Goal: Task Accomplishment & Management: Manage account settings

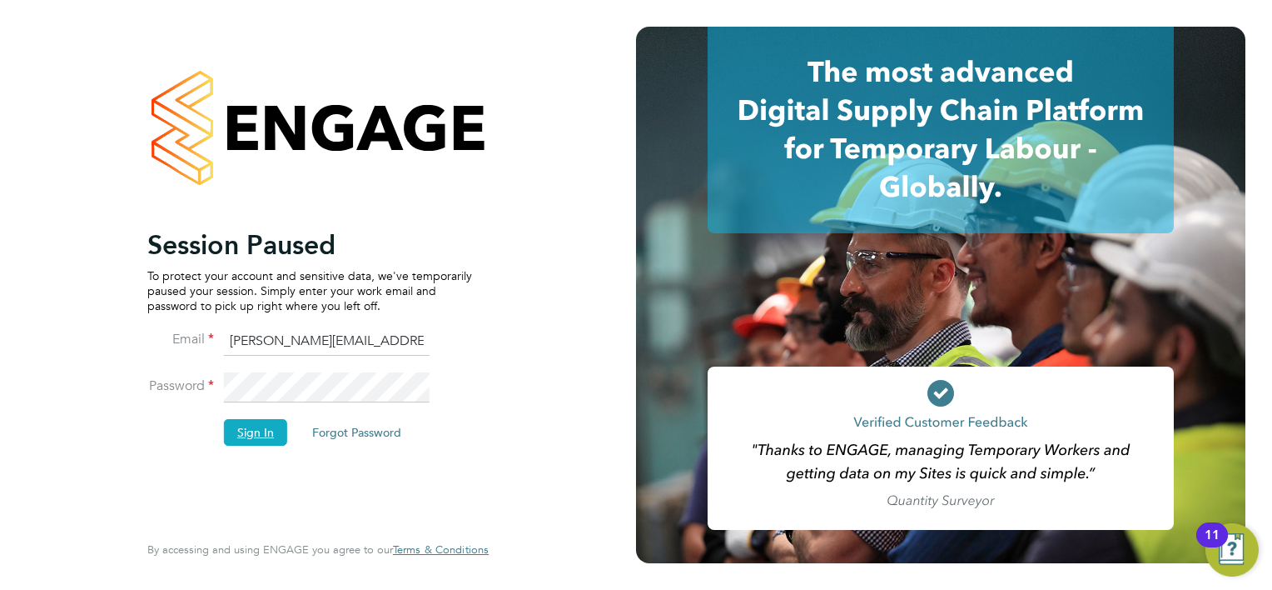
click at [228, 436] on button "Sign In" at bounding box center [255, 432] width 63 height 27
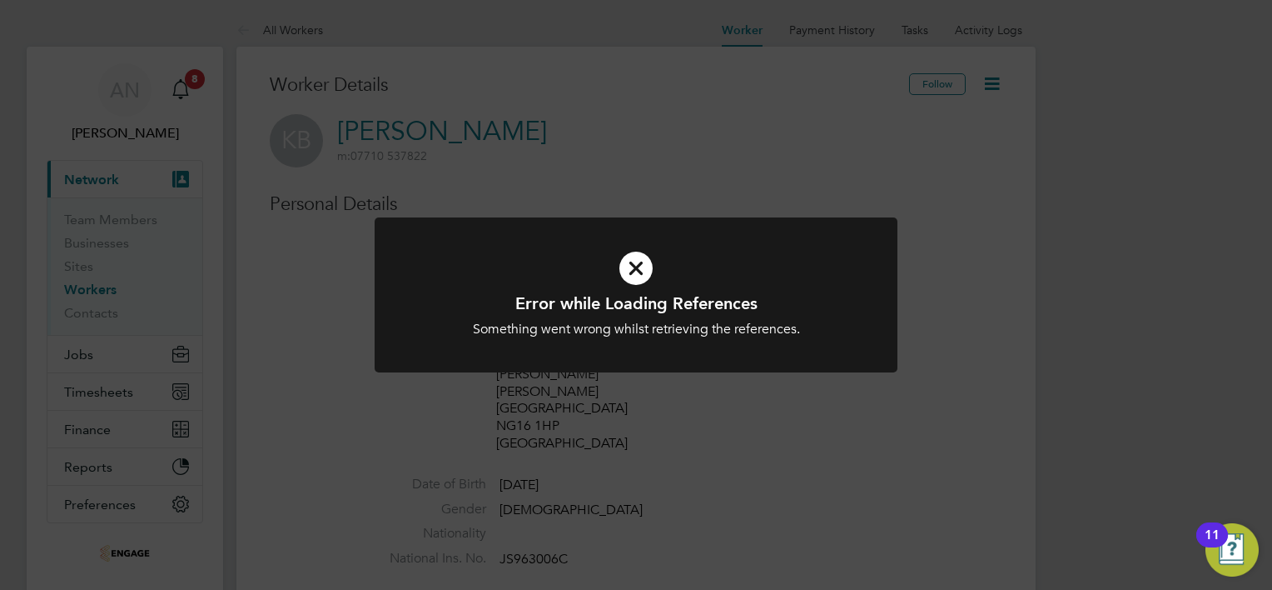
click at [316, 317] on div "Error while Loading References Something went wrong whilst retrieving the refer…" at bounding box center [636, 295] width 1272 height 590
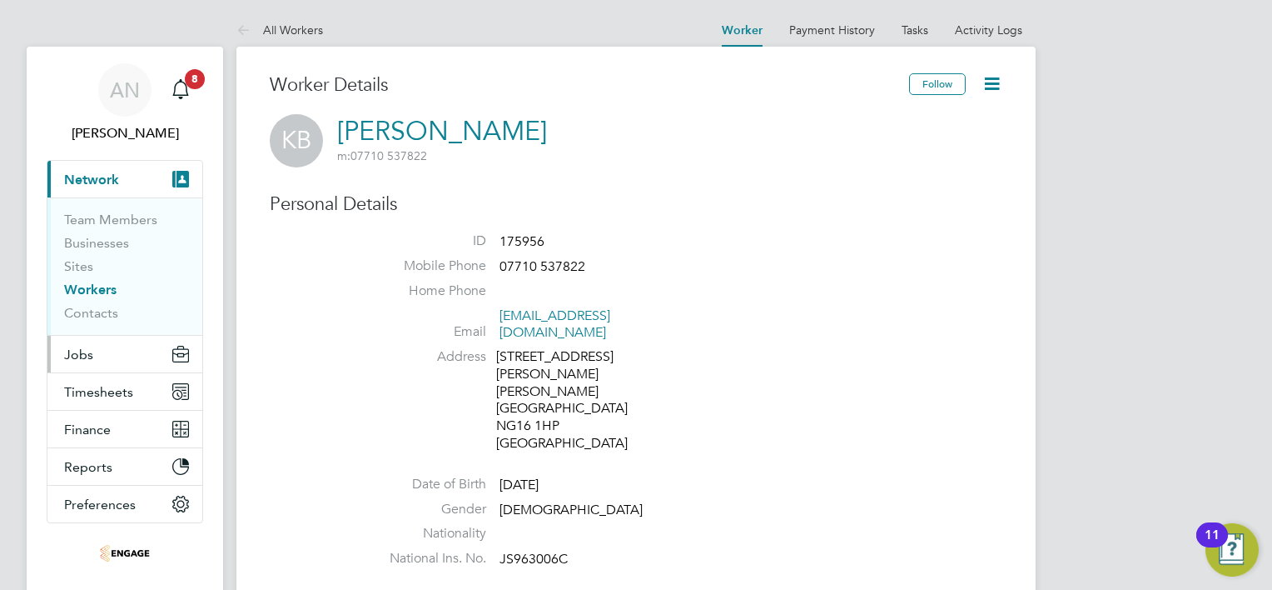
click at [92, 356] on span "Jobs" at bounding box center [78, 354] width 29 height 16
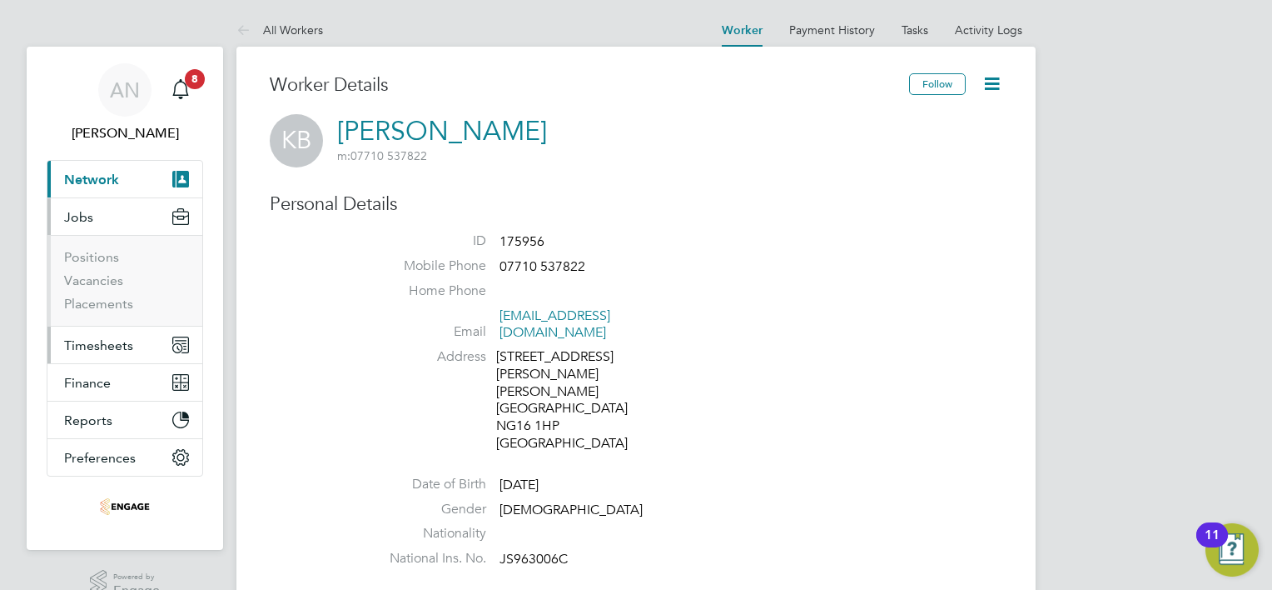
click at [91, 351] on span "Timesheets" at bounding box center [98, 345] width 69 height 16
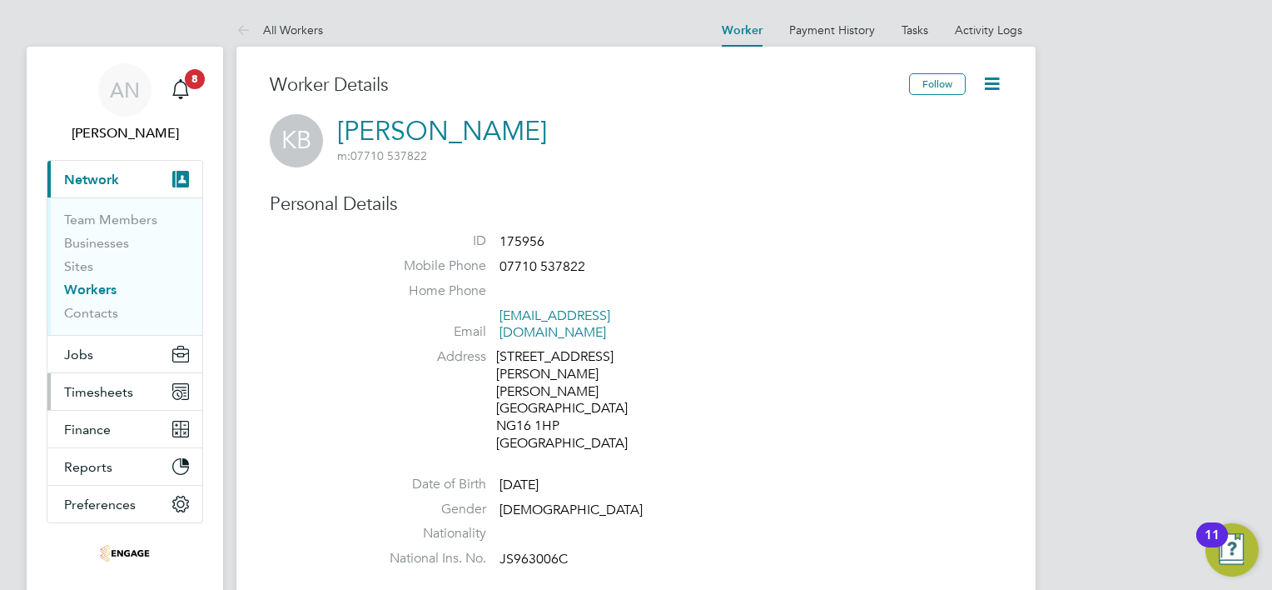
click at [87, 384] on span "Timesheets" at bounding box center [98, 392] width 69 height 16
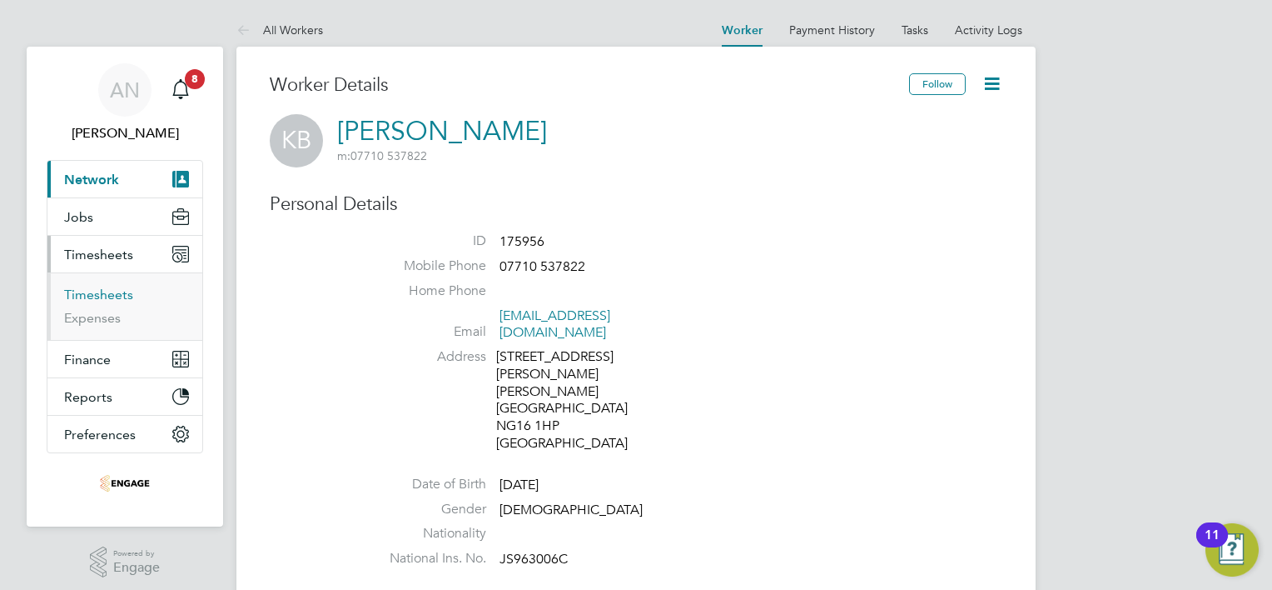
click at [93, 292] on link "Timesheets" at bounding box center [98, 294] width 69 height 16
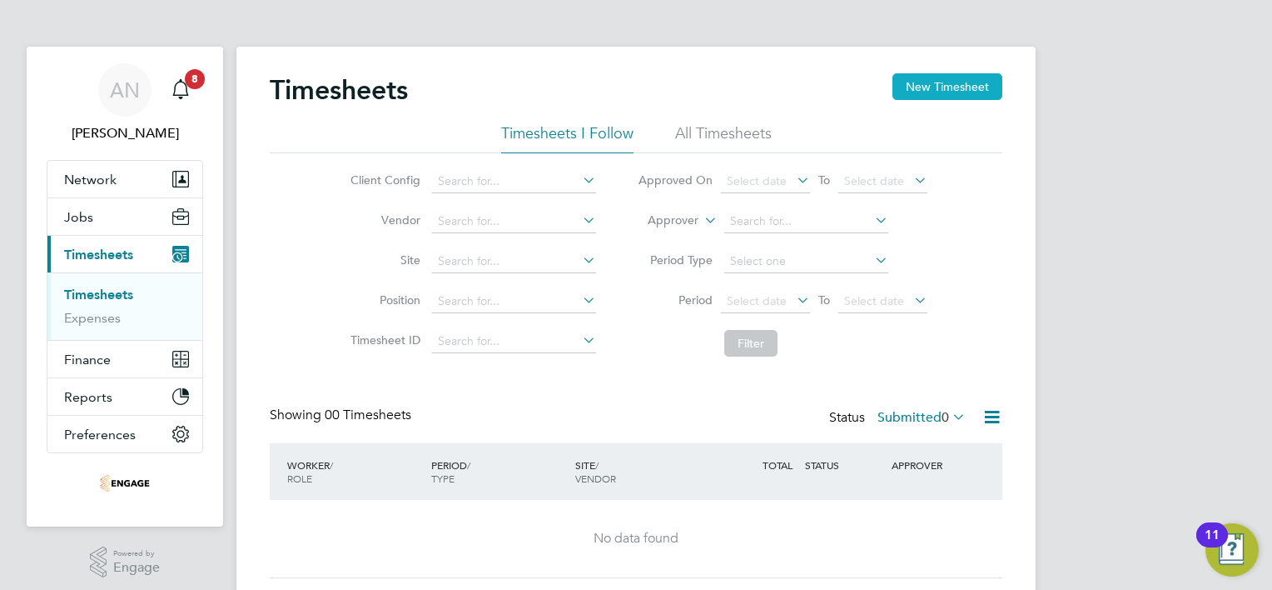
click at [961, 83] on button "New Timesheet" at bounding box center [948, 86] width 110 height 27
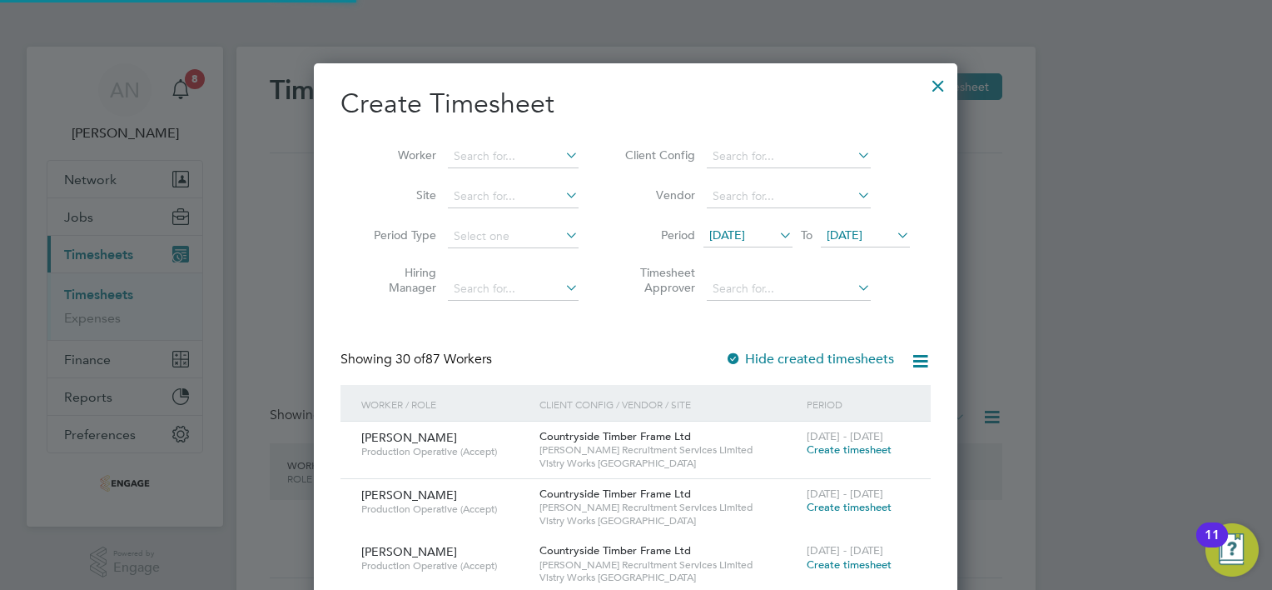
scroll to position [2502, 645]
click at [562, 159] on icon at bounding box center [562, 154] width 0 height 23
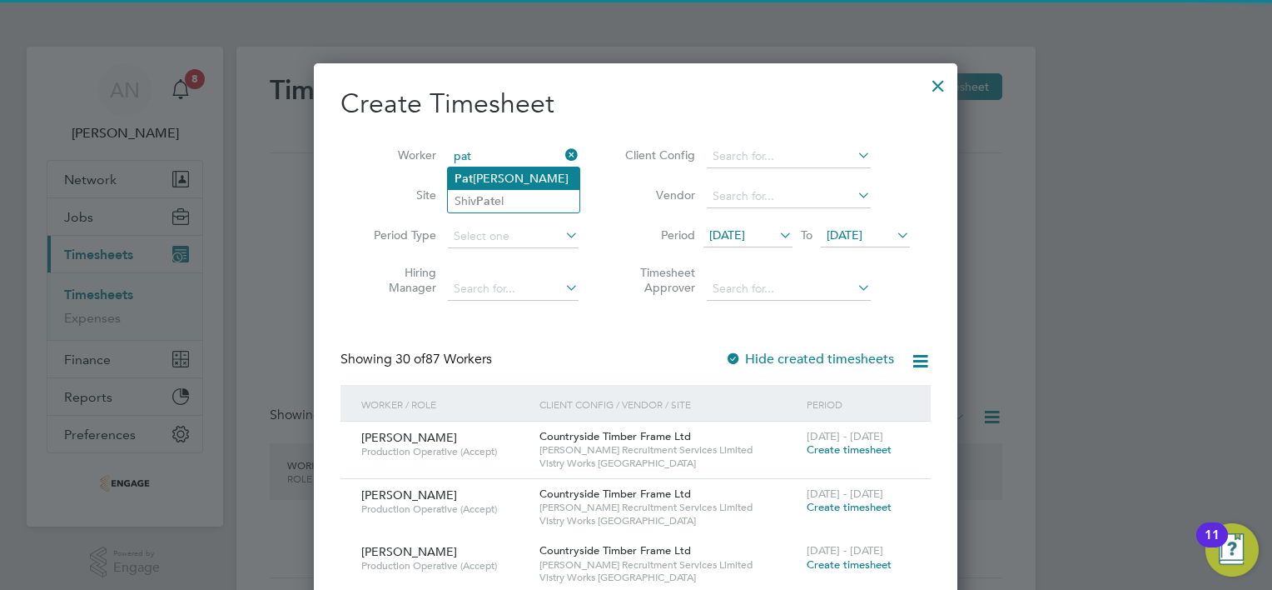
click at [510, 177] on li "[PERSON_NAME]" at bounding box center [514, 178] width 132 height 22
type input "[PERSON_NAME]"
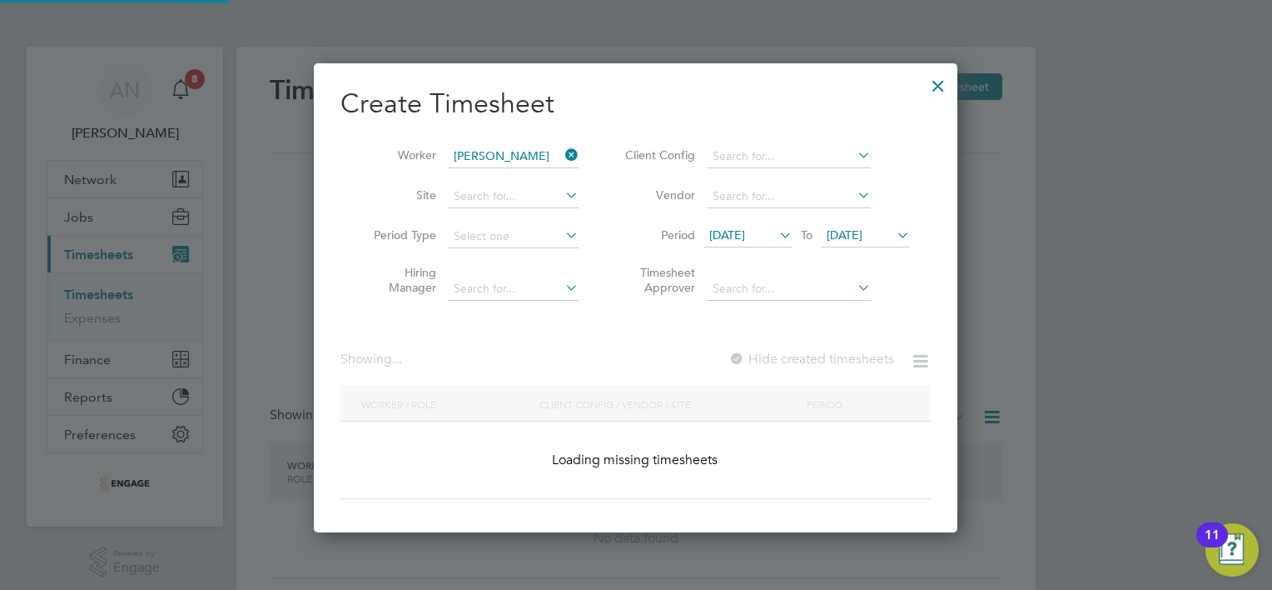
scroll to position [448, 645]
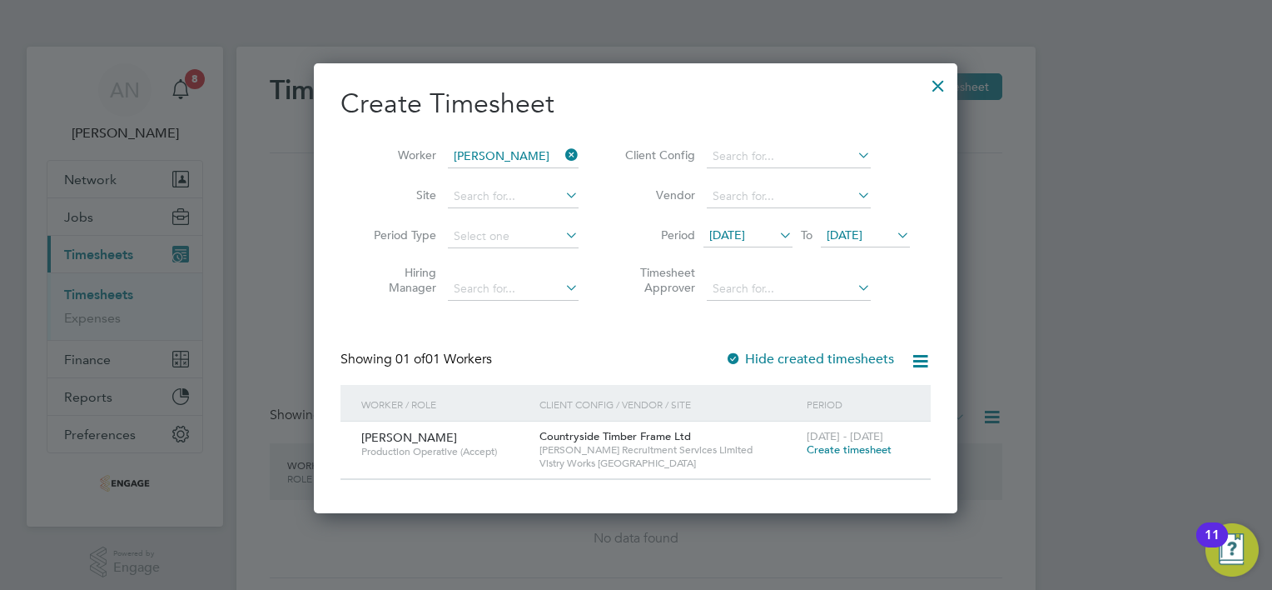
click at [776, 230] on icon at bounding box center [776, 234] width 0 height 23
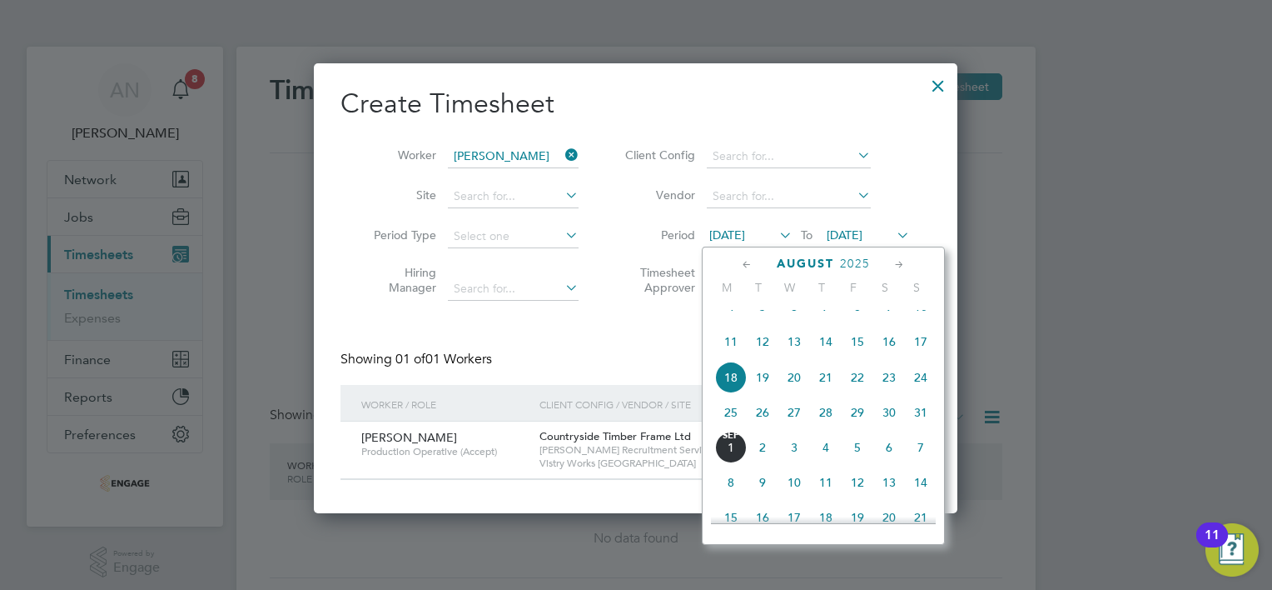
click at [734, 428] on span "25" at bounding box center [731, 412] width 32 height 32
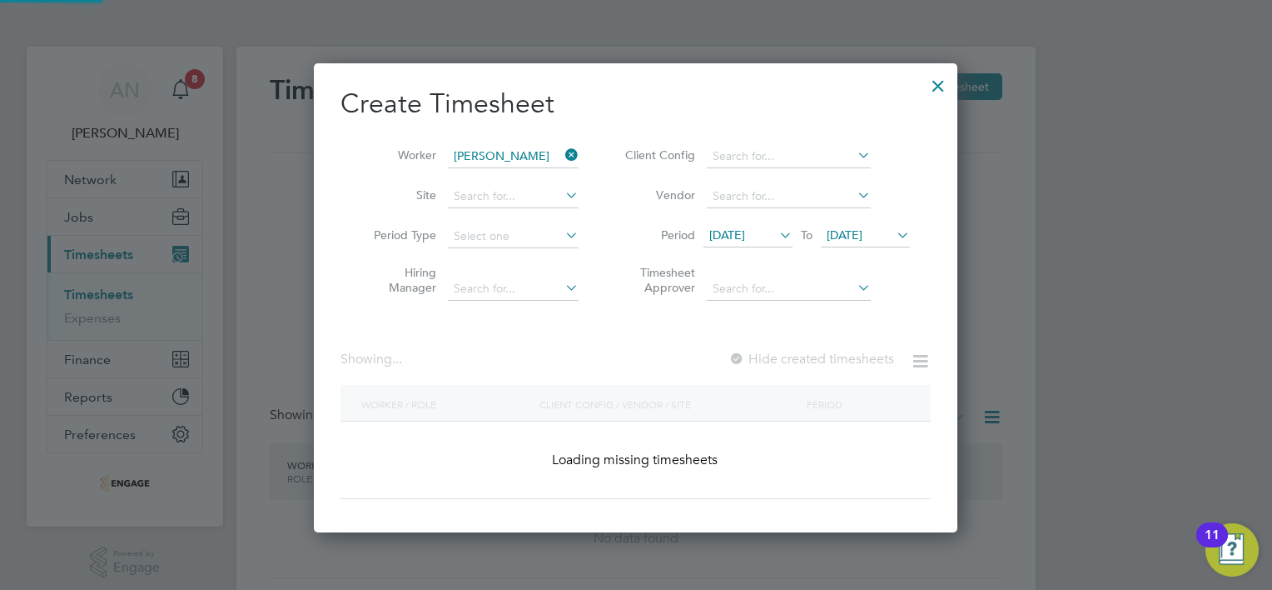
scroll to position [469, 645]
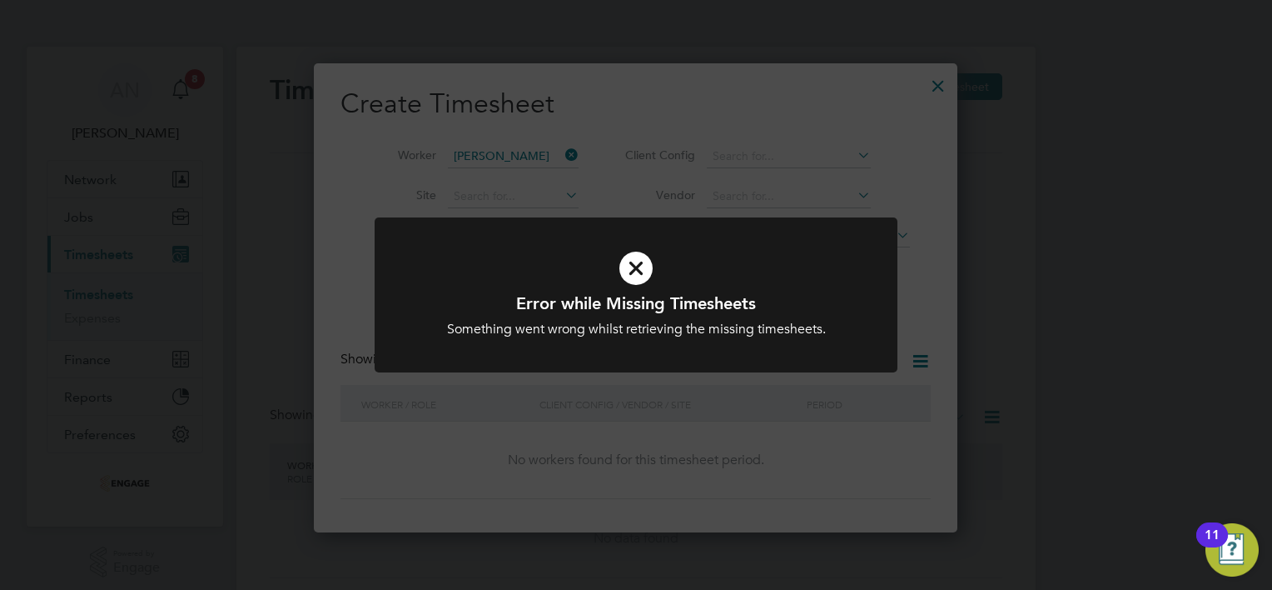
click at [736, 357] on div at bounding box center [636, 295] width 523 height 156
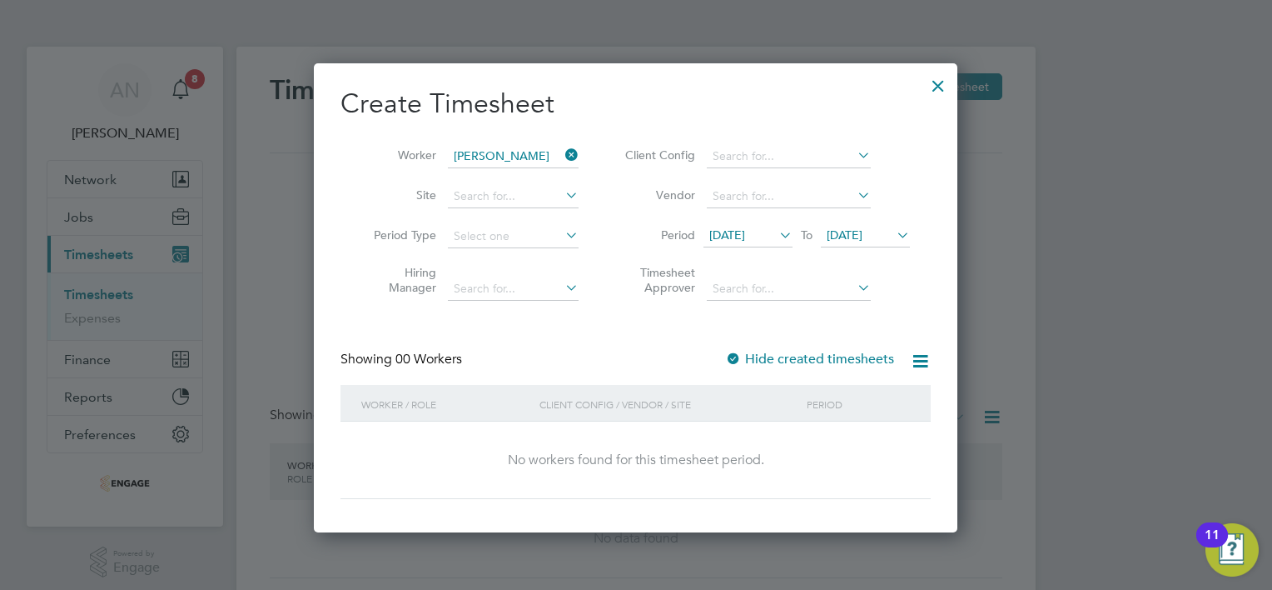
click at [894, 232] on icon at bounding box center [894, 234] width 0 height 23
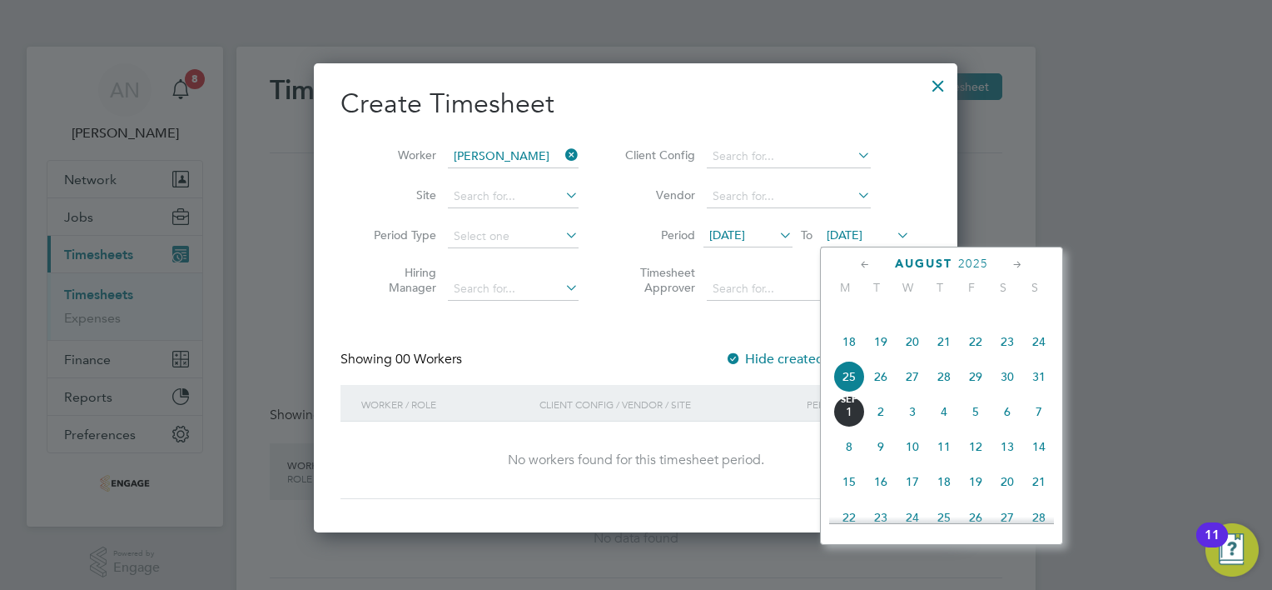
click at [1036, 392] on span "31" at bounding box center [1039, 377] width 32 height 32
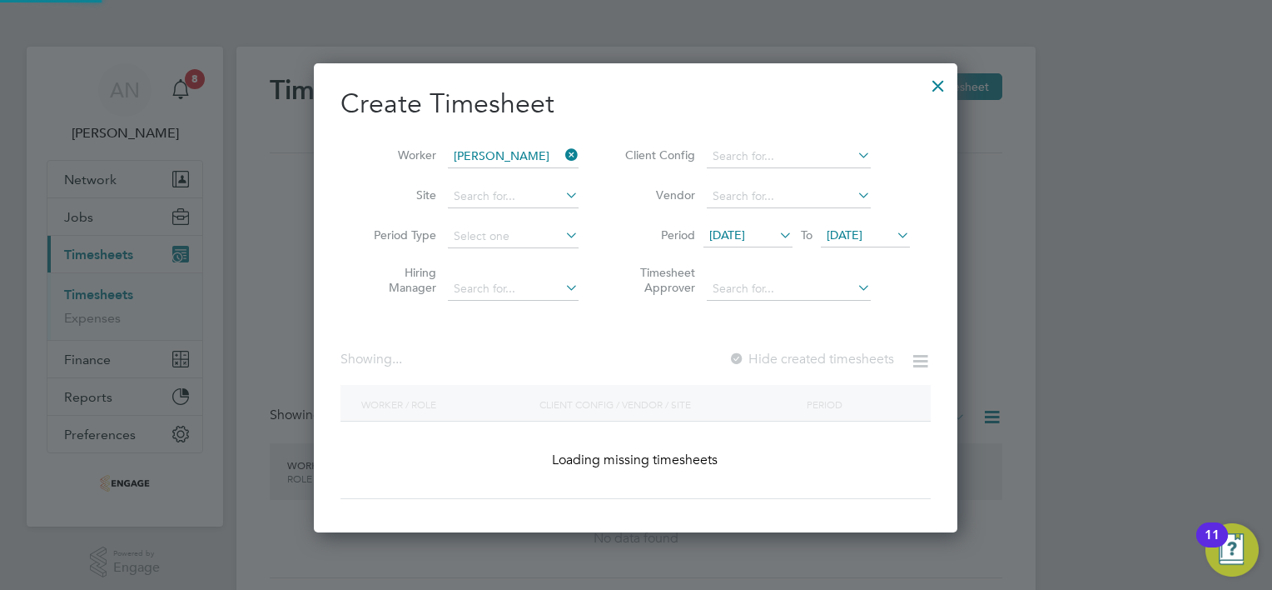
scroll to position [448, 645]
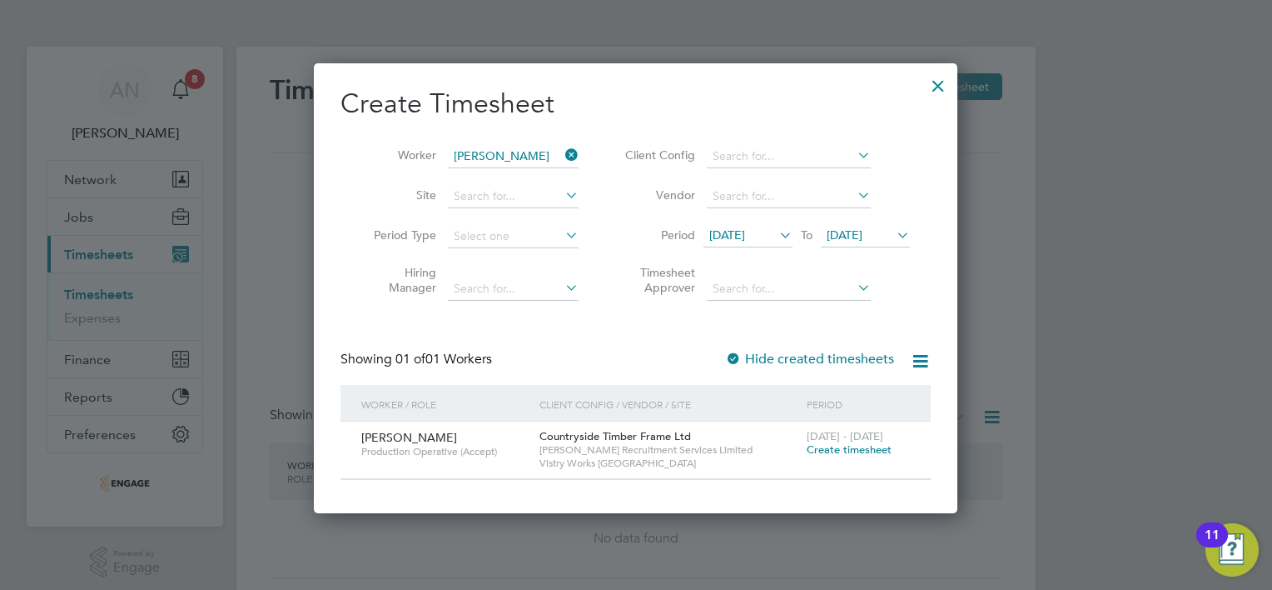
click at [839, 449] on span "Create timesheet" at bounding box center [849, 449] width 85 height 14
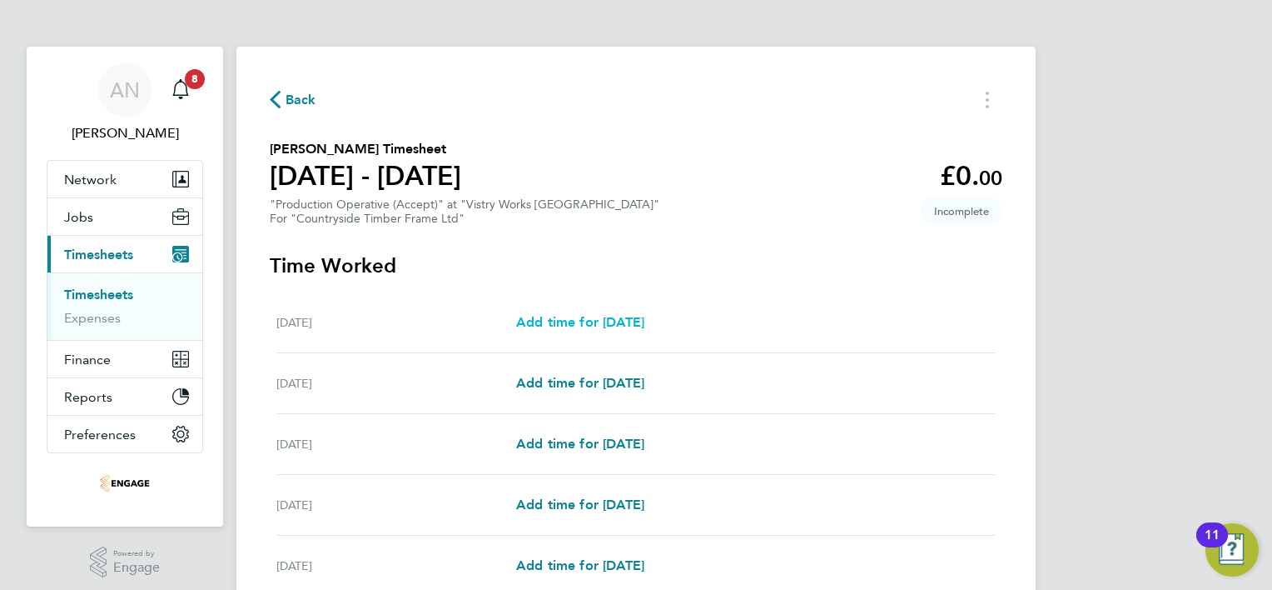
click at [636, 321] on span "Add time for [DATE]" at bounding box center [580, 322] width 128 height 16
select select "15"
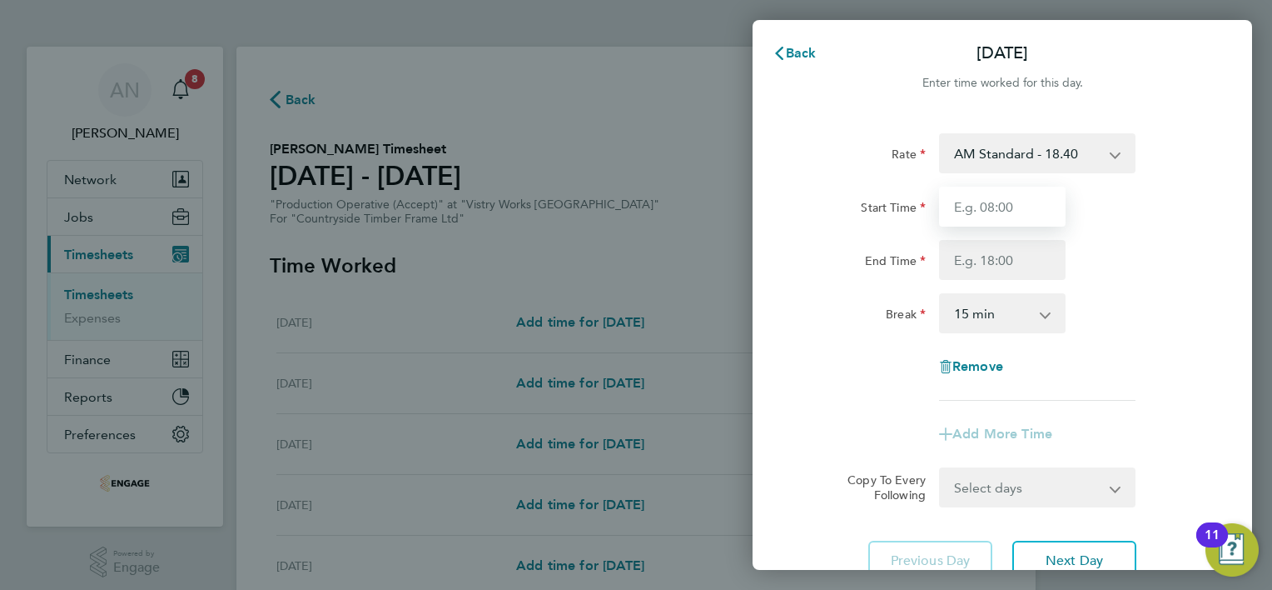
click at [1008, 213] on input "Start Time" at bounding box center [1002, 207] width 127 height 40
type input "06:00"
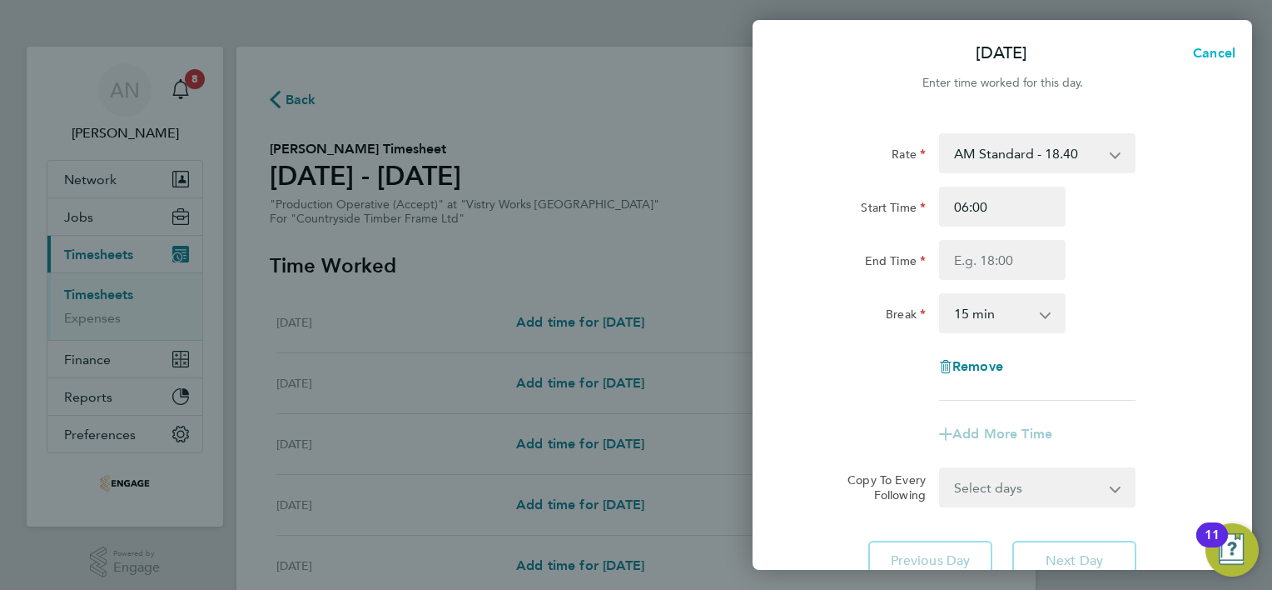
click at [1216, 58] on span "Cancel" at bounding box center [1211, 53] width 47 height 16
select select "15"
click at [800, 57] on span "Back" at bounding box center [801, 53] width 31 height 16
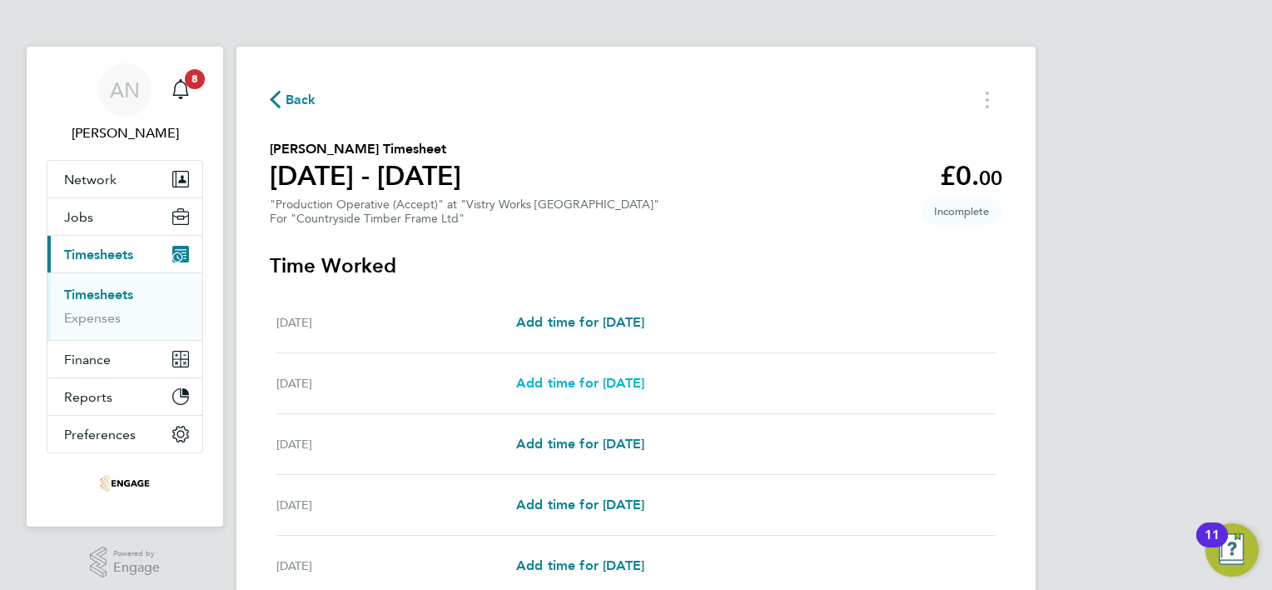
click at [575, 378] on span "Add time for [DATE]" at bounding box center [580, 383] width 128 height 16
select select "15"
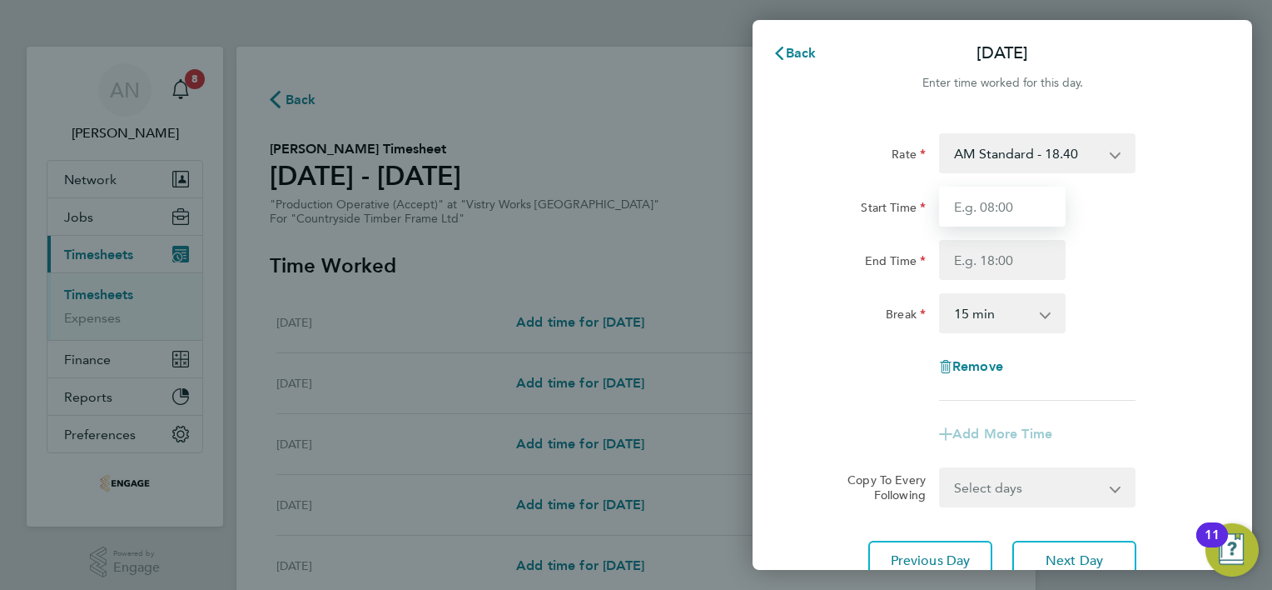
click at [1004, 207] on input "Start Time" at bounding box center [1002, 207] width 127 height 40
type input "06:00"
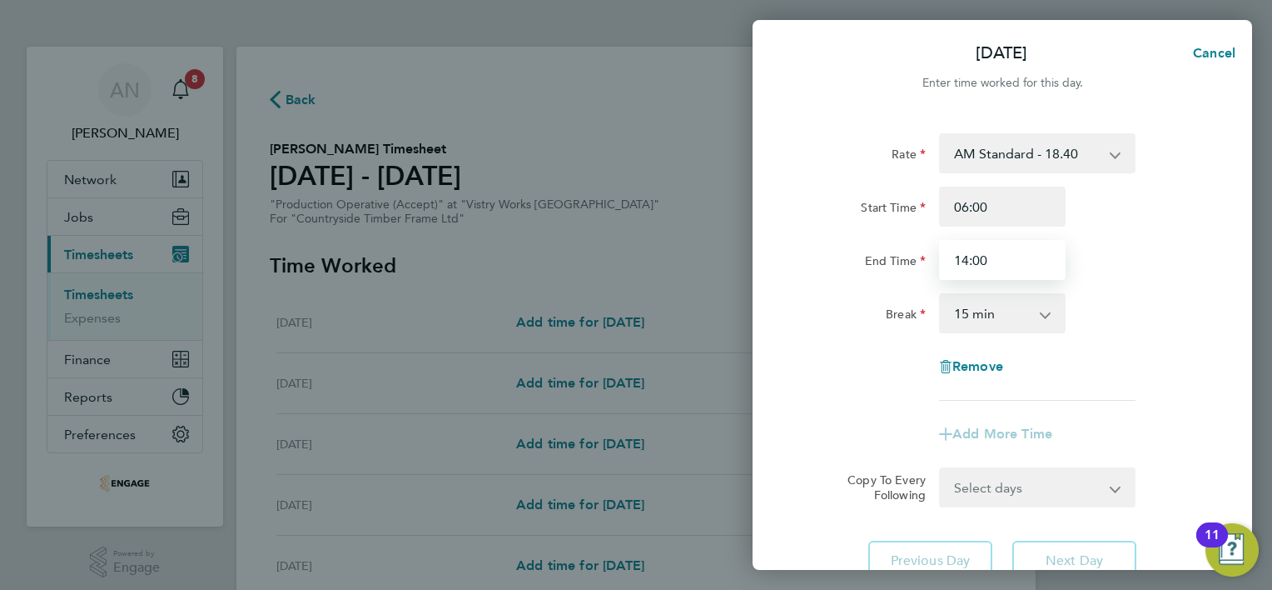
type input "14:00"
click at [1045, 316] on app-icon-cross-button at bounding box center [1054, 313] width 20 height 37
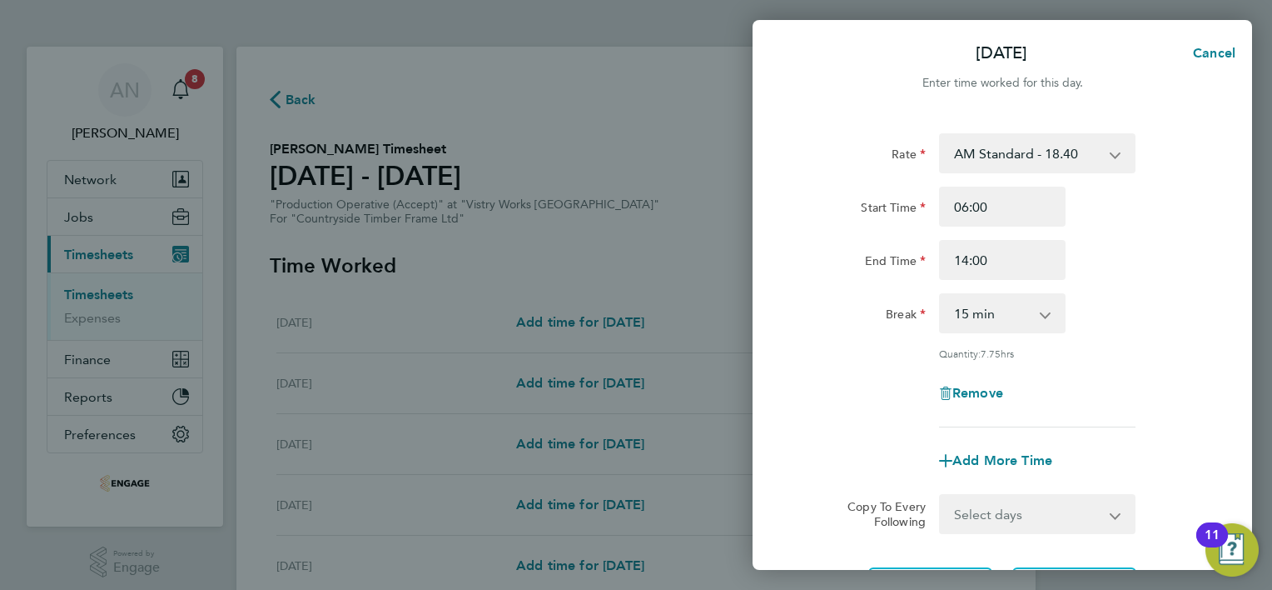
click at [1040, 320] on select "0 min 15 min 30 min 45 min 60 min 75 min 90 min" at bounding box center [992, 313] width 103 height 37
select select "30"
click at [941, 295] on select "0 min 15 min 30 min 45 min 60 min 75 min 90 min" at bounding box center [992, 313] width 103 height 37
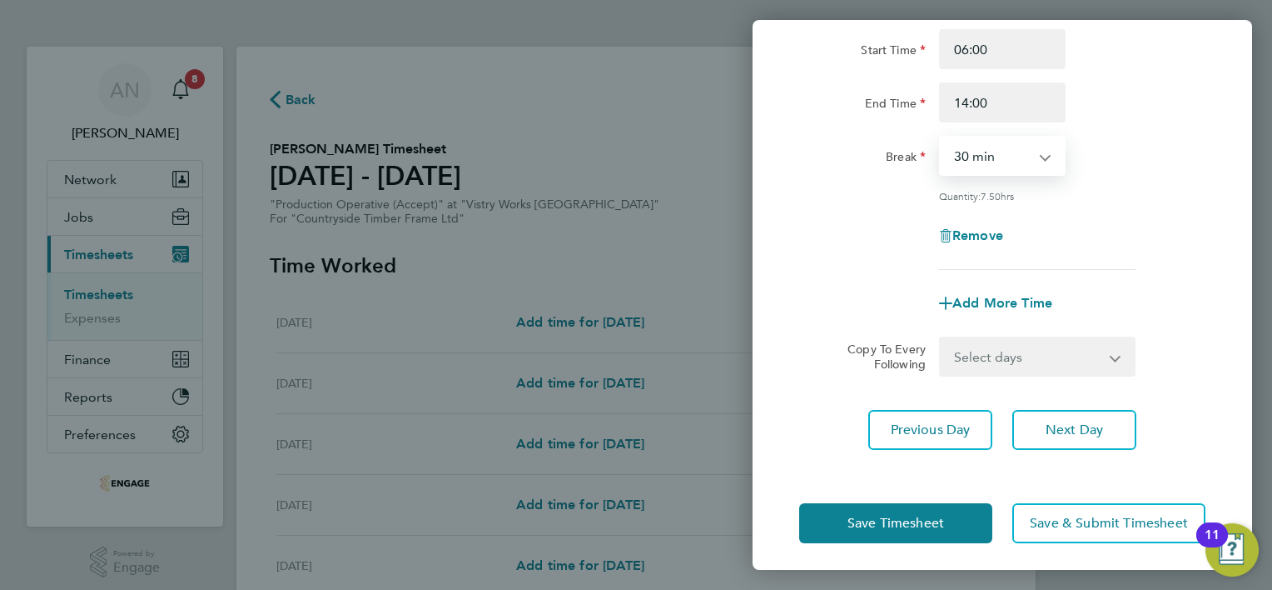
scroll to position [162, 0]
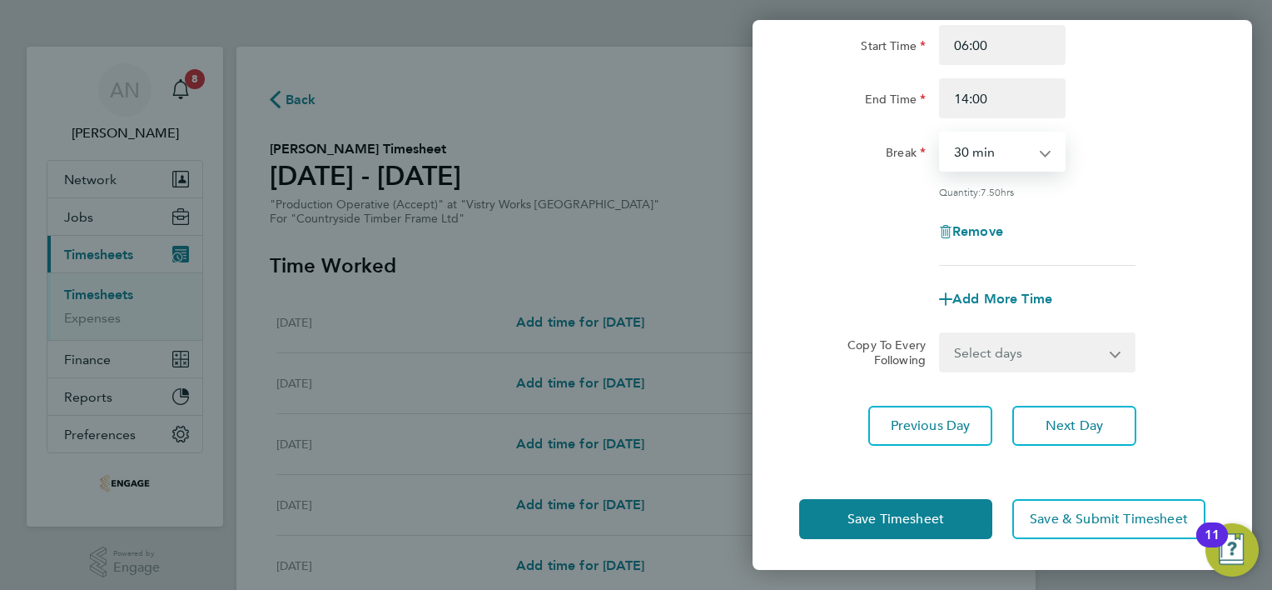
click at [973, 351] on select "Select days Day Weekday (Mon-Fri) Weekend (Sat-Sun) [DATE] [DATE] [DATE] [DATE]…" at bounding box center [1028, 352] width 175 height 37
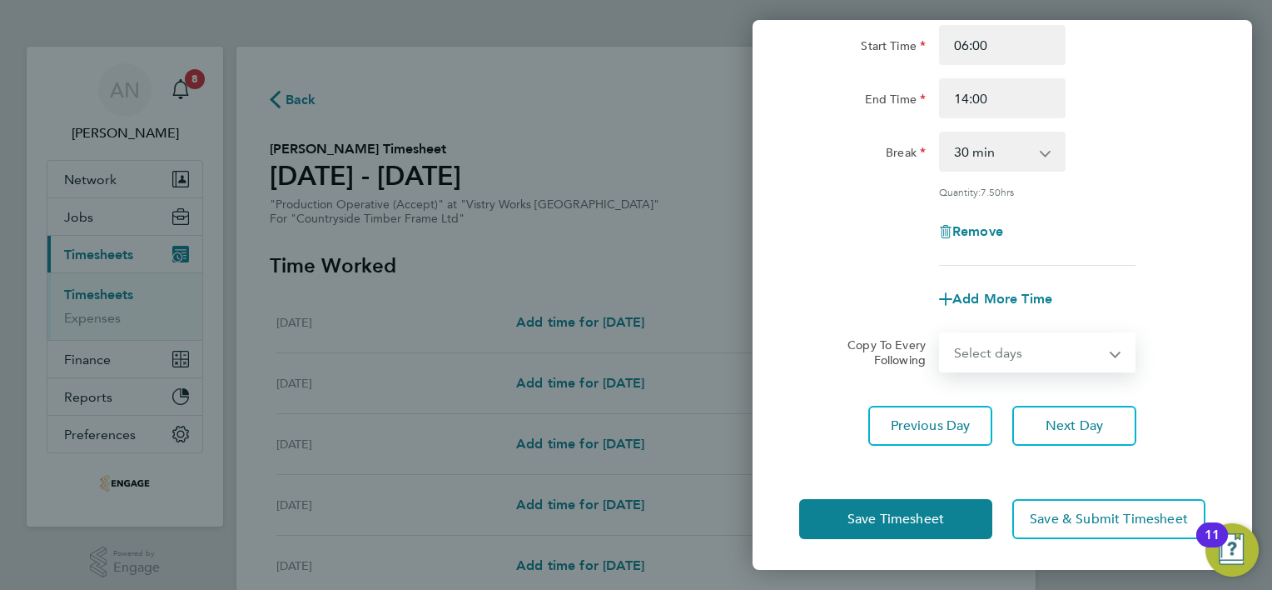
select select "WEEKDAY"
click at [941, 334] on select "Select days Day Weekday (Mon-Fri) Weekend (Sat-Sun) [DATE] [DATE] [DATE] [DATE]…" at bounding box center [1028, 352] width 175 height 37
select select "[DATE]"
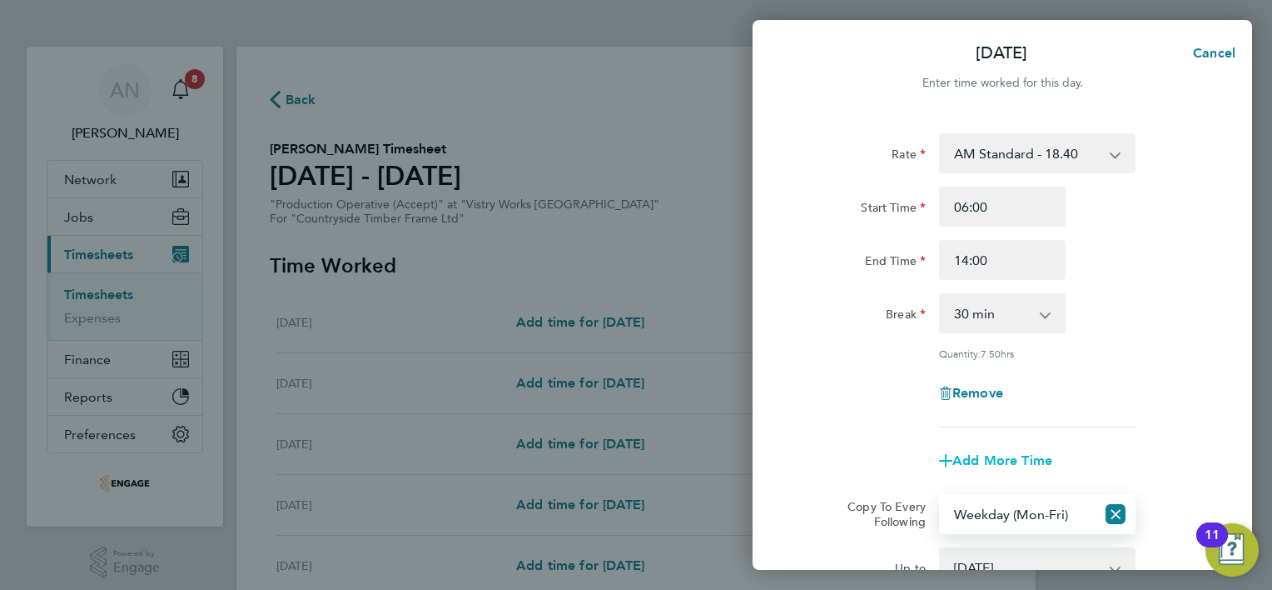
scroll to position [235, 0]
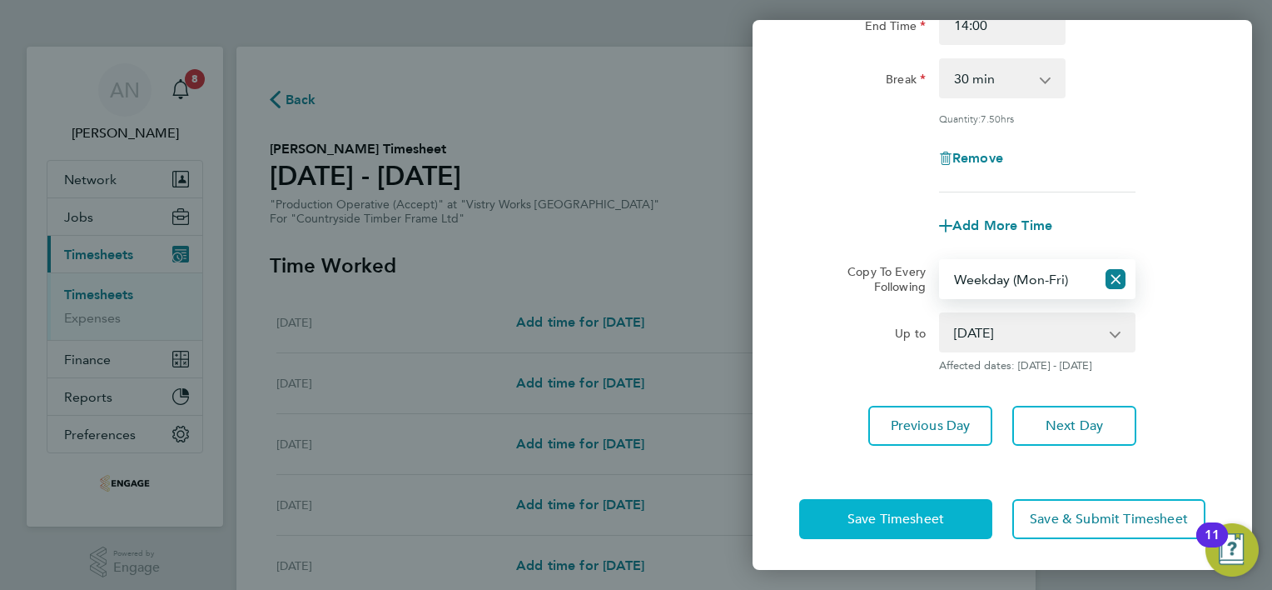
click at [913, 523] on span "Save Timesheet" at bounding box center [896, 518] width 97 height 17
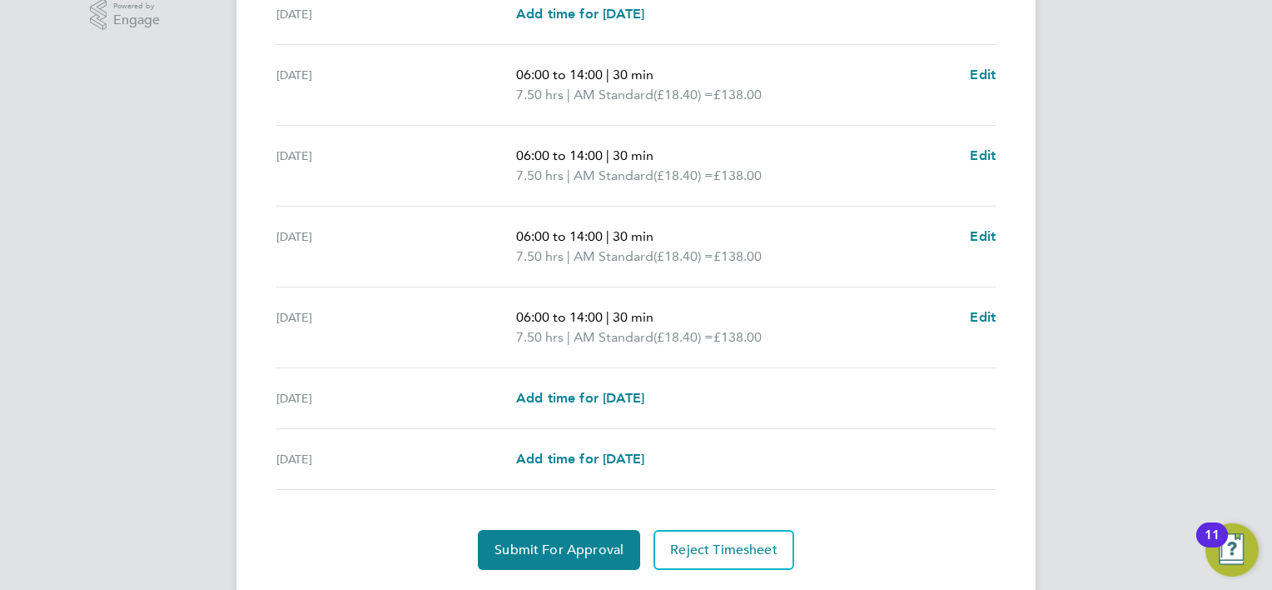
scroll to position [591, 0]
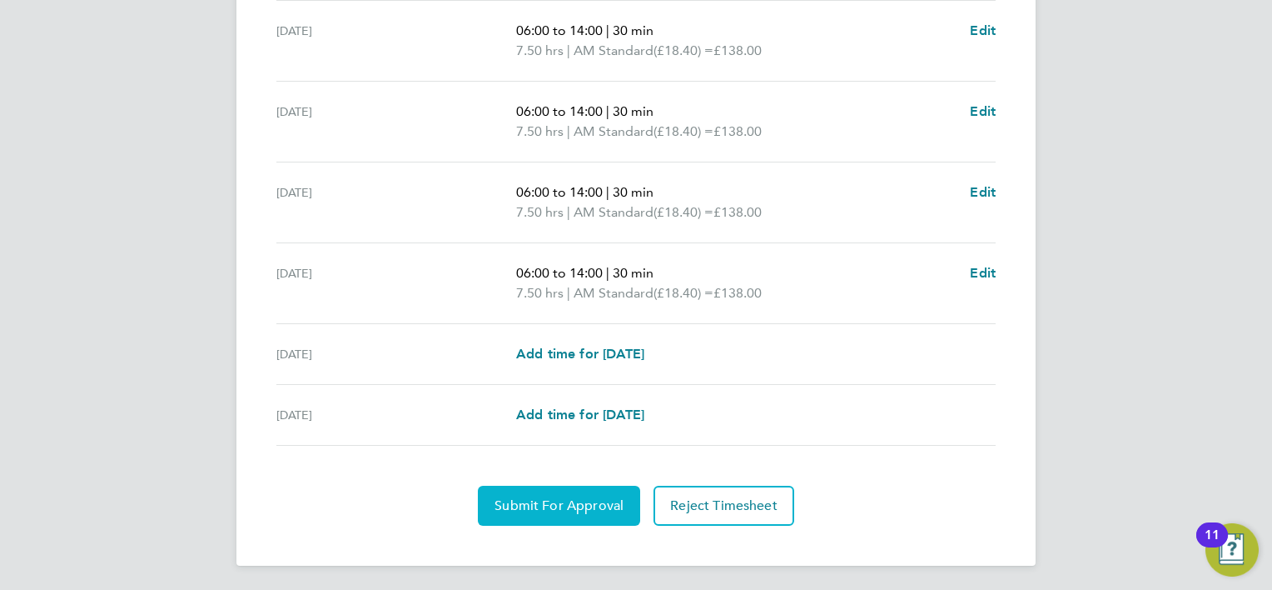
click at [575, 497] on span "Submit For Approval" at bounding box center [559, 505] width 129 height 17
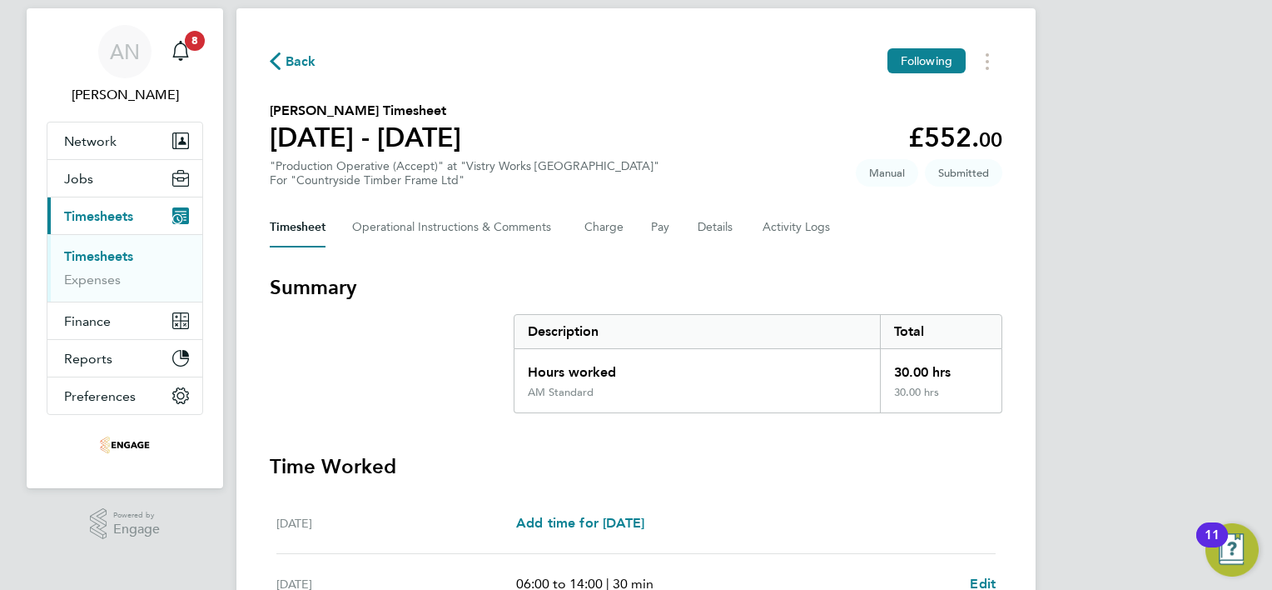
scroll to position [0, 0]
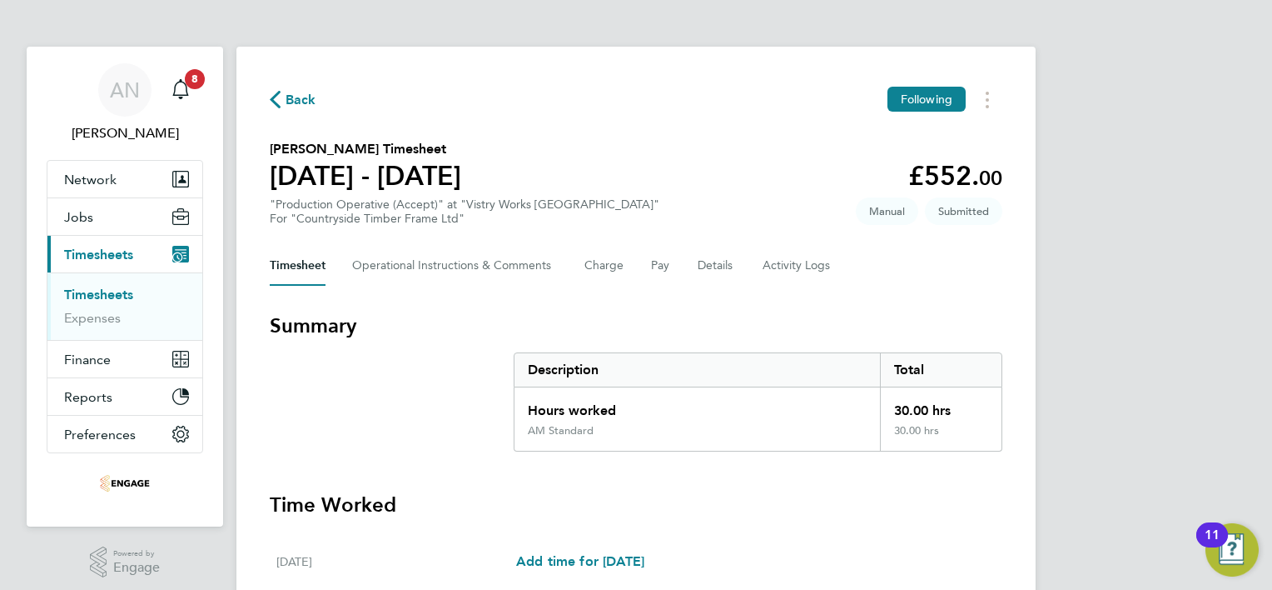
click at [294, 104] on span "Back" at bounding box center [301, 100] width 31 height 20
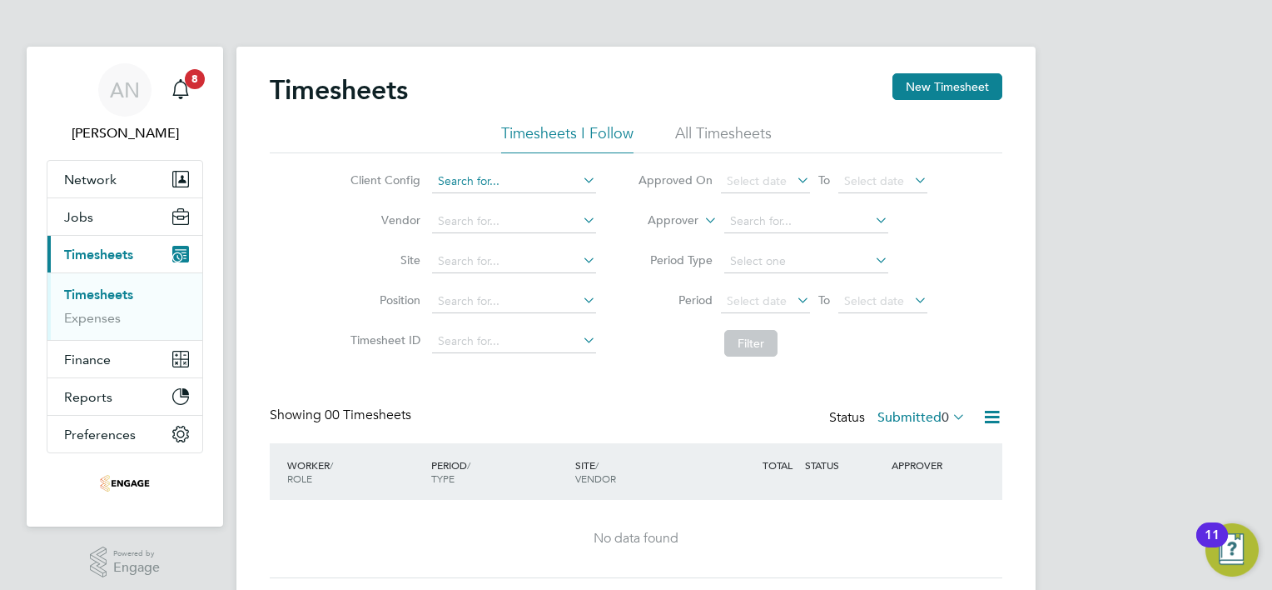
click at [480, 184] on input at bounding box center [514, 181] width 164 height 23
type input "agni"
click at [580, 180] on icon at bounding box center [580, 179] width 0 height 23
click at [993, 89] on button "New Timesheet" at bounding box center [948, 86] width 110 height 27
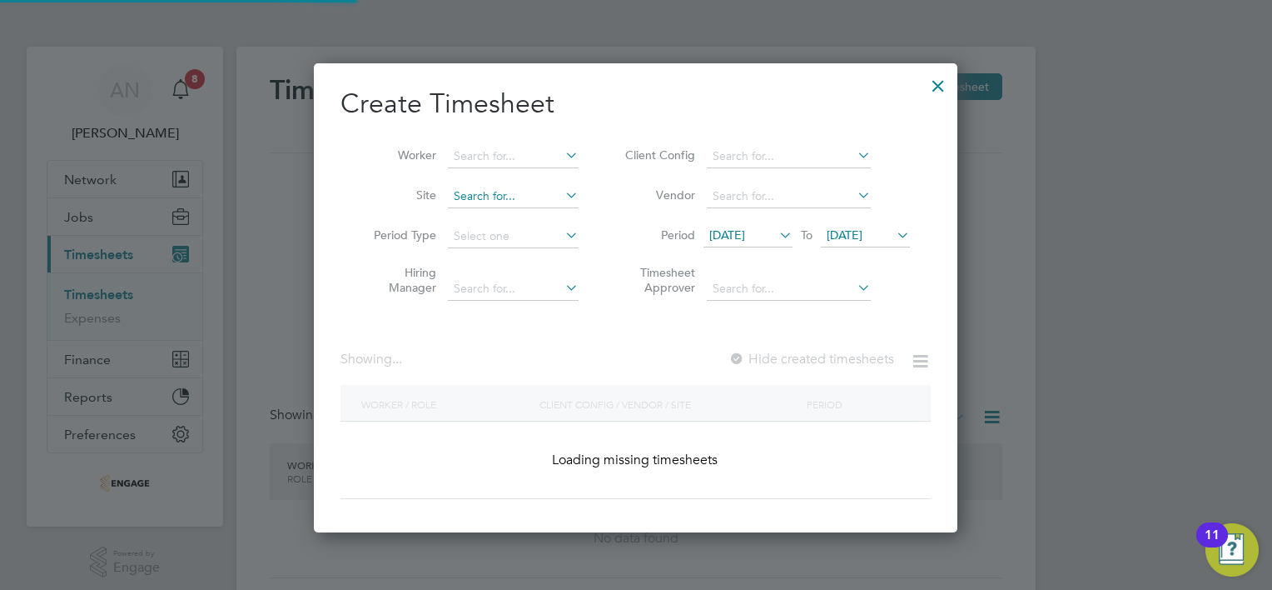
scroll to position [2558, 645]
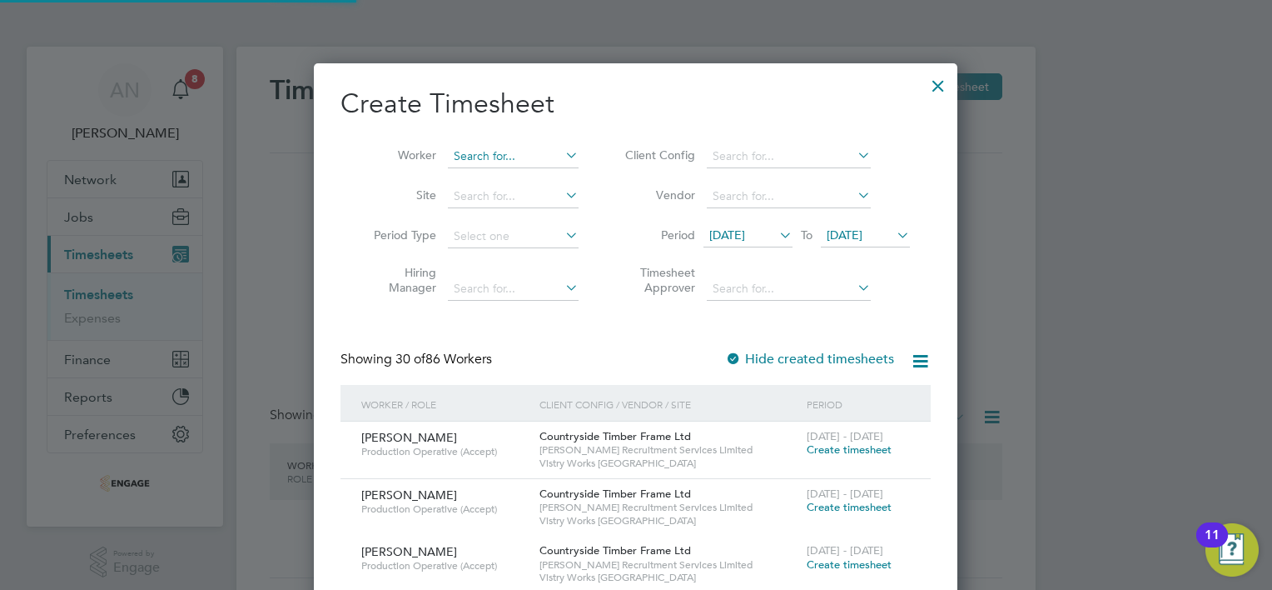
click at [486, 158] on input at bounding box center [513, 156] width 131 height 23
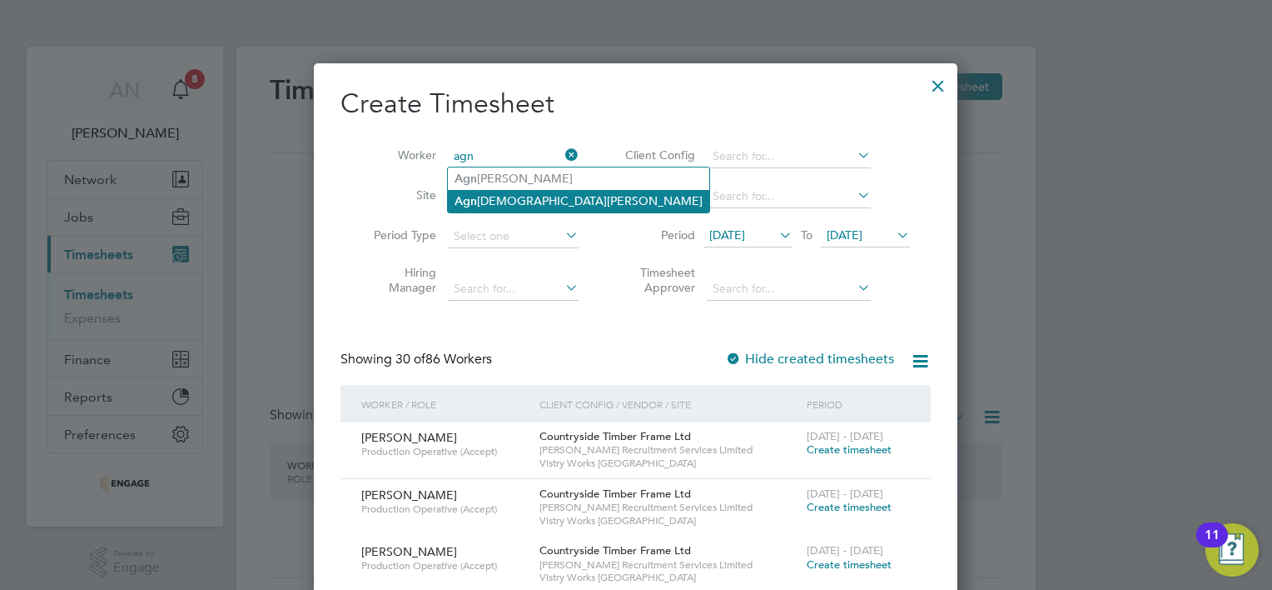
click at [501, 199] on li "Agn [PERSON_NAME]" at bounding box center [578, 201] width 261 height 22
type input "[PERSON_NAME]"
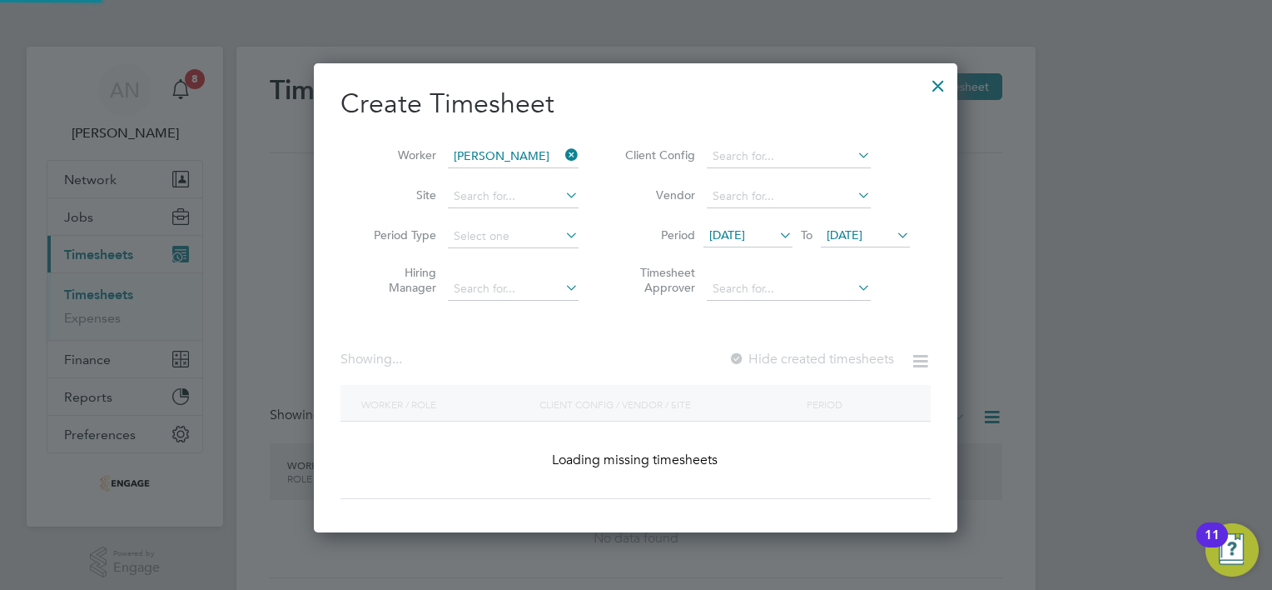
scroll to position [448, 645]
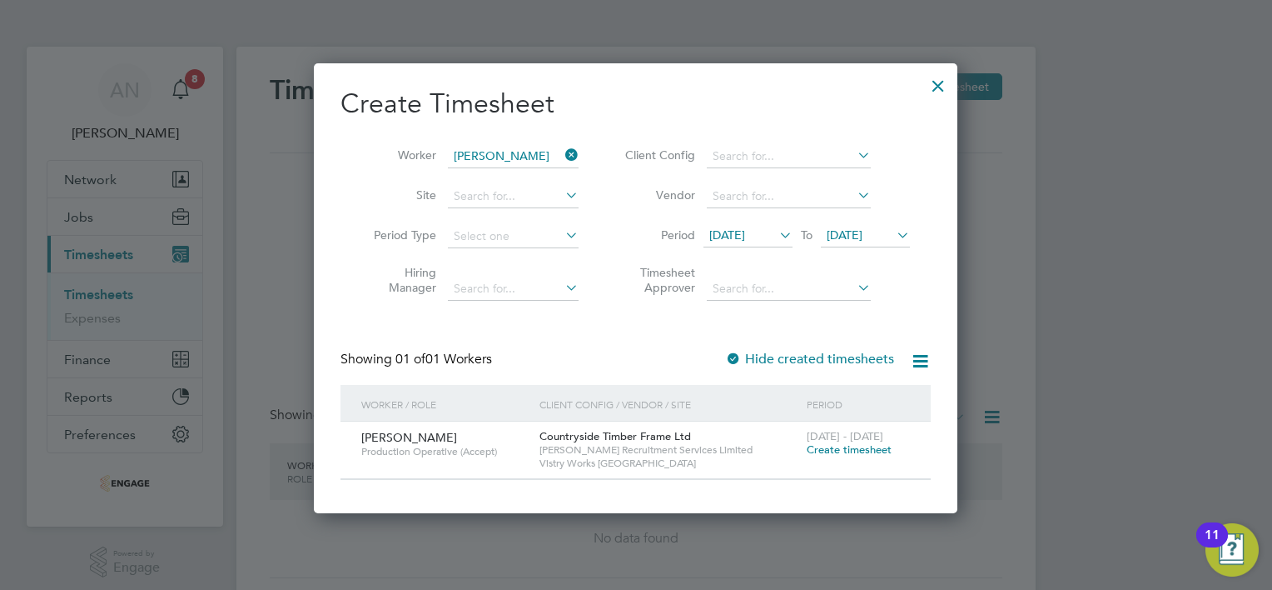
click at [826, 444] on span "Create timesheet" at bounding box center [849, 449] width 85 height 14
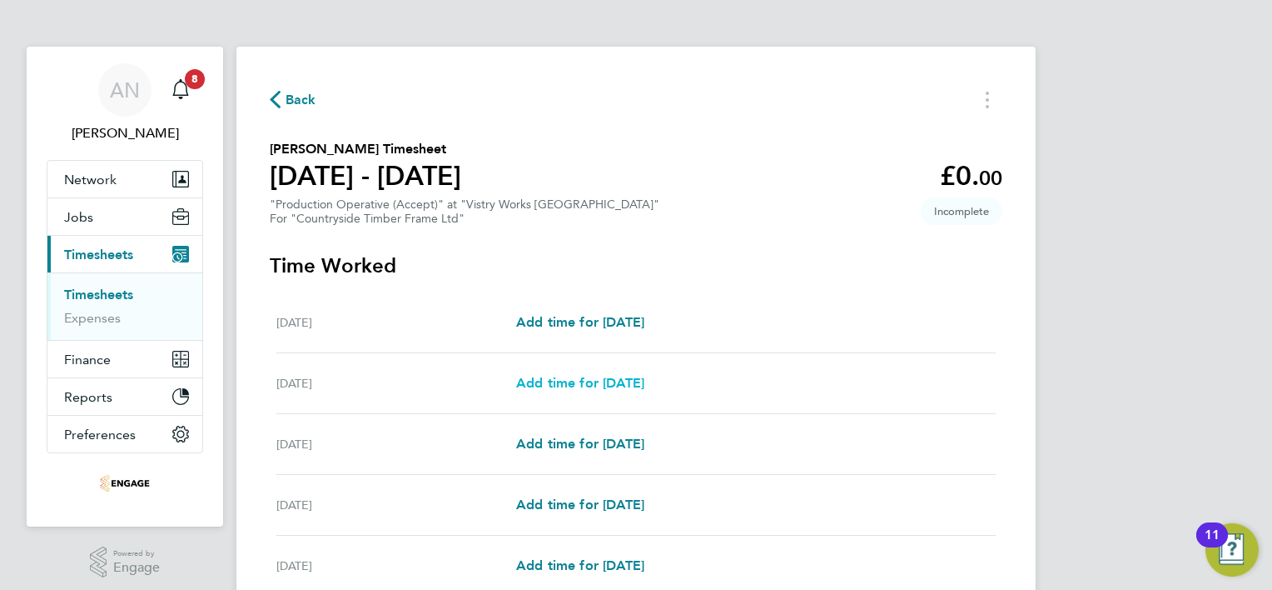
click at [561, 381] on span "Add time for [DATE]" at bounding box center [580, 383] width 128 height 16
select select "15"
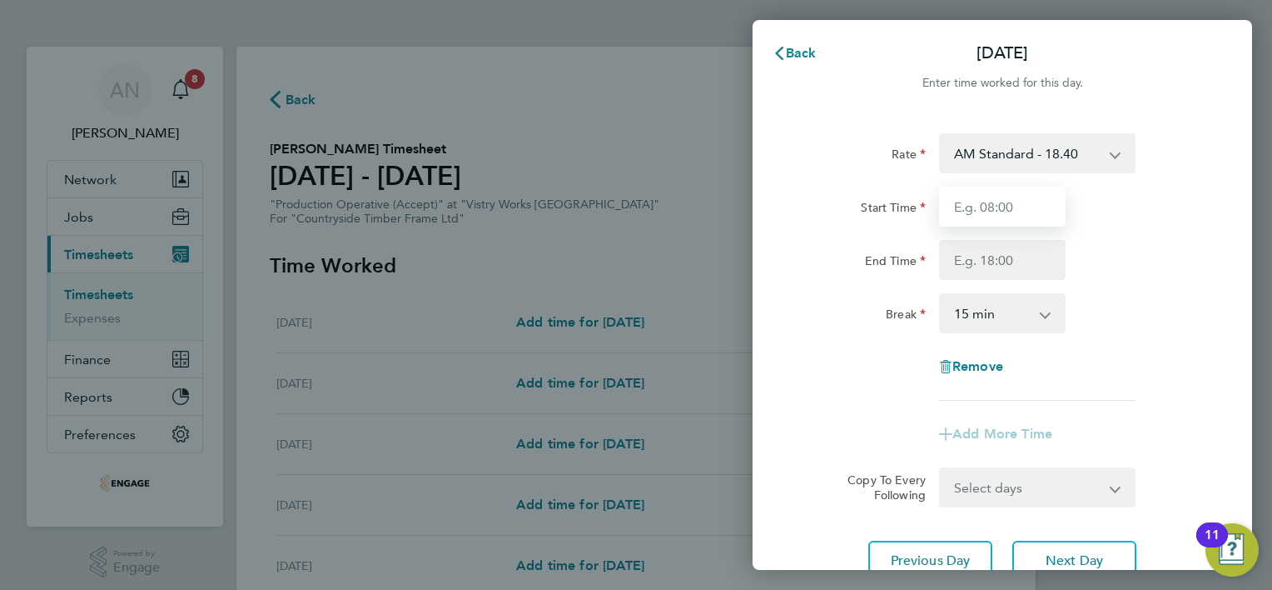
click at [984, 214] on input "Start Time" at bounding box center [1002, 207] width 127 height 40
type input "06:00"
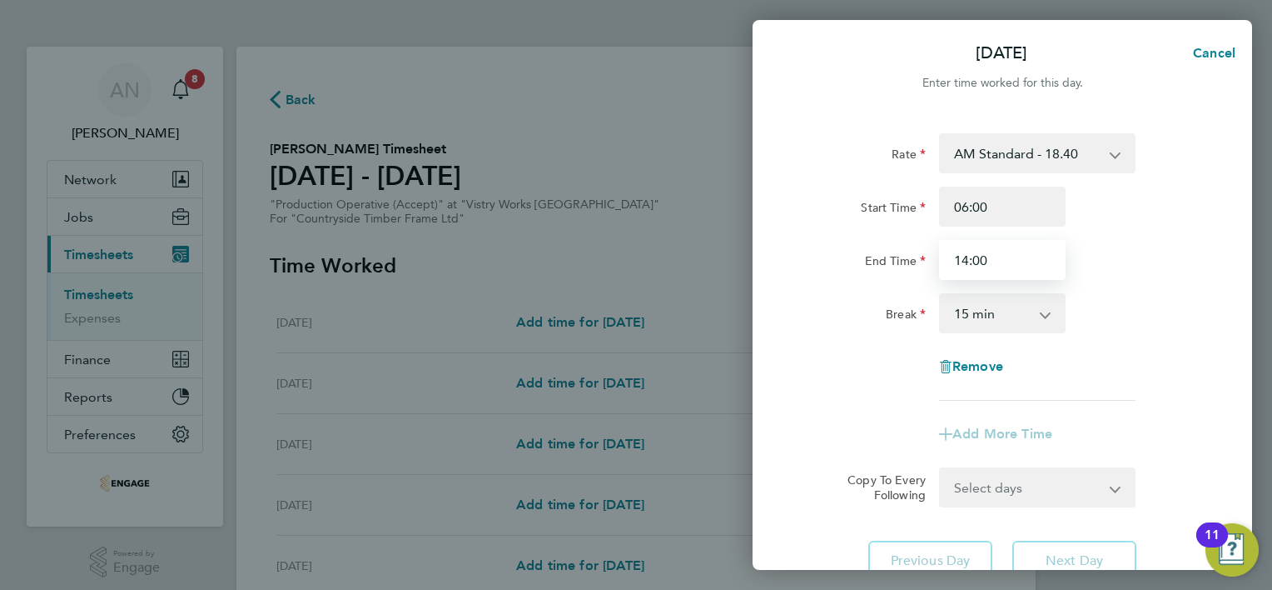
type input "14:00"
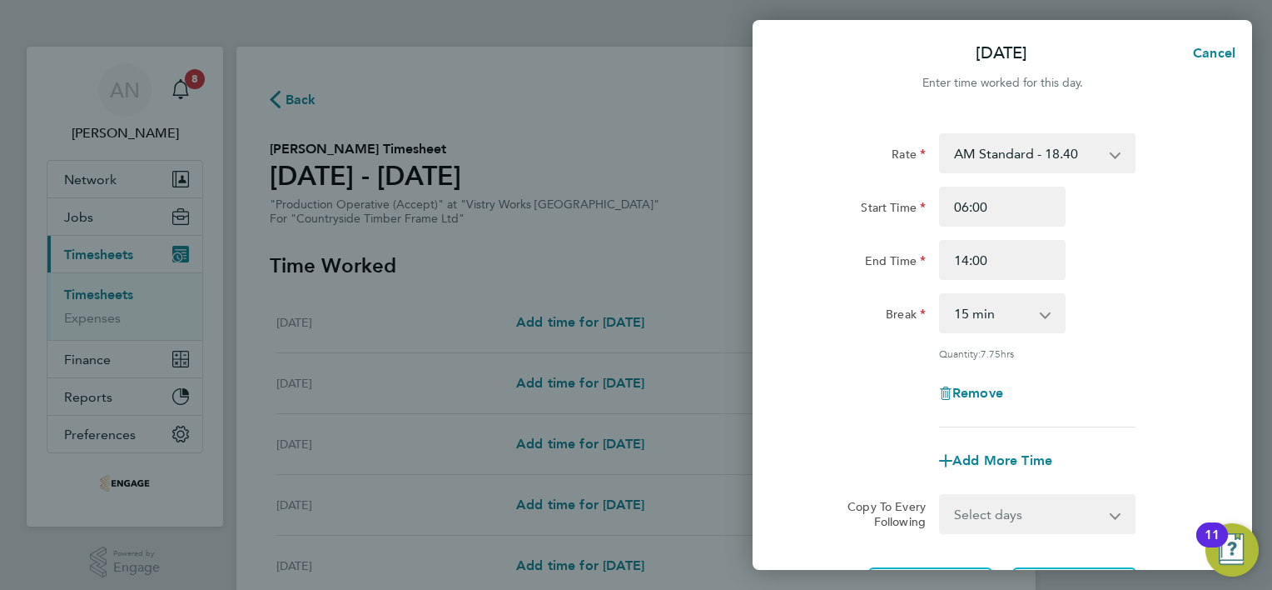
click at [1046, 314] on app-icon-cross-button at bounding box center [1054, 313] width 20 height 37
click at [1026, 324] on select "0 min 15 min 30 min 45 min 60 min 75 min 90 min" at bounding box center [992, 313] width 103 height 37
select select "30"
click at [941, 295] on select "0 min 15 min 30 min 45 min 60 min 75 min 90 min" at bounding box center [992, 313] width 103 height 37
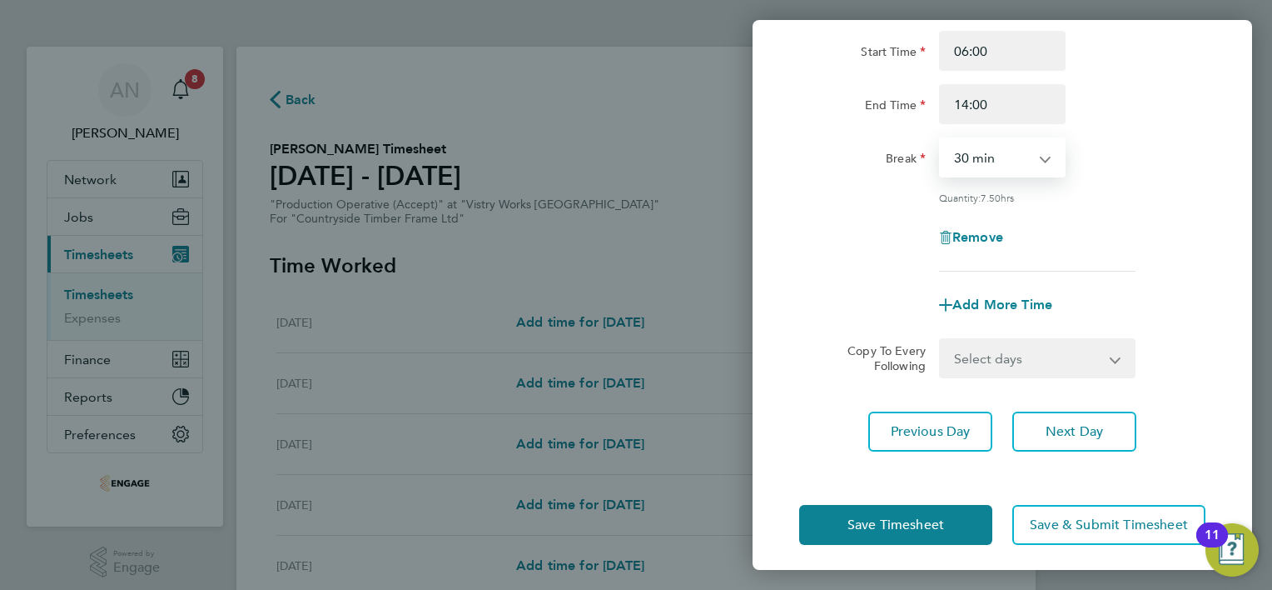
scroll to position [162, 0]
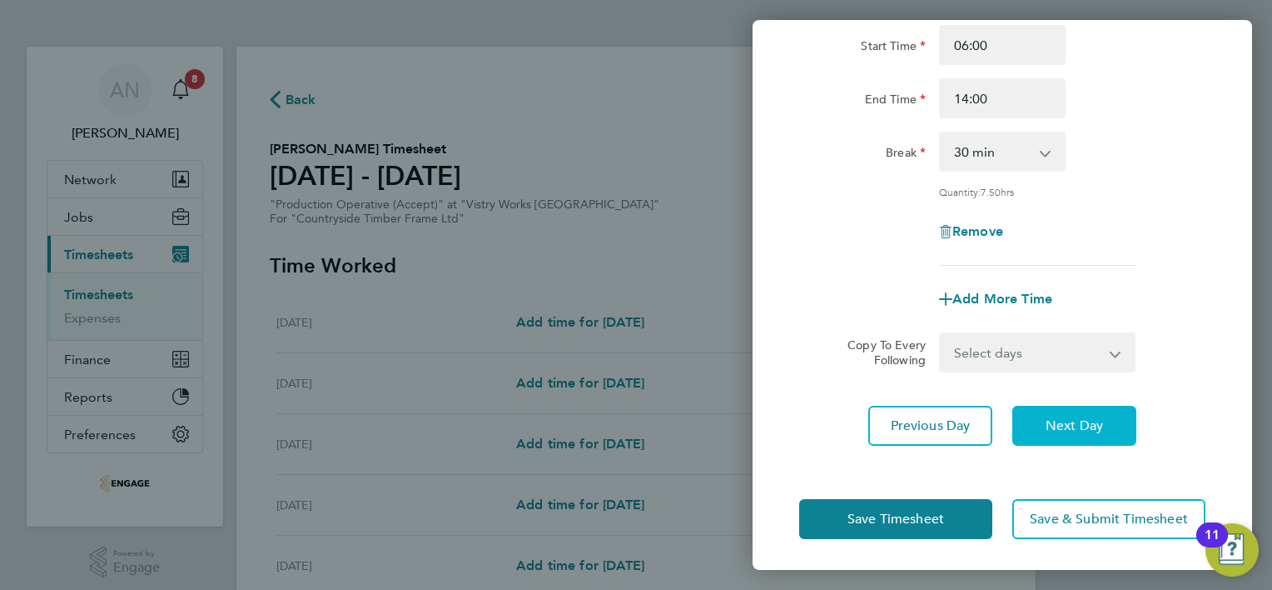
click at [1059, 425] on span "Next Day" at bounding box center [1074, 425] width 57 height 17
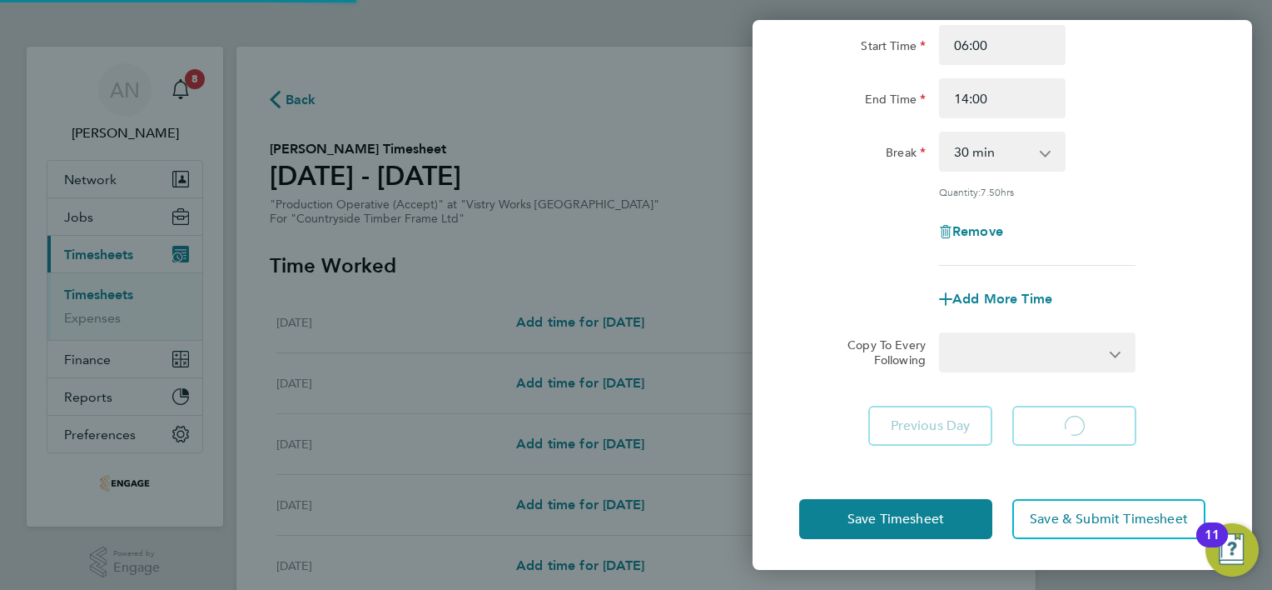
select select "15"
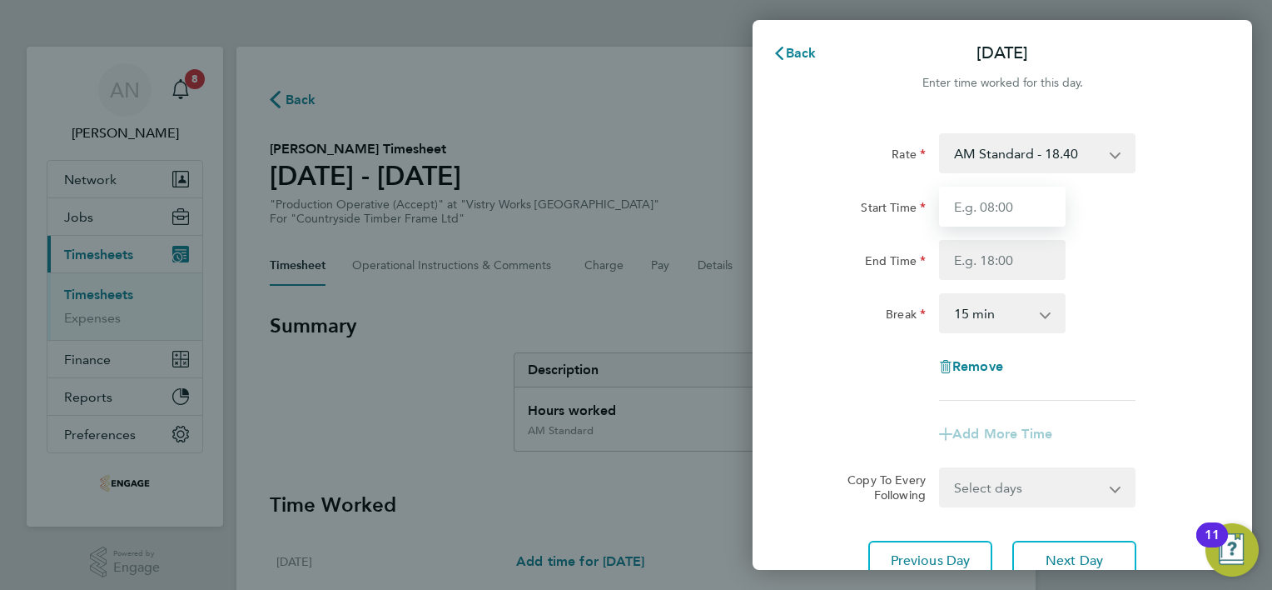
click at [1003, 208] on input "Start Time" at bounding box center [1002, 207] width 127 height 40
type input "06:00"
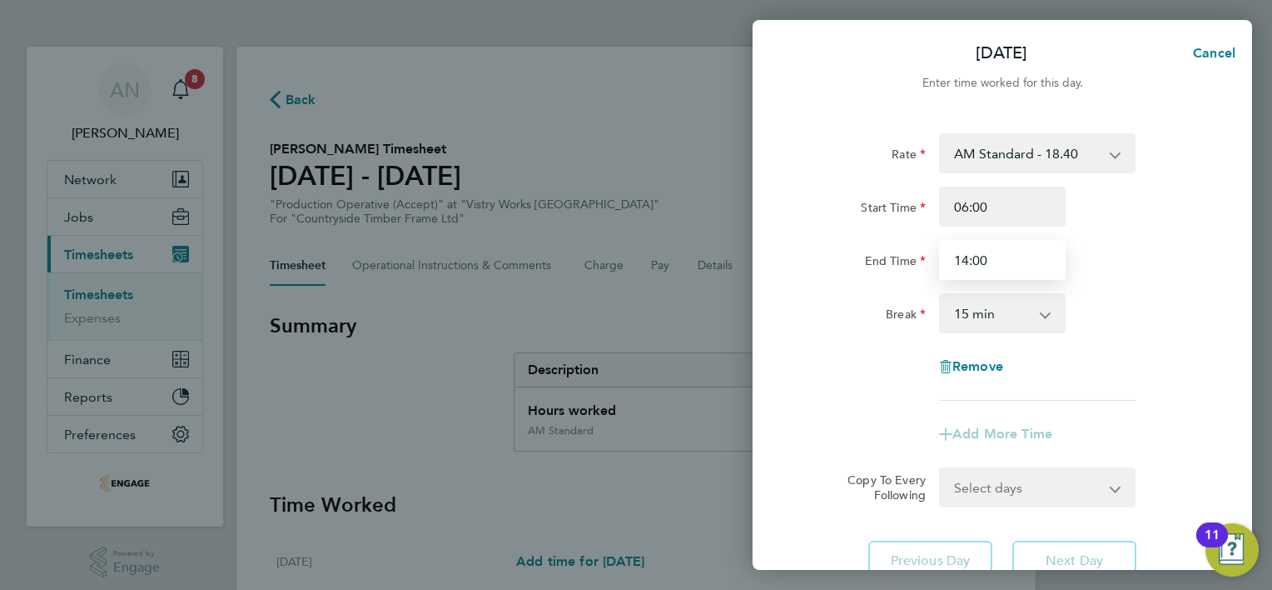
type input "14:00"
click at [1049, 310] on app-icon-cross-button at bounding box center [1054, 313] width 20 height 37
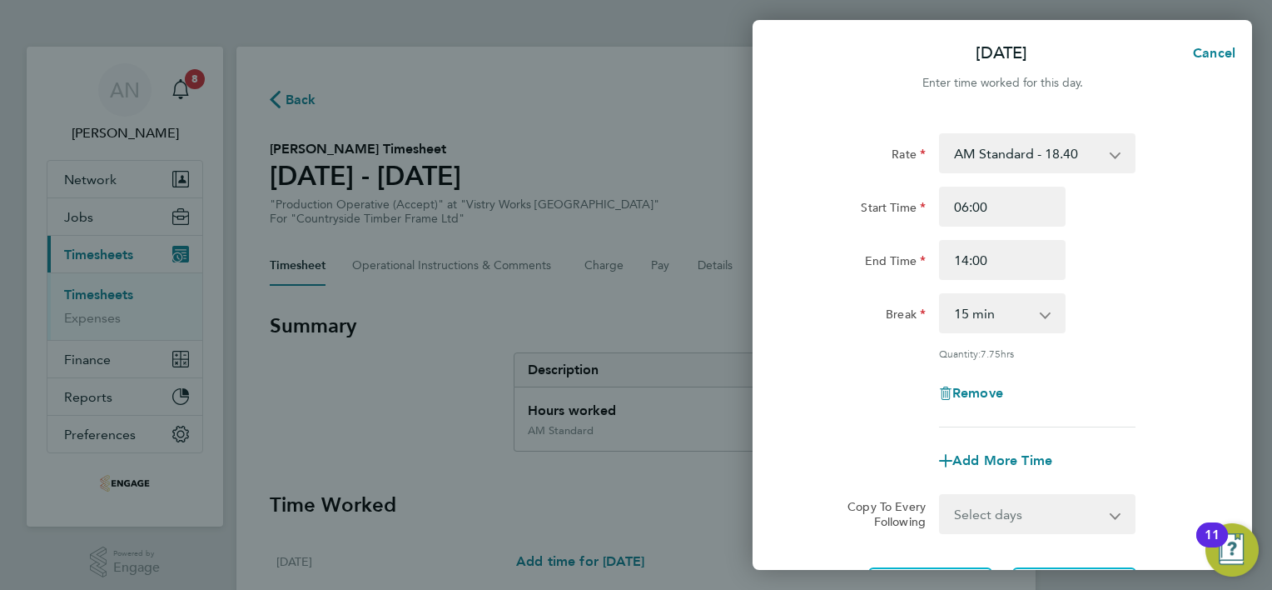
click at [1052, 310] on app-icon-cross-button at bounding box center [1054, 313] width 20 height 37
click at [1043, 310] on select "0 min 15 min 30 min 45 min 60 min 75 min 90 min" at bounding box center [992, 313] width 103 height 37
select select "30"
click at [941, 295] on select "0 min 15 min 30 min 45 min 60 min 75 min 90 min" at bounding box center [992, 313] width 103 height 37
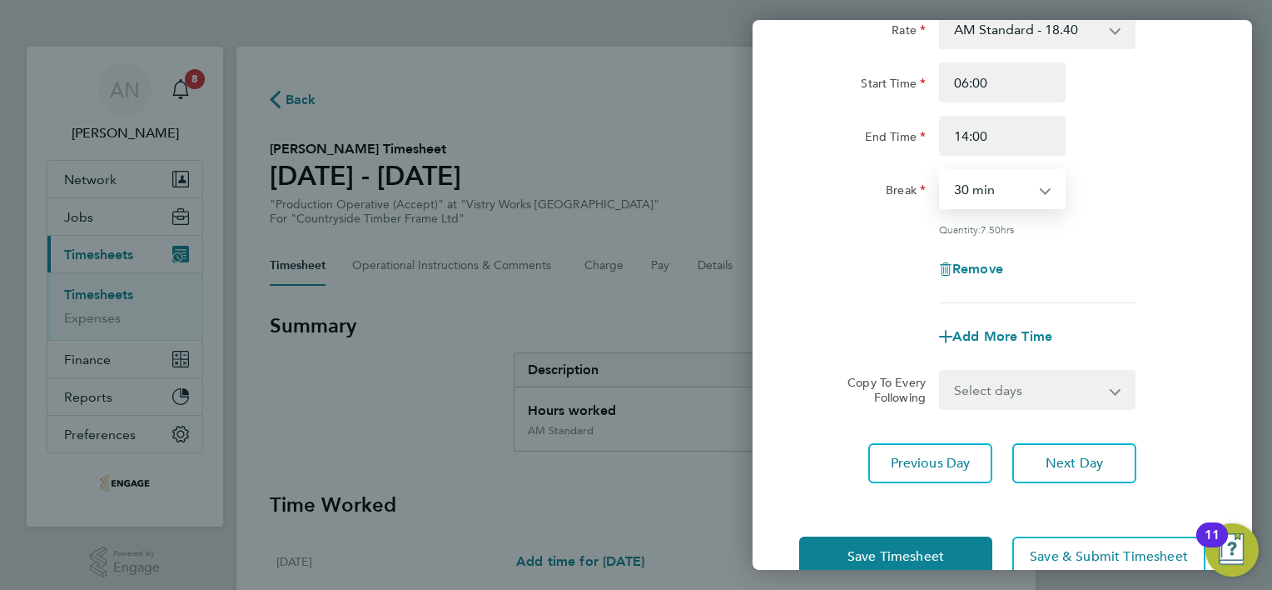
scroll to position [162, 0]
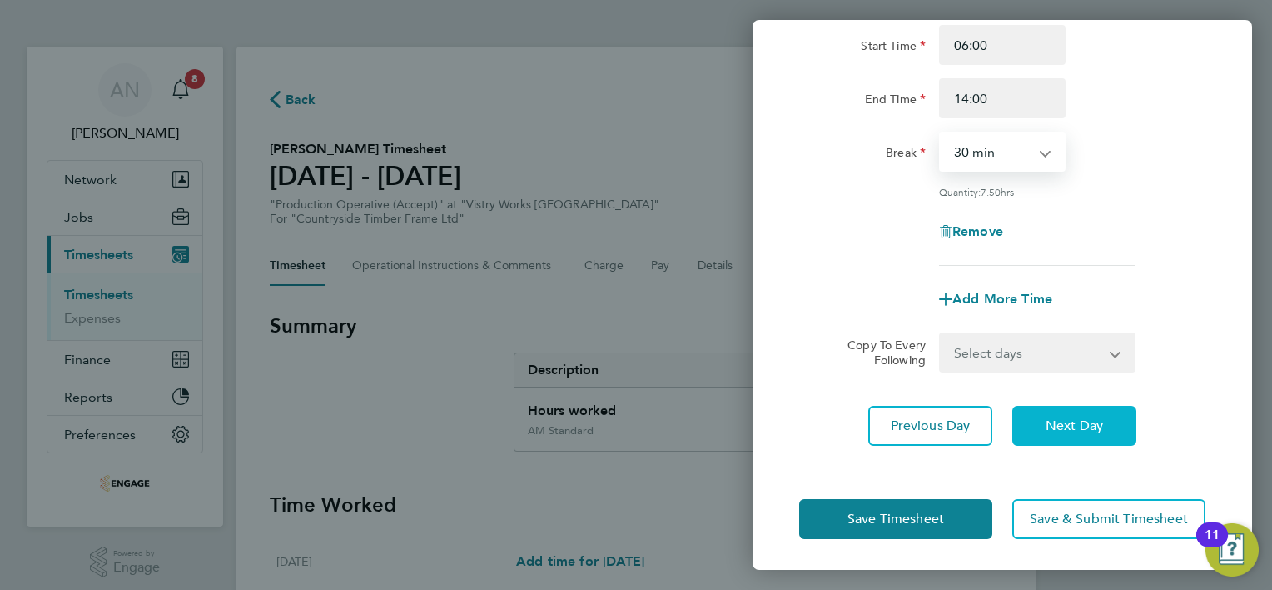
click at [1065, 423] on span "Next Day" at bounding box center [1074, 425] width 57 height 17
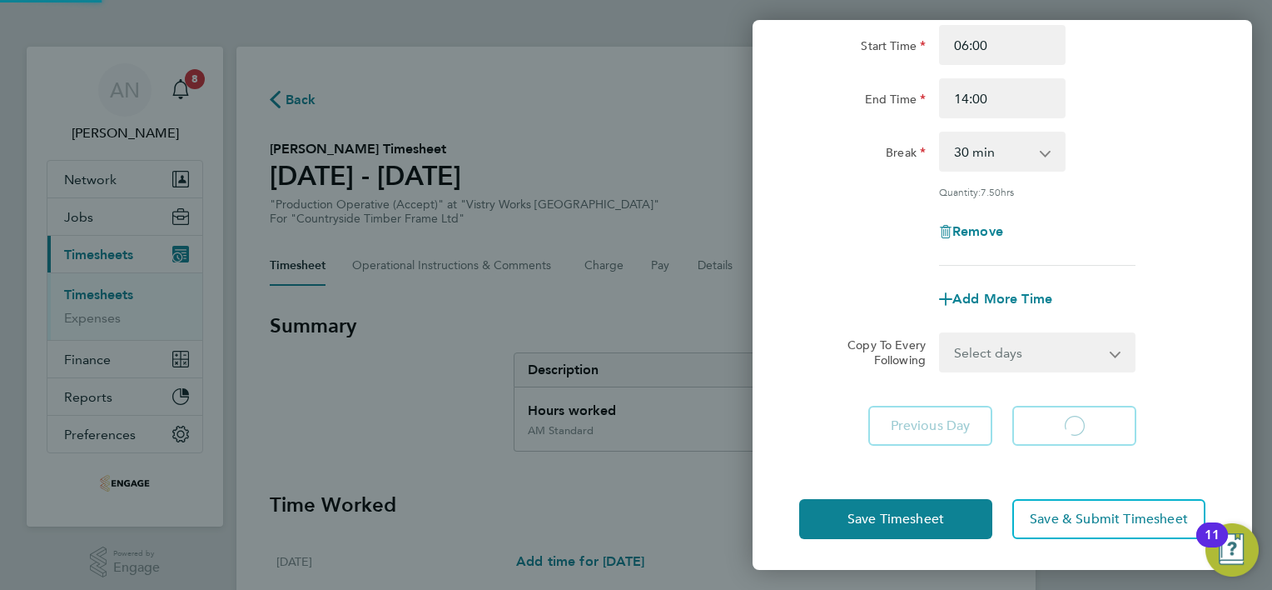
select select "15"
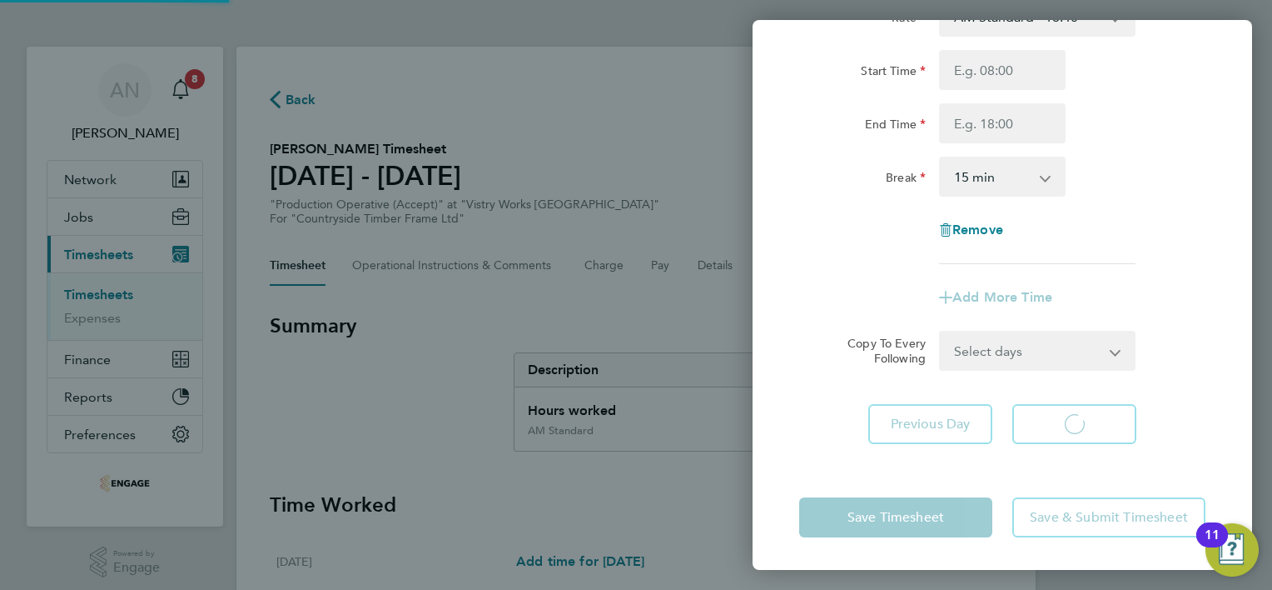
select select "15"
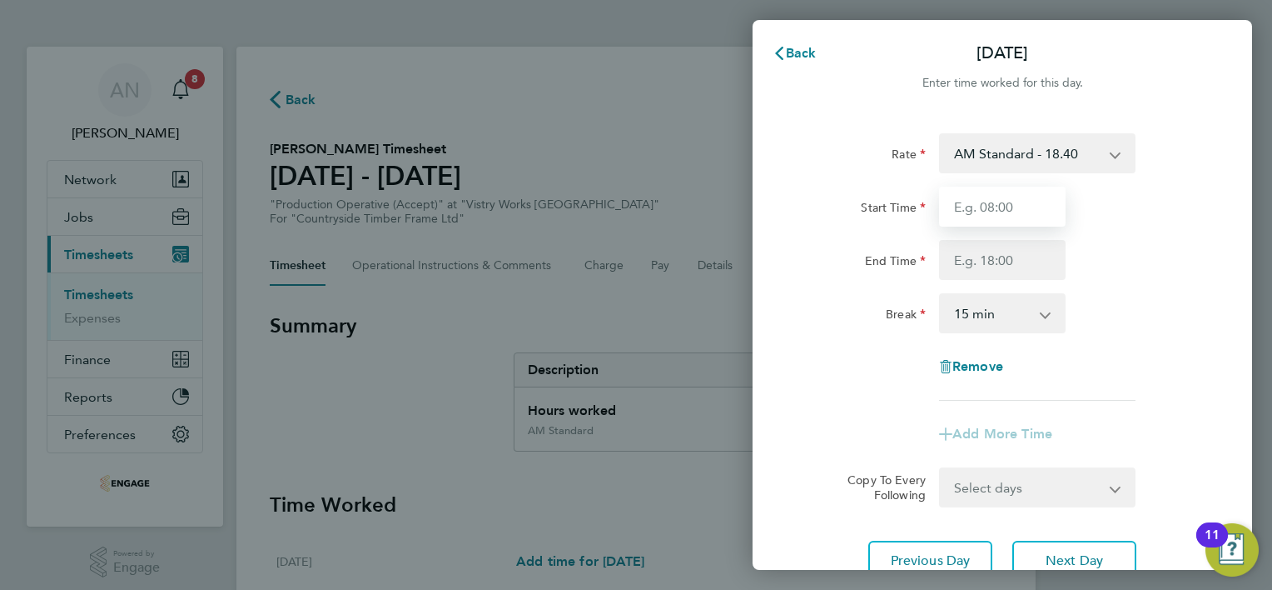
drag, startPoint x: 995, startPoint y: 213, endPoint x: 983, endPoint y: 216, distance: 11.9
click at [994, 213] on input "Start Time" at bounding box center [1002, 207] width 127 height 40
type input "06:00"
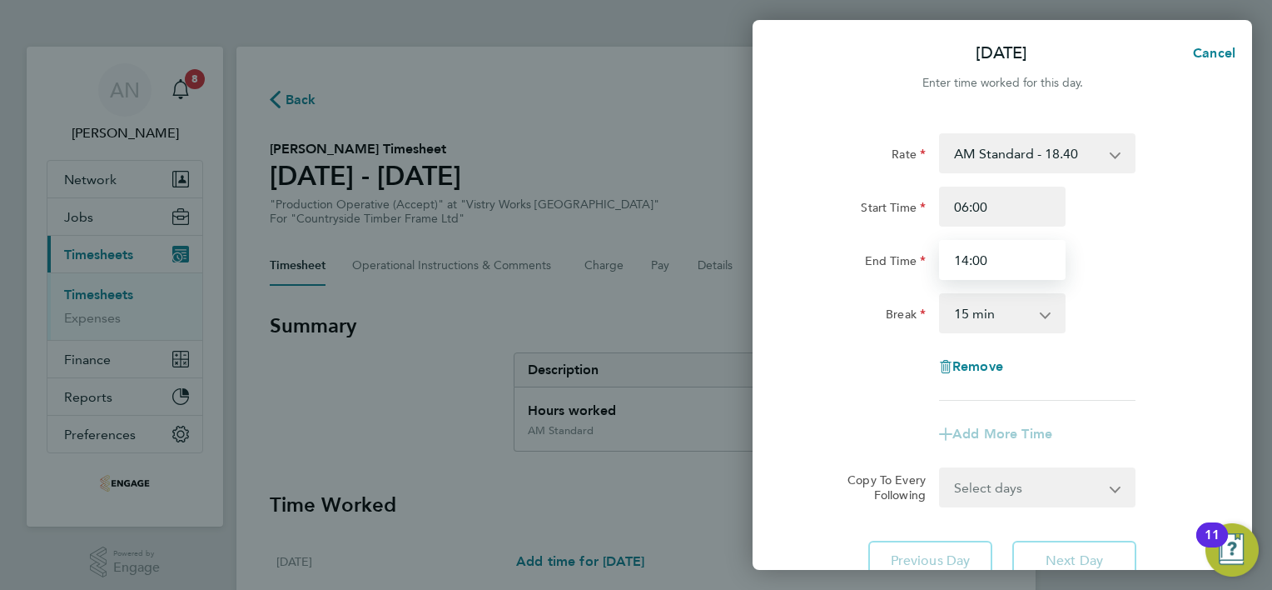
type input "14:00"
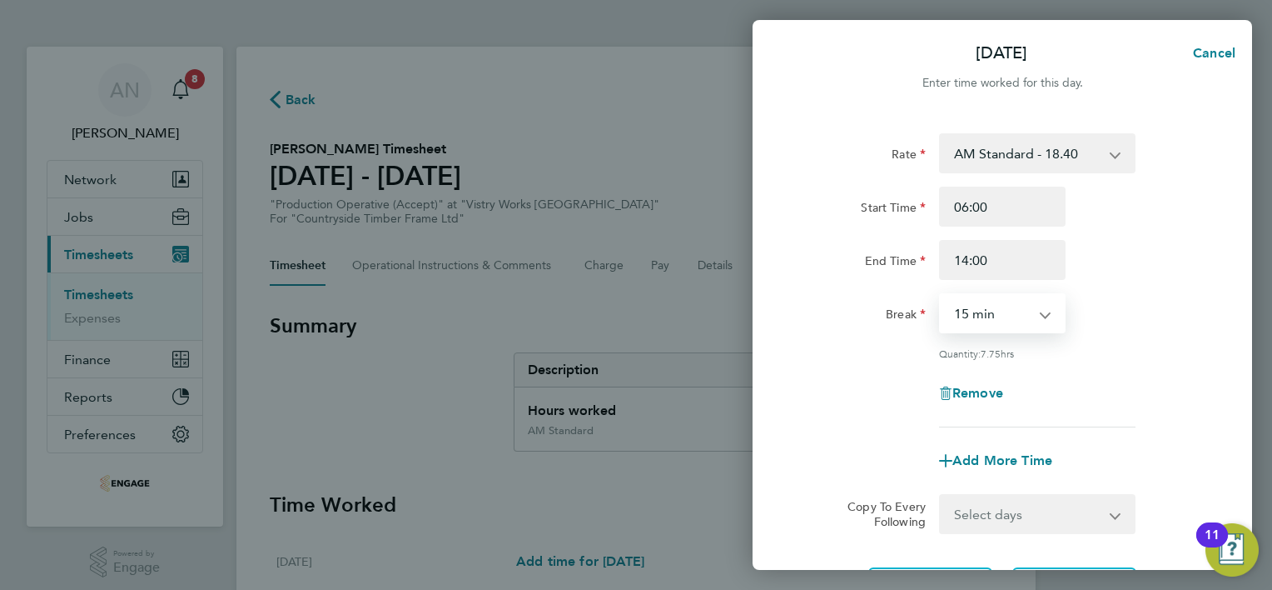
click at [1043, 320] on select "0 min 15 min 30 min 45 min 60 min 75 min 90 min" at bounding box center [992, 313] width 103 height 37
select select "30"
click at [941, 295] on select "0 min 15 min 30 min 45 min 60 min 75 min 90 min" at bounding box center [992, 313] width 103 height 37
click at [990, 456] on span "Add More Time" at bounding box center [1003, 460] width 100 height 16
select select "null"
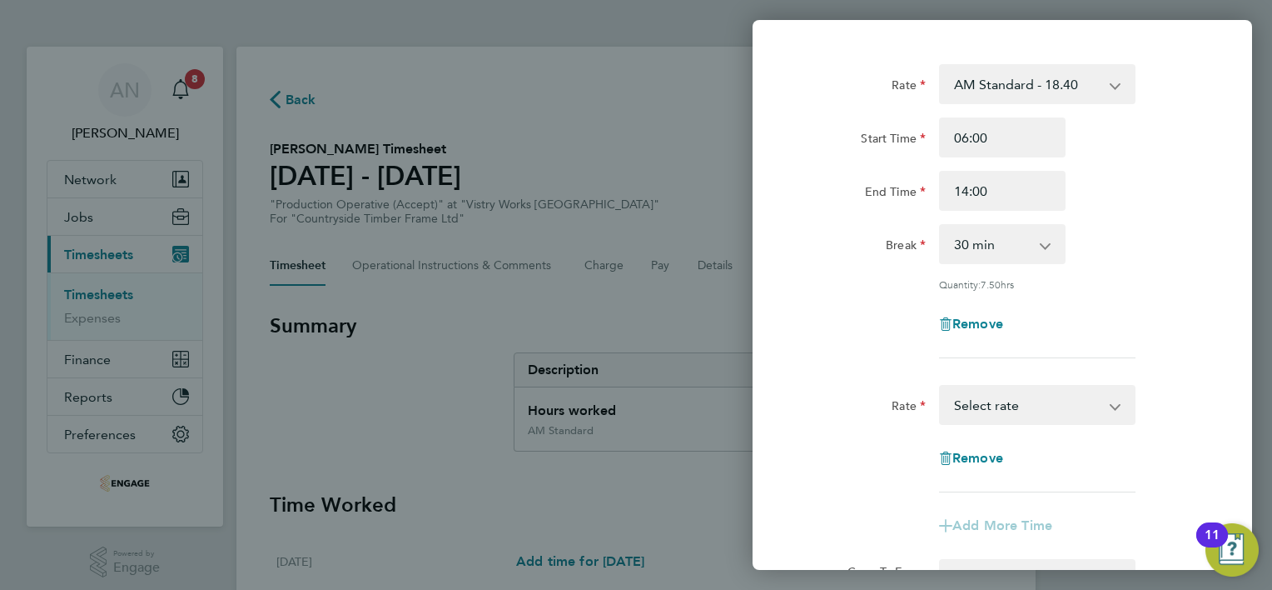
scroll to position [167, 0]
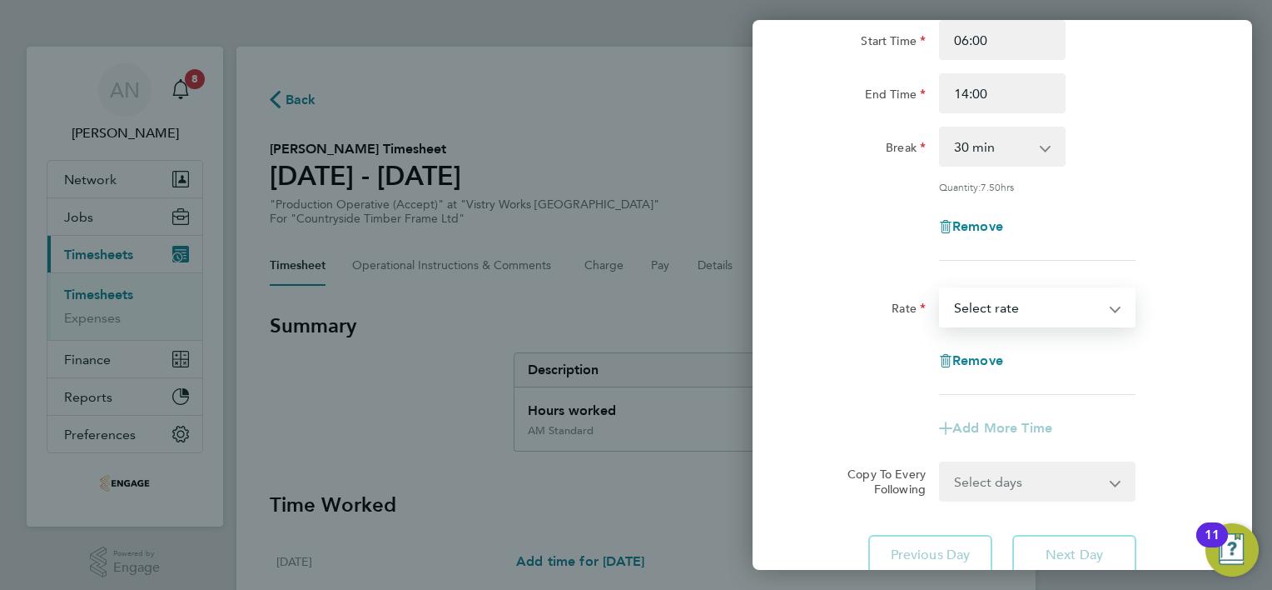
click at [1113, 308] on select "AM Standard - 18.40 OT 1 - 27.60 PM OT 1 - 30.08 OT2 - 36.80 PM OT2 - 40.11 PM …" at bounding box center [1027, 307] width 173 height 37
select select "15"
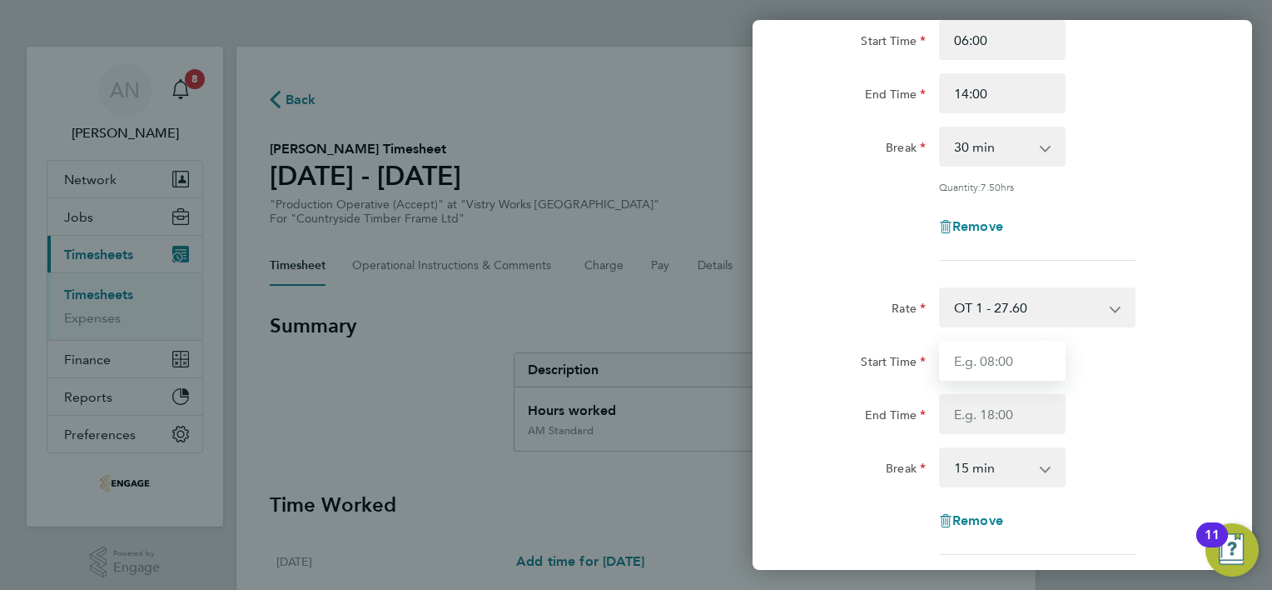
click at [1009, 363] on input "Start Time" at bounding box center [1002, 361] width 127 height 40
type input "14:00"
type input "15:00"
click at [1045, 466] on app-icon-cross-button at bounding box center [1054, 467] width 20 height 37
click at [1029, 458] on select "0 min 15 min 30 min 45 min" at bounding box center [992, 467] width 103 height 37
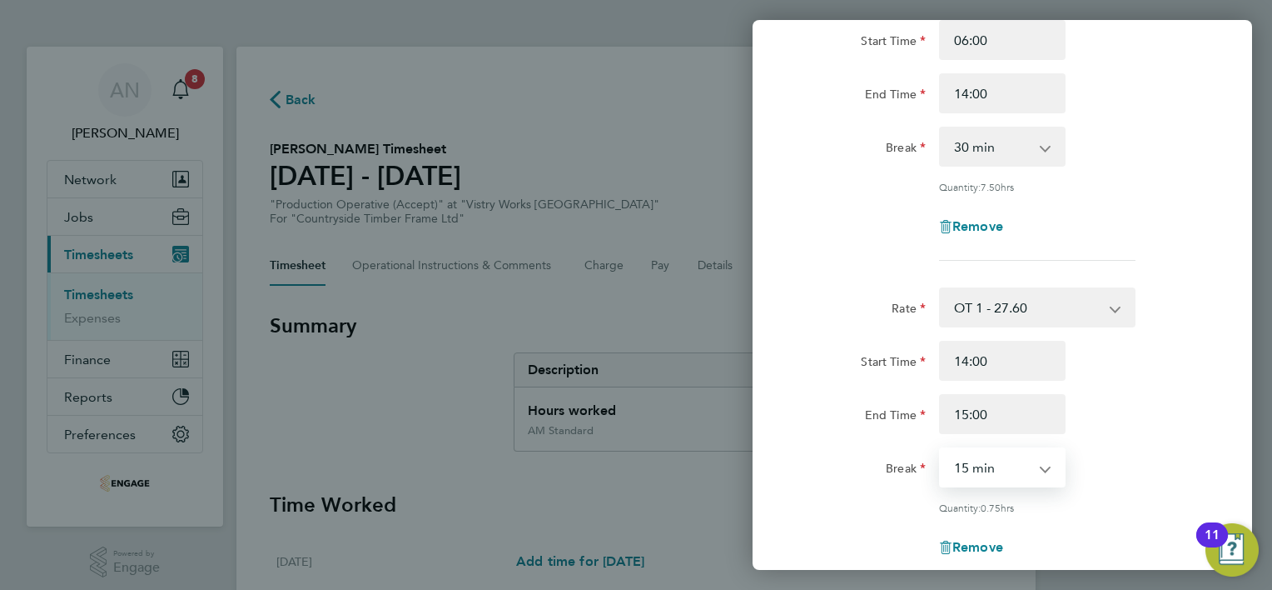
select select "0"
click at [941, 449] on select "0 min 15 min 30 min 45 min" at bounding box center [992, 467] width 103 height 37
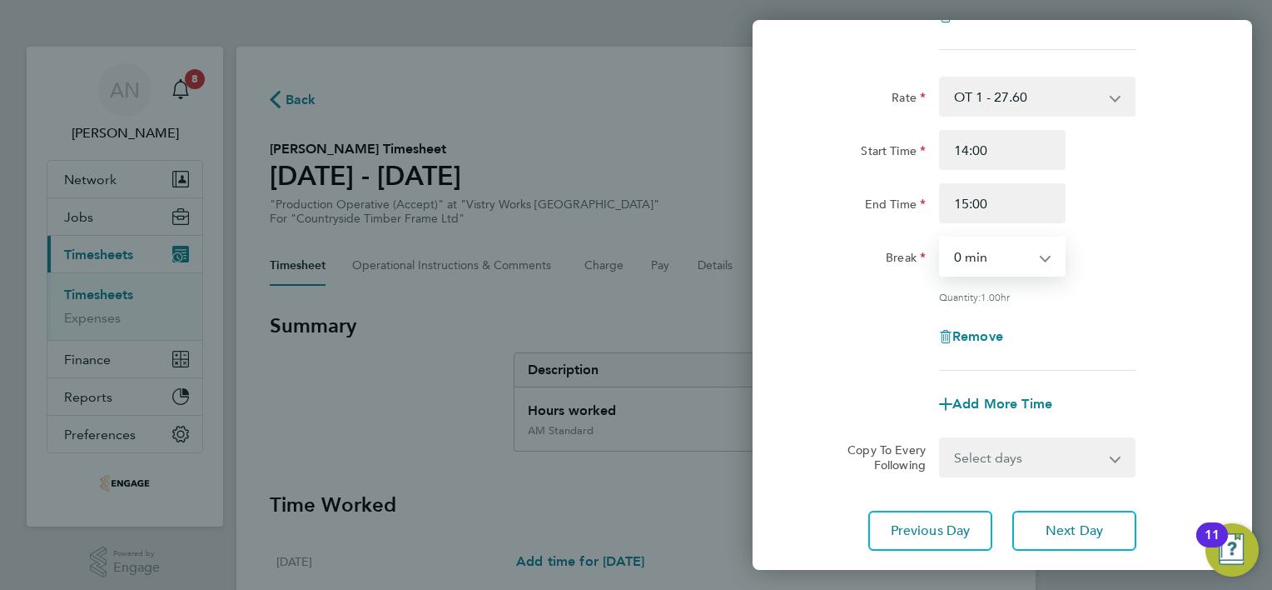
scroll to position [416, 0]
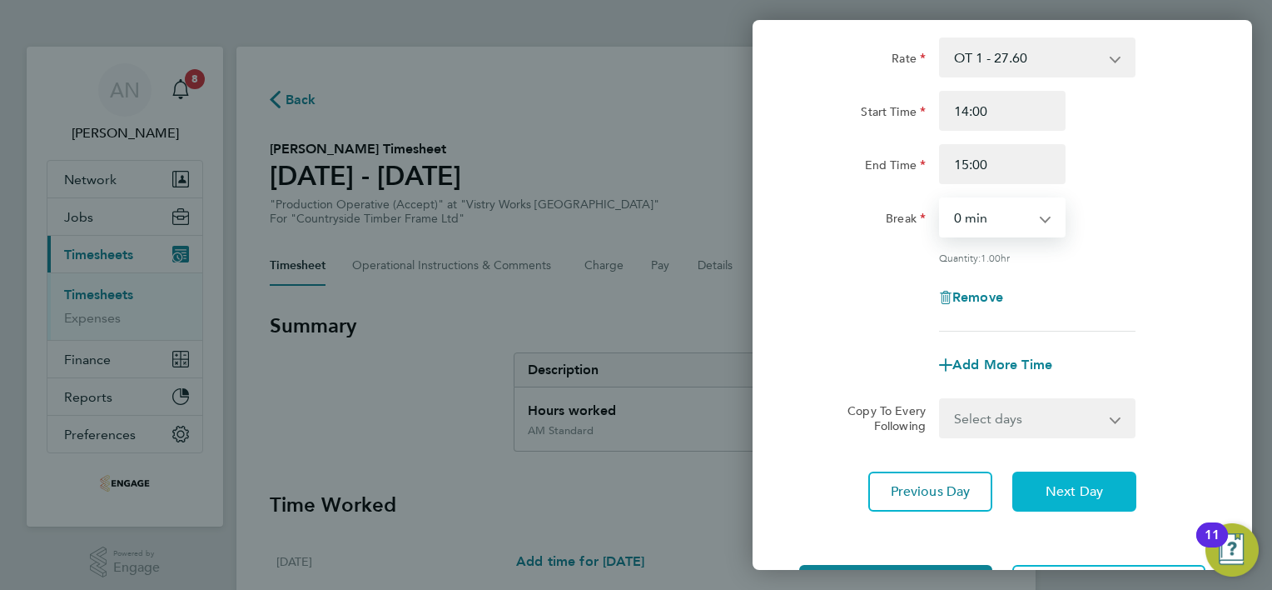
click at [1042, 489] on button "Next Day" at bounding box center [1075, 491] width 124 height 40
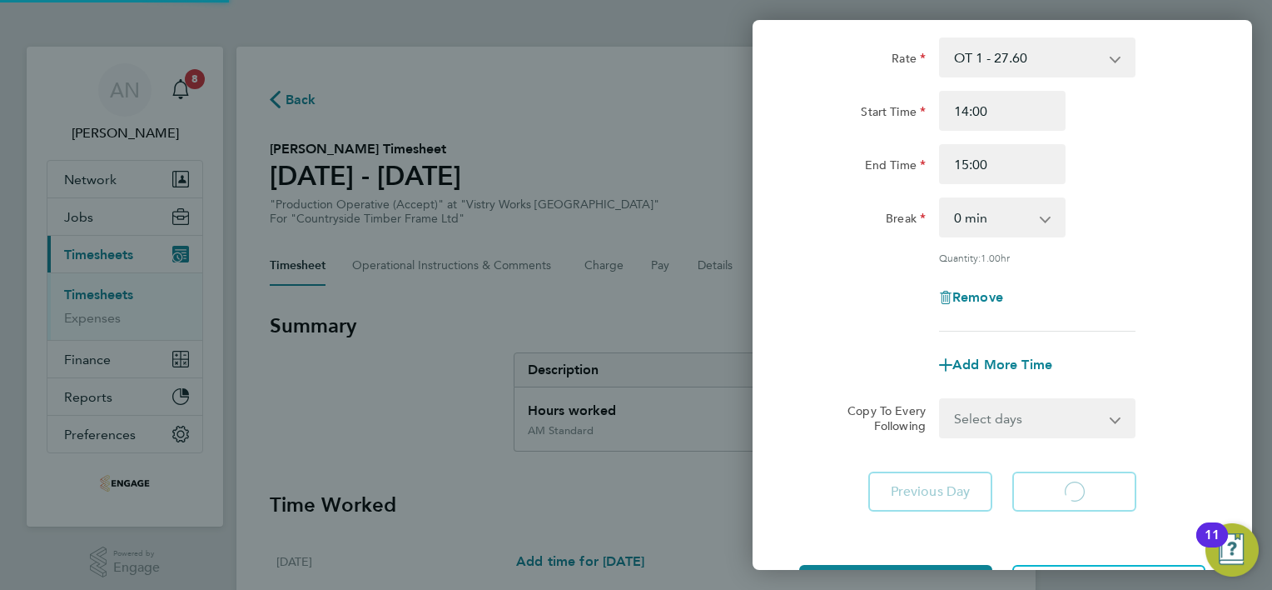
select select "15"
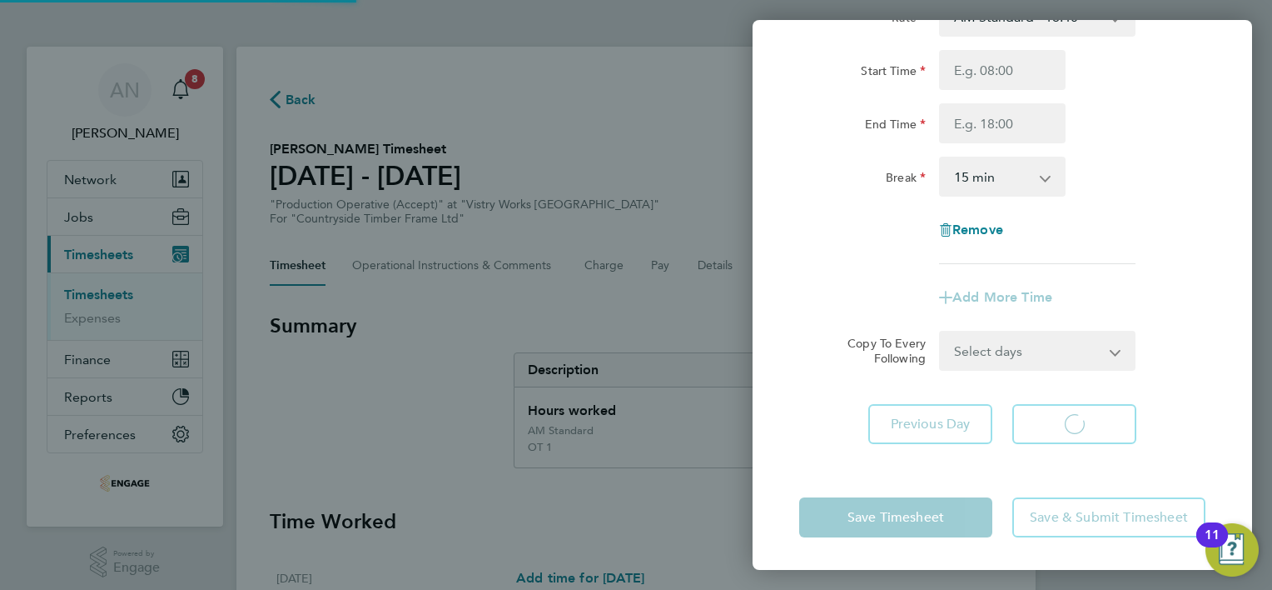
select select "15"
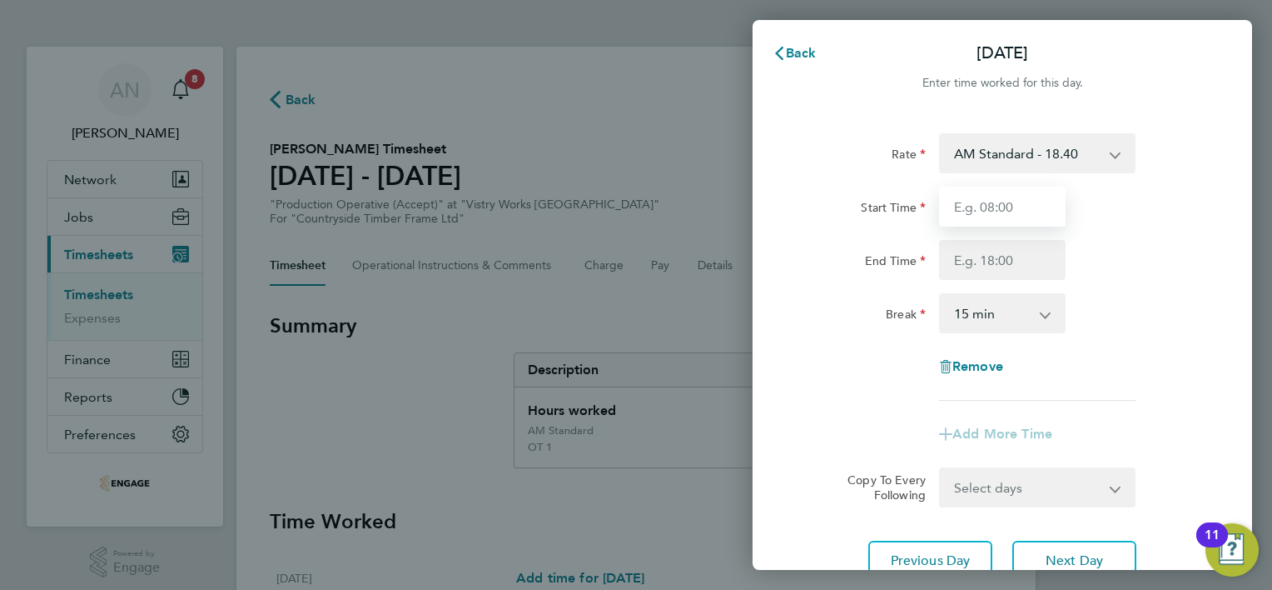
click at [1001, 210] on input "Start Time" at bounding box center [1002, 207] width 127 height 40
type input "06:00"
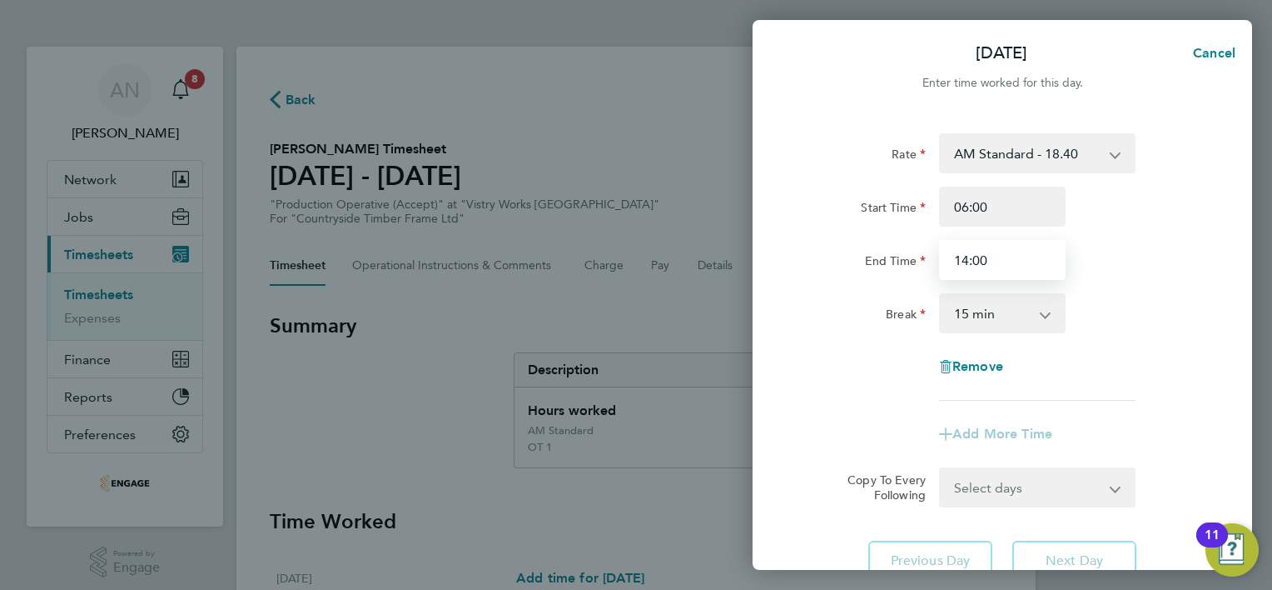
type input "14:00"
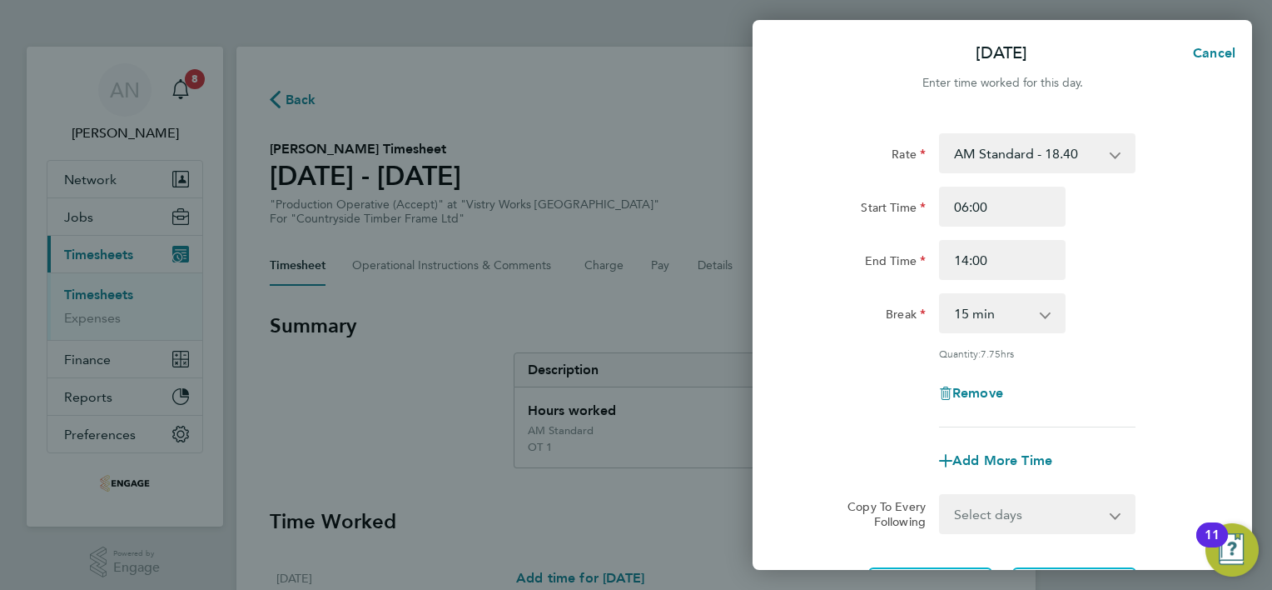
click at [1050, 310] on app-icon-cross-button at bounding box center [1054, 313] width 20 height 37
click at [1009, 323] on select "0 min 15 min 30 min 45 min 60 min 75 min 90 min" at bounding box center [992, 313] width 103 height 37
select select "30"
click at [941, 295] on select "0 min 15 min 30 min 45 min 60 min 75 min 90 min" at bounding box center [992, 313] width 103 height 37
click at [1006, 456] on span "Add More Time" at bounding box center [1003, 460] width 100 height 16
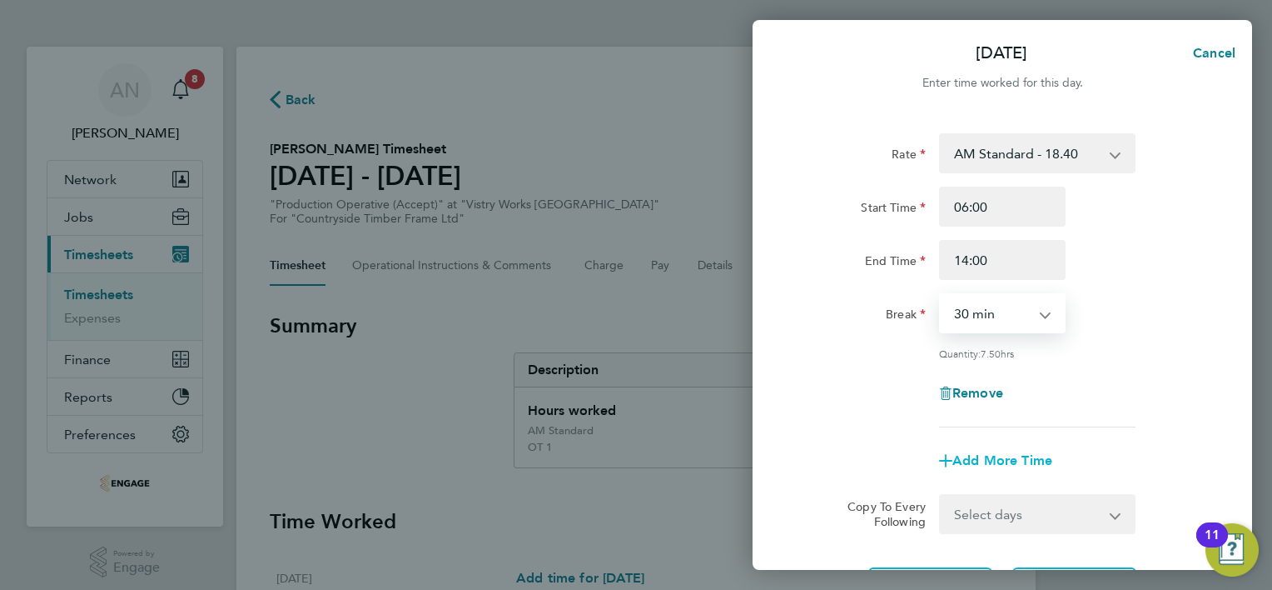
select select "null"
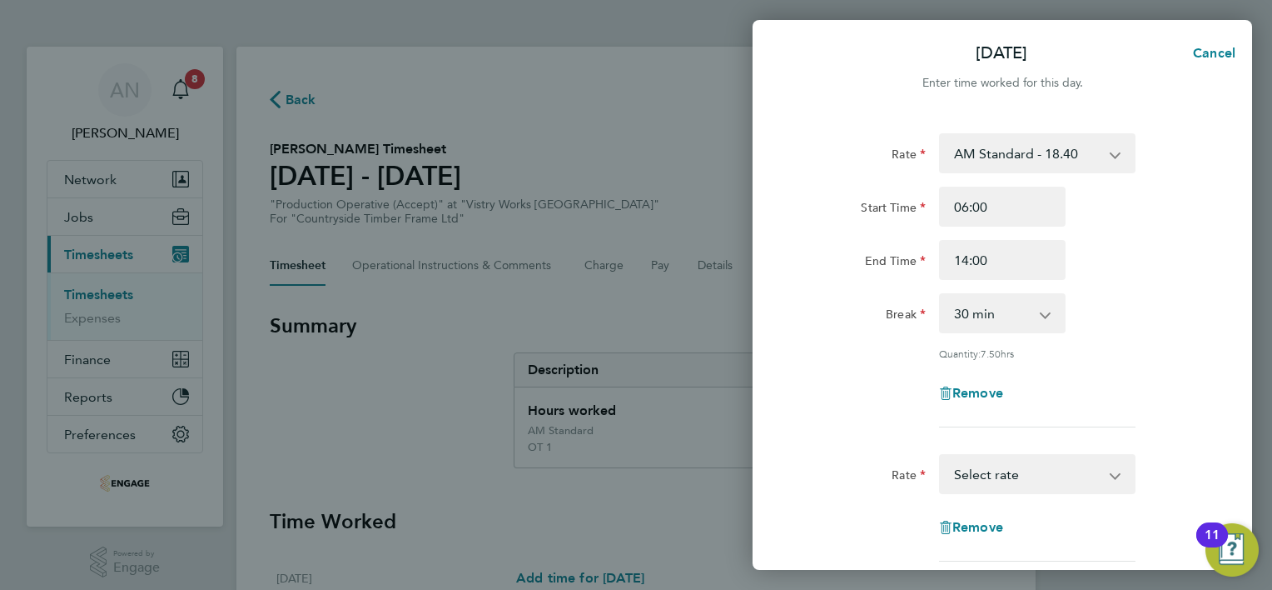
click at [999, 466] on select "AM Standard - 18.40 OT 1 - 27.60 PM OT 1 - 30.08 OT2 - 36.80 PM OT2 - 40.11 PM …" at bounding box center [1027, 474] width 173 height 37
select select "15"
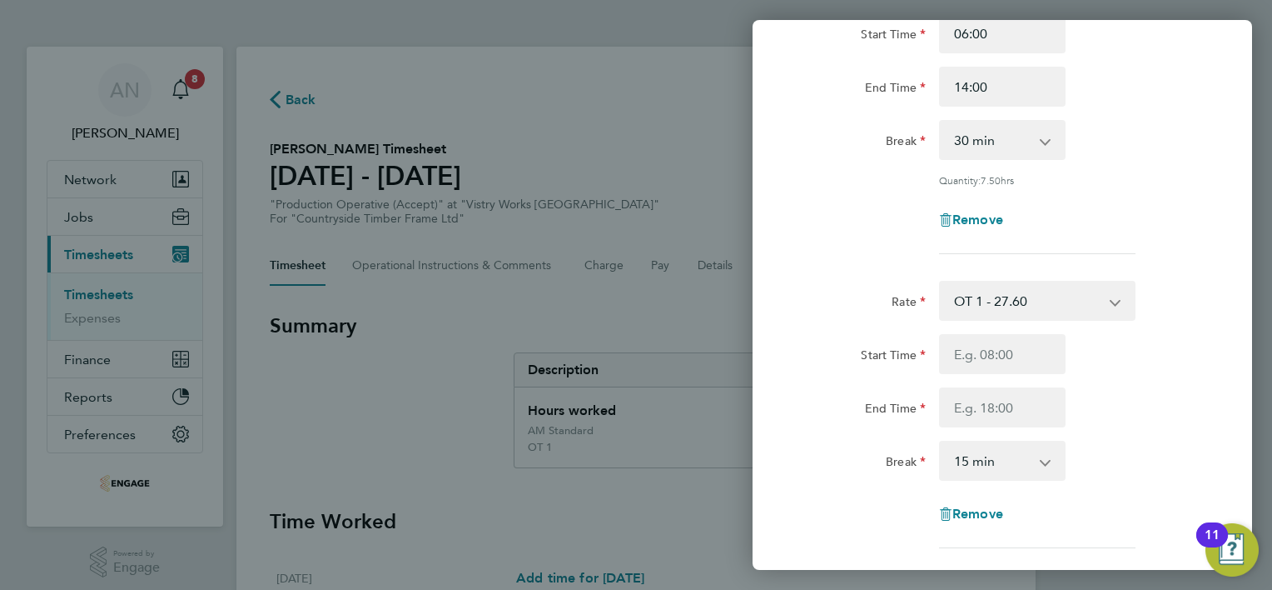
scroll to position [250, 0]
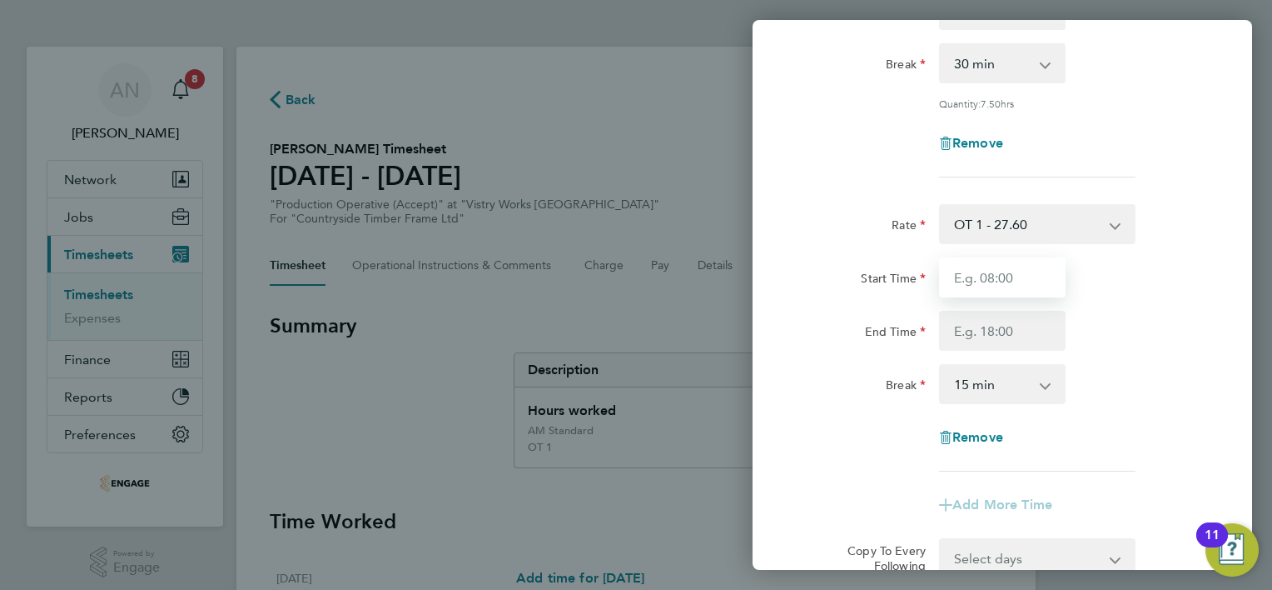
click at [983, 268] on input "Start Time" at bounding box center [1002, 277] width 127 height 40
type input "14:00"
type input "16:00"
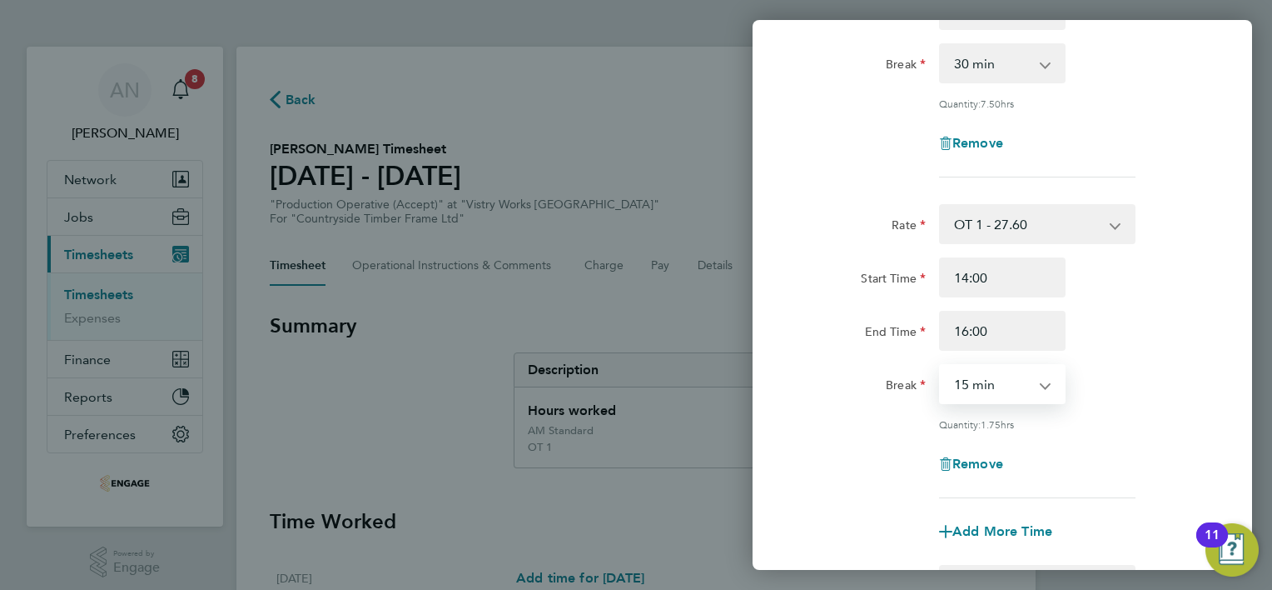
click at [1043, 386] on select "0 min 15 min 30 min 45 min 60 min 75 min 90 min" at bounding box center [992, 384] width 103 height 37
select select "0"
click at [941, 366] on select "0 min 15 min 30 min 45 min 60 min 75 min 90 min" at bounding box center [992, 384] width 103 height 37
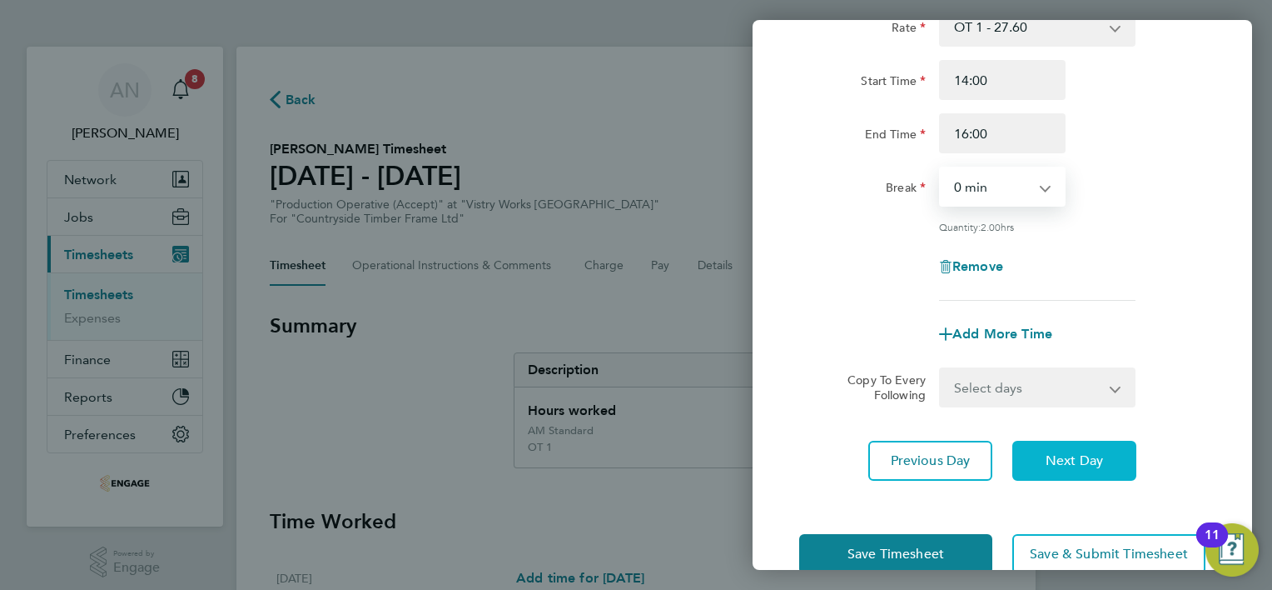
scroll to position [480, 0]
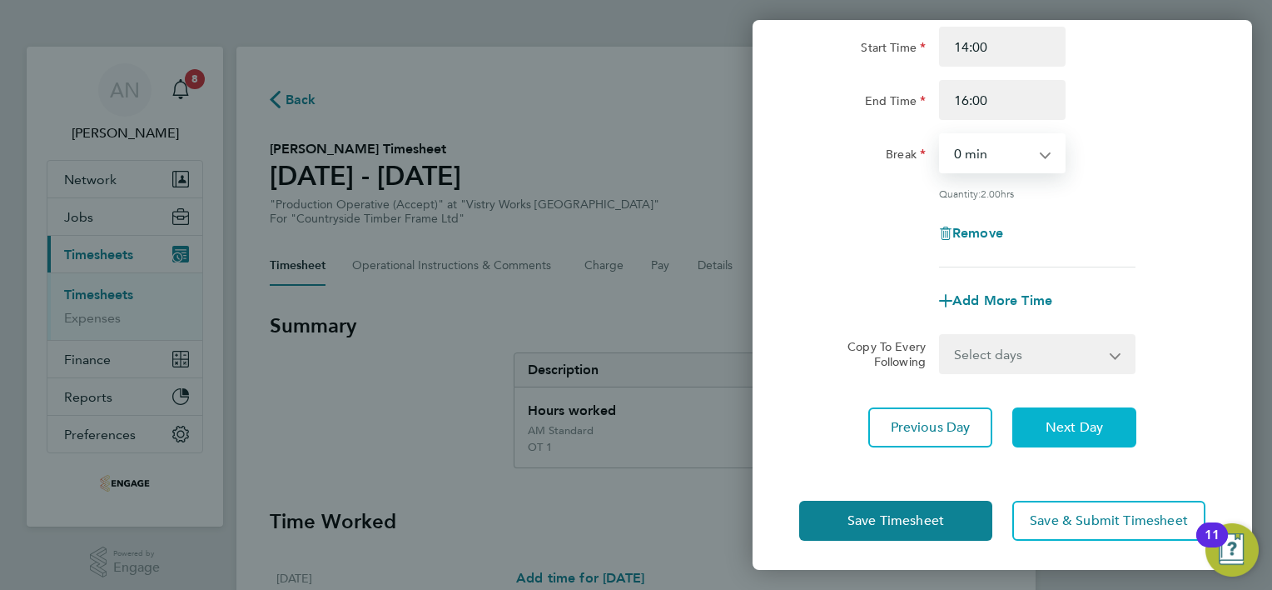
click at [1046, 431] on span "Next Day" at bounding box center [1074, 427] width 57 height 17
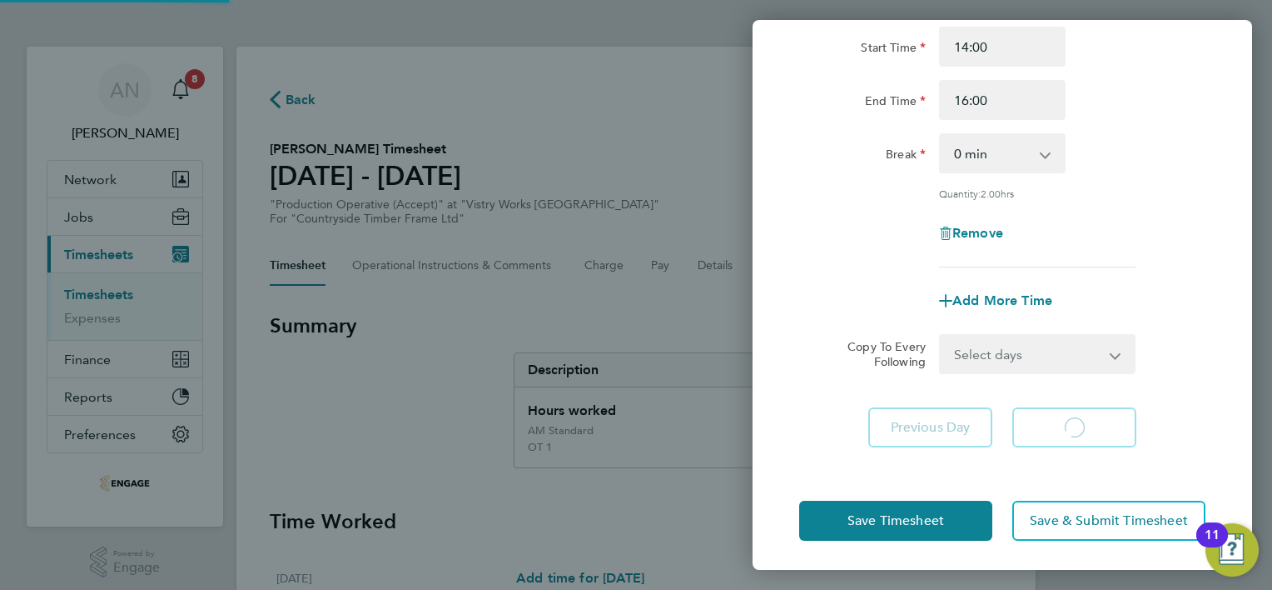
select select "15"
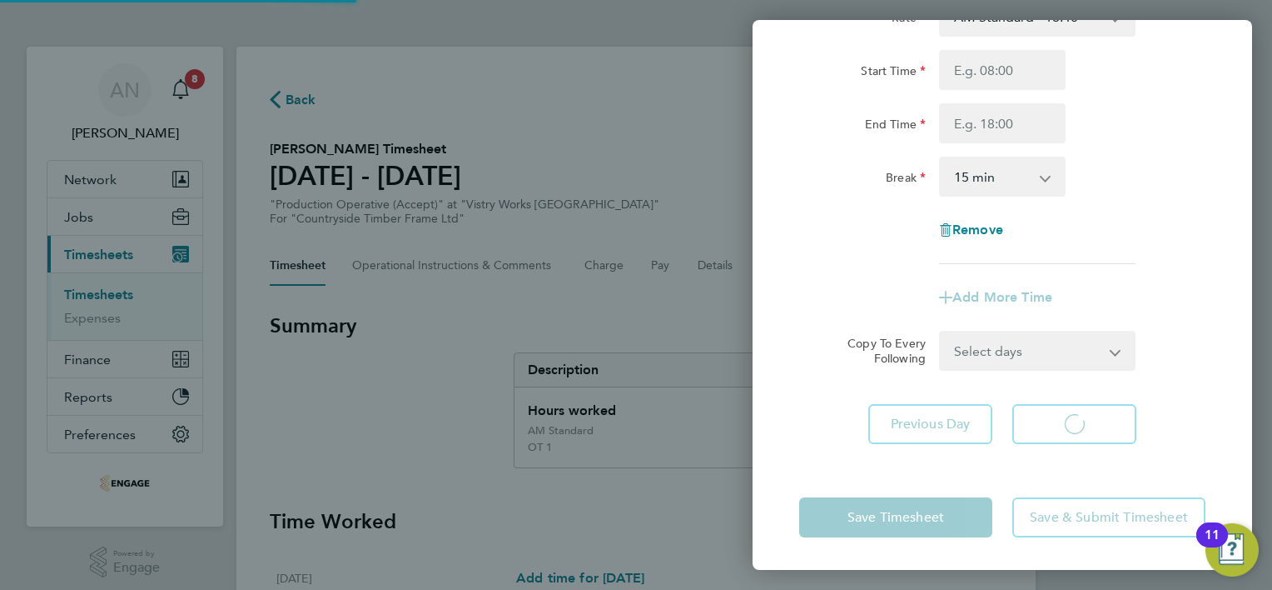
select select "15"
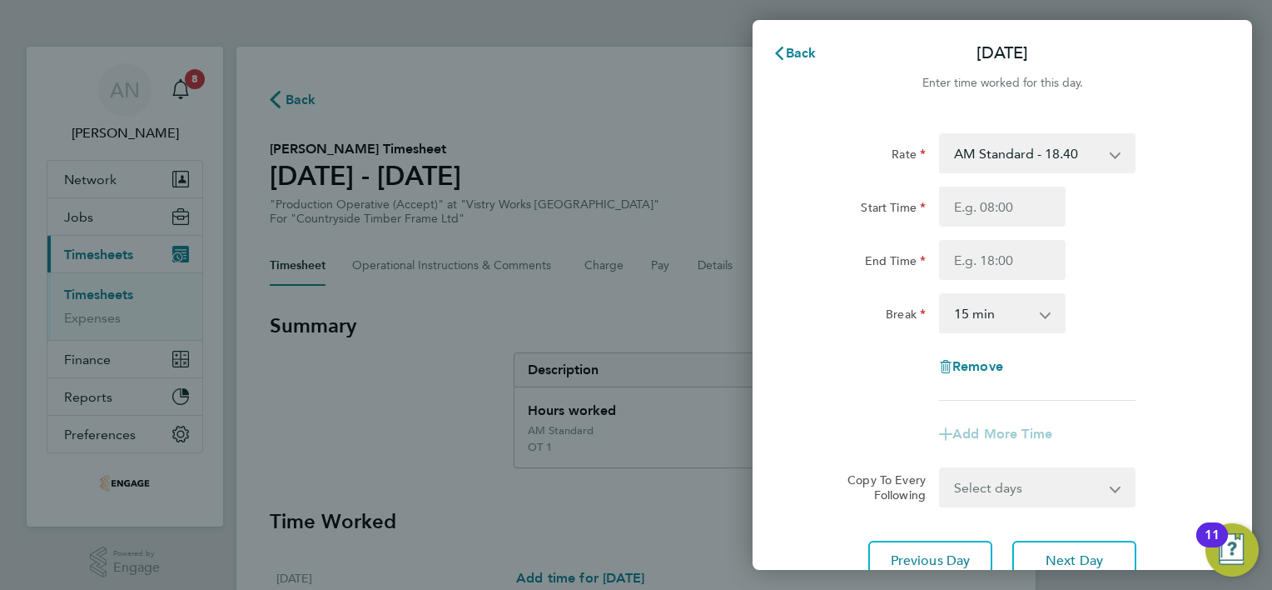
click at [1115, 152] on app-icon-cross-button at bounding box center [1124, 153] width 20 height 37
click at [1113, 155] on div "AM Standard - 18.40 OT 1 - 27.60 PM OT 1 - 30.08 OT2 - 36.80 PM OT2 - 40.11 PM …" at bounding box center [1037, 153] width 197 height 40
click at [1014, 157] on select "AM Standard - 18.40 OT 1 - 27.60 PM OT 1 - 30.08 OT2 - 36.80 PM OT2 - 40.11 PM …" at bounding box center [1027, 153] width 173 height 37
select select "15"
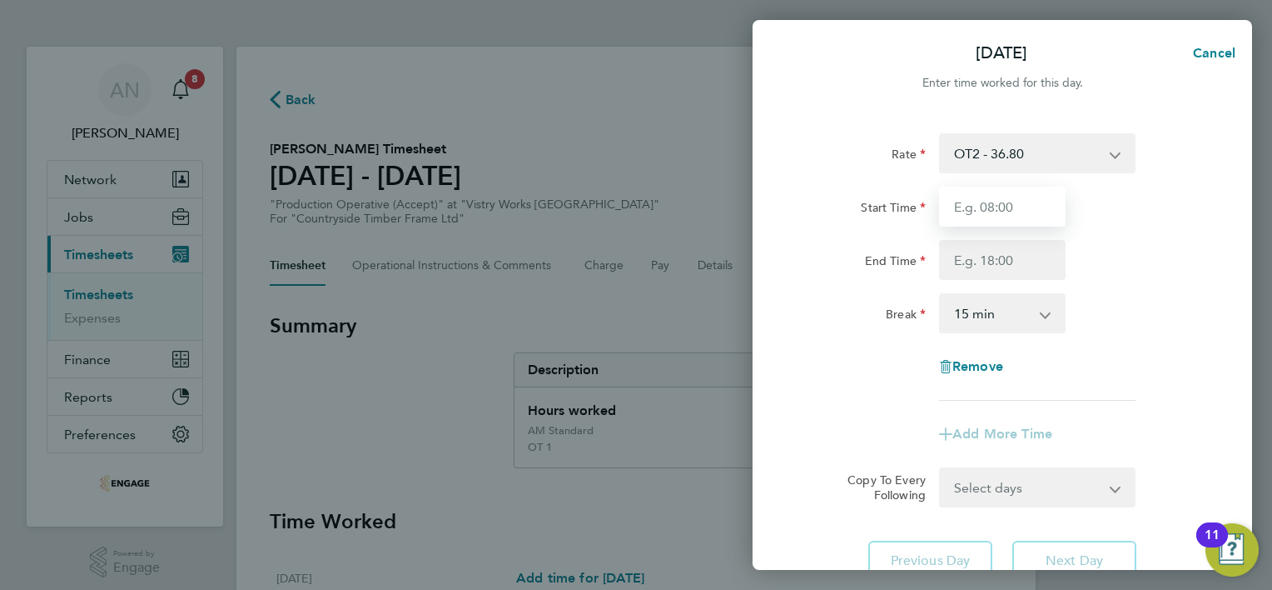
click at [998, 207] on input "Start Time" at bounding box center [1002, 207] width 127 height 40
click at [1111, 157] on select "OT2 - 36.80 AM Standard - 18.40 OT 1 - 27.60 PM OT 1 - 30.08 PM OT2 - 40.11 PM …" at bounding box center [1027, 153] width 173 height 37
click at [1153, 255] on div "End Time" at bounding box center [1003, 260] width 420 height 40
click at [981, 197] on input "Start Time" at bounding box center [1002, 207] width 127 height 40
type input "06:00"
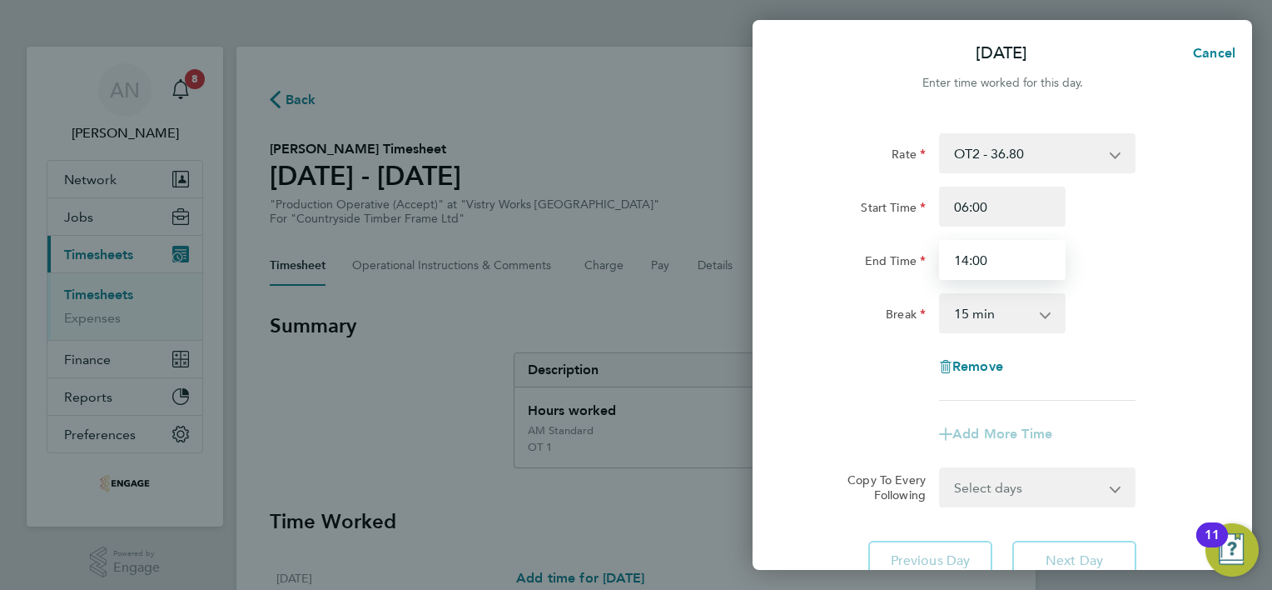
type input "14:00"
click at [1045, 317] on app-icon-cross-button at bounding box center [1054, 313] width 20 height 37
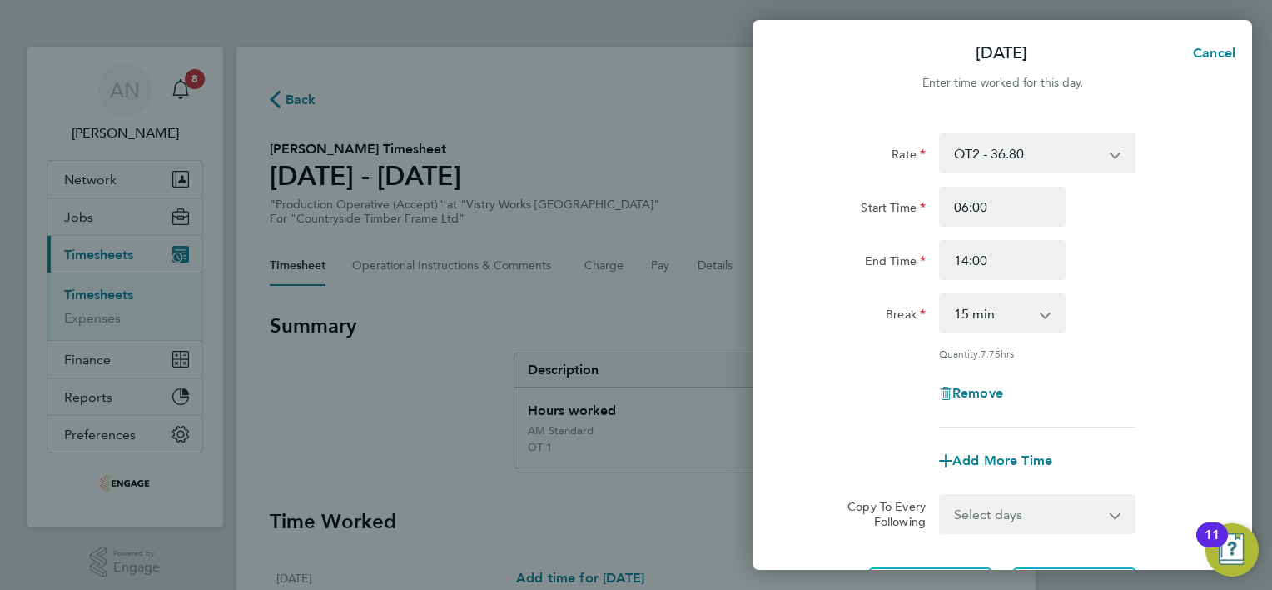
click at [1048, 316] on app-icon-cross-button at bounding box center [1054, 313] width 20 height 37
click at [1033, 313] on select "0 min 15 min 30 min 45 min 60 min 75 min 90 min" at bounding box center [992, 313] width 103 height 37
select select "30"
click at [941, 295] on select "0 min 15 min 30 min 45 min 60 min 75 min 90 min" at bounding box center [992, 313] width 103 height 37
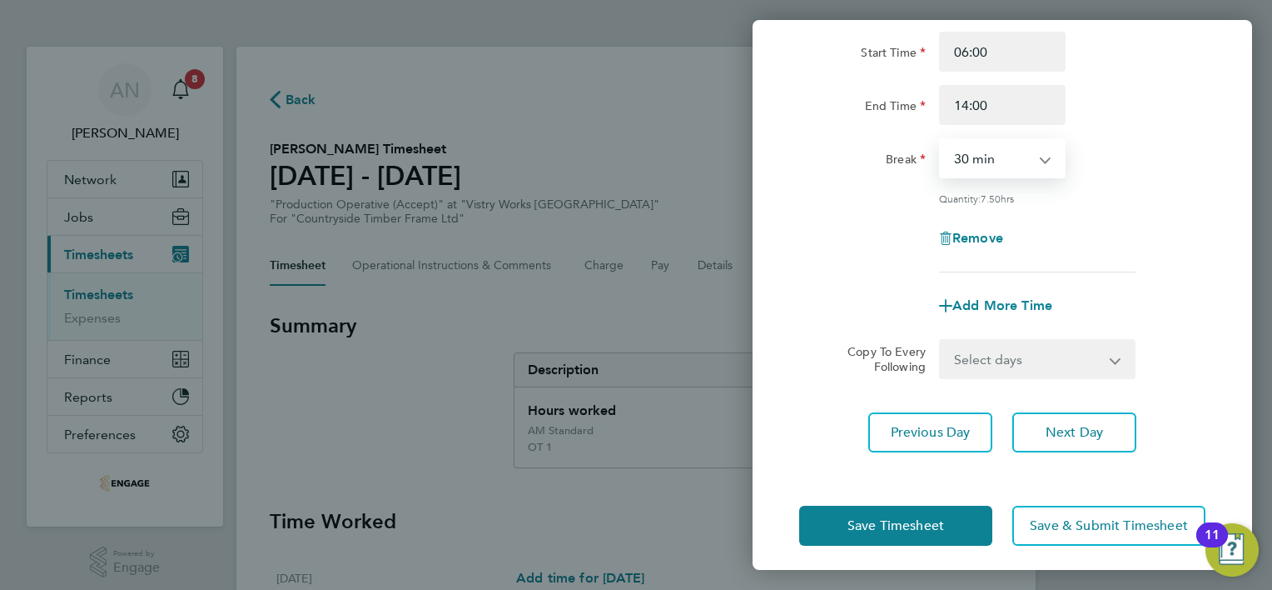
scroll to position [162, 0]
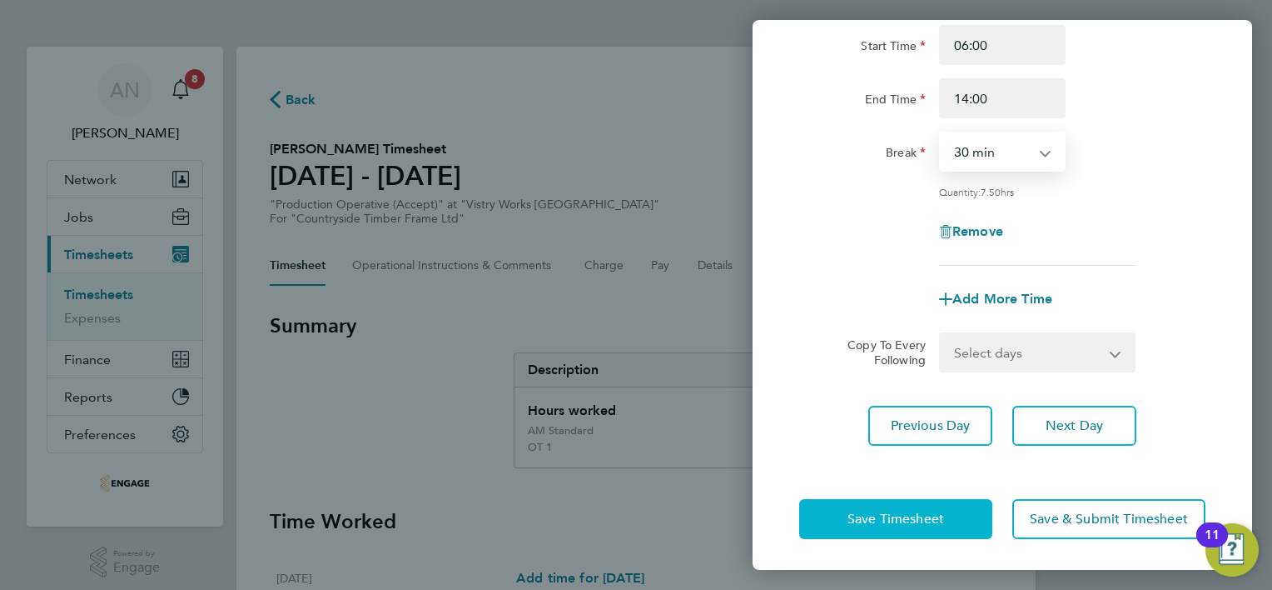
click at [922, 520] on span "Save Timesheet" at bounding box center [896, 518] width 97 height 17
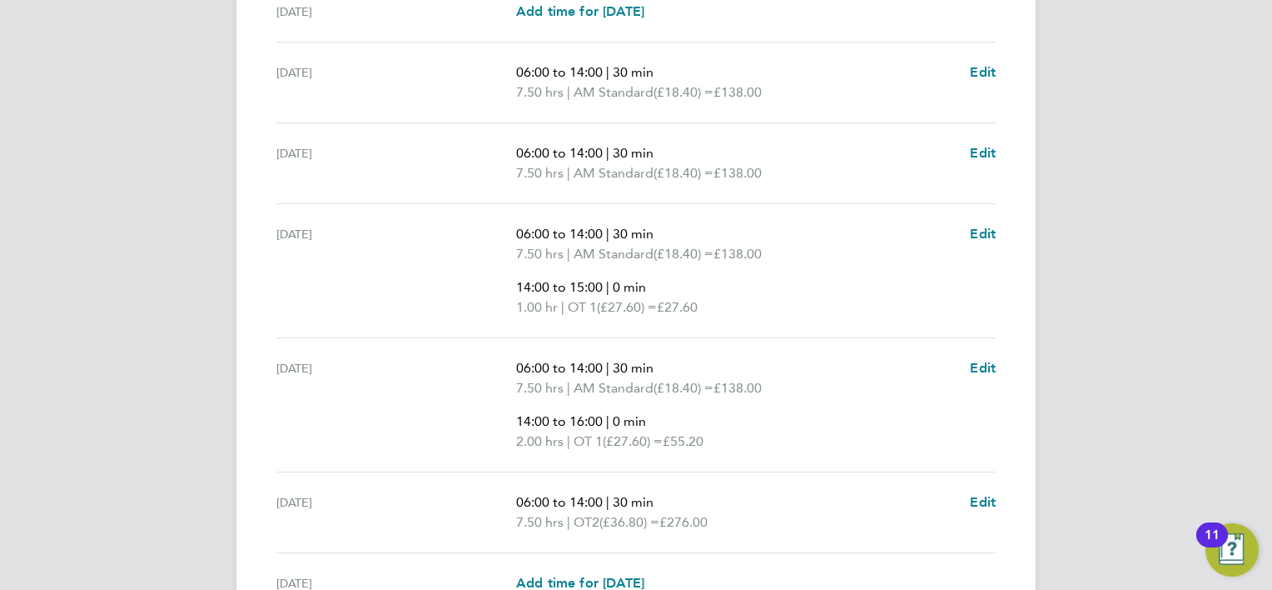
scroll to position [666, 0]
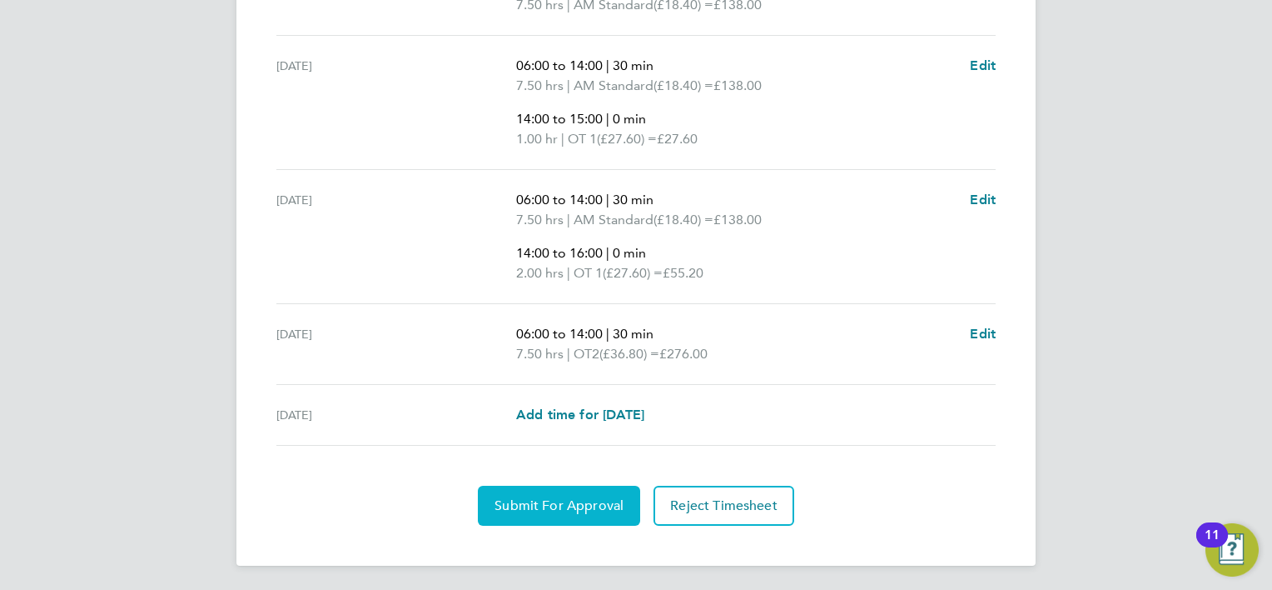
click at [557, 498] on span "Submit For Approval" at bounding box center [559, 505] width 129 height 17
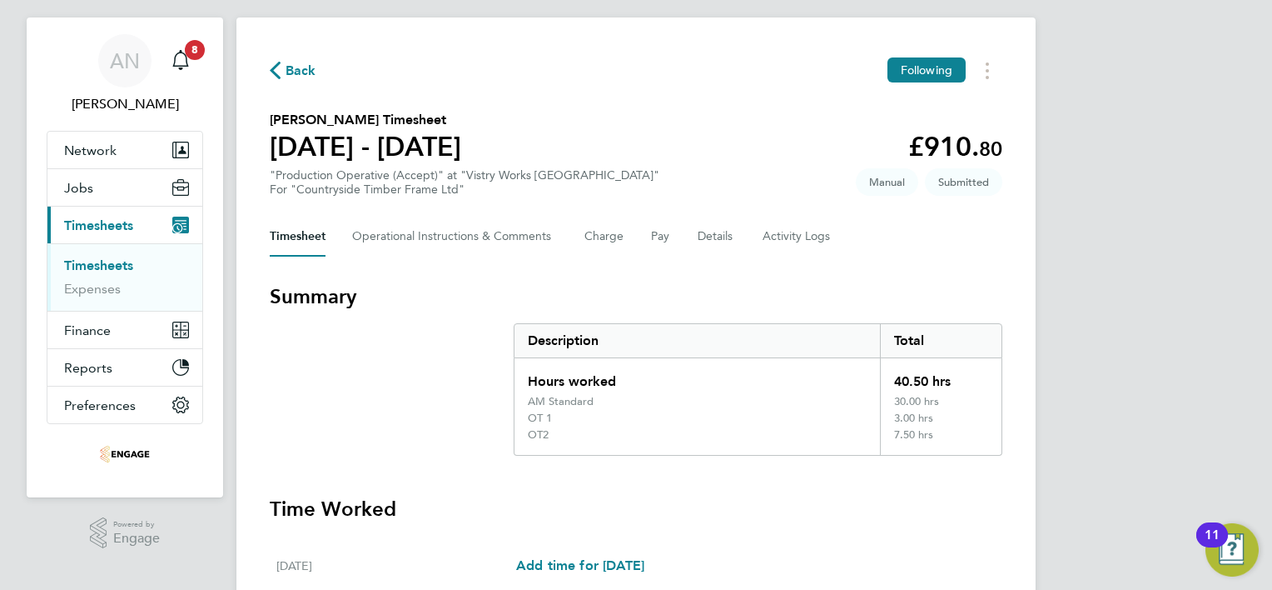
scroll to position [0, 0]
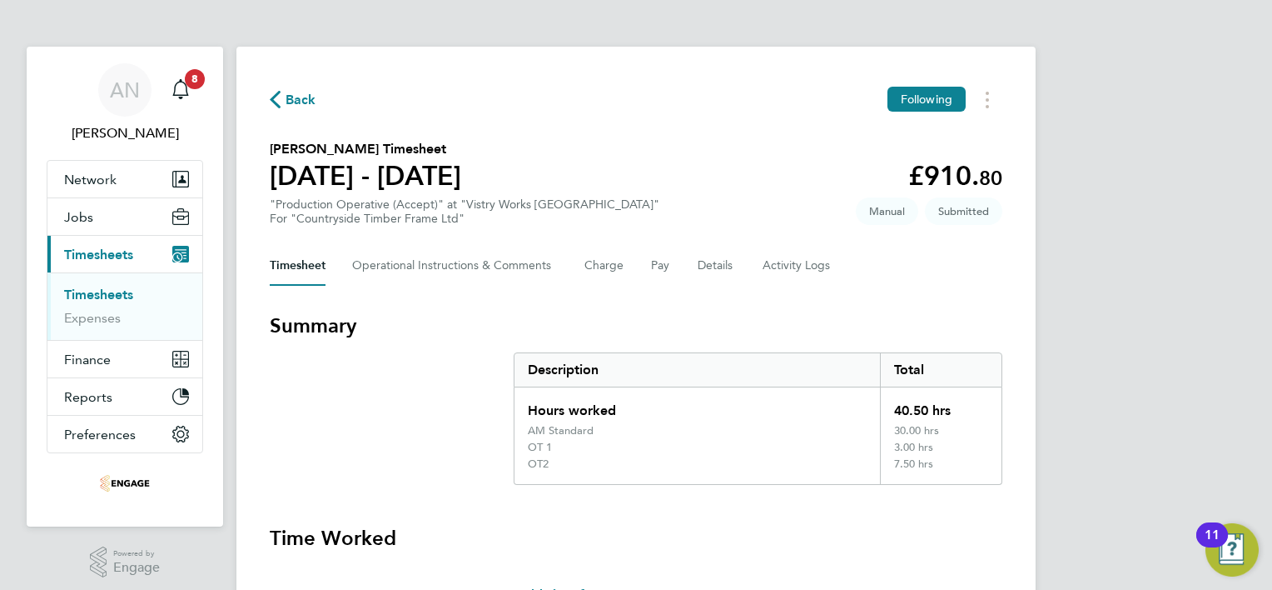
click at [293, 103] on span "Back" at bounding box center [301, 100] width 31 height 20
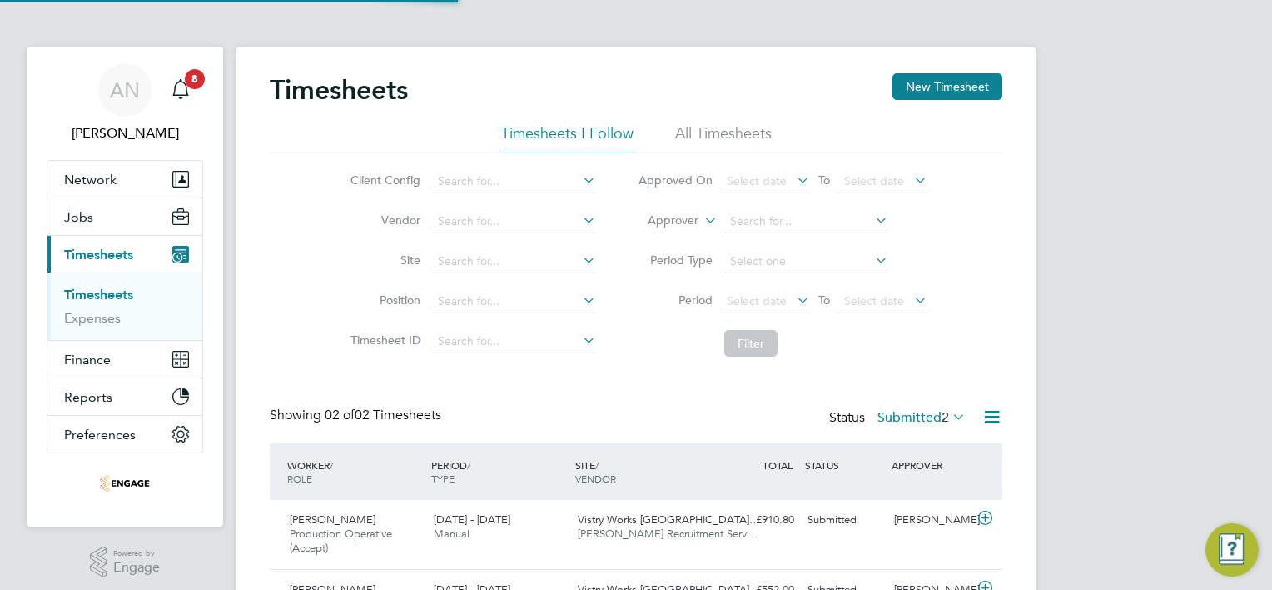
scroll to position [42, 145]
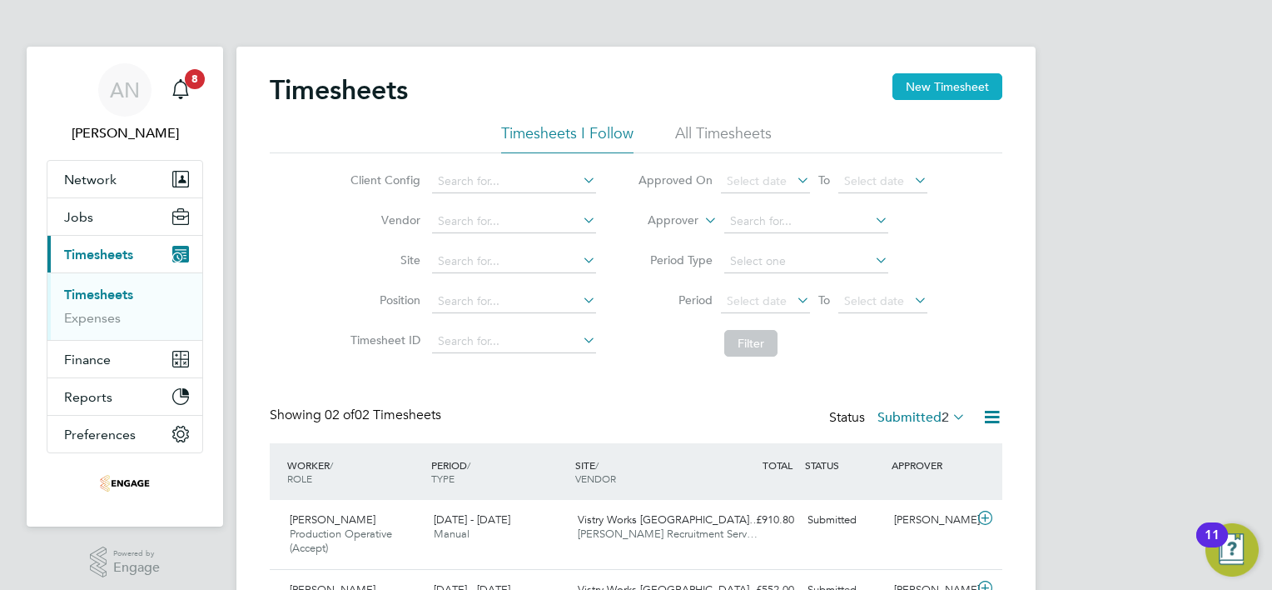
click at [924, 87] on button "New Timesheet" at bounding box center [948, 86] width 110 height 27
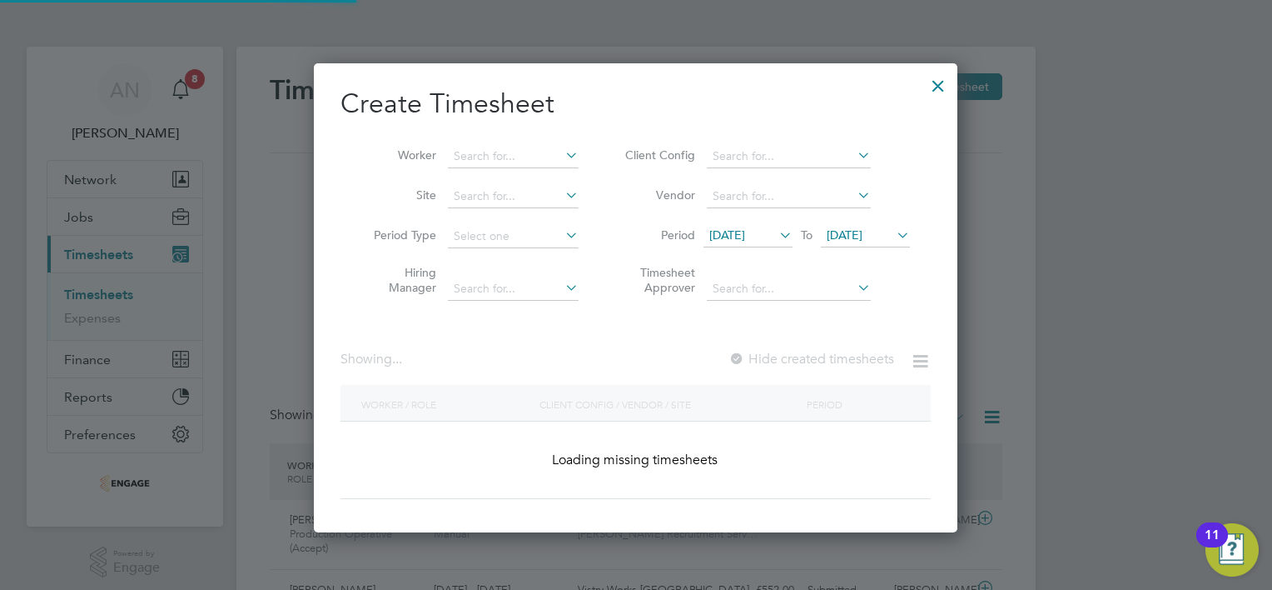
scroll to position [2616, 645]
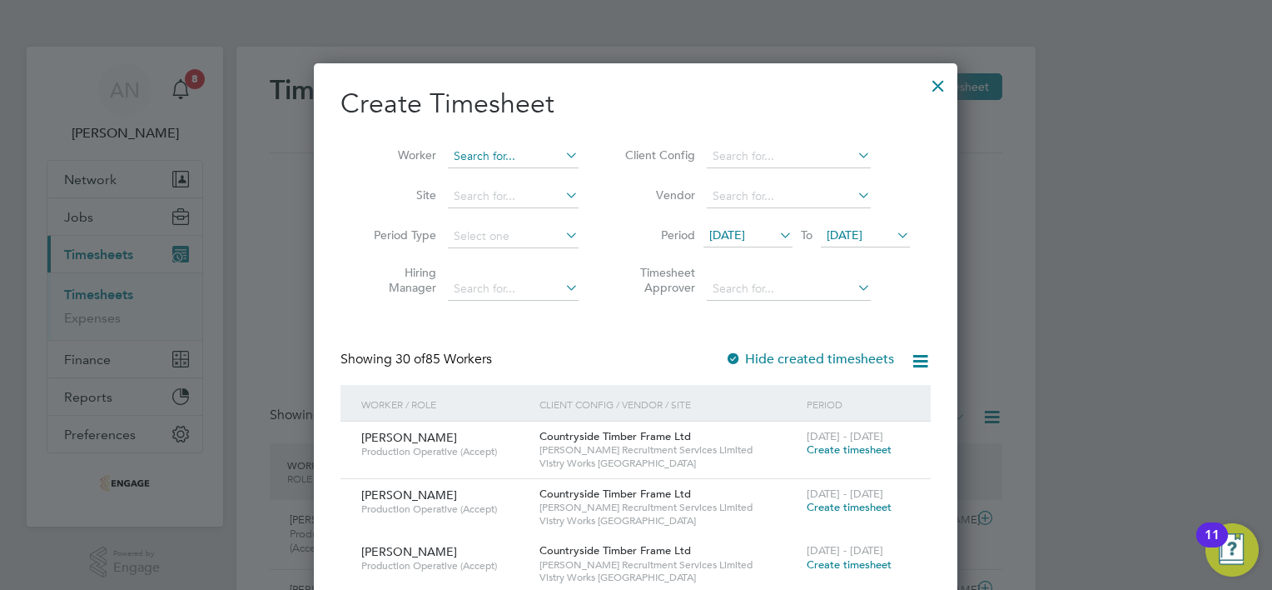
click at [533, 153] on input at bounding box center [513, 156] width 131 height 23
click at [549, 177] on li "[PERSON_NAME] ert [PERSON_NAME]" at bounding box center [551, 178] width 206 height 22
type input "[PERSON_NAME]"
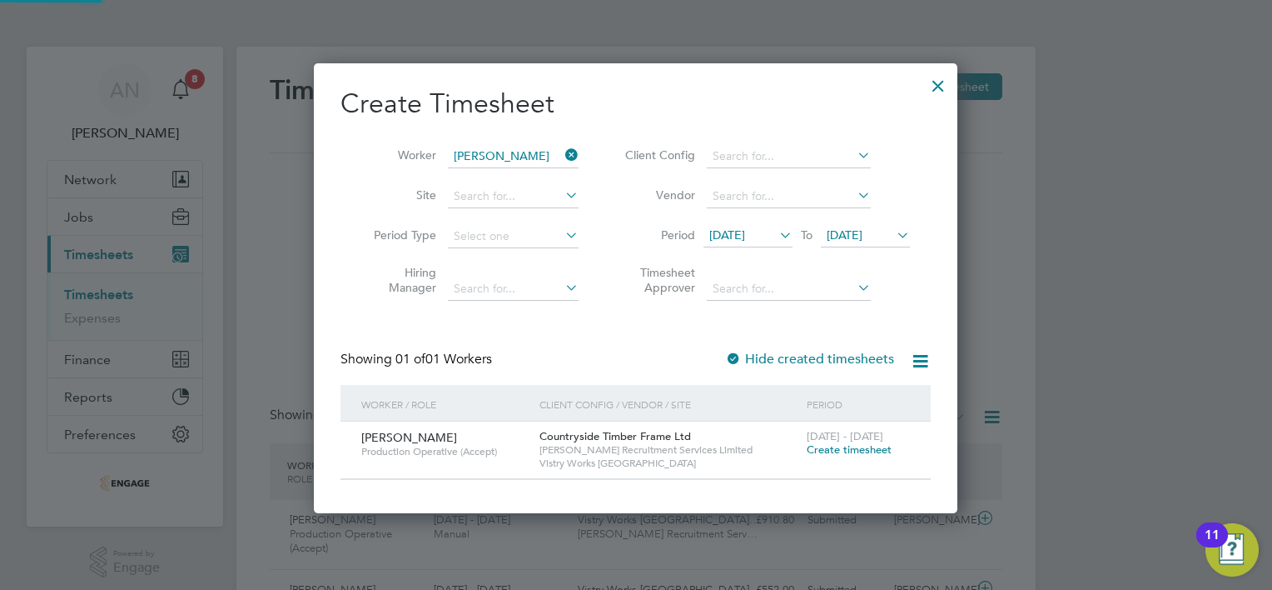
scroll to position [448, 645]
click at [813, 448] on span "Create timesheet" at bounding box center [849, 449] width 85 height 14
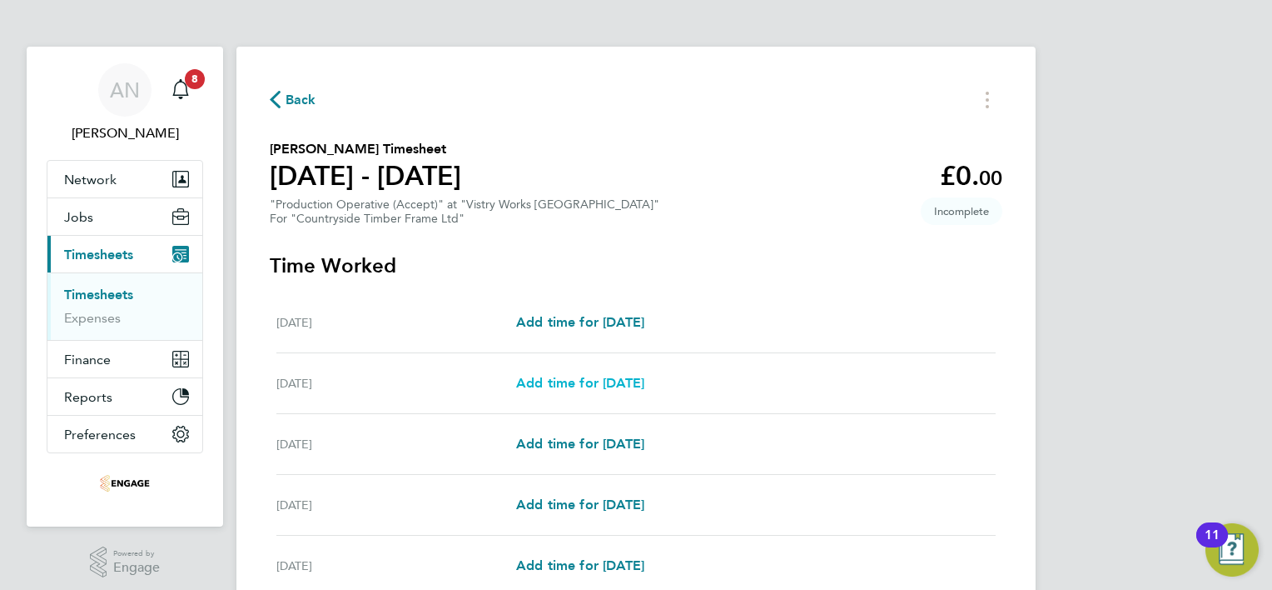
click at [590, 386] on span "Add time for [DATE]" at bounding box center [580, 383] width 128 height 16
select select "15"
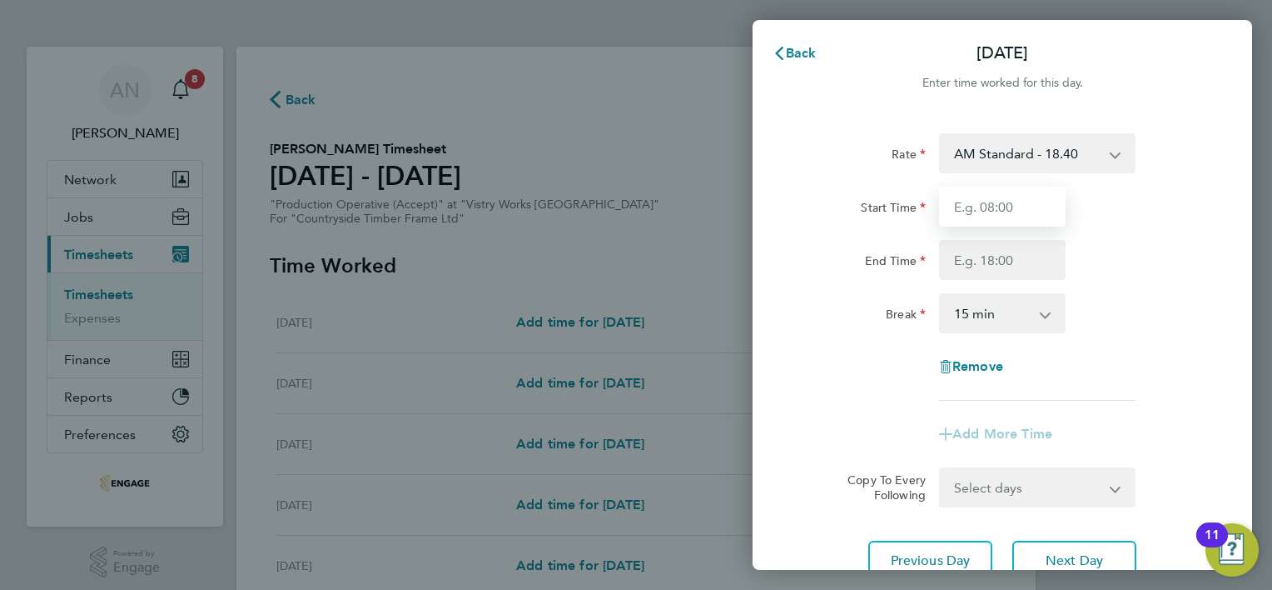
click at [1008, 201] on input "Start Time" at bounding box center [1002, 207] width 127 height 40
type input "06:00"
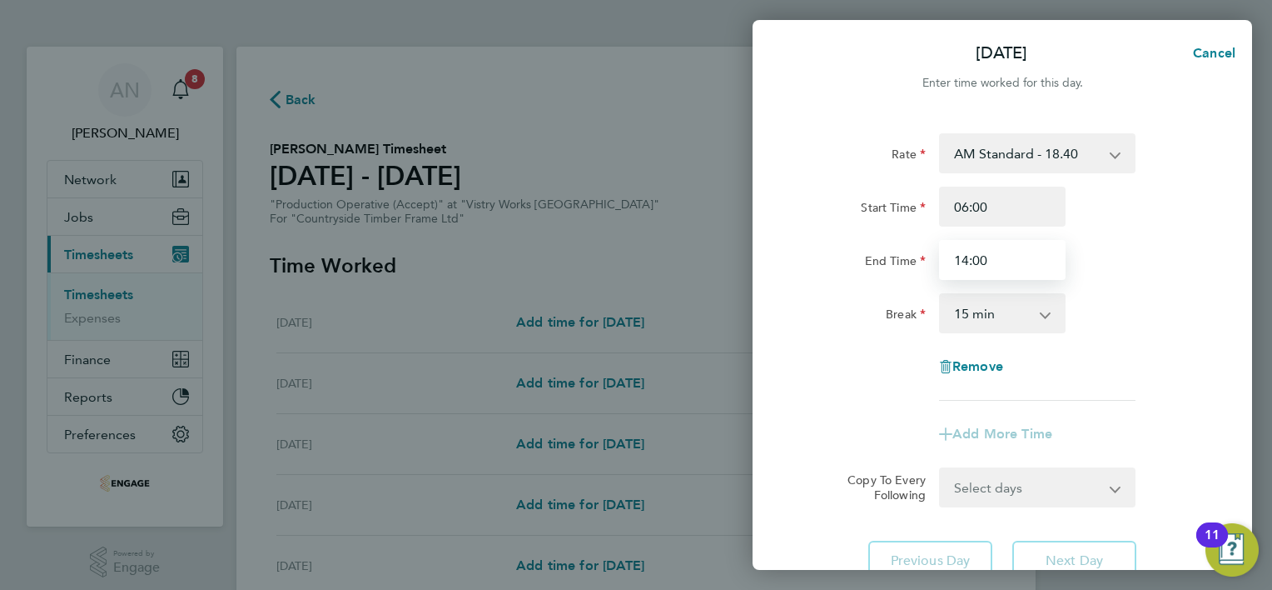
type input "14:00"
click at [1042, 315] on select "0 min 15 min 30 min 45 min 60 min 75 min 90 min" at bounding box center [992, 313] width 103 height 37
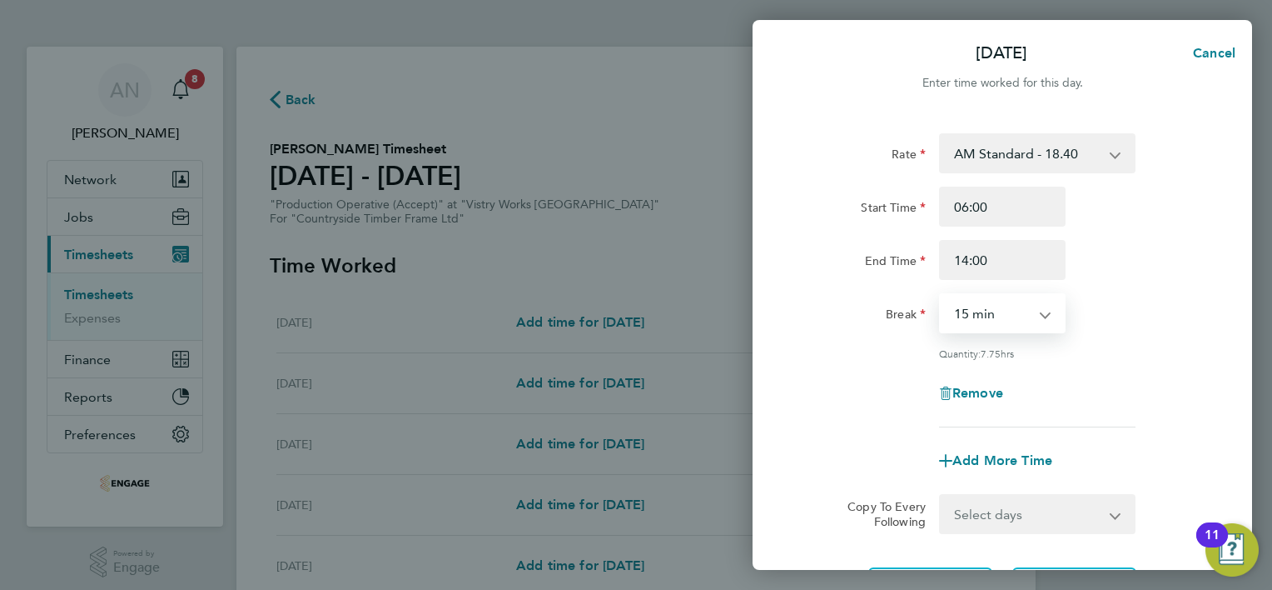
select select "30"
click at [941, 295] on select "0 min 15 min 30 min 45 min 60 min 75 min 90 min" at bounding box center [992, 313] width 103 height 37
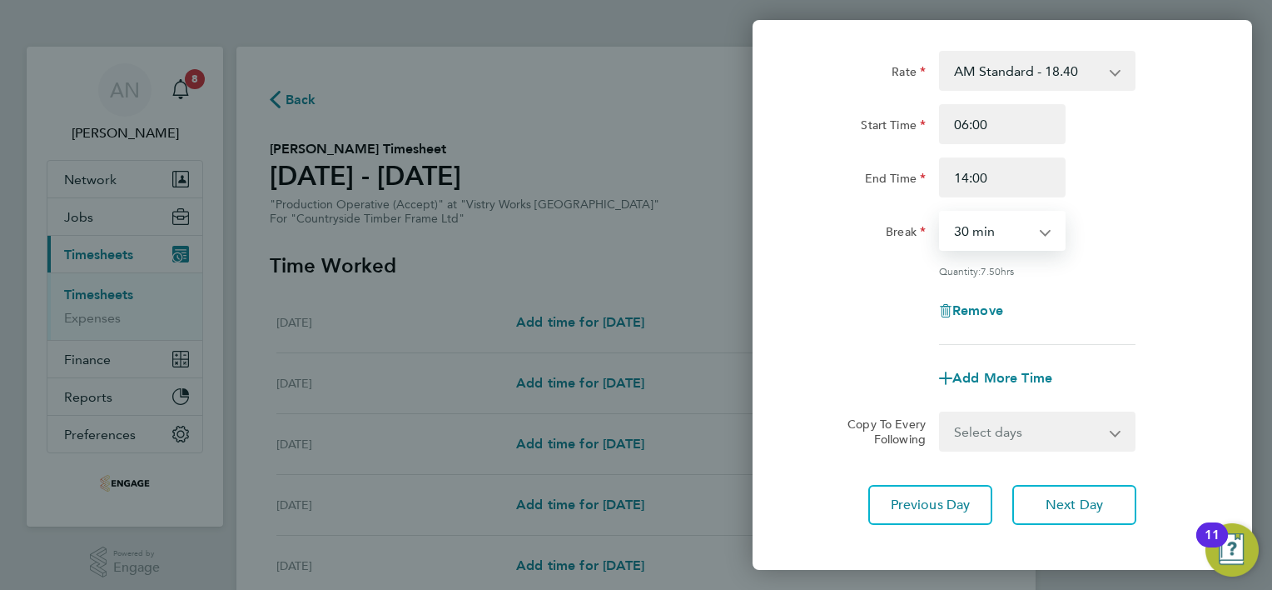
scroll to position [162, 0]
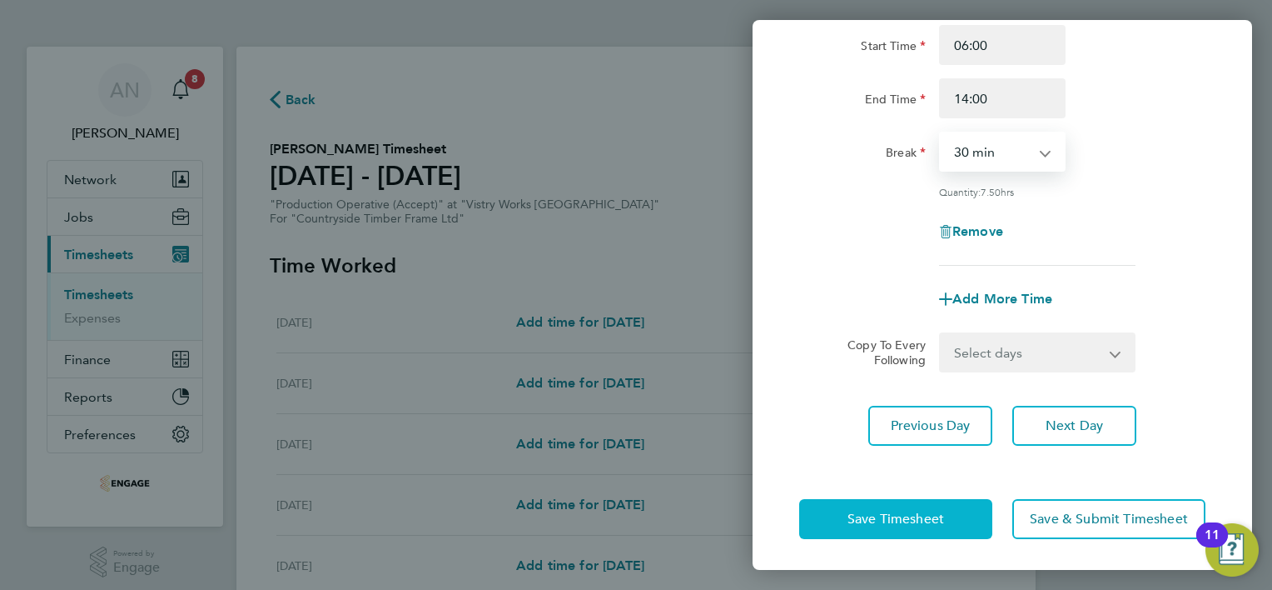
click at [917, 520] on span "Save Timesheet" at bounding box center [896, 518] width 97 height 17
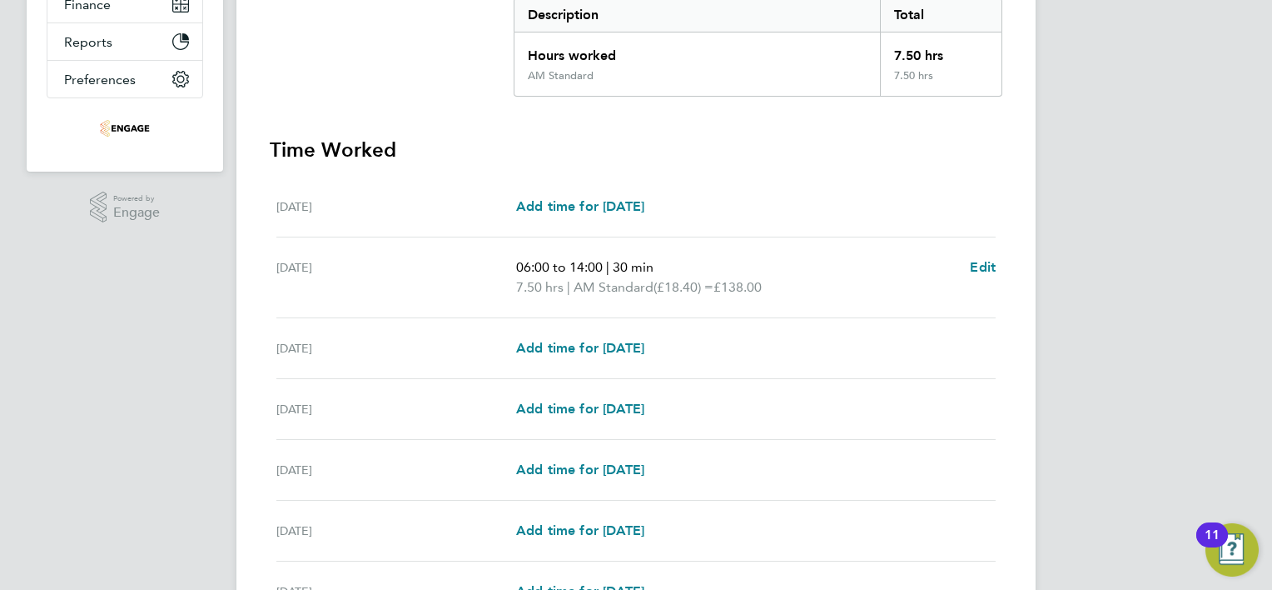
scroll to position [531, 0]
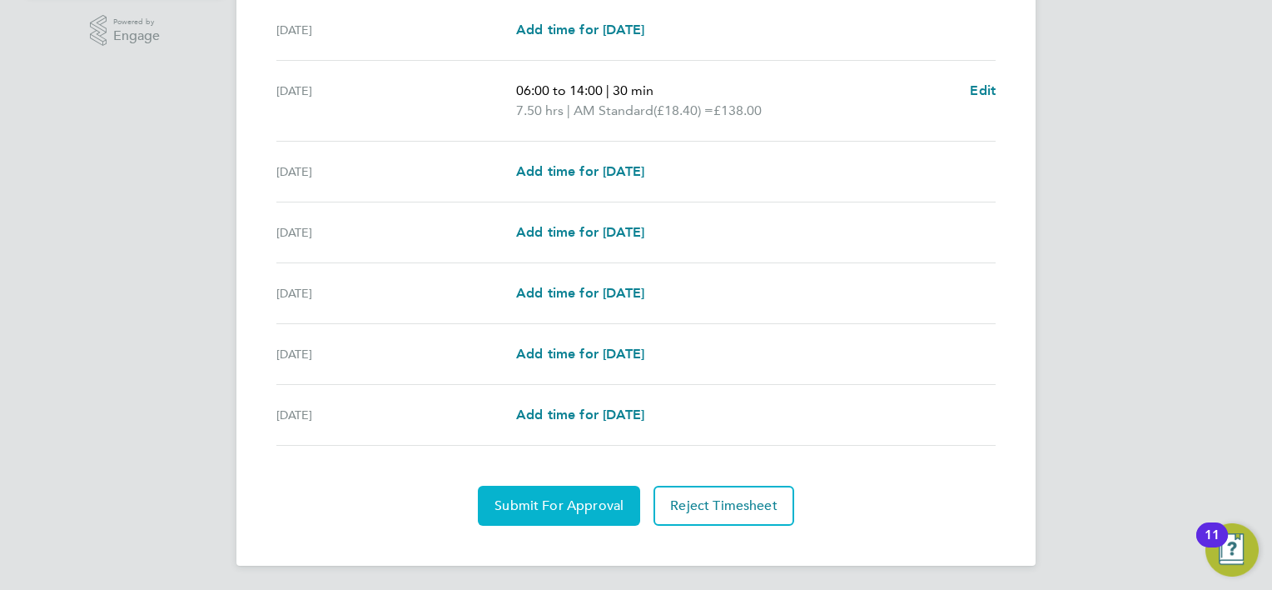
click at [552, 501] on span "Submit For Approval" at bounding box center [559, 505] width 129 height 17
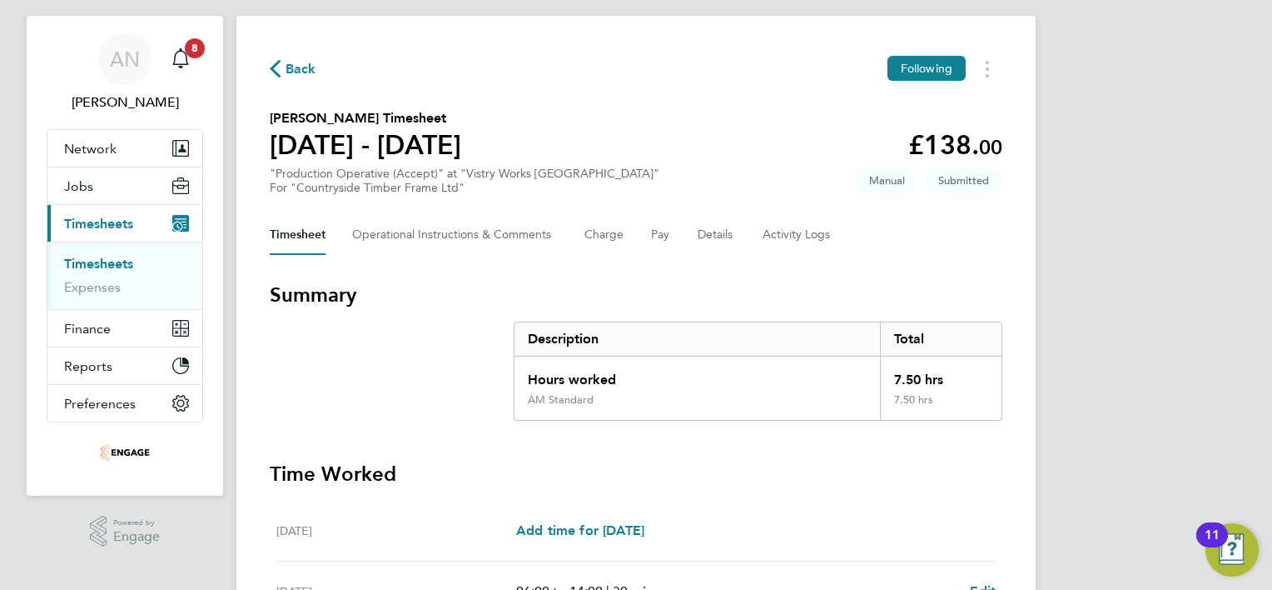
click at [310, 71] on span "Back" at bounding box center [301, 69] width 31 height 20
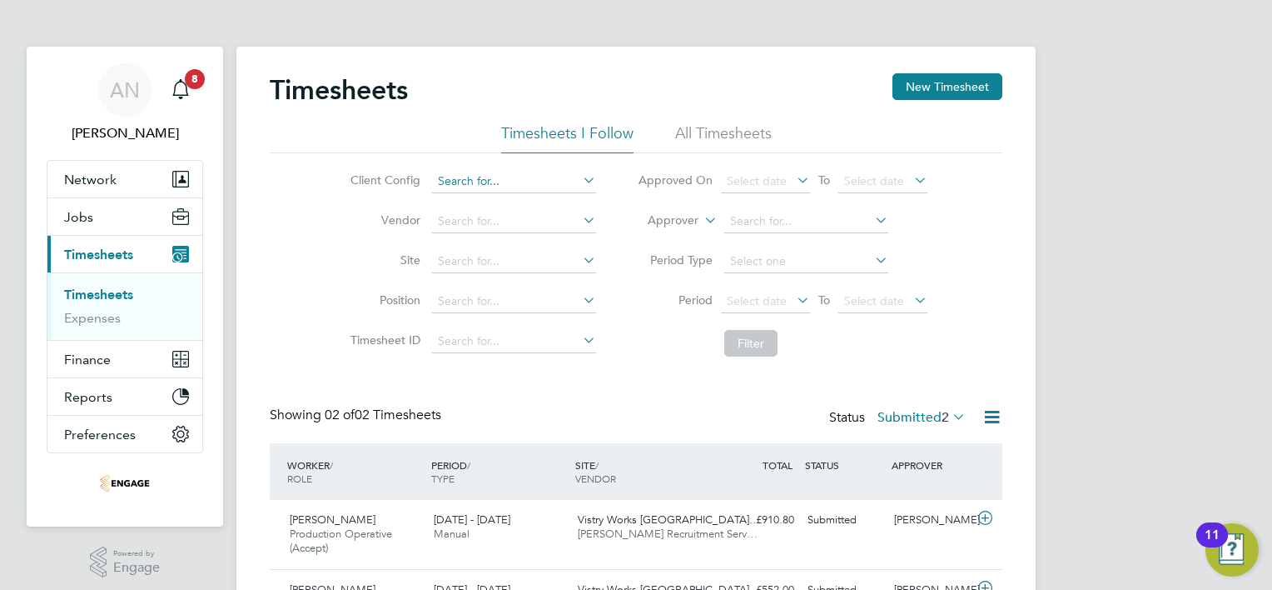
click at [501, 182] on input at bounding box center [514, 181] width 164 height 23
type input "p"
type input "gin"
click at [580, 178] on icon at bounding box center [580, 179] width 0 height 23
click at [933, 89] on button "New Timesheet" at bounding box center [948, 86] width 110 height 27
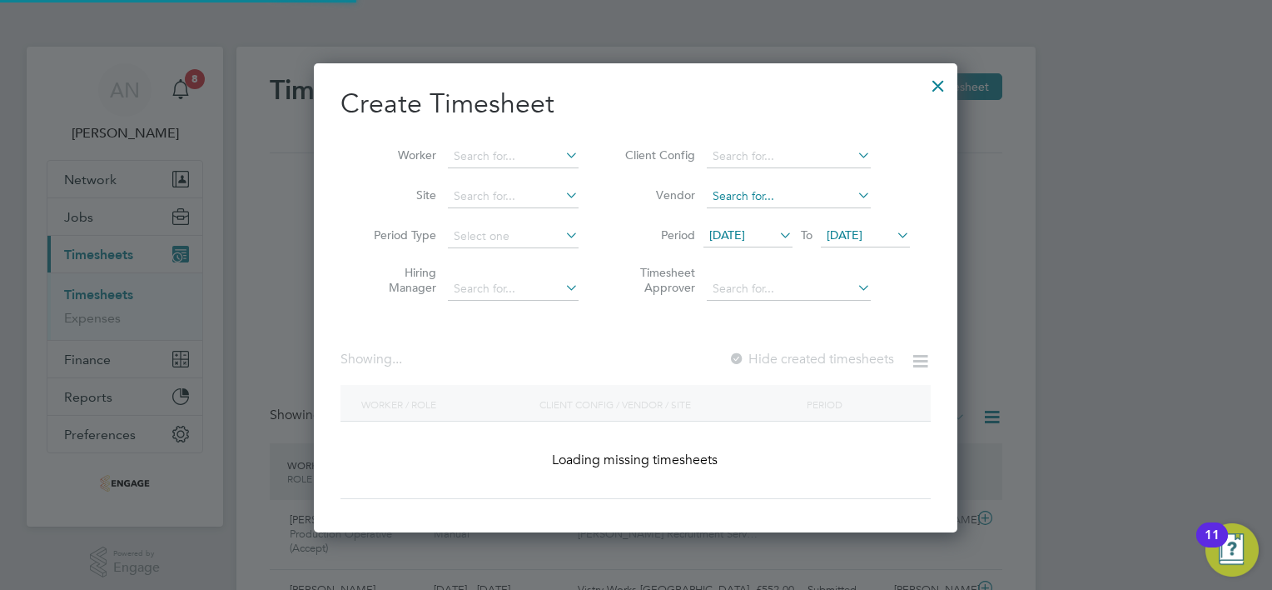
scroll to position [2672, 645]
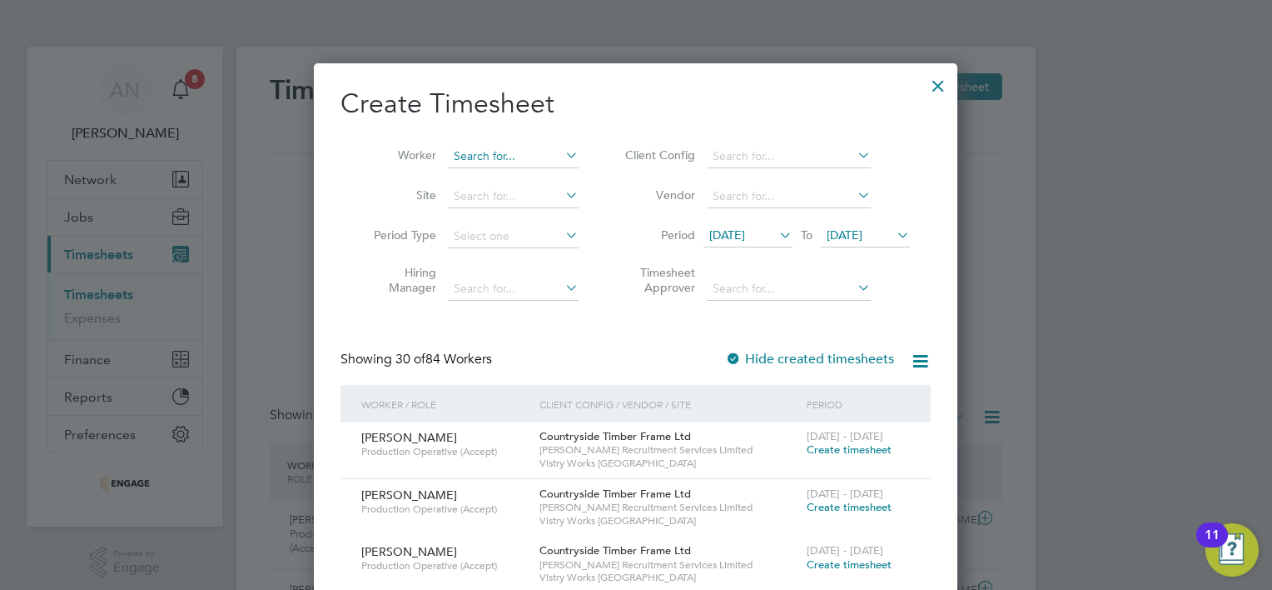
click at [524, 153] on input at bounding box center [513, 156] width 131 height 23
click at [537, 173] on li "Gin tis Pauca" at bounding box center [514, 178] width 132 height 22
type input "Gintis Pauca"
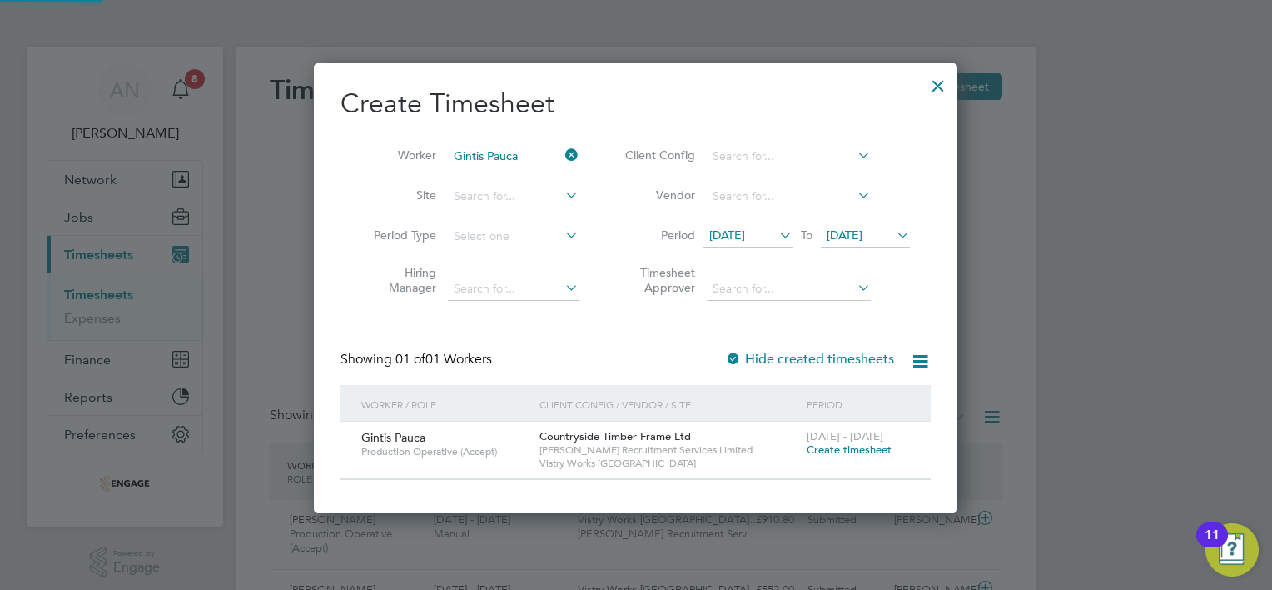
scroll to position [448, 645]
click at [829, 446] on span "Create timesheet" at bounding box center [849, 449] width 85 height 14
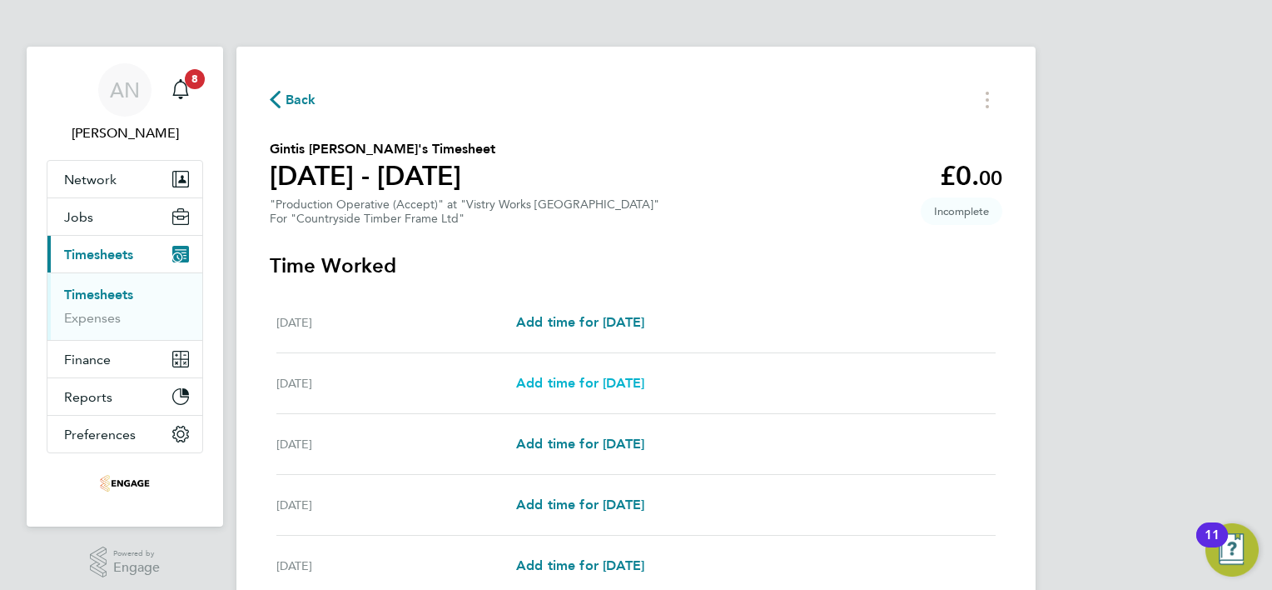
click at [571, 387] on span "Add time for [DATE]" at bounding box center [580, 383] width 128 height 16
select select "15"
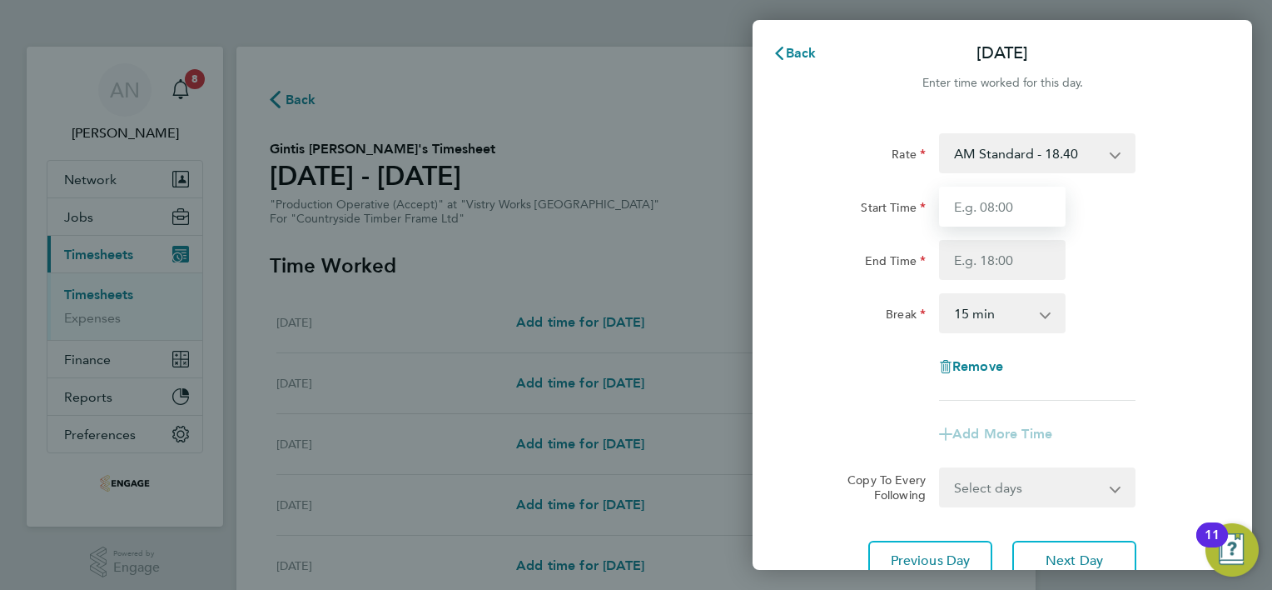
click at [1008, 203] on input "Start Time" at bounding box center [1002, 207] width 127 height 40
type input "06:00"
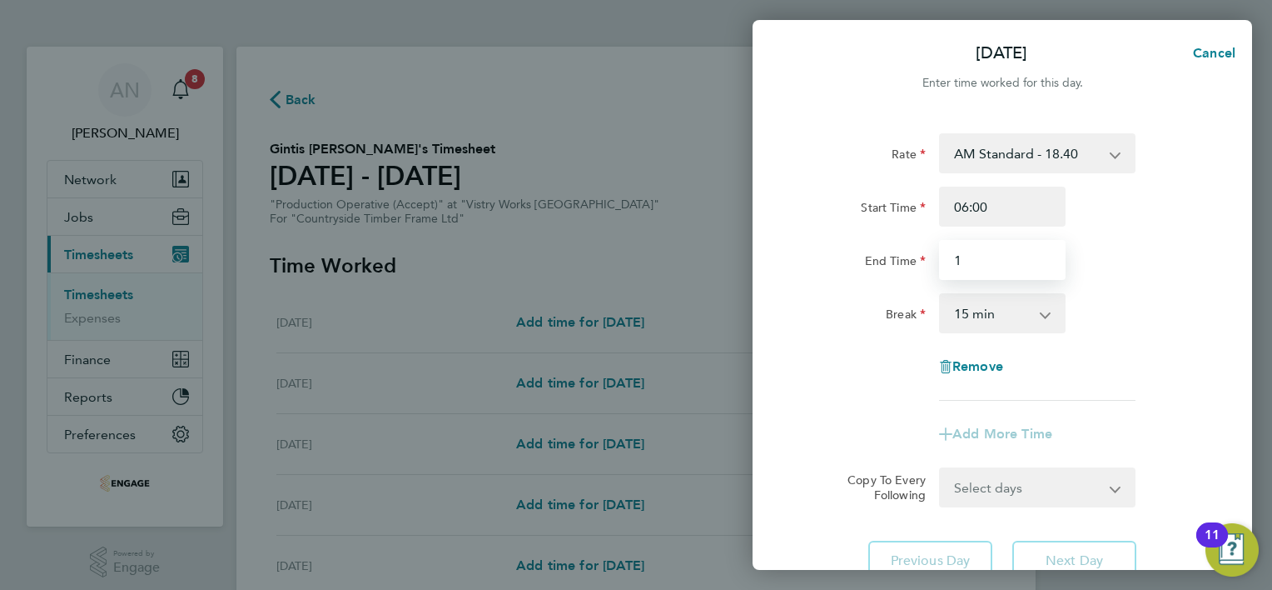
type input "14:00"
click at [1052, 315] on app-icon-cross-button at bounding box center [1054, 313] width 20 height 37
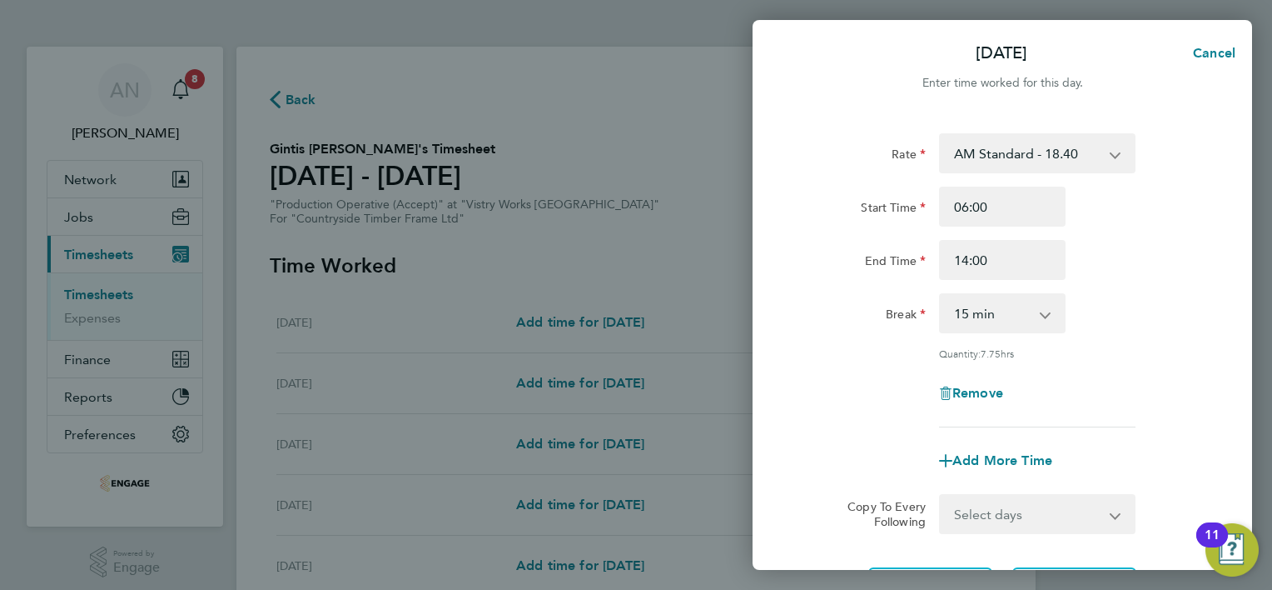
click at [1032, 315] on select "0 min 15 min 30 min 45 min 60 min 75 min 90 min" at bounding box center [992, 313] width 103 height 37
select select "30"
click at [941, 295] on select "0 min 15 min 30 min 45 min 60 min 75 min 90 min" at bounding box center [992, 313] width 103 height 37
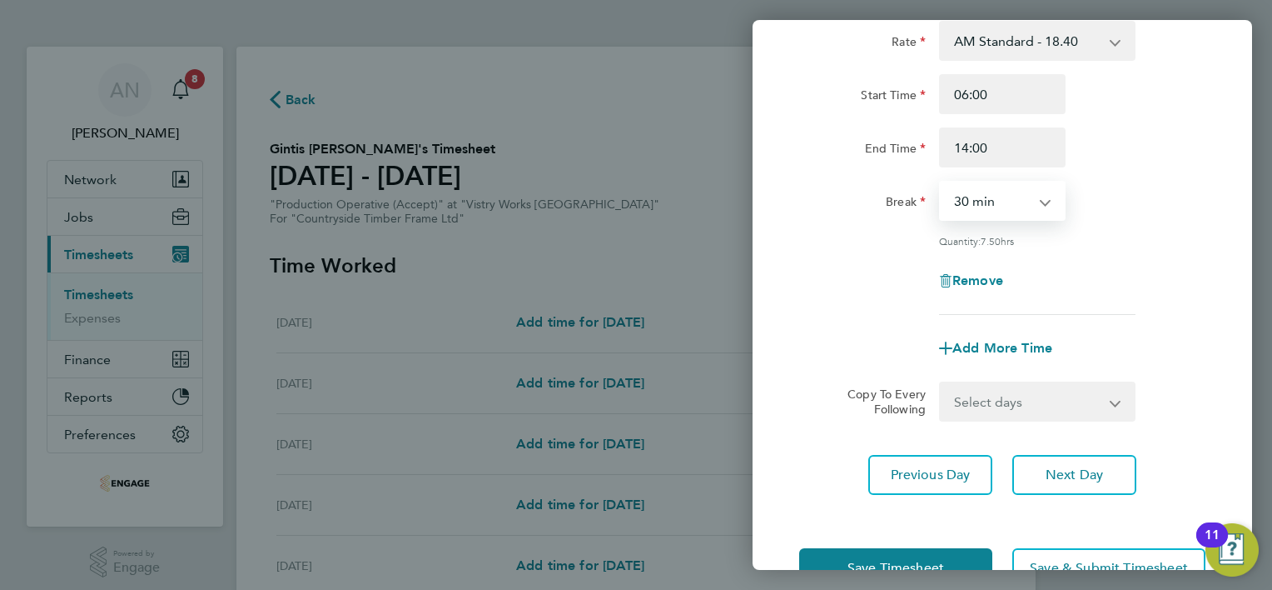
scroll to position [162, 0]
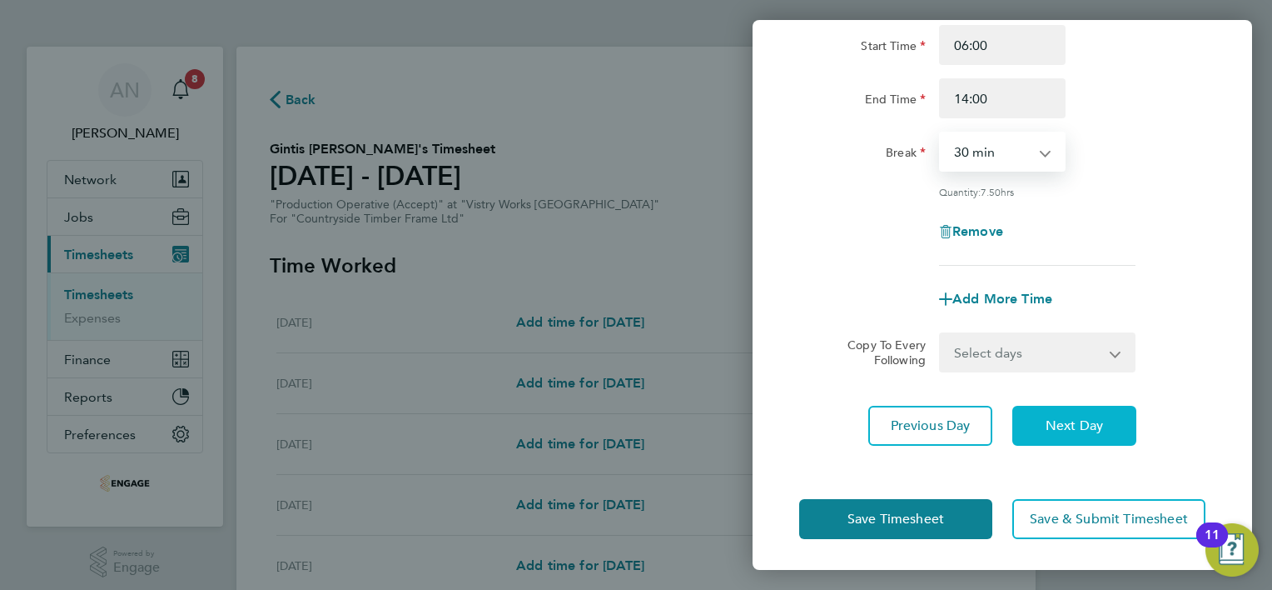
click at [1065, 425] on span "Next Day" at bounding box center [1074, 425] width 57 height 17
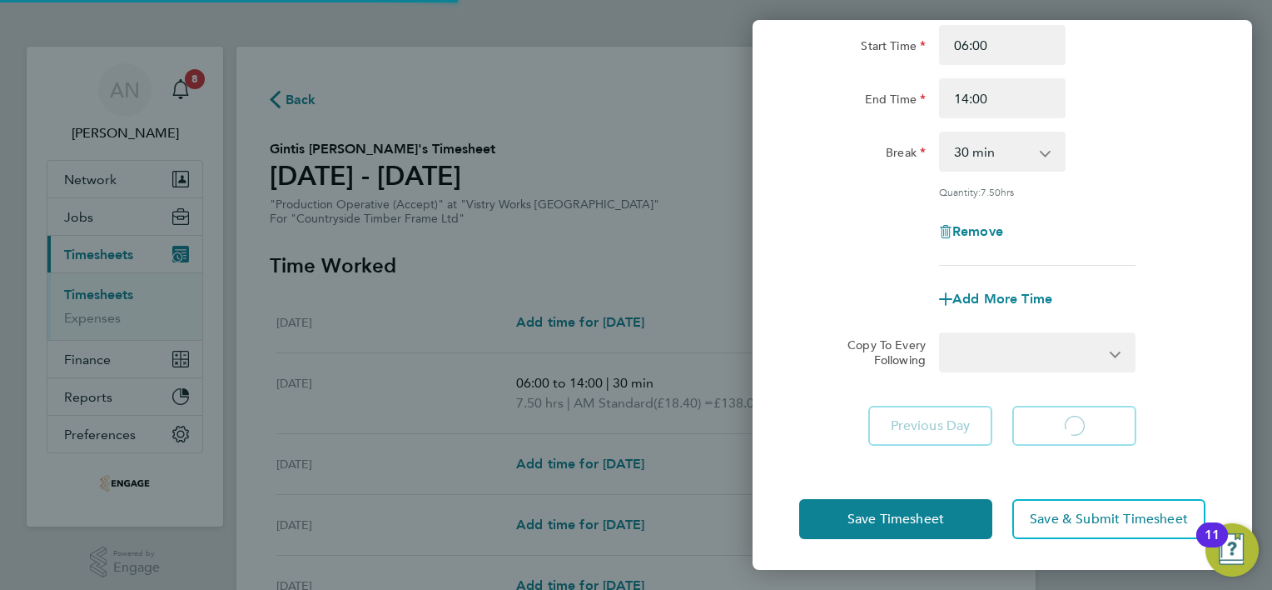
select select "15"
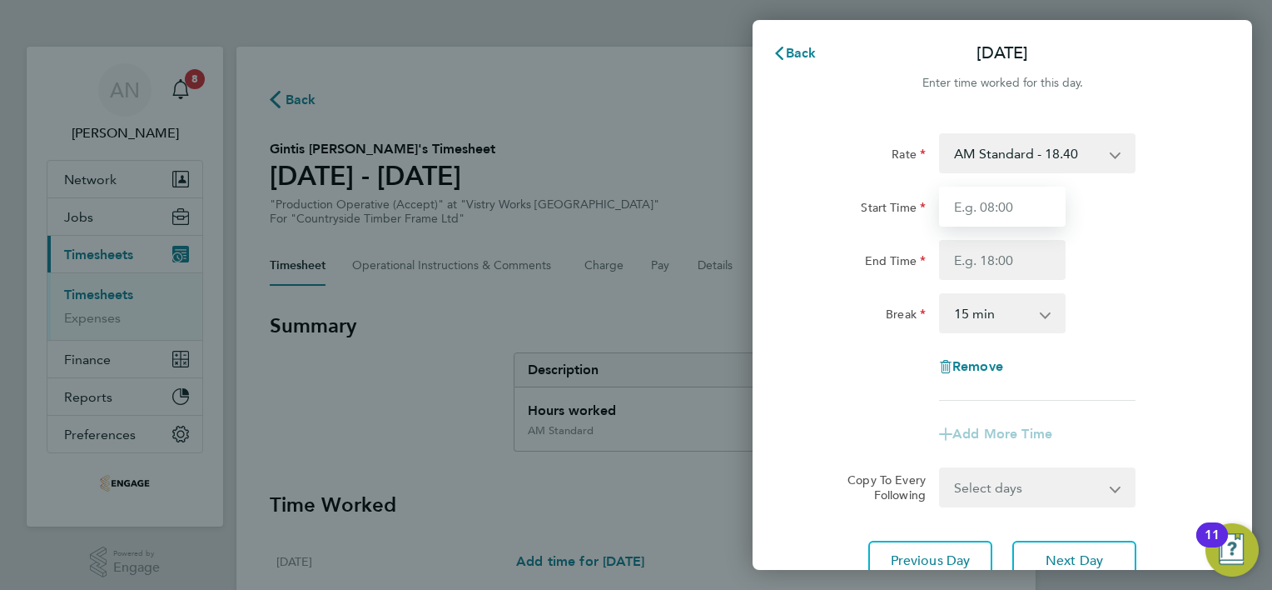
drag, startPoint x: 1012, startPoint y: 194, endPoint x: 1013, endPoint y: 206, distance: 11.8
click at [1012, 194] on input "Start Time" at bounding box center [1002, 207] width 127 height 40
type input "06:00"
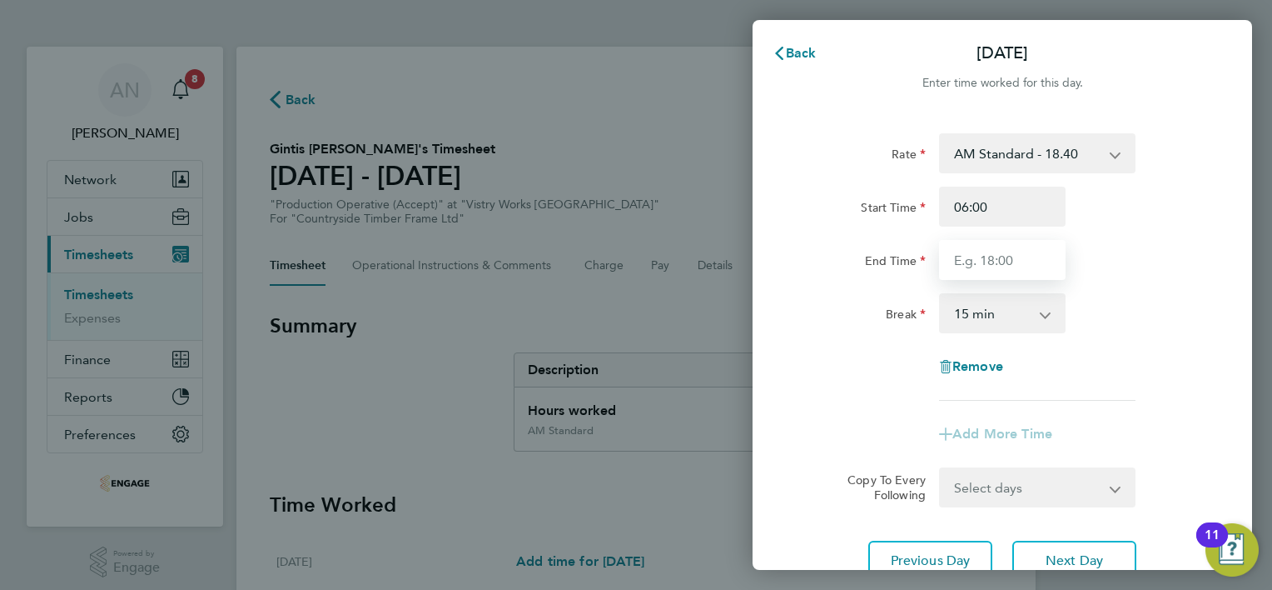
type input "14:00"
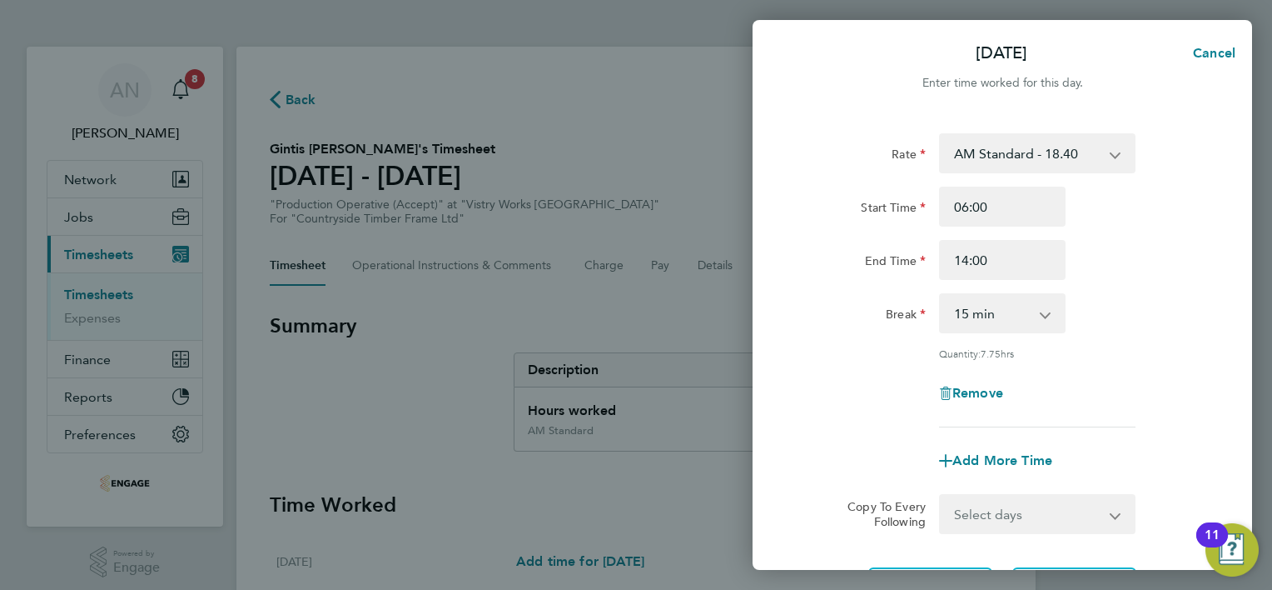
drag, startPoint x: 1051, startPoint y: 320, endPoint x: 1040, endPoint y: 328, distance: 13.7
click at [1050, 320] on app-icon-cross-button at bounding box center [1054, 313] width 20 height 37
click at [1036, 316] on select "0 min 15 min 30 min 45 min 60 min 75 min 90 min" at bounding box center [992, 313] width 103 height 37
select select "30"
click at [941, 295] on select "0 min 15 min 30 min 45 min 60 min 75 min 90 min" at bounding box center [992, 313] width 103 height 37
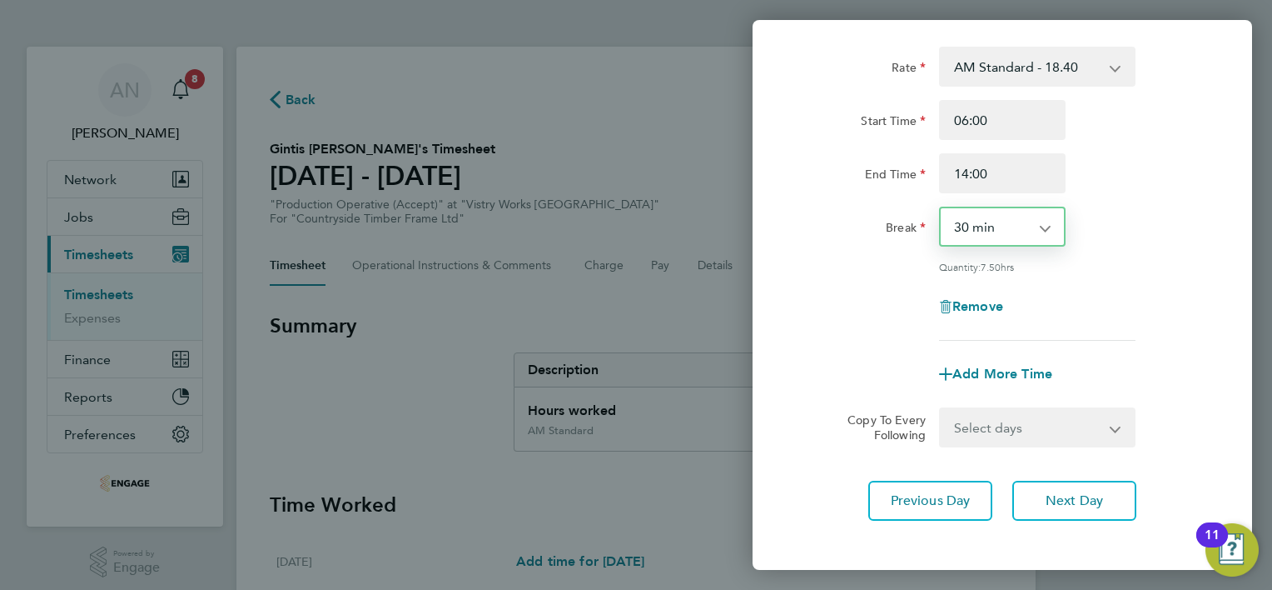
scroll to position [162, 0]
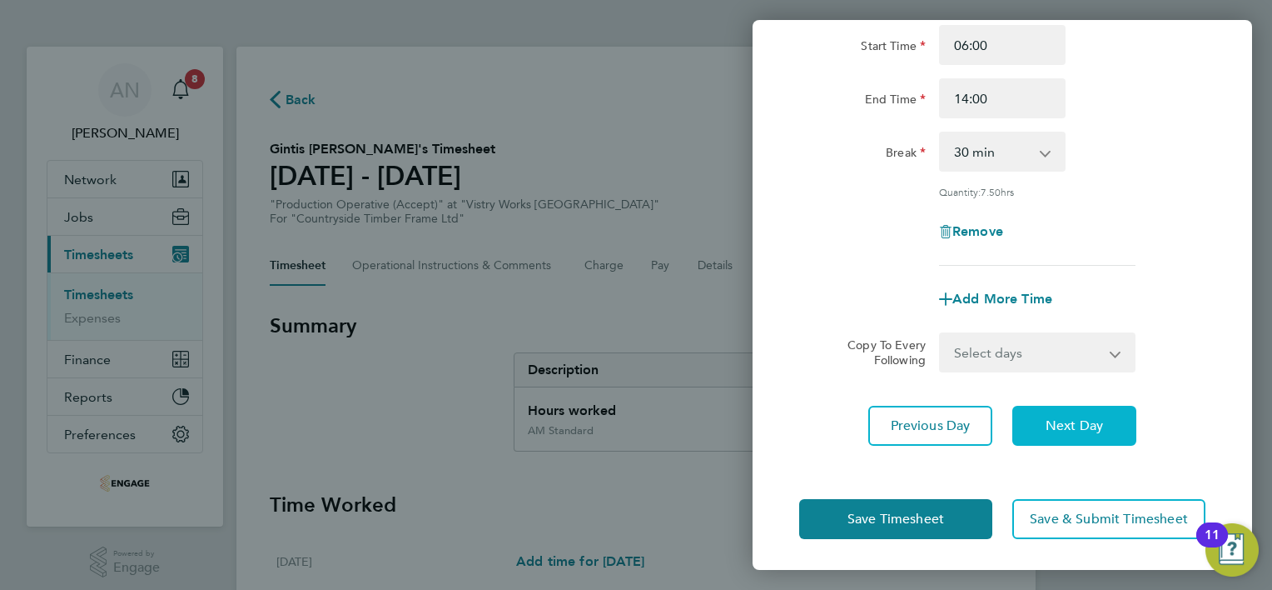
click at [1067, 435] on button "Next Day" at bounding box center [1075, 426] width 124 height 40
select select "15"
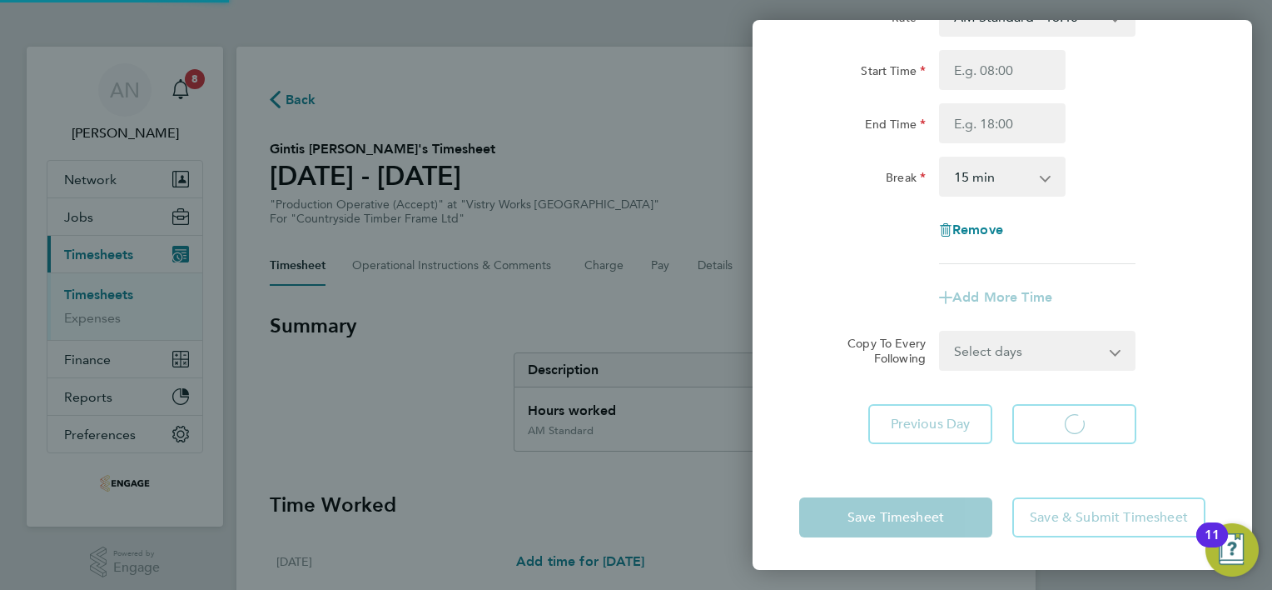
select select "15"
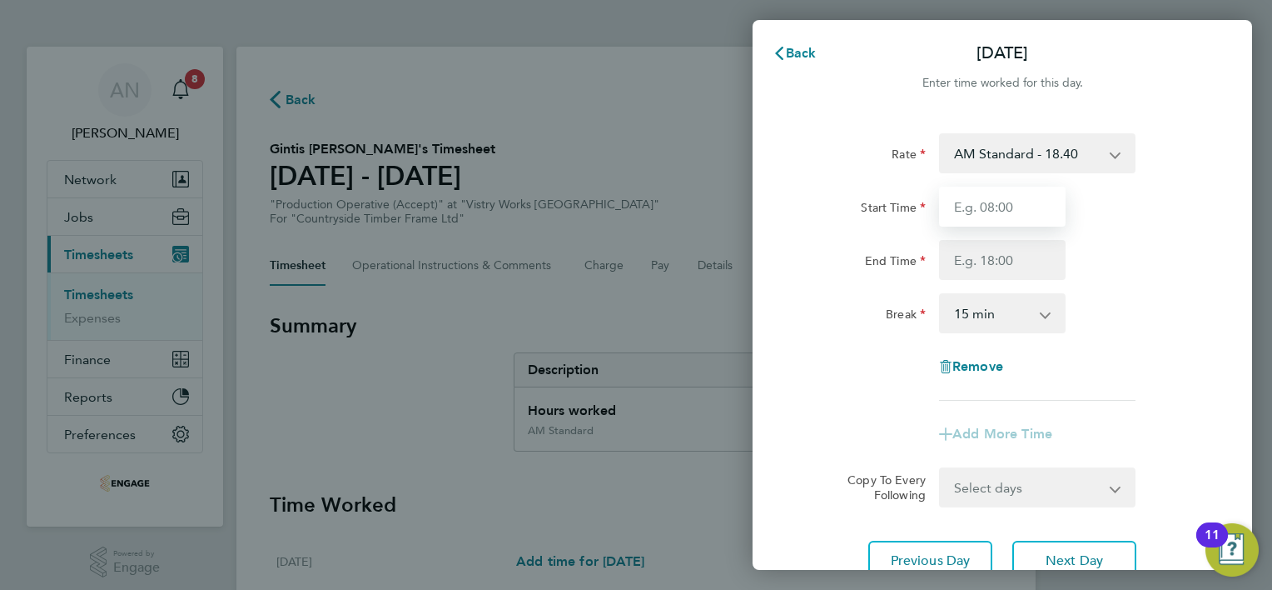
click at [1008, 208] on input "Start Time" at bounding box center [1002, 207] width 127 height 40
type input "06:00"
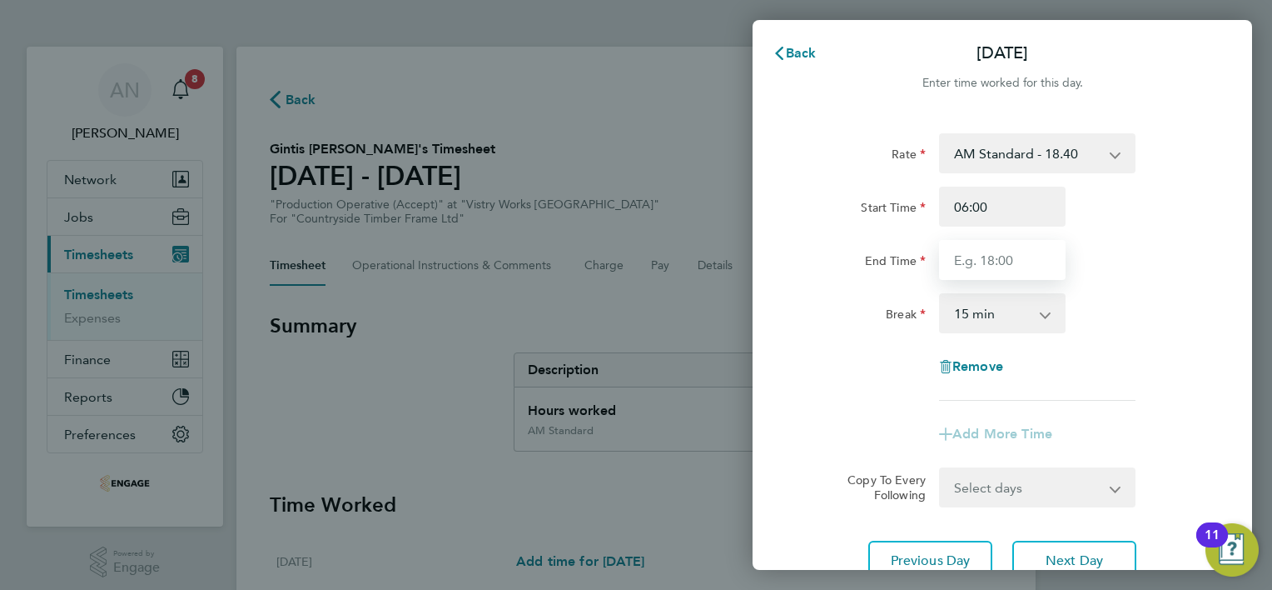
type input "14:00"
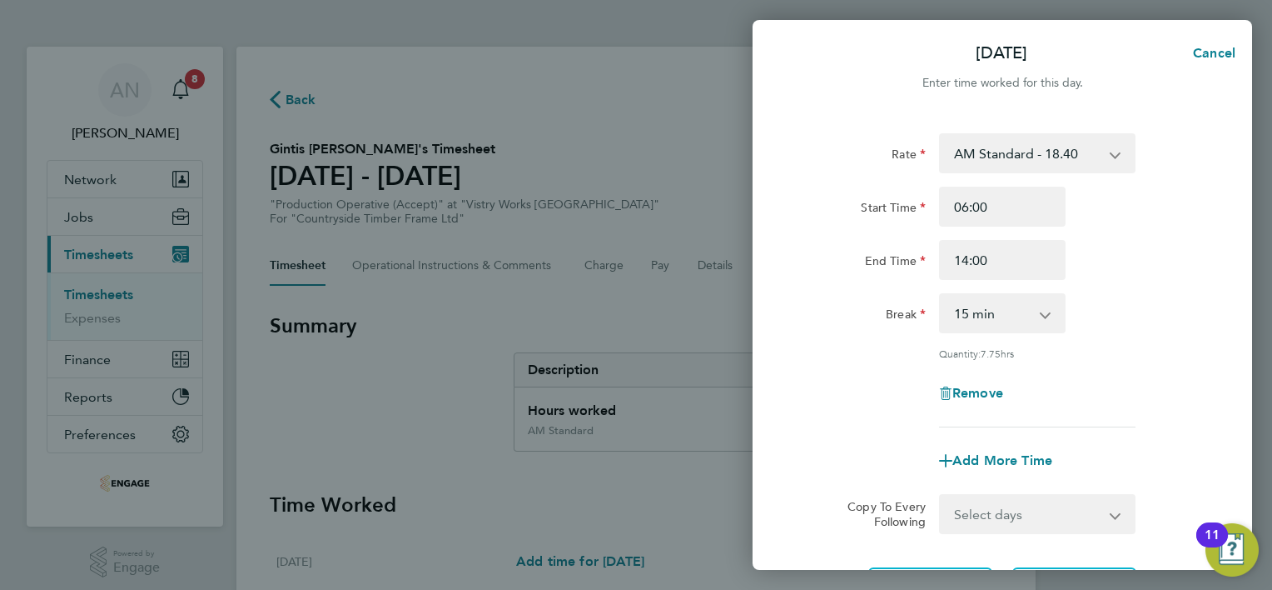
click at [1046, 318] on app-icon-cross-button at bounding box center [1054, 313] width 20 height 37
click at [1049, 315] on app-icon-cross-button at bounding box center [1054, 313] width 20 height 37
click at [1049, 316] on app-icon-cross-button at bounding box center [1054, 313] width 20 height 37
click at [1040, 320] on select "0 min 15 min 30 min 45 min 60 min 75 min 90 min" at bounding box center [992, 313] width 103 height 37
select select "30"
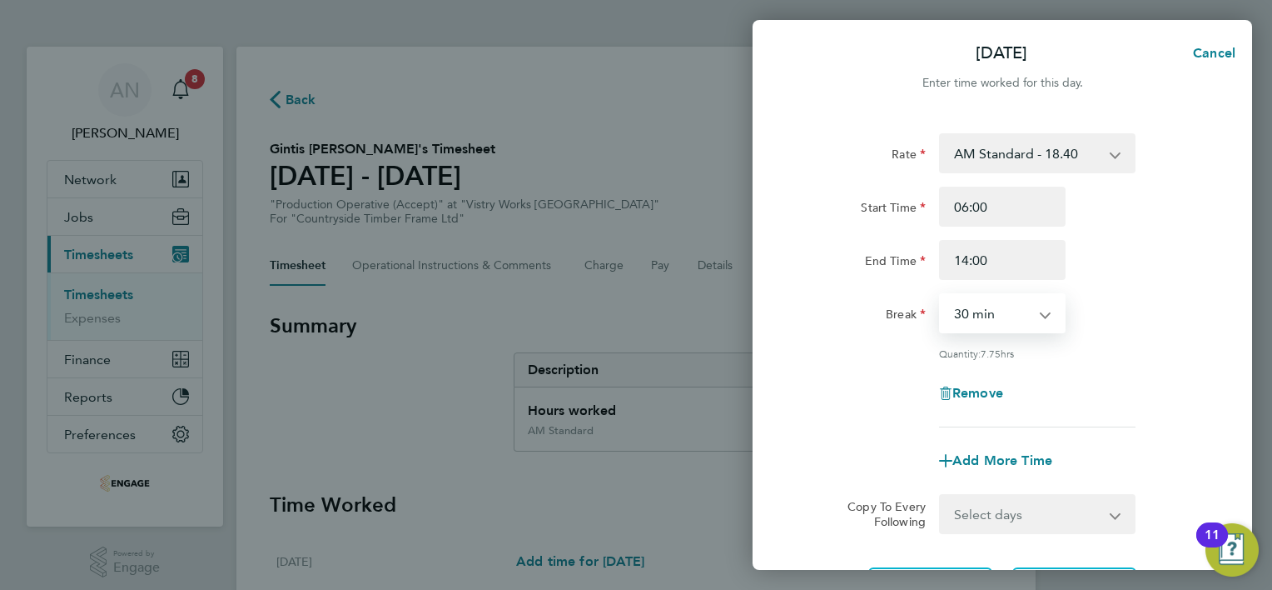
click at [941, 295] on select "0 min 15 min 30 min 45 min 60 min 75 min 90 min" at bounding box center [992, 313] width 103 height 37
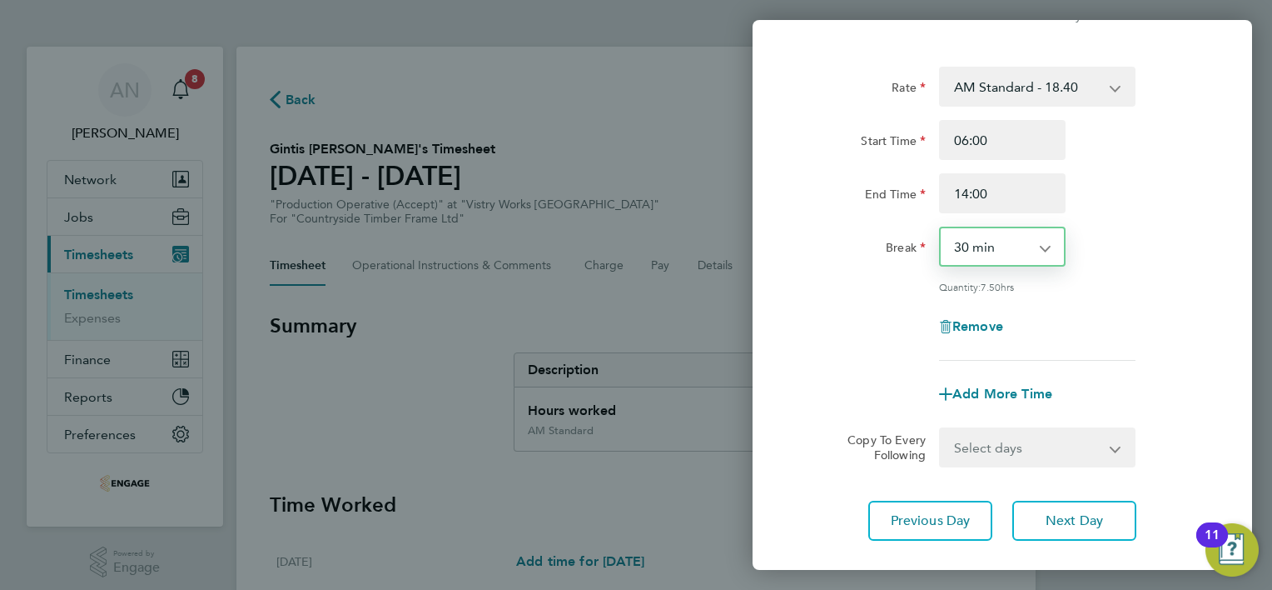
scroll to position [162, 0]
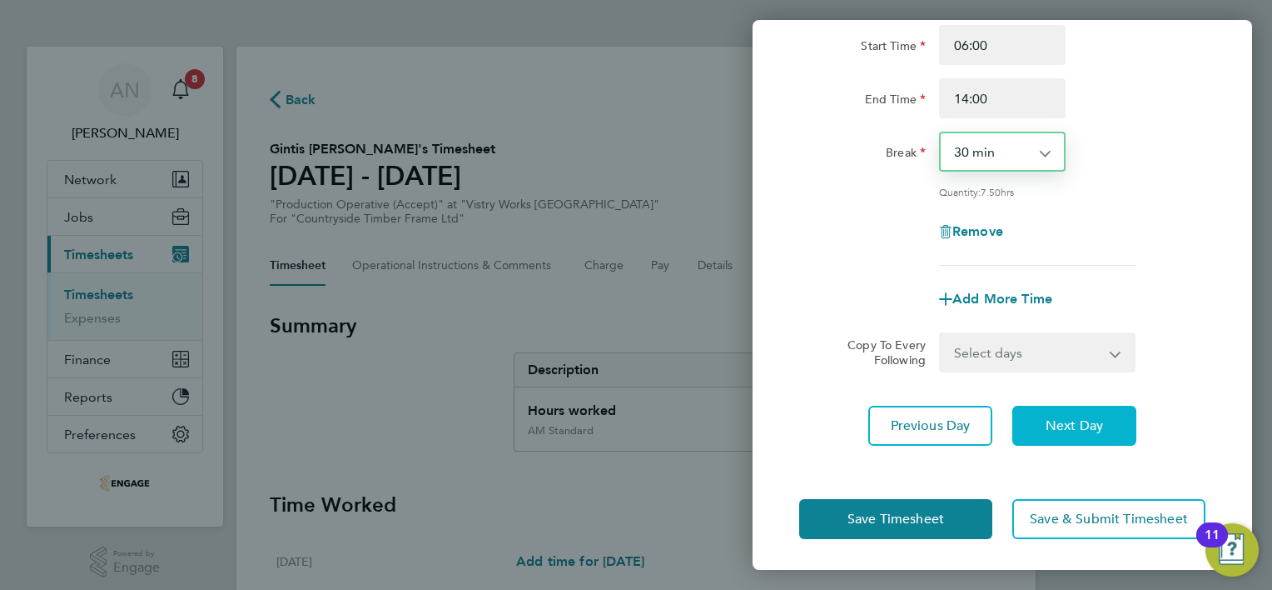
click at [1037, 425] on button "Next Day" at bounding box center [1075, 426] width 124 height 40
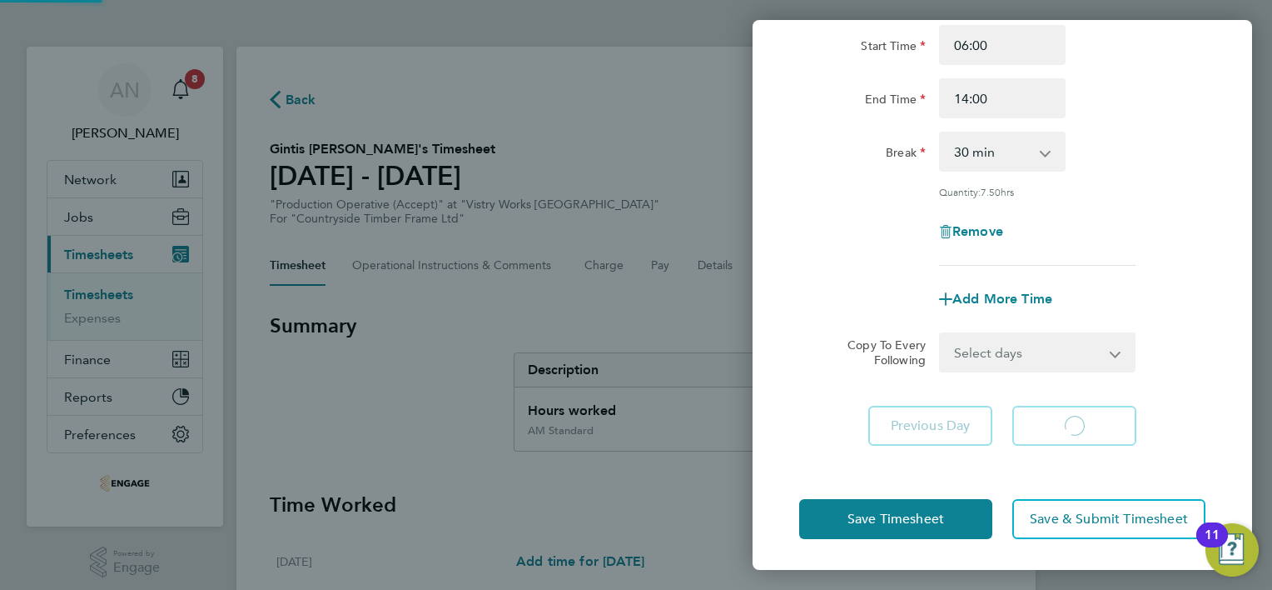
select select "15"
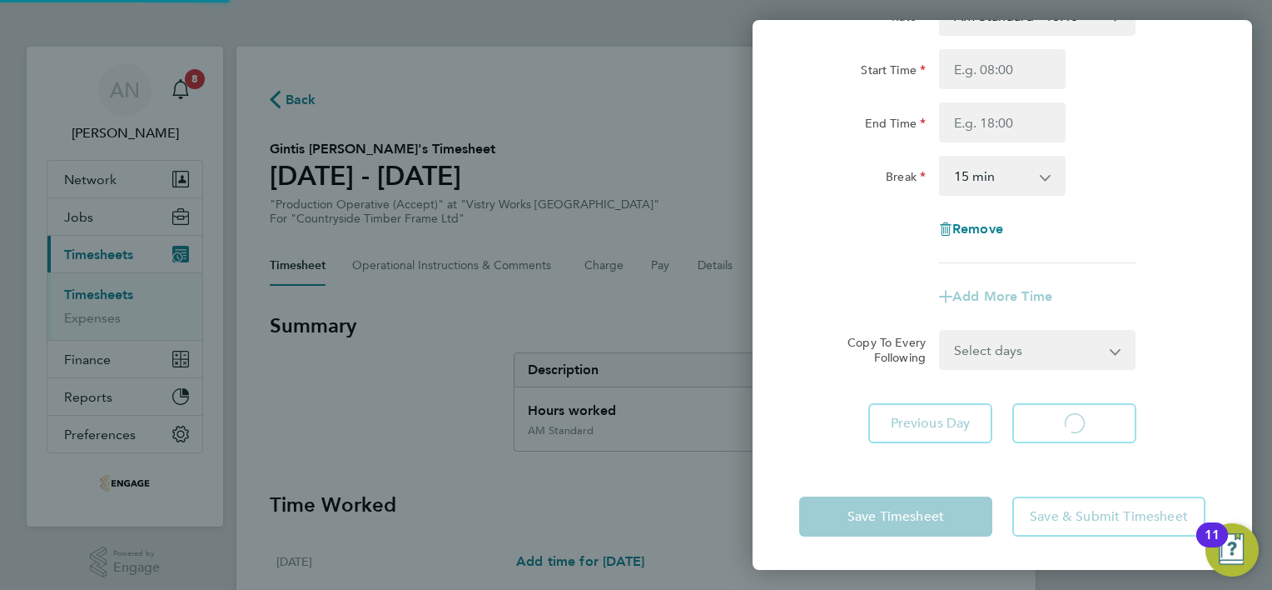
scroll to position [137, 0]
select select "15"
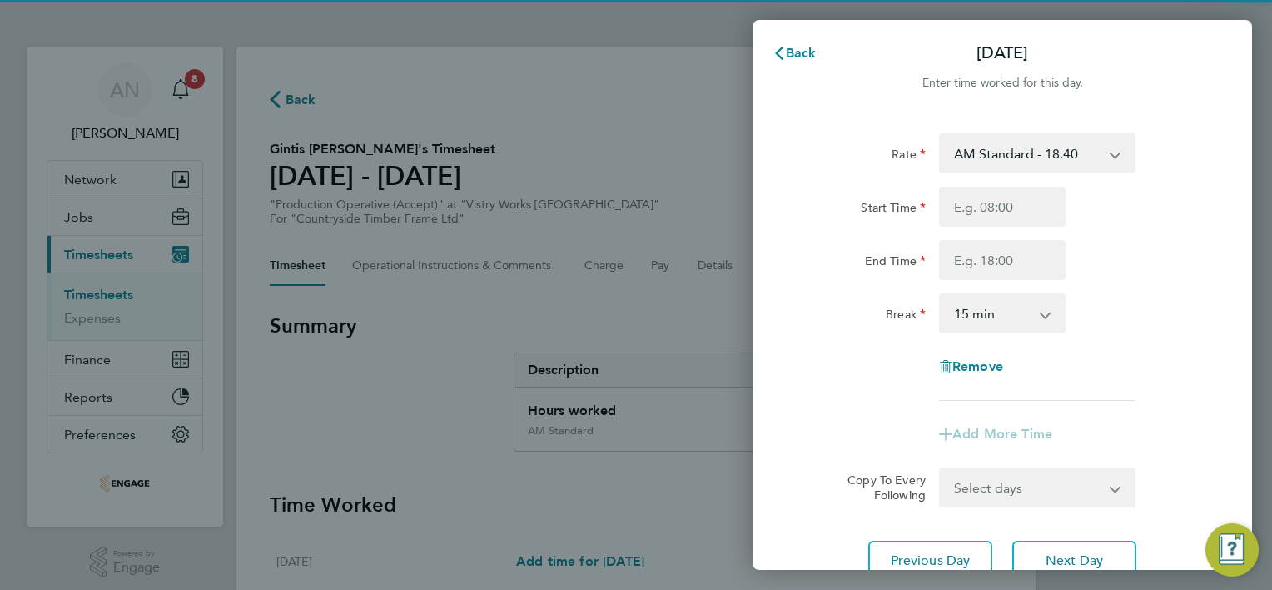
scroll to position [0, 0]
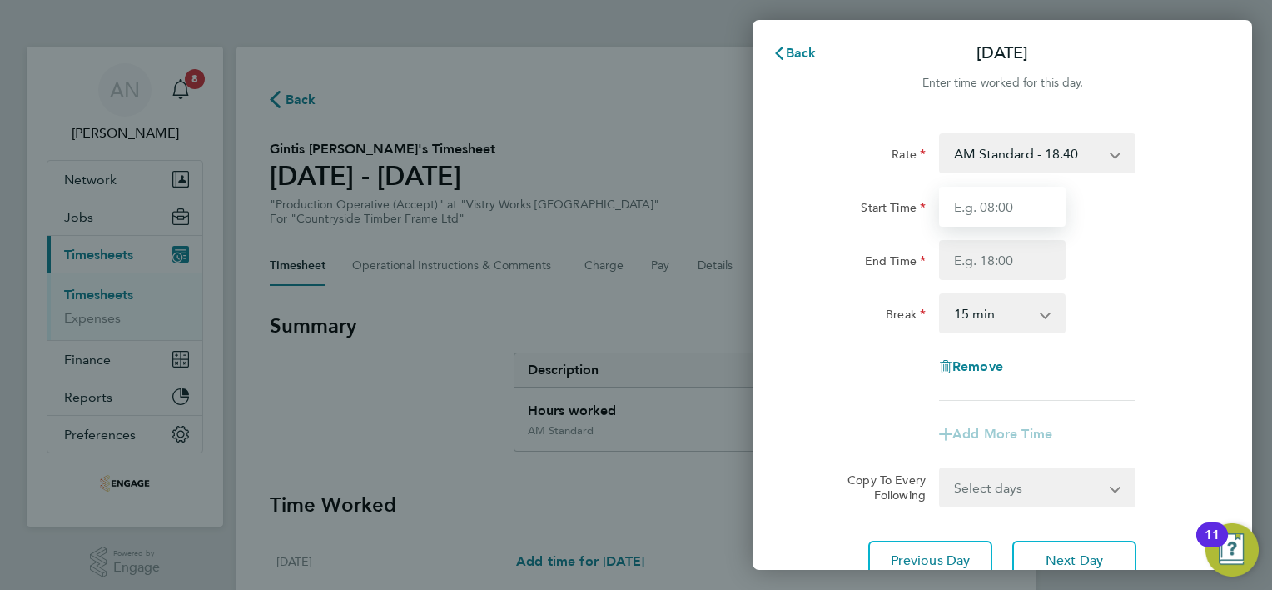
click at [1034, 212] on input "Start Time" at bounding box center [1002, 207] width 127 height 40
type input "06:00"
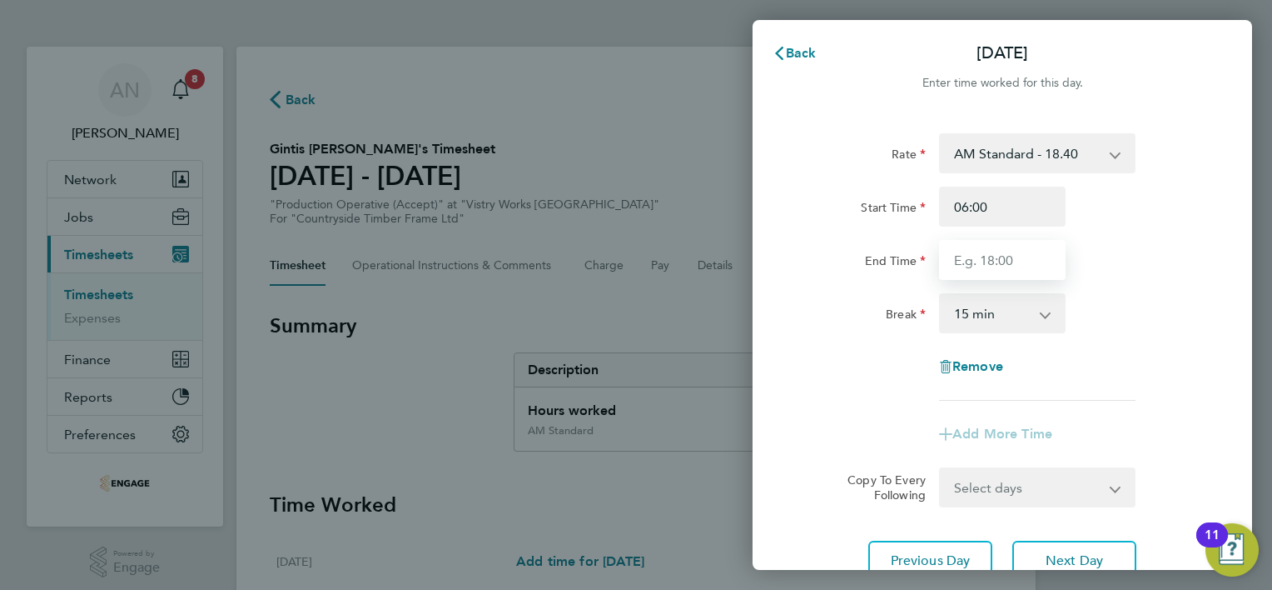
type input "14:00"
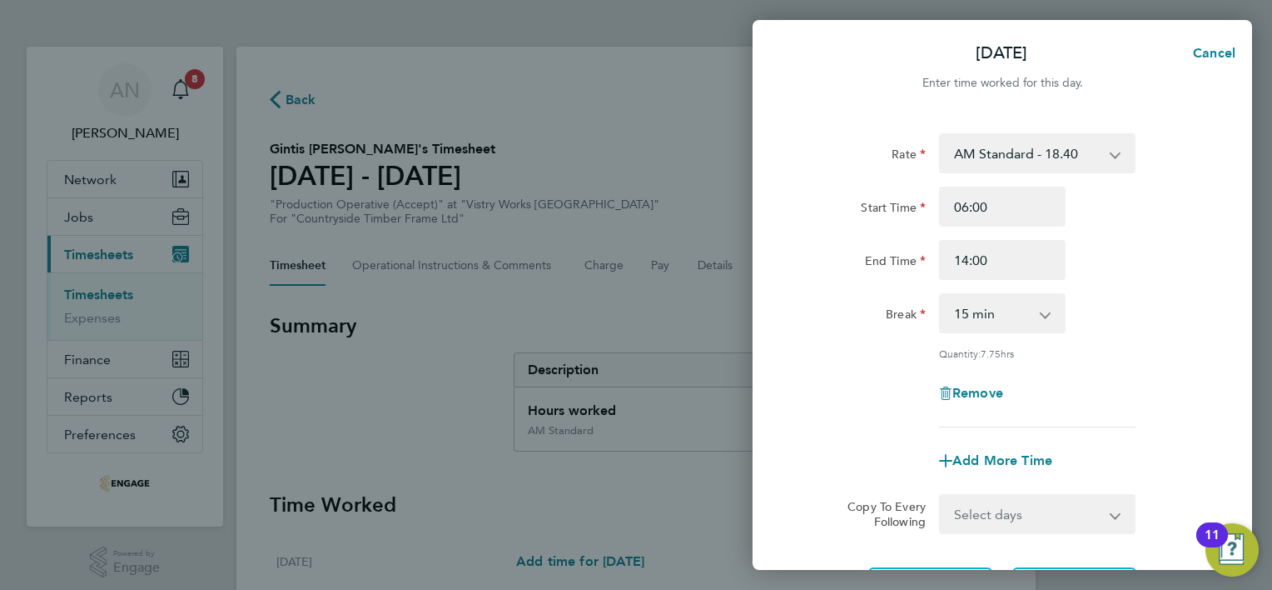
click at [1046, 316] on app-icon-cross-button at bounding box center [1054, 313] width 20 height 37
click at [1046, 317] on app-icon-cross-button at bounding box center [1054, 313] width 20 height 37
click at [1048, 316] on app-icon-cross-button at bounding box center [1054, 313] width 20 height 37
click at [1049, 313] on app-icon-cross-button at bounding box center [1054, 313] width 20 height 37
click at [1043, 315] on div "0 min 15 min 30 min 45 min 60 min 75 min 90 min" at bounding box center [1002, 313] width 127 height 40
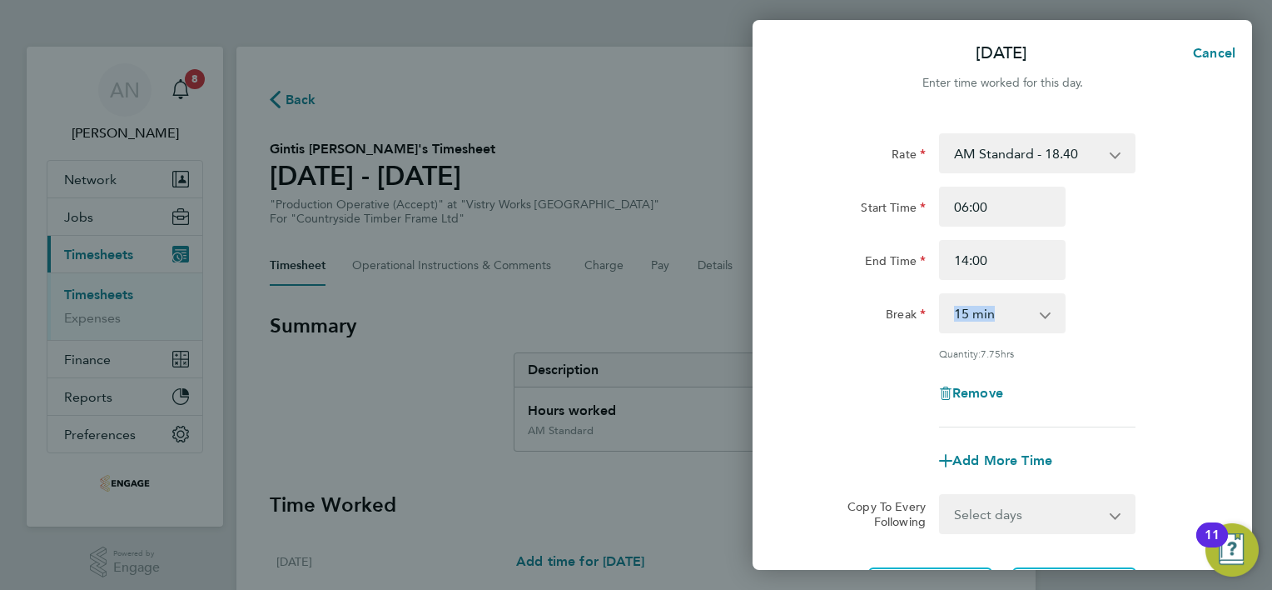
click at [1020, 320] on select "0 min 15 min 30 min 45 min 60 min 75 min 90 min" at bounding box center [992, 313] width 103 height 37
select select "30"
click at [941, 295] on select "0 min 15 min 30 min 45 min 60 min 75 min 90 min" at bounding box center [992, 313] width 103 height 37
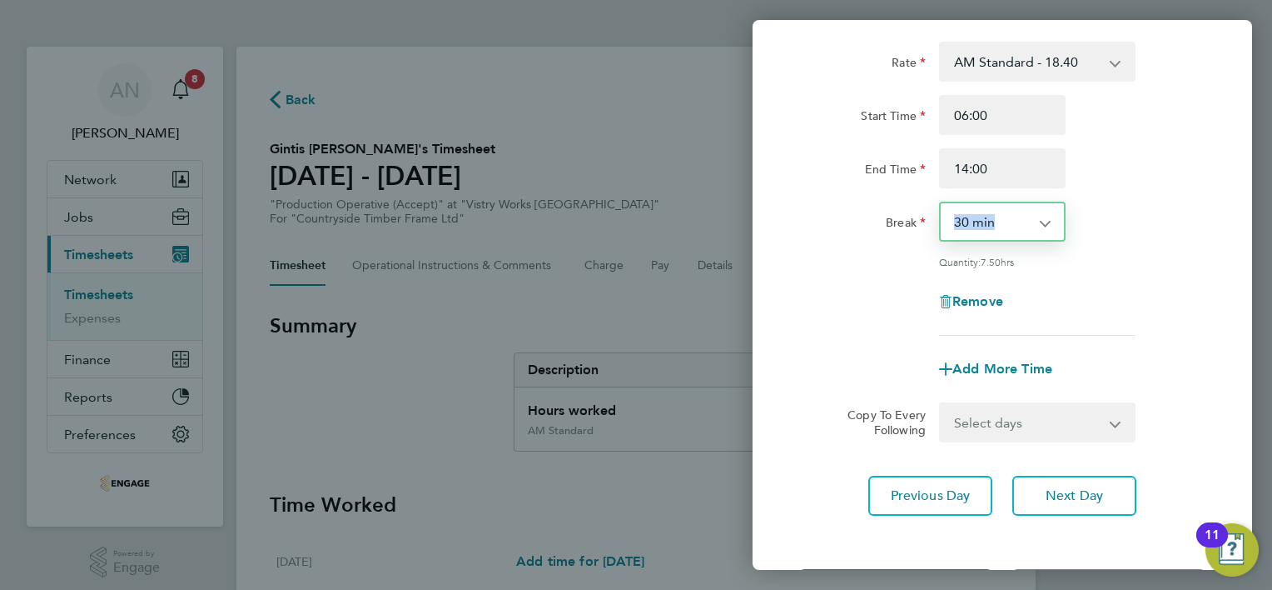
scroll to position [162, 0]
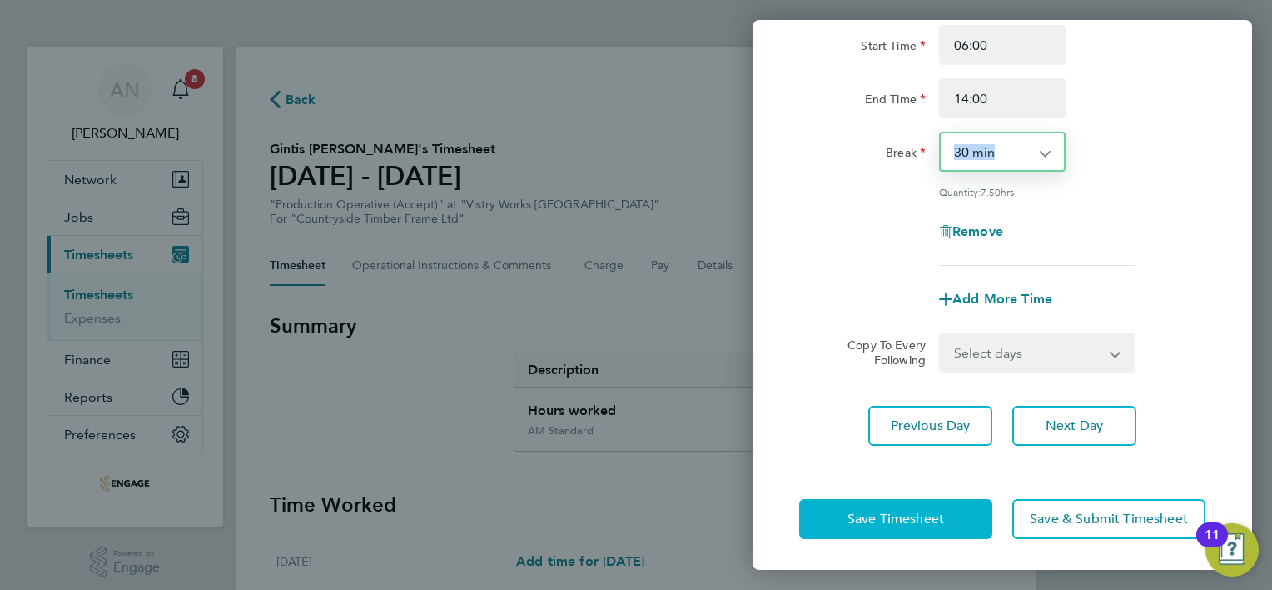
click at [881, 525] on button "Save Timesheet" at bounding box center [895, 519] width 193 height 40
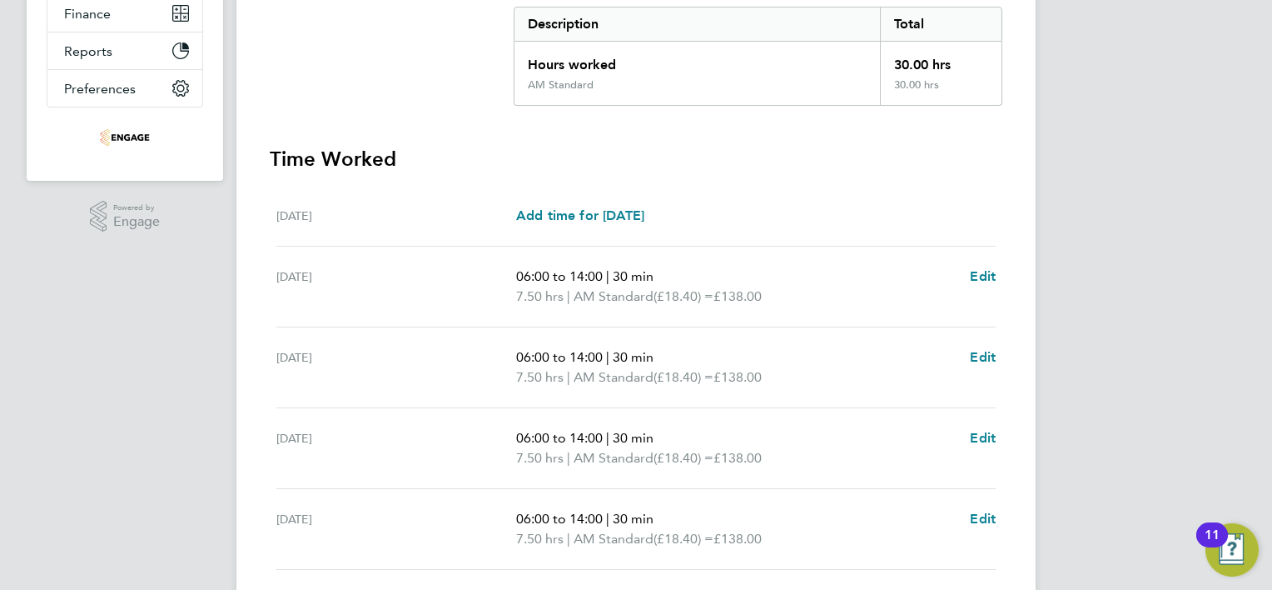
scroll to position [583, 0]
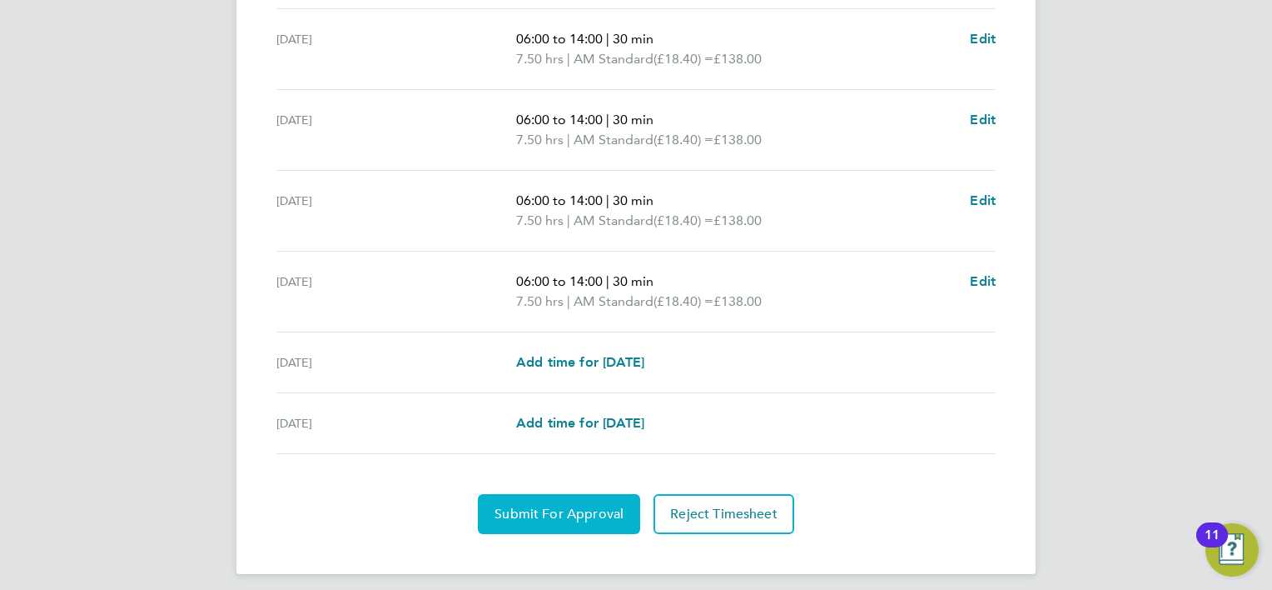
click at [587, 515] on span "Submit For Approval" at bounding box center [559, 513] width 129 height 17
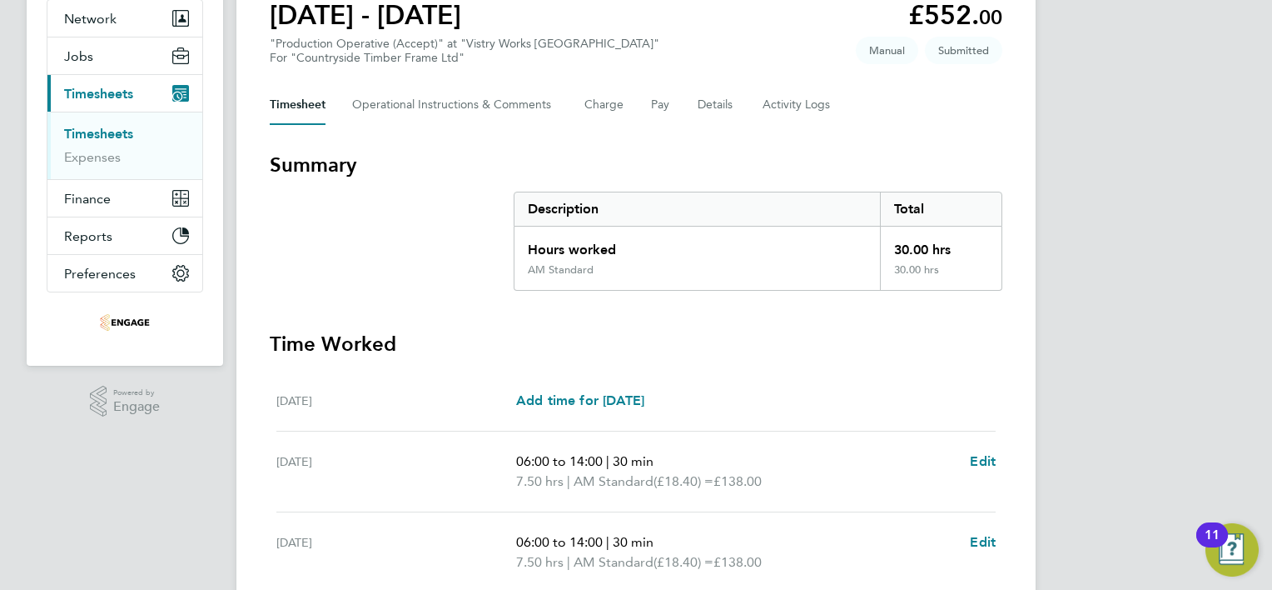
scroll to position [0, 0]
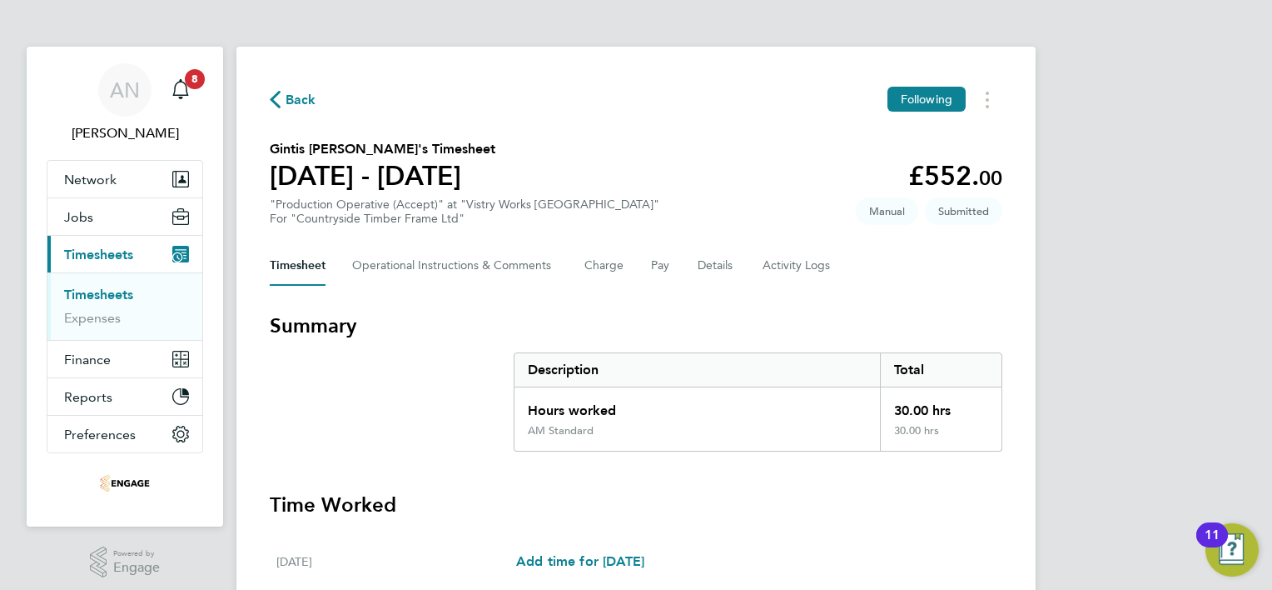
click at [299, 97] on span "Back" at bounding box center [301, 100] width 31 height 20
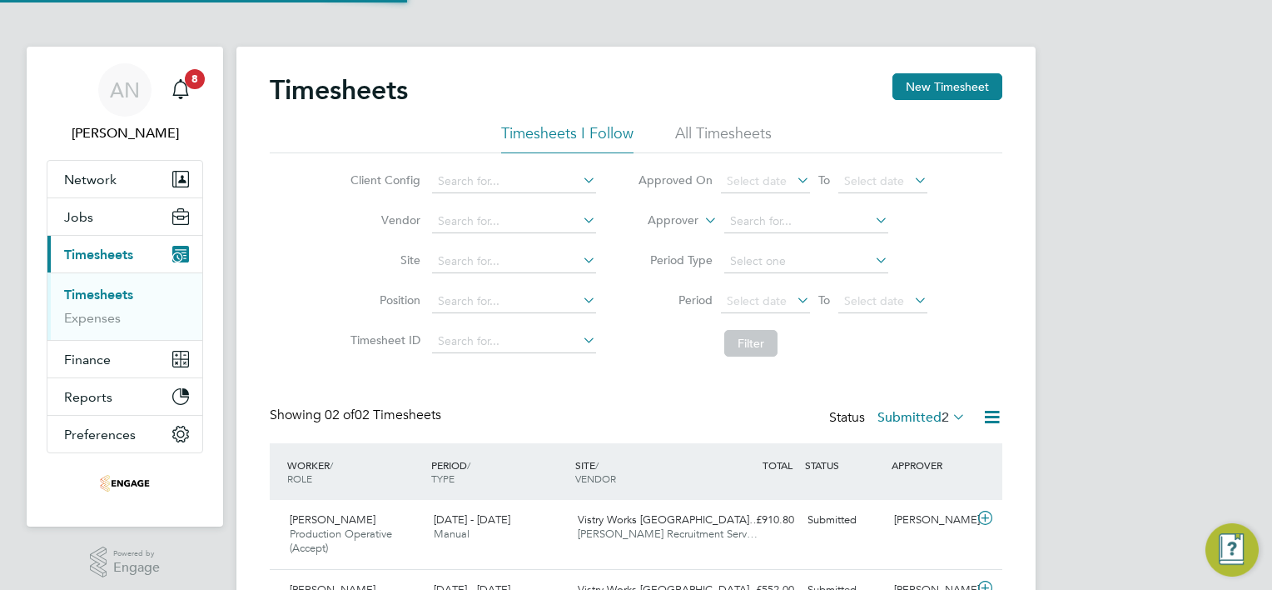
scroll to position [42, 145]
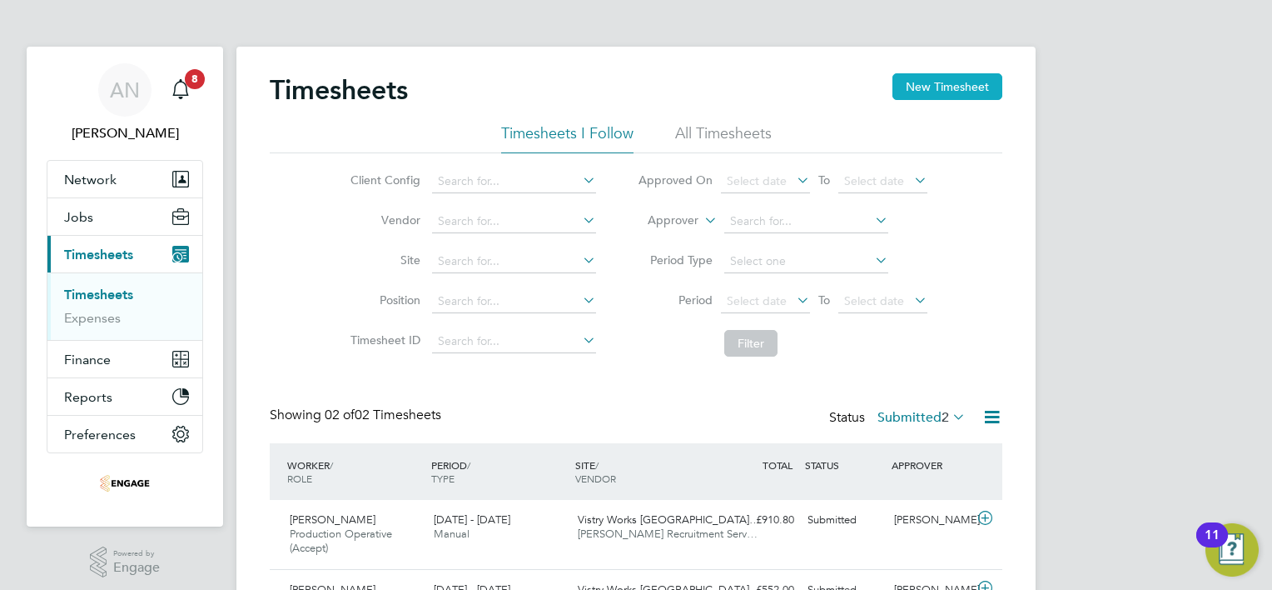
click at [930, 90] on button "New Timesheet" at bounding box center [948, 86] width 110 height 27
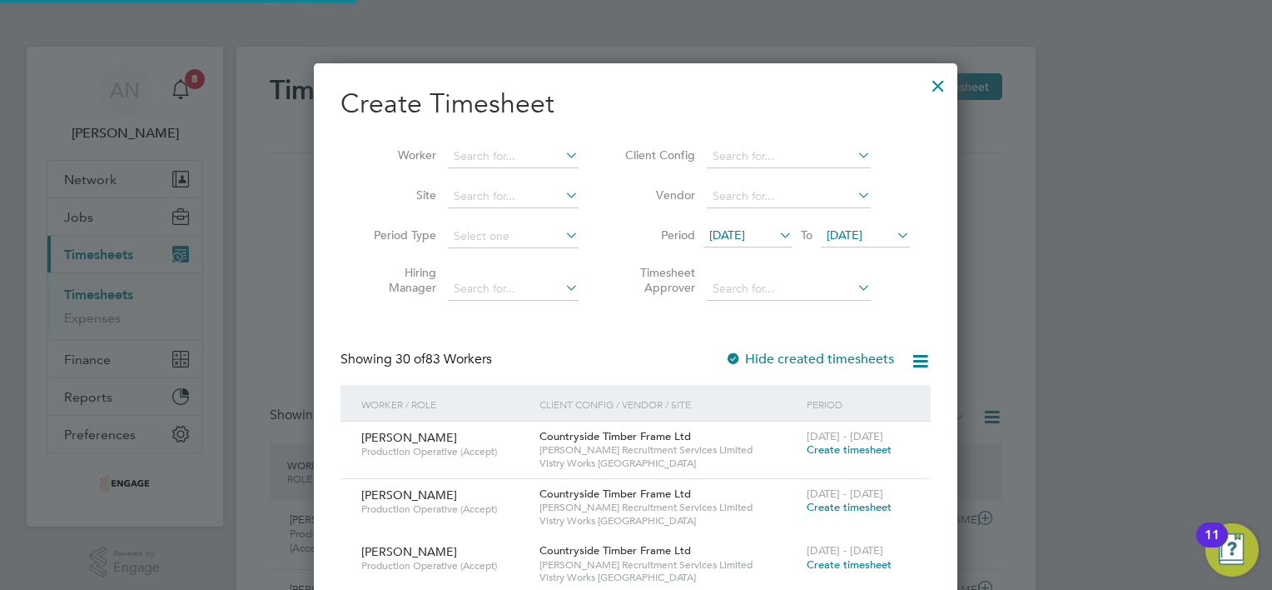
scroll to position [2672, 645]
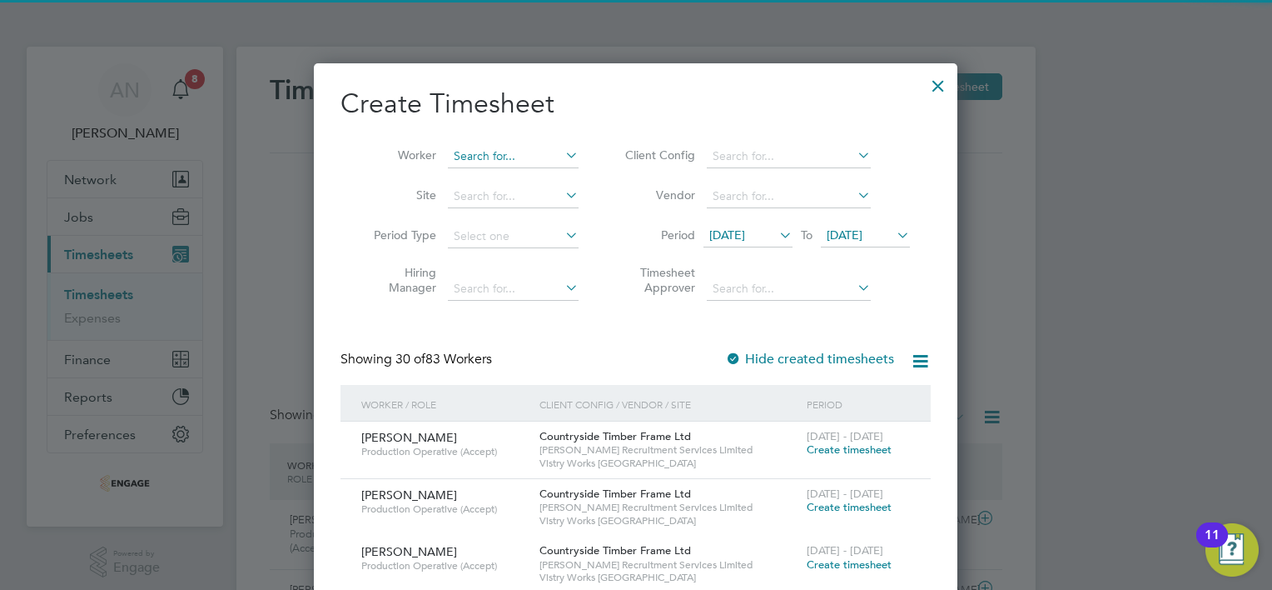
click at [523, 156] on input at bounding box center [513, 156] width 131 height 23
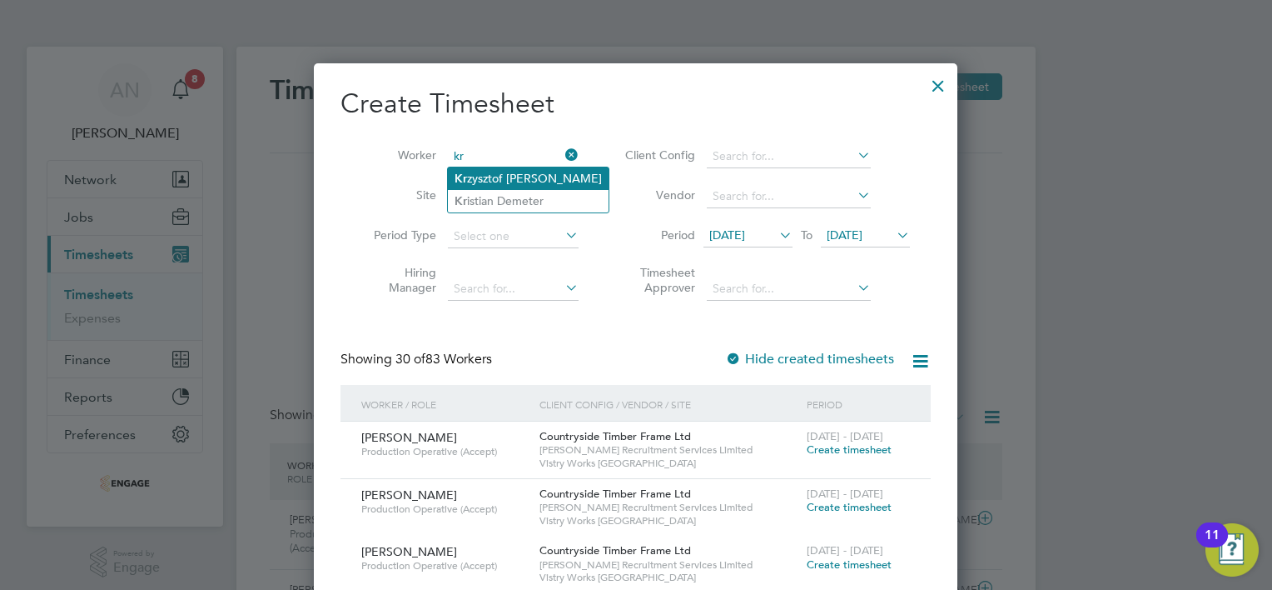
click at [539, 180] on li "Kr zysztof [PERSON_NAME]" at bounding box center [528, 178] width 161 height 22
type input "[PERSON_NAME]"
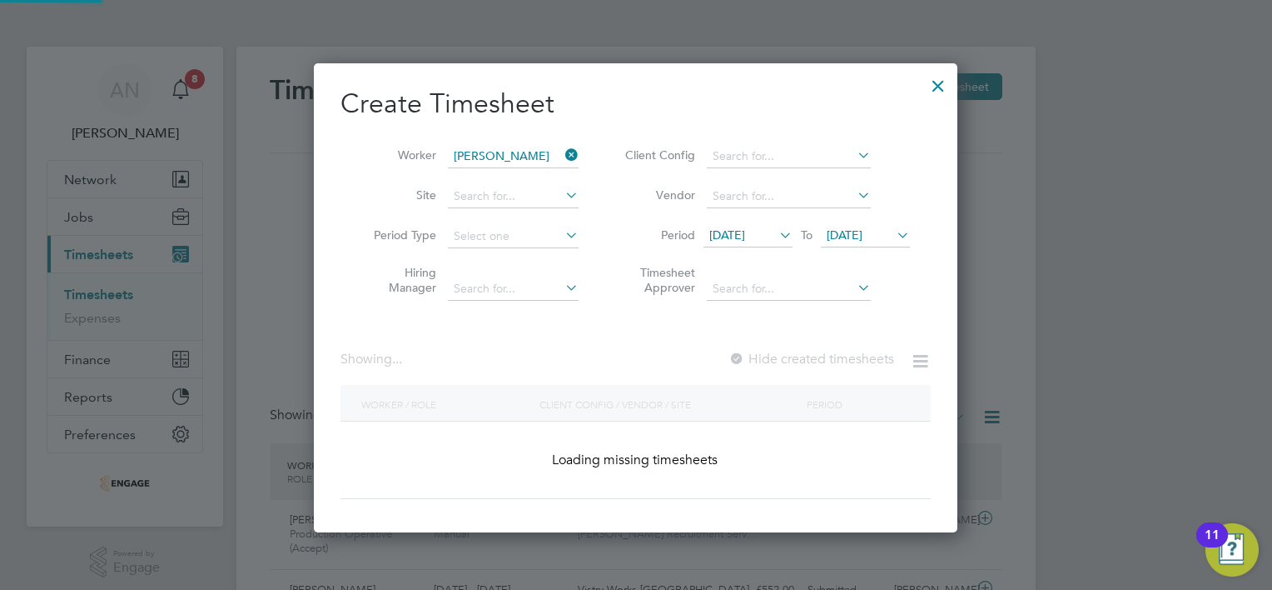
scroll to position [448, 645]
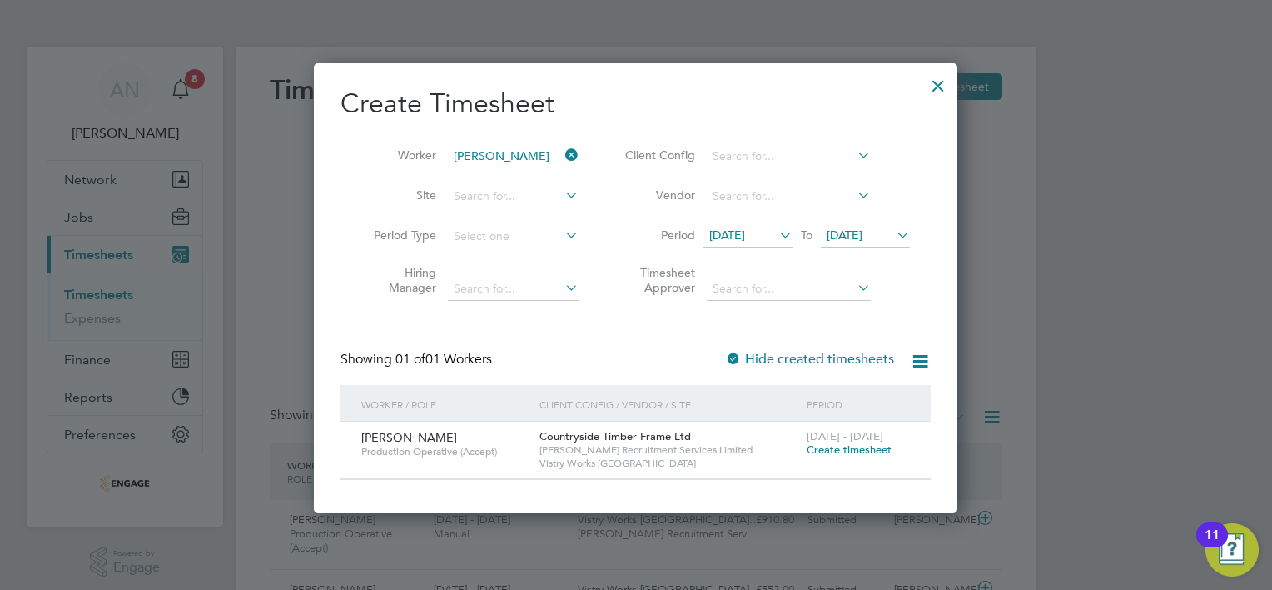
click at [834, 449] on span "Create timesheet" at bounding box center [849, 449] width 85 height 14
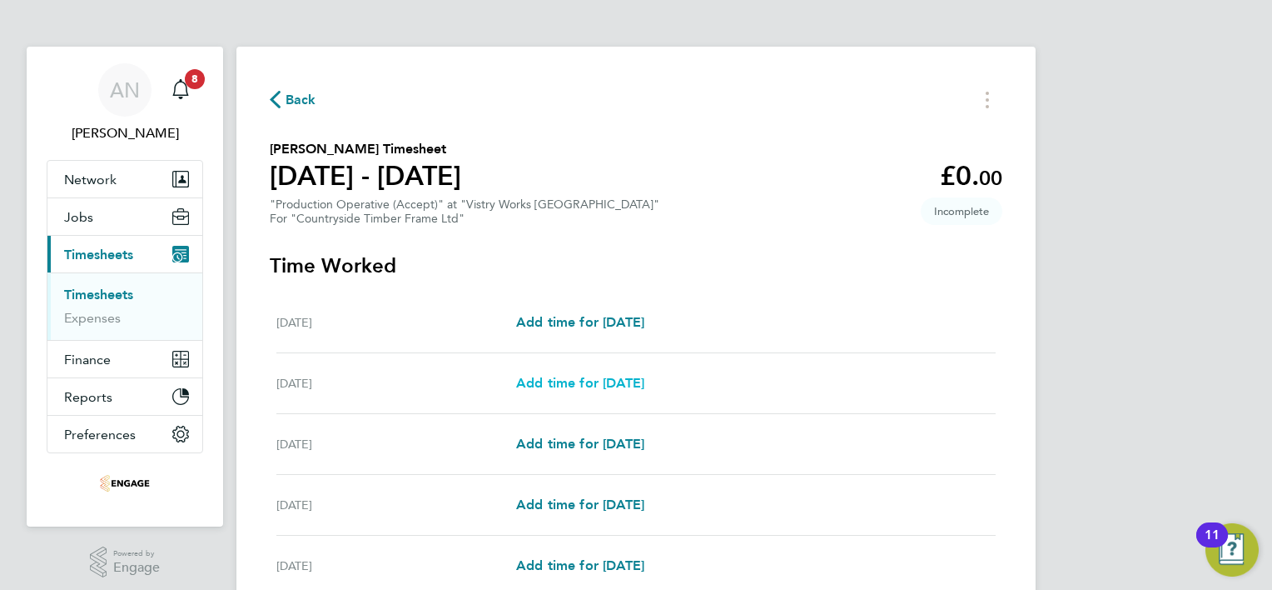
click at [632, 383] on span "Add time for [DATE]" at bounding box center [580, 383] width 128 height 16
select select "15"
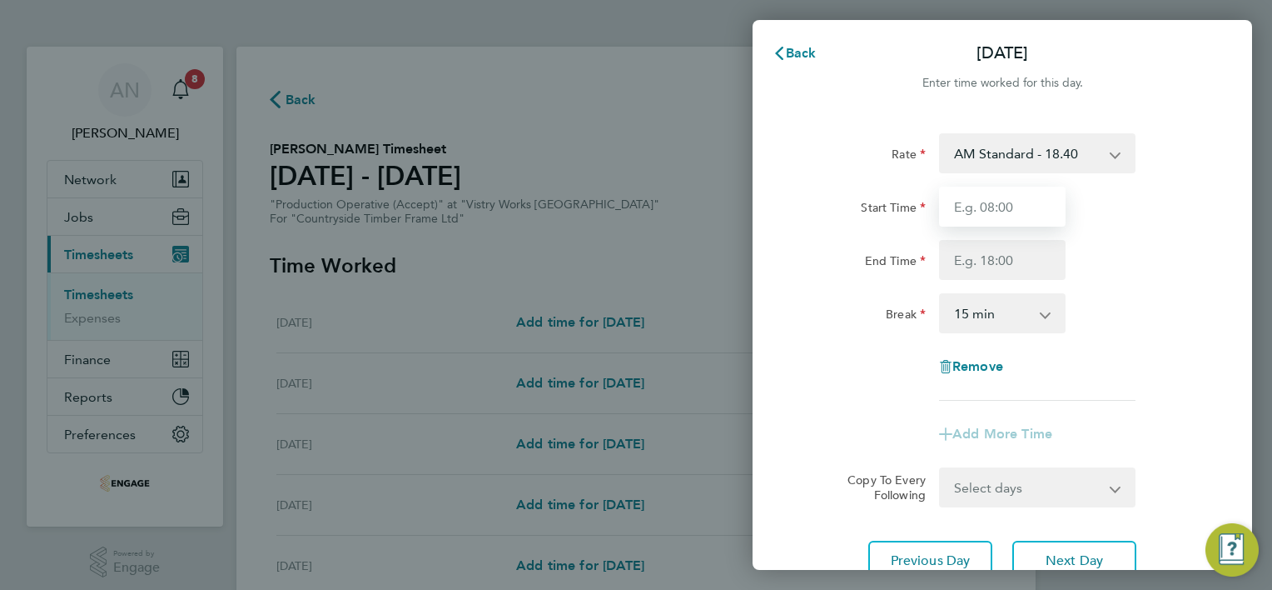
click at [1008, 199] on input "Start Time" at bounding box center [1002, 207] width 127 height 40
type input "06:00"
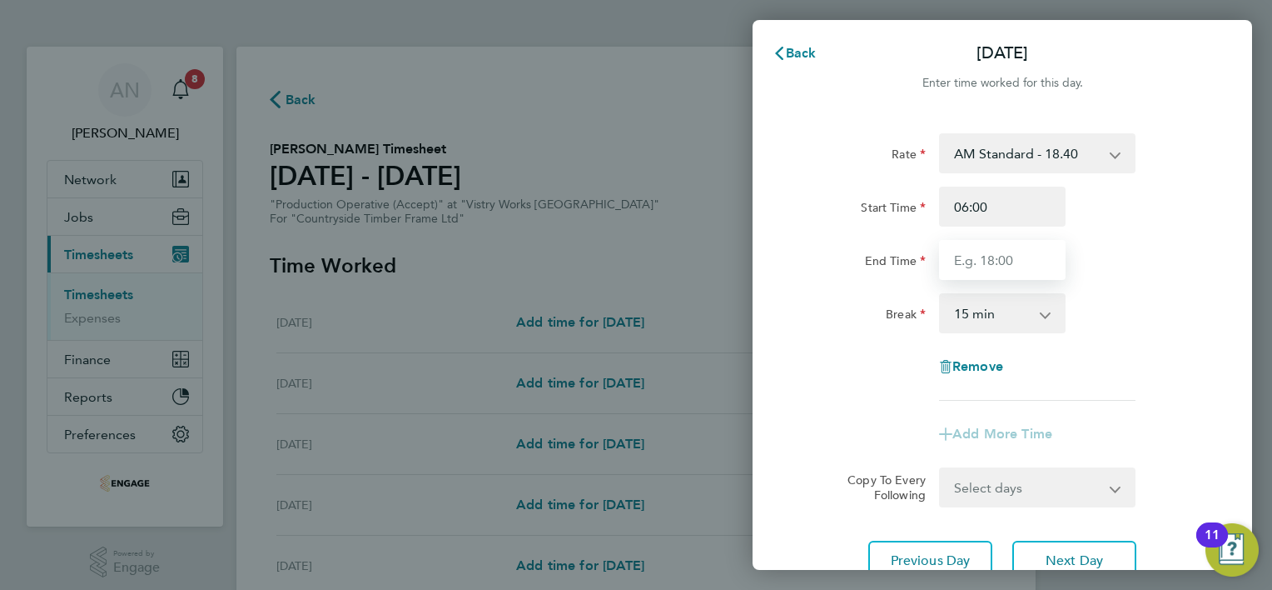
type input "14:00"
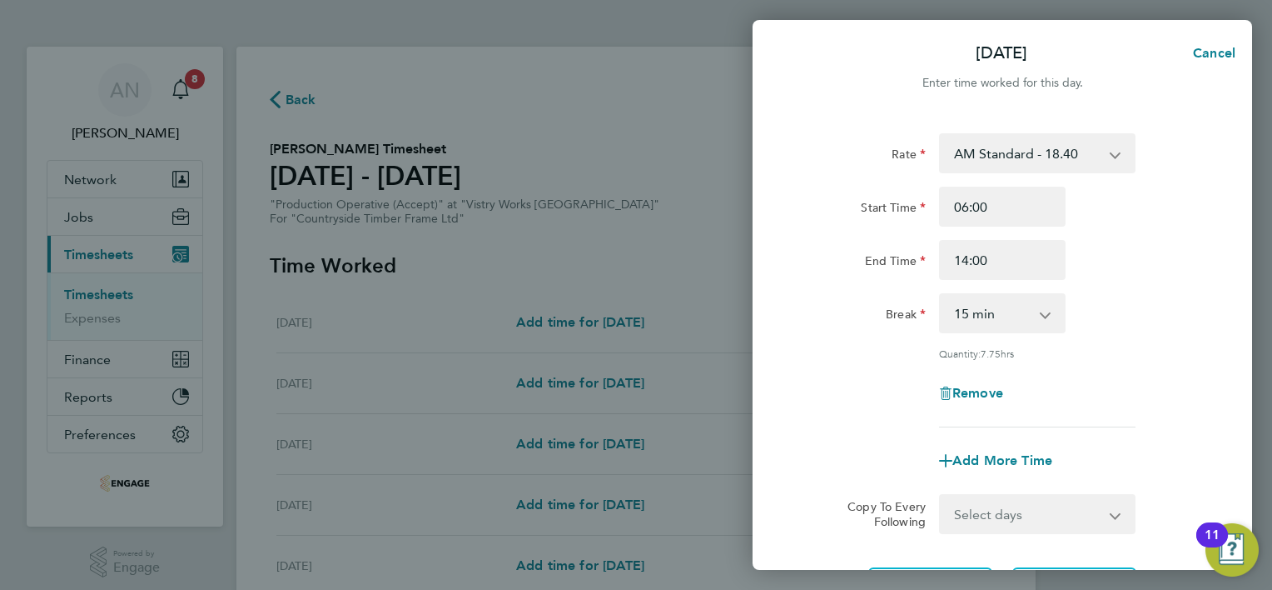
click at [1028, 321] on select "0 min 15 min 30 min 45 min 60 min 75 min 90 min" at bounding box center [992, 313] width 103 height 37
select select "30"
click at [941, 295] on select "0 min 15 min 30 min 45 min 60 min 75 min 90 min" at bounding box center [992, 313] width 103 height 37
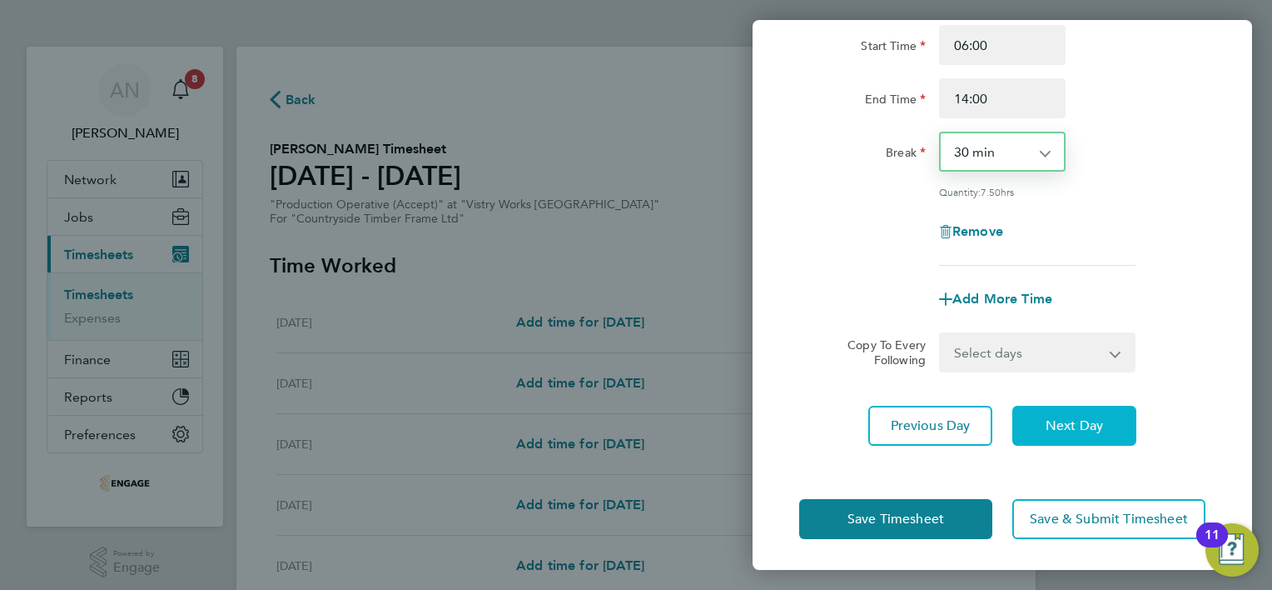
click at [1056, 427] on span "Next Day" at bounding box center [1074, 425] width 57 height 17
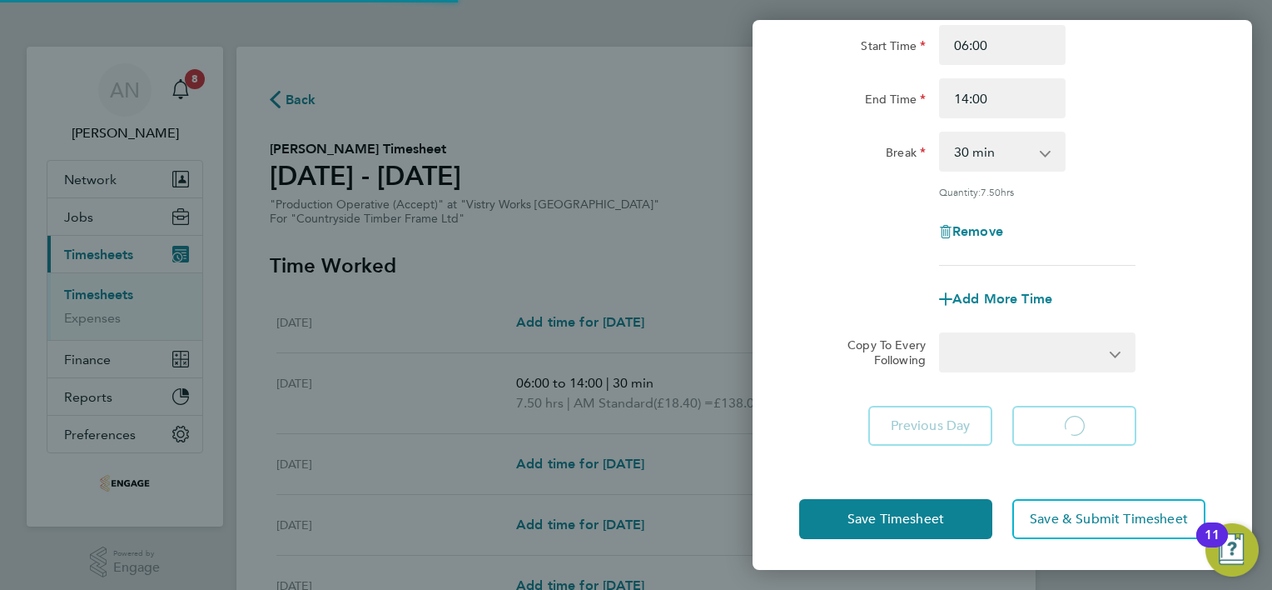
select select "15"
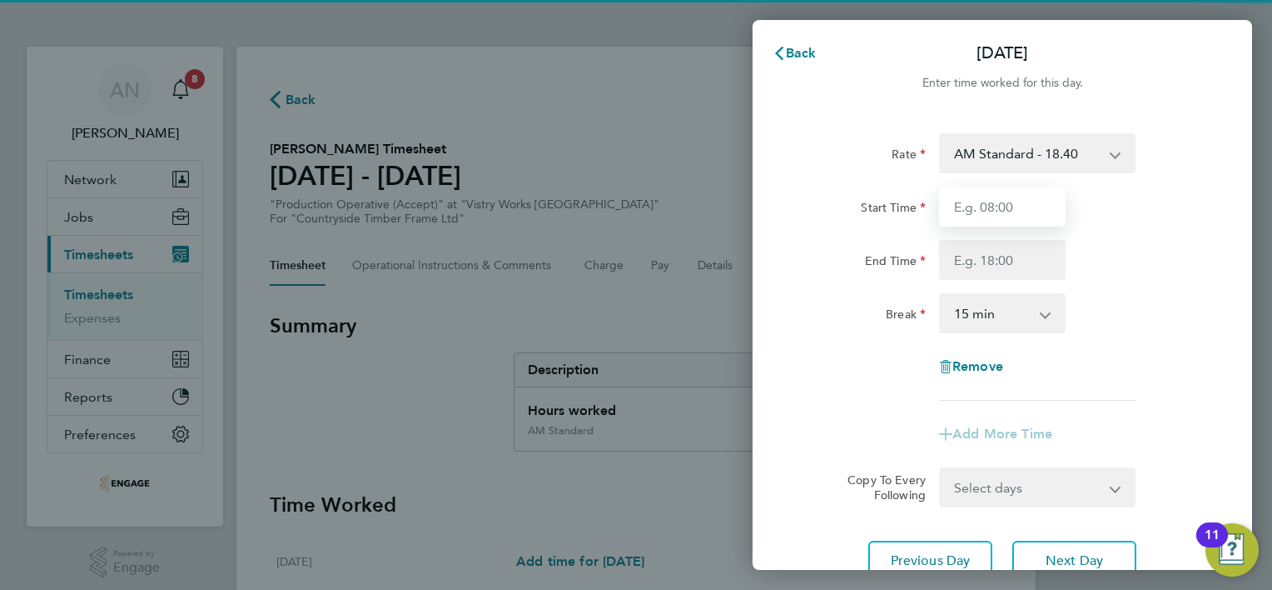
click at [983, 207] on input "Start Time" at bounding box center [1002, 207] width 127 height 40
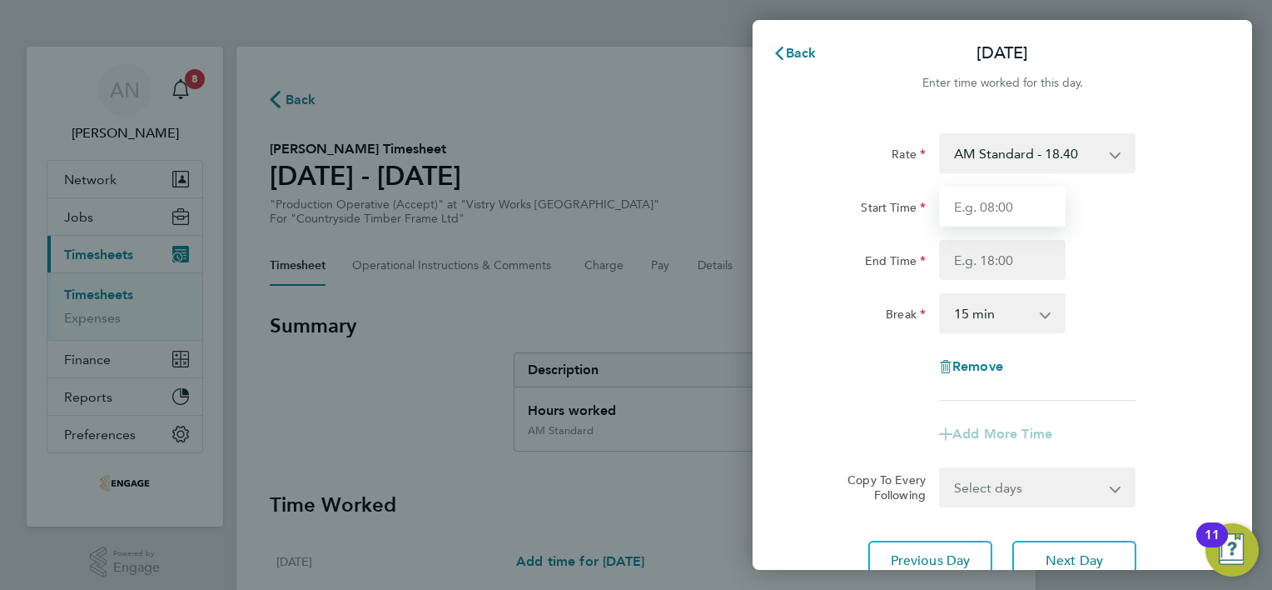
type input "06:00"
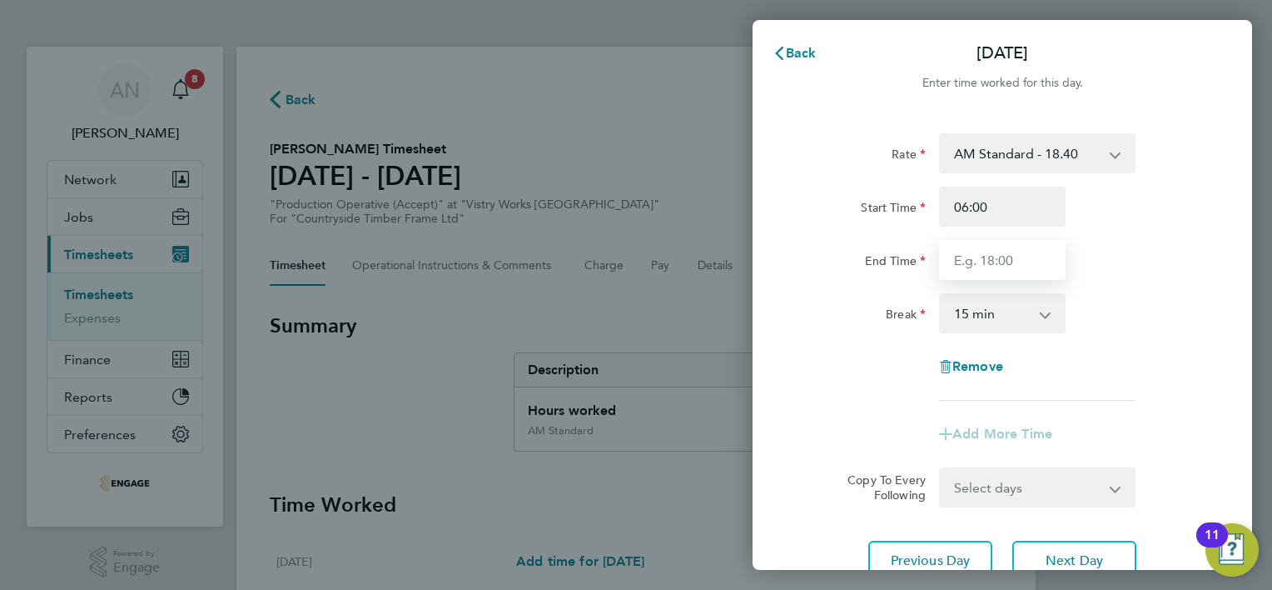
type input "14:00"
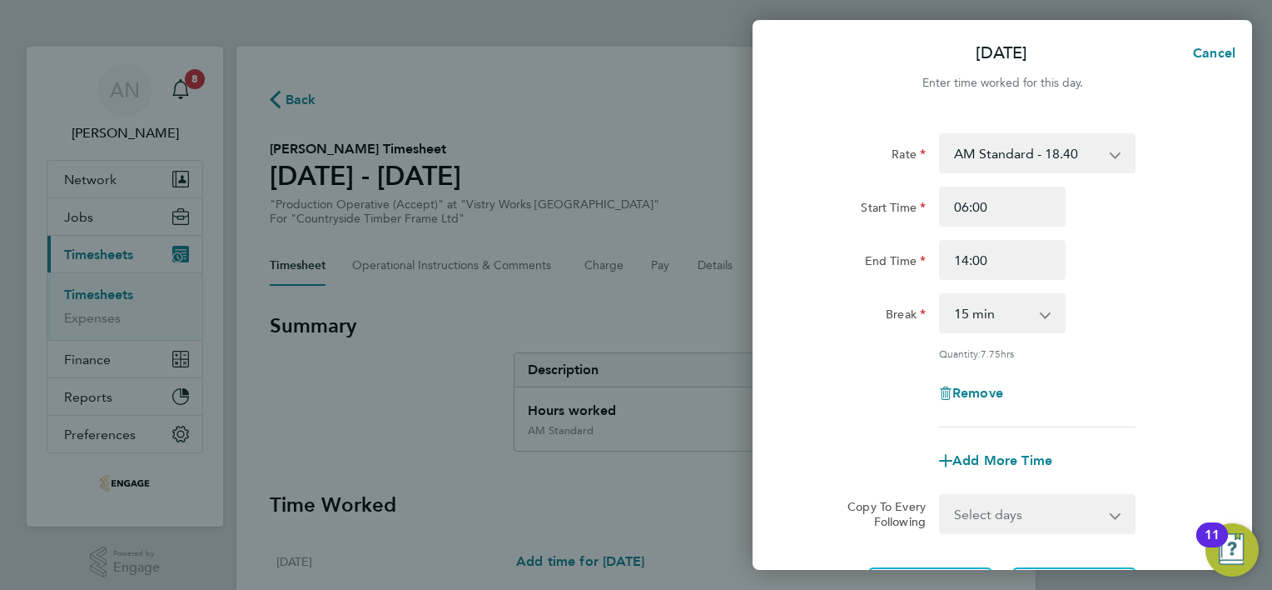
click at [1009, 332] on div "0 min 15 min 30 min 45 min 60 min 75 min 90 min" at bounding box center [1002, 313] width 127 height 40
click at [1039, 316] on select "0 min 15 min 30 min 45 min 60 min 75 min 90 min" at bounding box center [992, 313] width 103 height 37
select select "30"
click at [941, 295] on select "0 min 15 min 30 min 45 min 60 min 75 min 90 min" at bounding box center [992, 313] width 103 height 37
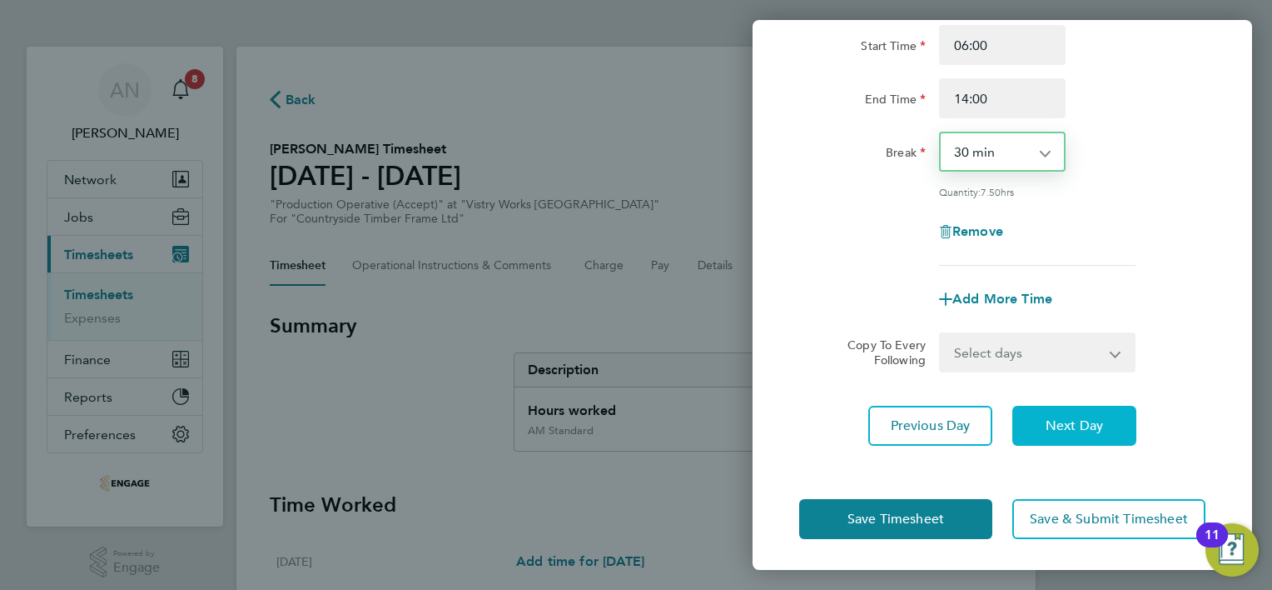
click at [1023, 419] on button "Next Day" at bounding box center [1075, 426] width 124 height 40
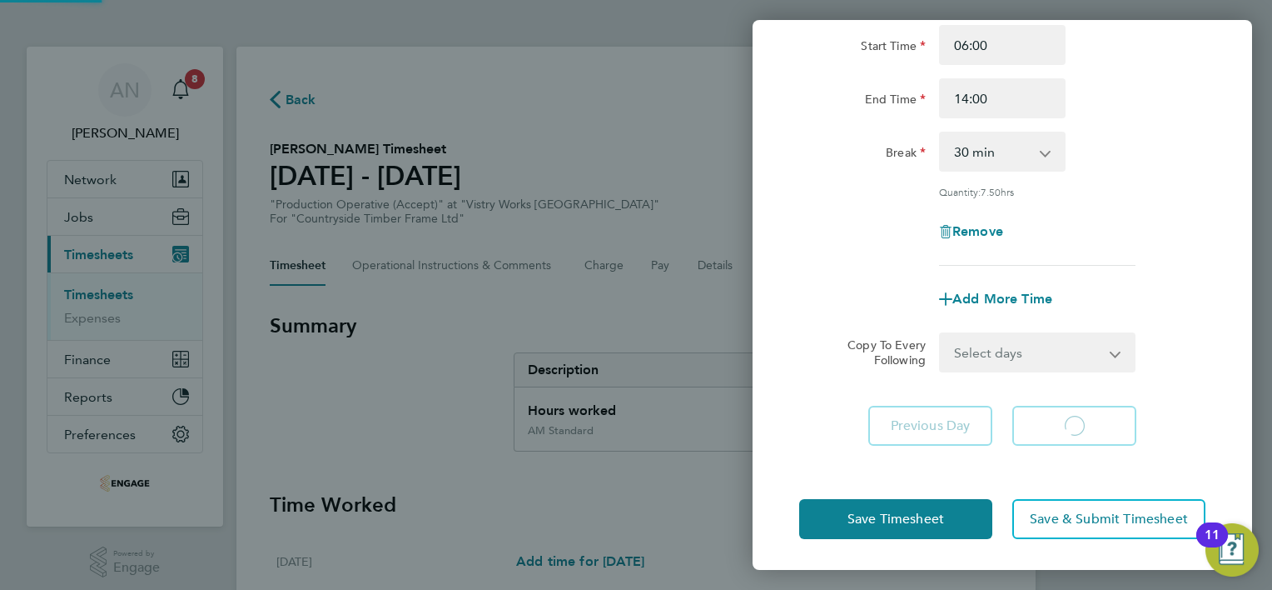
select select "15"
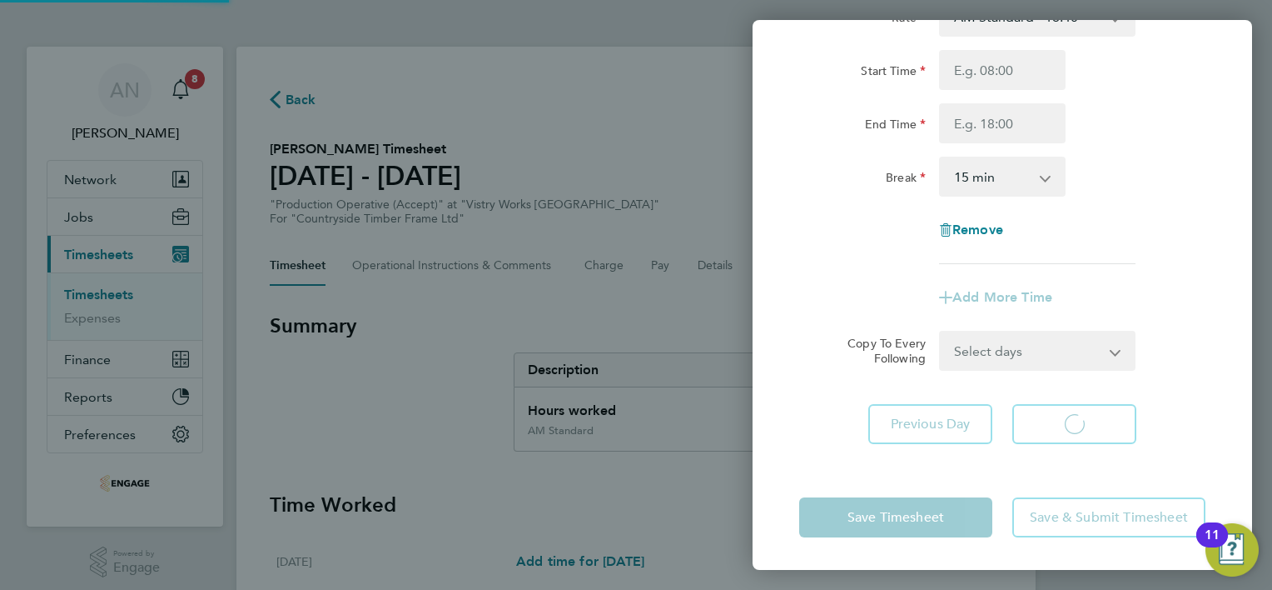
select select "15"
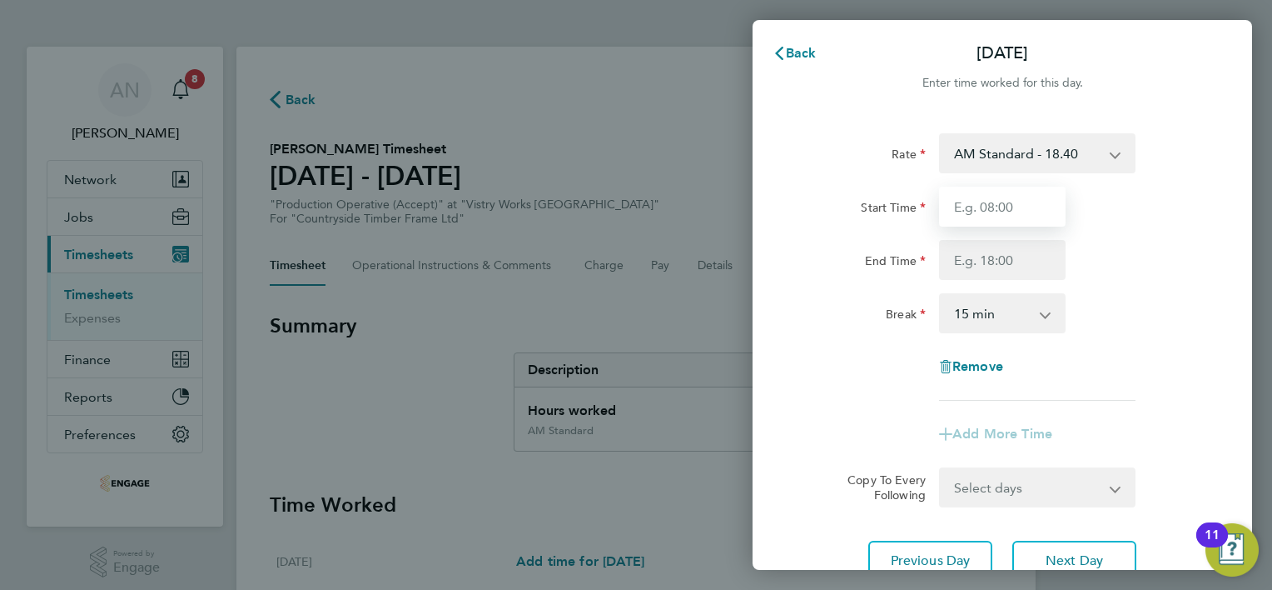
click at [990, 198] on input "Start Time" at bounding box center [1002, 207] width 127 height 40
type input "06:00"
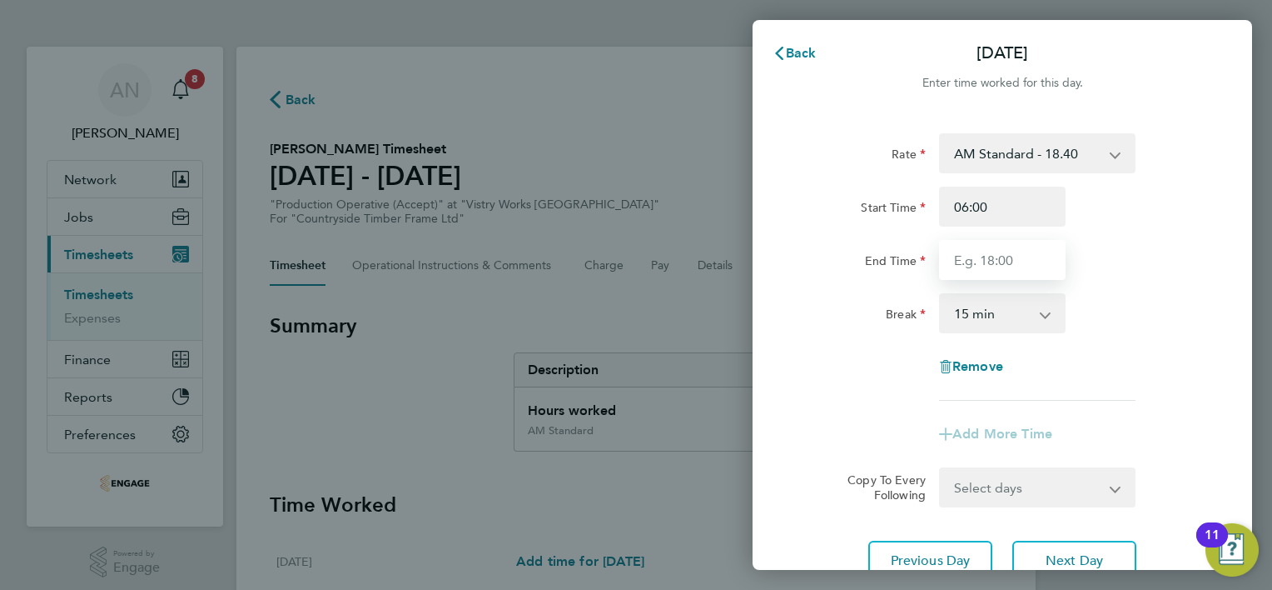
type input "14:00"
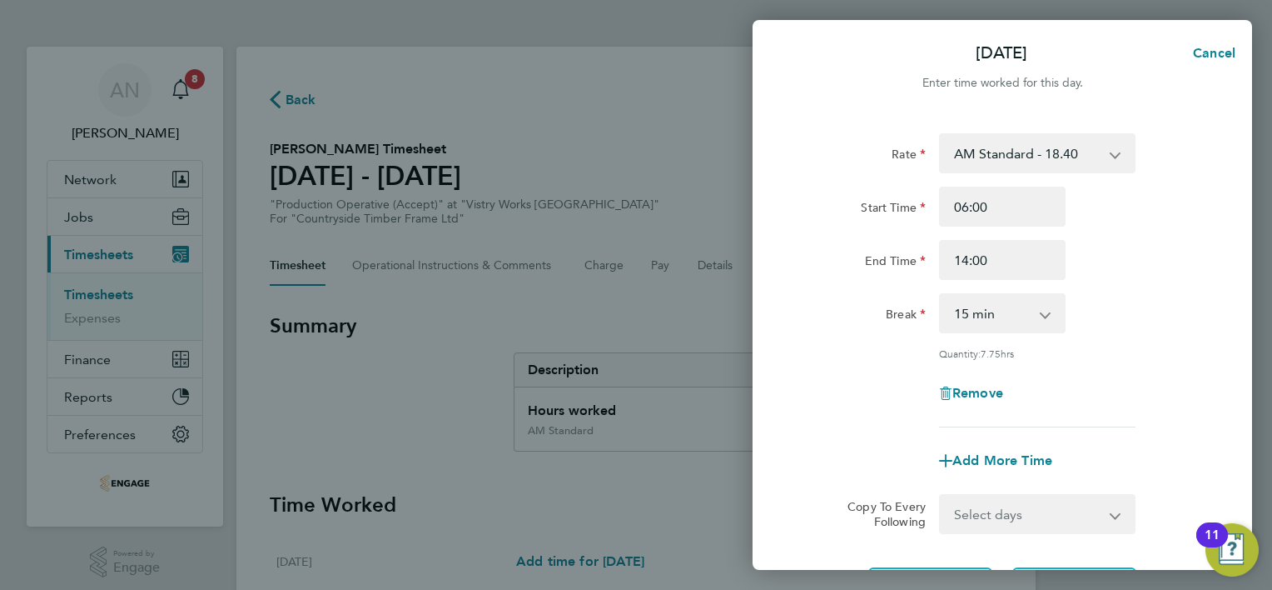
click at [994, 330] on select "0 min 15 min 30 min 45 min 60 min 75 min 90 min" at bounding box center [992, 313] width 103 height 37
select select "30"
click at [941, 295] on select "0 min 15 min 30 min 45 min 60 min 75 min 90 min" at bounding box center [992, 313] width 103 height 37
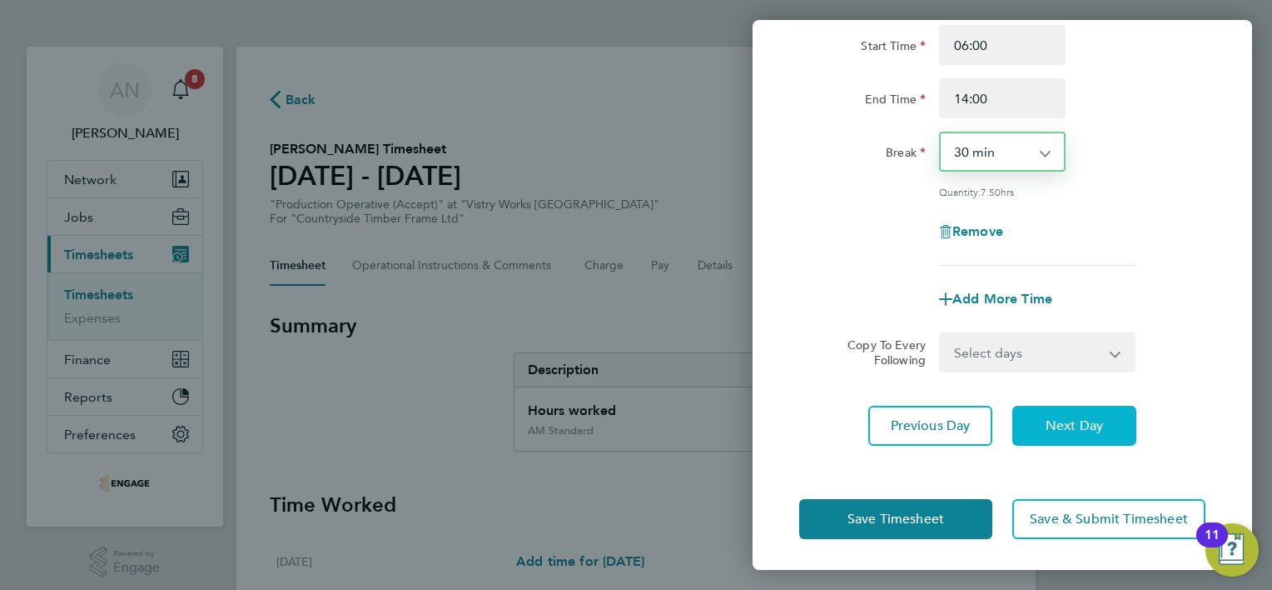
click at [1066, 420] on span "Next Day" at bounding box center [1074, 425] width 57 height 17
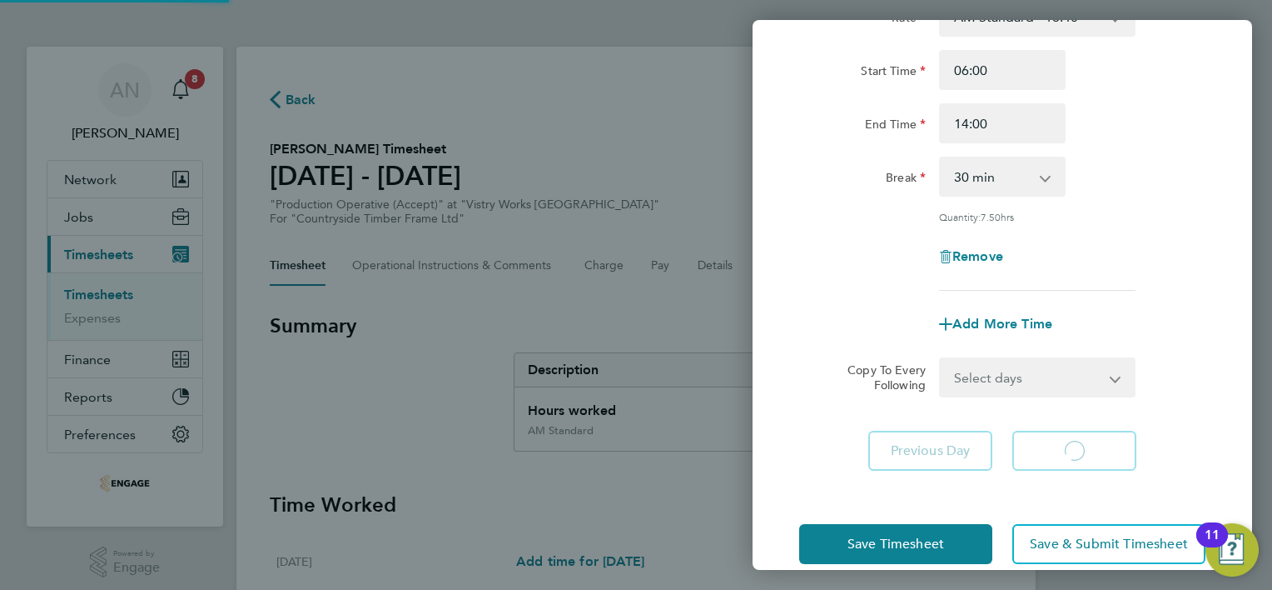
select select "15"
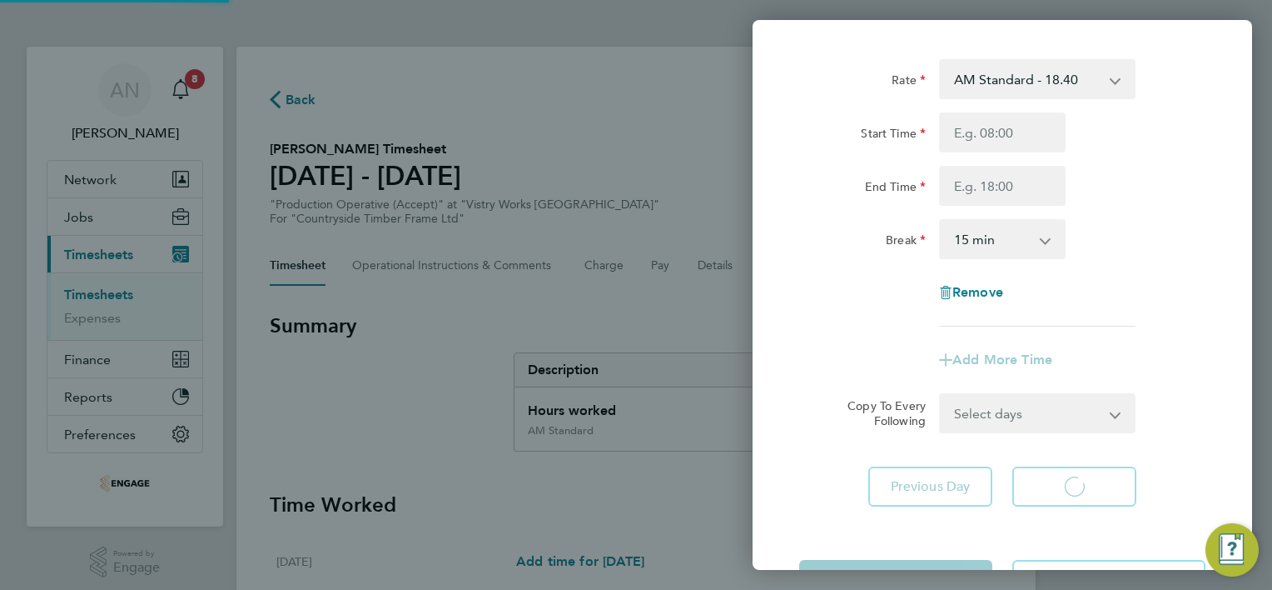
select select "15"
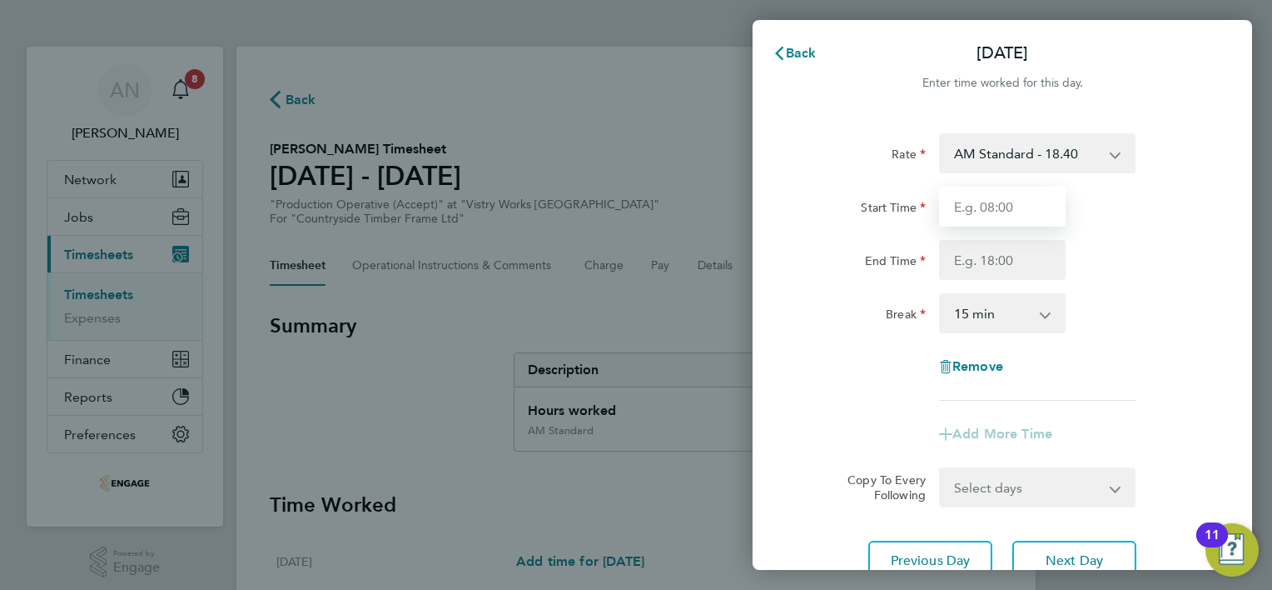
click at [992, 216] on input "Start Time" at bounding box center [1002, 207] width 127 height 40
type input "06:00"
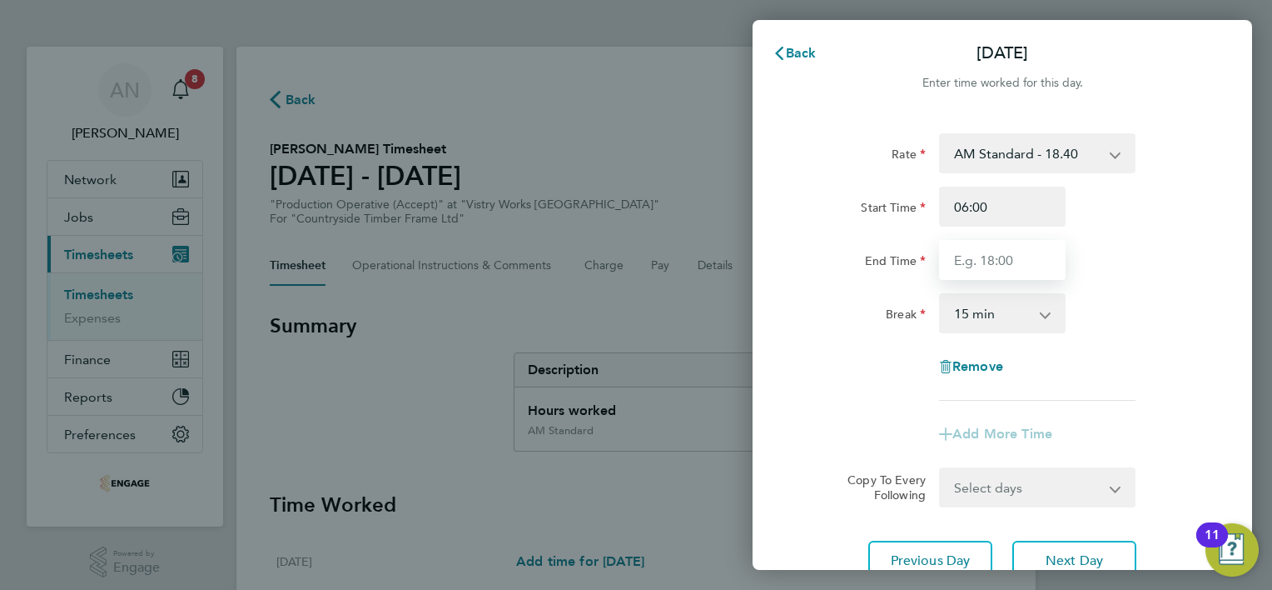
type input "14:00"
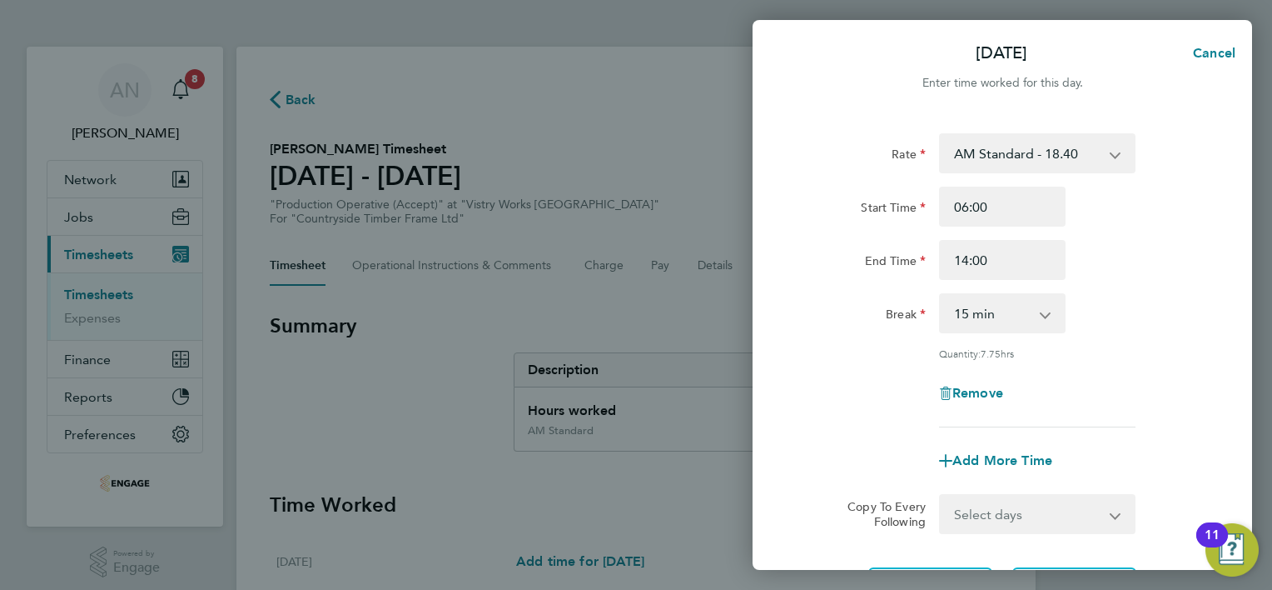
click at [997, 307] on select "0 min 15 min 30 min 45 min 60 min 75 min 90 min" at bounding box center [992, 313] width 103 height 37
select select "30"
click at [941, 295] on select "0 min 15 min 30 min 45 min 60 min 75 min 90 min" at bounding box center [992, 313] width 103 height 37
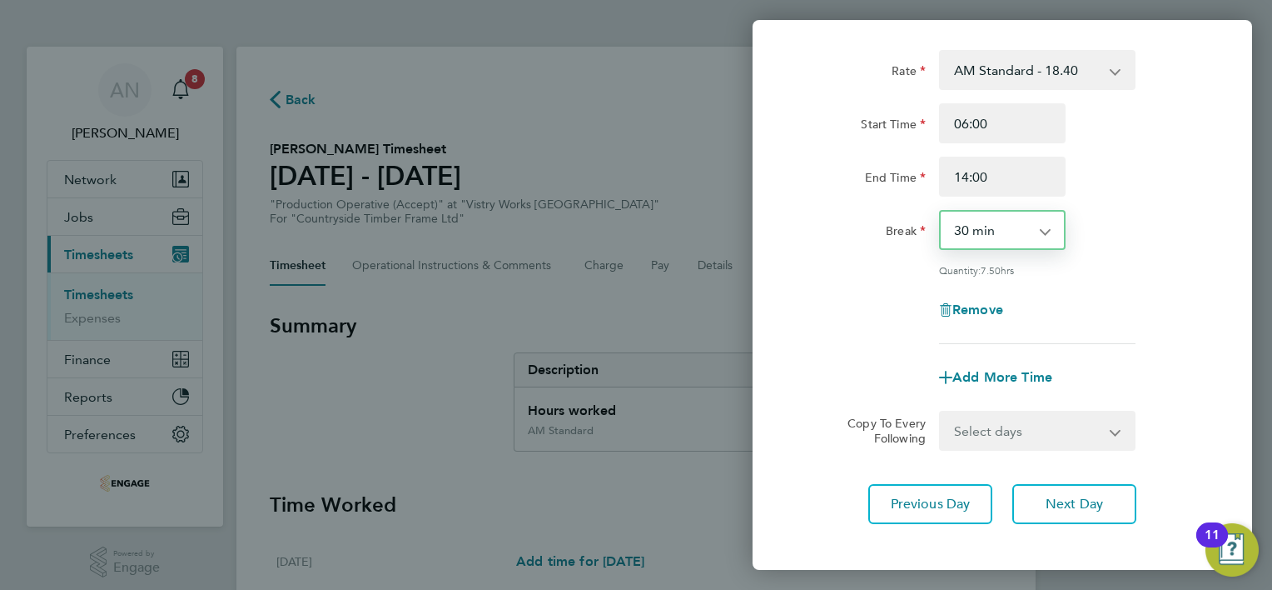
scroll to position [162, 0]
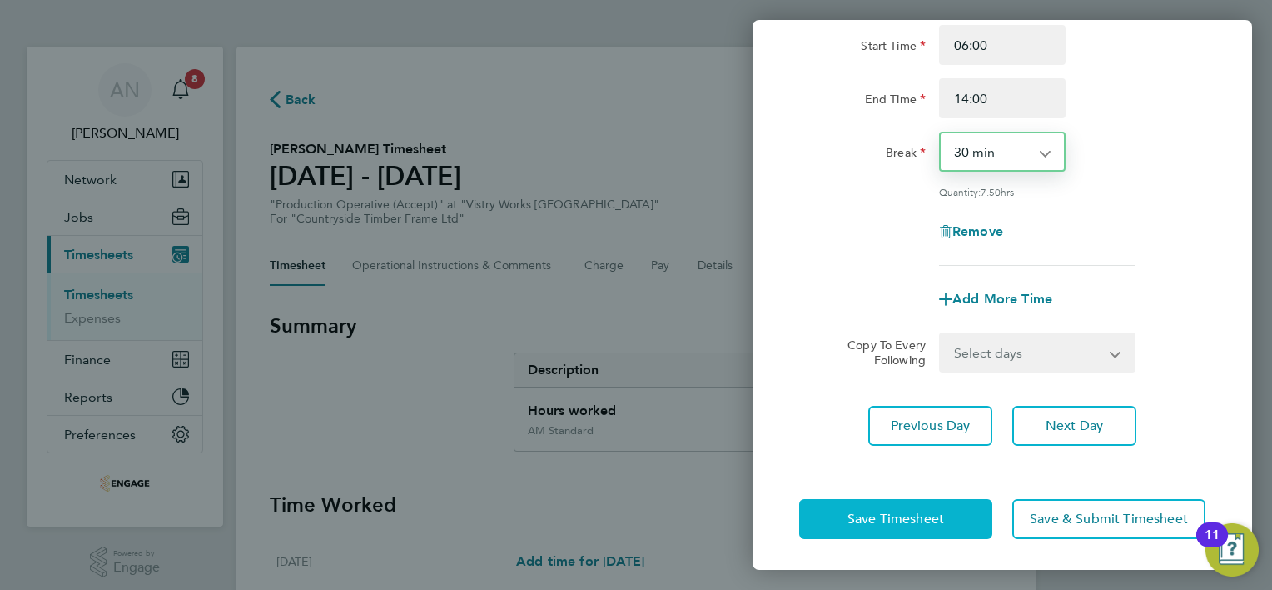
click at [954, 507] on button "Save Timesheet" at bounding box center [895, 519] width 193 height 40
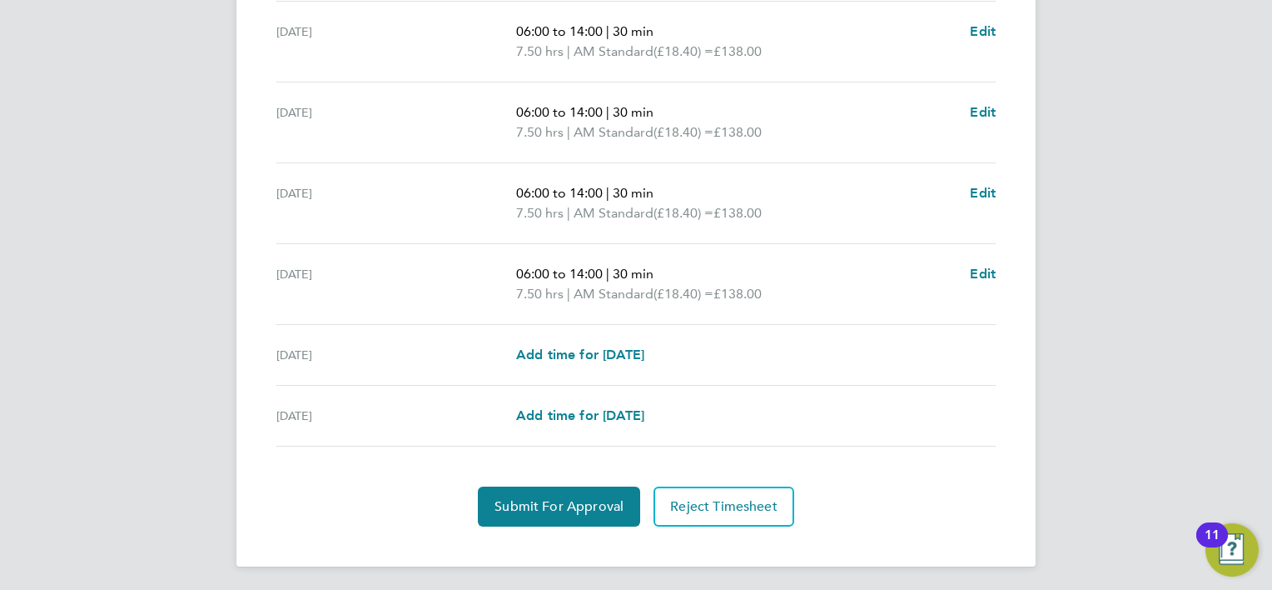
scroll to position [591, 0]
click at [583, 505] on span "Submit For Approval" at bounding box center [559, 505] width 129 height 17
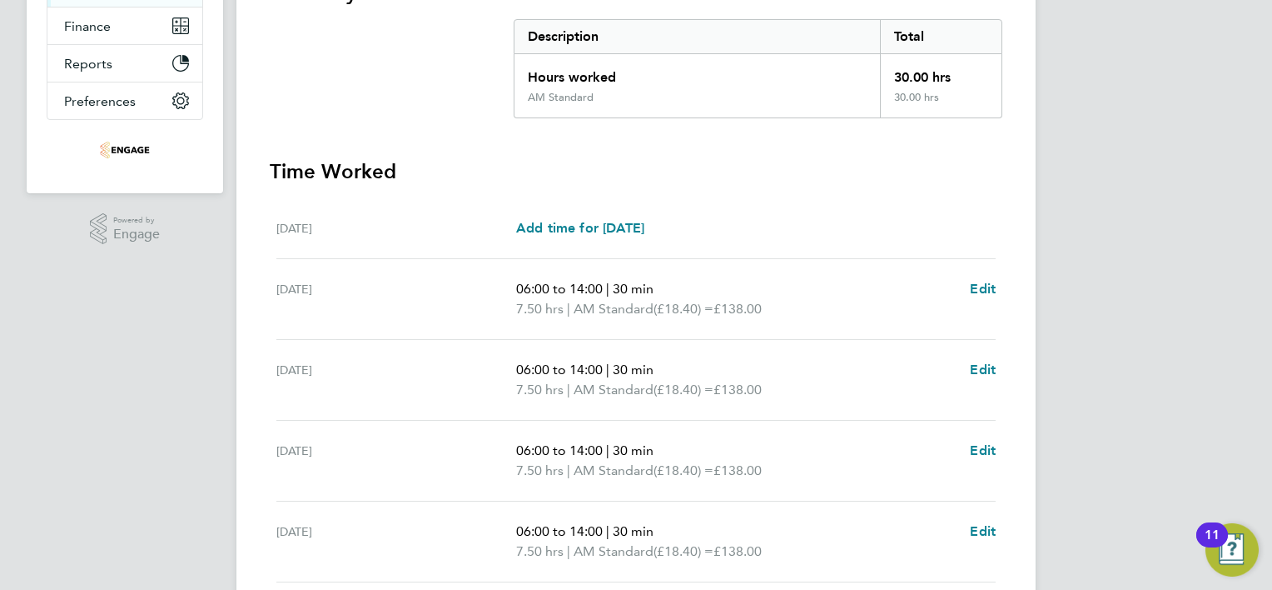
scroll to position [0, 0]
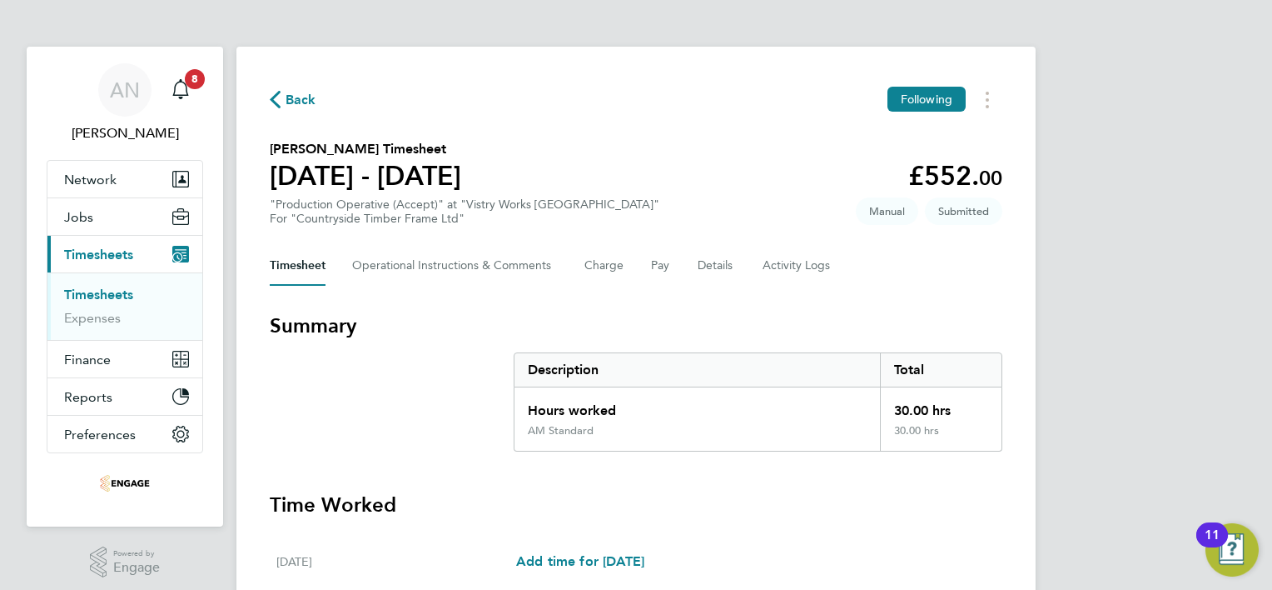
click at [293, 102] on span "Back" at bounding box center [301, 100] width 31 height 20
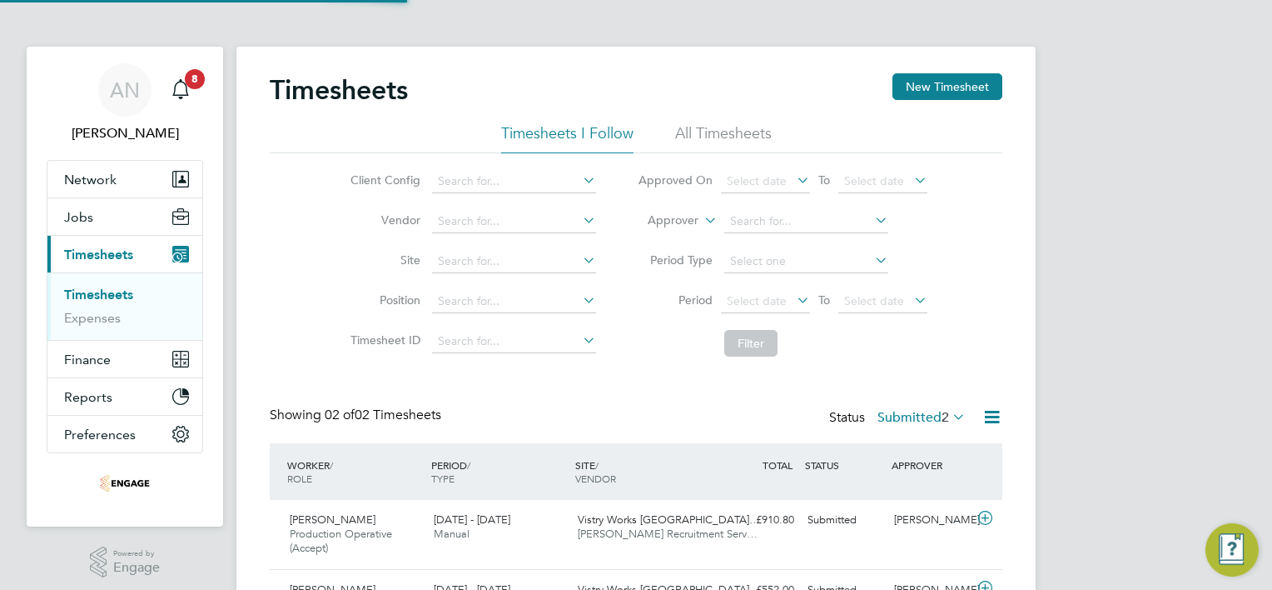
scroll to position [56, 145]
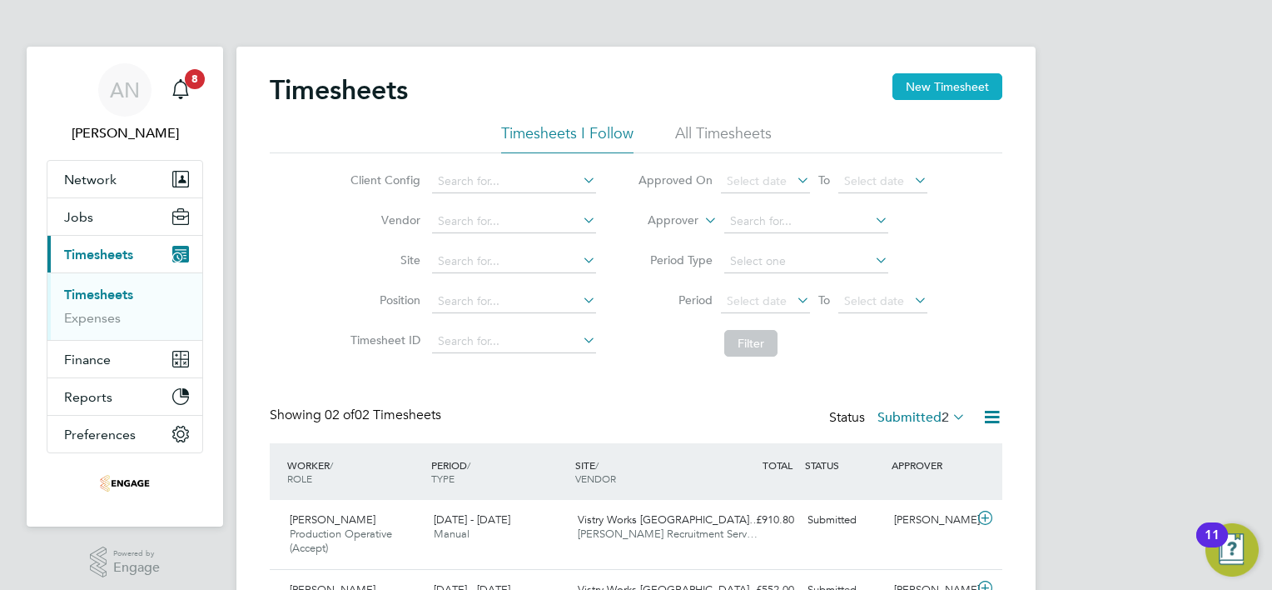
click at [939, 83] on button "New Timesheet" at bounding box center [948, 86] width 110 height 27
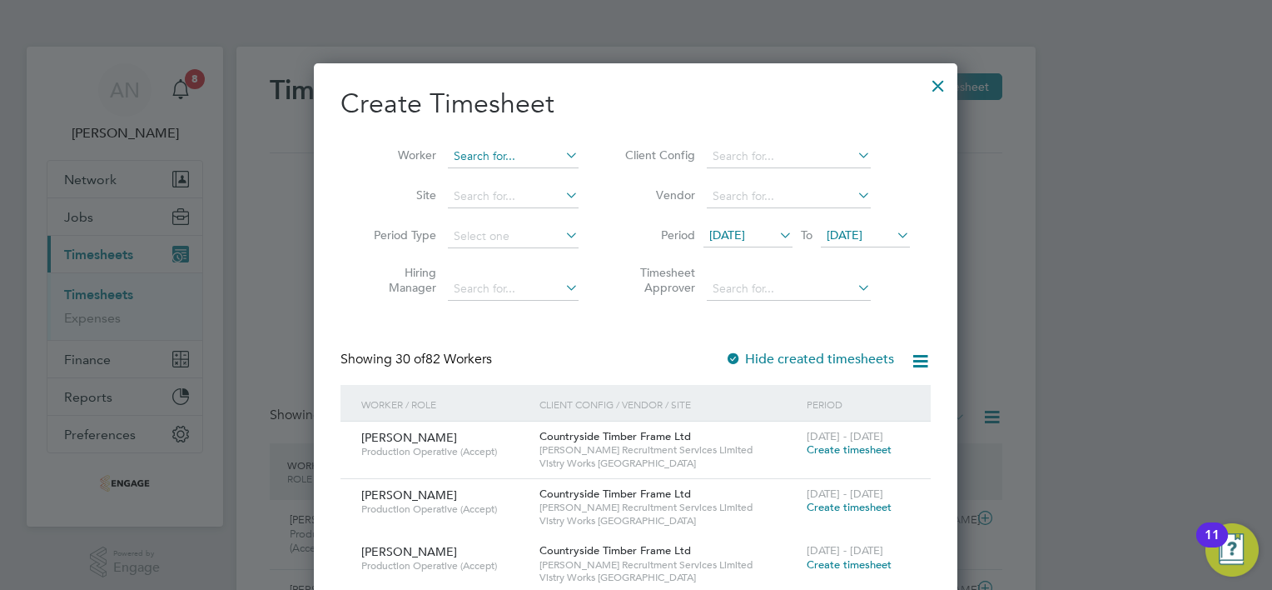
click at [515, 148] on input at bounding box center [513, 156] width 131 height 23
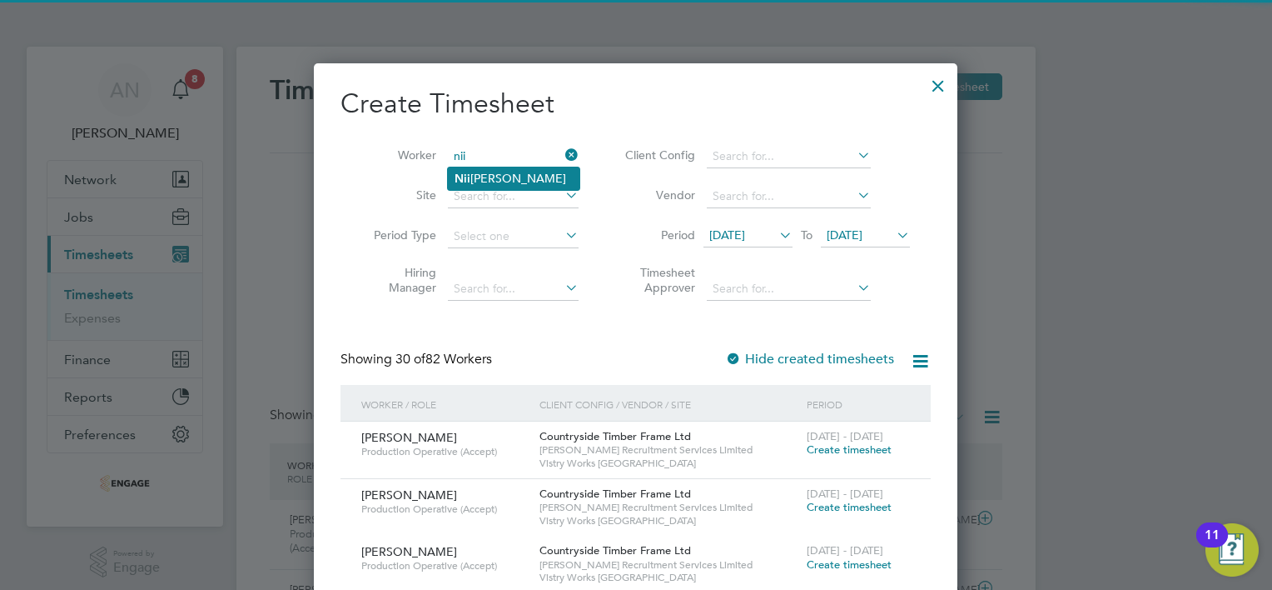
click at [512, 183] on li "[PERSON_NAME]" at bounding box center [514, 178] width 132 height 22
type input "[PERSON_NAME]"
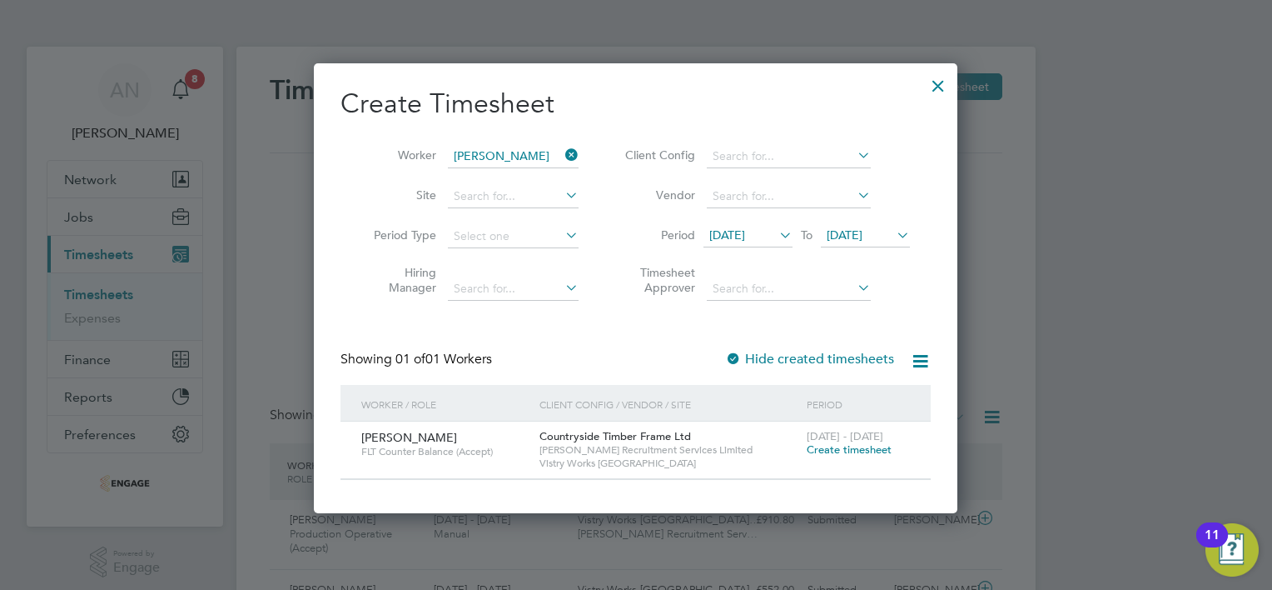
click at [846, 449] on span "Create timesheet" at bounding box center [849, 449] width 85 height 14
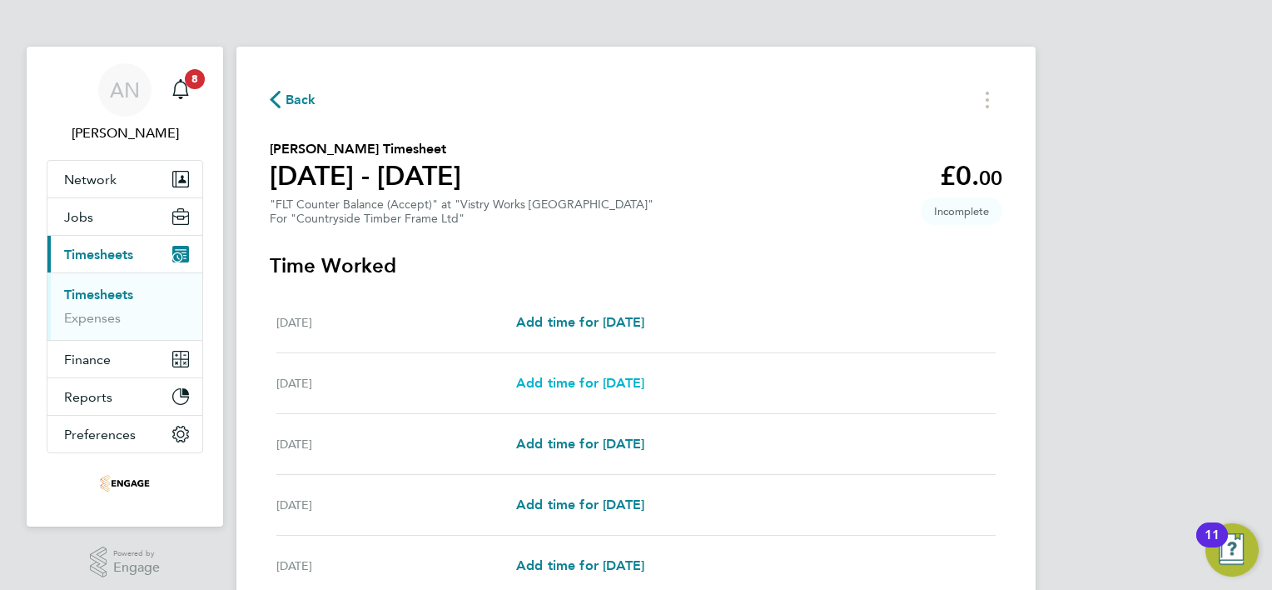
click at [615, 382] on span "Add time for [DATE]" at bounding box center [580, 383] width 128 height 16
select select "15"
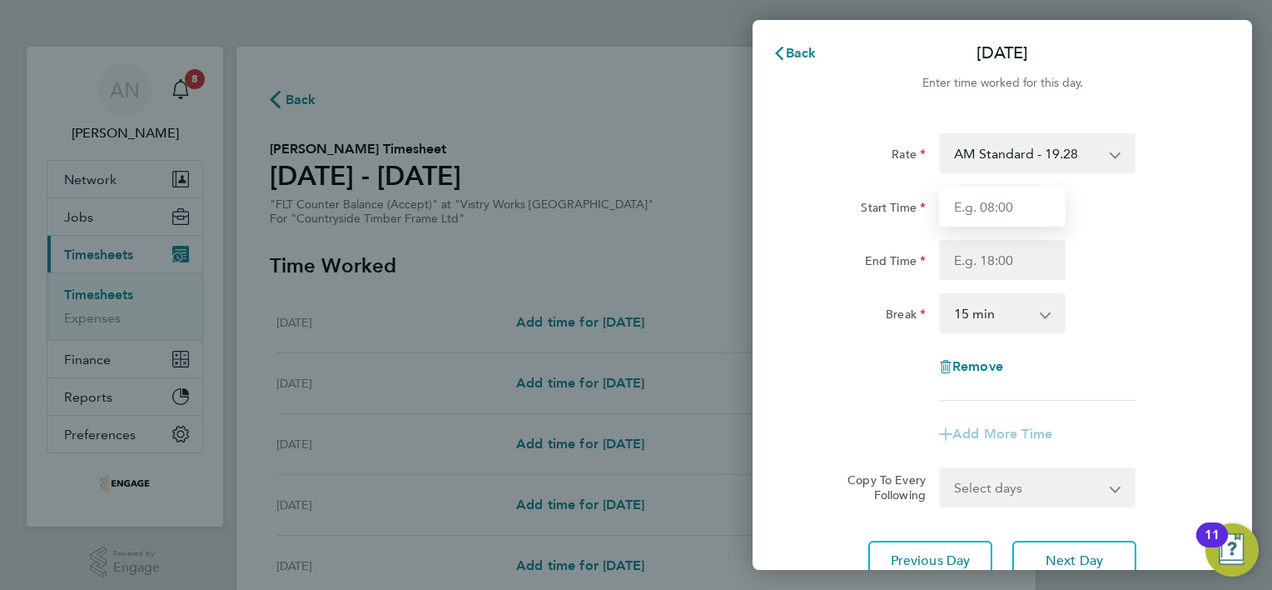
click at [976, 212] on input "Start Time" at bounding box center [1002, 207] width 127 height 40
type input "06:00"
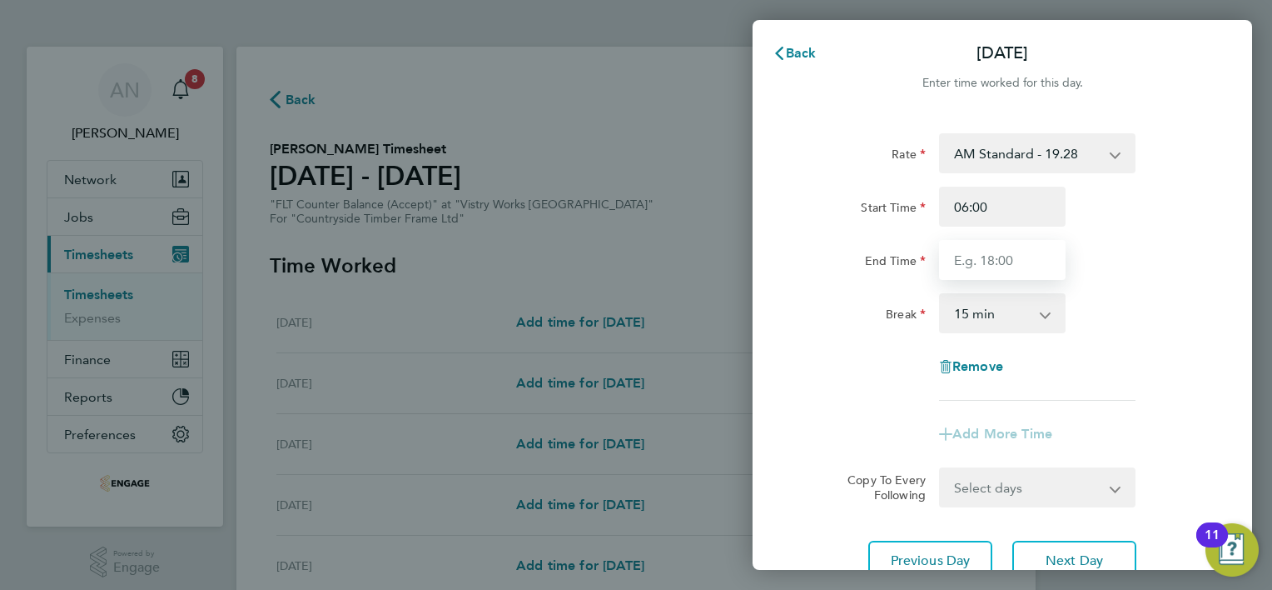
type input "14:00"
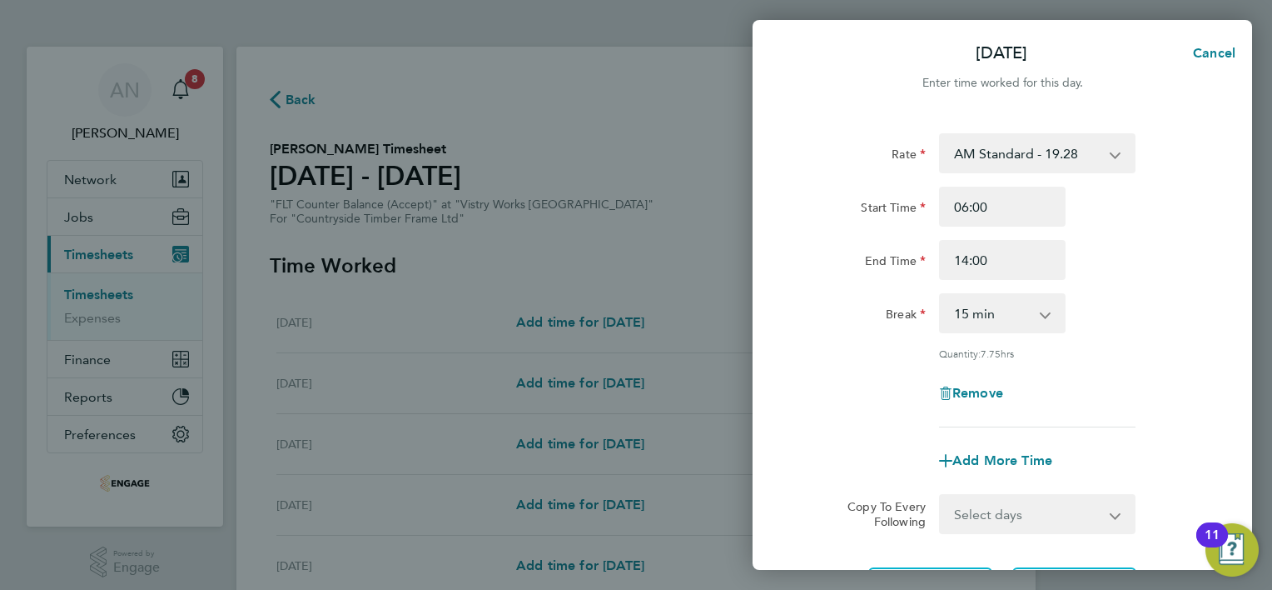
click at [1006, 326] on select "0 min 15 min 30 min 45 min 60 min 75 min 90 min" at bounding box center [992, 313] width 103 height 37
select select "30"
click at [941, 295] on select "0 min 15 min 30 min 45 min 60 min 75 min 90 min" at bounding box center [992, 313] width 103 height 37
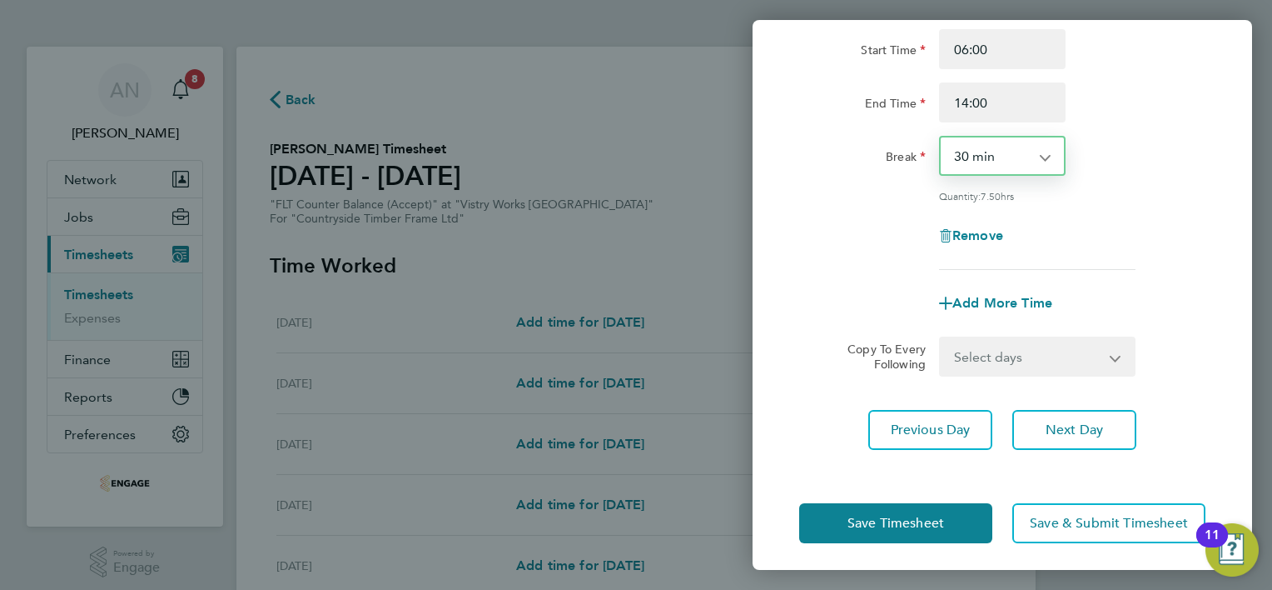
scroll to position [162, 0]
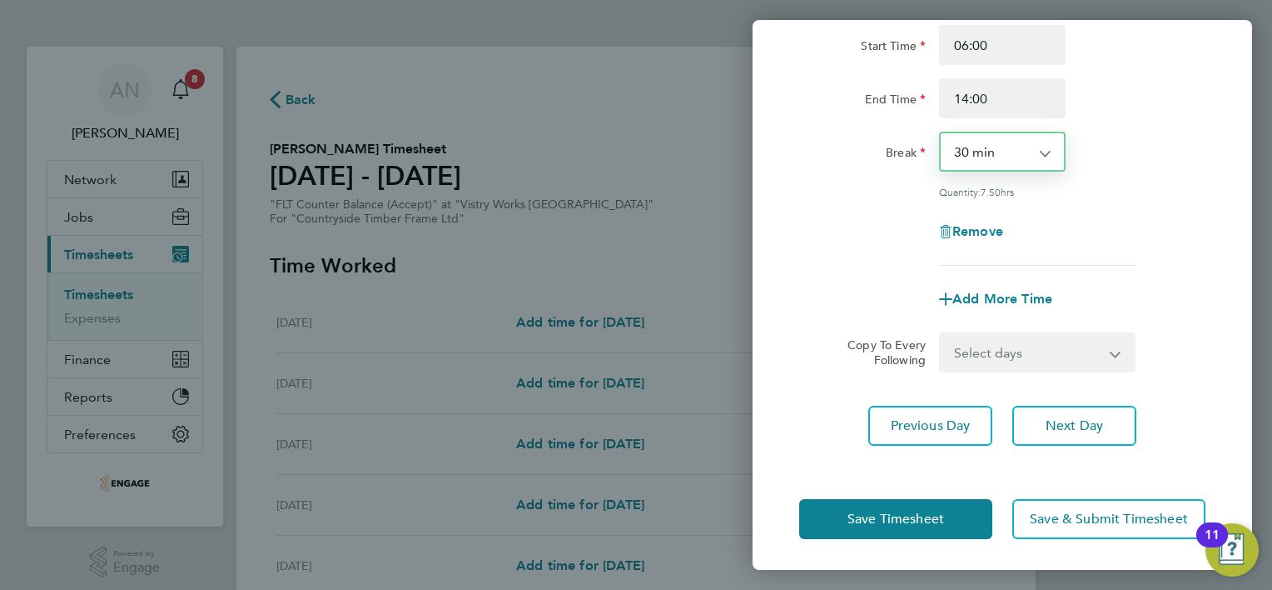
click at [1099, 346] on select "Select days Day Weekday (Mon-Fri) Weekend (Sat-Sun) [DATE] [DATE] [DATE] [DATE]…" at bounding box center [1028, 352] width 175 height 37
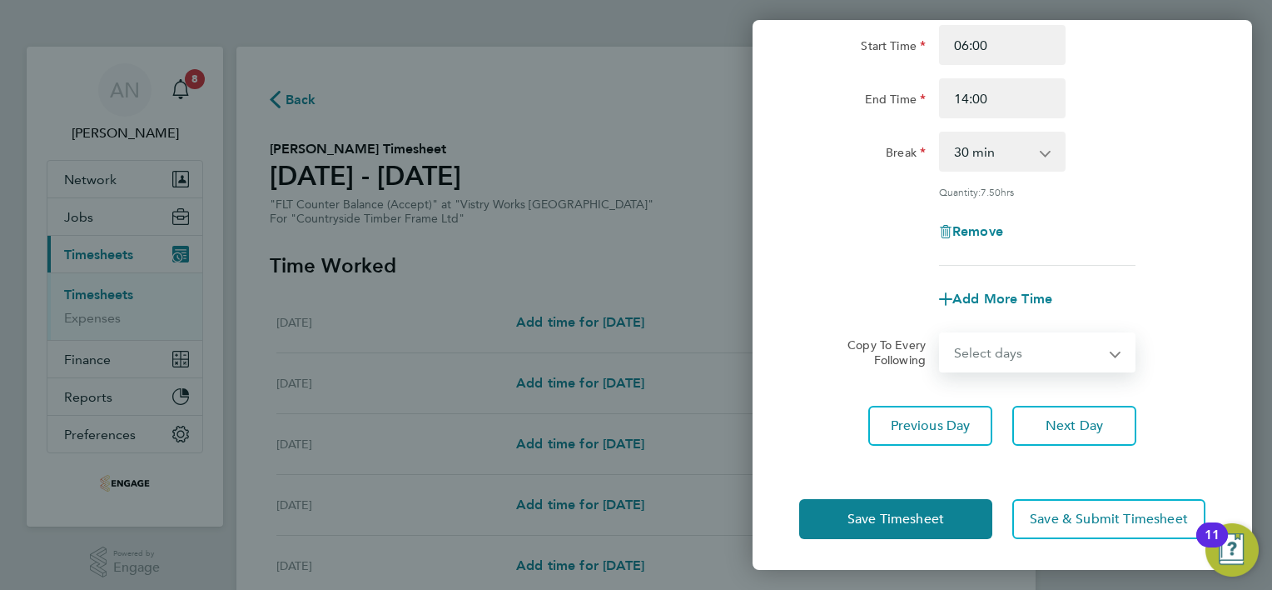
select select "WEEKDAY"
click at [941, 334] on select "Select days Day Weekday (Mon-Fri) Weekend (Sat-Sun) [DATE] [DATE] [DATE] [DATE]…" at bounding box center [1028, 352] width 175 height 37
select select "[DATE]"
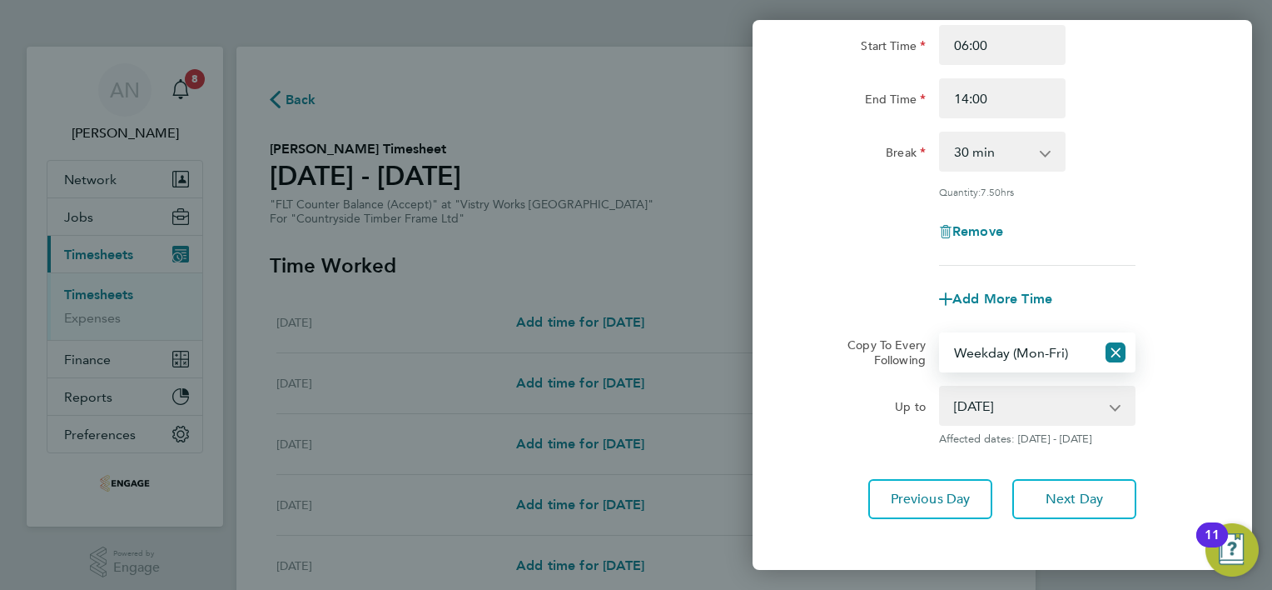
click at [1020, 404] on select "[DATE] [DATE] [DATE] [DATE] [DATE]" at bounding box center [1027, 405] width 173 height 37
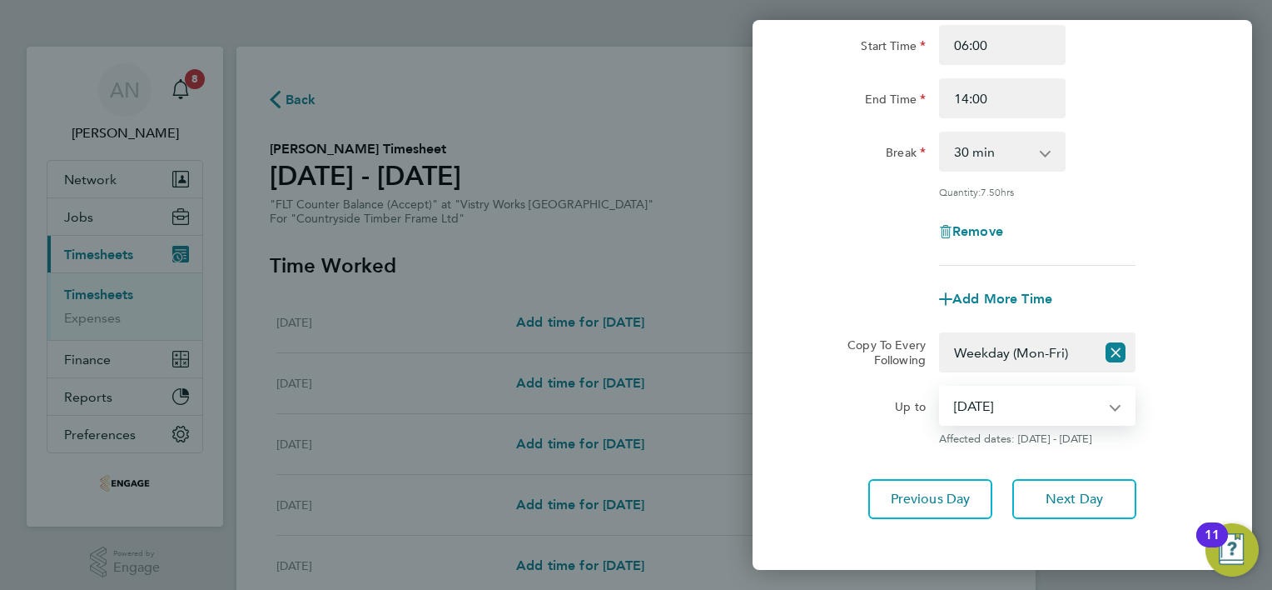
click at [1019, 403] on select "[DATE] [DATE] [DATE] [DATE] [DATE]" at bounding box center [1027, 405] width 173 height 37
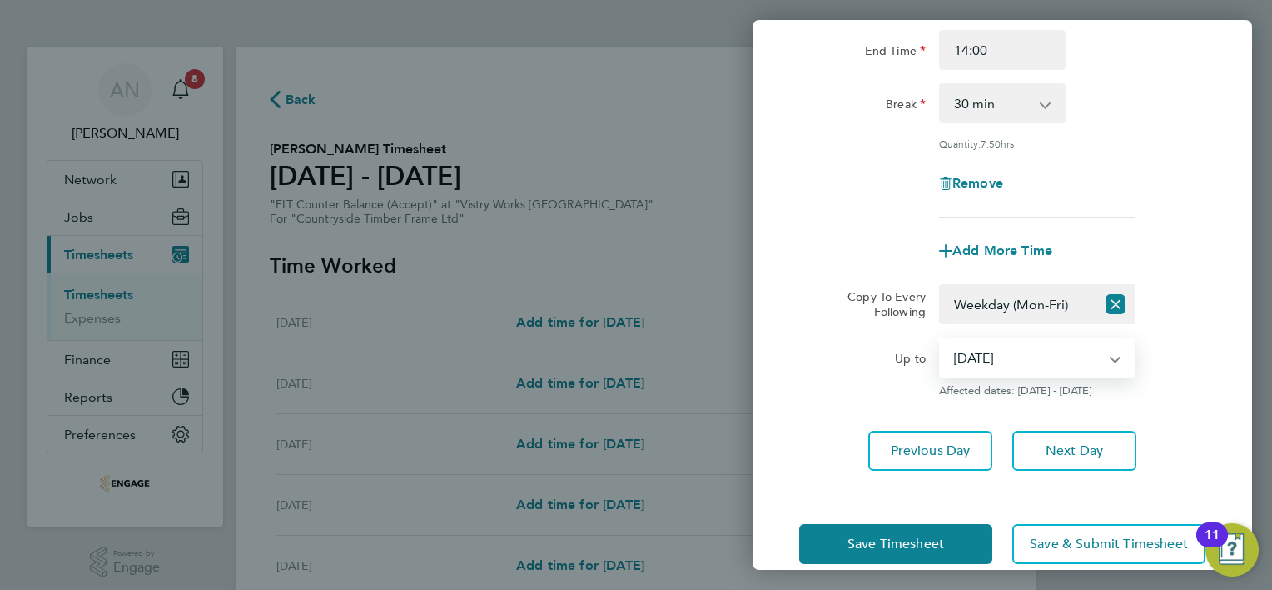
scroll to position [235, 0]
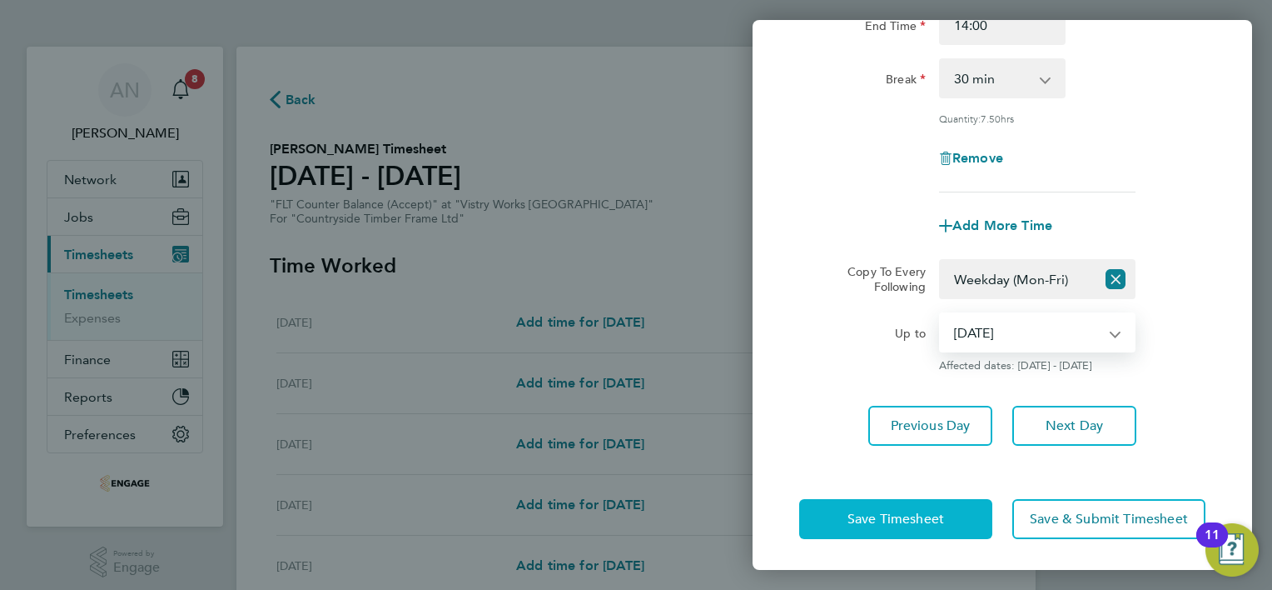
click at [916, 523] on span "Save Timesheet" at bounding box center [896, 518] width 97 height 17
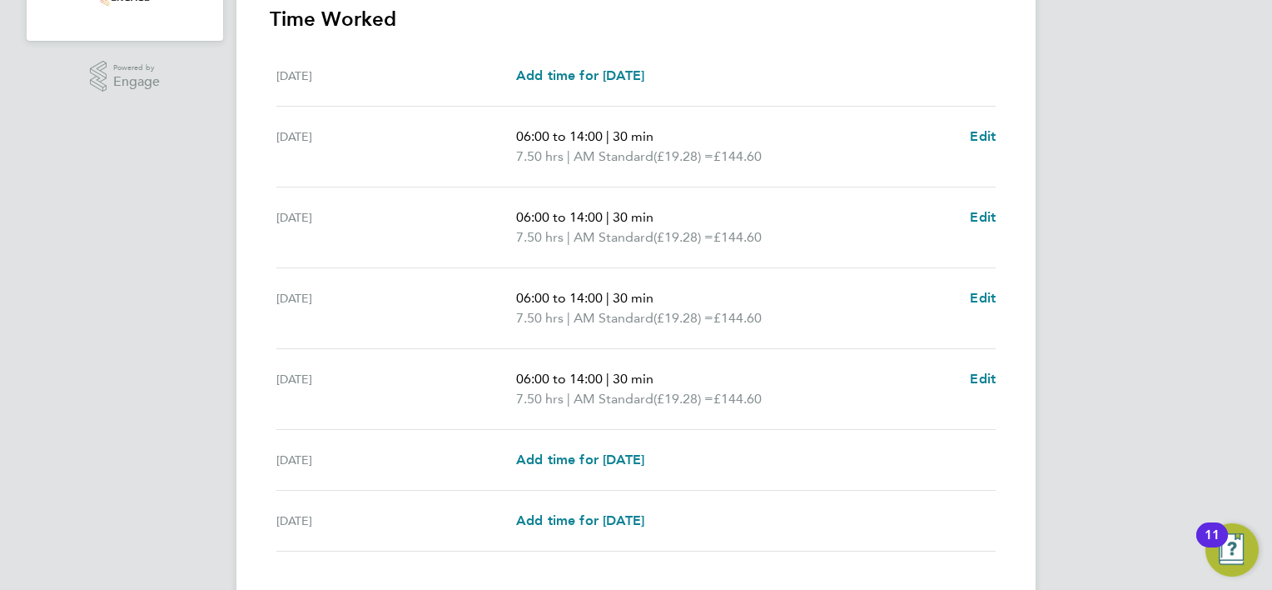
scroll to position [591, 0]
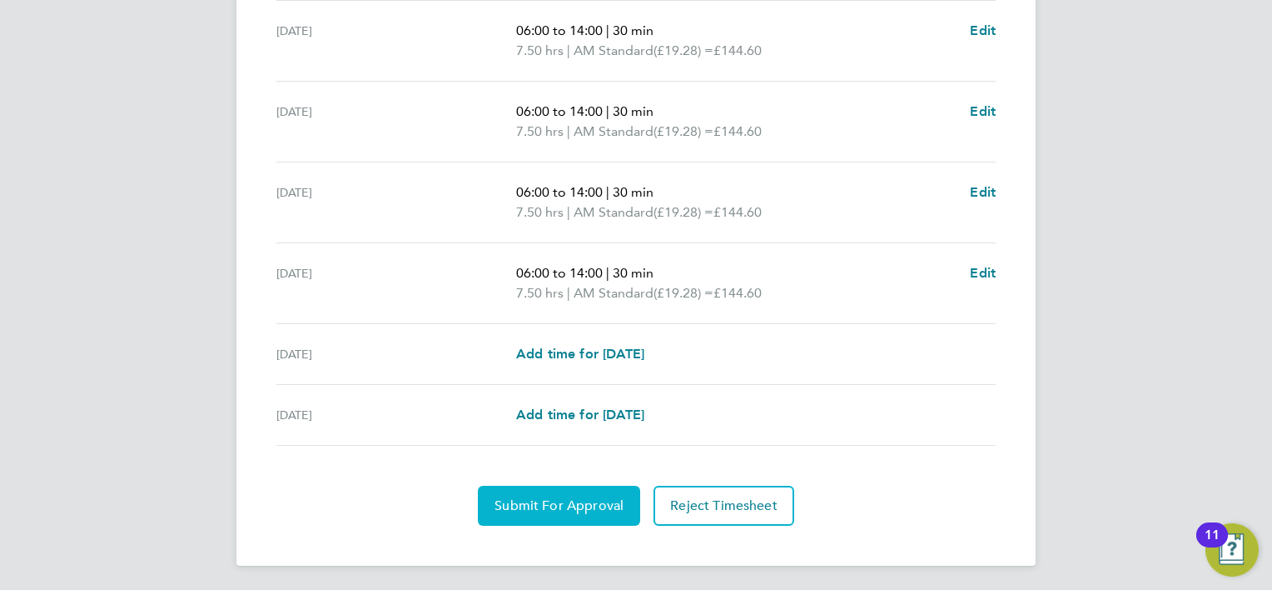
click at [551, 489] on button "Submit For Approval" at bounding box center [559, 505] width 162 height 40
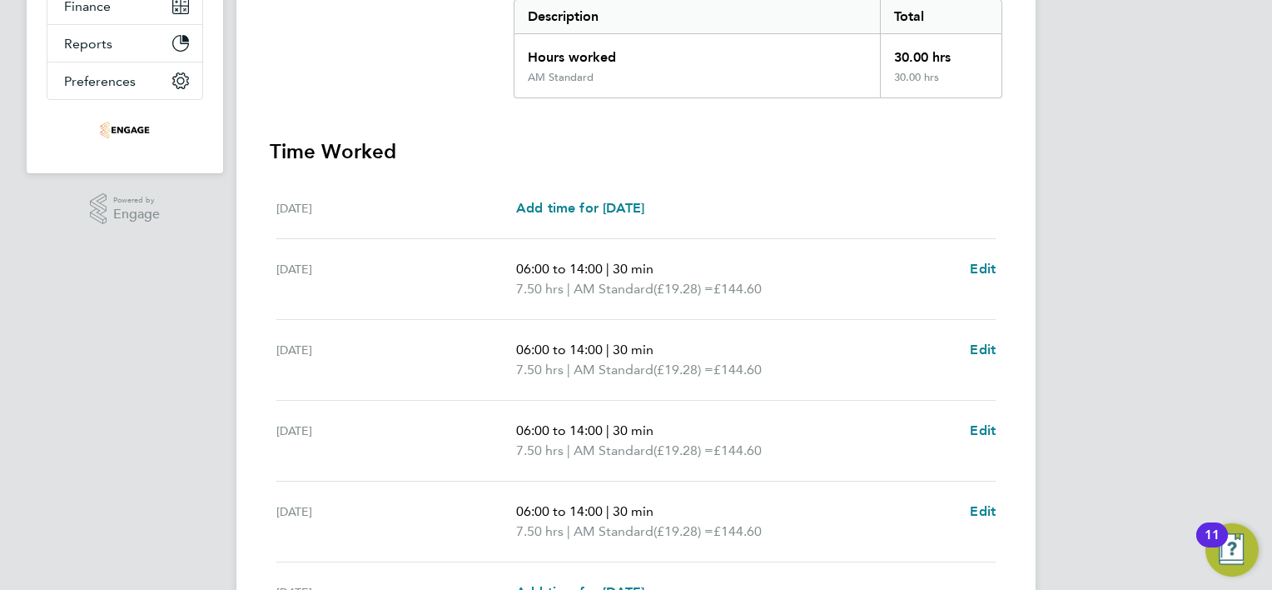
scroll to position [0, 0]
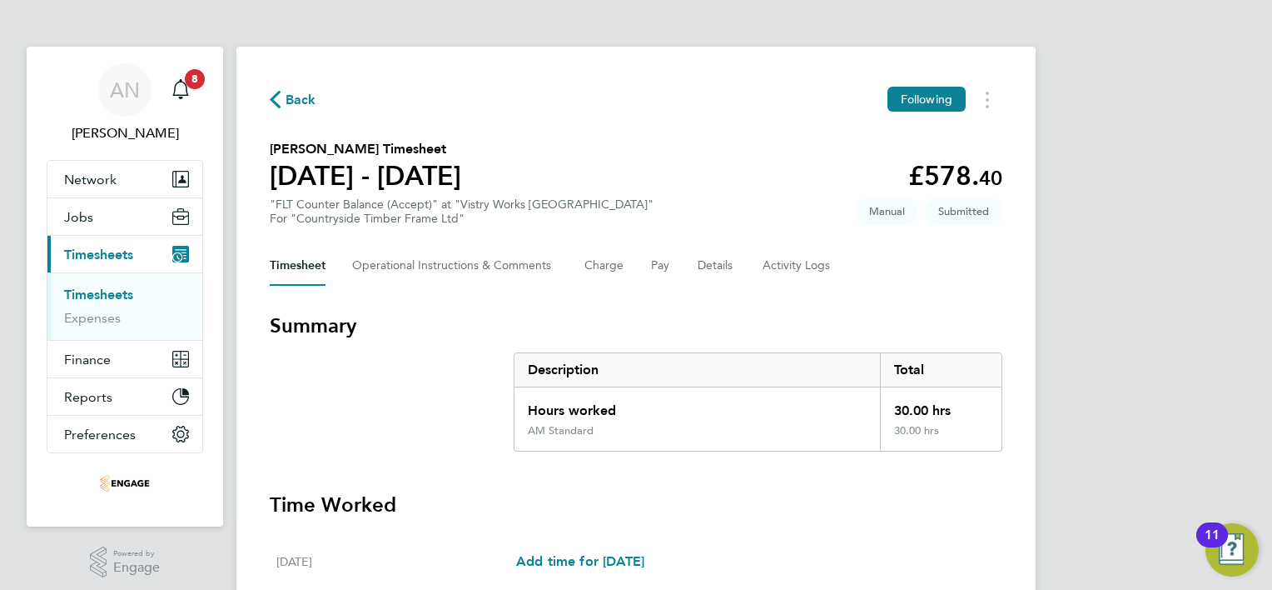
drag, startPoint x: 635, startPoint y: 263, endPoint x: 615, endPoint y: 116, distance: 148.6
click at [289, 98] on span "Back" at bounding box center [301, 100] width 31 height 20
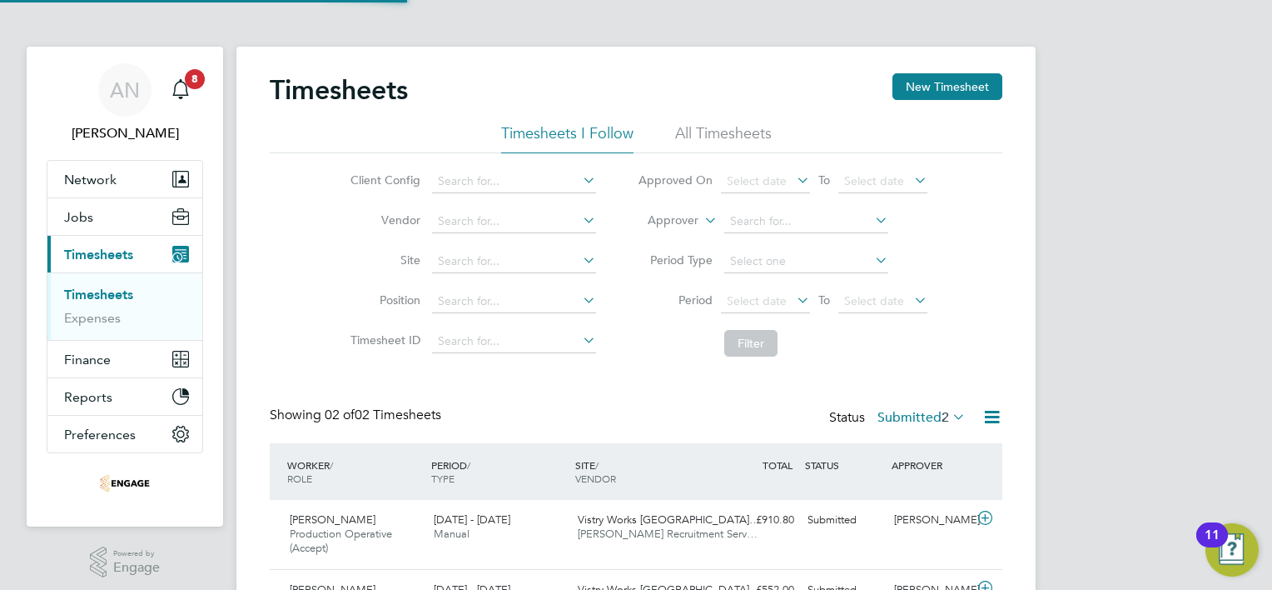
scroll to position [42, 145]
click at [951, 97] on button "New Timesheet" at bounding box center [948, 86] width 110 height 27
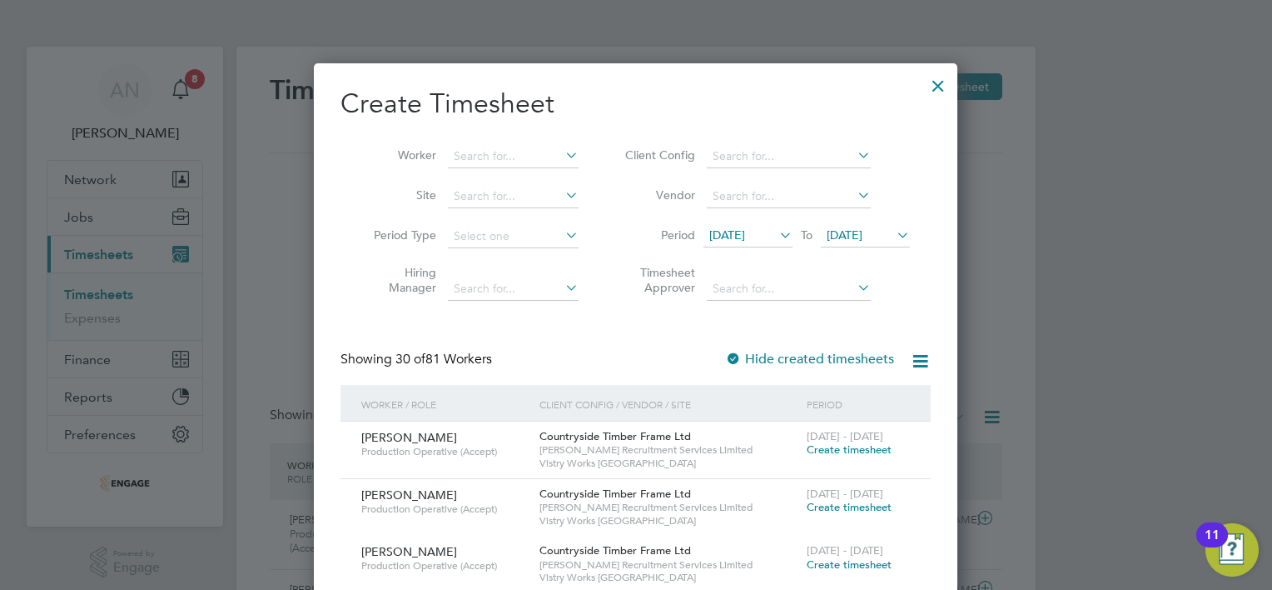
click at [502, 143] on li "Worker" at bounding box center [470, 157] width 259 height 40
click at [505, 153] on input at bounding box center [513, 156] width 131 height 23
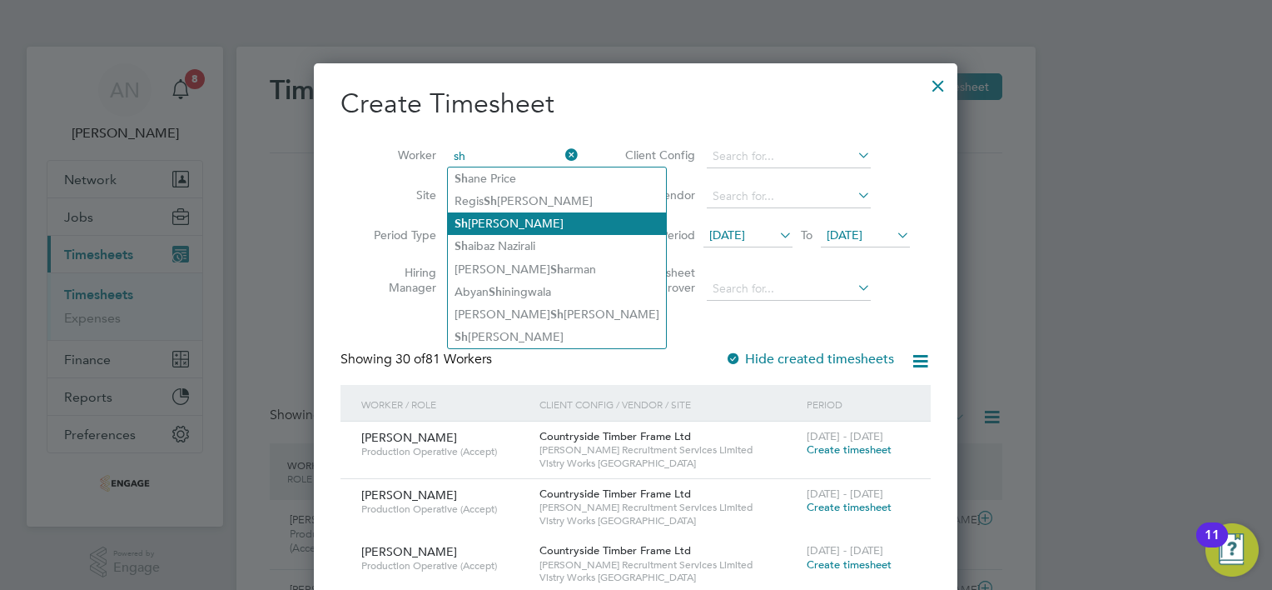
click at [515, 220] on li "[PERSON_NAME]" at bounding box center [557, 223] width 218 height 22
type input "[PERSON_NAME]"
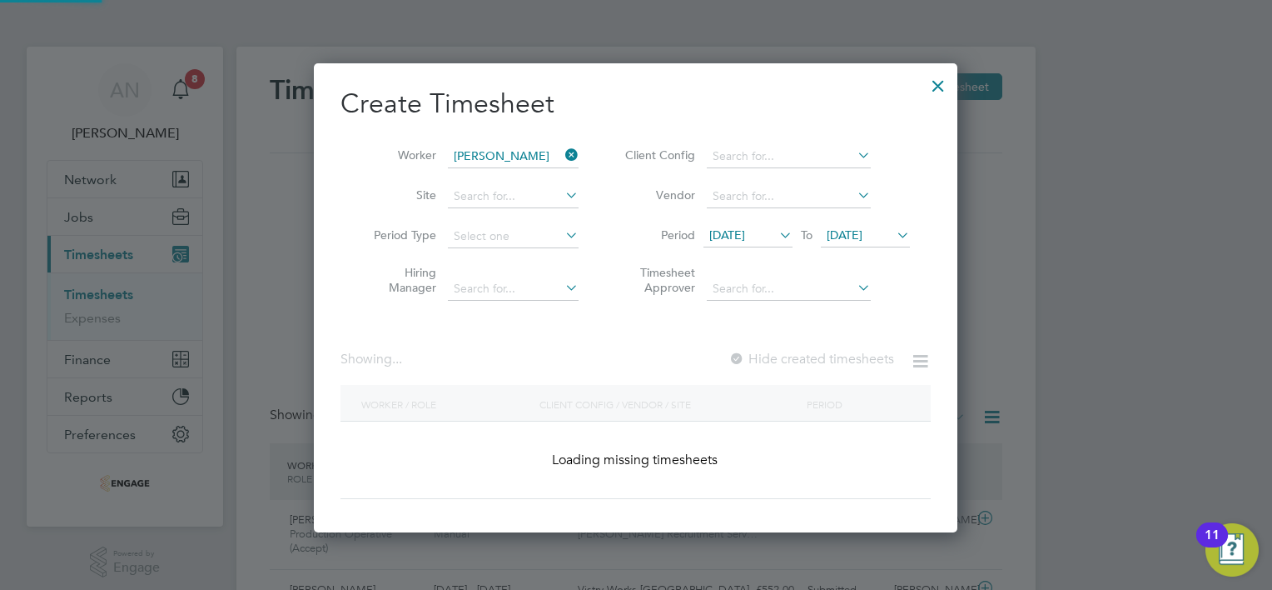
scroll to position [448, 645]
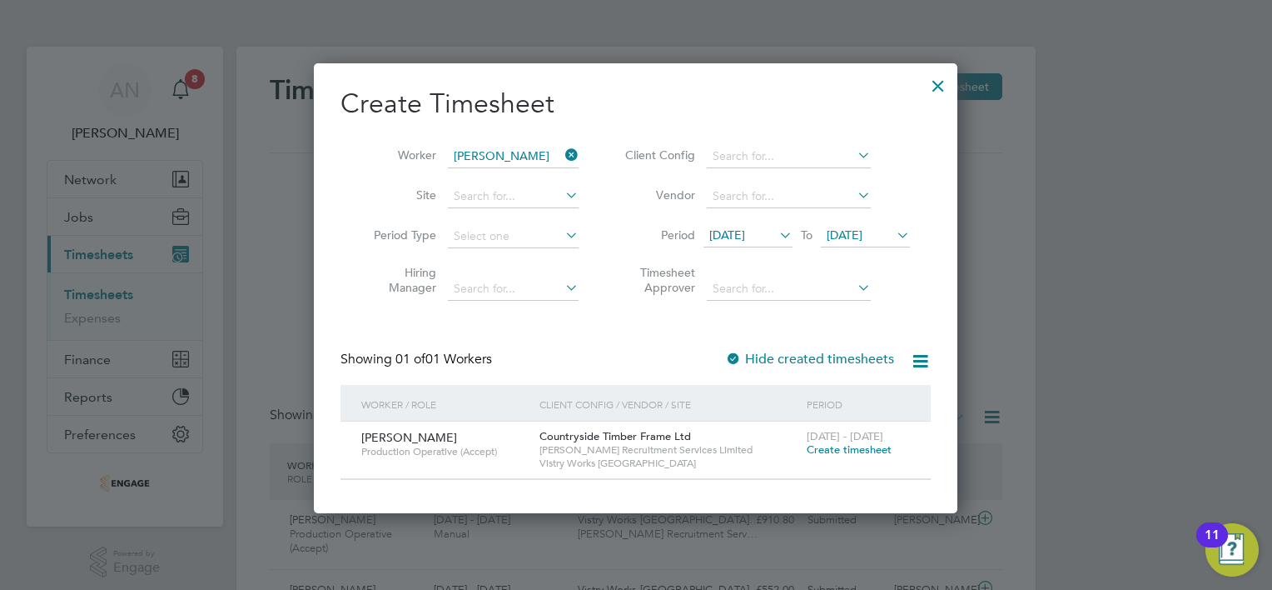
click at [823, 450] on span "Create timesheet" at bounding box center [849, 449] width 85 height 14
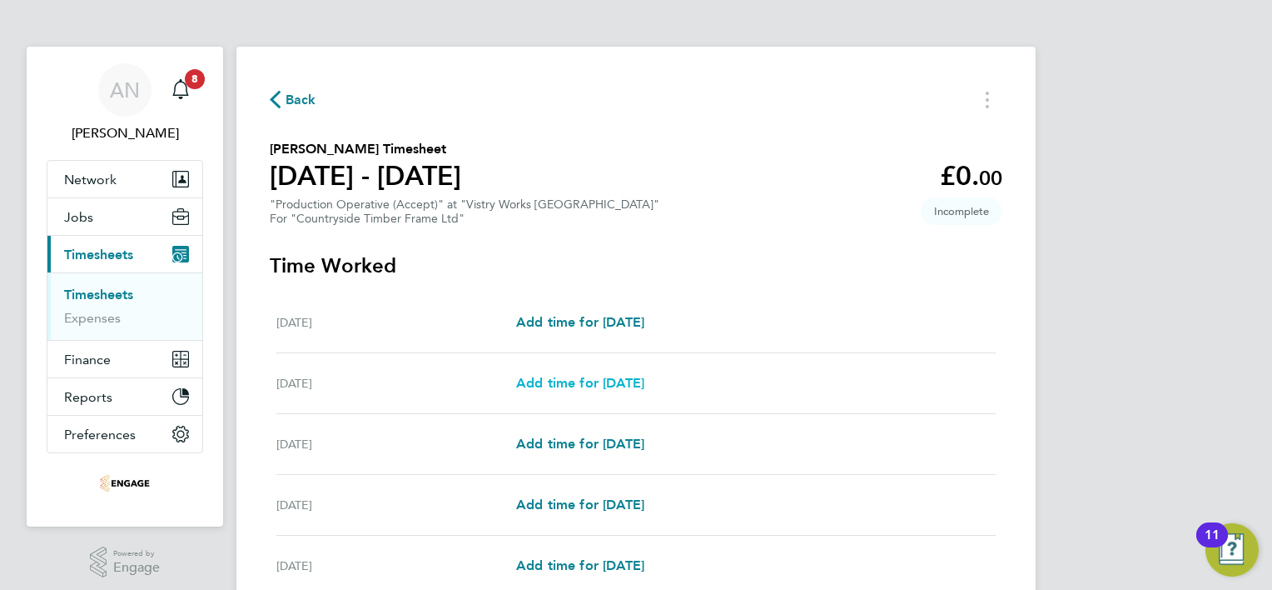
click at [573, 386] on span "Add time for [DATE]" at bounding box center [580, 383] width 128 height 16
select select "15"
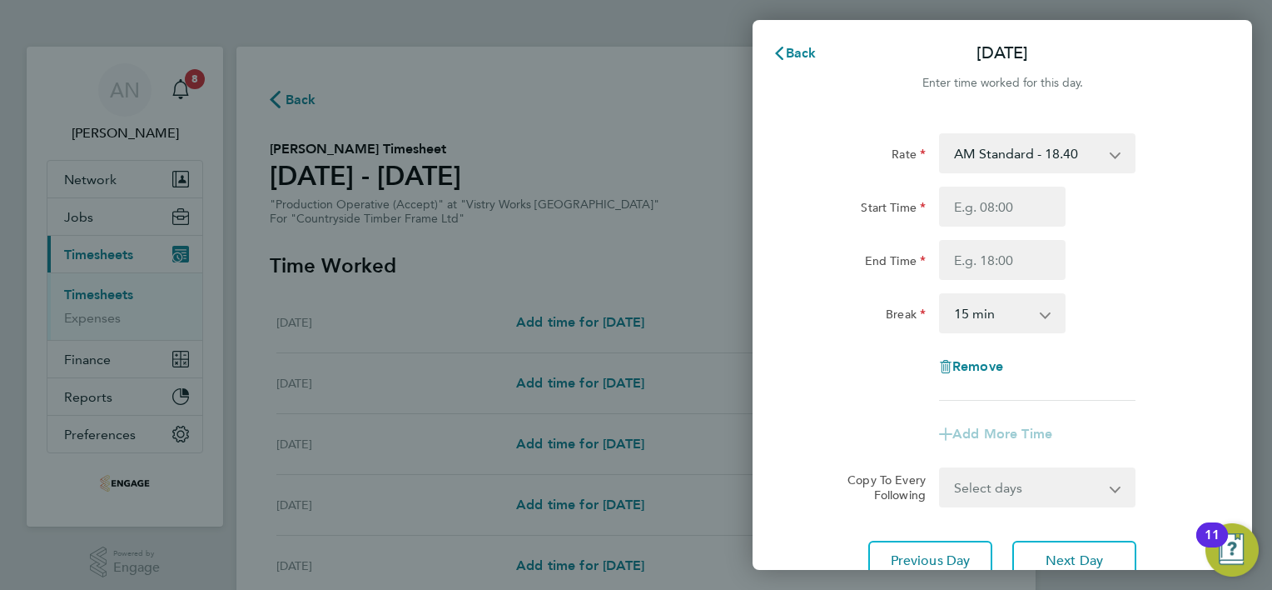
click at [1123, 157] on app-icon-cross-button at bounding box center [1124, 153] width 20 height 37
click at [1036, 166] on select "AM Standard - 18.40 PM Standard - 20.06 PM OT 1 - 30.08 PM OT2 - 40.11 OT 1 - 2…" at bounding box center [1027, 153] width 173 height 37
select select "15"
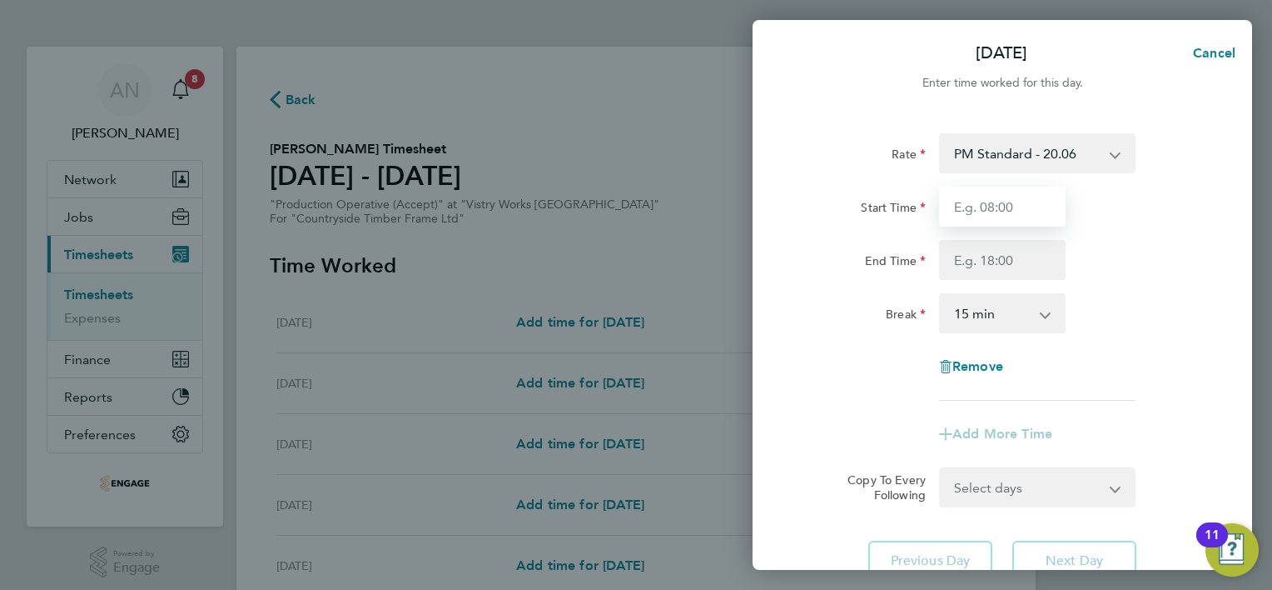
click at [1017, 207] on input "Start Time" at bounding box center [1002, 207] width 127 height 40
type input "14:00"
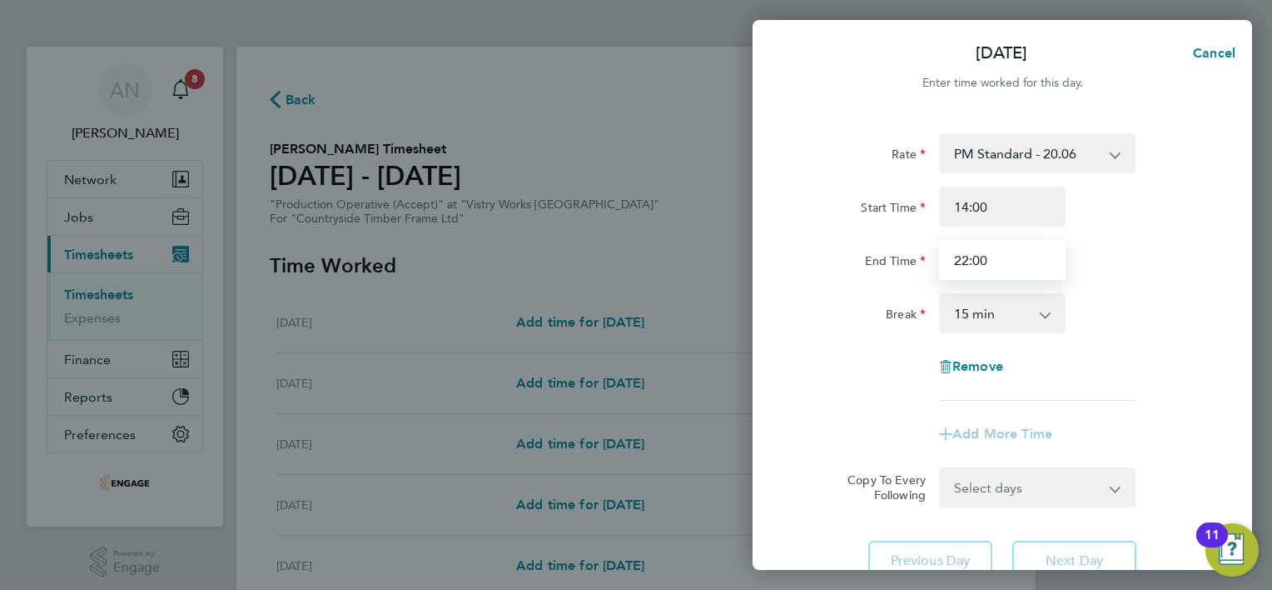
type input "22:00"
click at [993, 311] on select "0 min 15 min 30 min 45 min 60 min 75 min 90 min" at bounding box center [992, 313] width 103 height 37
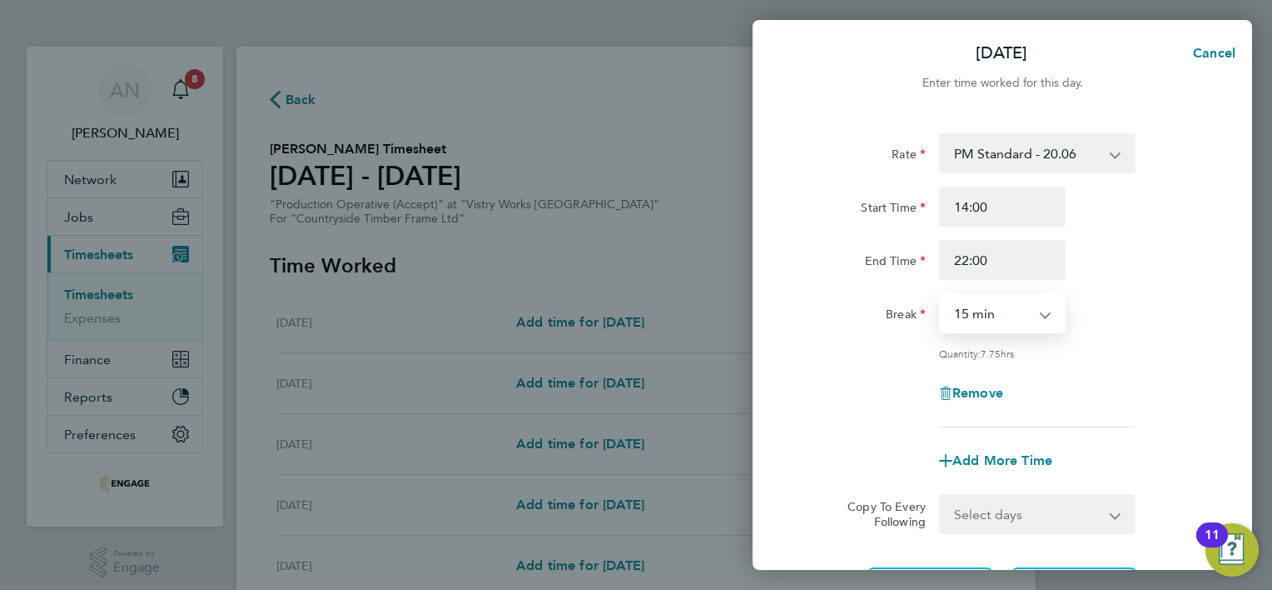
select select "30"
click at [941, 295] on select "0 min 15 min 30 min 45 min 60 min 75 min 90 min" at bounding box center [992, 313] width 103 height 37
drag, startPoint x: 999, startPoint y: 257, endPoint x: 1003, endPoint y: 266, distance: 10.1
click at [998, 258] on input "22:00" at bounding box center [1002, 260] width 127 height 40
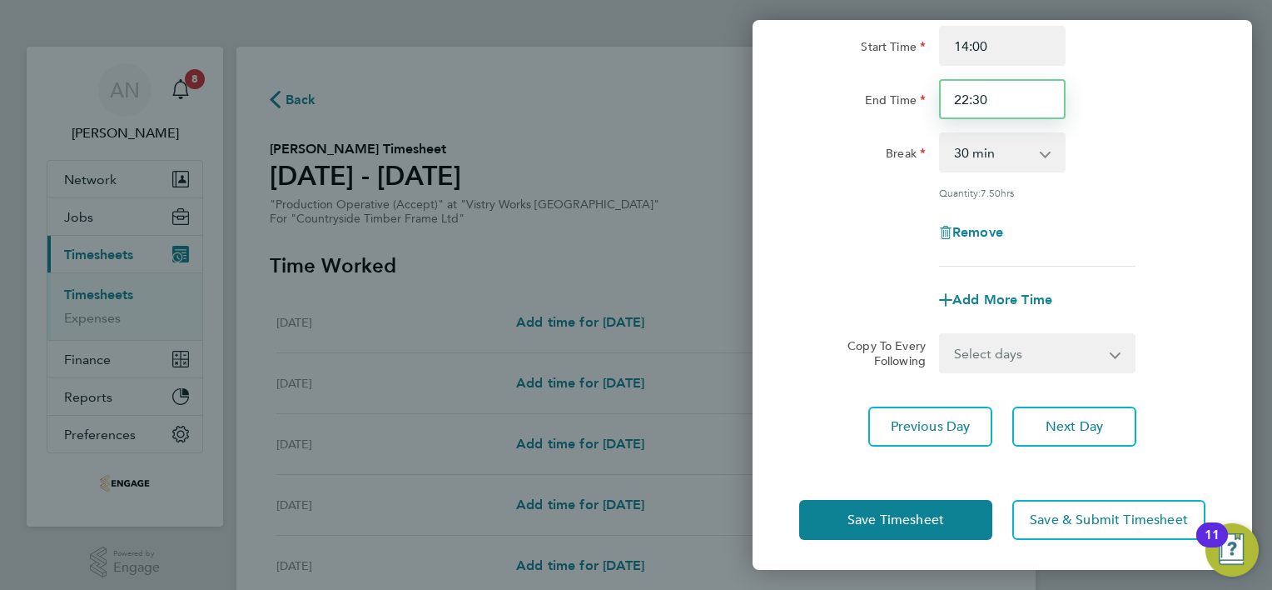
scroll to position [162, 0]
type input "22:30"
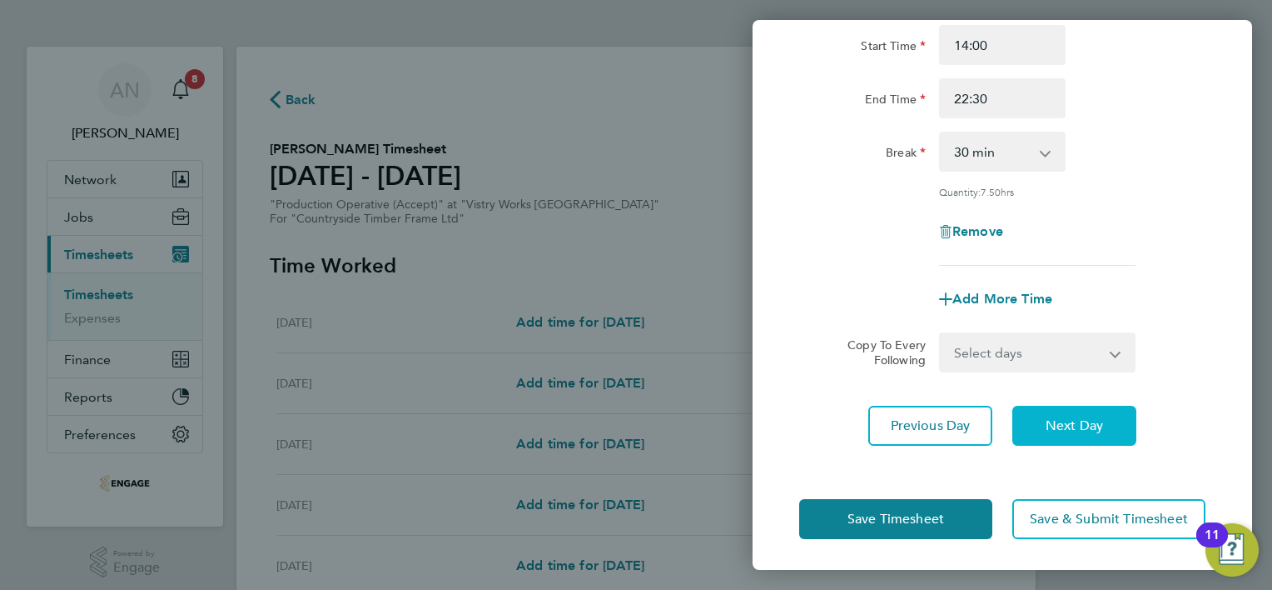
click at [1043, 430] on button "Next Day" at bounding box center [1075, 426] width 124 height 40
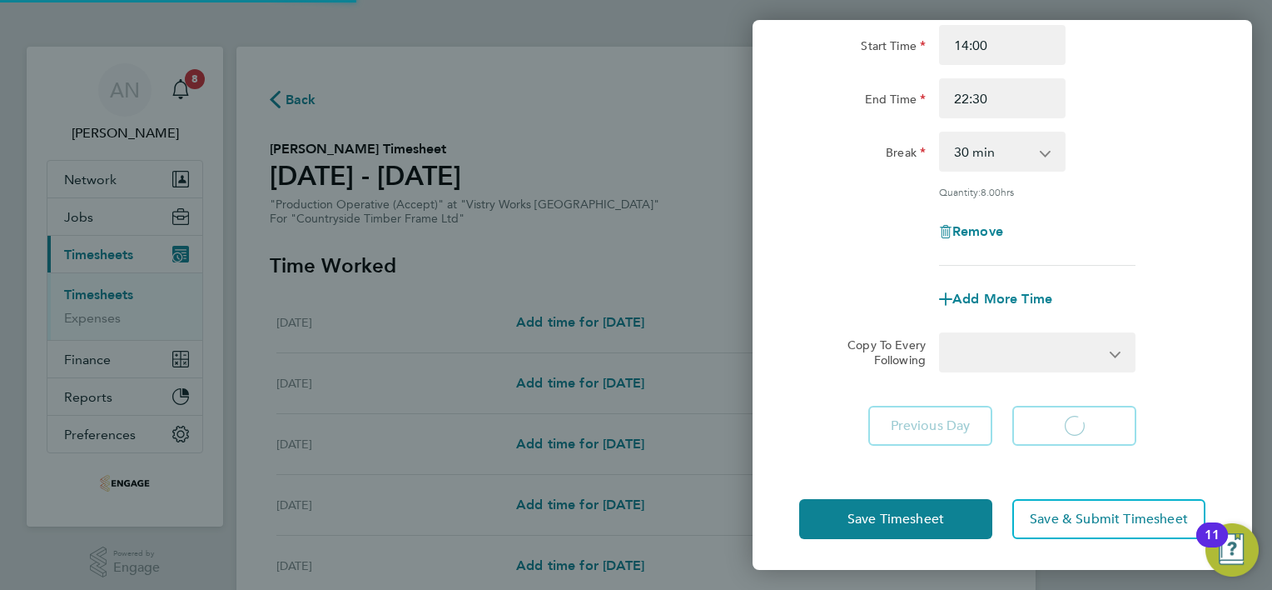
select select "15"
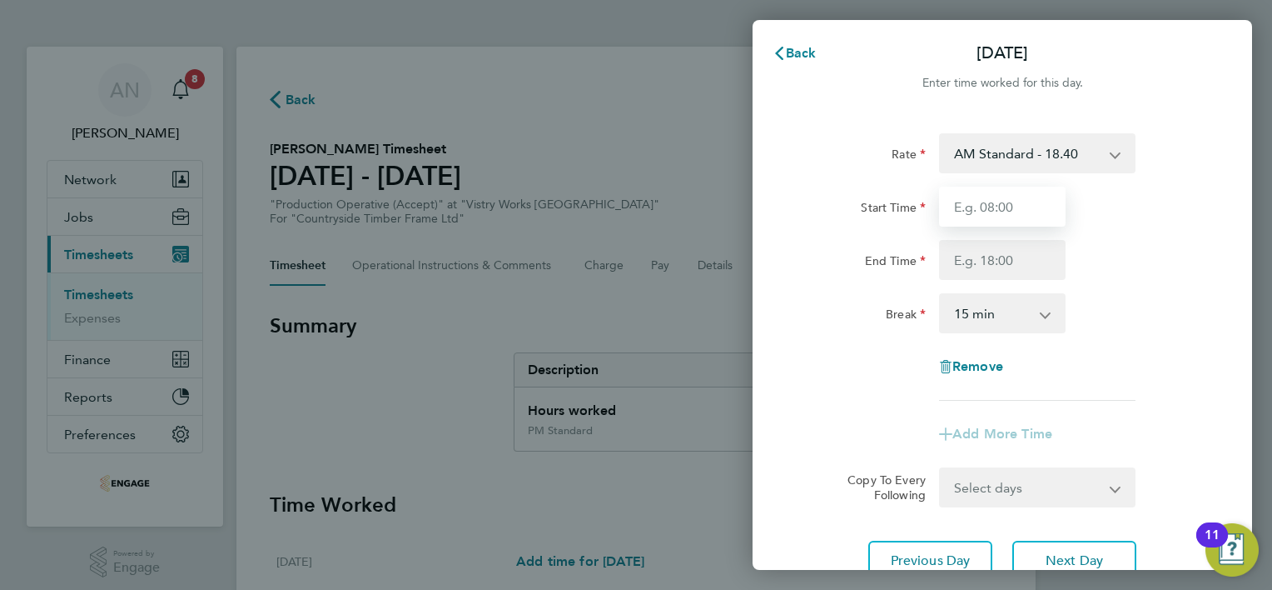
click at [984, 212] on input "Start Time" at bounding box center [1002, 207] width 127 height 40
type input "14:00"
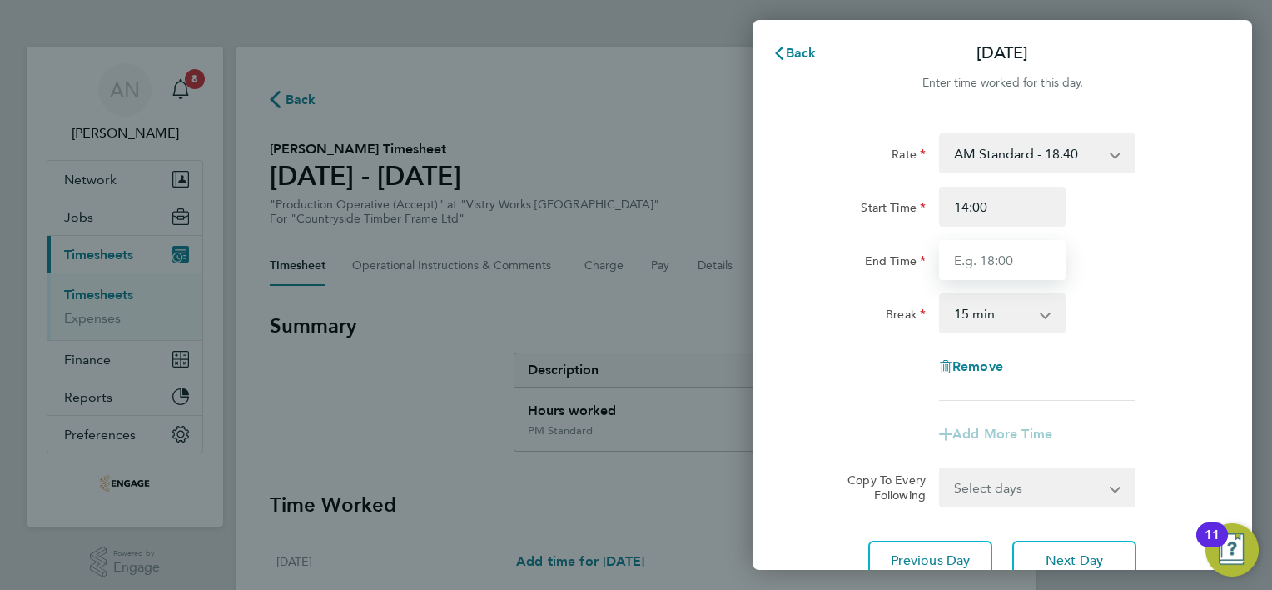
type input "22:30"
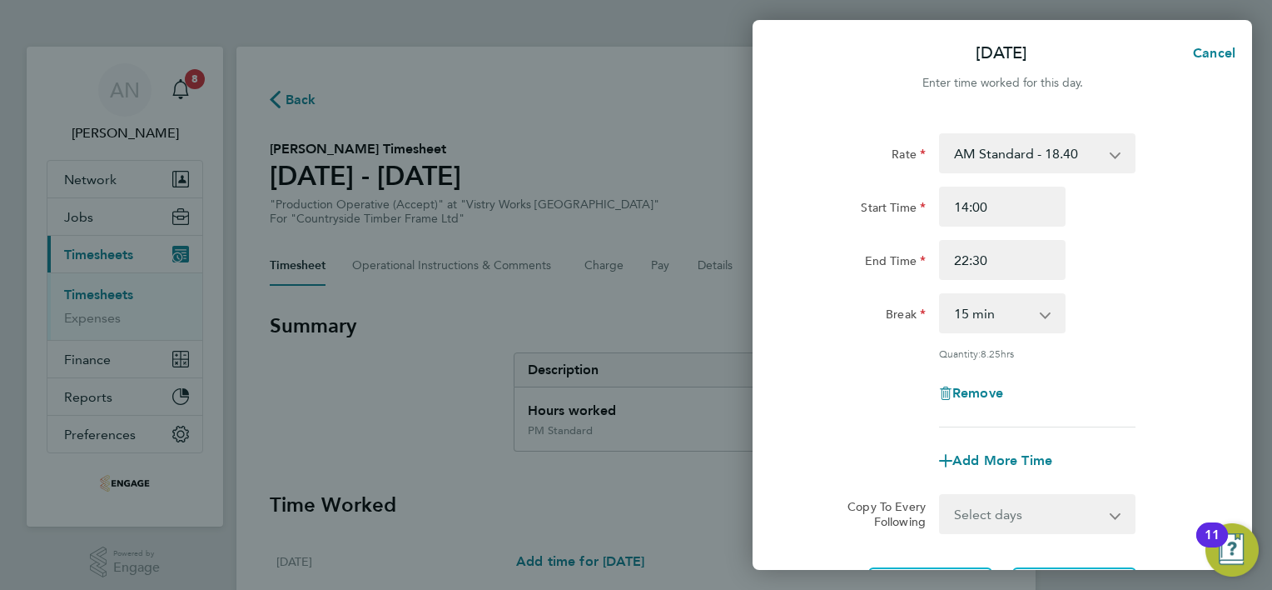
click at [1013, 320] on select "0 min 15 min 30 min 45 min 60 min 75 min 90 min" at bounding box center [992, 313] width 103 height 37
select select "30"
click at [941, 295] on select "0 min 15 min 30 min 45 min 60 min 75 min 90 min" at bounding box center [992, 313] width 103 height 37
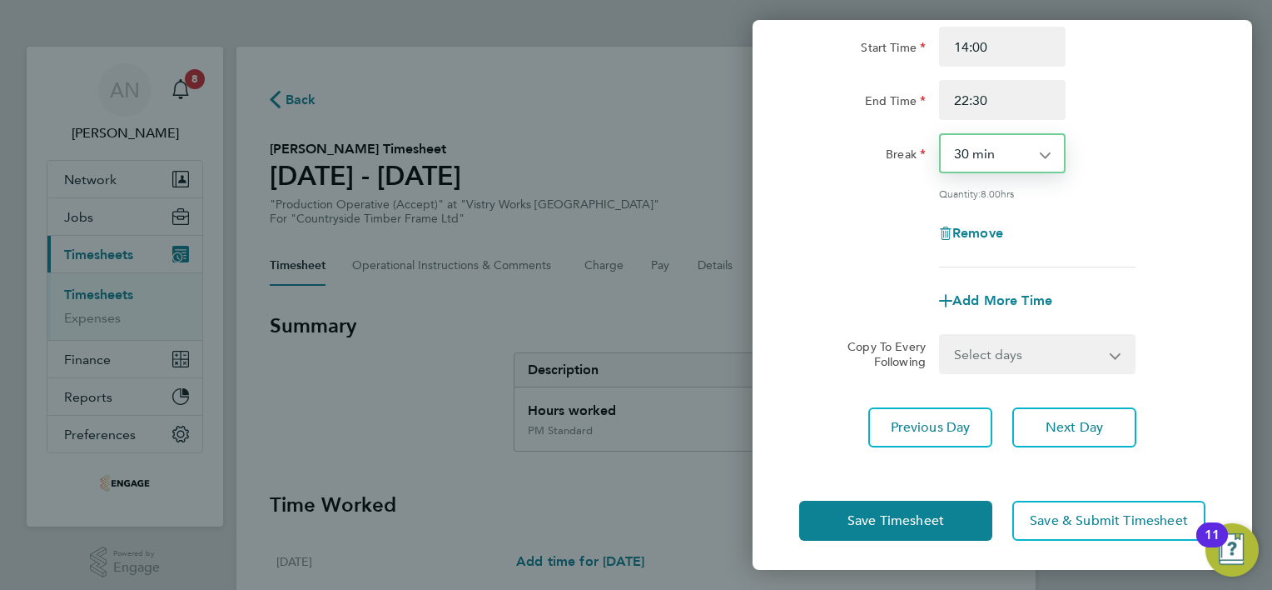
scroll to position [162, 0]
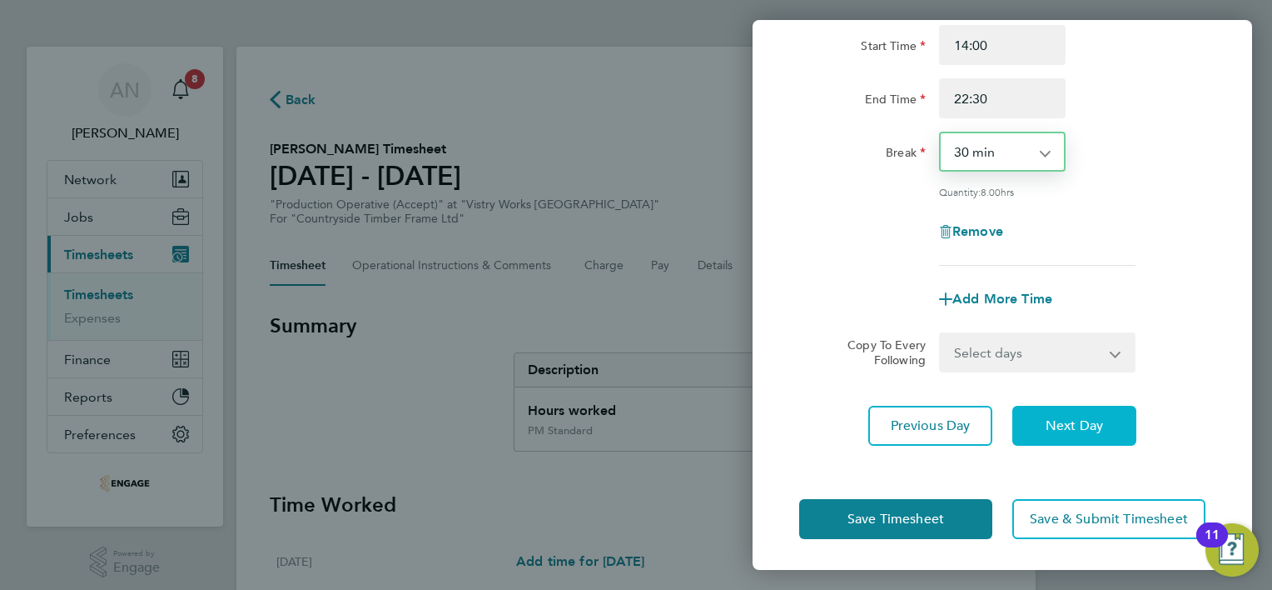
click at [1053, 426] on span "Next Day" at bounding box center [1074, 425] width 57 height 17
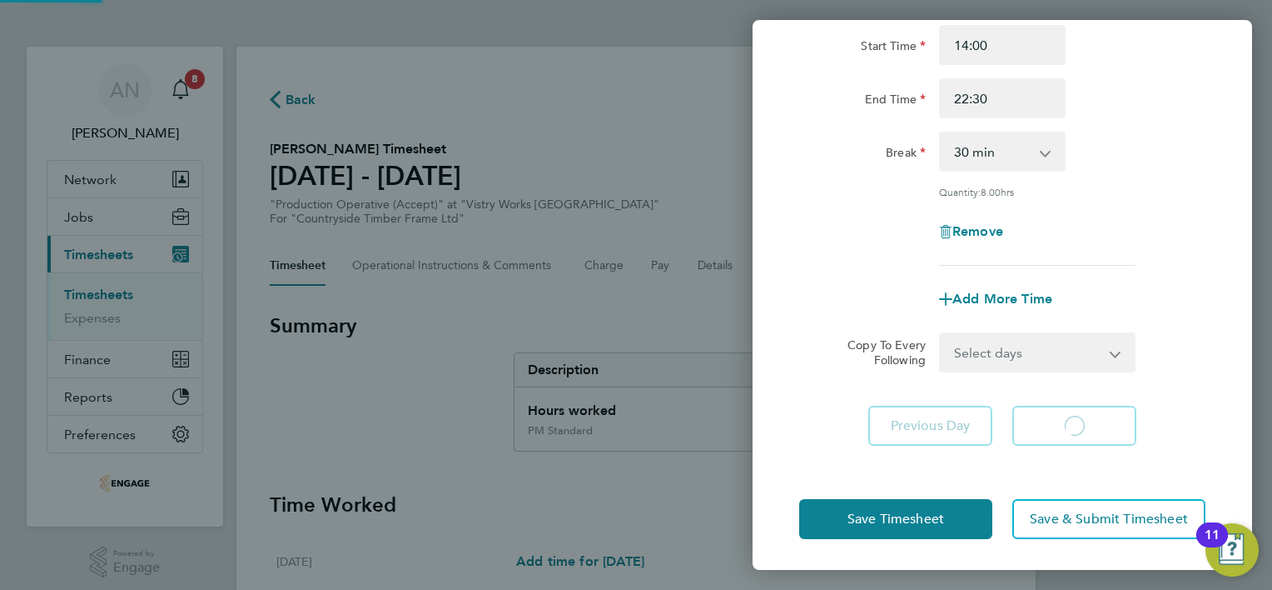
select select "15"
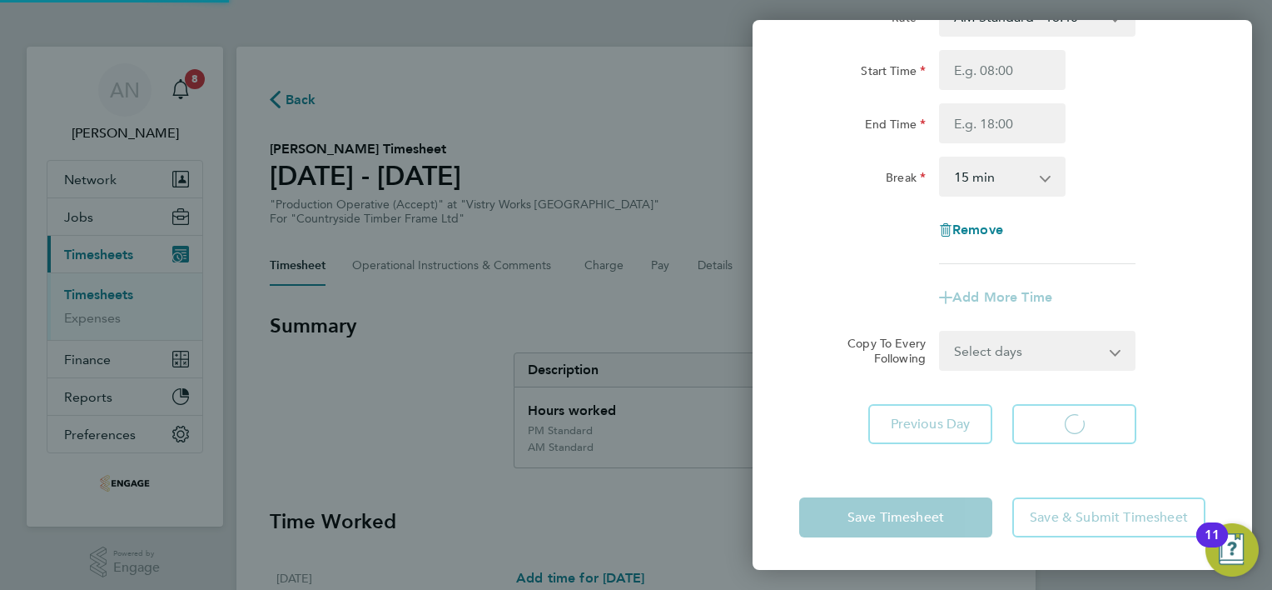
select select "15"
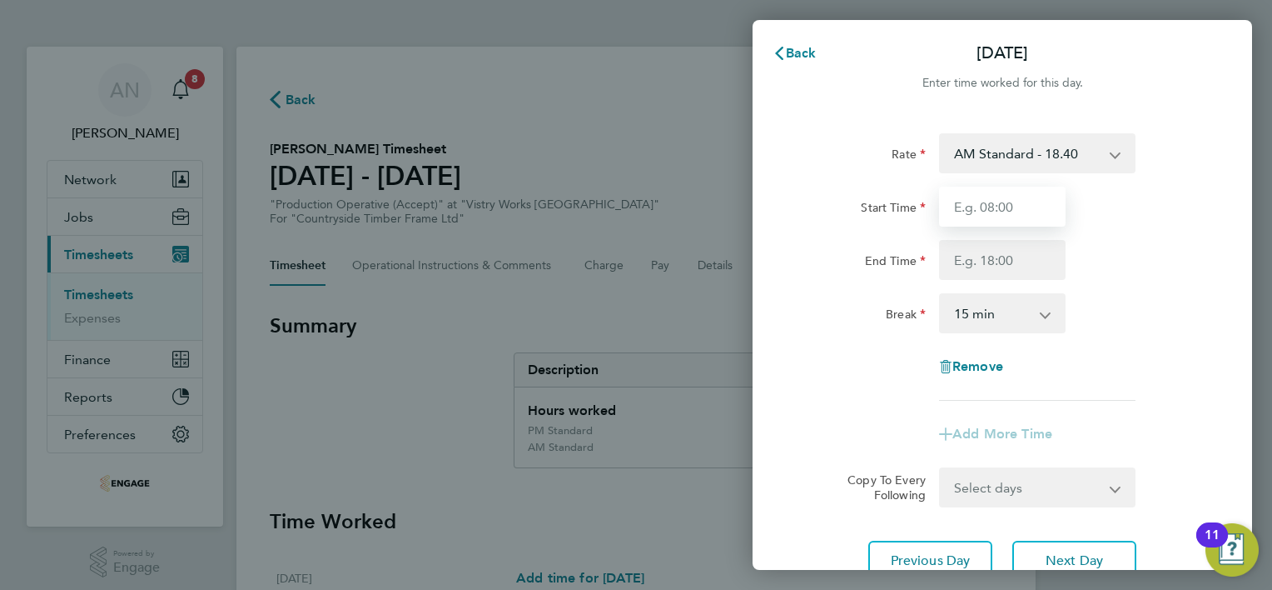
click at [990, 216] on input "Start Time" at bounding box center [1002, 207] width 127 height 40
type input "14:00"
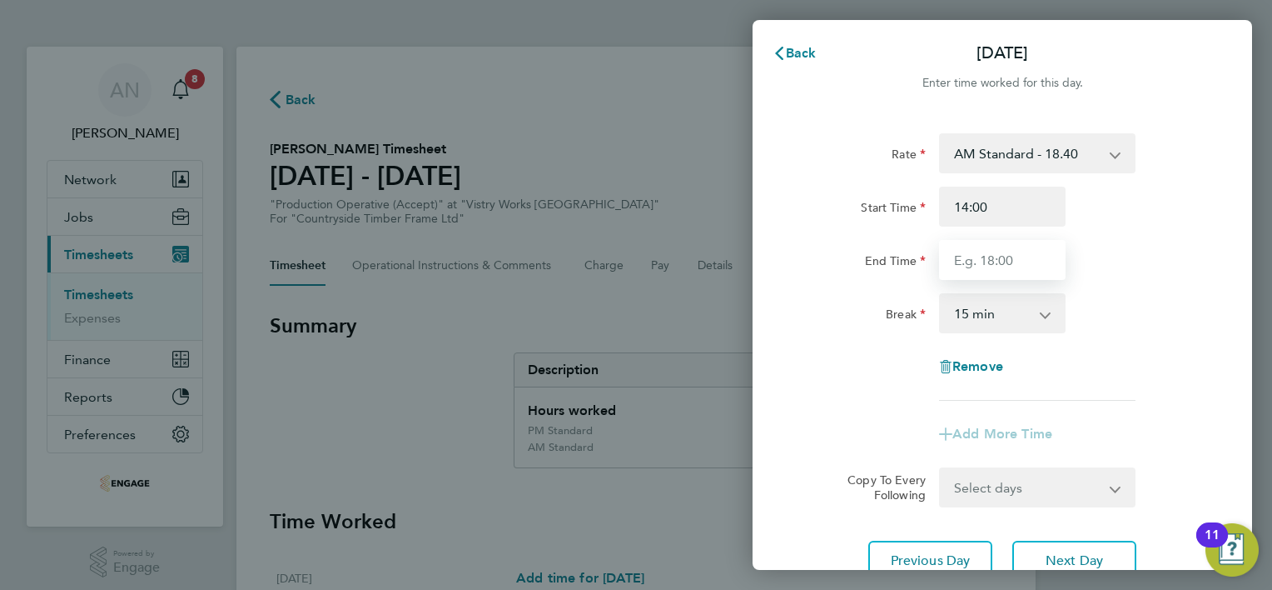
type input "22:30"
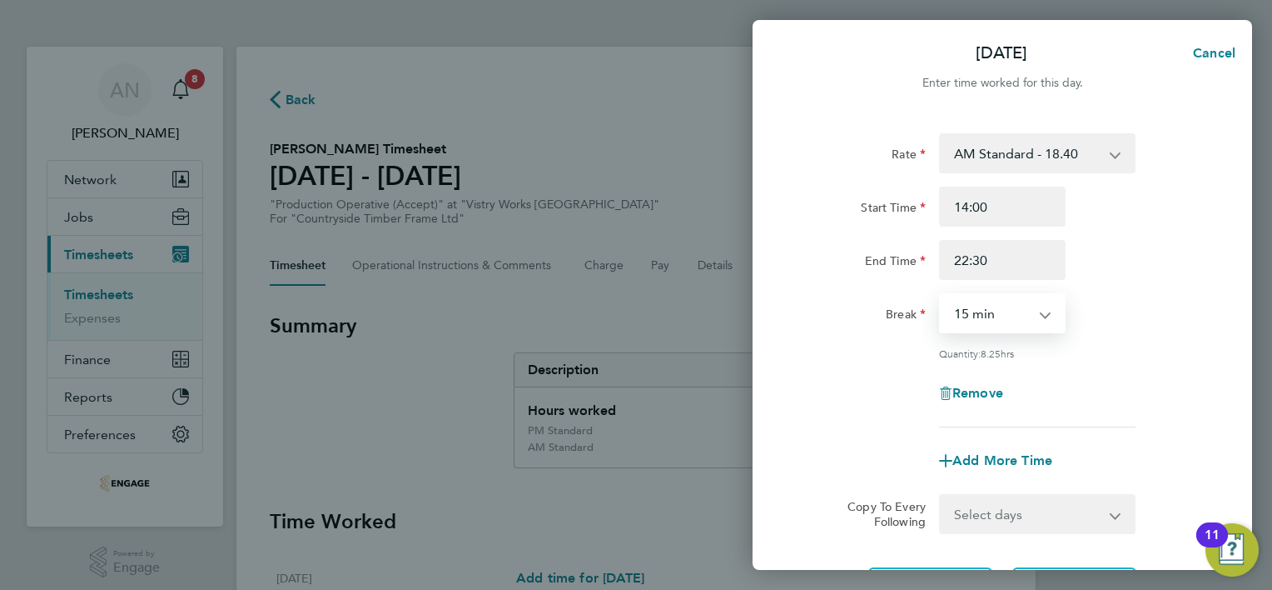
click at [998, 316] on select "0 min 15 min 30 min 45 min 60 min 75 min 90 min" at bounding box center [992, 313] width 103 height 37
select select "30"
click at [941, 295] on select "0 min 15 min 30 min 45 min 60 min 75 min 90 min" at bounding box center [992, 313] width 103 height 37
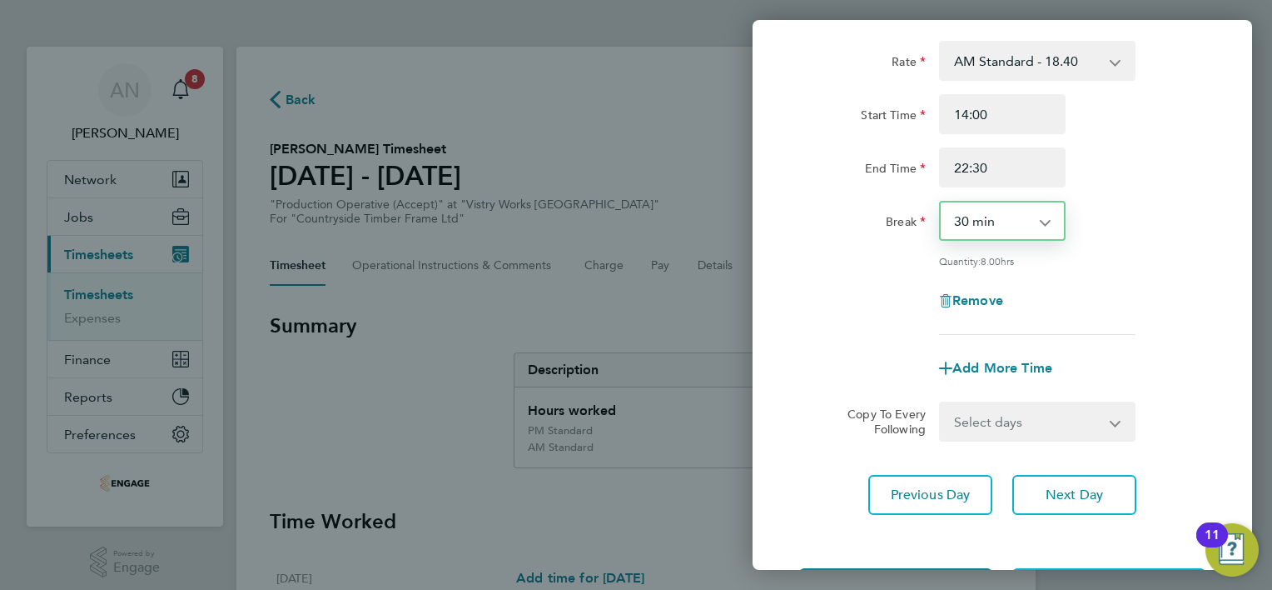
scroll to position [162, 0]
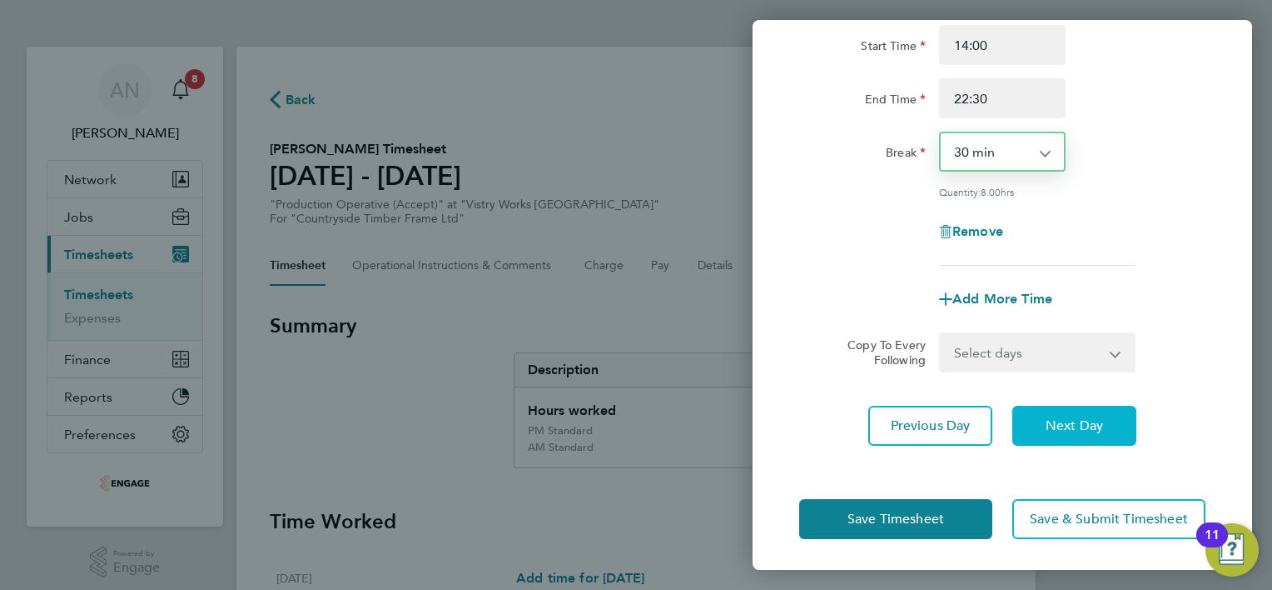
click at [1044, 418] on button "Next Day" at bounding box center [1075, 426] width 124 height 40
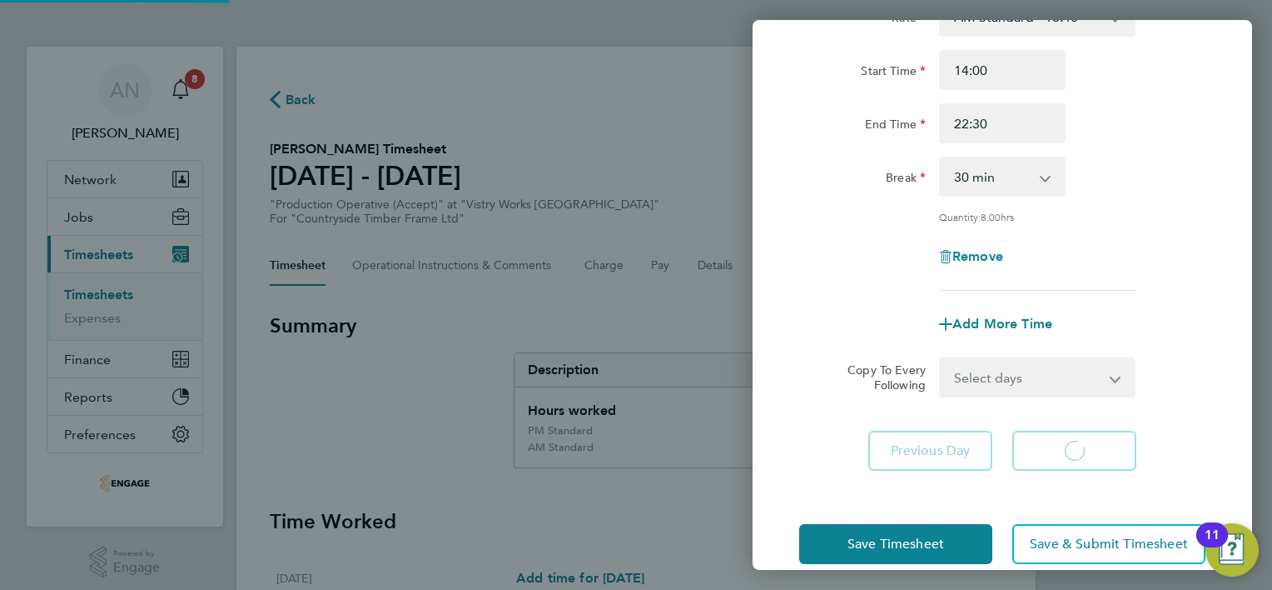
select select "15"
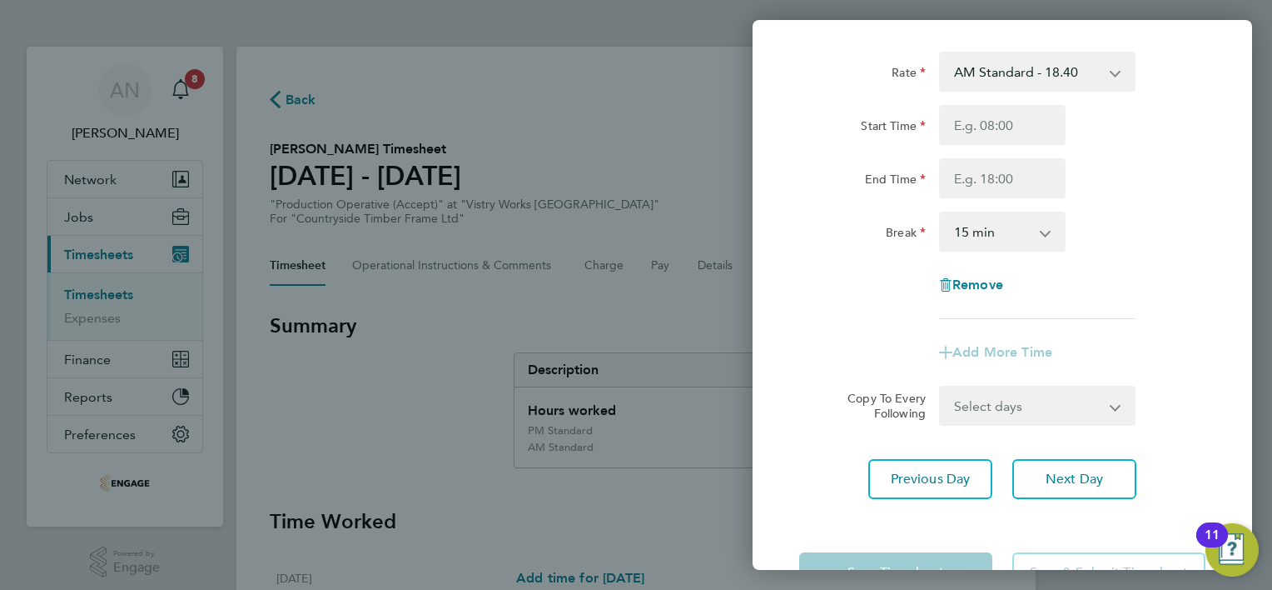
scroll to position [53, 0]
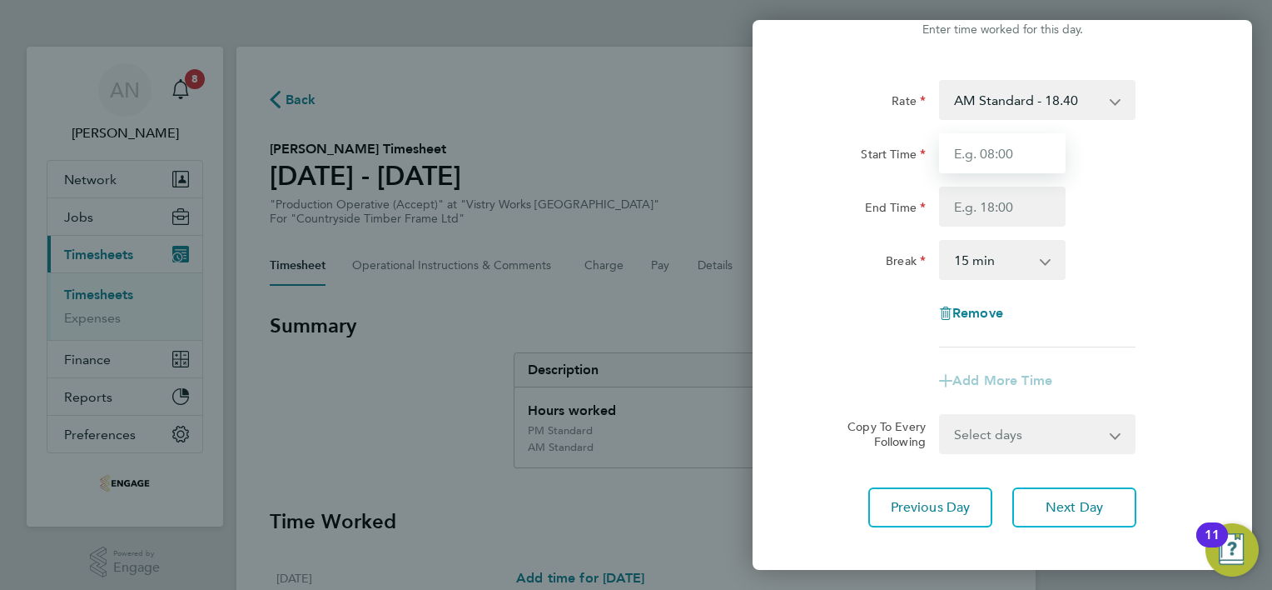
click at [992, 152] on input "Start Time" at bounding box center [1002, 153] width 127 height 40
type input "14:00"
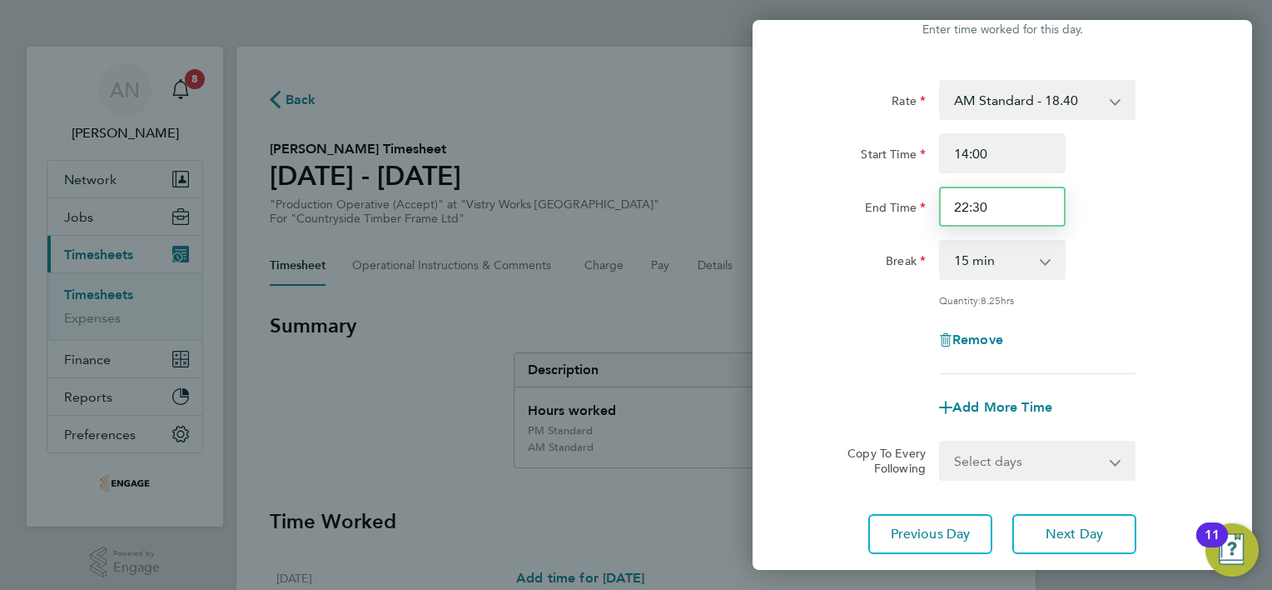
click at [984, 206] on input "22:30" at bounding box center [1002, 207] width 127 height 40
type input "20:00"
click at [1003, 256] on select "0 min 15 min 30 min 45 min 60 min 75 min 90 min" at bounding box center [992, 259] width 103 height 37
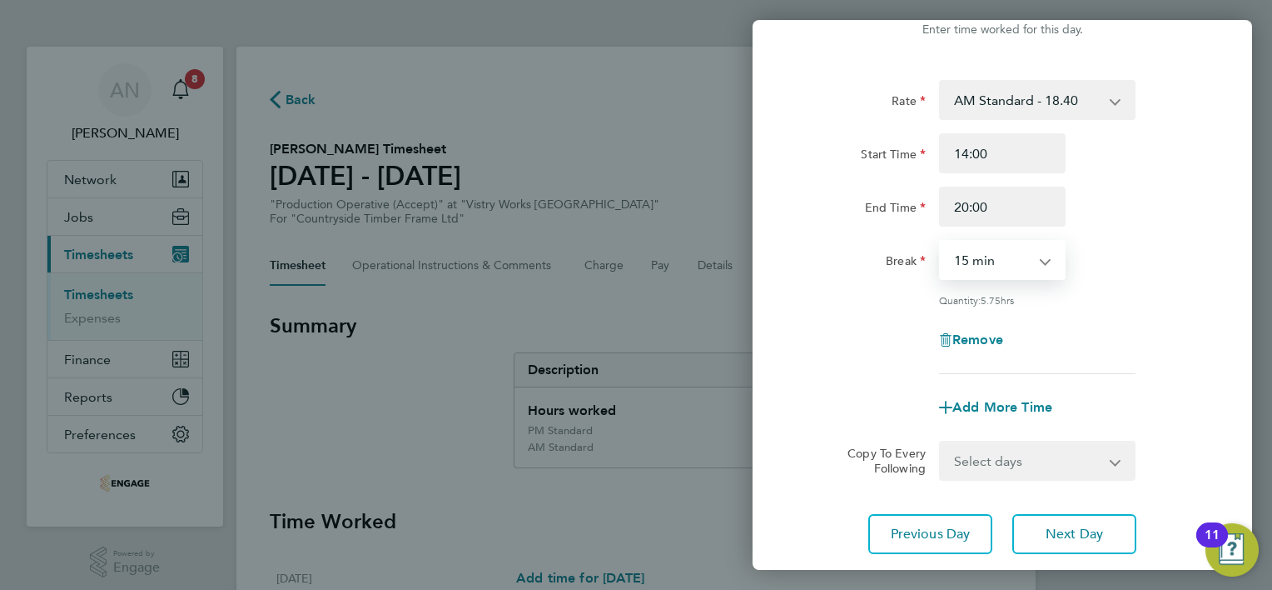
select select "30"
click at [941, 241] on select "0 min 15 min 30 min 45 min 60 min 75 min 90 min" at bounding box center [992, 259] width 103 height 37
click at [1058, 529] on span "Next Day" at bounding box center [1074, 533] width 57 height 17
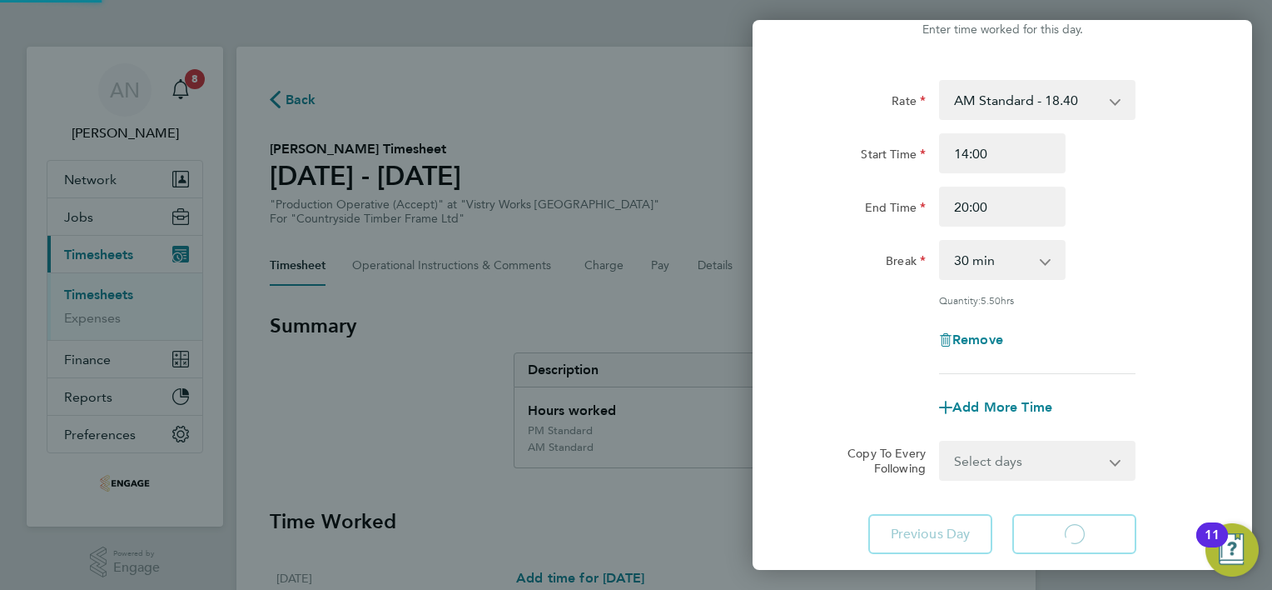
select select "15"
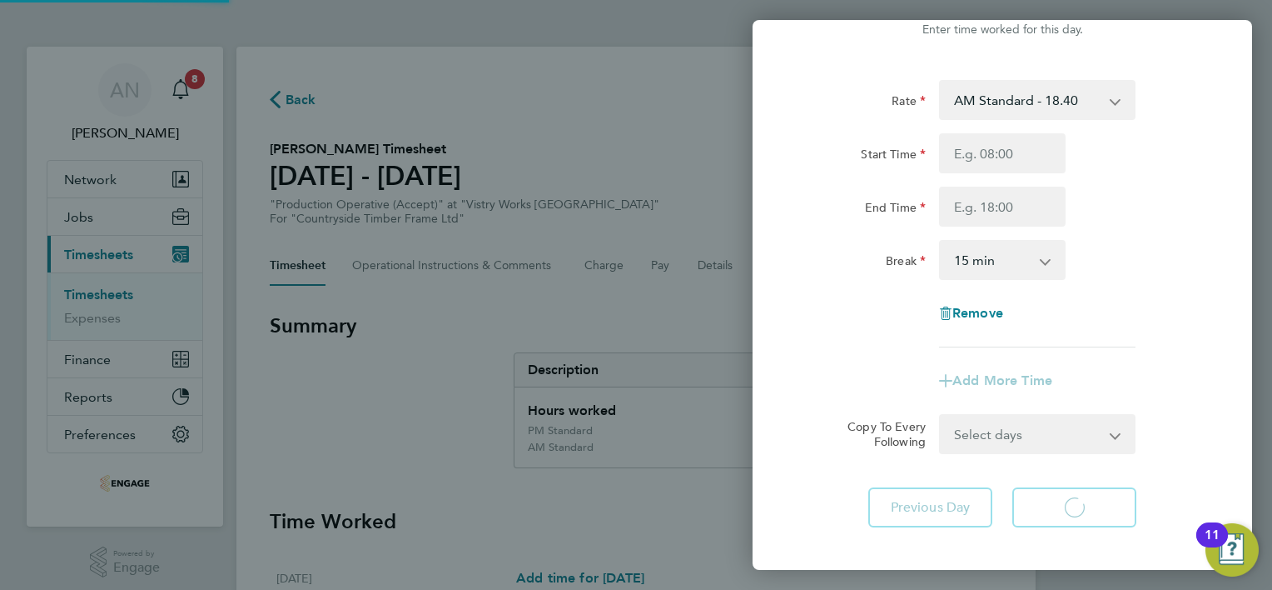
select select "15"
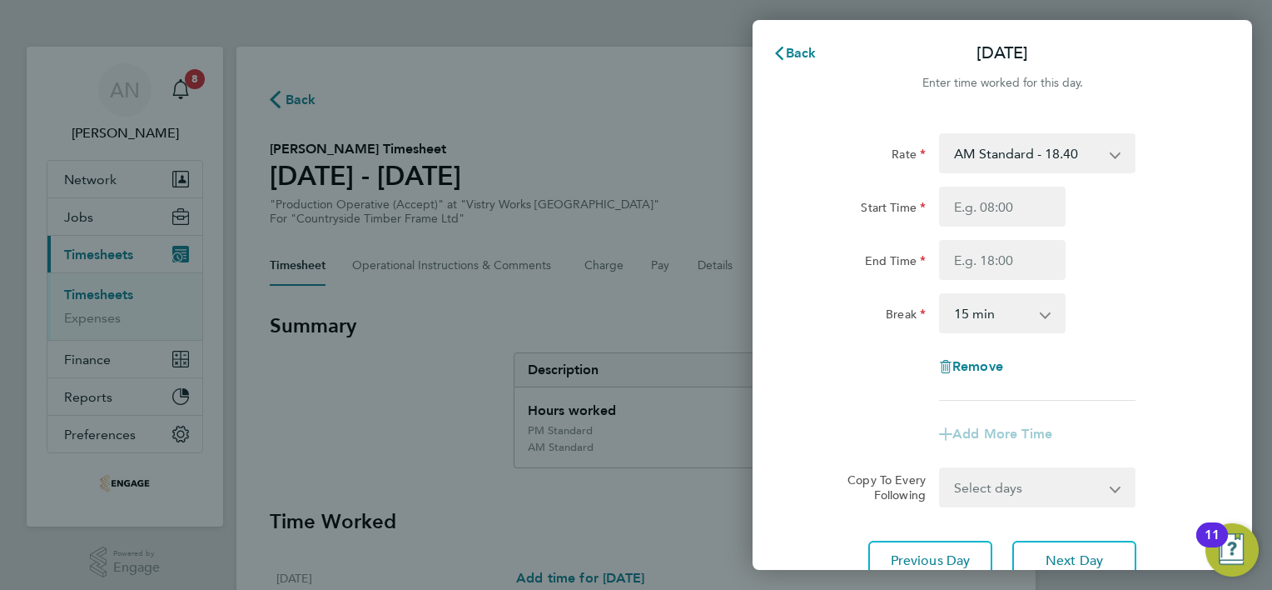
click at [1115, 150] on app-icon-cross-button at bounding box center [1124, 153] width 20 height 37
click at [1038, 153] on select "AM Standard - 18.40 PM Standard - 20.06 PM OT 1 - 30.08 PM OT2 - 40.11 OT 1 - 2…" at bounding box center [1027, 153] width 173 height 37
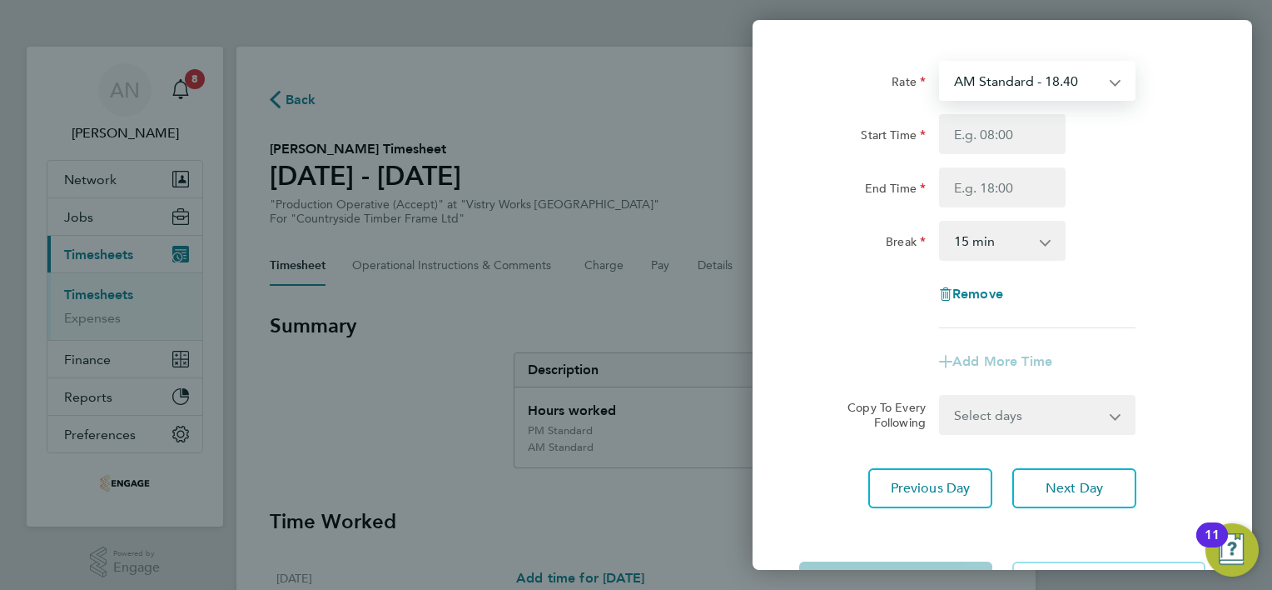
scroll to position [137, 0]
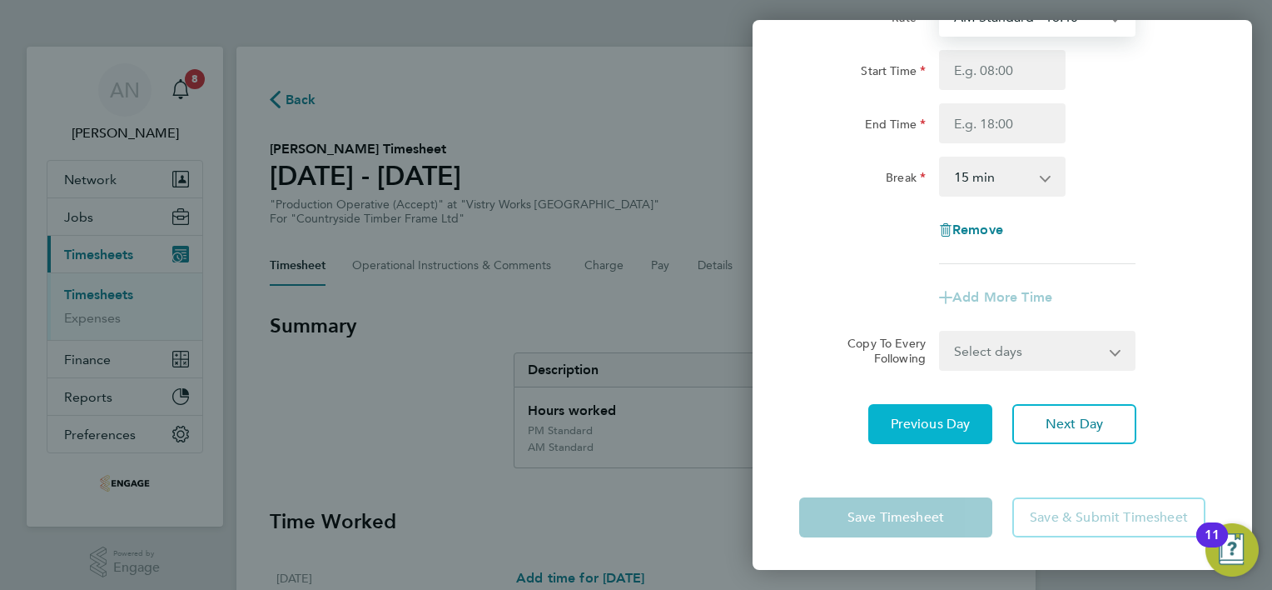
click at [946, 430] on span "Previous Day" at bounding box center [931, 424] width 80 height 17
select select "30"
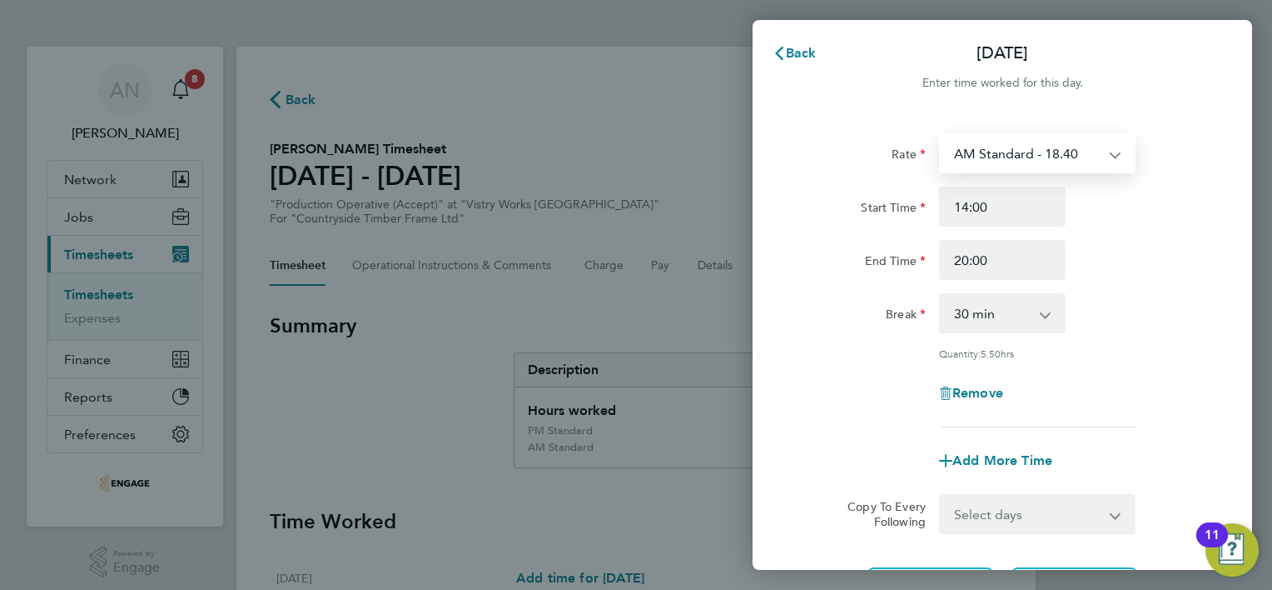
click at [996, 148] on select "AM Standard - 18.40 PM Standard - 20.06 PM OT 1 - 30.08 PM OT2 - 40.11 OT 1 - 2…" at bounding box center [1027, 153] width 173 height 37
select select "30"
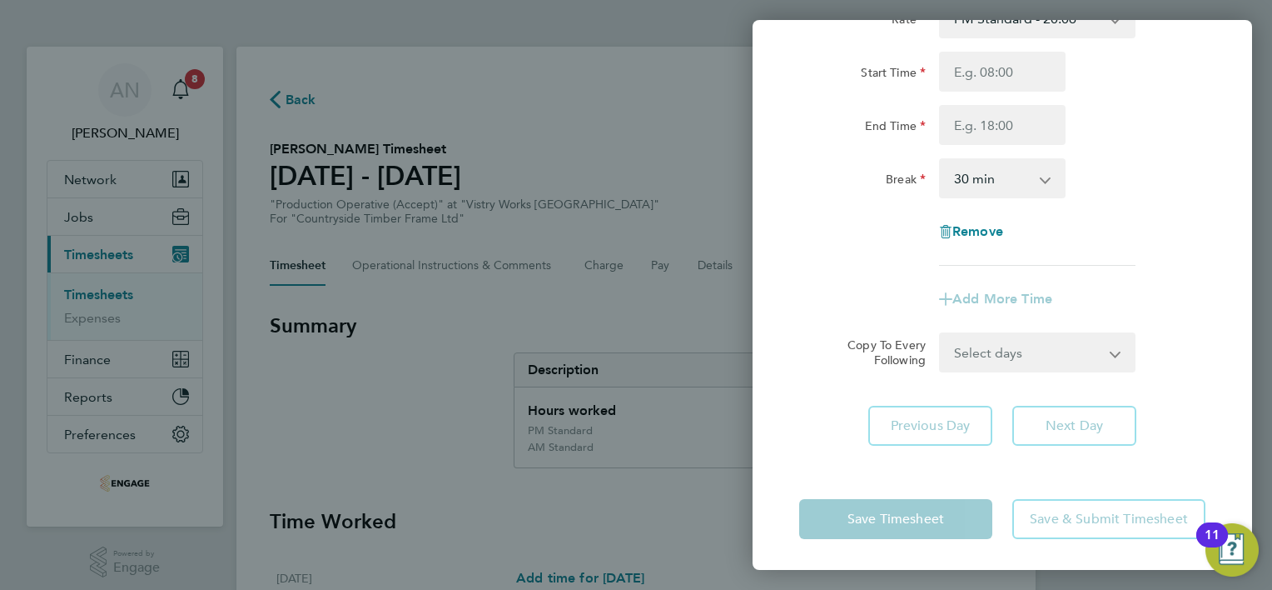
scroll to position [137, 0]
click at [1097, 245] on div "Remove" at bounding box center [1003, 230] width 420 height 40
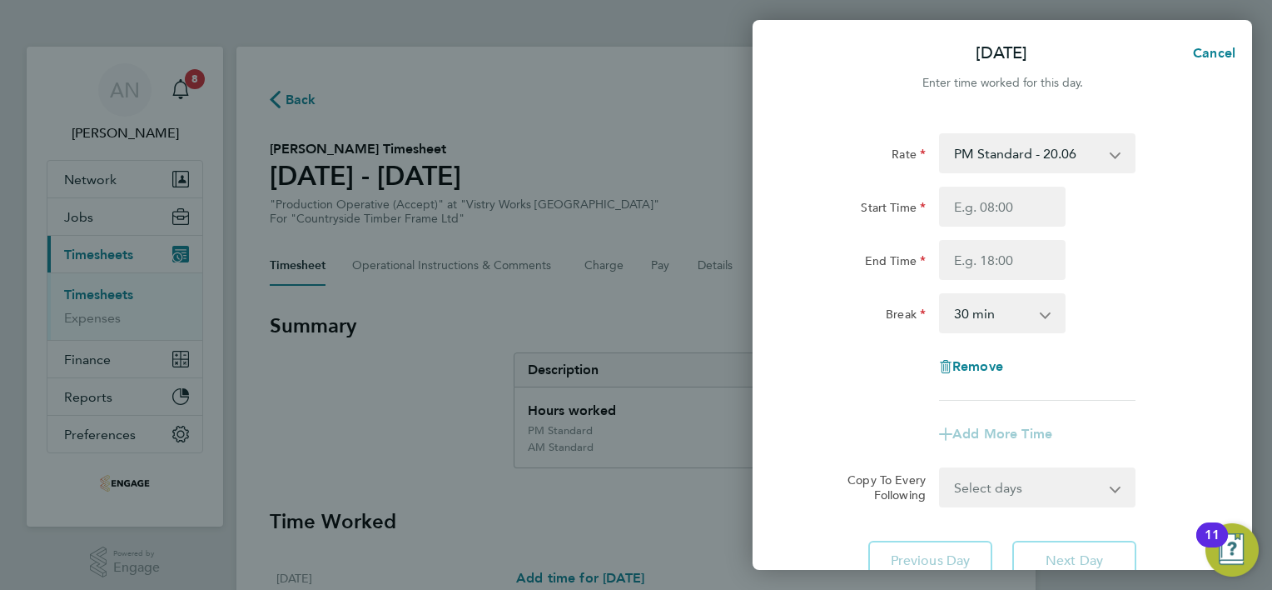
scroll to position [0, 0]
click at [993, 213] on input "Start Time" at bounding box center [1002, 207] width 127 height 40
type input "14:00"
type input "22:30"
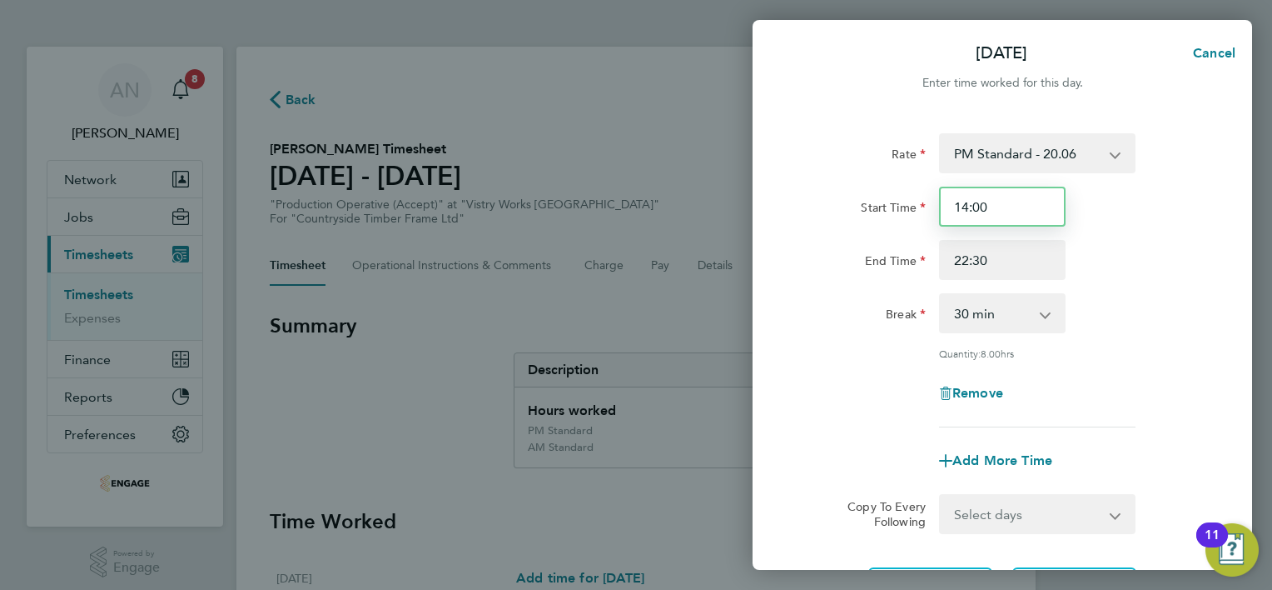
scroll to position [162, 0]
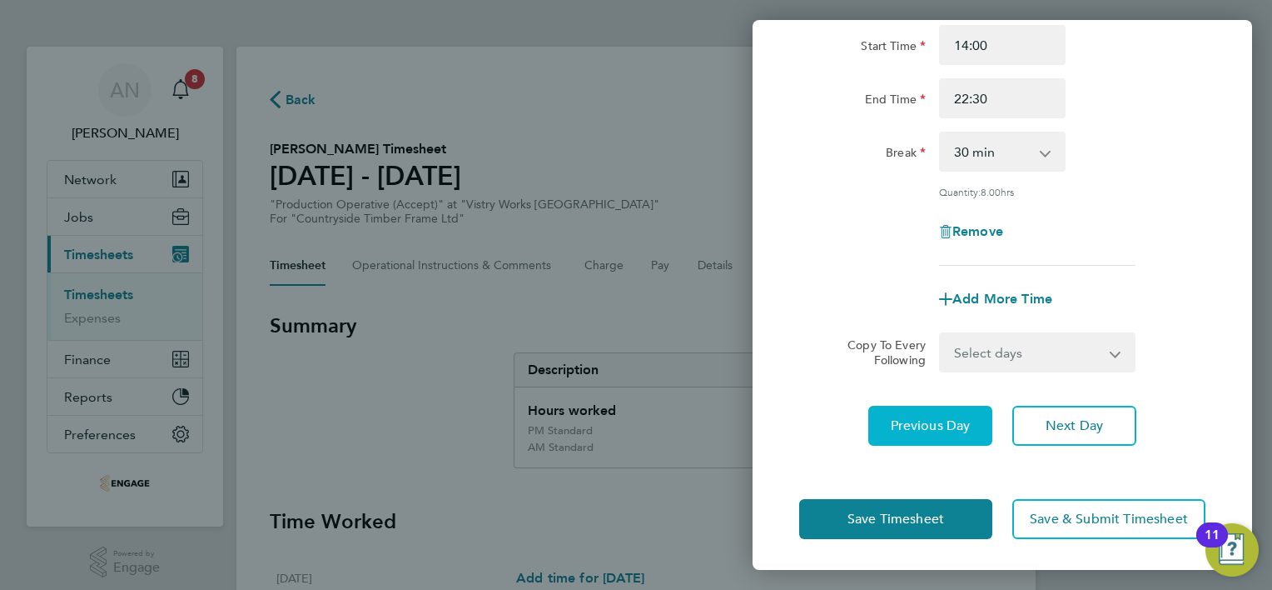
click at [920, 425] on span "Previous Day" at bounding box center [931, 425] width 80 height 17
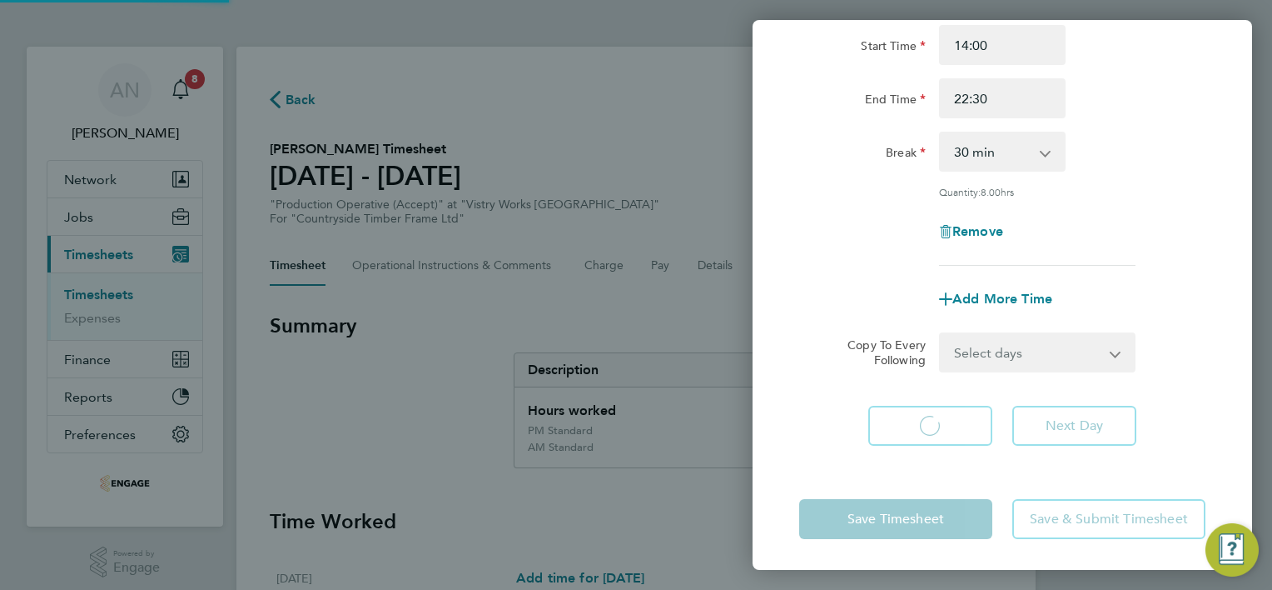
select select "30"
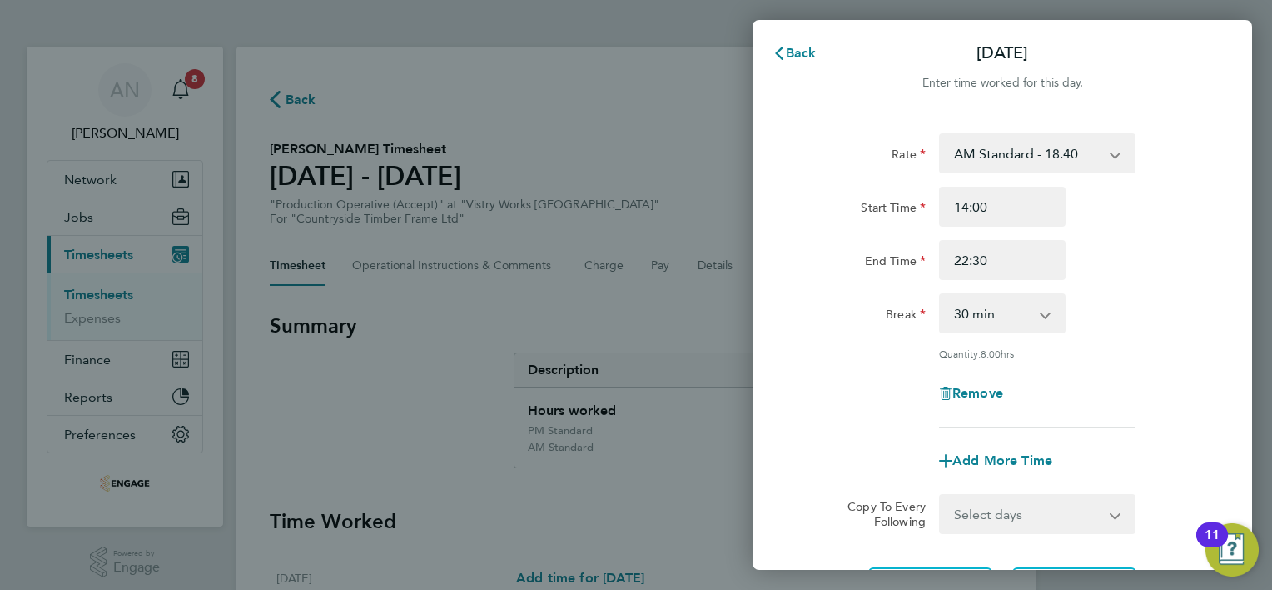
click at [1058, 153] on select "AM Standard - 18.40 PM Standard - 20.06 PM OT 1 - 30.08 PM OT2 - 40.11 OT 1 - 2…" at bounding box center [1027, 153] width 173 height 37
select select "30"
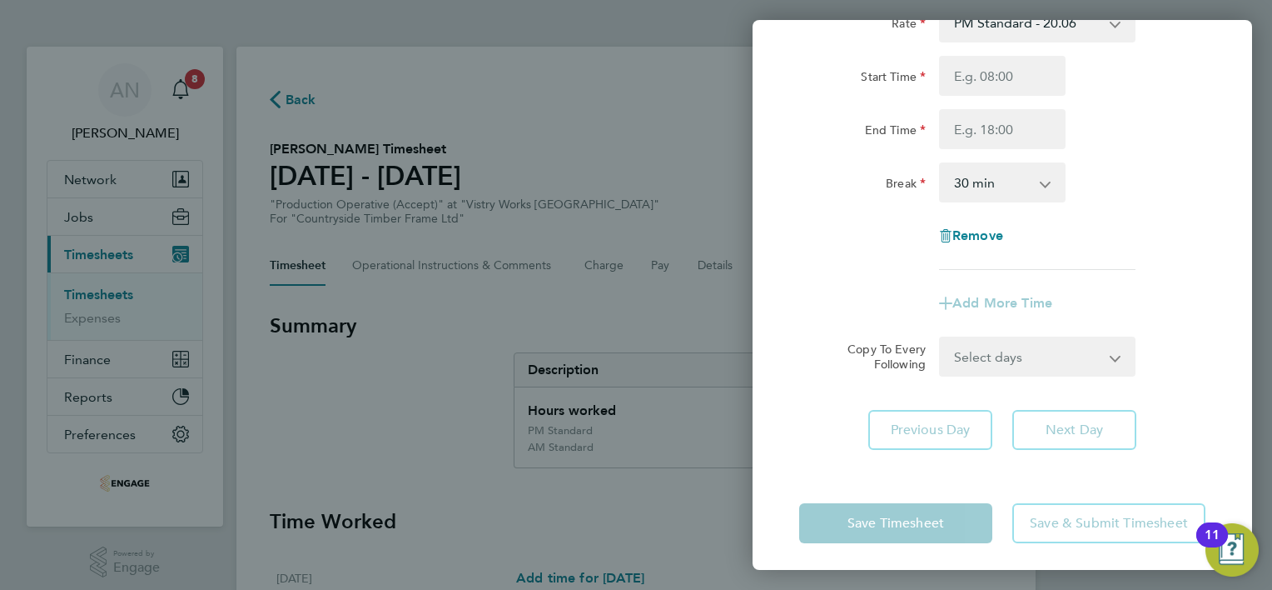
scroll to position [137, 0]
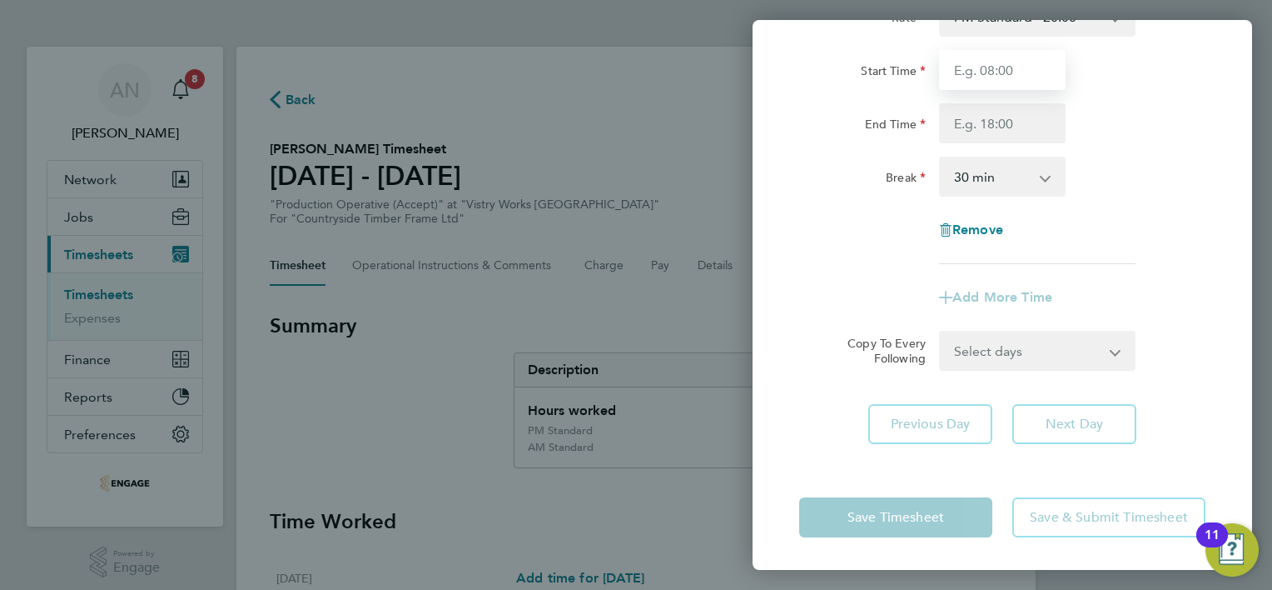
click at [986, 78] on input "Start Time" at bounding box center [1002, 70] width 127 height 40
type input "14:00"
type input "22:30"
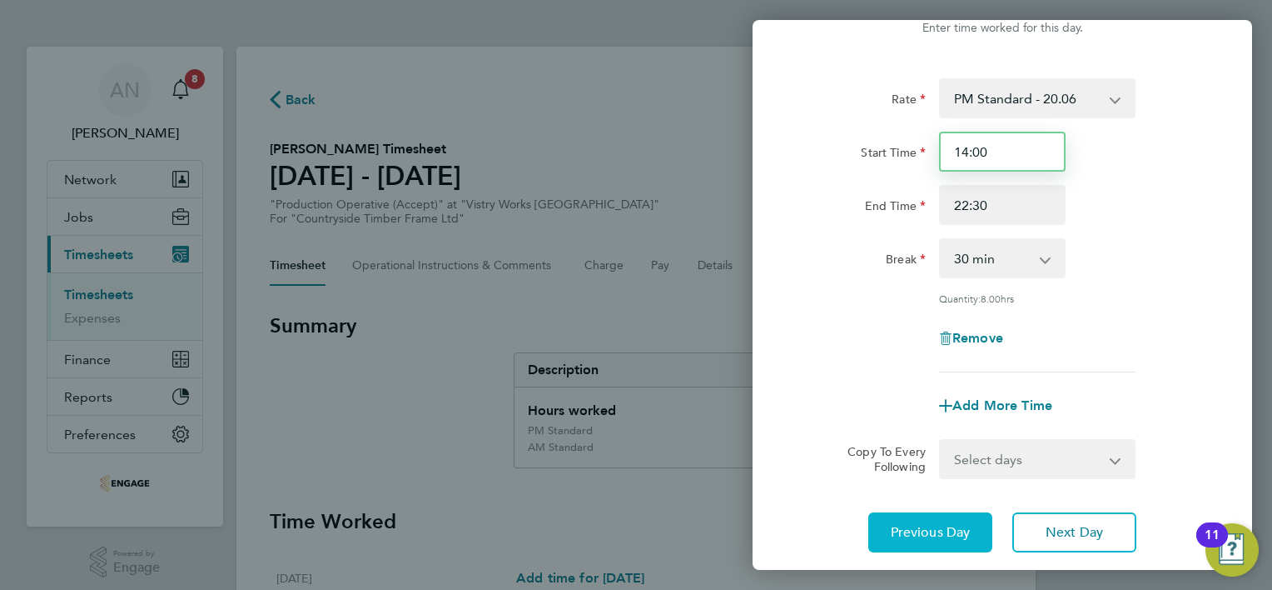
scroll to position [83, 0]
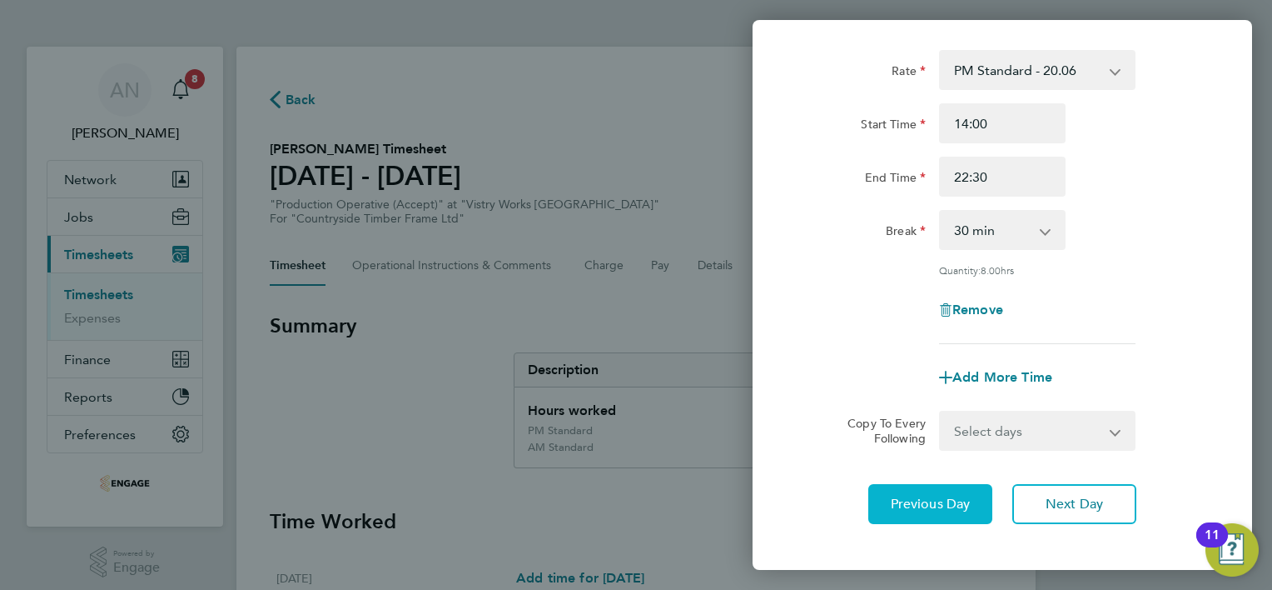
click at [929, 502] on span "Previous Day" at bounding box center [931, 503] width 80 height 17
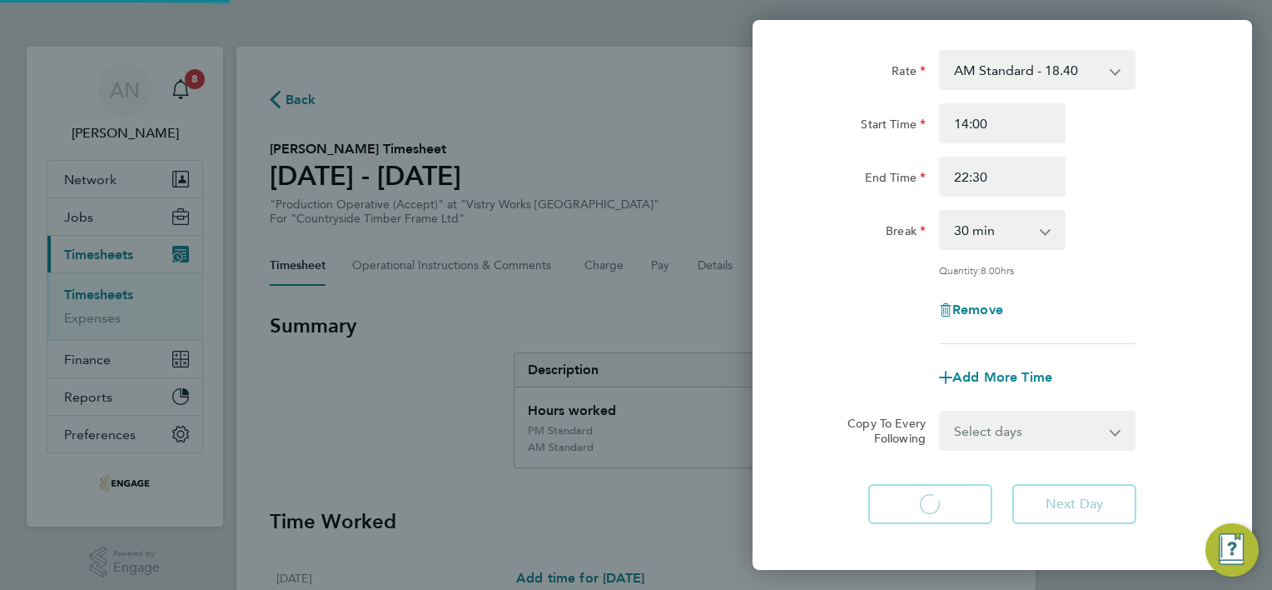
select select "30"
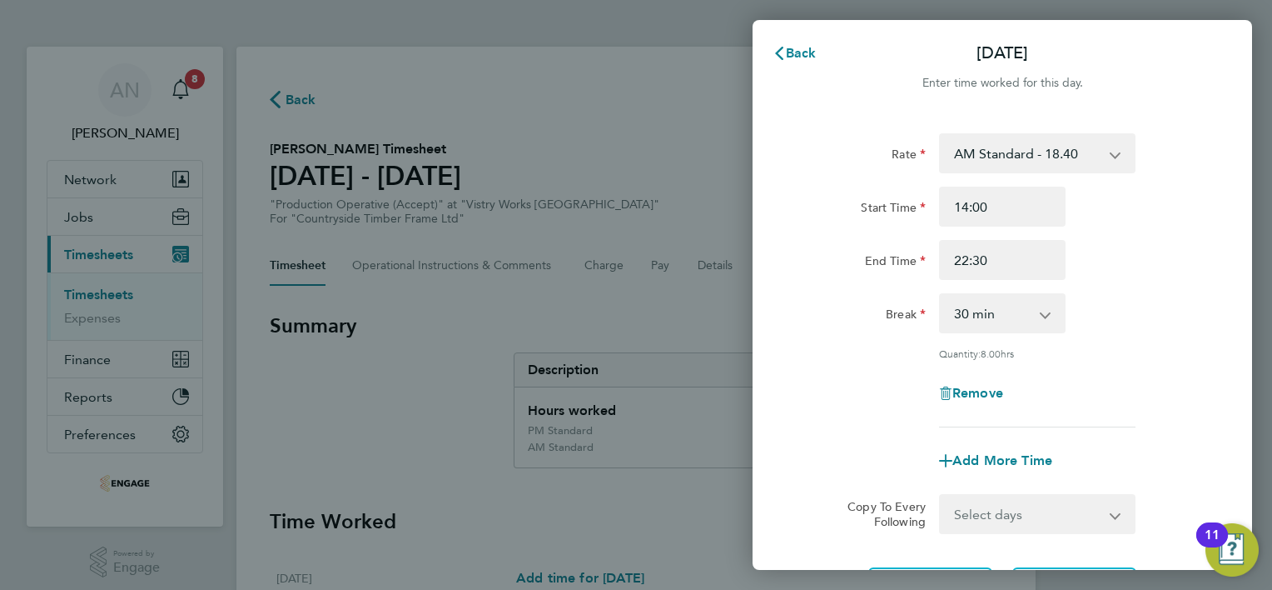
click at [1043, 152] on select "AM Standard - 18.40 PM Standard - 20.06 PM OT 1 - 30.08 PM OT2 - 40.11 OT 1 - 2…" at bounding box center [1027, 153] width 173 height 37
select select "30"
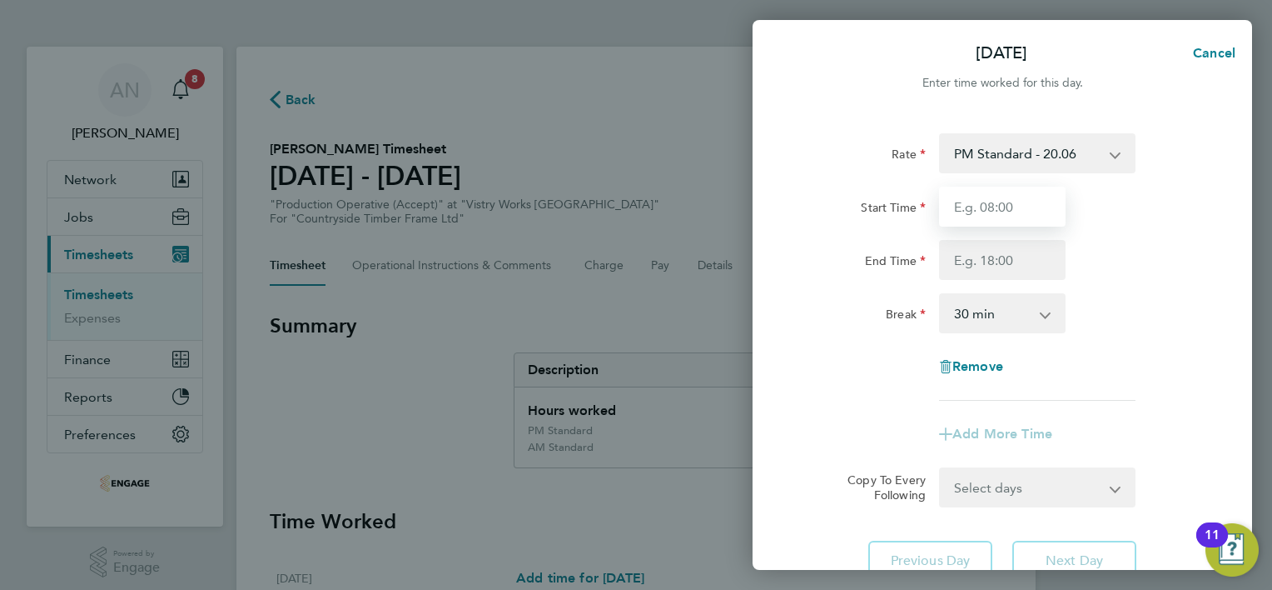
click at [1009, 210] on input "Start Time" at bounding box center [1002, 207] width 127 height 40
type input "14:00"
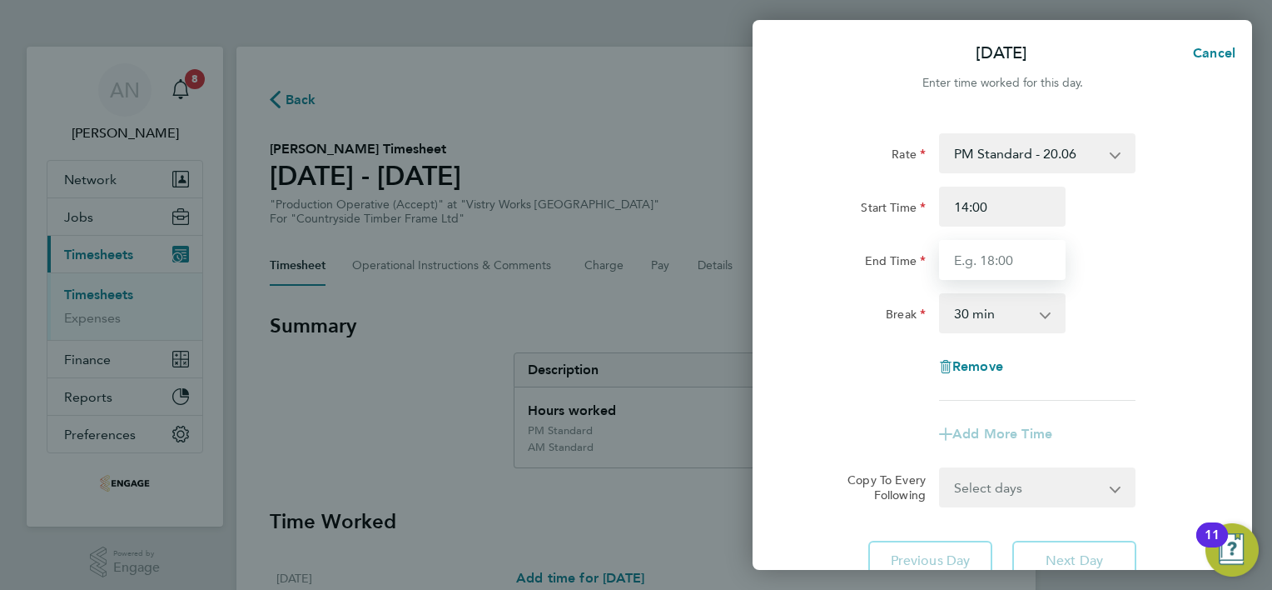
type input "22:30"
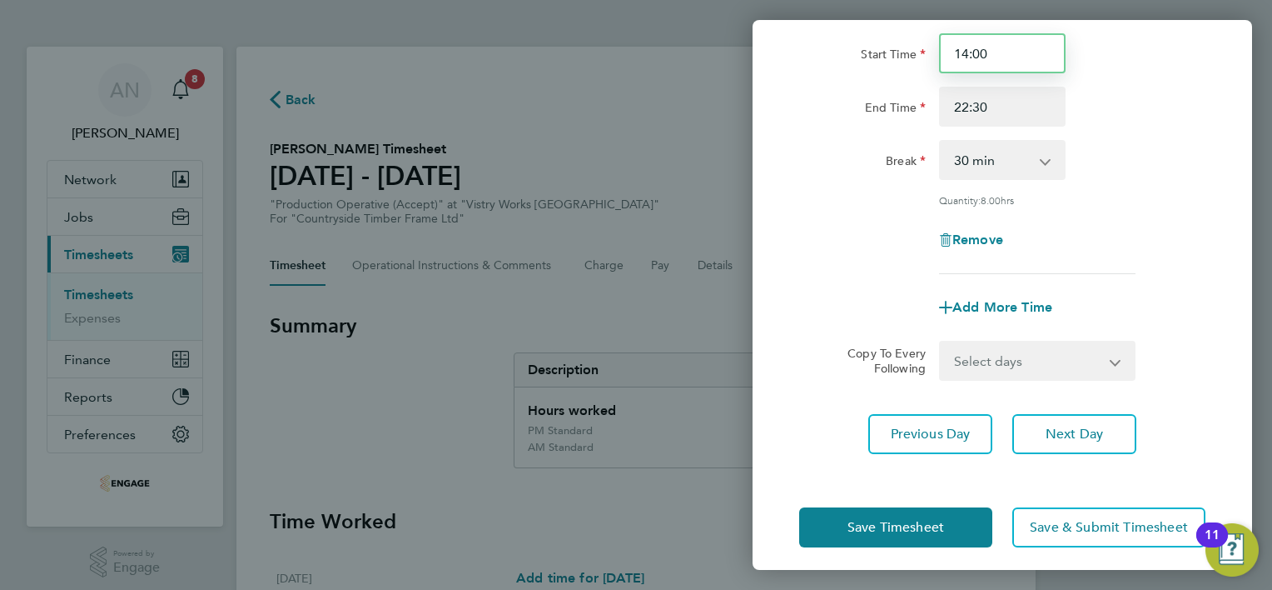
scroll to position [162, 0]
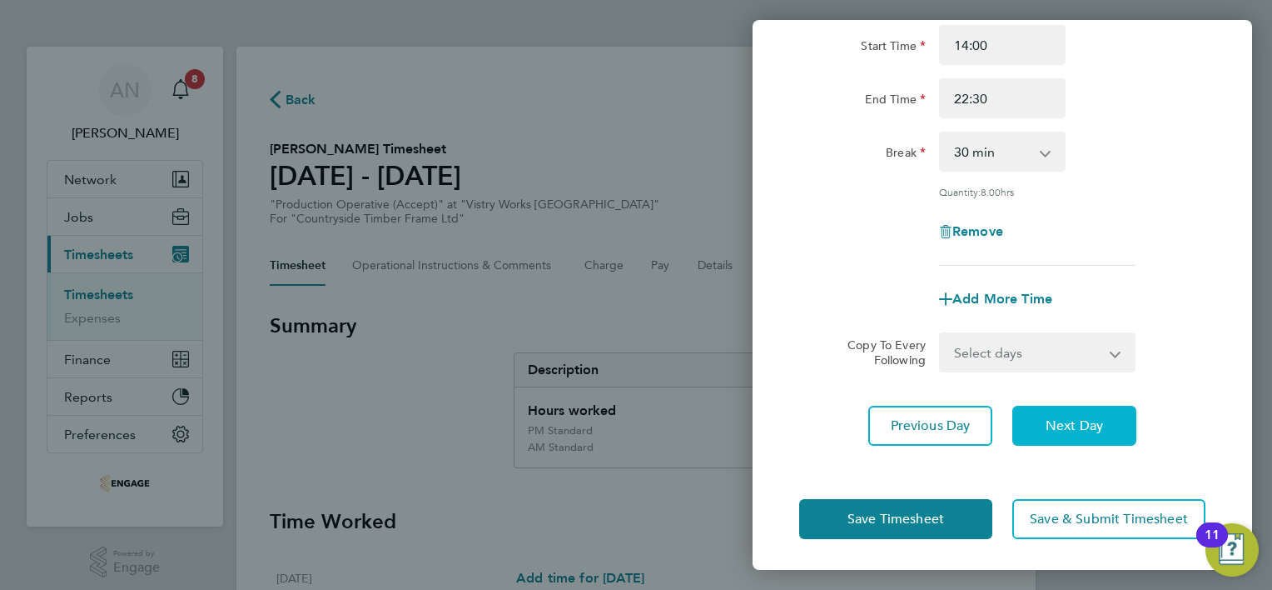
click at [1039, 423] on button "Next Day" at bounding box center [1075, 426] width 124 height 40
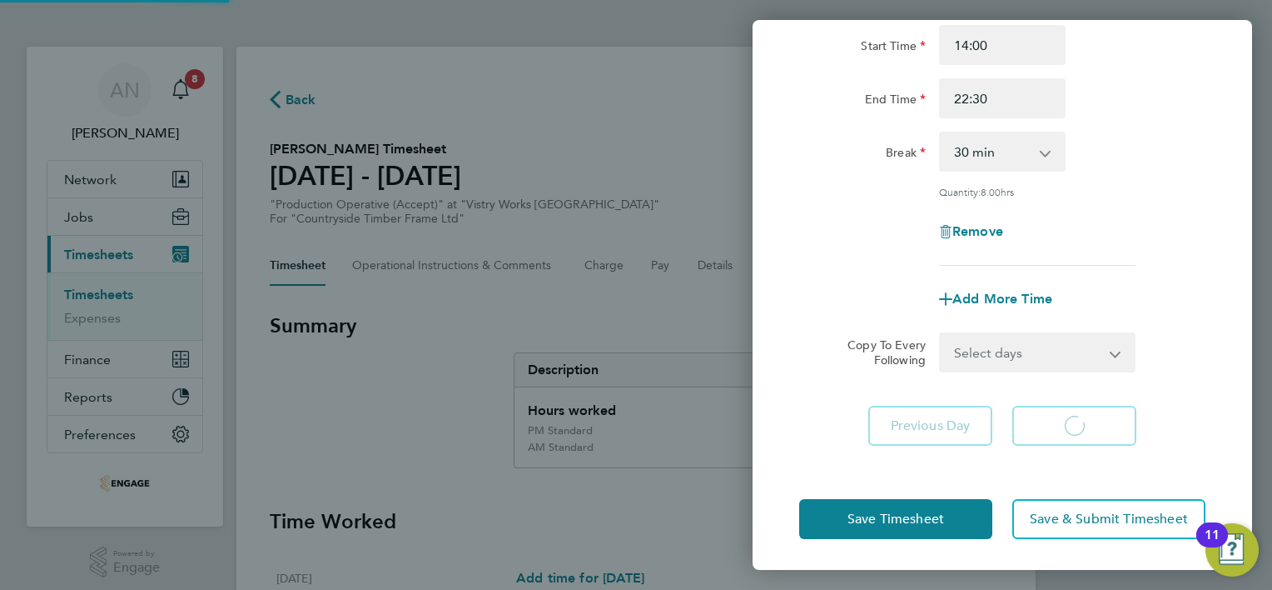
select select "30"
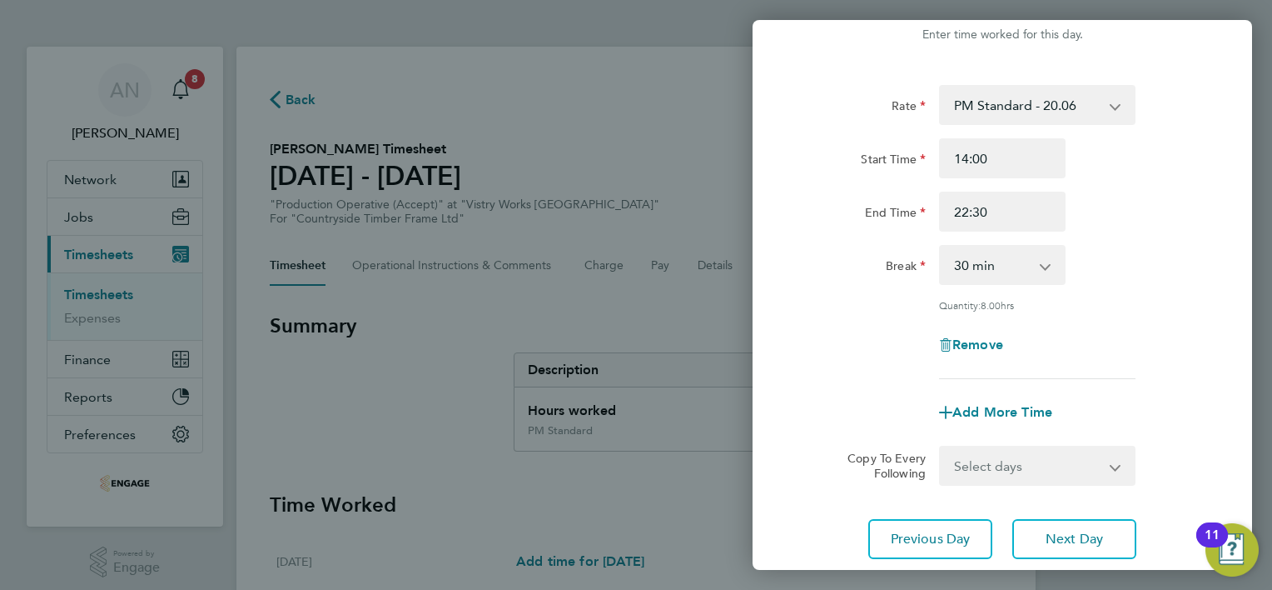
scroll to position [162, 0]
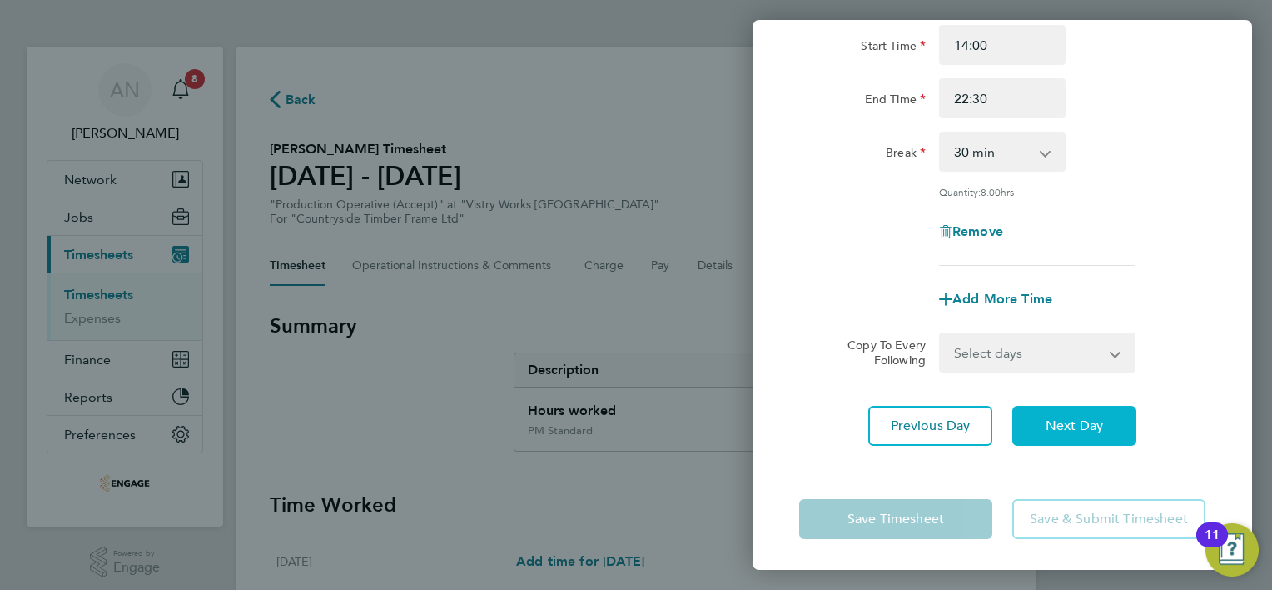
drag, startPoint x: 1031, startPoint y: 410, endPoint x: 1032, endPoint y: 392, distance: 17.5
click at [1031, 411] on button "Next Day" at bounding box center [1075, 426] width 124 height 40
select select "30"
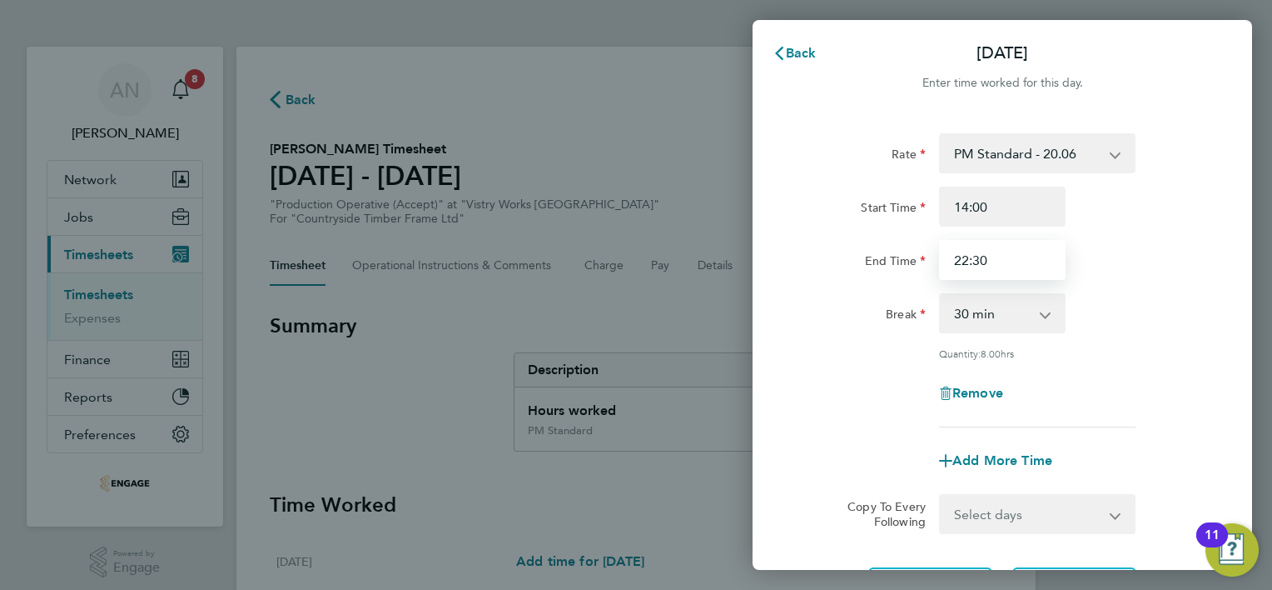
click at [1018, 264] on input "22:30" at bounding box center [1002, 260] width 127 height 40
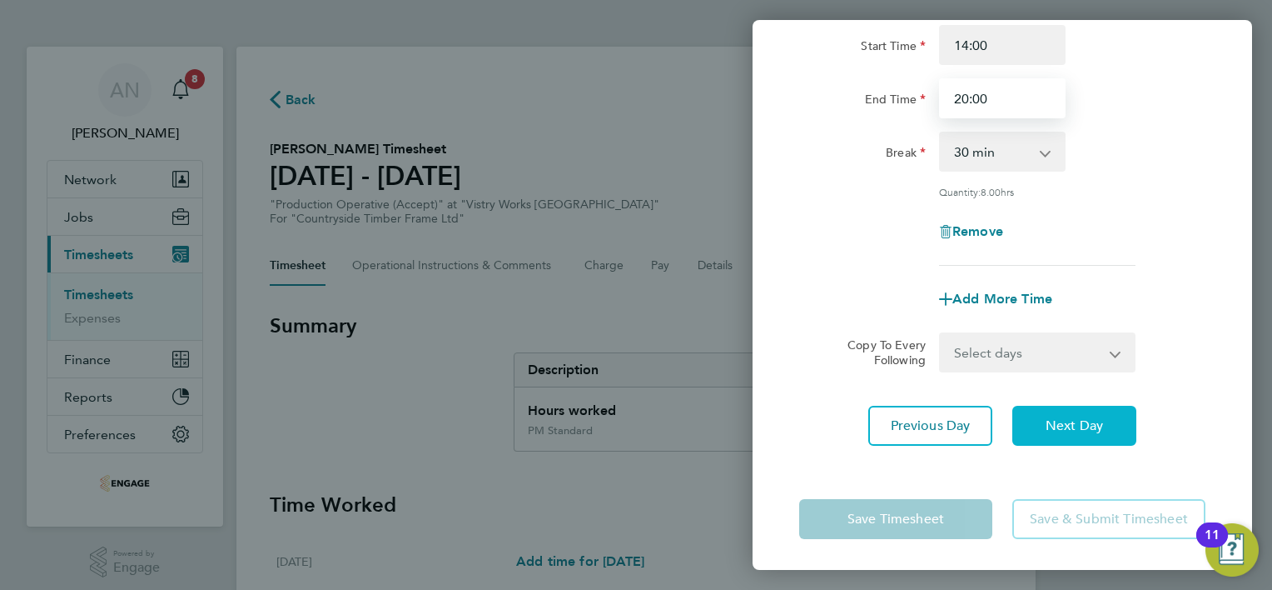
type input "20:00"
click at [1053, 429] on span "Next Day" at bounding box center [1074, 425] width 57 height 17
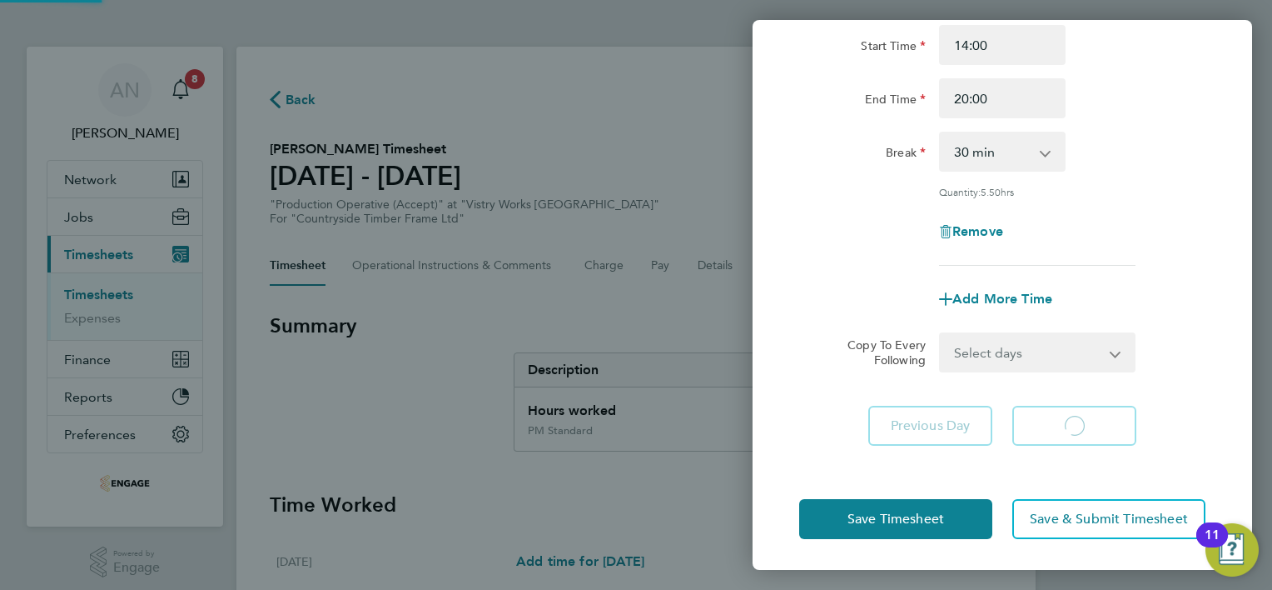
select select "15"
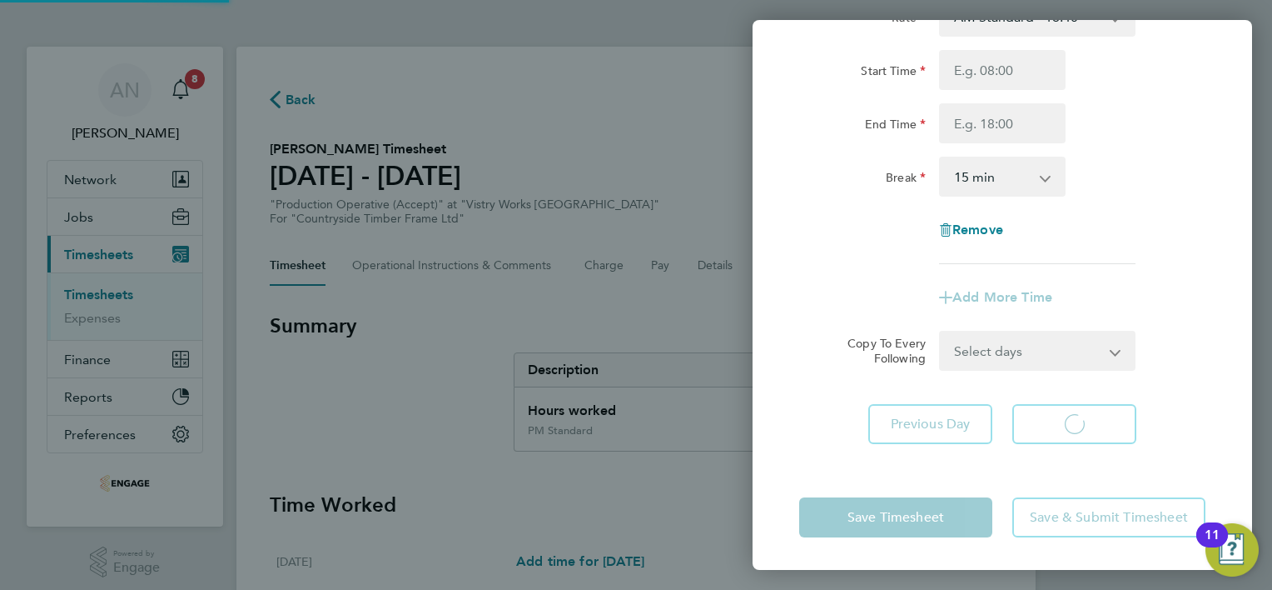
select select "15"
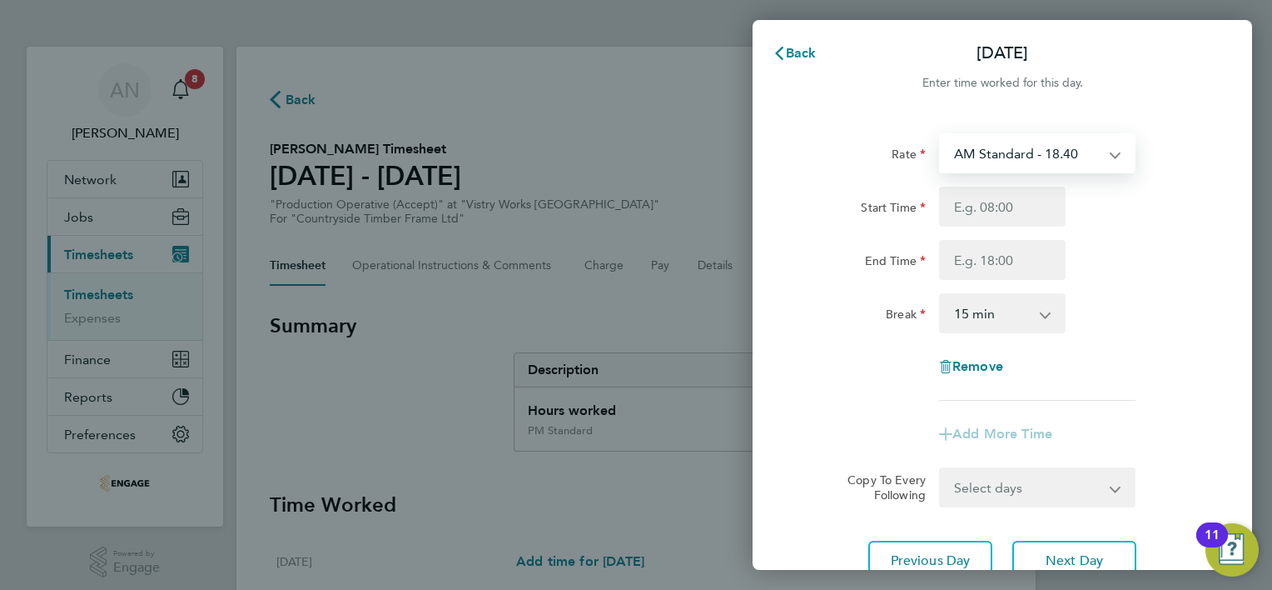
click at [1013, 146] on select "AM Standard - 18.40 PM Standard - 20.06 PM OT 1 - 30.08 PM OT2 - 40.11 OT 1 - 2…" at bounding box center [1027, 153] width 173 height 37
select select "15"
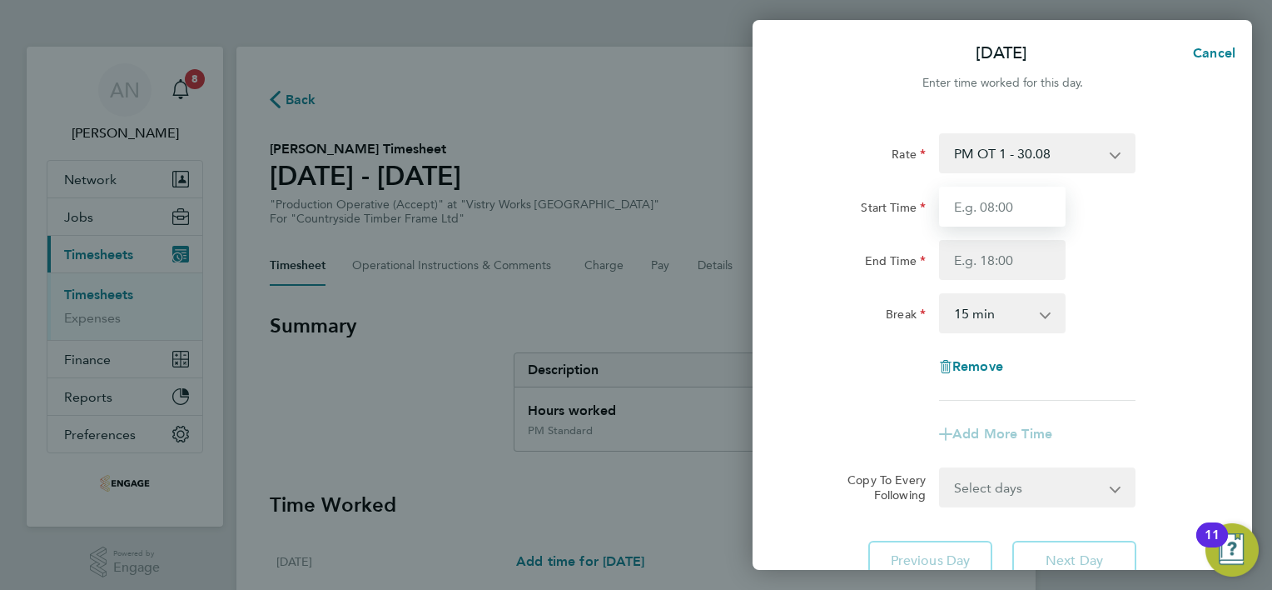
drag, startPoint x: 995, startPoint y: 207, endPoint x: 1001, endPoint y: 217, distance: 10.9
click at [995, 207] on input "Start Time" at bounding box center [1002, 207] width 127 height 40
click at [1021, 149] on select "PM OT 1 - 30.08 PM Standard - 20.06 PM OT2 - 40.11 OT 1 - 27.60 OT2 - 36.80 AM …" at bounding box center [1027, 153] width 173 height 37
click at [1149, 335] on div "Rate PM OT 1 - 30.08 PM Standard - 20.06 PM OT2 - 40.11 OT 1 - 27.60 OT2 - 36.8…" at bounding box center [1002, 266] width 406 height 267
click at [993, 205] on input "Start Time" at bounding box center [1002, 207] width 127 height 40
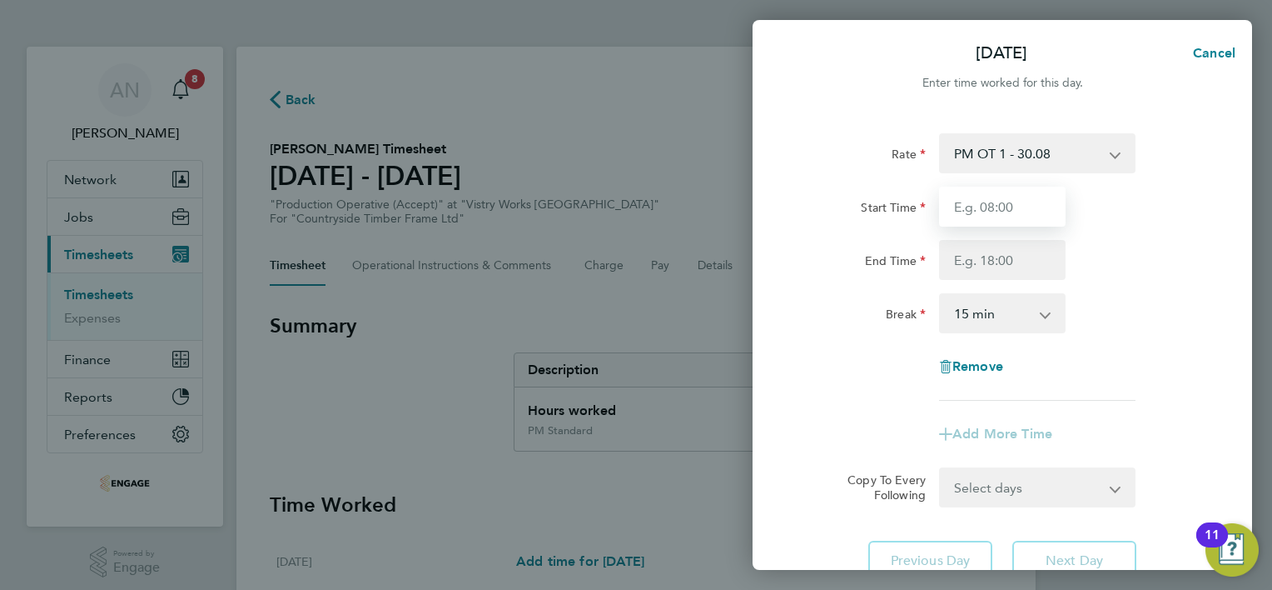
type input "06:00"
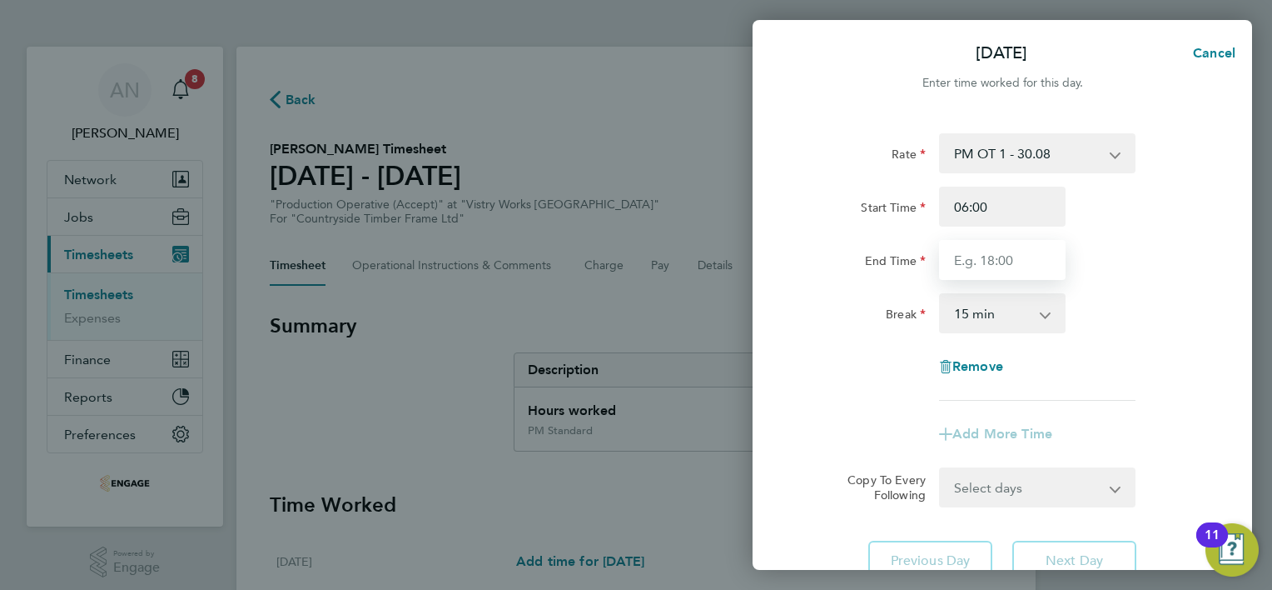
click at [986, 257] on input "End Time" at bounding box center [1002, 260] width 127 height 40
type input "14:00"
drag, startPoint x: 992, startPoint y: 303, endPoint x: 997, endPoint y: 316, distance: 13.5
click at [992, 303] on select "0 min 15 min 30 min 45 min 60 min 75 min 90 min" at bounding box center [992, 313] width 103 height 37
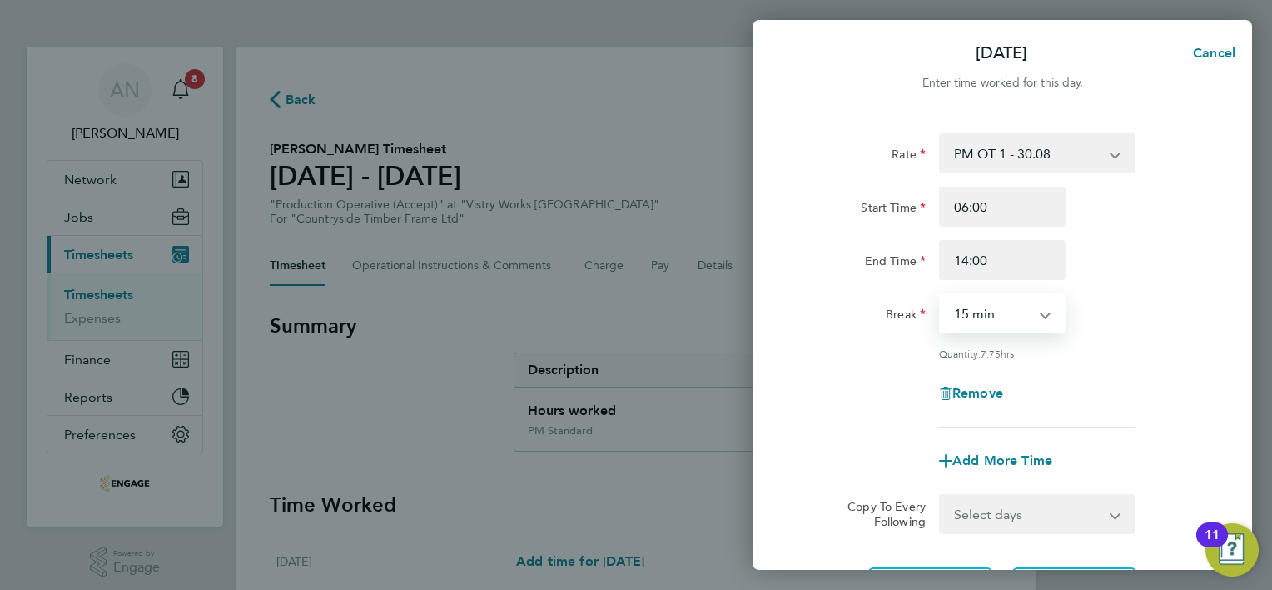
select select "30"
click at [941, 295] on select "0 min 15 min 30 min 45 min 60 min 75 min 90 min" at bounding box center [992, 313] width 103 height 37
click at [1008, 210] on input "06:00" at bounding box center [1002, 207] width 127 height 40
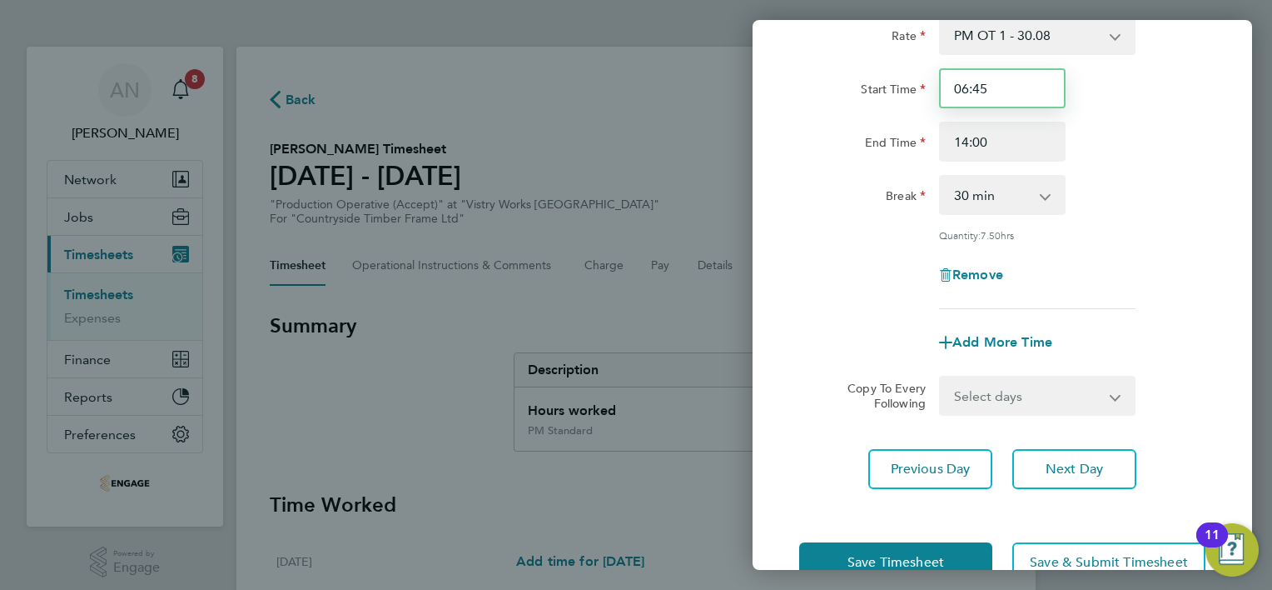
scroll to position [162, 0]
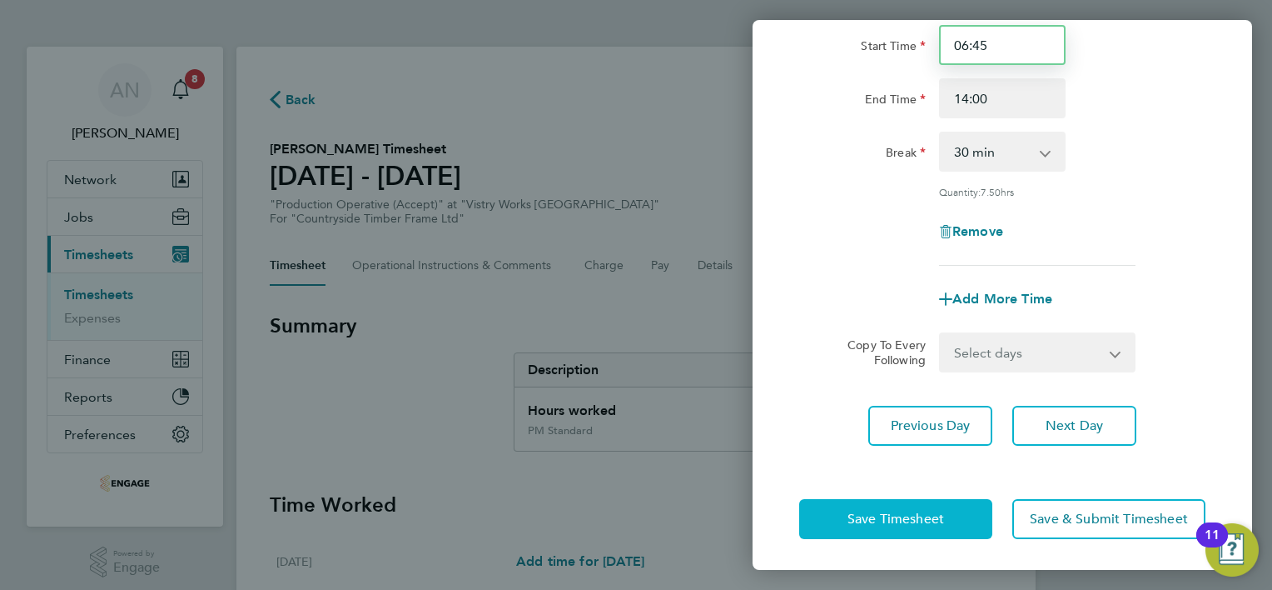
type input "06:45"
click at [960, 516] on button "Save Timesheet" at bounding box center [895, 519] width 193 height 40
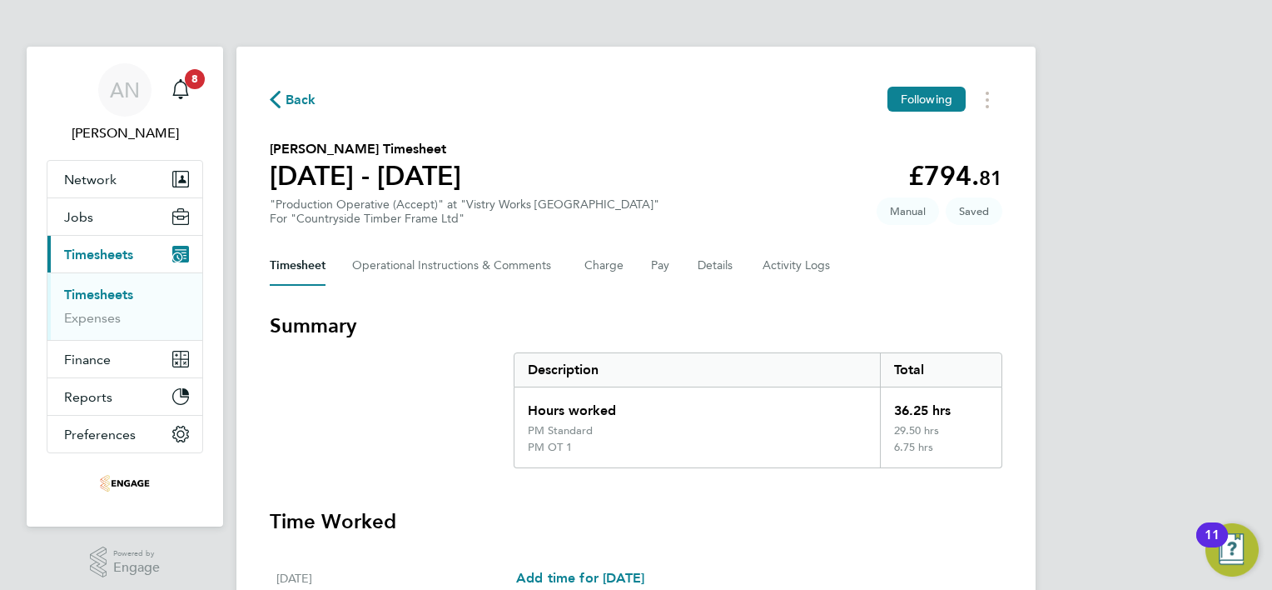
click at [295, 103] on span "Back" at bounding box center [301, 100] width 31 height 20
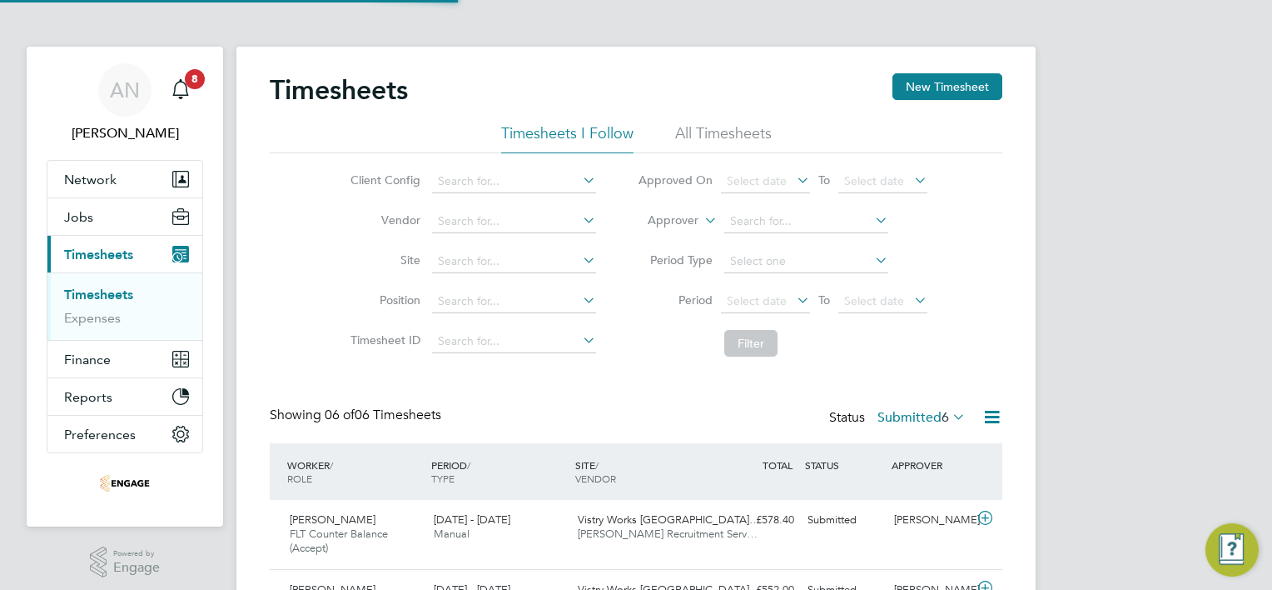
scroll to position [56, 145]
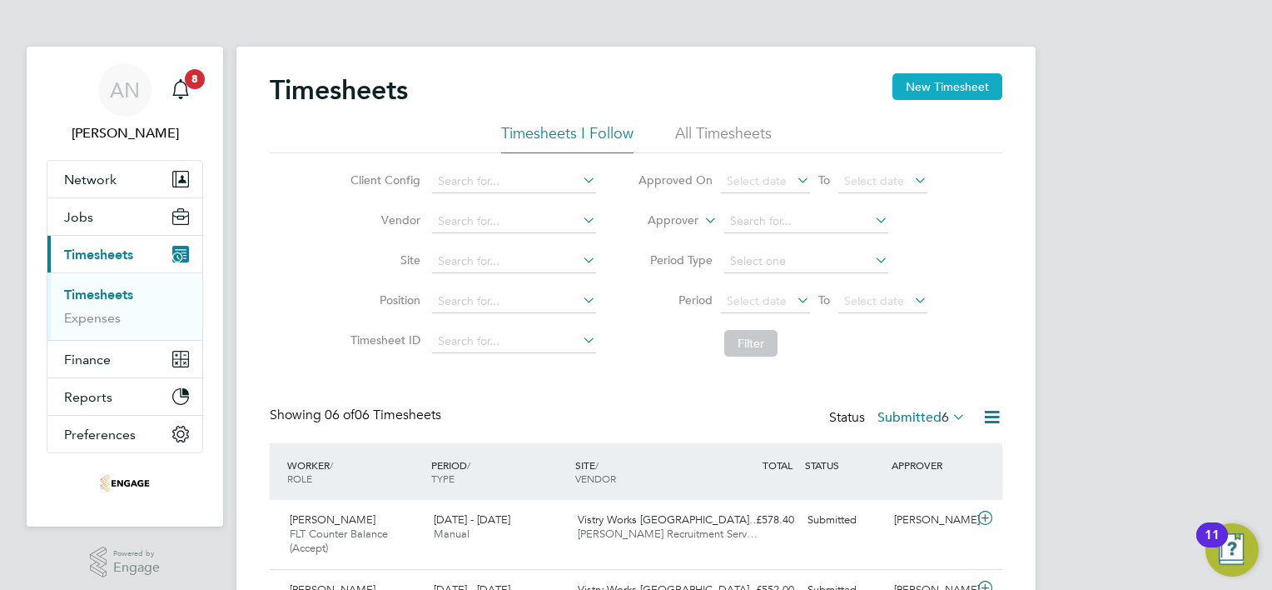
click at [973, 92] on button "New Timesheet" at bounding box center [948, 86] width 110 height 27
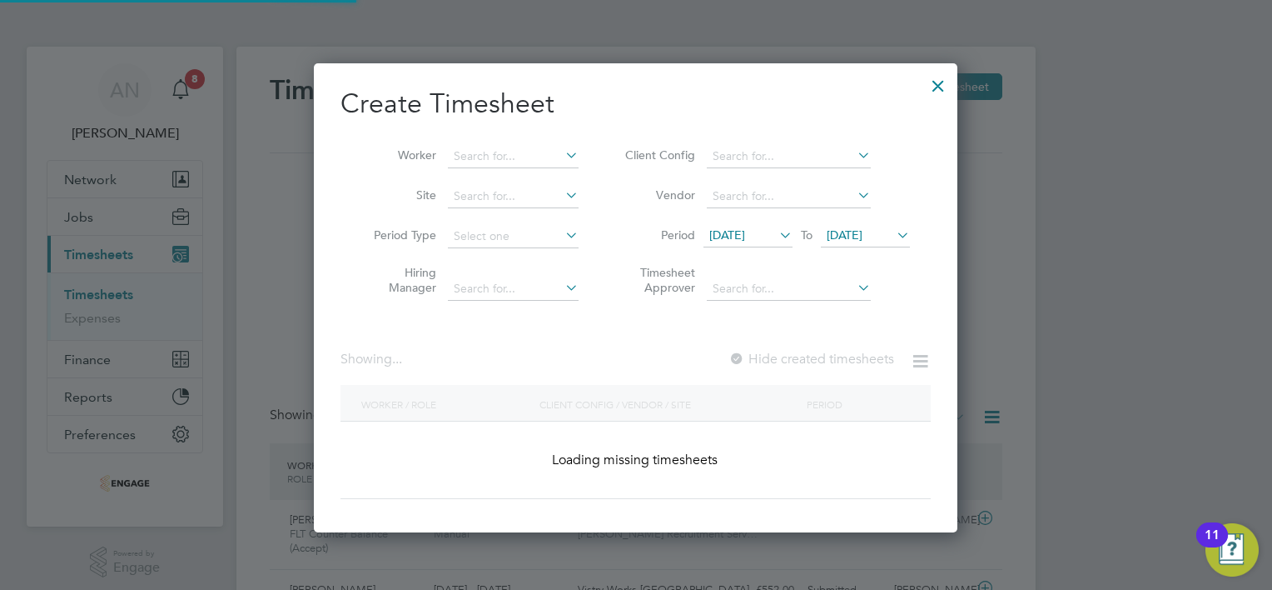
scroll to position [2672, 645]
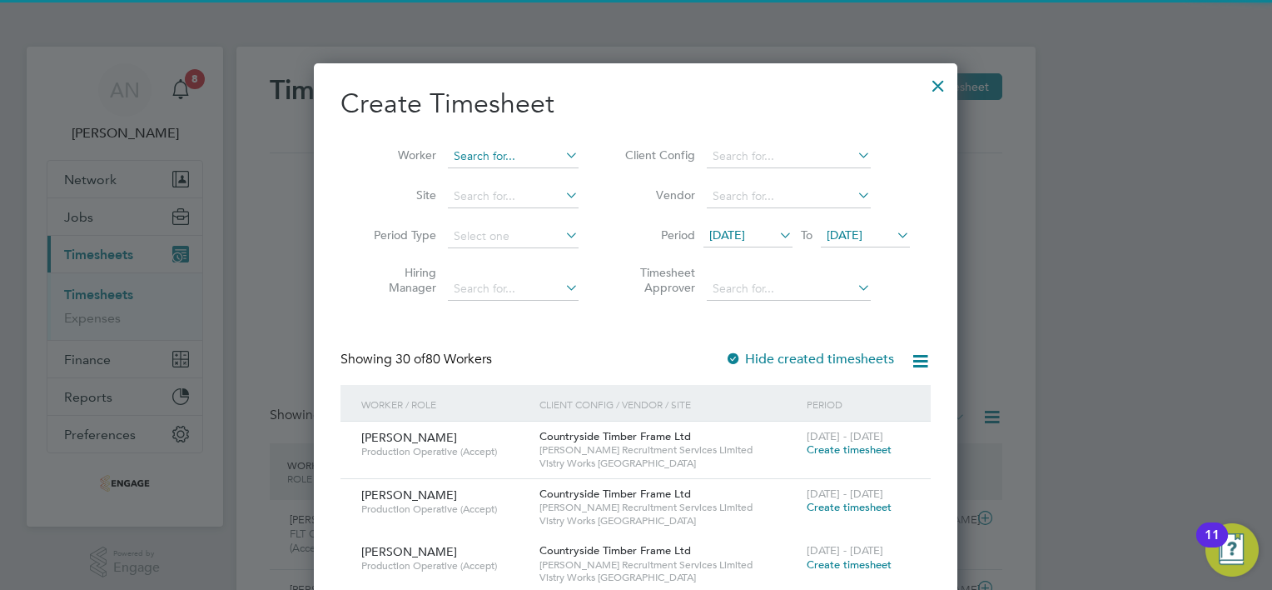
click at [518, 158] on input at bounding box center [513, 156] width 131 height 23
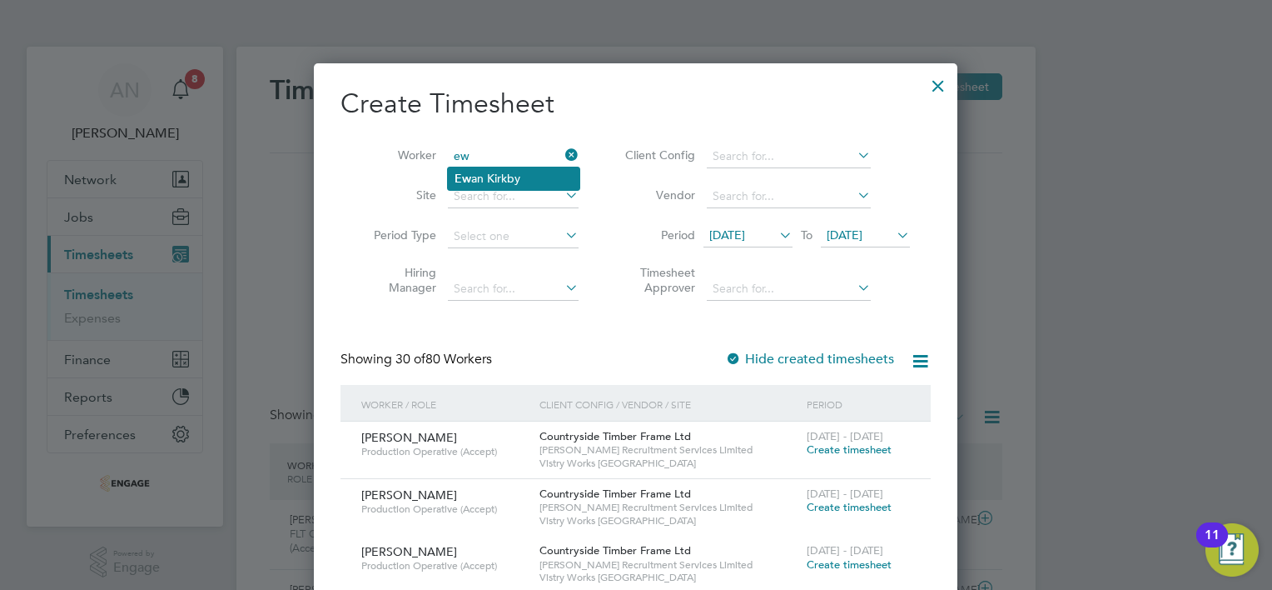
click at [527, 183] on li "Ew an Kirkby" at bounding box center [514, 178] width 132 height 22
type input "[PERSON_NAME]"
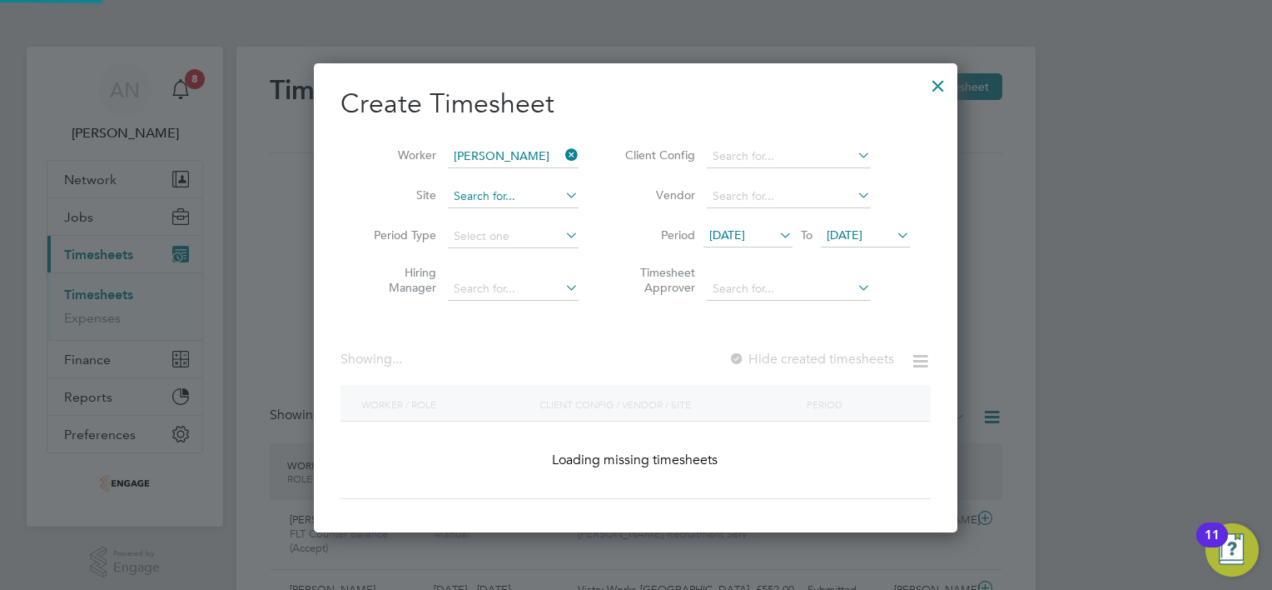
scroll to position [8, 8]
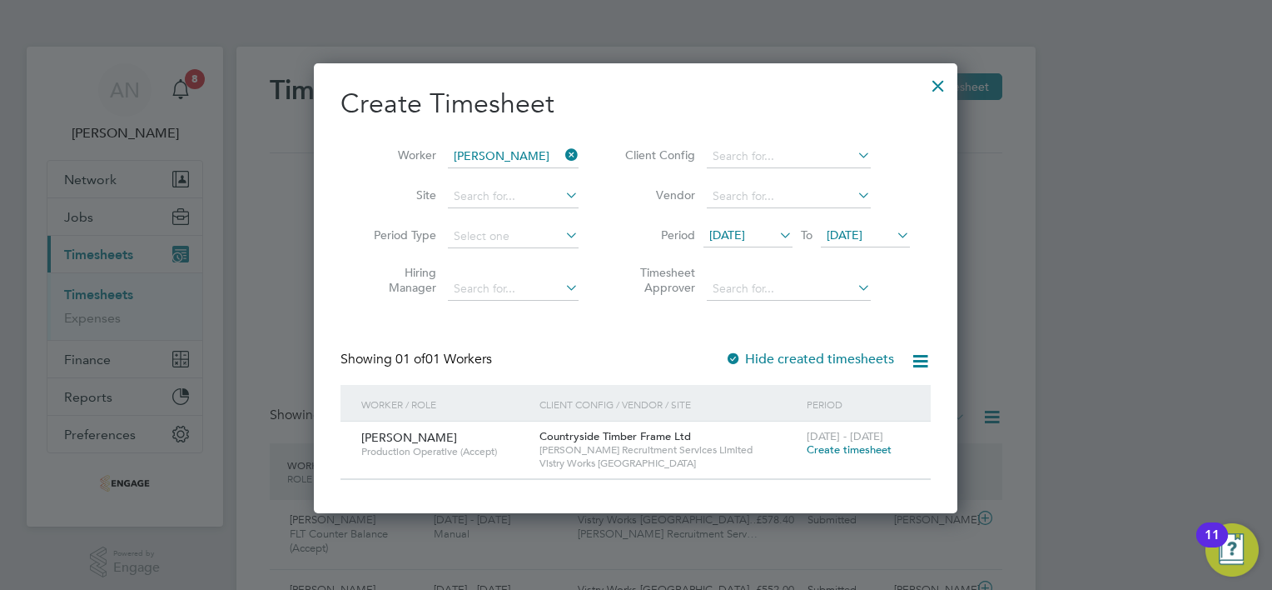
click at [842, 449] on span "Create timesheet" at bounding box center [849, 449] width 85 height 14
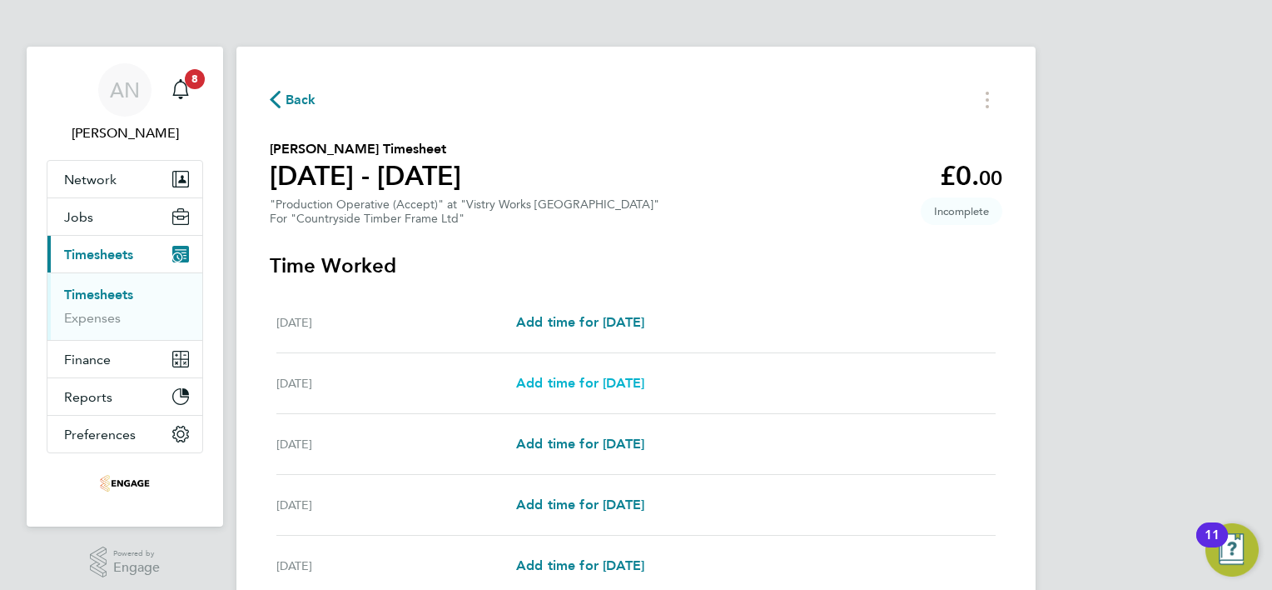
click at [626, 383] on span "Add time for [DATE]" at bounding box center [580, 383] width 128 height 16
select select "15"
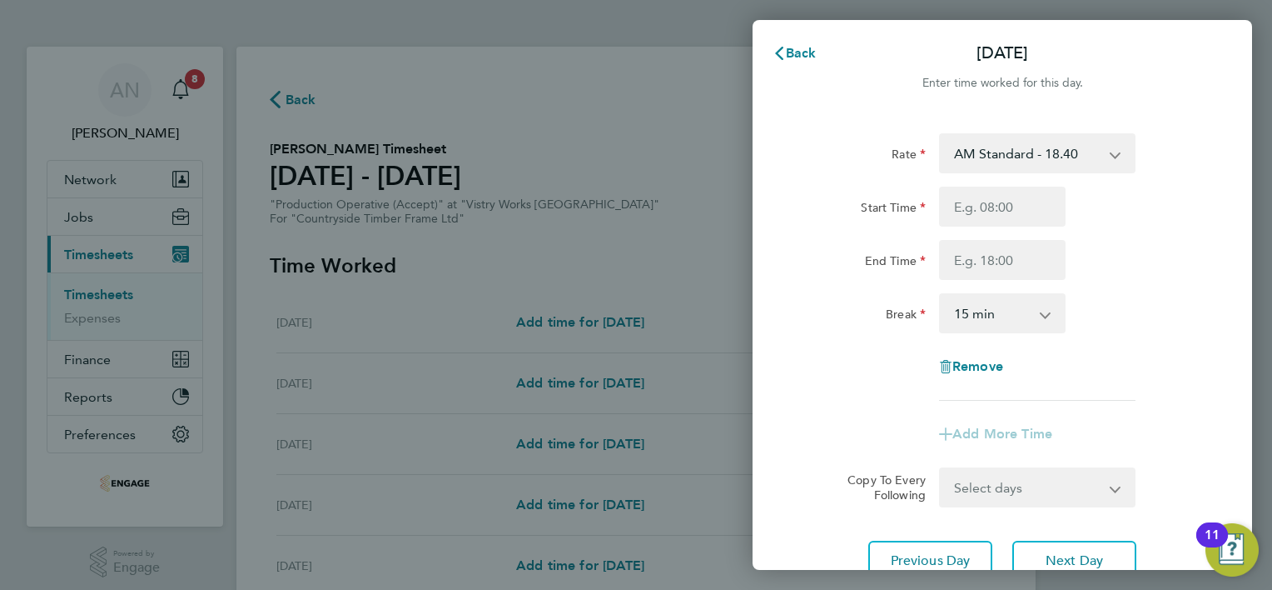
click at [1063, 152] on select "AM Standard - 18.40 OT 1 - 27.60 PM OT2 - 40.11 PM OT 1 - 30.08 PM Standard - 2…" at bounding box center [1027, 153] width 173 height 37
select select "15"
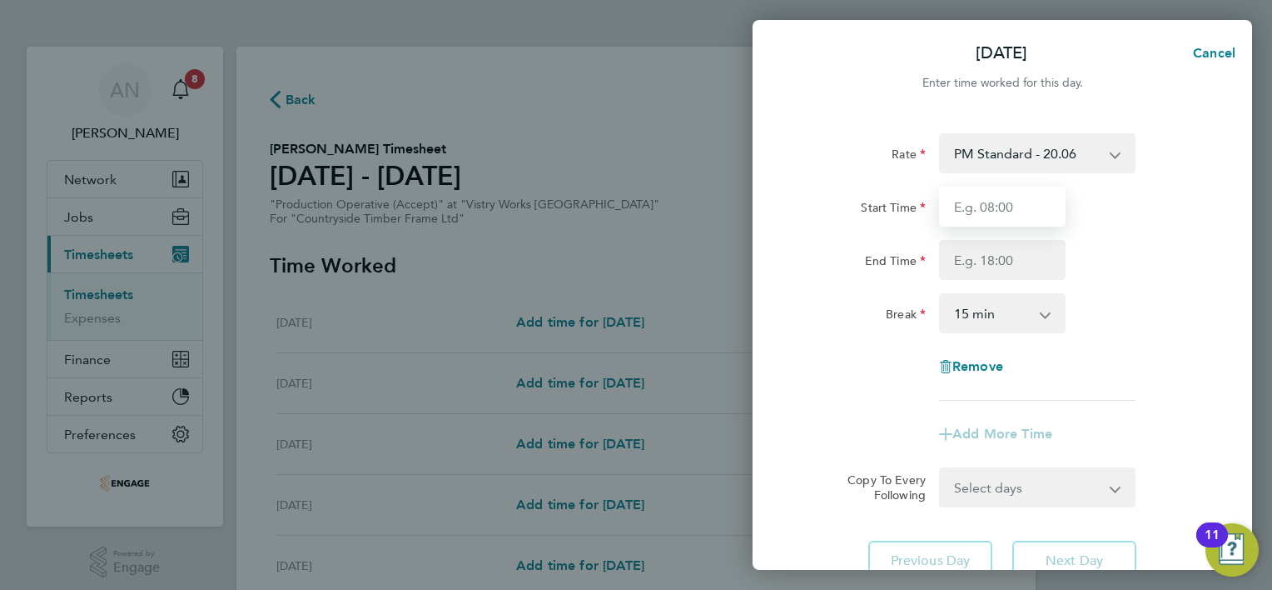
click at [986, 213] on input "Start Time" at bounding box center [1002, 207] width 127 height 40
type input "14:00"
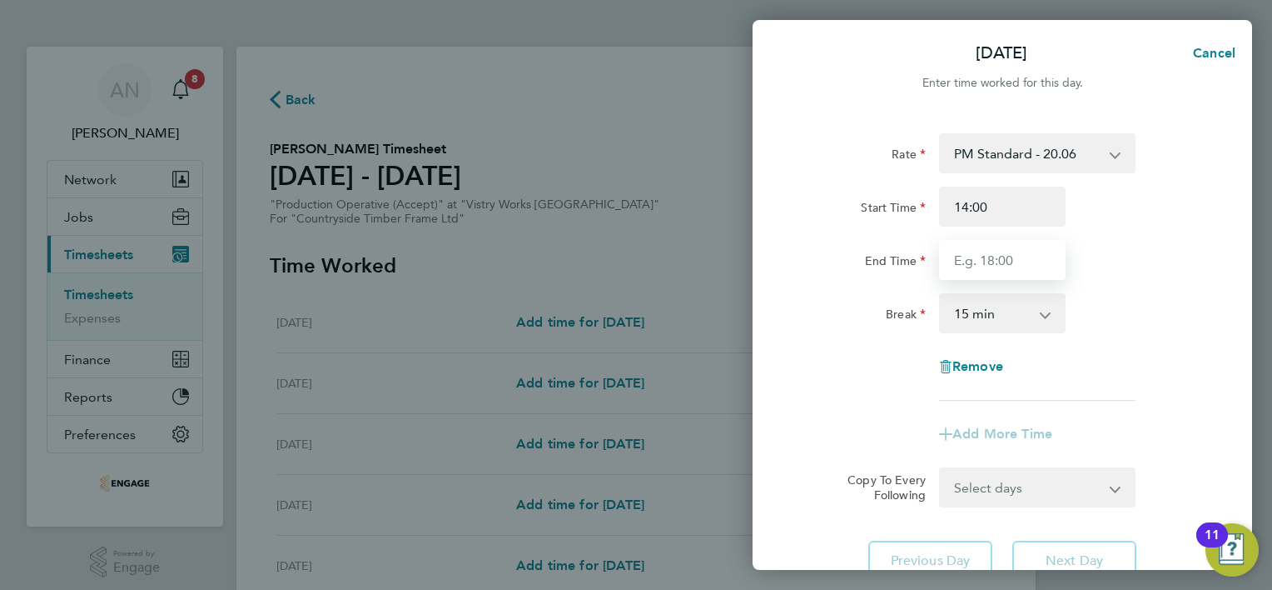
click at [986, 260] on input "End Time" at bounding box center [1002, 260] width 127 height 40
click at [961, 307] on select "0 min 15 min 30 min 45 min 60 min 75 min 90 min" at bounding box center [992, 313] width 103 height 37
click at [968, 271] on input "End Time" at bounding box center [1002, 260] width 127 height 40
type input "22:30"
click at [991, 300] on select "0 min 15 min 30 min 45 min 60 min 75 min 90 min" at bounding box center [992, 313] width 103 height 37
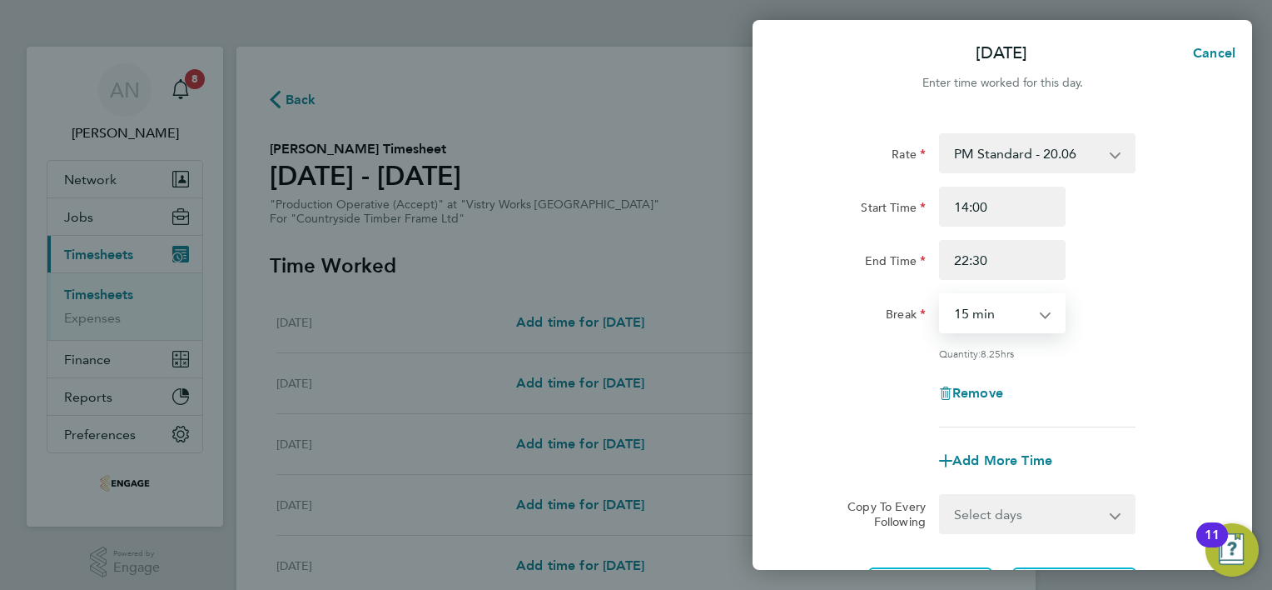
select select "30"
click at [941, 295] on select "0 min 15 min 30 min 45 min 60 min 75 min 90 min" at bounding box center [992, 313] width 103 height 37
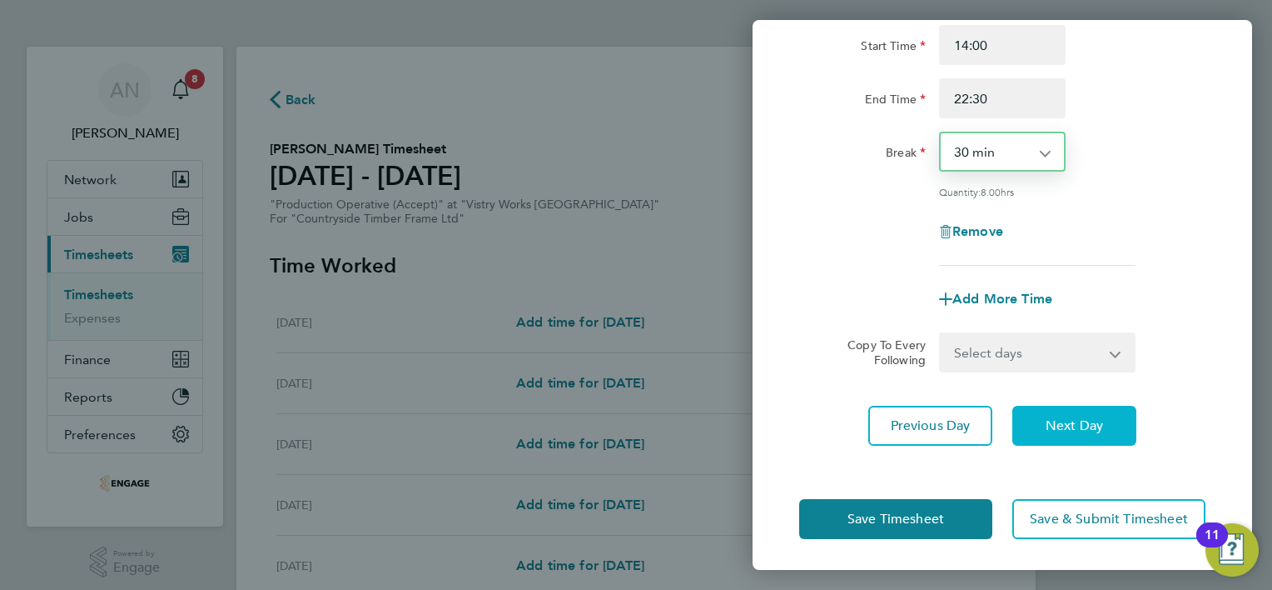
click at [1051, 420] on span "Next Day" at bounding box center [1074, 425] width 57 height 17
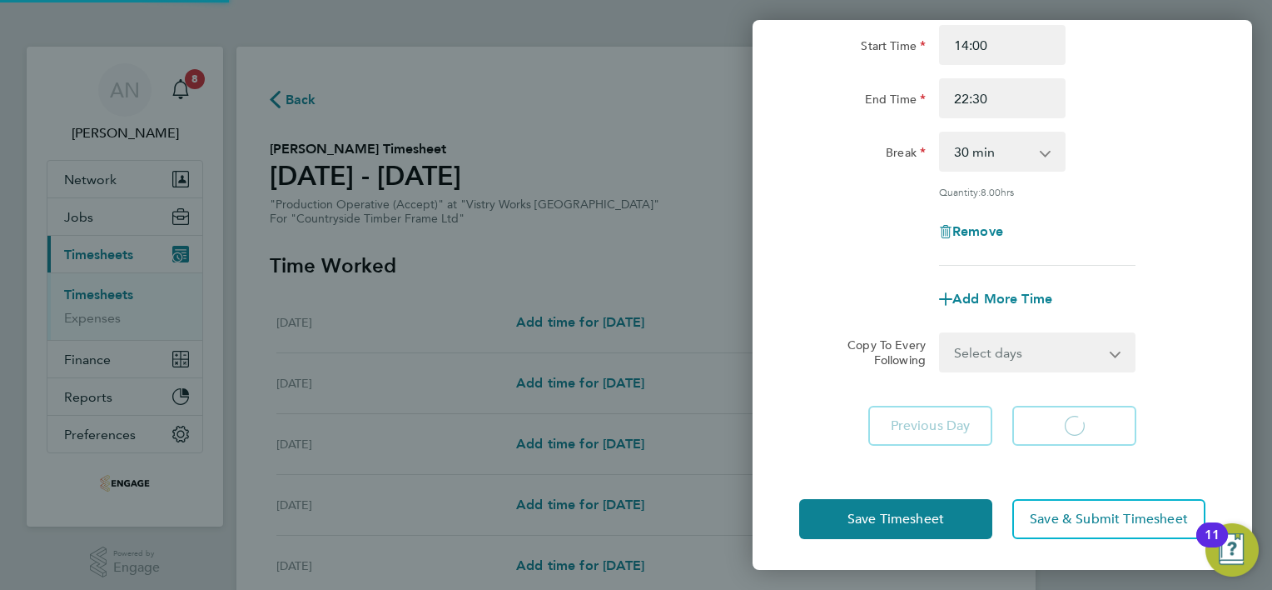
select select "15"
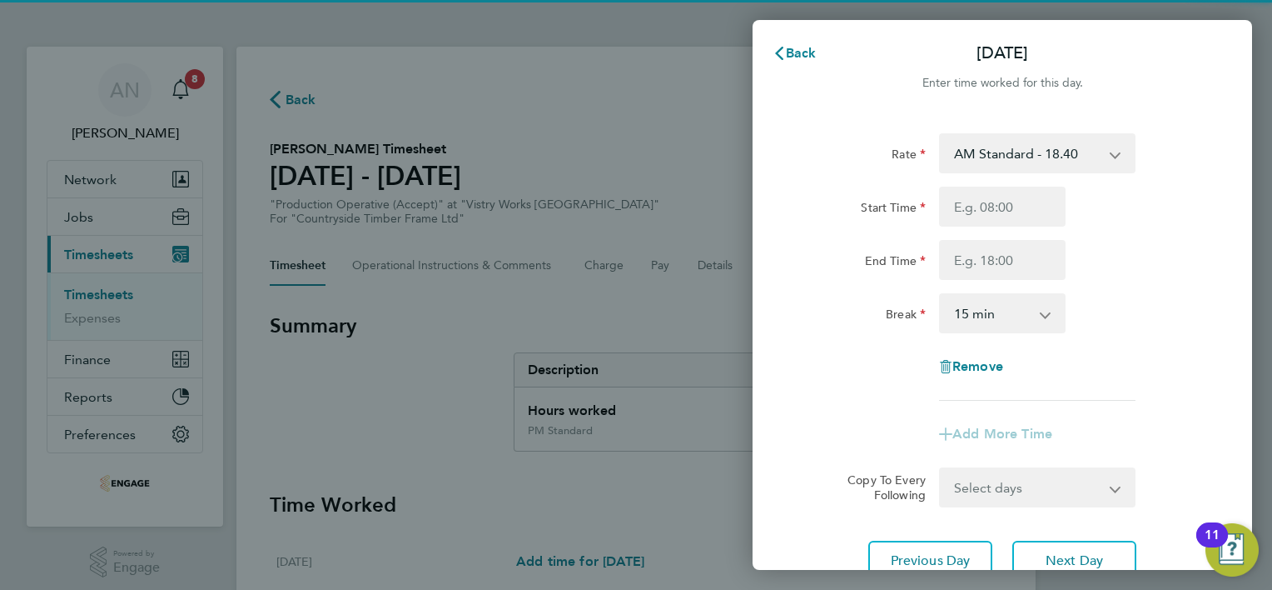
click at [988, 154] on select "AM Standard - 18.40 OT 1 - 27.60 PM OT2 - 40.11 PM OT 1 - 30.08 PM Standard - 2…" at bounding box center [1027, 153] width 173 height 37
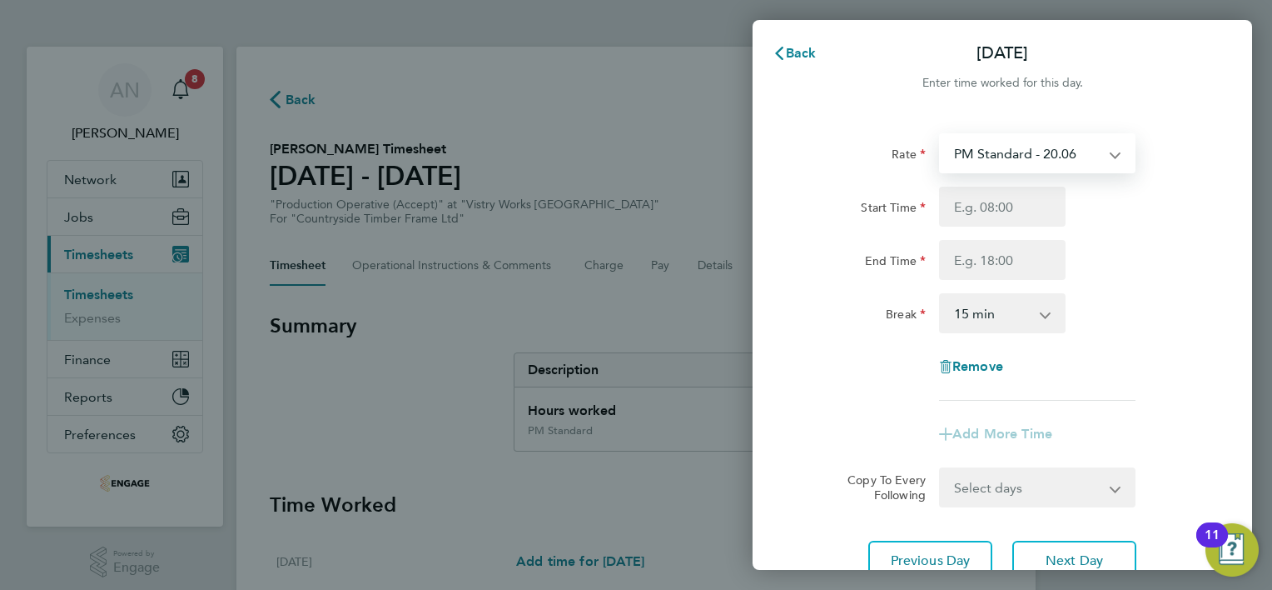
select select "15"
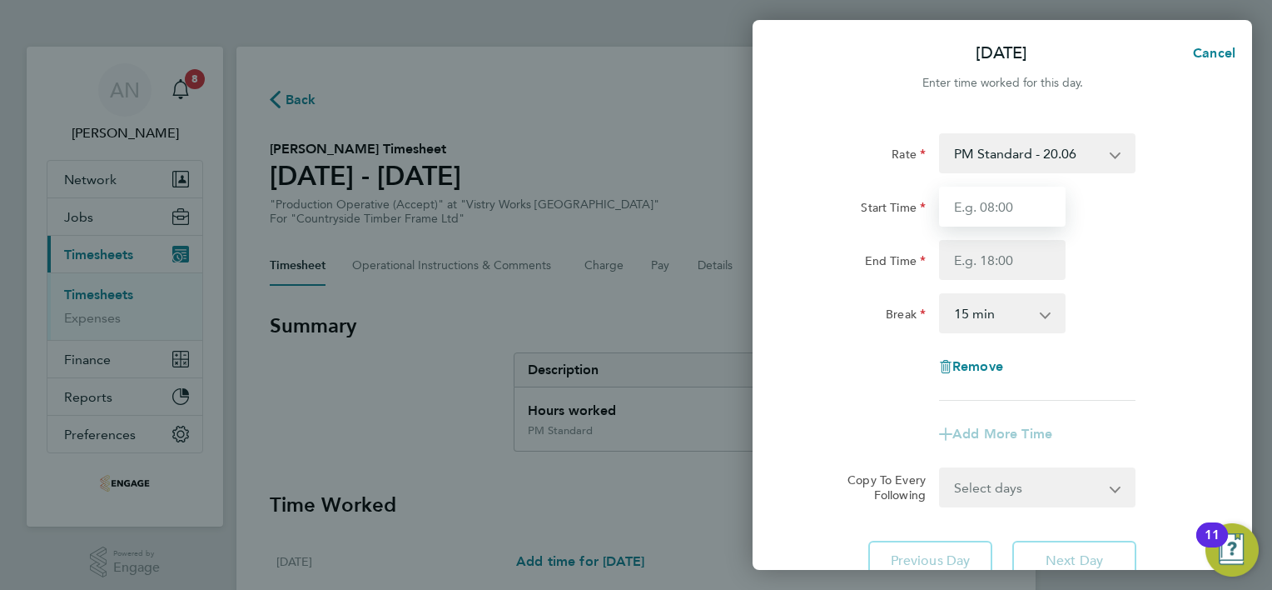
click at [994, 222] on input "Start Time" at bounding box center [1002, 207] width 127 height 40
type input "14:00"
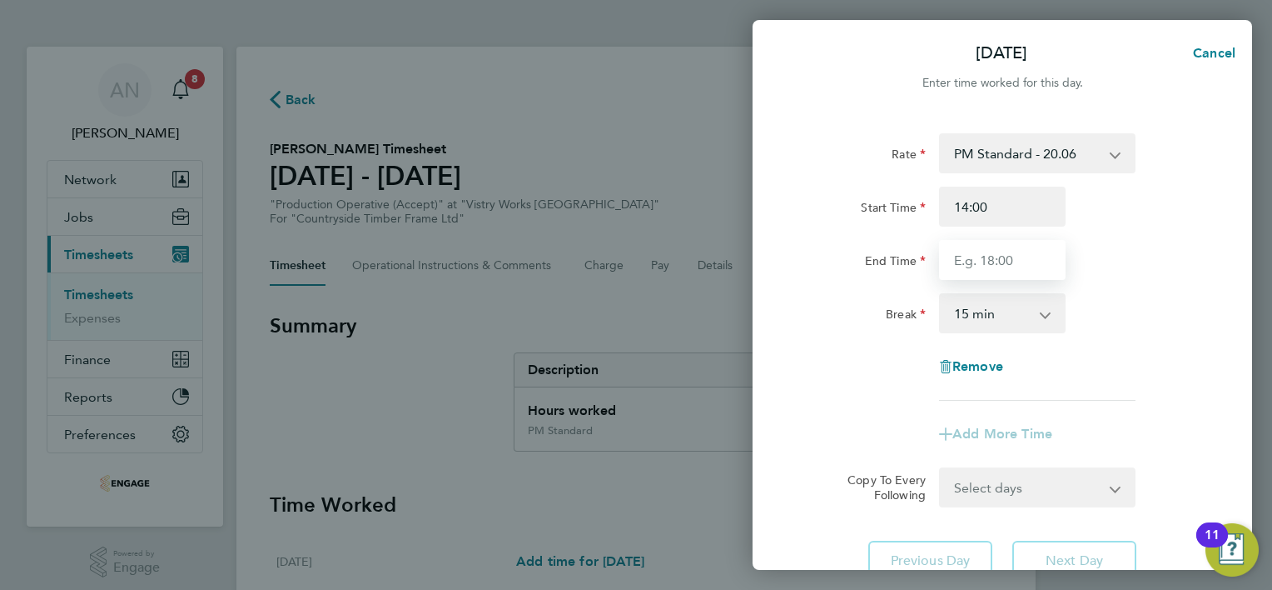
type input "22:30"
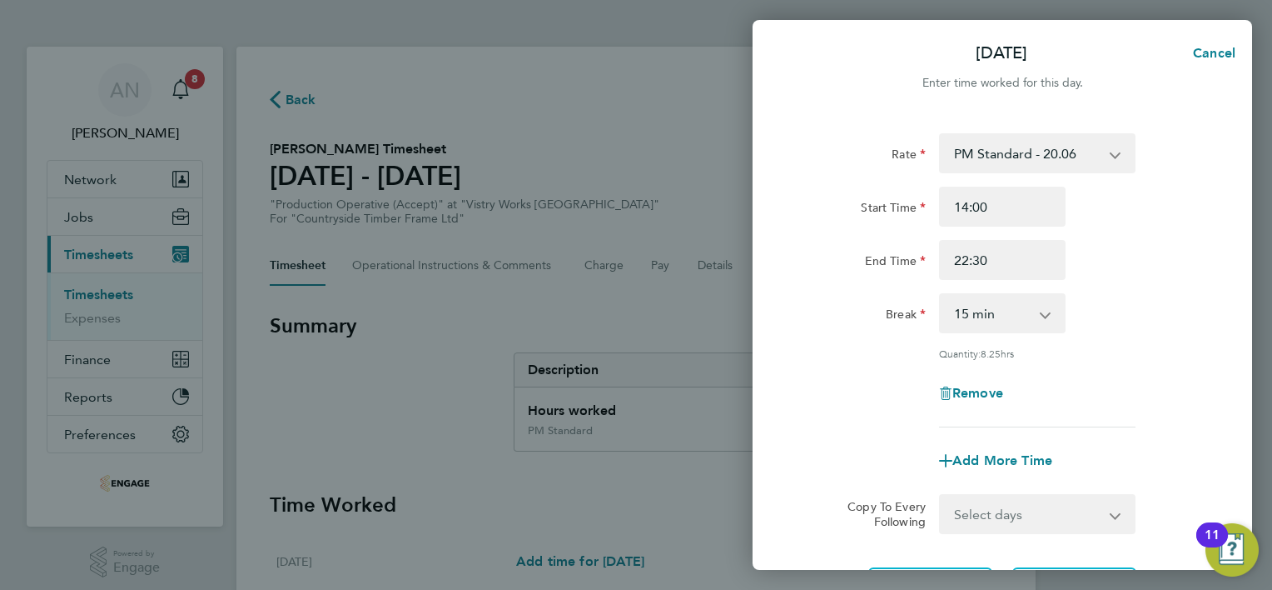
click at [993, 317] on select "0 min 15 min 30 min 45 min 60 min 75 min 90 min" at bounding box center [992, 313] width 103 height 37
select select "30"
click at [941, 295] on select "0 min 15 min 30 min 45 min 60 min 75 min 90 min" at bounding box center [992, 313] width 103 height 37
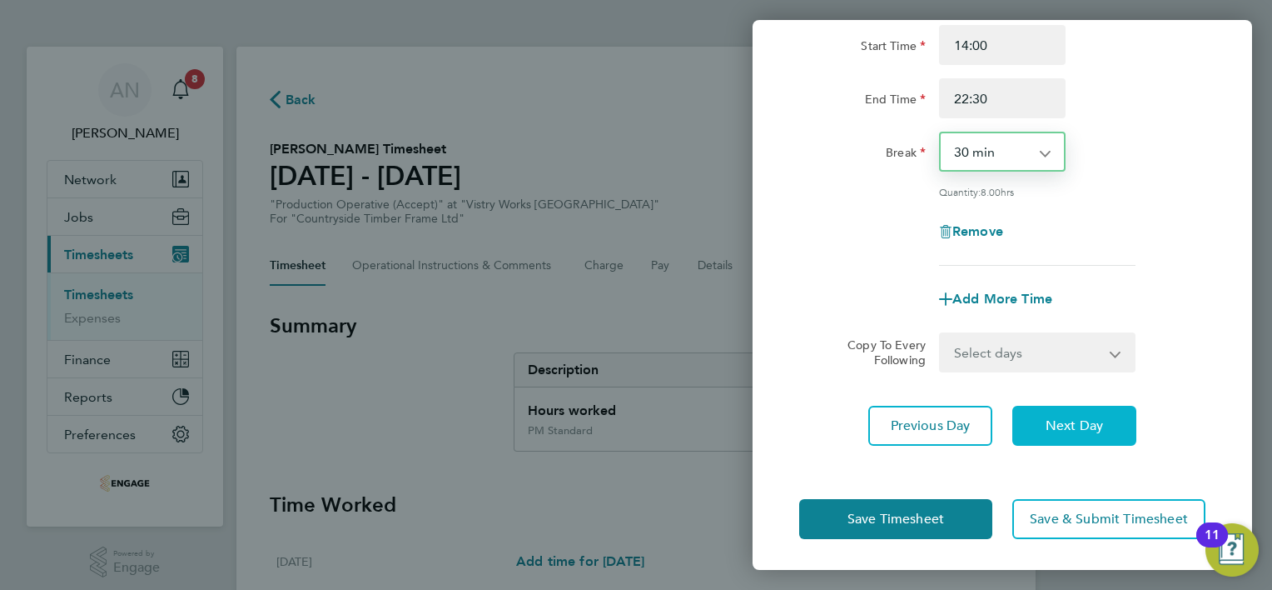
click at [1043, 431] on button "Next Day" at bounding box center [1075, 426] width 124 height 40
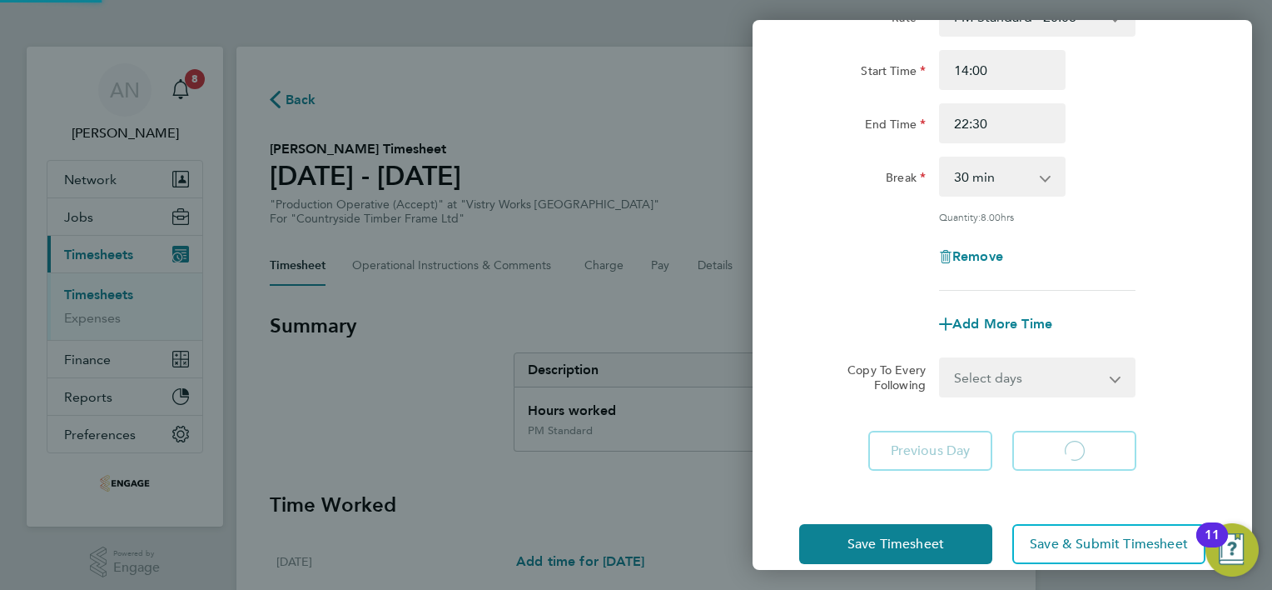
select select "15"
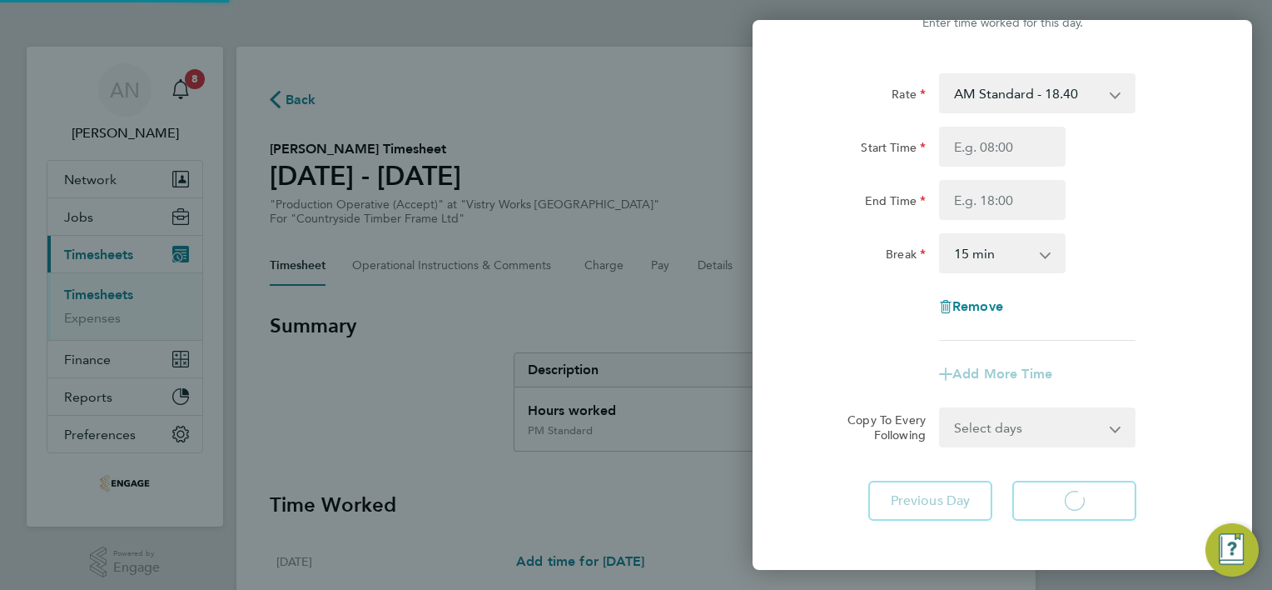
select select "15"
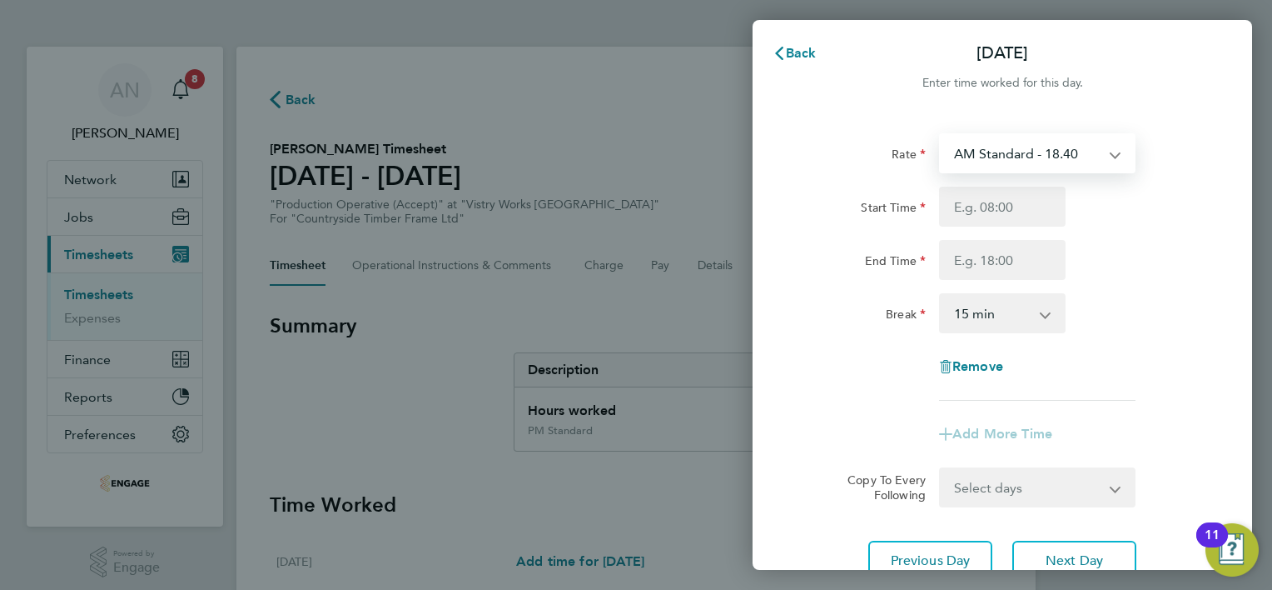
click at [1017, 160] on select "AM Standard - 18.40 OT 1 - 27.60 PM OT2 - 40.11 PM OT 1 - 30.08 PM Standard - 2…" at bounding box center [1027, 153] width 173 height 37
select select "15"
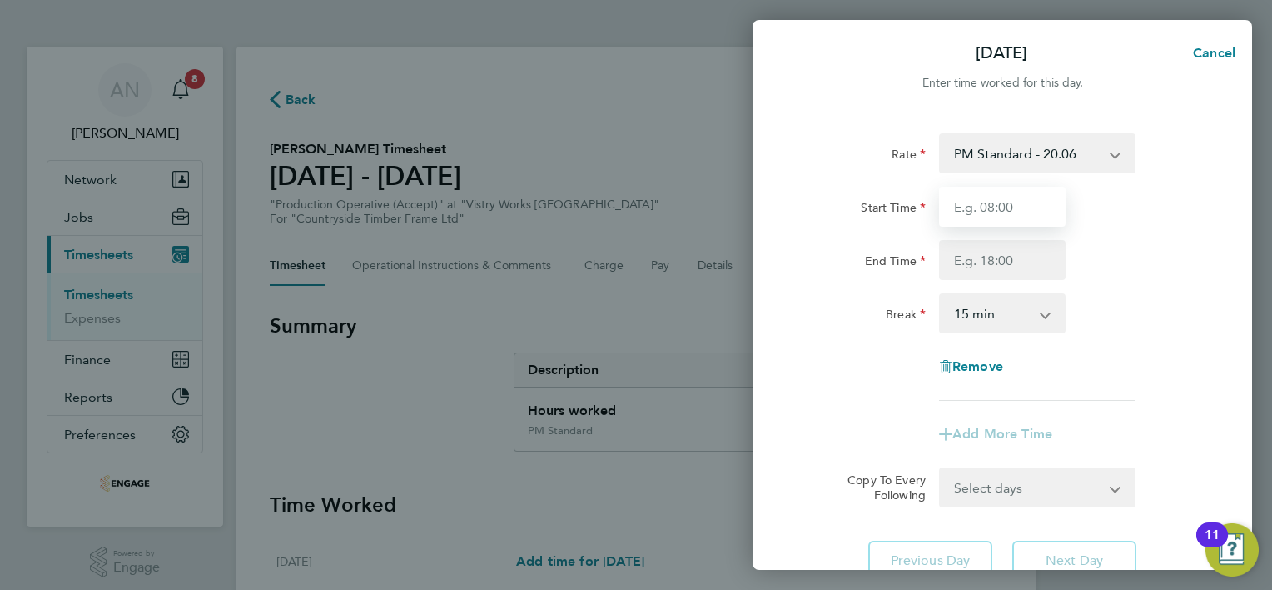
click at [998, 206] on input "Start Time" at bounding box center [1002, 207] width 127 height 40
type input "14:00"
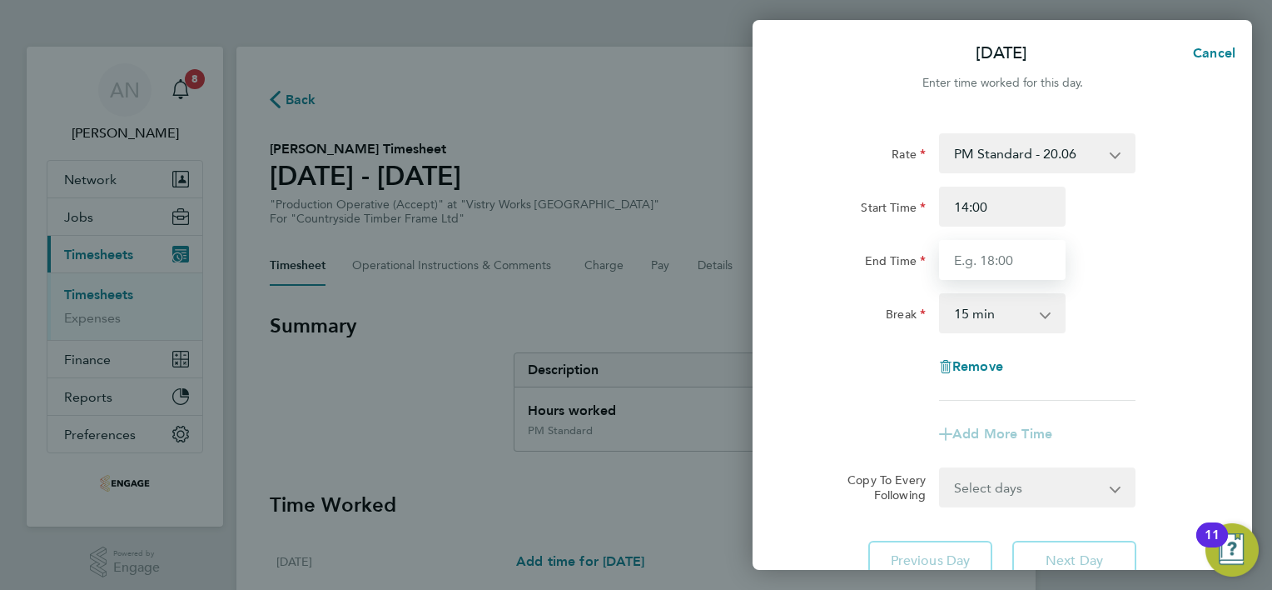
type input "22:30"
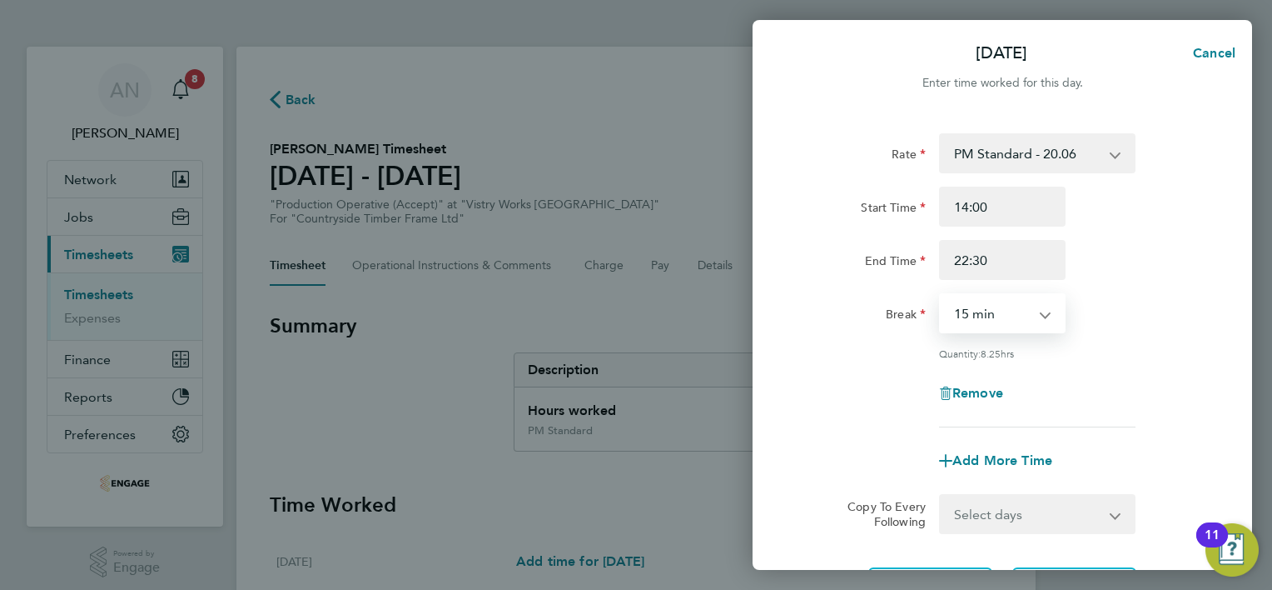
click at [1003, 302] on select "0 min 15 min 30 min 45 min 60 min 75 min 90 min" at bounding box center [992, 313] width 103 height 37
select select "30"
click at [941, 295] on select "0 min 15 min 30 min 45 min 60 min 75 min 90 min" at bounding box center [992, 313] width 103 height 37
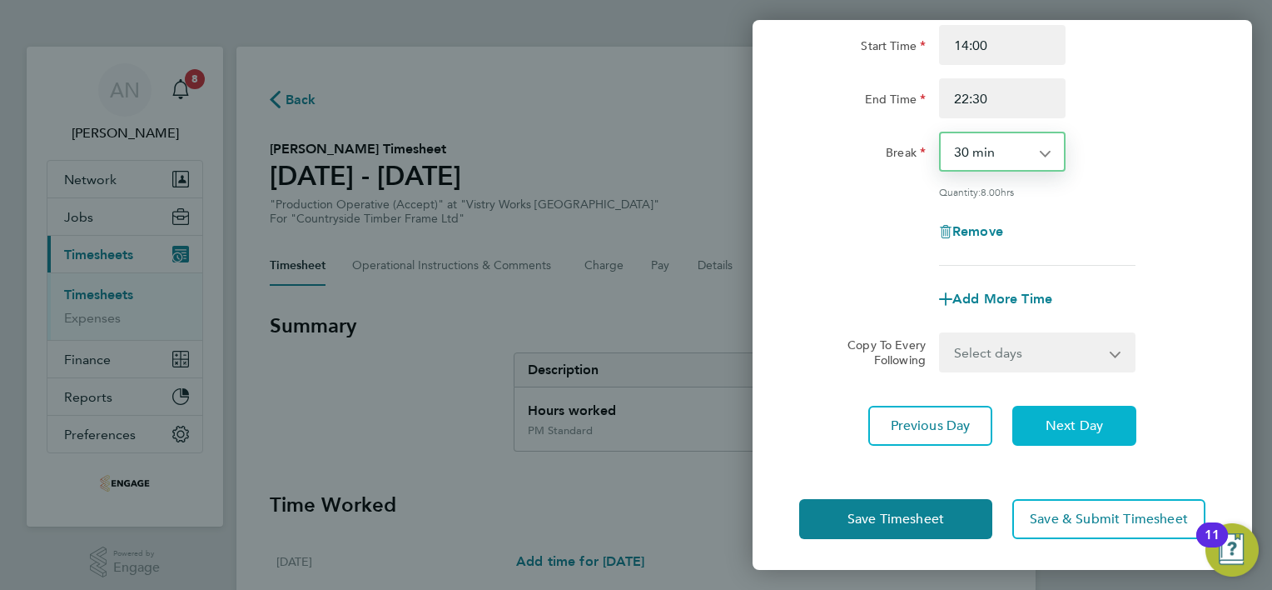
click at [1035, 415] on button "Next Day" at bounding box center [1075, 426] width 124 height 40
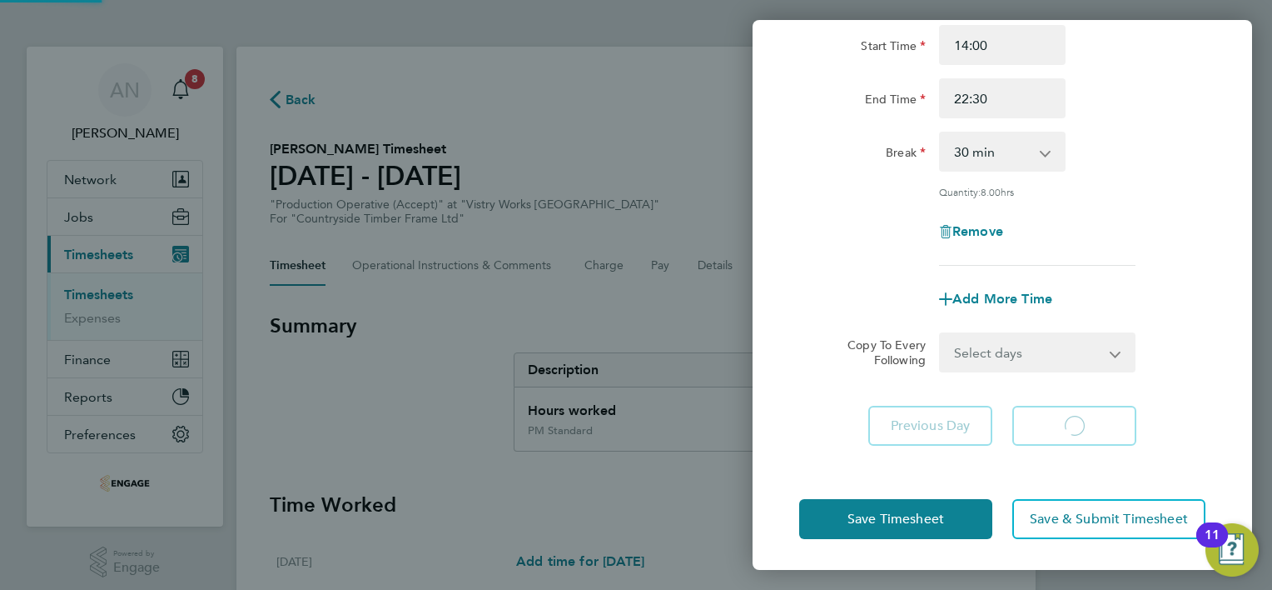
select select "15"
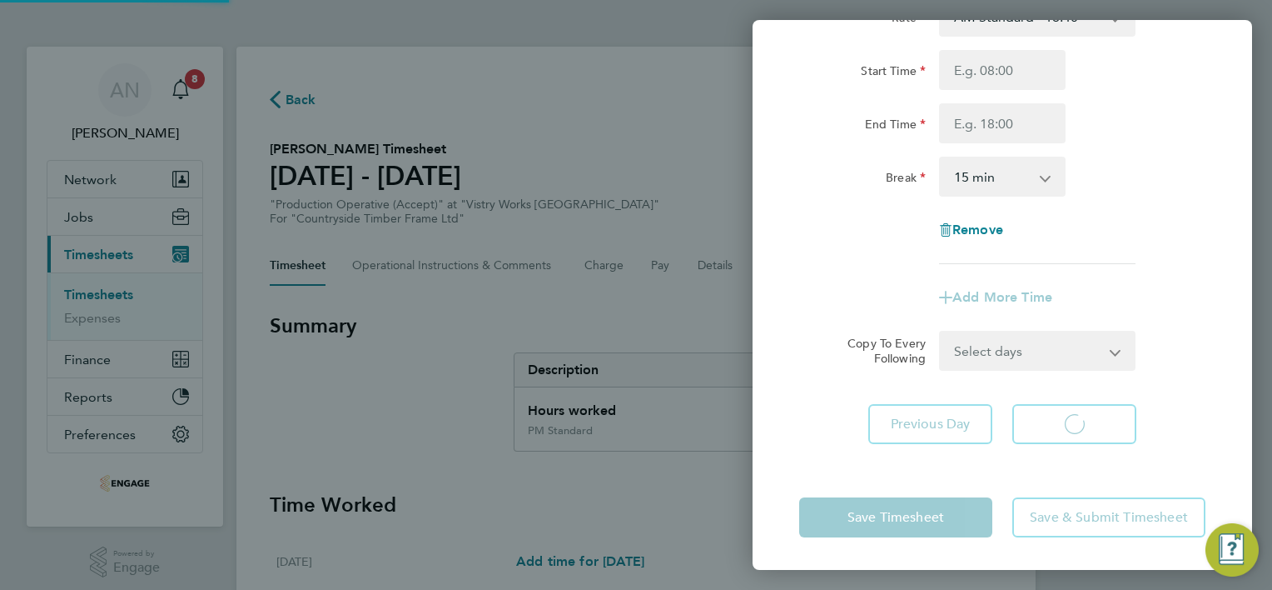
scroll to position [55, 0]
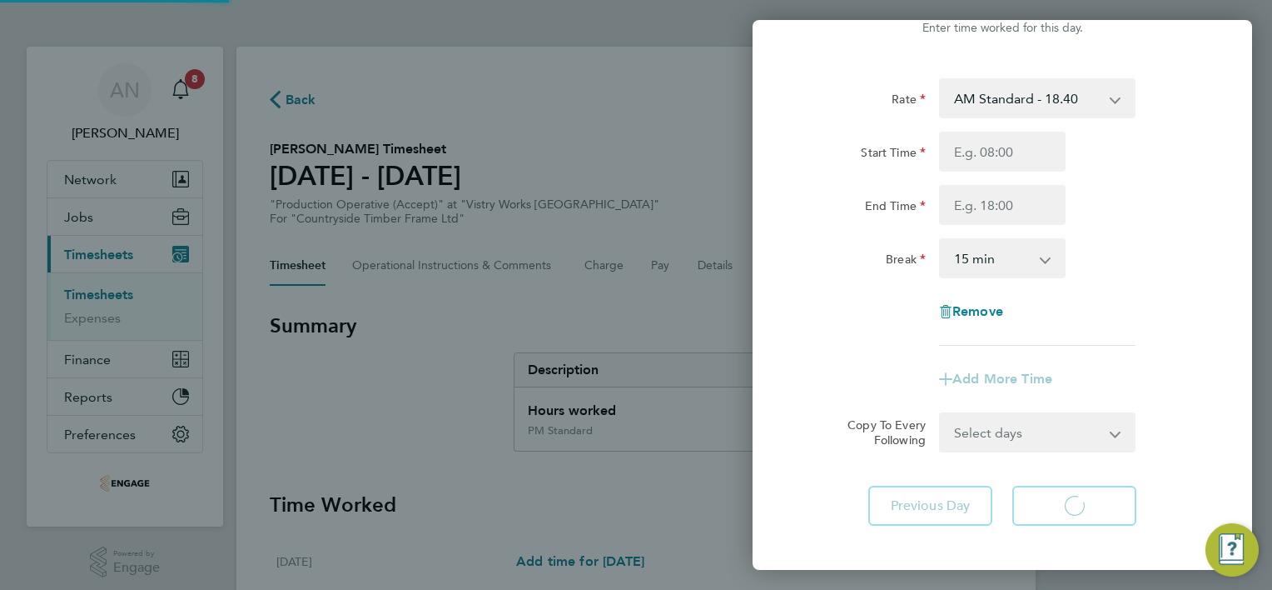
select select "15"
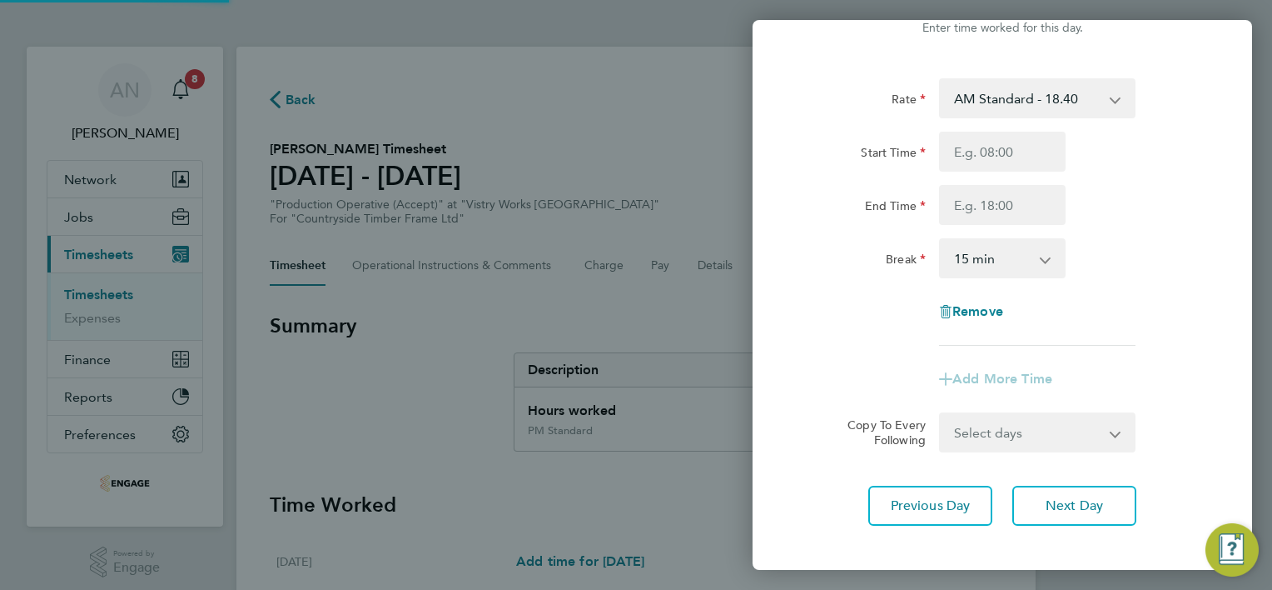
scroll to position [0, 0]
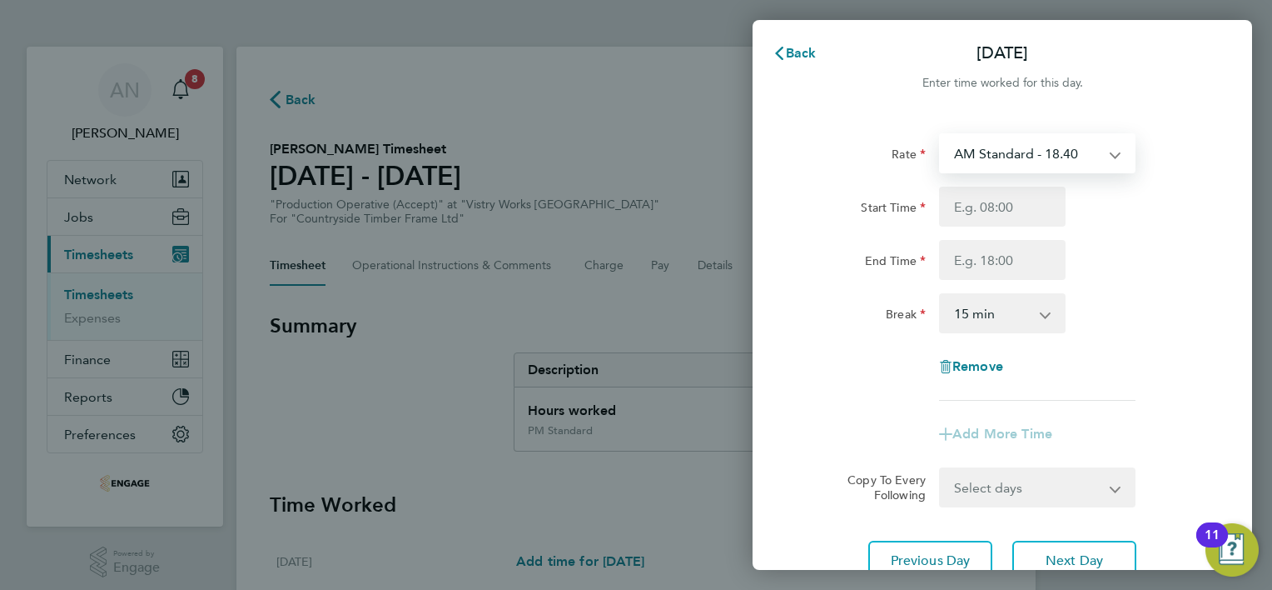
click at [994, 164] on select "AM Standard - 18.40 OT 1 - 27.60 PM OT2 - 40.11 PM OT 1 - 30.08 PM Standard - 2…" at bounding box center [1027, 153] width 173 height 37
select select "15"
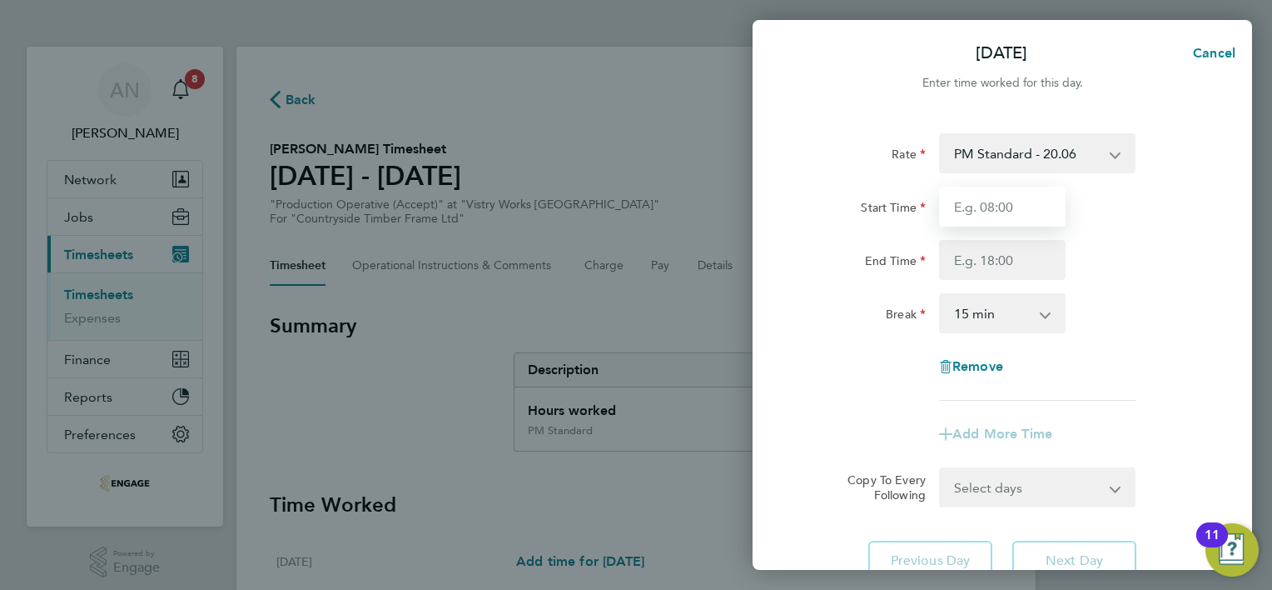
click at [992, 213] on input "Start Time" at bounding box center [1002, 207] width 127 height 40
type input "14:00"
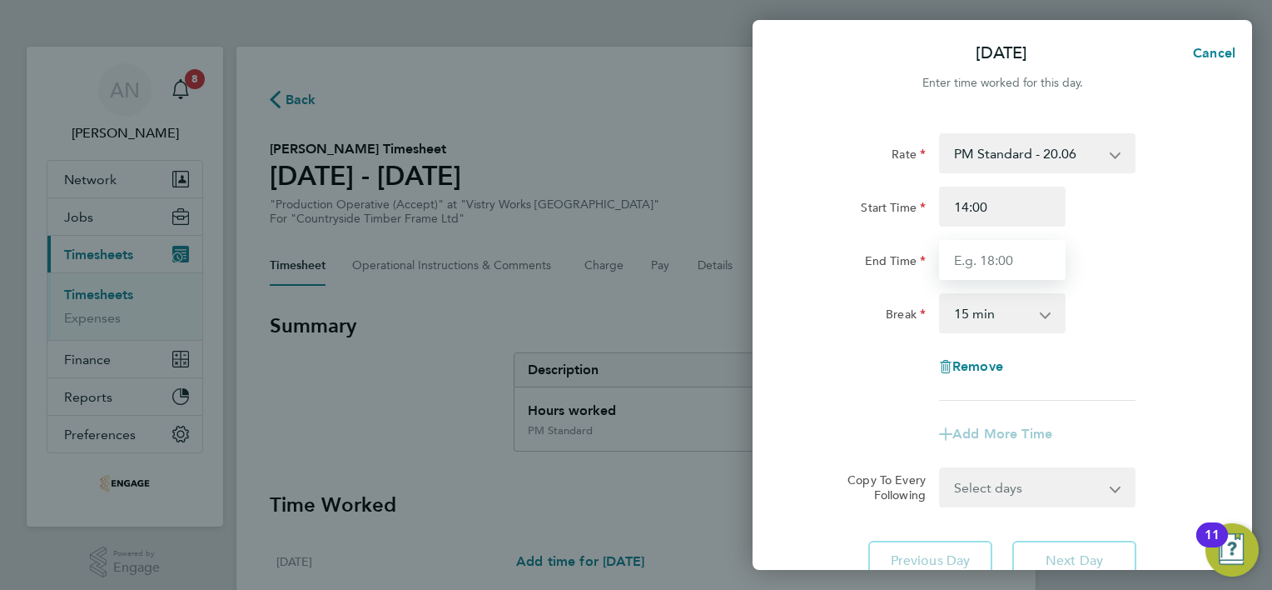
click at [994, 264] on input "End Time" at bounding box center [1002, 260] width 127 height 40
type input "20:00"
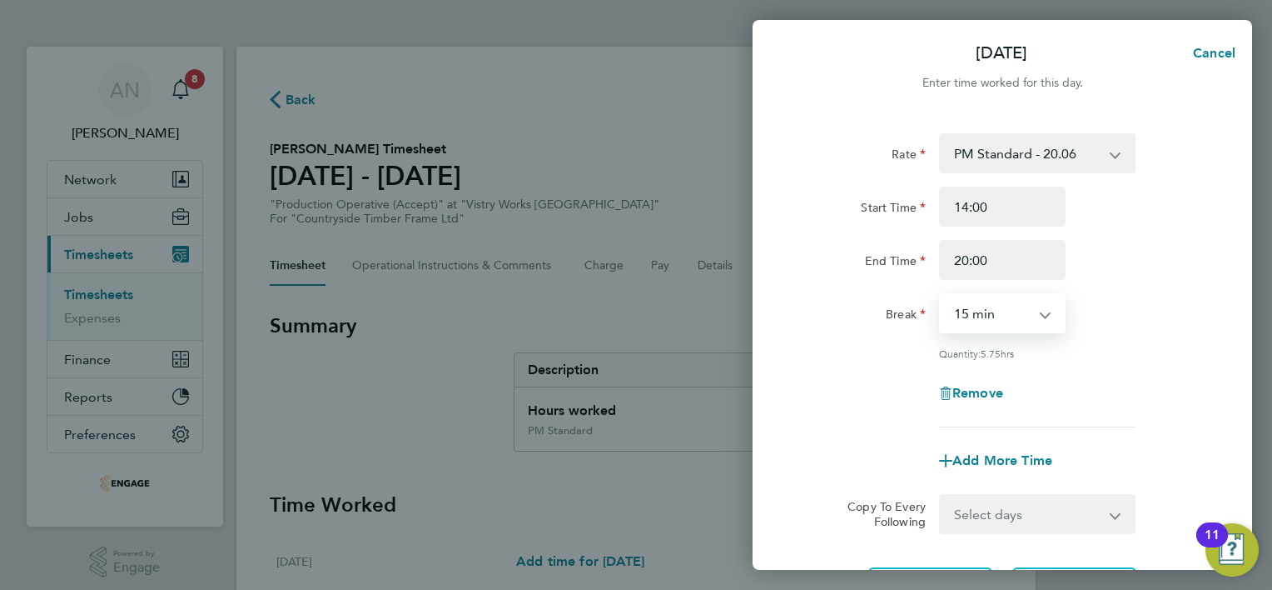
click at [1001, 320] on select "0 min 15 min 30 min 45 min 60 min 75 min 90 min" at bounding box center [992, 313] width 103 height 37
select select "30"
click at [941, 295] on select "0 min 15 min 30 min 45 min 60 min 75 min 90 min" at bounding box center [992, 313] width 103 height 37
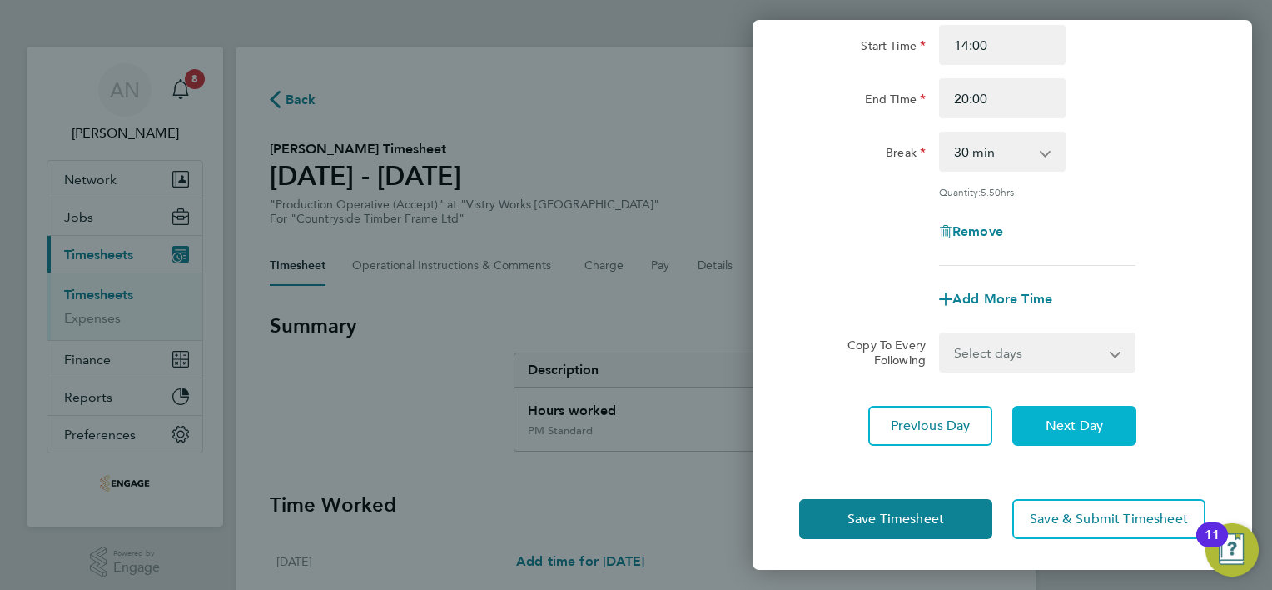
click at [1067, 431] on button "Next Day" at bounding box center [1075, 426] width 124 height 40
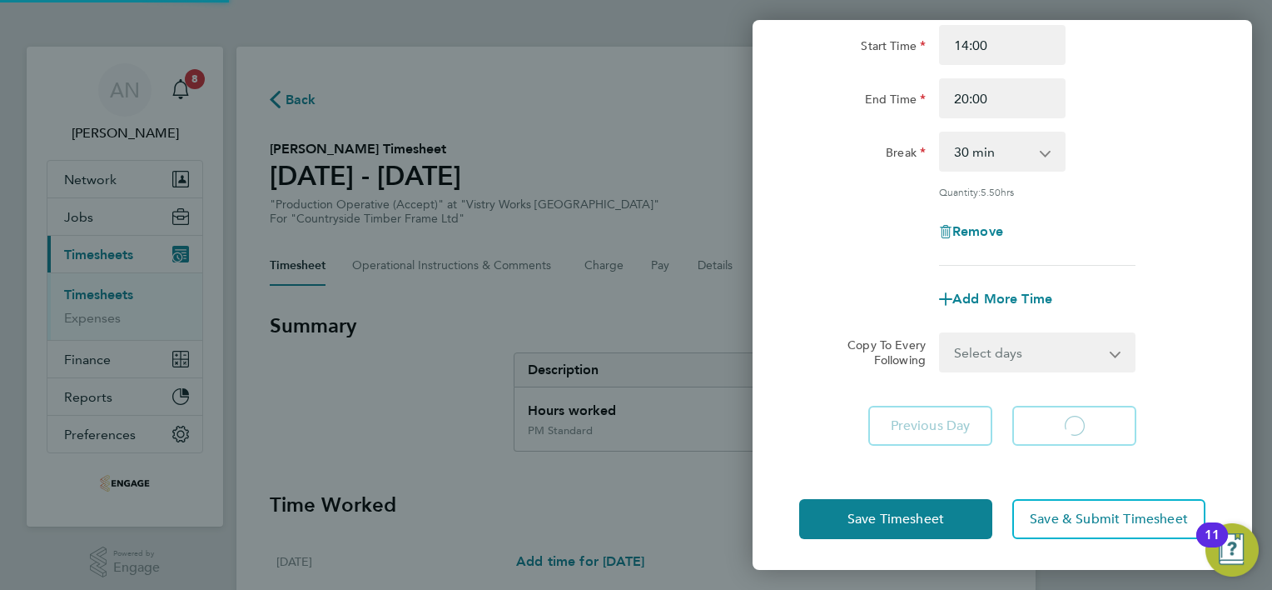
scroll to position [137, 0]
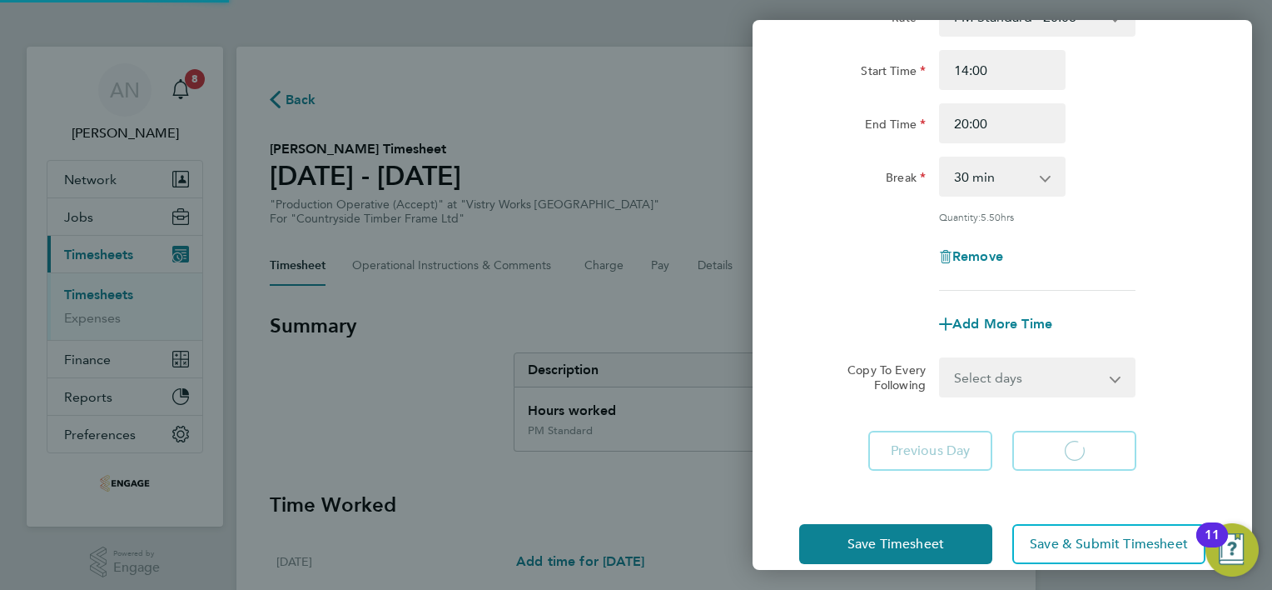
select select "15"
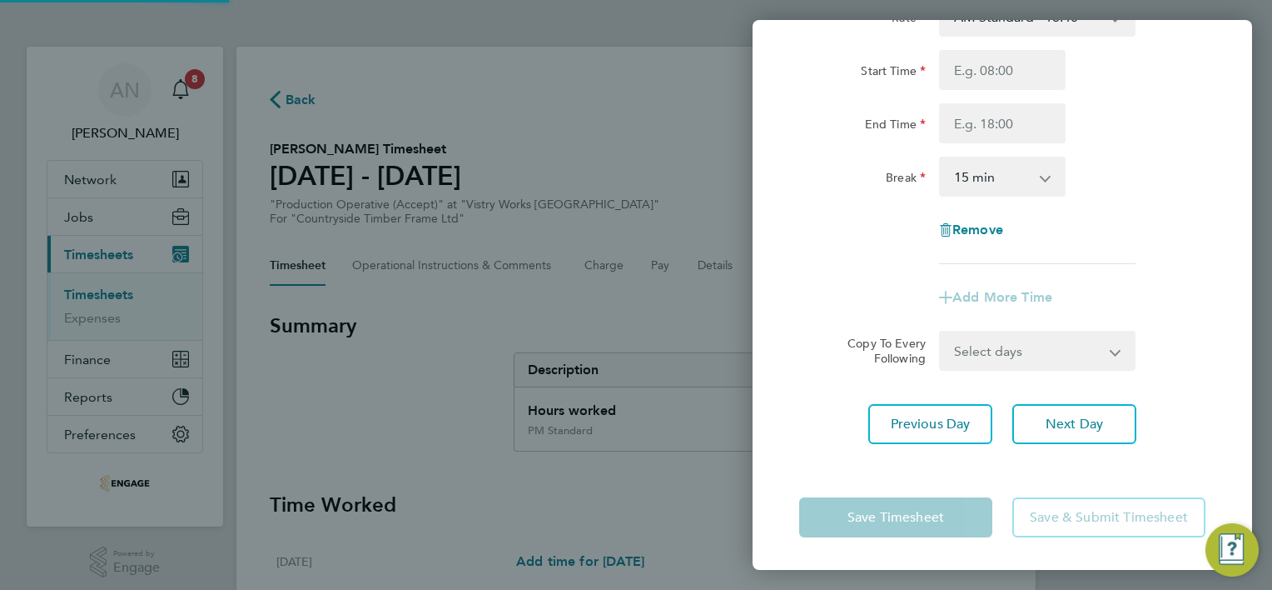
scroll to position [0, 0]
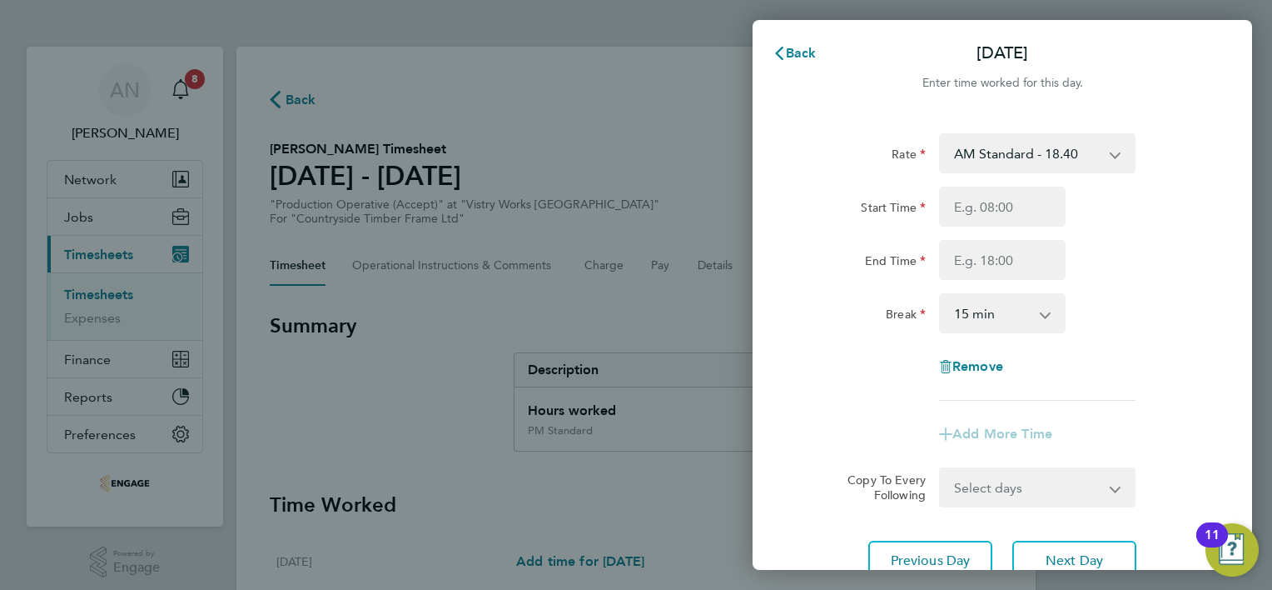
click at [1009, 157] on select "AM Standard - 18.40 OT 1 - 27.60 PM OT2 - 40.11 PM OT 1 - 30.08 PM Standard - 2…" at bounding box center [1027, 153] width 173 height 37
select select "15"
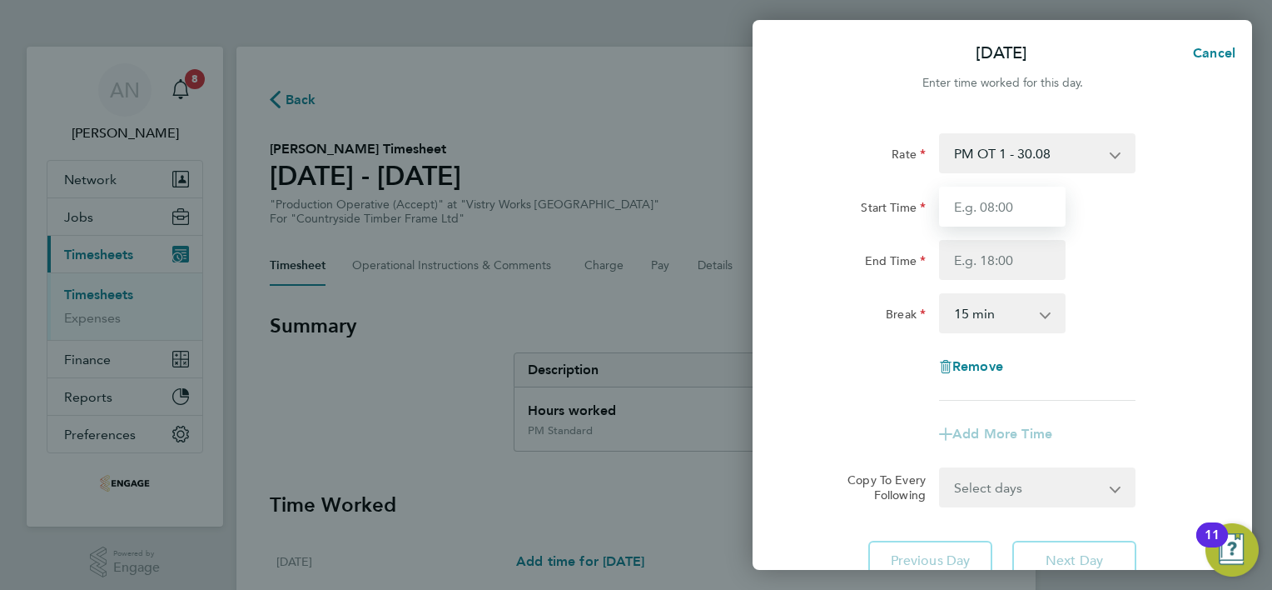
click at [998, 210] on input "Start Time" at bounding box center [1002, 207] width 127 height 40
type input "06:00"
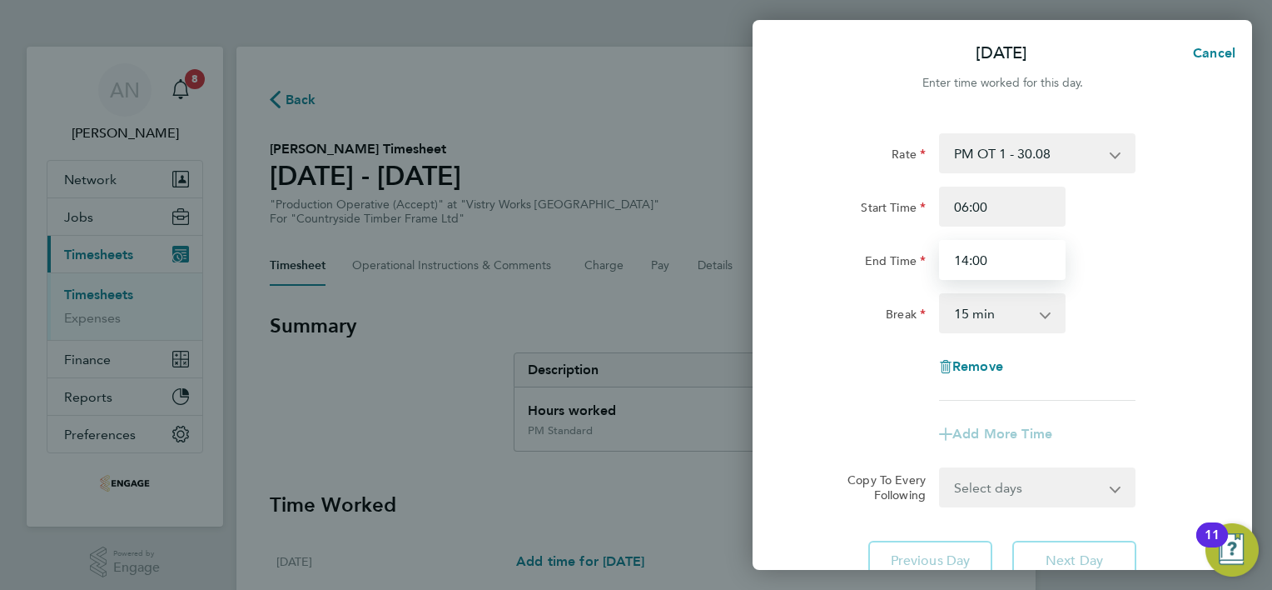
type input "14:00"
click at [1010, 324] on select "0 min 15 min 30 min 45 min 60 min 75 min 90 min" at bounding box center [992, 313] width 103 height 37
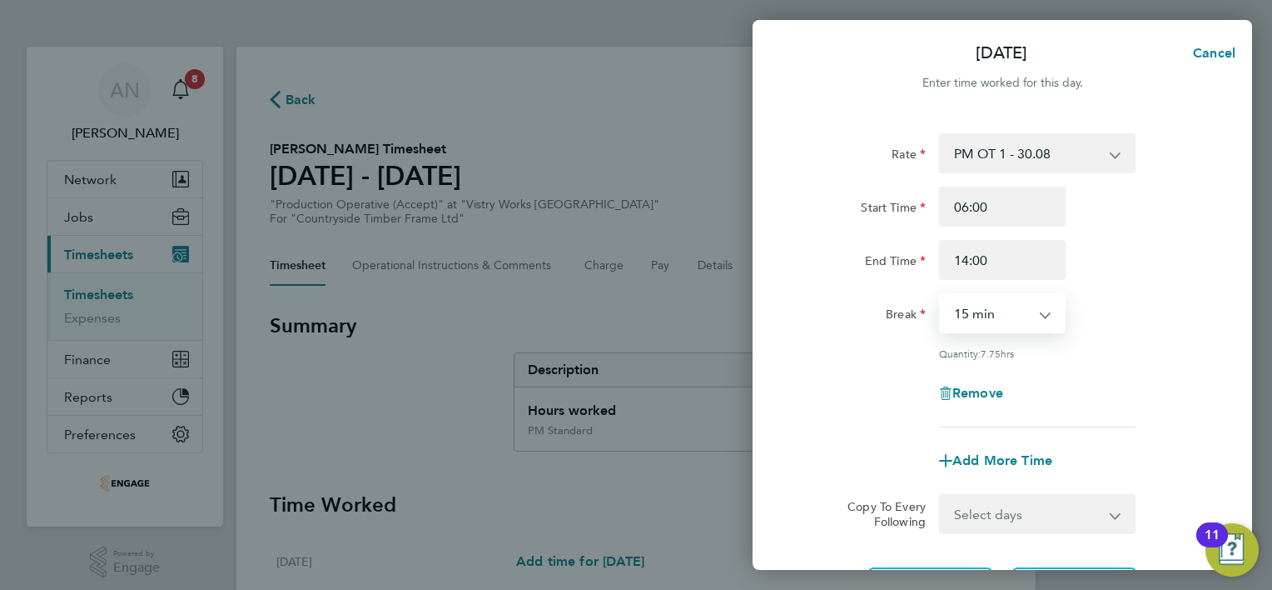
select select "30"
click at [941, 295] on select "0 min 15 min 30 min 45 min 60 min 75 min 90 min" at bounding box center [992, 313] width 103 height 37
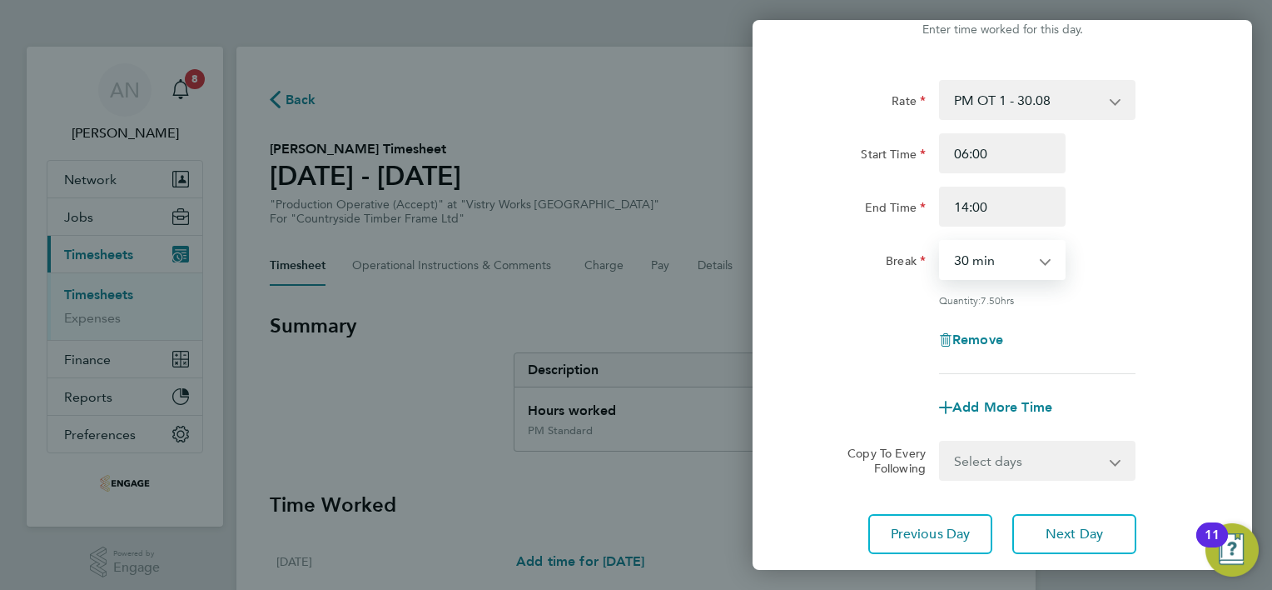
scroll to position [162, 0]
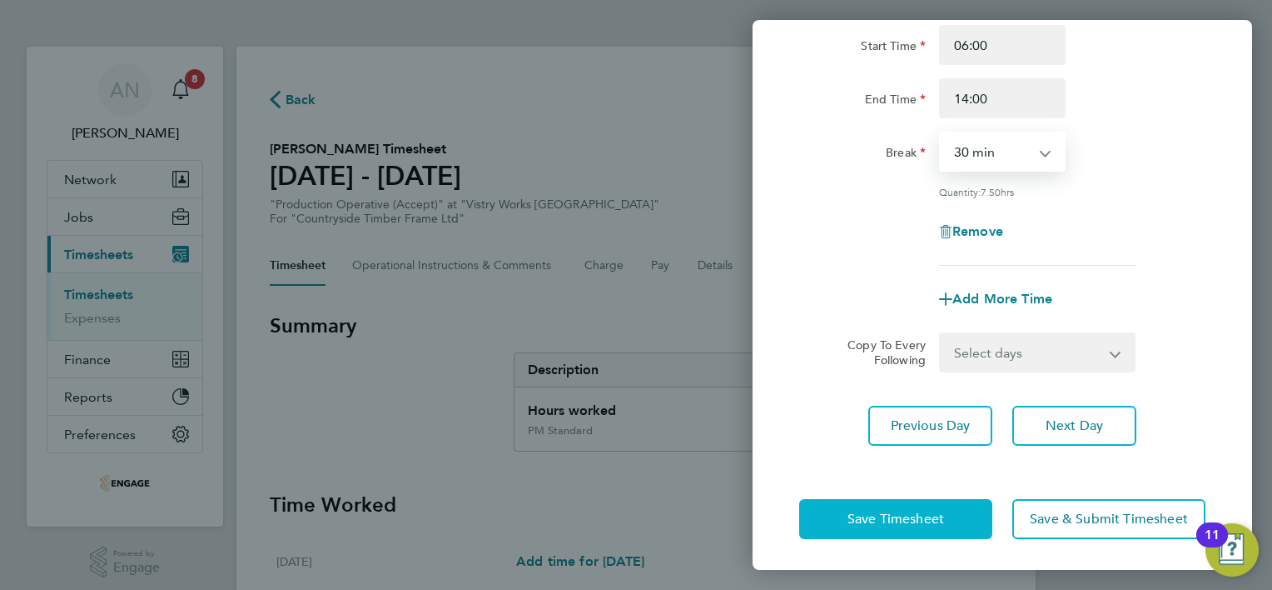
click at [925, 506] on button "Save Timesheet" at bounding box center [895, 519] width 193 height 40
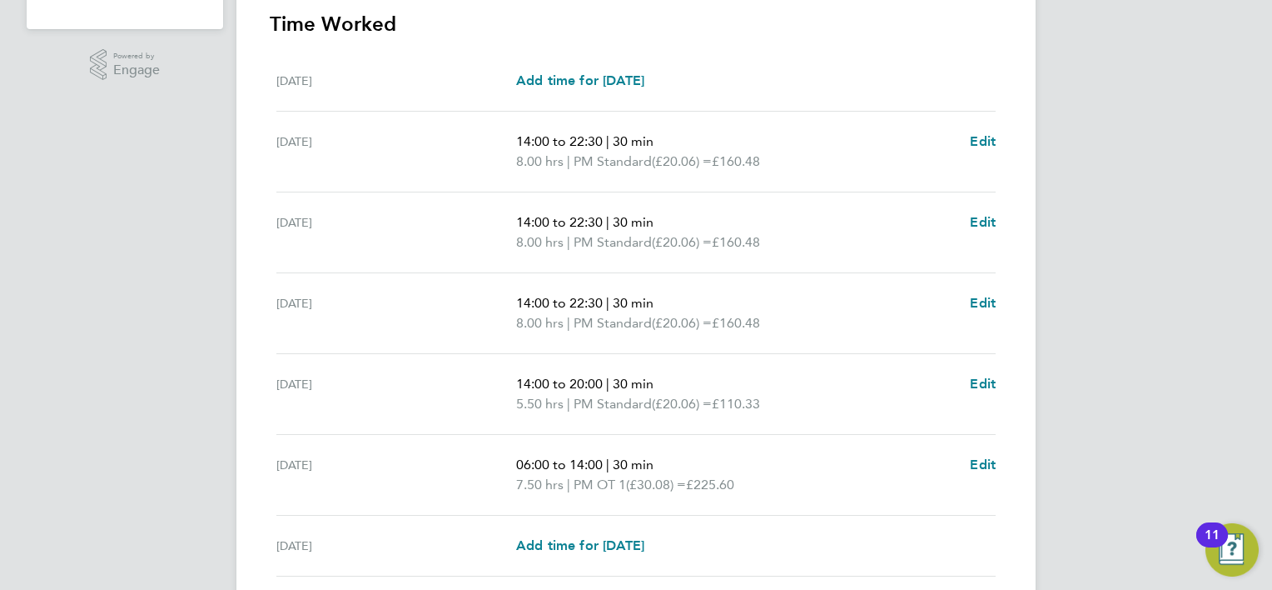
scroll to position [583, 0]
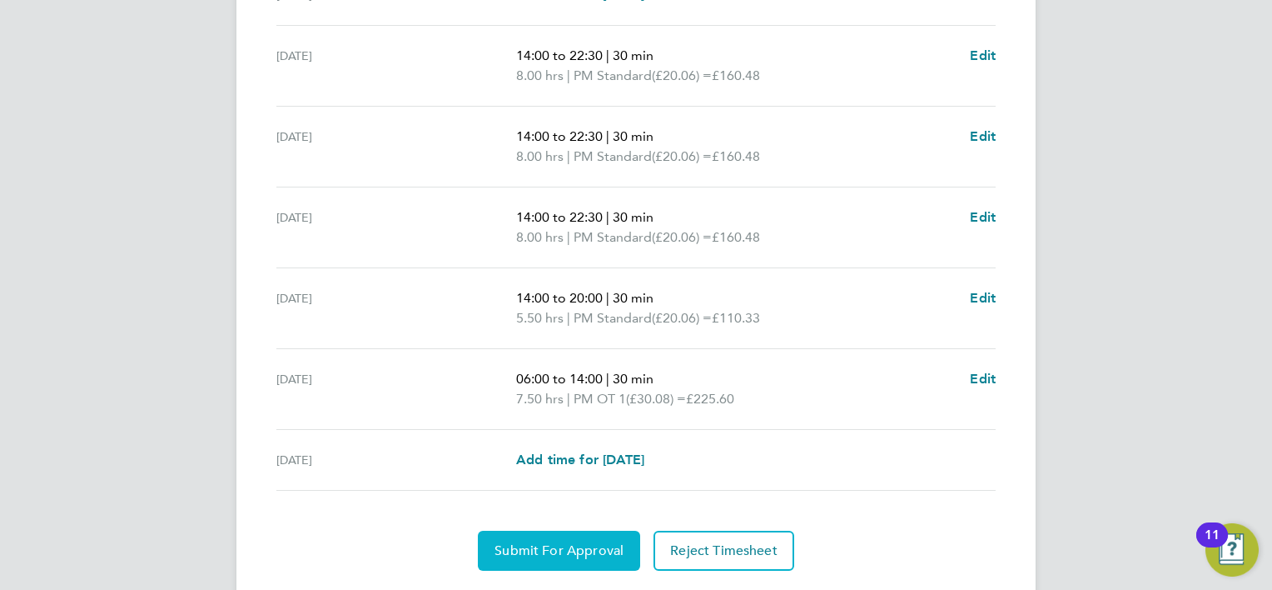
click at [610, 549] on span "Submit For Approval" at bounding box center [559, 550] width 129 height 17
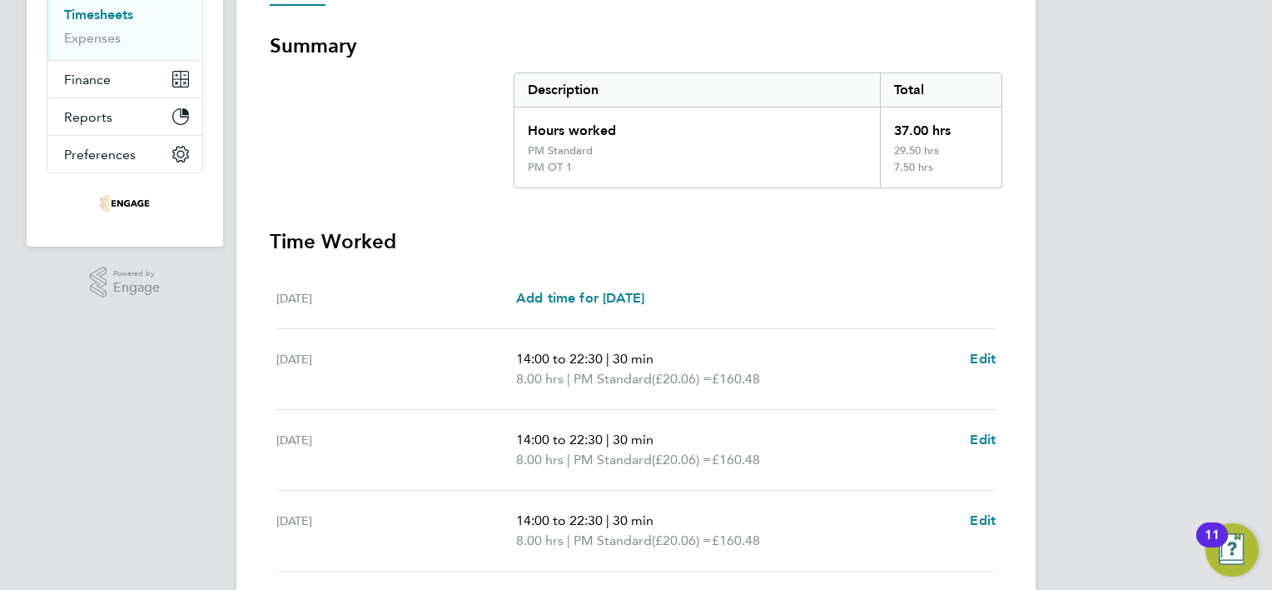
scroll to position [0, 0]
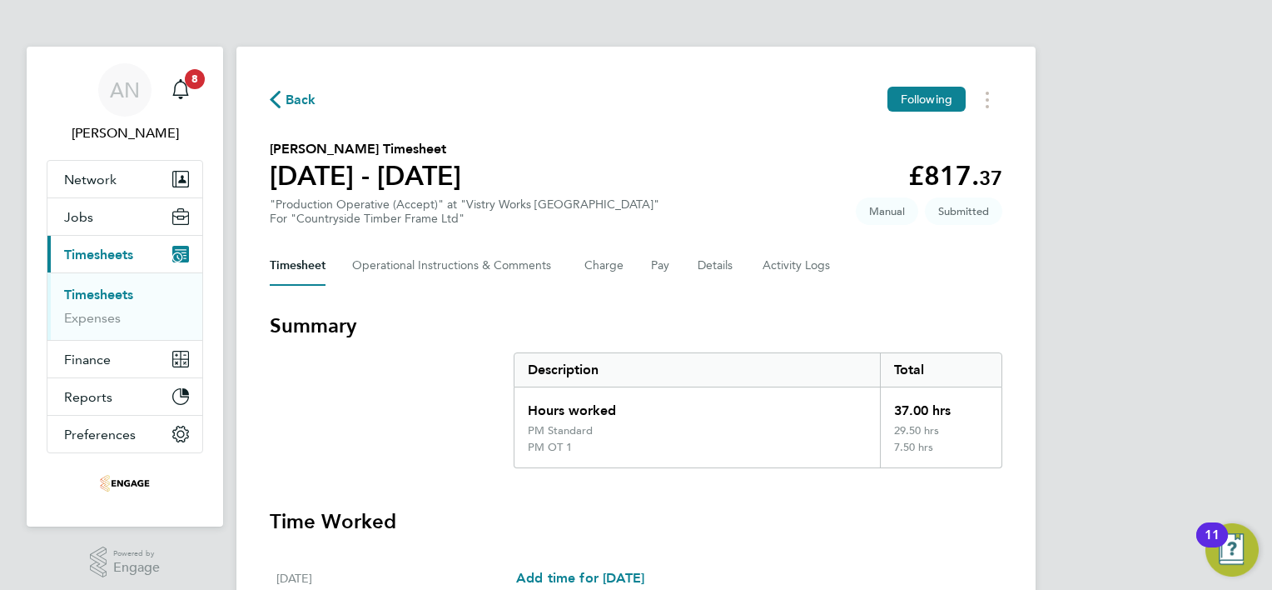
click at [284, 99] on span "Back" at bounding box center [293, 99] width 47 height 16
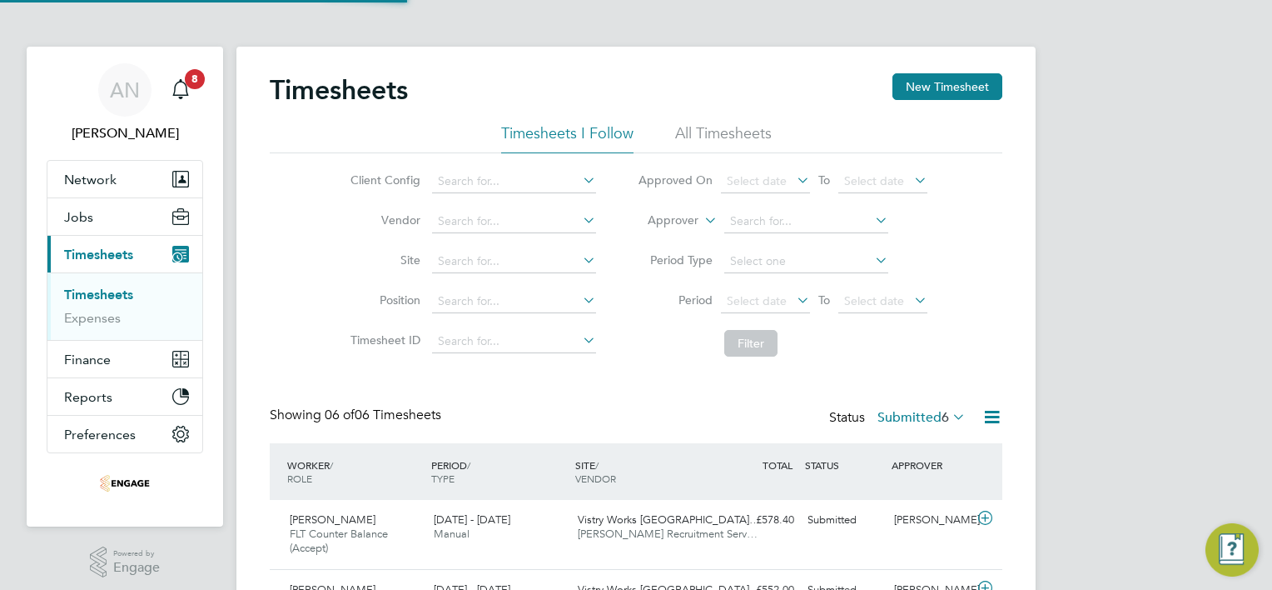
scroll to position [56, 145]
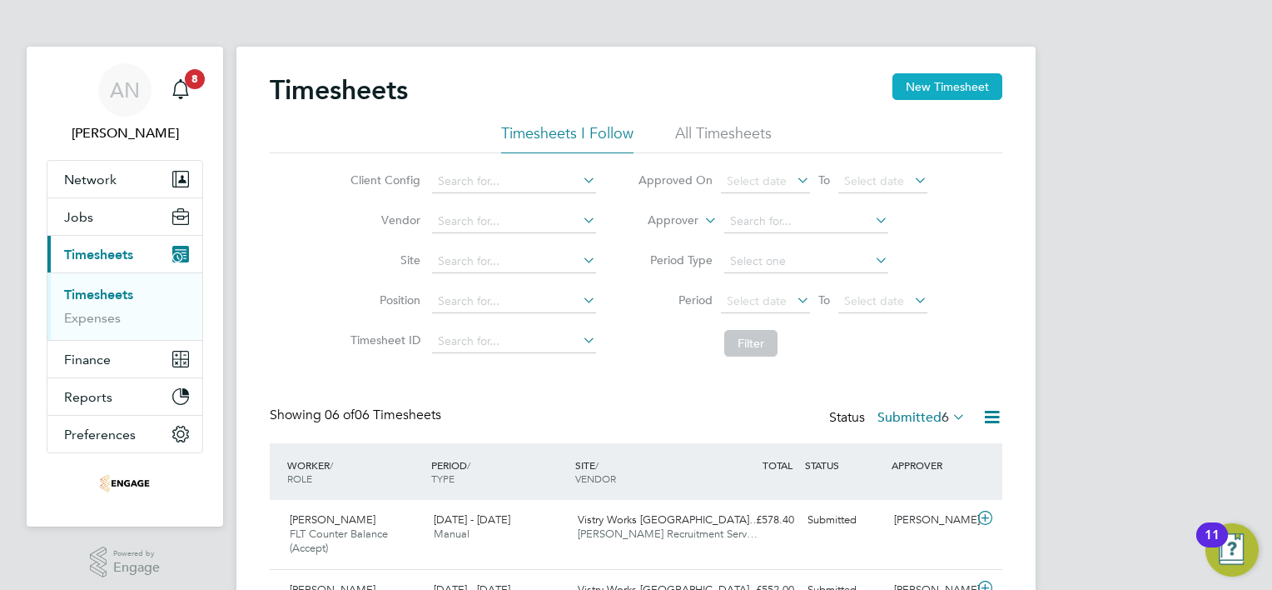
click at [959, 95] on button "New Timesheet" at bounding box center [948, 86] width 110 height 27
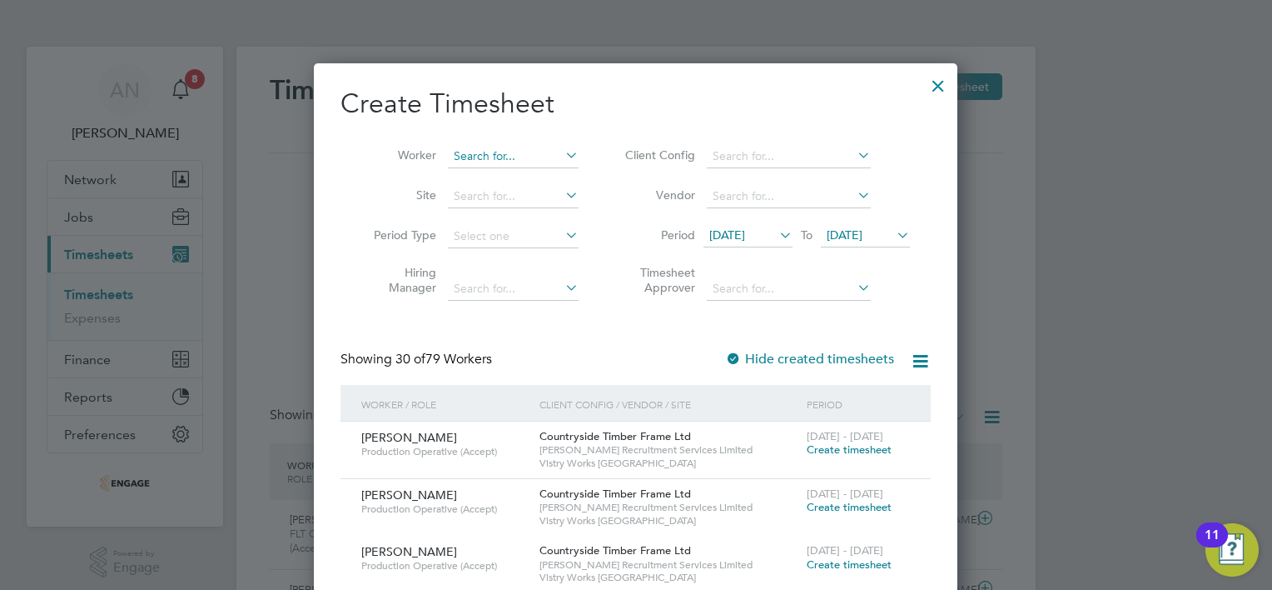
click at [500, 148] on input at bounding box center [513, 156] width 131 height 23
click at [496, 222] on li "[PERSON_NAME]" at bounding box center [520, 223] width 145 height 22
type input "[PERSON_NAME]"
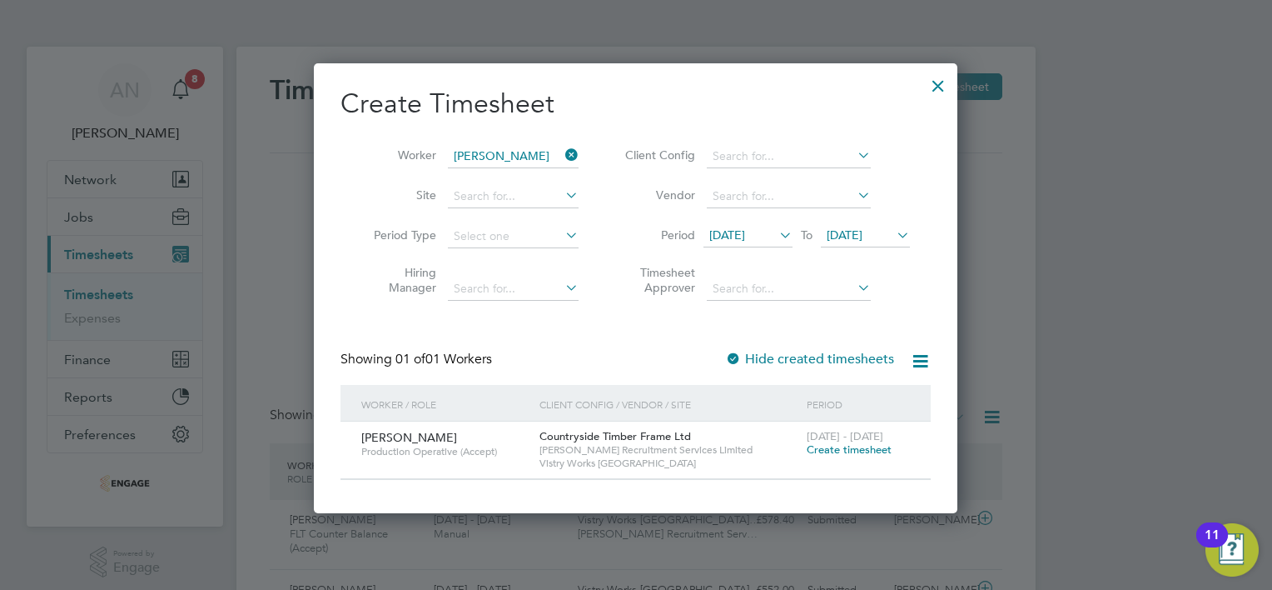
drag, startPoint x: 829, startPoint y: 446, endPoint x: 819, endPoint y: 452, distance: 11.6
click at [828, 446] on span "Create timesheet" at bounding box center [849, 449] width 85 height 14
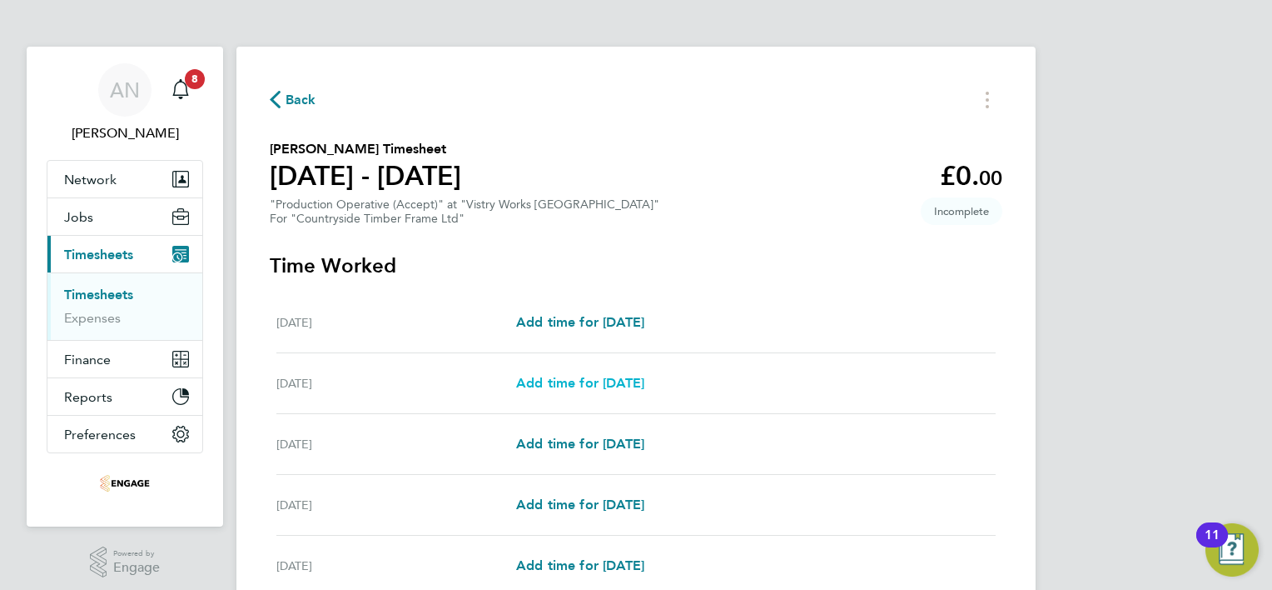
click at [574, 385] on span "Add time for [DATE]" at bounding box center [580, 383] width 128 height 16
select select "15"
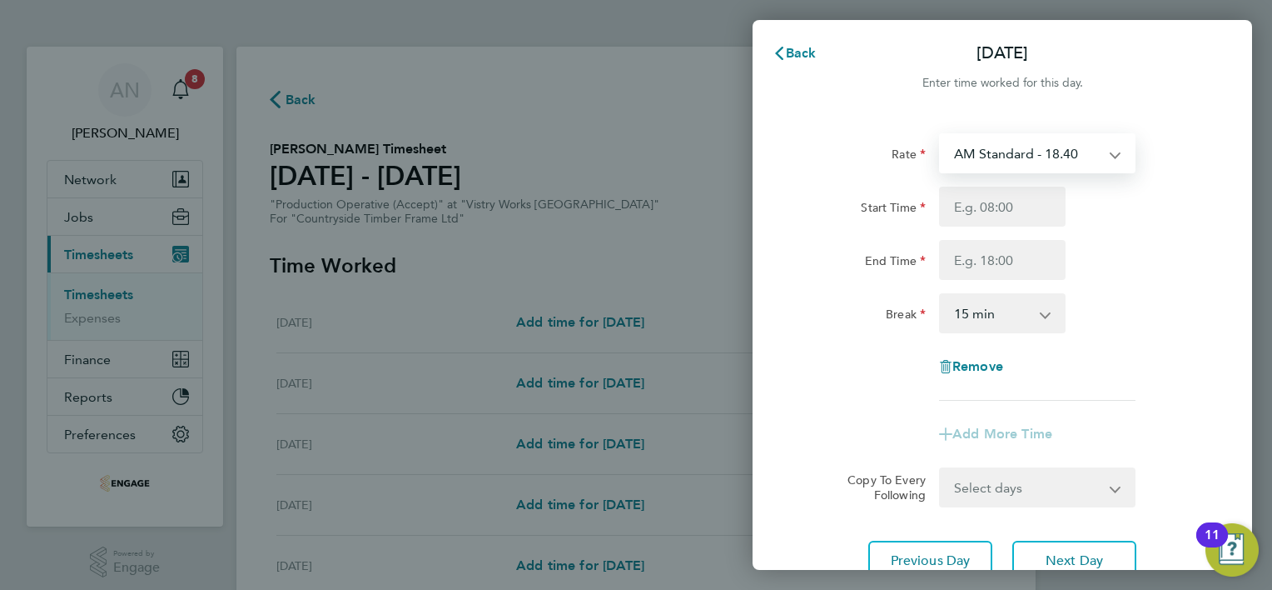
click at [996, 153] on select "AM Standard - 18.40 OT 1 - 27.60 PM OT 1 - 30.08 OT2 - 36.80 PM Standard - 20.0…" at bounding box center [1027, 153] width 173 height 37
select select "15"
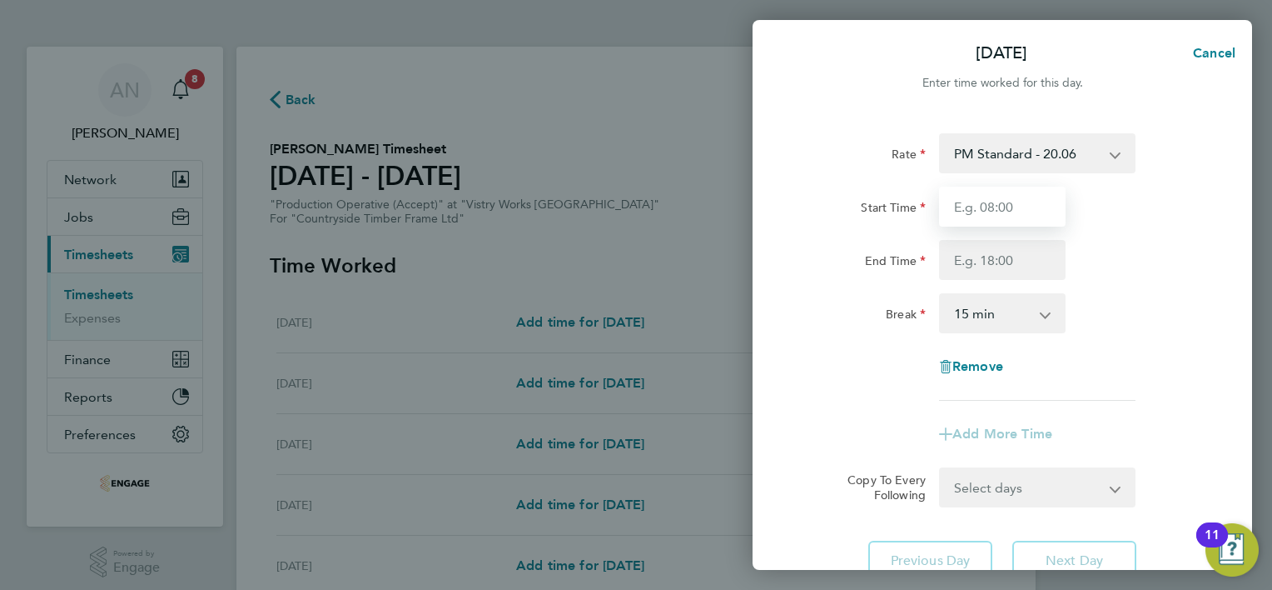
click at [986, 193] on input "Start Time" at bounding box center [1002, 207] width 127 height 40
type input "14:00"
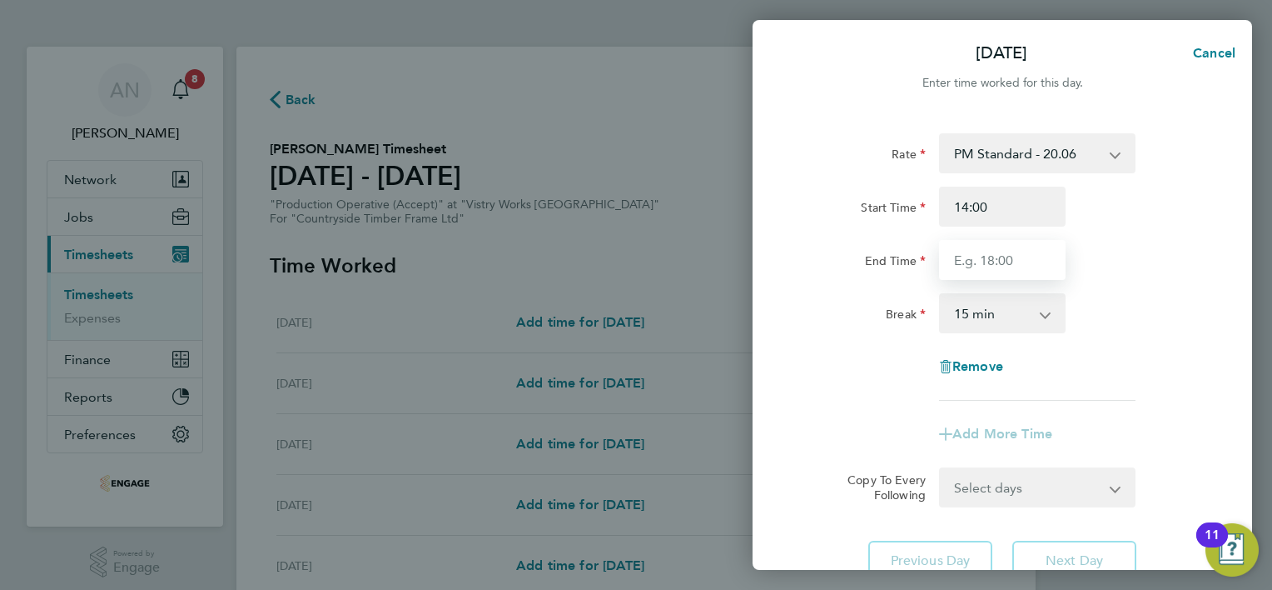
click at [985, 271] on input "End Time" at bounding box center [1002, 260] width 127 height 40
type input "22:30"
click at [1008, 326] on select "0 min 15 min 30 min 45 min 60 min 75 min 90 min" at bounding box center [992, 313] width 103 height 37
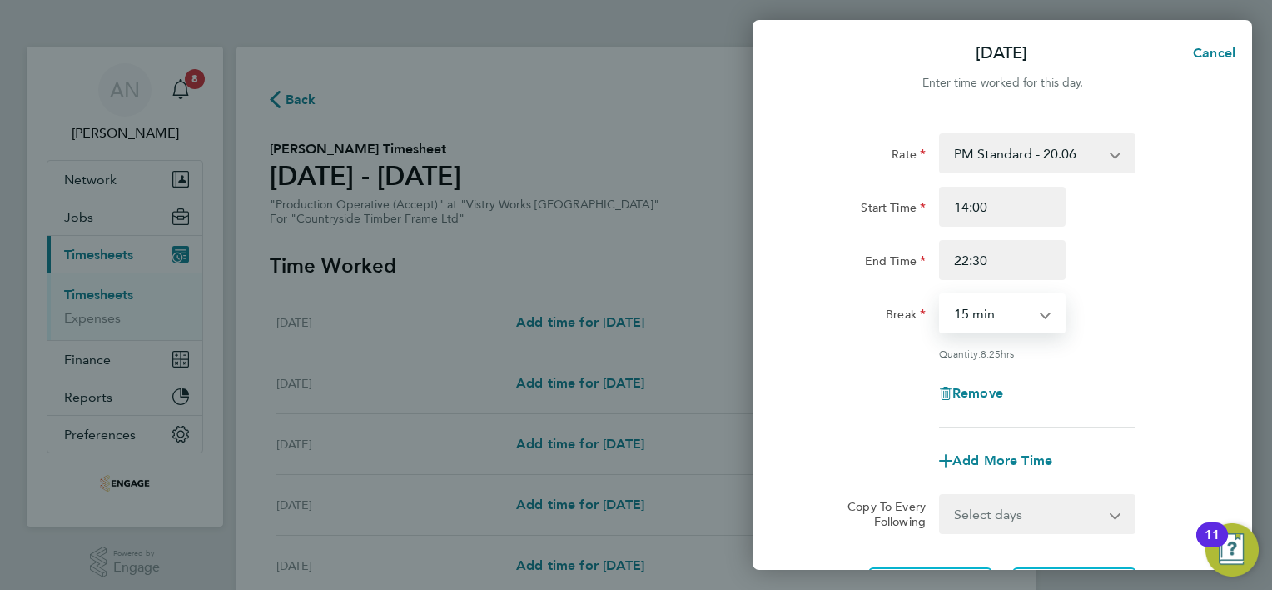
select select "30"
click at [941, 295] on select "0 min 15 min 30 min 45 min 60 min 75 min 90 min" at bounding box center [992, 313] width 103 height 37
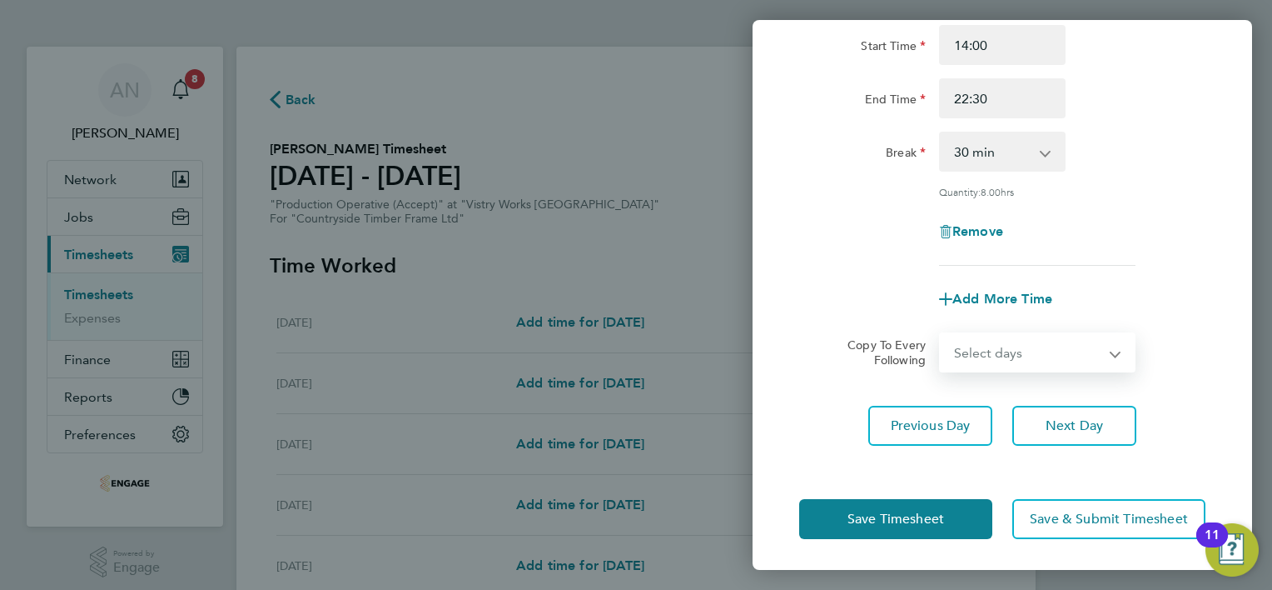
click at [970, 347] on select "Select days Day Weekday (Mon-Fri) Weekend (Sat-Sun) [DATE] [DATE] [DATE] [DATE]…" at bounding box center [1028, 352] width 175 height 37
select select "WEEKDAY"
click at [941, 334] on select "Select days Day Weekday (Mon-Fri) Weekend (Sat-Sun) [DATE] [DATE] [DATE] [DATE]…" at bounding box center [1028, 352] width 175 height 37
select select "[DATE]"
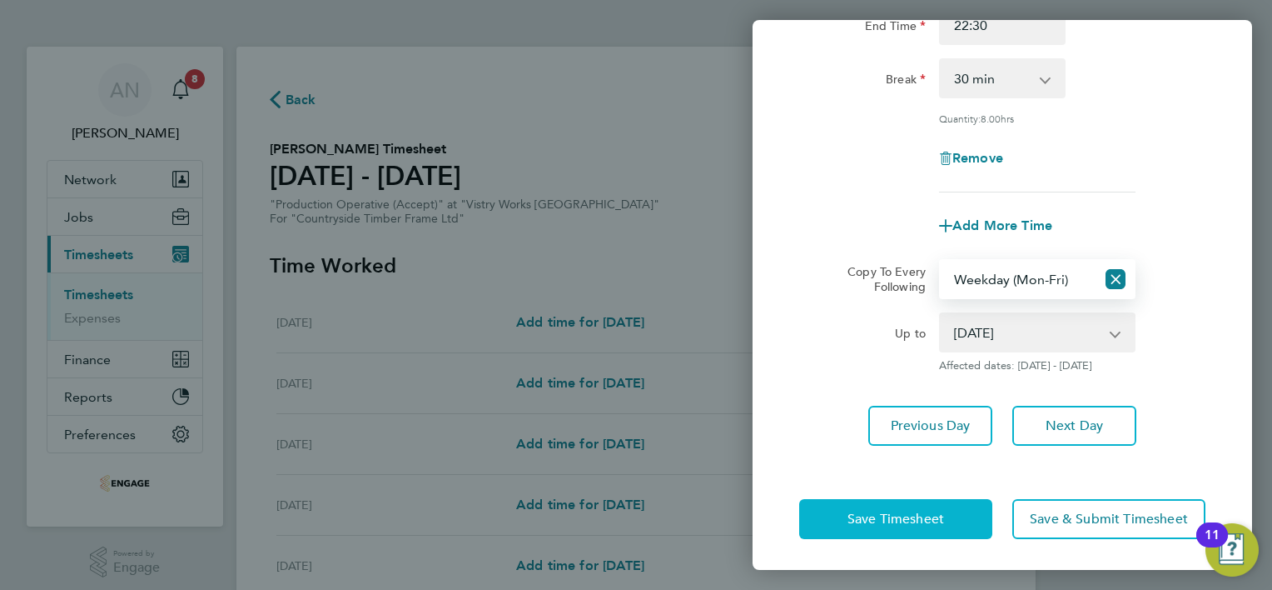
click at [948, 518] on button "Save Timesheet" at bounding box center [895, 519] width 193 height 40
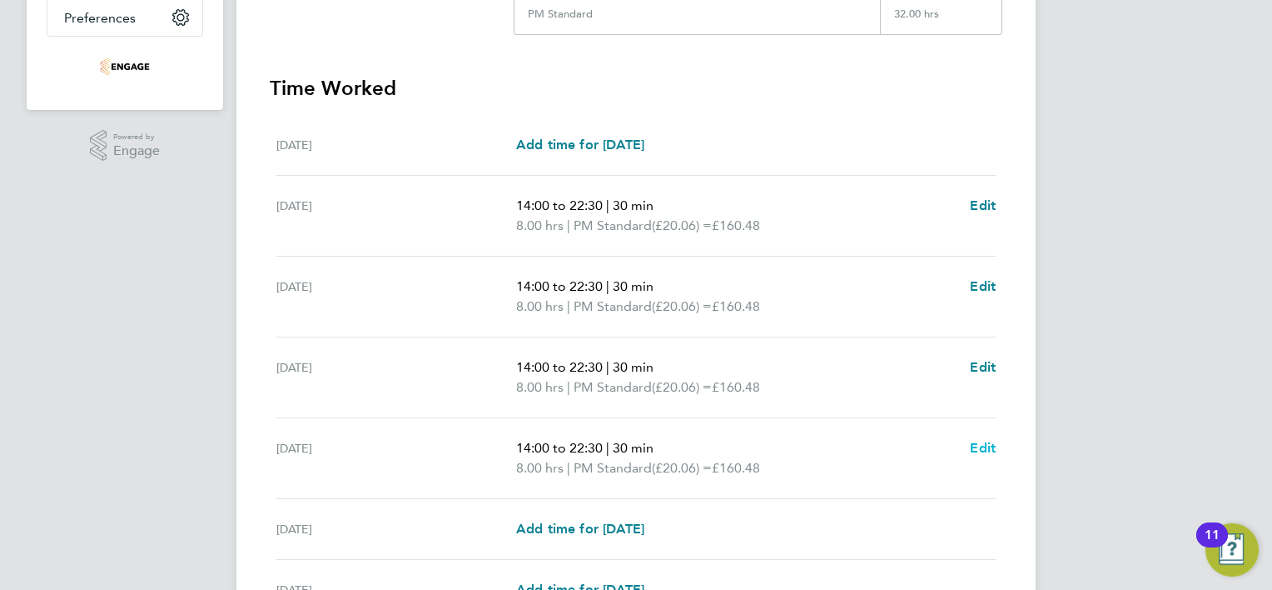
click at [979, 441] on span "Edit" at bounding box center [983, 448] width 26 height 16
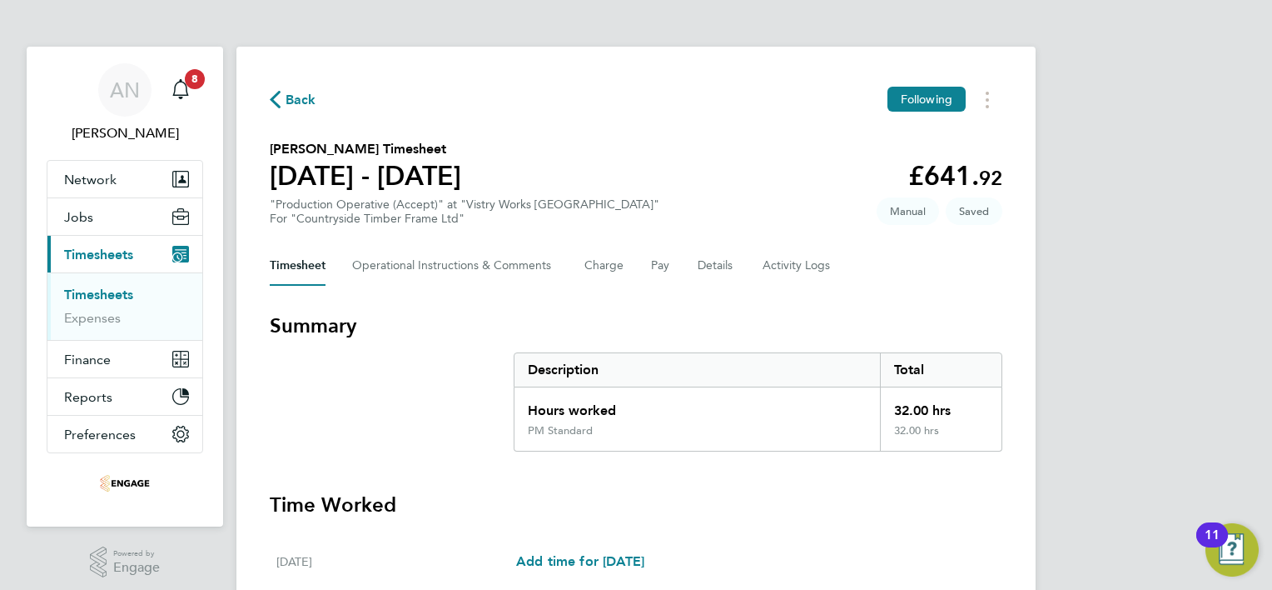
select select "30"
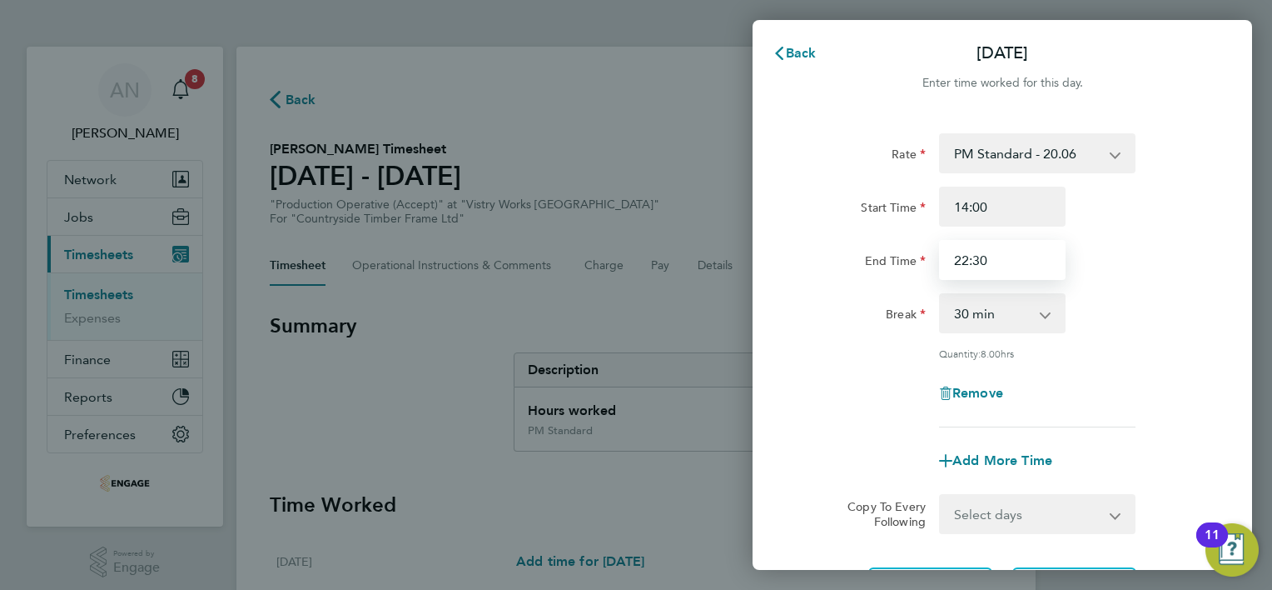
click at [1003, 258] on input "22:30" at bounding box center [1002, 260] width 127 height 40
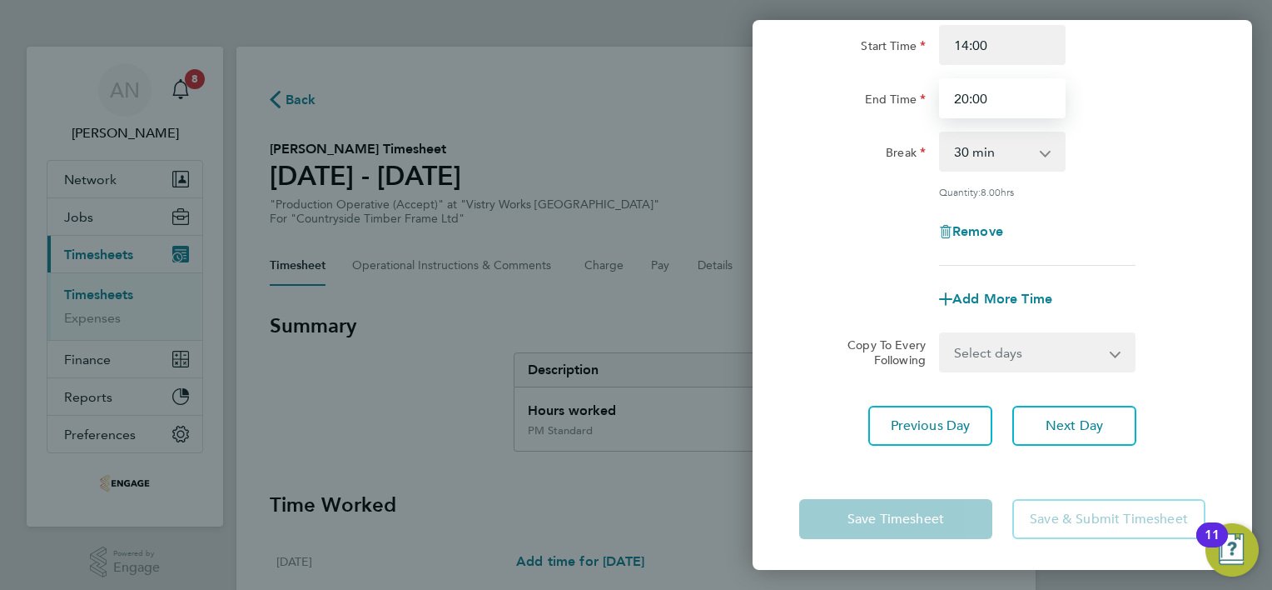
type input "20:00"
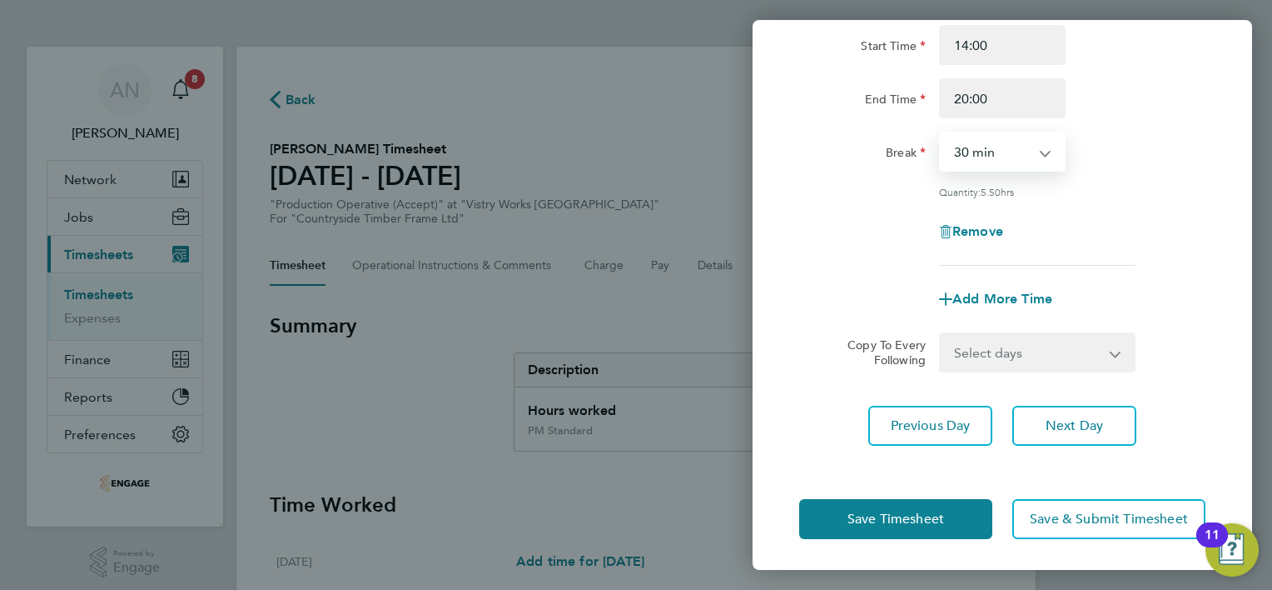
click at [1023, 152] on select "0 min 15 min 30 min 45 min 60 min 75 min 90 min" at bounding box center [992, 151] width 103 height 37
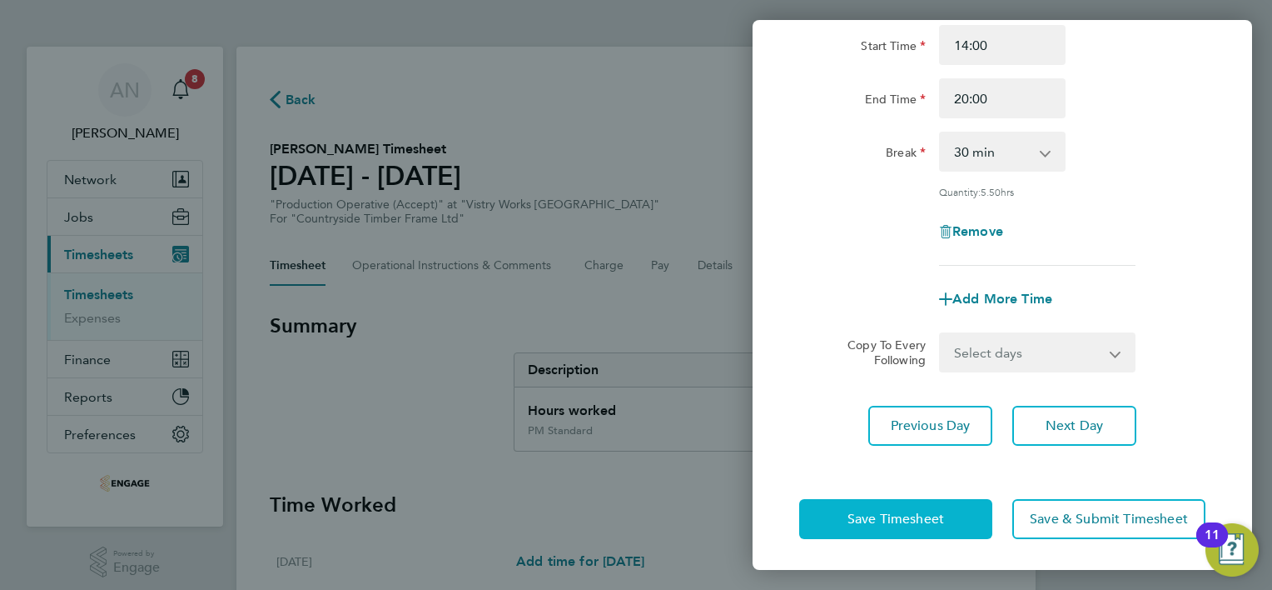
click at [899, 510] on span "Save Timesheet" at bounding box center [896, 518] width 97 height 17
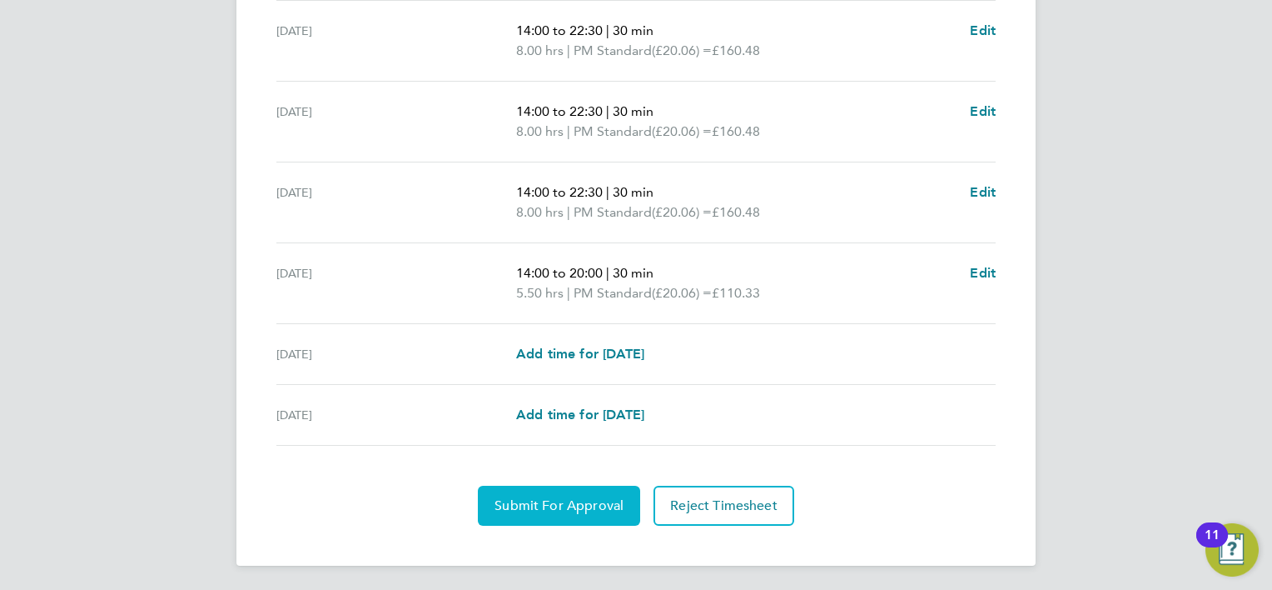
click at [533, 503] on span "Submit For Approval" at bounding box center [559, 505] width 129 height 17
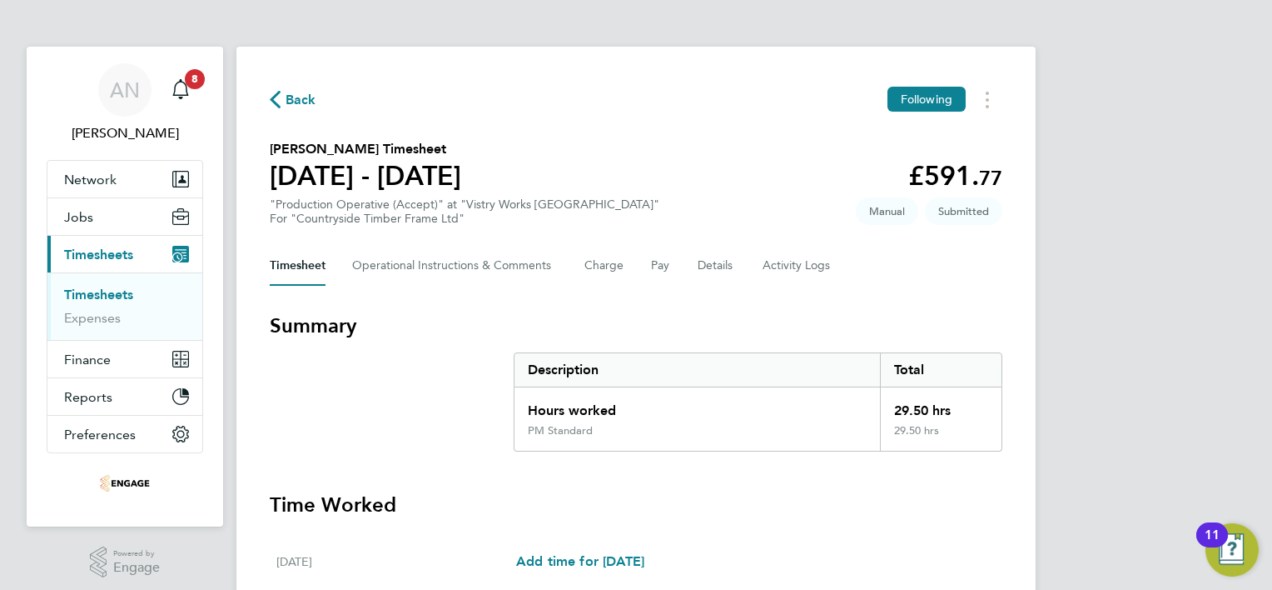
click at [296, 100] on span "Back" at bounding box center [301, 100] width 31 height 20
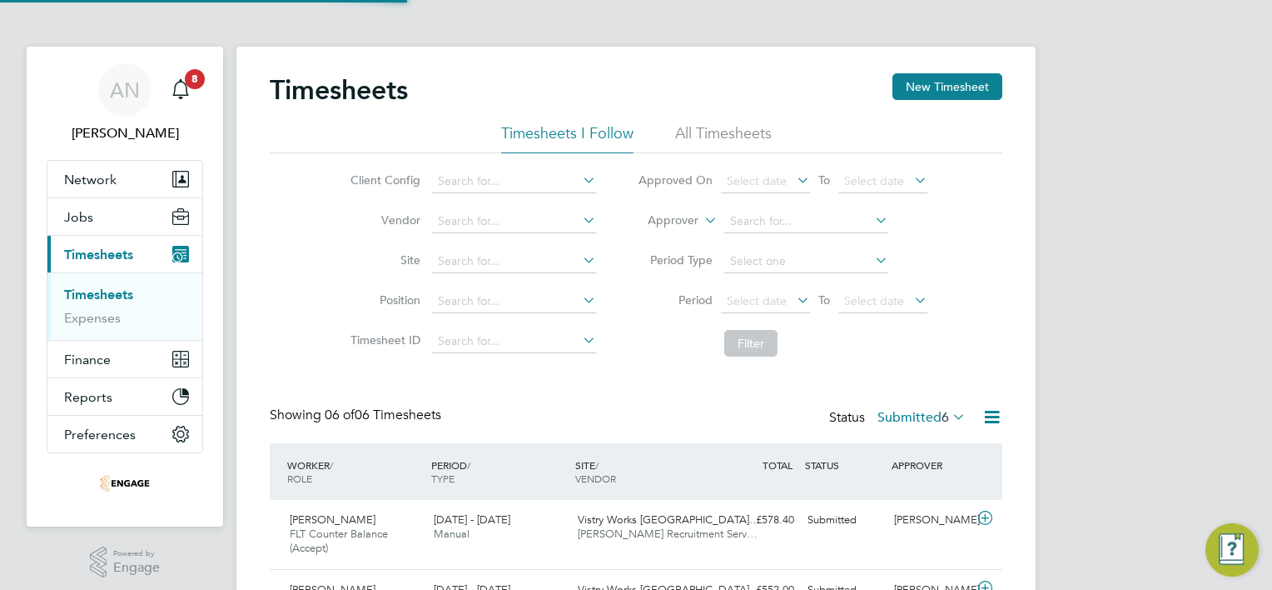
scroll to position [56, 145]
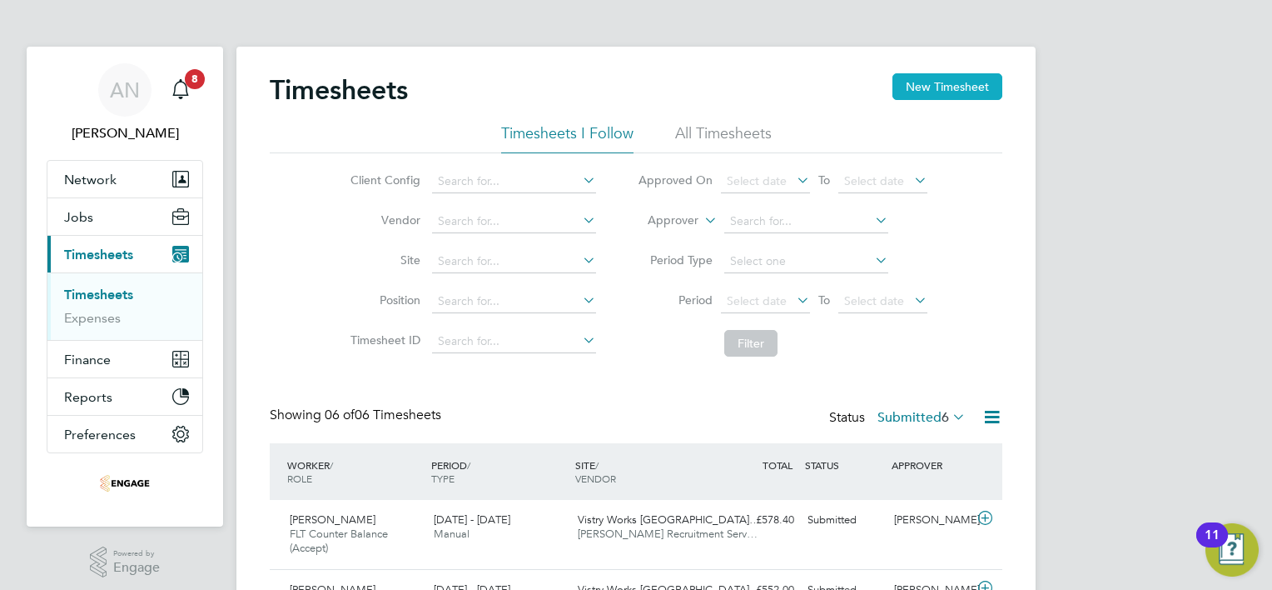
click at [943, 83] on button "New Timesheet" at bounding box center [948, 86] width 110 height 27
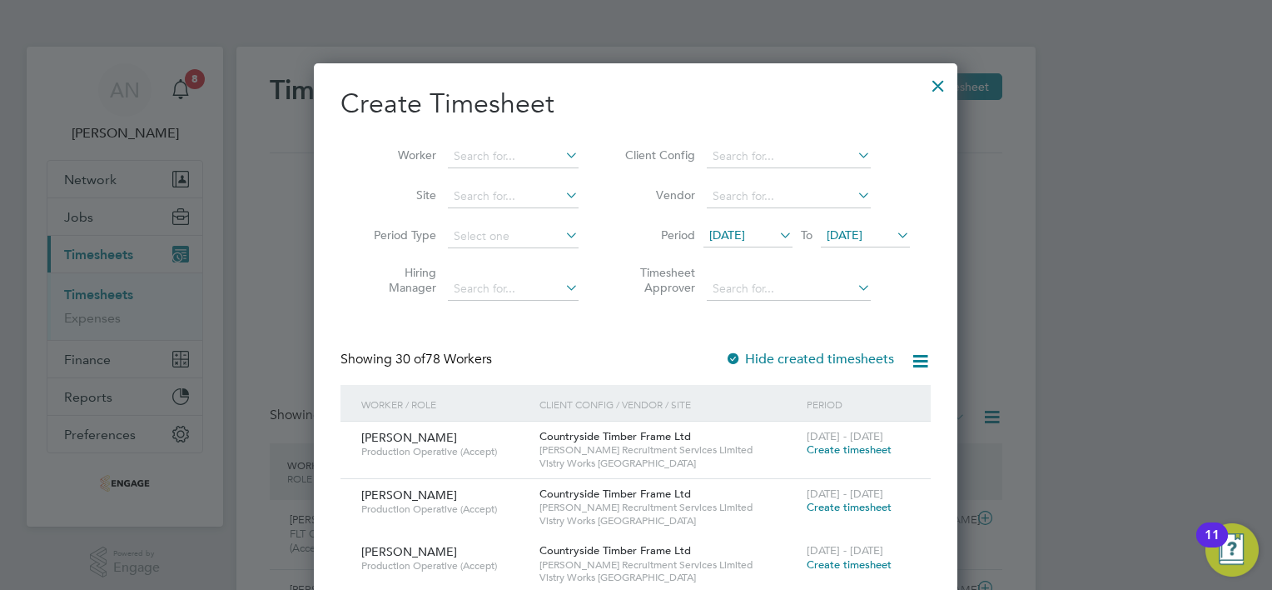
click at [523, 140] on li "Worker" at bounding box center [470, 157] width 259 height 40
click at [521, 162] on input at bounding box center [513, 156] width 131 height 23
click at [490, 179] on li "Ol adimeji [MEDICAL_DATA]" at bounding box center [529, 178] width 162 height 22
type input "[PERSON_NAME][MEDICAL_DATA]"
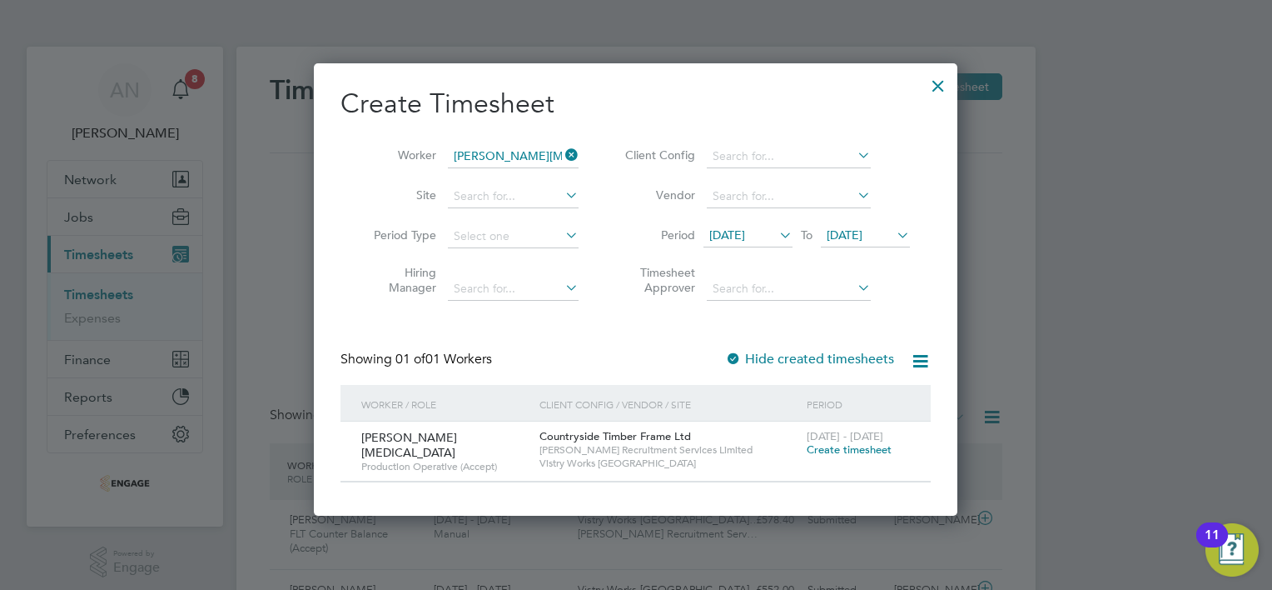
click at [823, 450] on span "Create timesheet" at bounding box center [849, 449] width 85 height 14
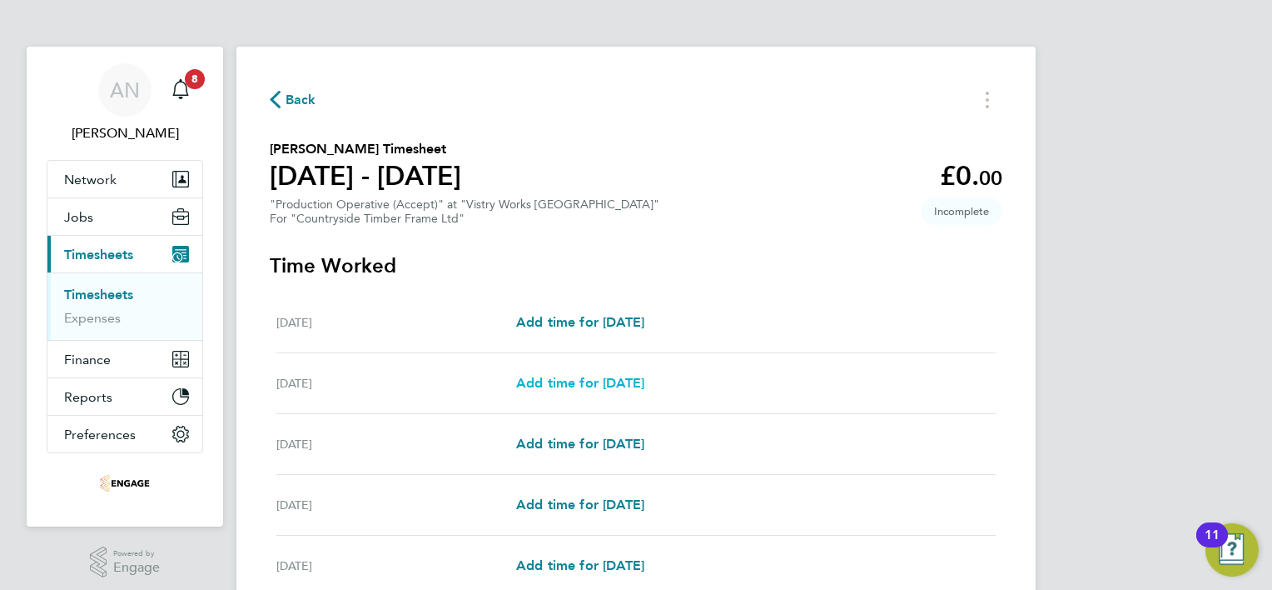
click at [582, 383] on span "Add time for [DATE]" at bounding box center [580, 383] width 128 height 16
select select "15"
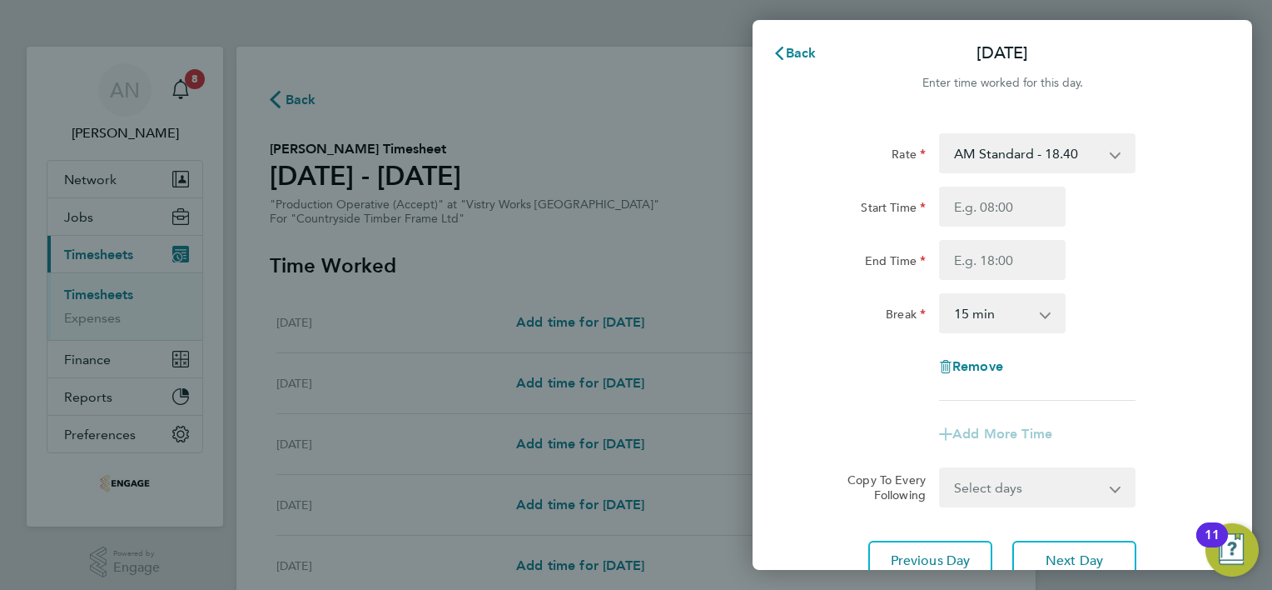
click at [1039, 163] on select "AM Standard - 18.40 PM OT 1 - 30.08 OT 1 - 27.60 OT2 - 36.80 PM OT2 - 40.11 PM …" at bounding box center [1027, 153] width 173 height 37
click at [838, 162] on div "Rate" at bounding box center [862, 149] width 127 height 33
click at [1004, 207] on input "Start Time" at bounding box center [1002, 207] width 127 height 40
type input "06:00"
click at [988, 256] on input "End Time" at bounding box center [1002, 260] width 127 height 40
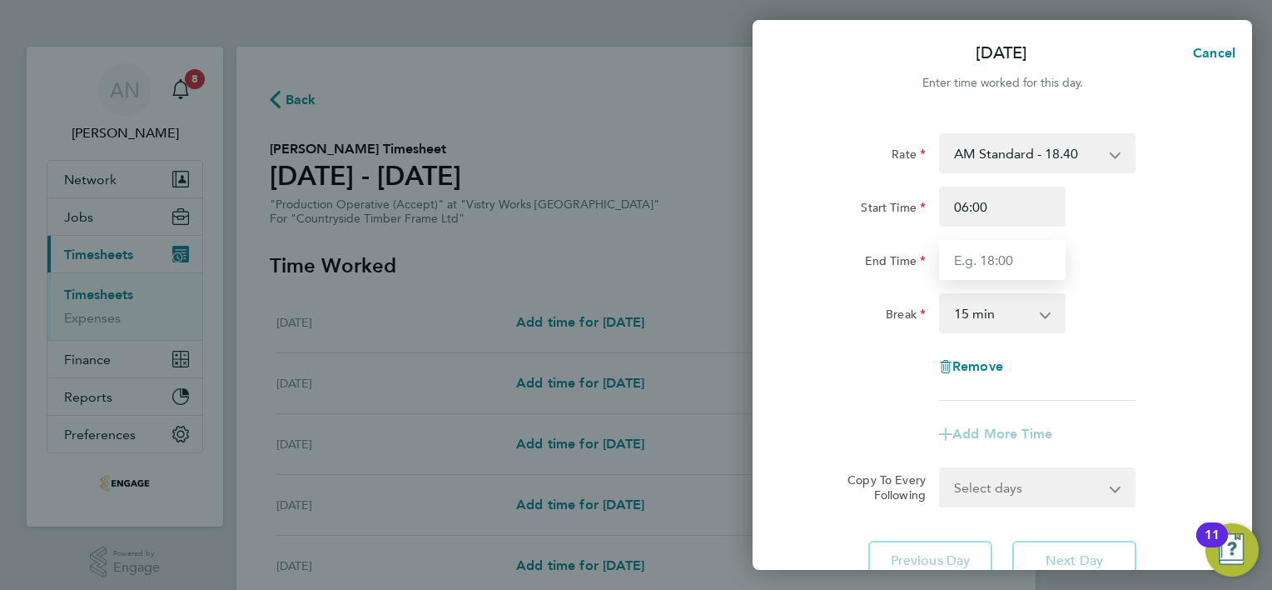
type input "14:00"
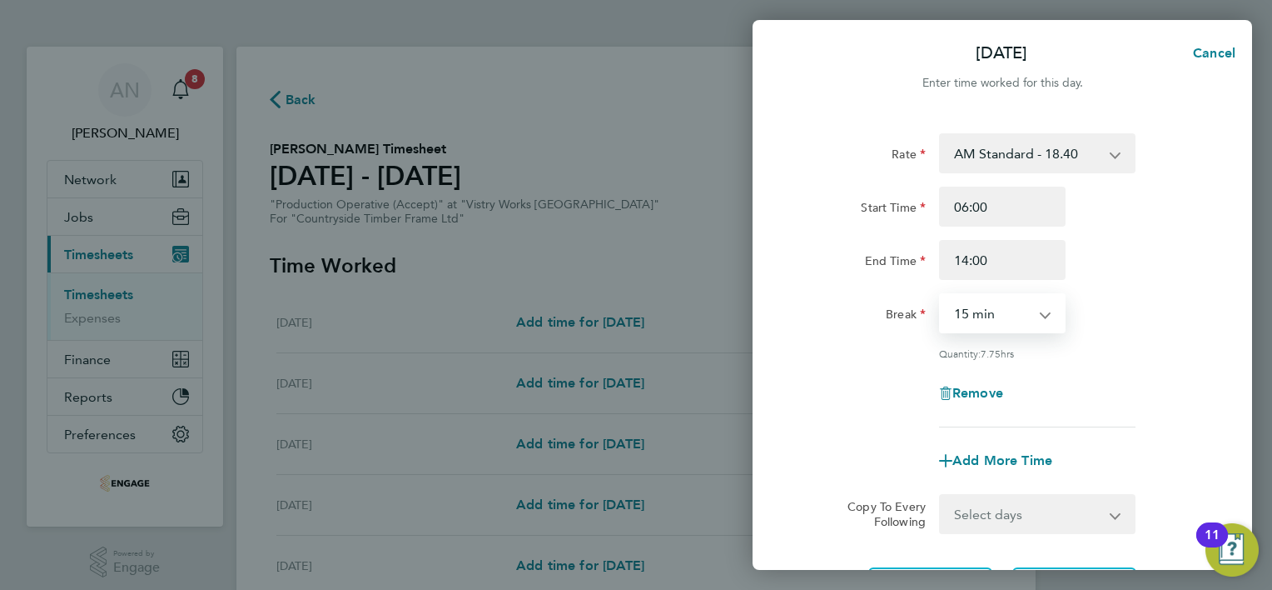
click at [999, 310] on select "0 min 15 min 30 min 45 min 60 min 75 min 90 min" at bounding box center [992, 313] width 103 height 37
select select "30"
click at [941, 295] on select "0 min 15 min 30 min 45 min 60 min 75 min 90 min" at bounding box center [992, 313] width 103 height 37
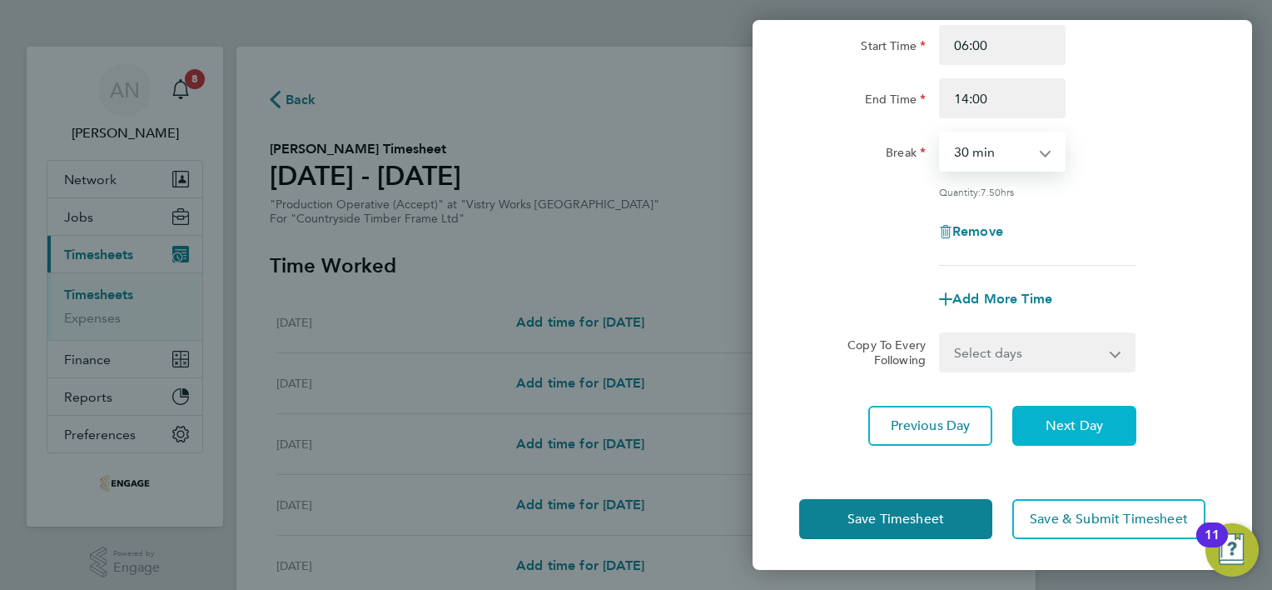
click at [1070, 418] on span "Next Day" at bounding box center [1074, 425] width 57 height 17
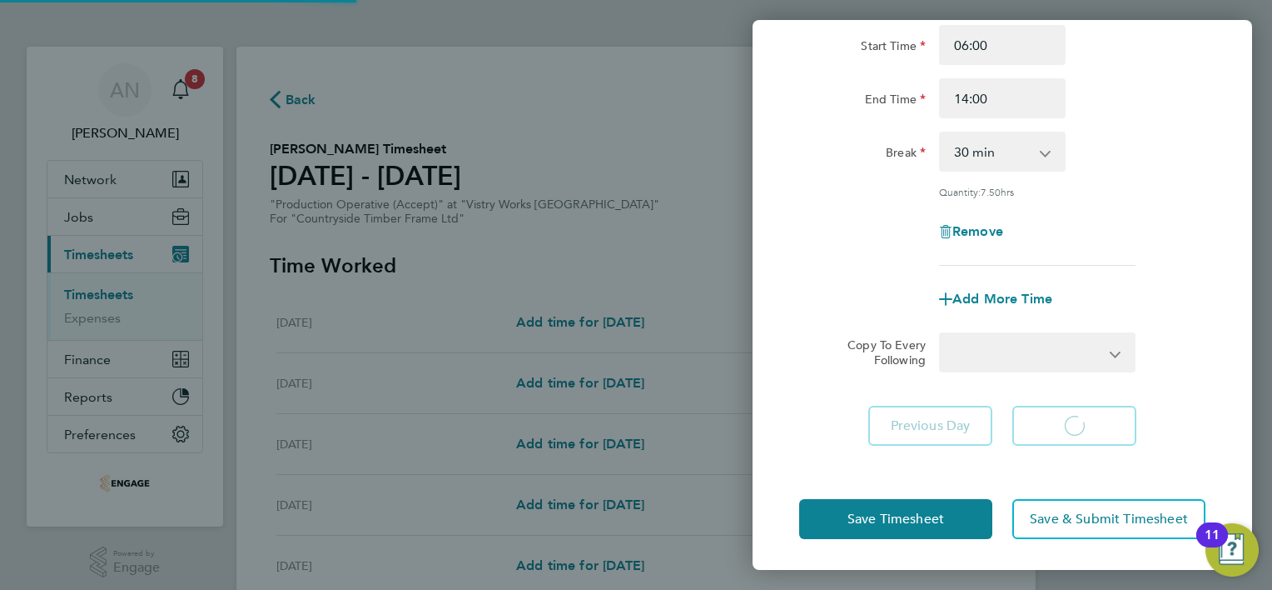
select select "15"
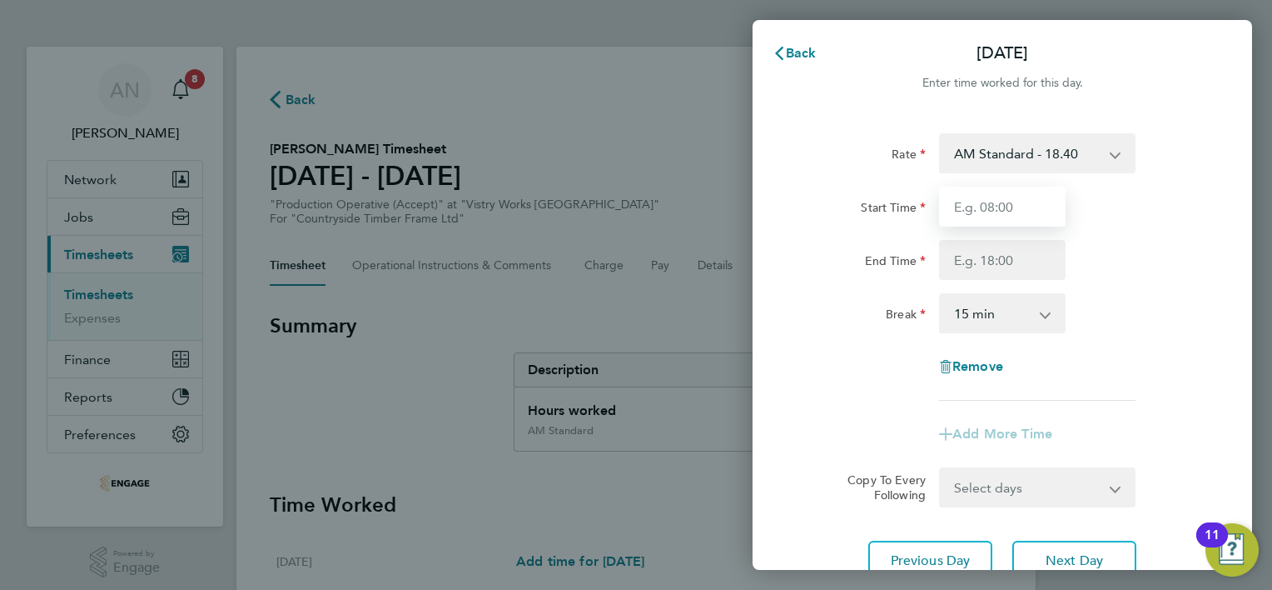
click at [996, 209] on input "Start Time" at bounding box center [1002, 207] width 127 height 40
type input "08:00"
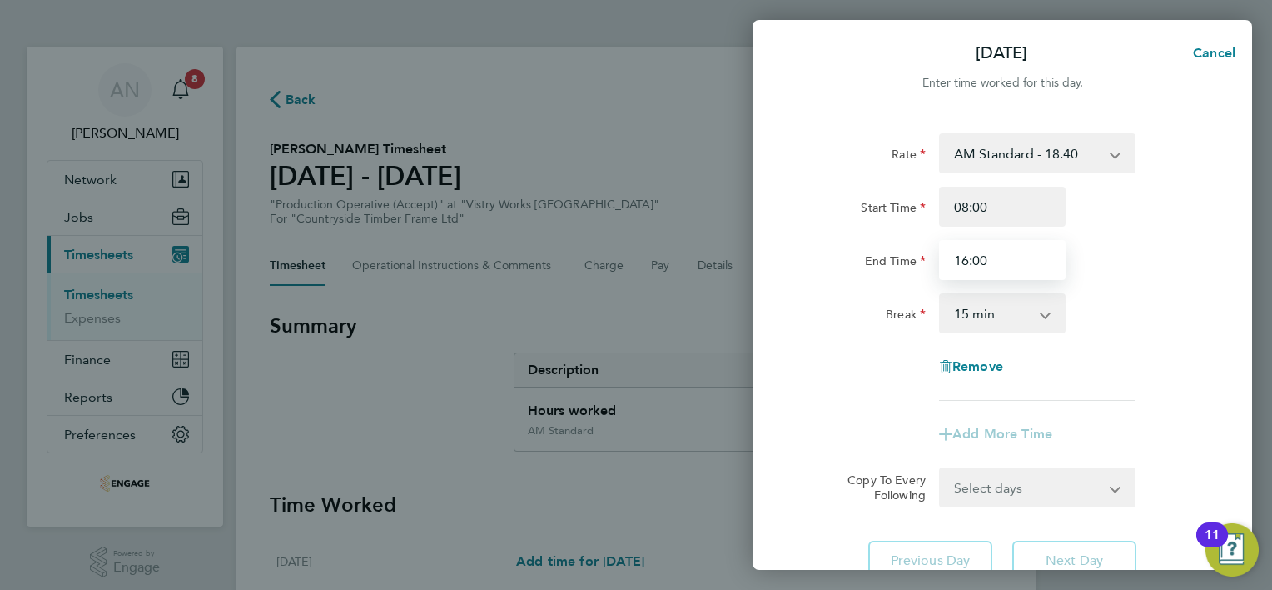
type input "16:00"
click at [1002, 314] on select "0 min 15 min 30 min 45 min 60 min 75 min 90 min" at bounding box center [992, 313] width 103 height 37
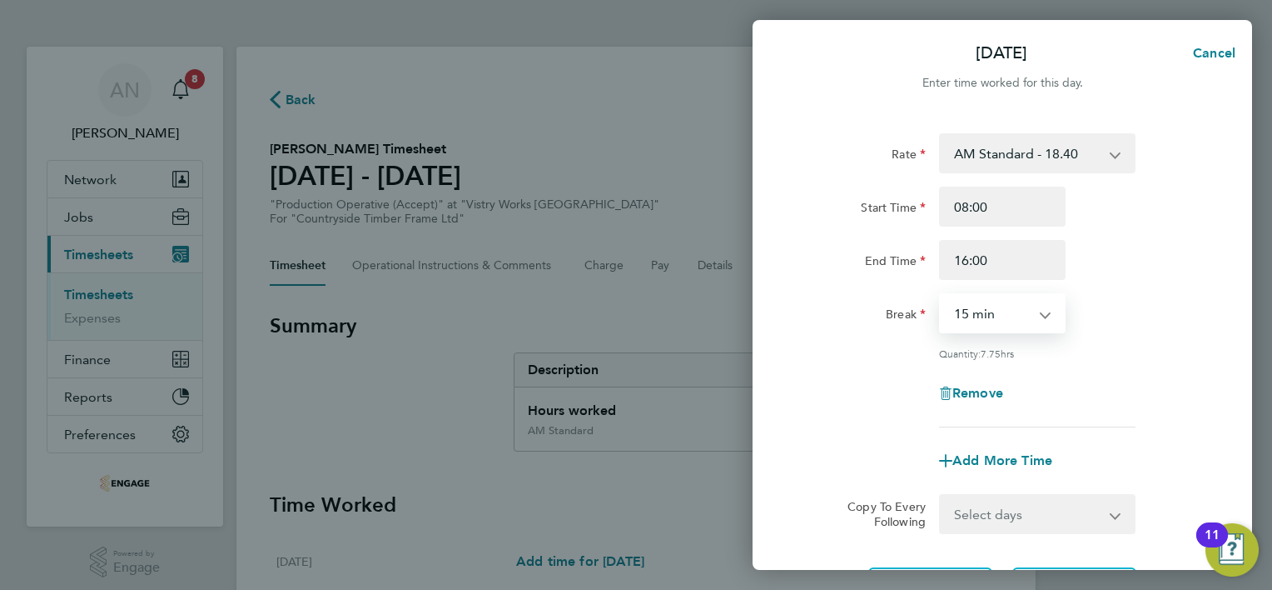
select select "30"
click at [941, 295] on select "0 min 15 min 30 min 45 min 60 min 75 min 90 min" at bounding box center [992, 313] width 103 height 37
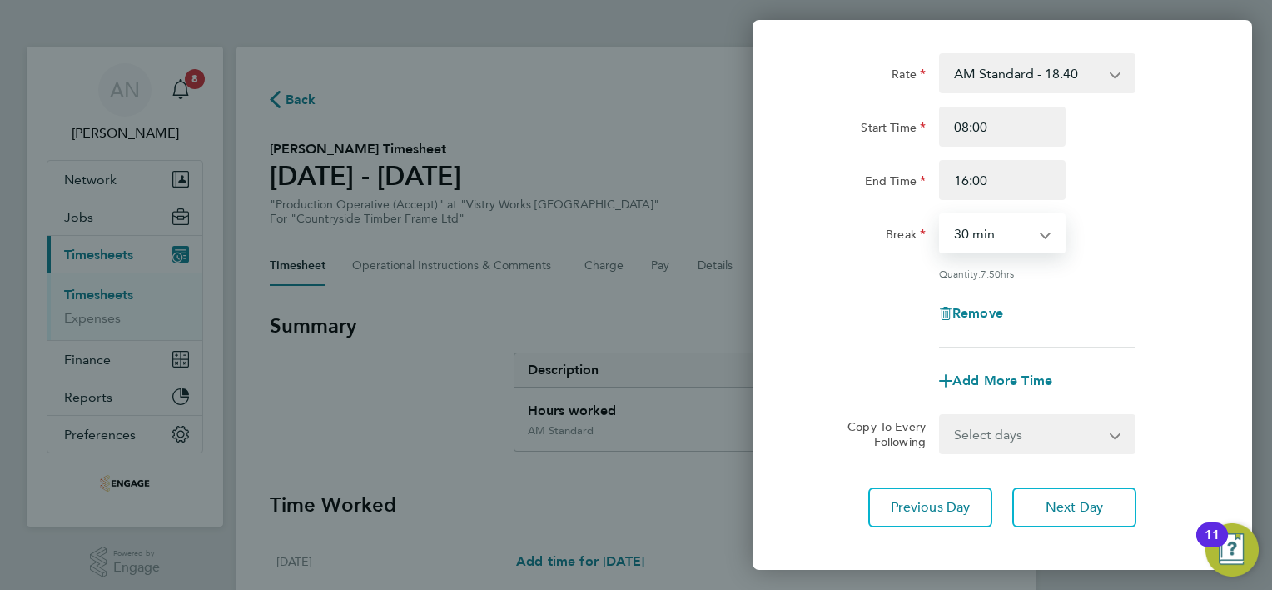
scroll to position [78, 0]
click at [968, 122] on input "08:00" at bounding box center [1002, 128] width 127 height 40
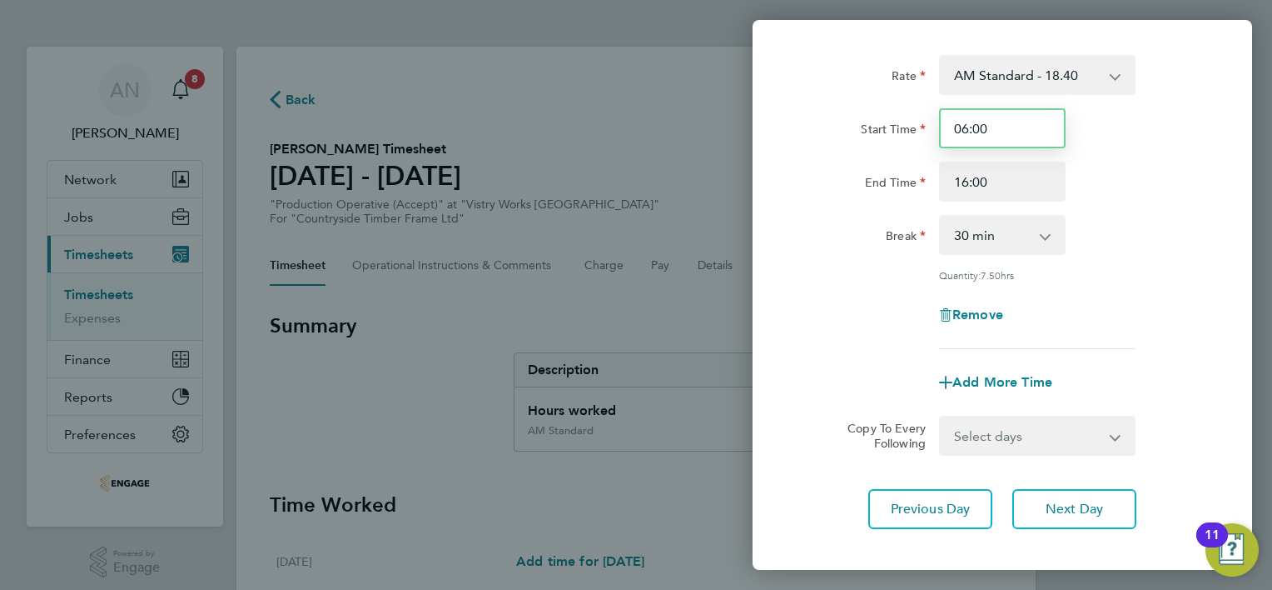
type input "06:00"
drag, startPoint x: 997, startPoint y: 188, endPoint x: 1039, endPoint y: 198, distance: 43.6
click at [998, 188] on input "16:00" at bounding box center [1002, 182] width 127 height 40
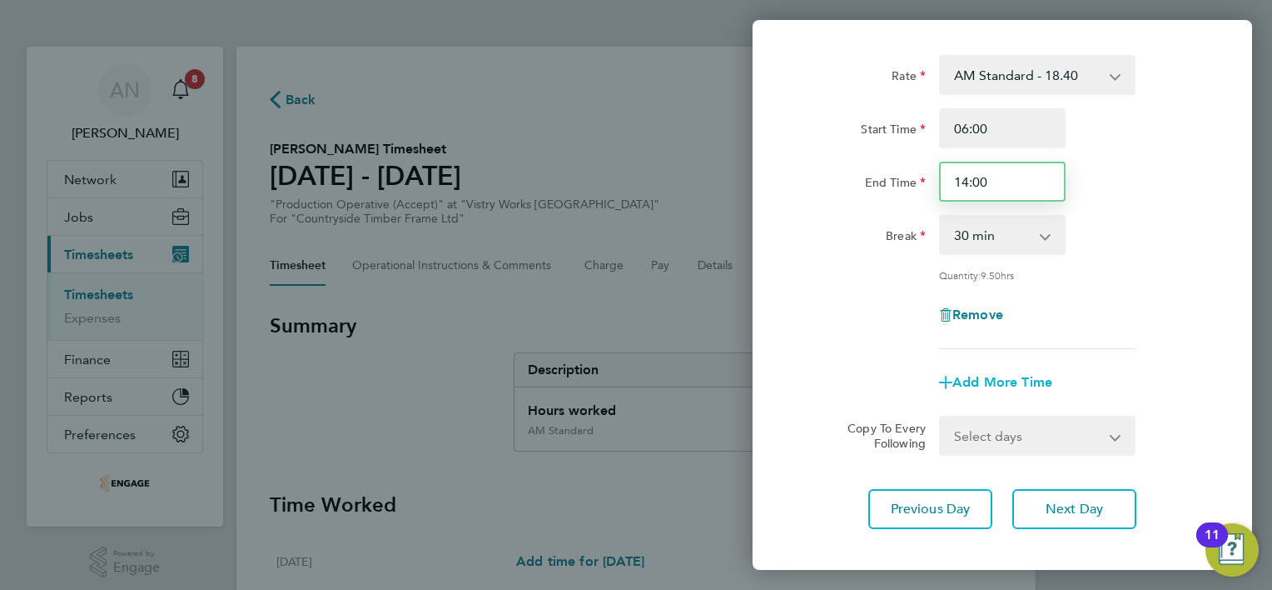
type input "14:00"
click at [1013, 381] on span "Add More Time" at bounding box center [1003, 382] width 100 height 16
select select "null"
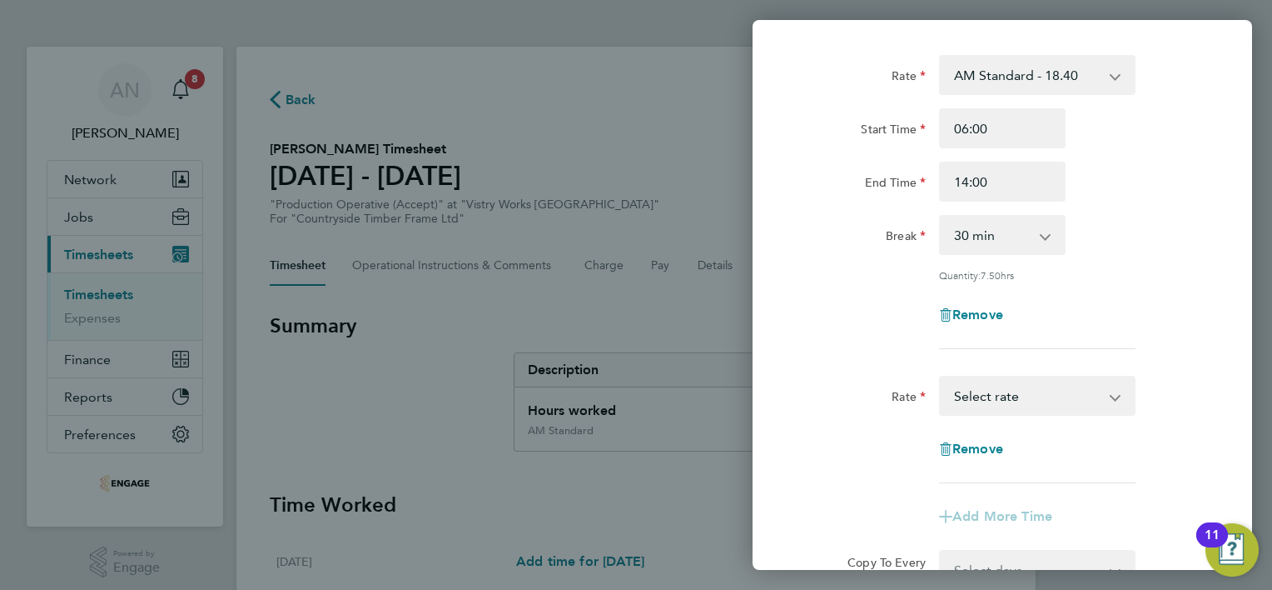
click at [994, 393] on select "PM OT 1 - 30.08 OT 1 - 27.60 OT2 - 36.80 PM OT2 - 40.11 PM Standard - 20.06 AM …" at bounding box center [1027, 395] width 173 height 37
select select "15"
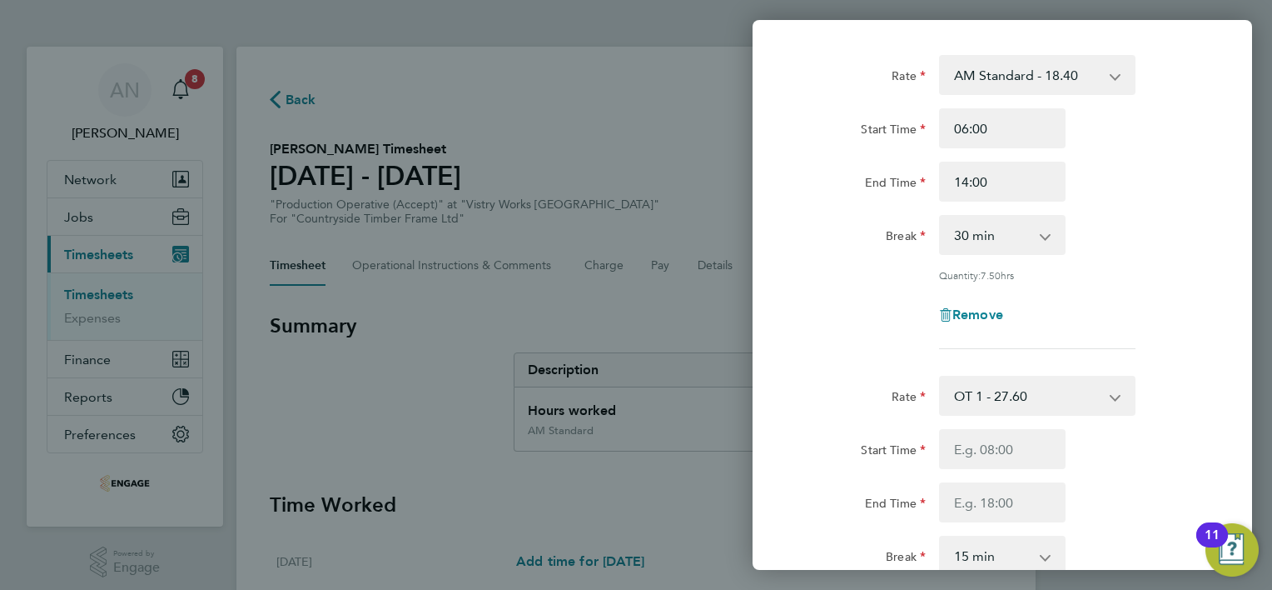
scroll to position [245, 0]
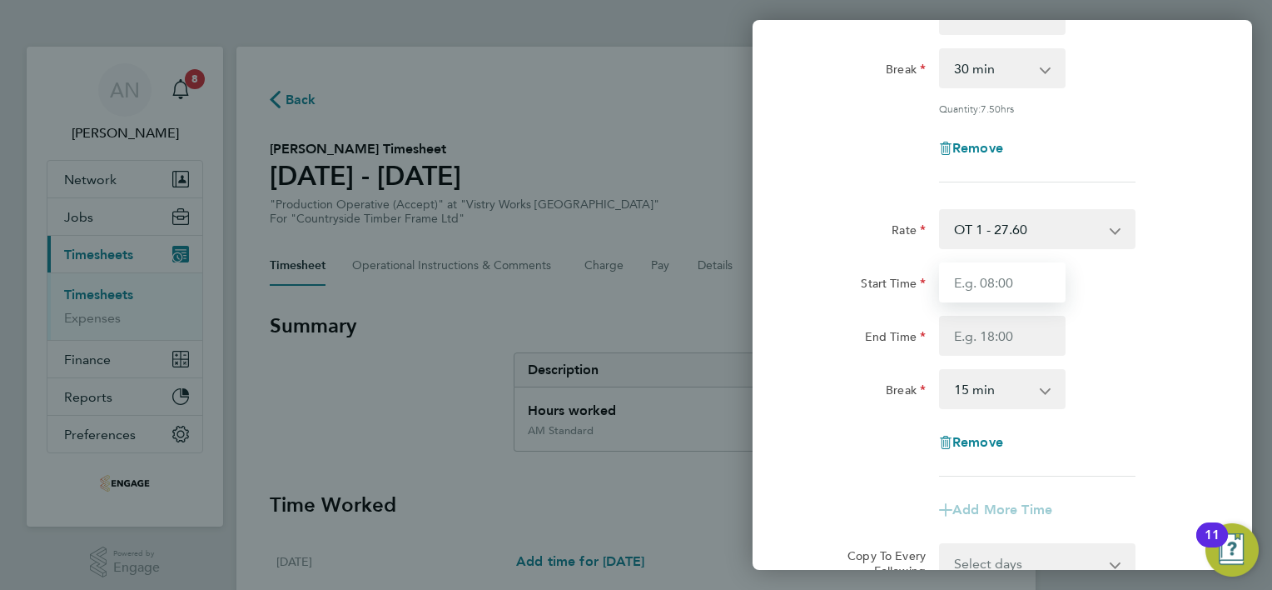
click at [993, 276] on input "Start Time" at bounding box center [1002, 282] width 127 height 40
type input "14:00"
type input "16:00"
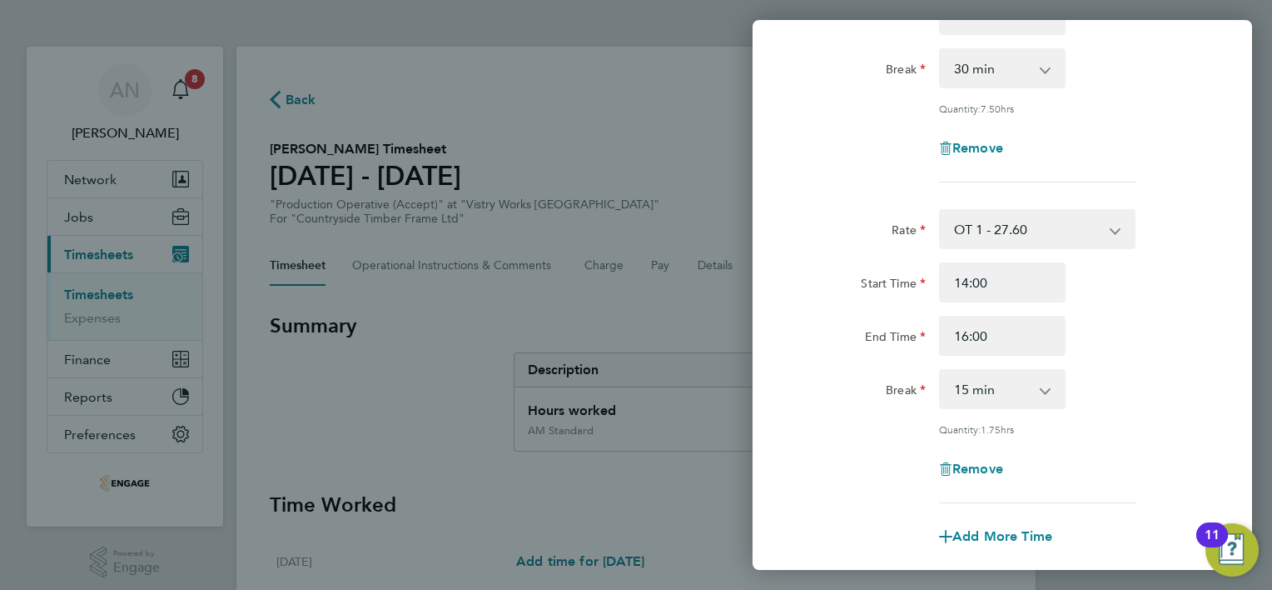
click at [1000, 387] on select "0 min 15 min 30 min 45 min 60 min 75 min 90 min" at bounding box center [992, 389] width 103 height 37
select select "0"
click at [941, 371] on select "0 min 15 min 30 min 45 min 60 min 75 min 90 min" at bounding box center [992, 389] width 103 height 37
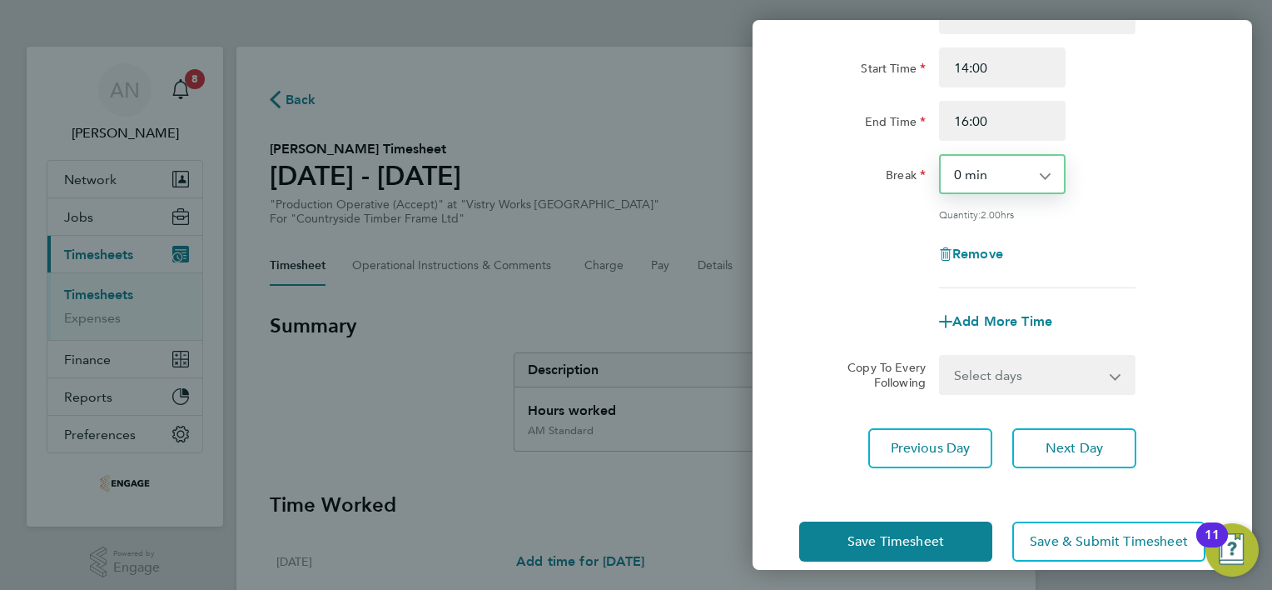
scroll to position [480, 0]
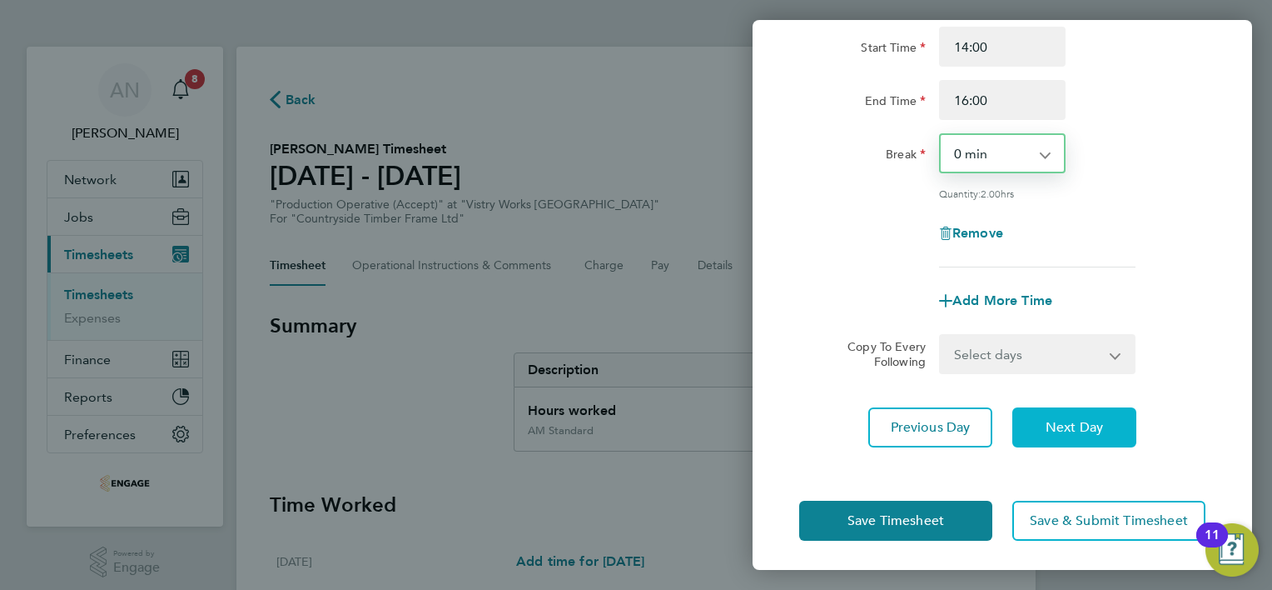
click at [1083, 419] on span "Next Day" at bounding box center [1074, 427] width 57 height 17
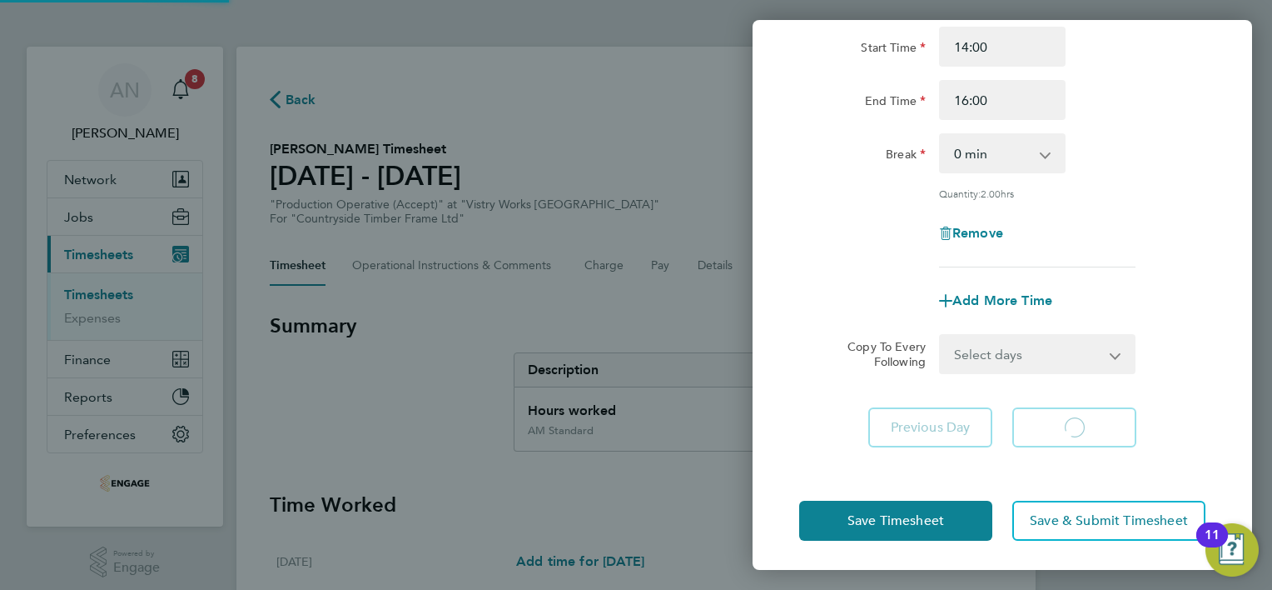
select select "15"
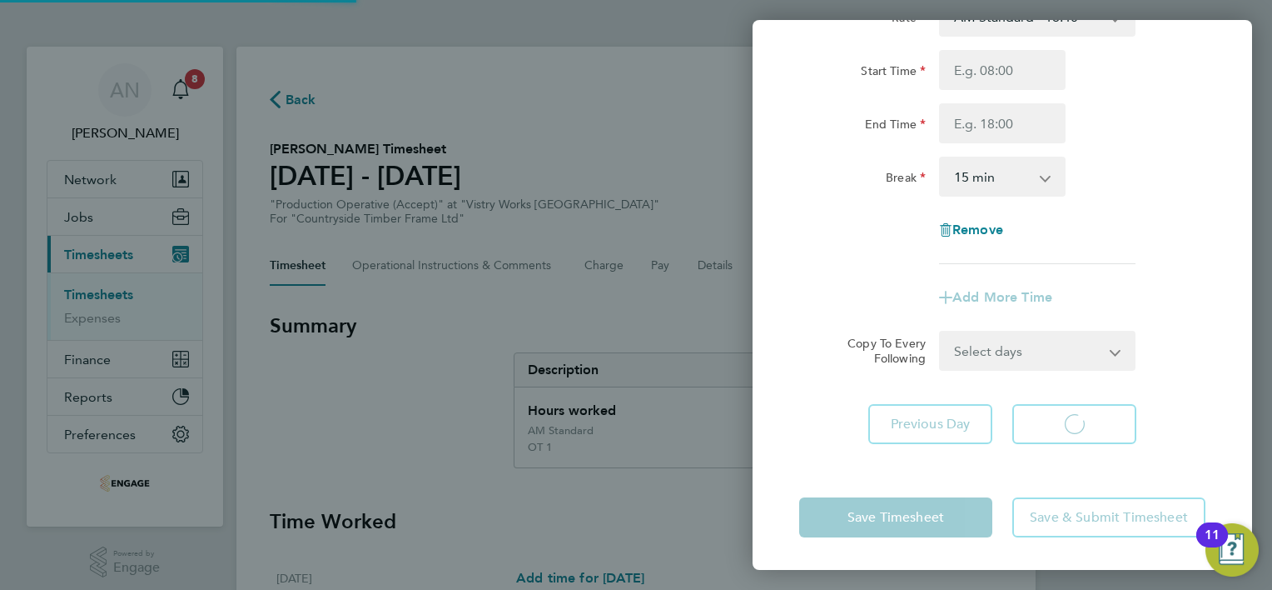
select select "15"
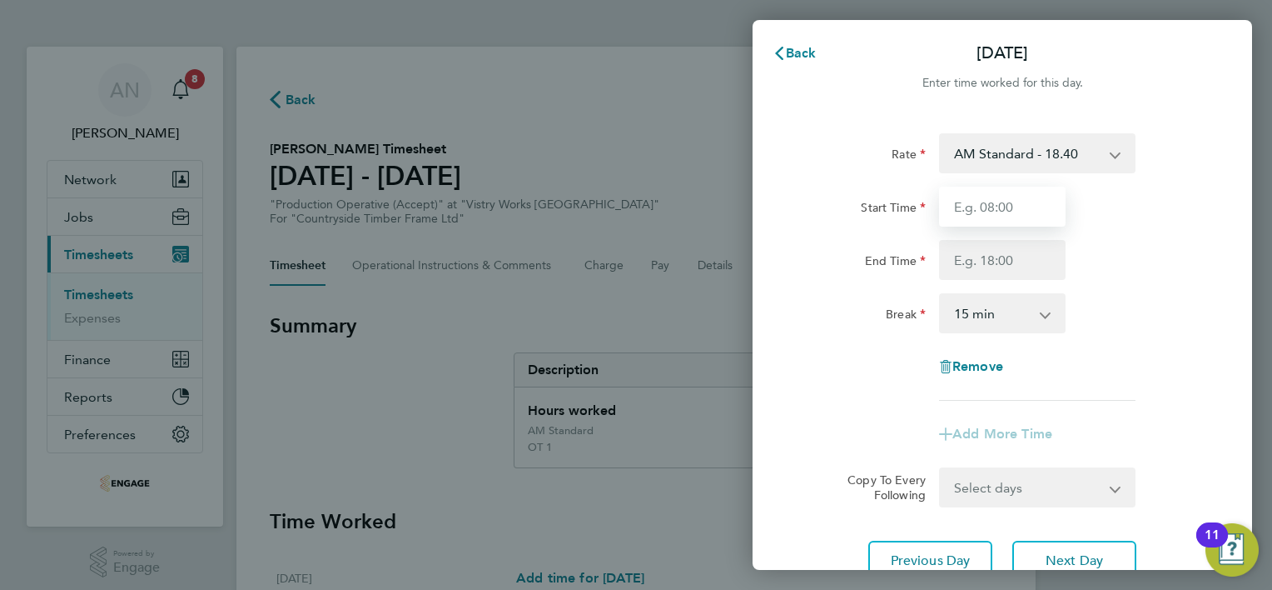
click at [999, 202] on input "Start Time" at bounding box center [1002, 207] width 127 height 40
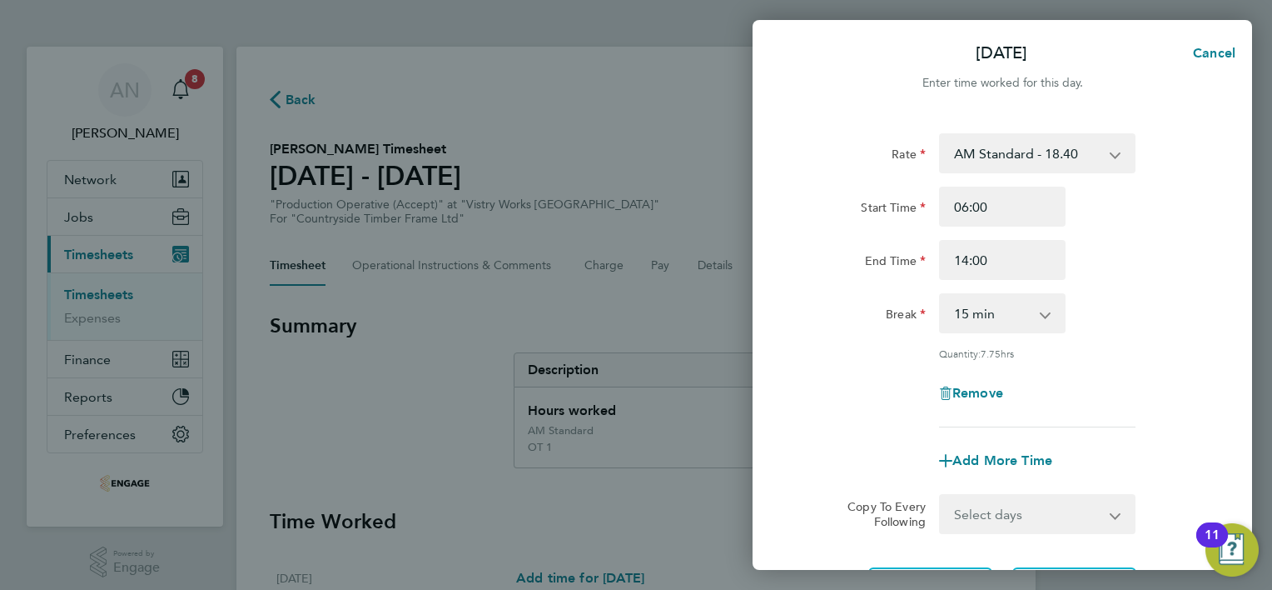
drag, startPoint x: 993, startPoint y: 308, endPoint x: 997, endPoint y: 327, distance: 19.6
click at [993, 308] on select "0 min 15 min 30 min 45 min 60 min 75 min 90 min" at bounding box center [992, 313] width 103 height 37
click at [941, 295] on select "0 min 15 min 30 min 45 min 60 min 75 min 90 min" at bounding box center [992, 313] width 103 height 37
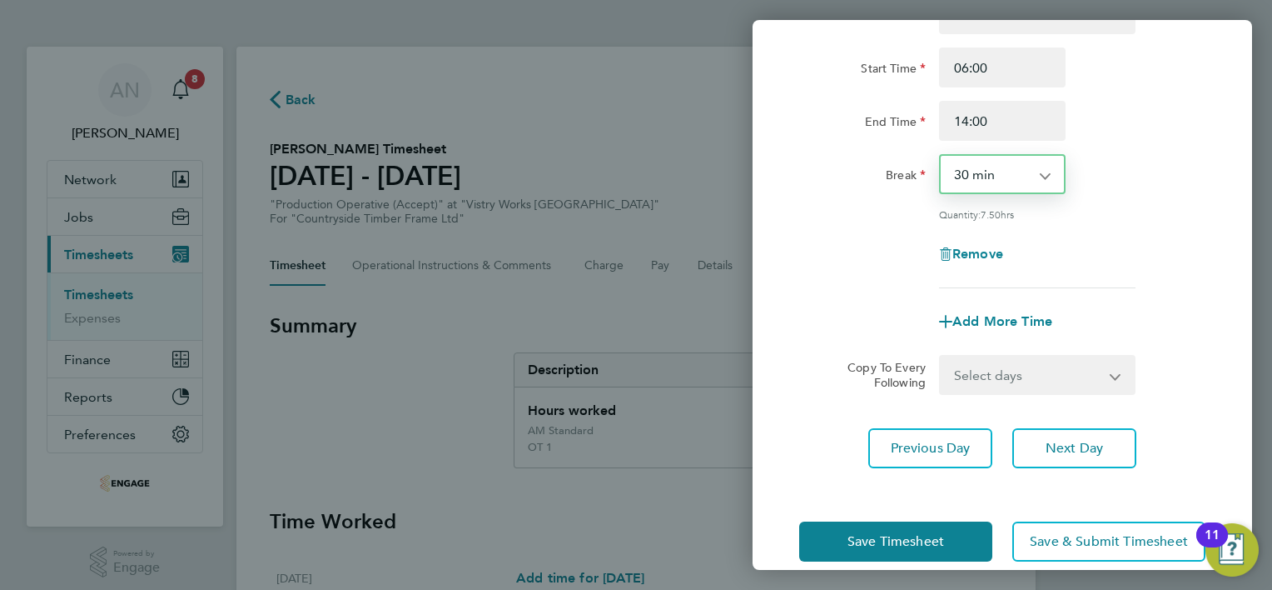
scroll to position [162, 0]
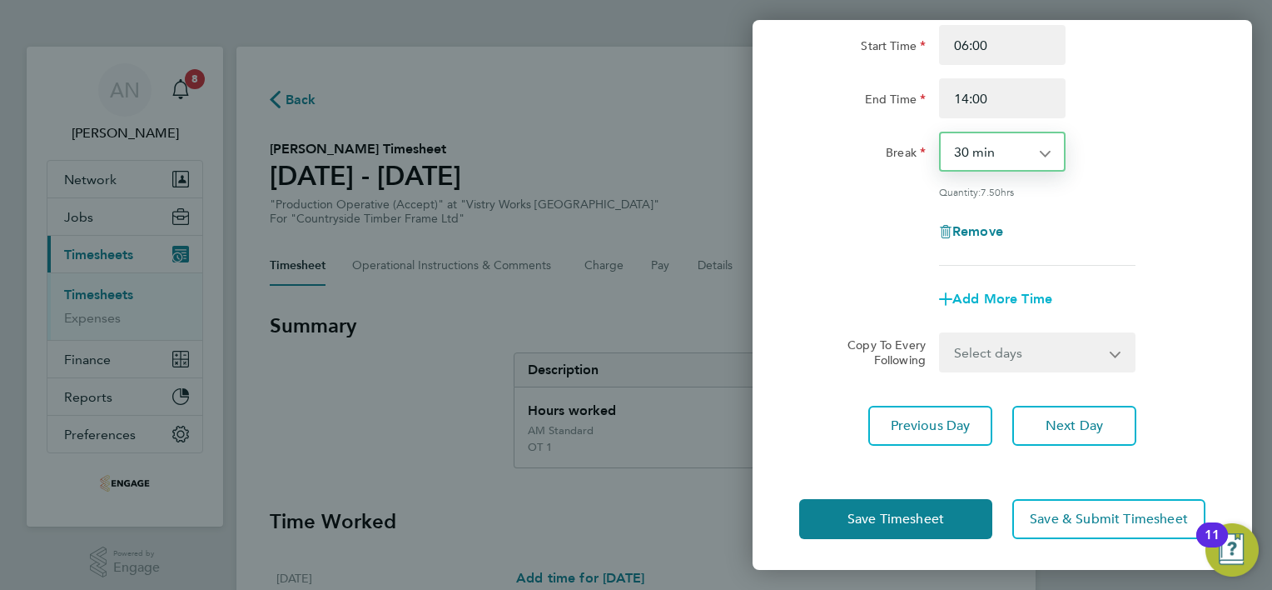
click at [980, 295] on span "Add More Time" at bounding box center [1003, 299] width 100 height 16
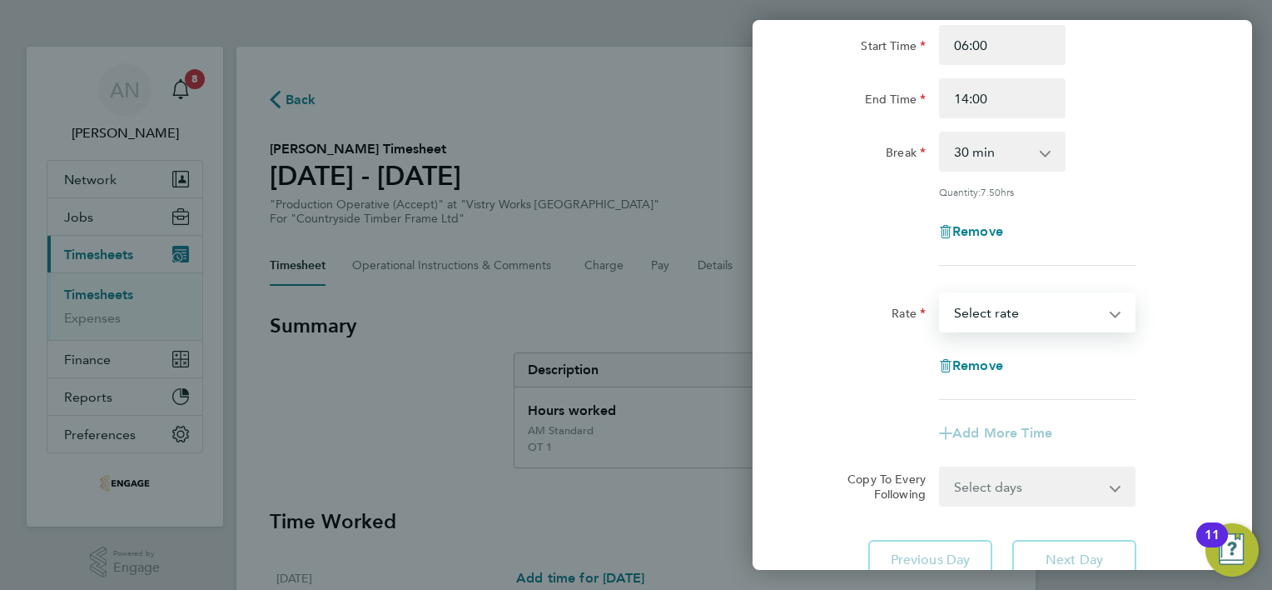
click at [981, 311] on select "PM OT 1 - 30.08 OT 1 - 27.60 OT2 - 36.80 PM OT2 - 40.11 PM Standard - 20.06 AM …" at bounding box center [1027, 312] width 173 height 37
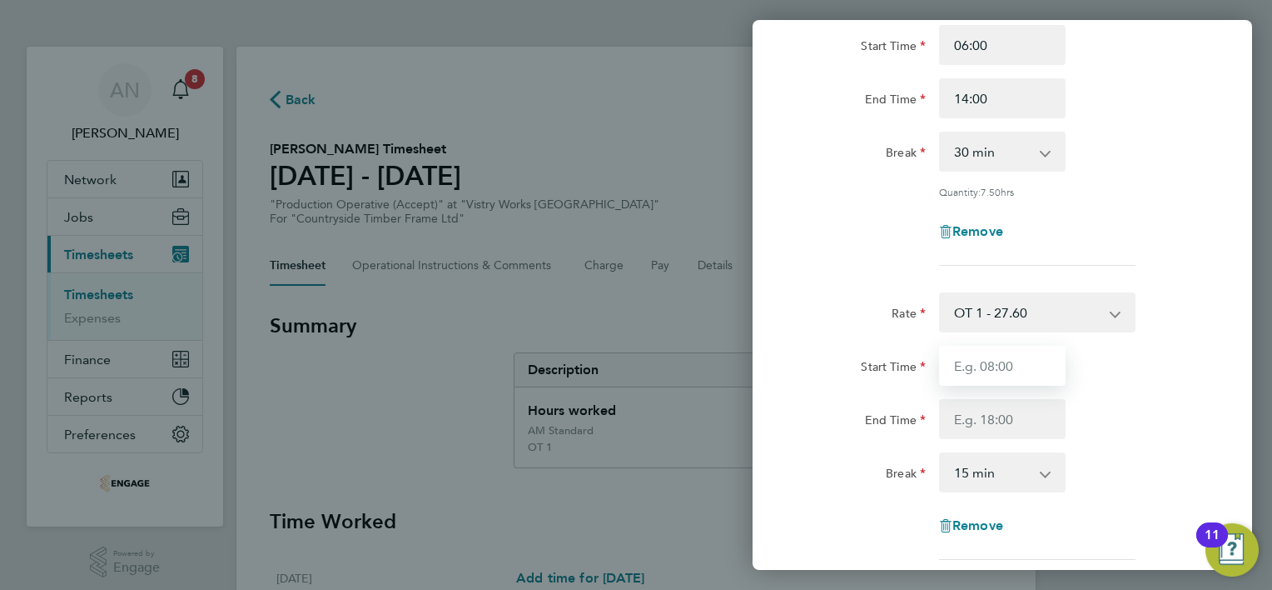
click at [987, 365] on input "Start Time" at bounding box center [1002, 366] width 127 height 40
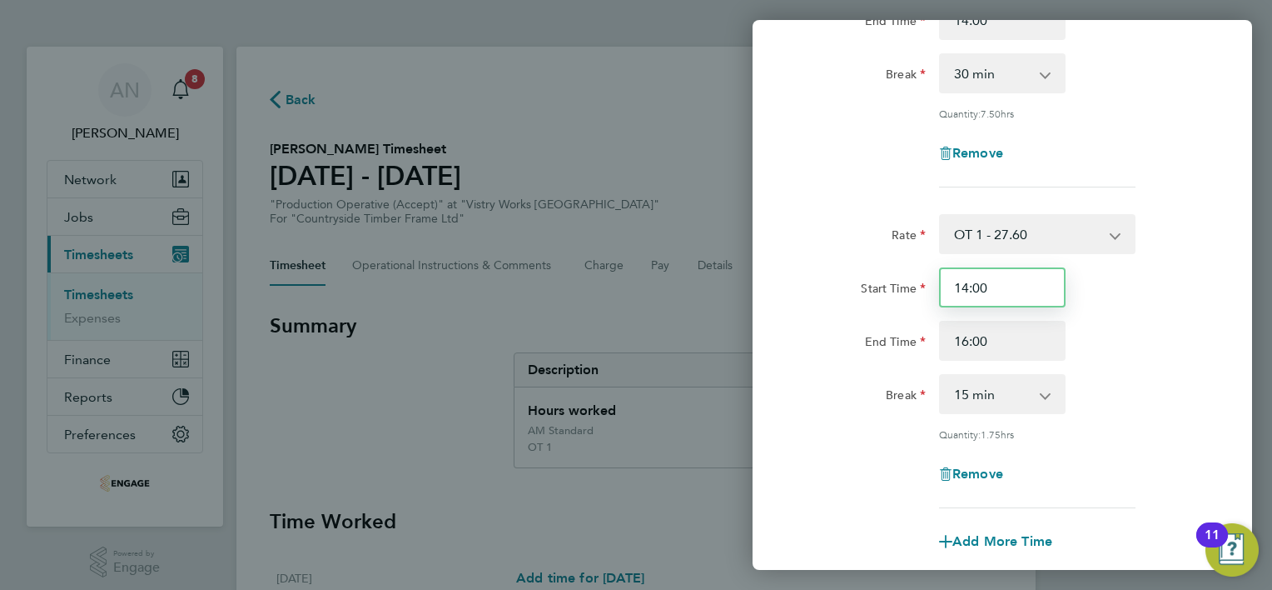
scroll to position [411, 0]
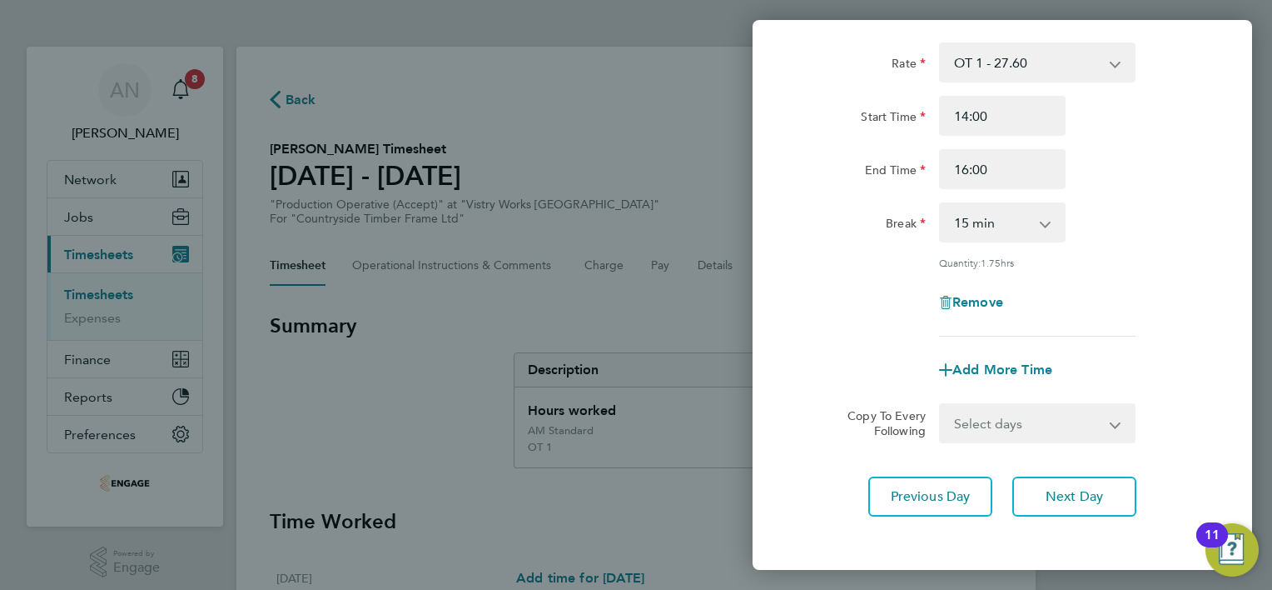
drag, startPoint x: 993, startPoint y: 220, endPoint x: 993, endPoint y: 239, distance: 19.2
click at [993, 220] on select "0 min 15 min 30 min 45 min 60 min 75 min 90 min" at bounding box center [992, 222] width 103 height 37
click at [941, 204] on select "0 min 15 min 30 min 45 min 60 min 75 min 90 min" at bounding box center [992, 222] width 103 height 37
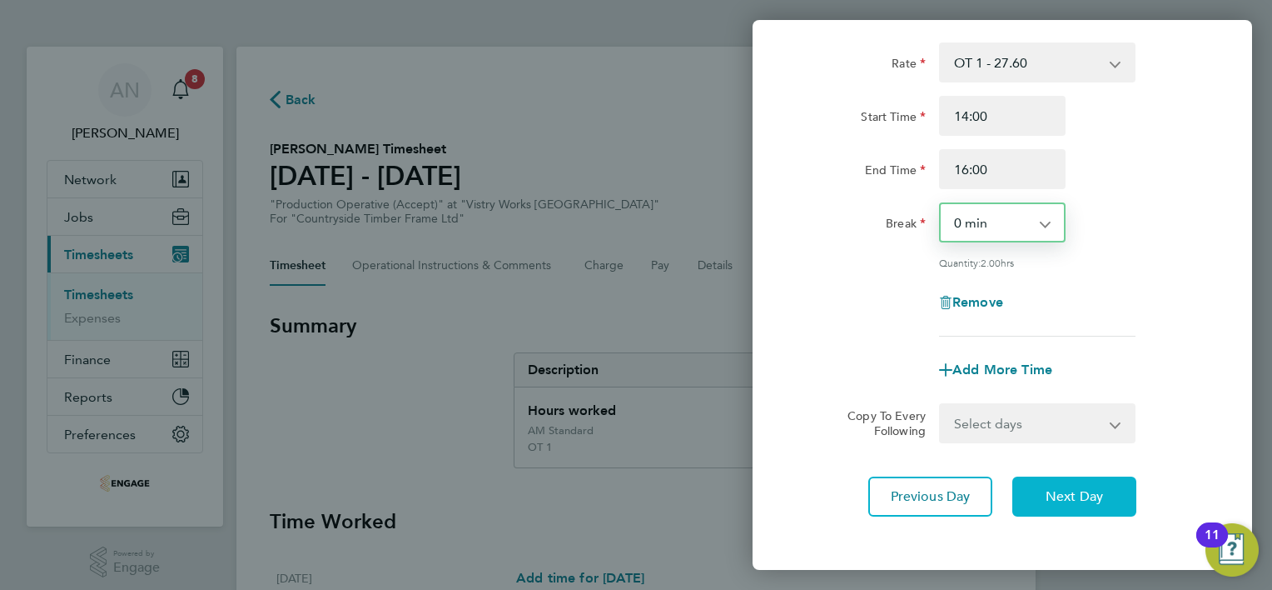
click at [1068, 488] on span "Next Day" at bounding box center [1074, 496] width 57 height 17
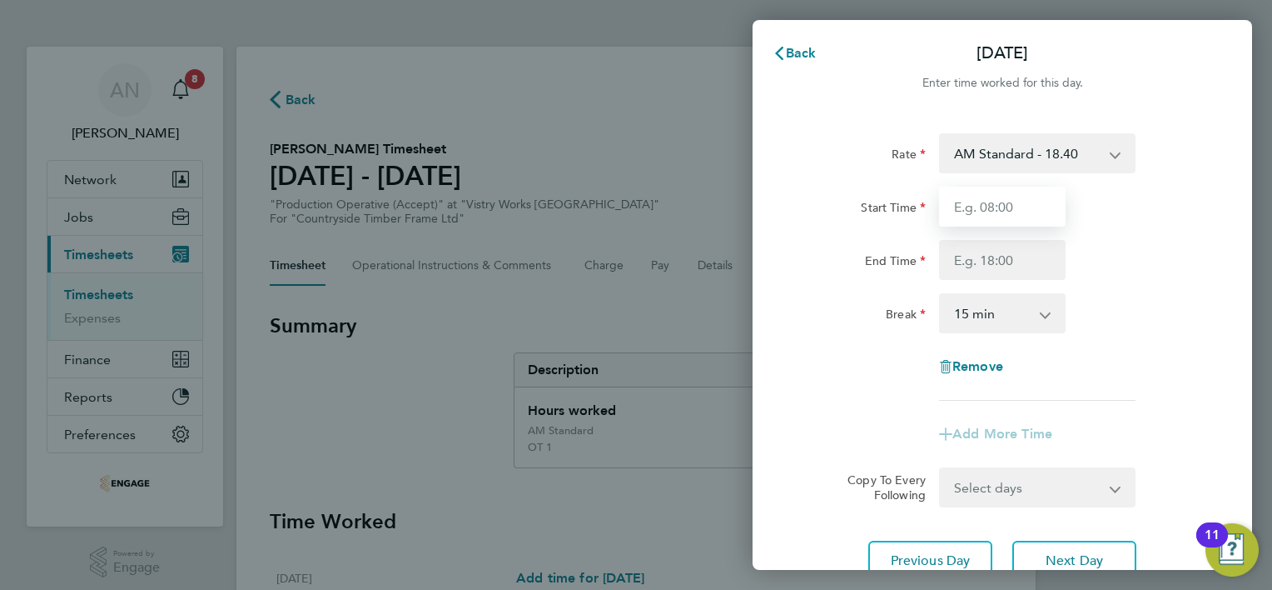
drag, startPoint x: 993, startPoint y: 202, endPoint x: 993, endPoint y: 219, distance: 17.5
click at [993, 202] on input "Start Time" at bounding box center [1002, 207] width 127 height 40
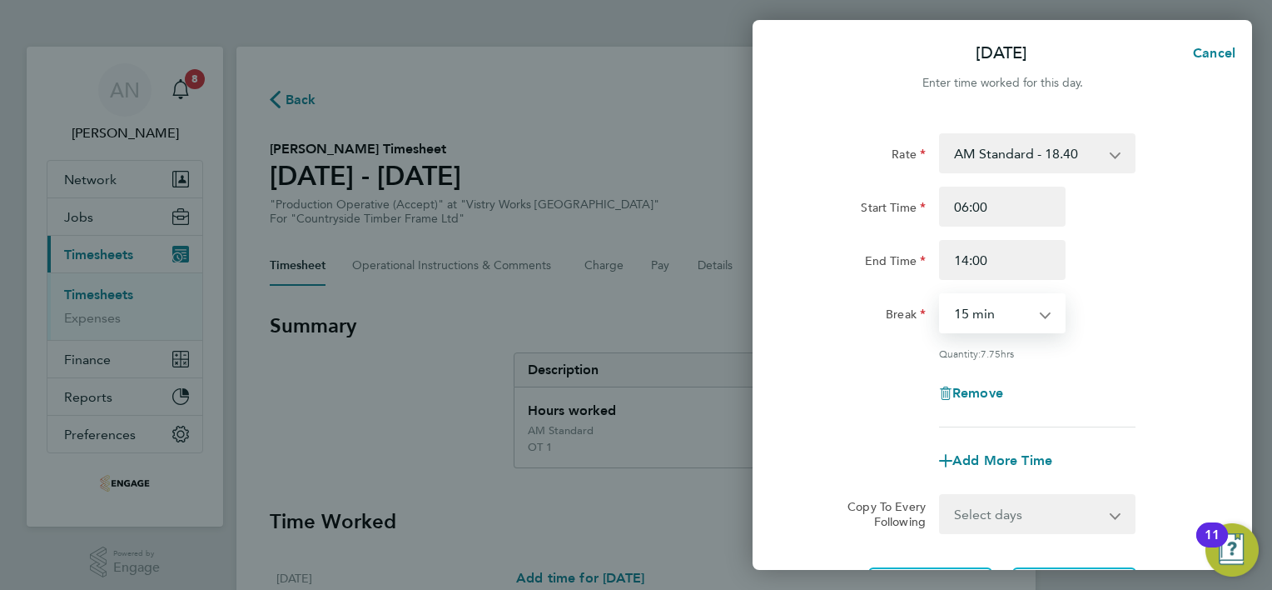
drag, startPoint x: 983, startPoint y: 308, endPoint x: 985, endPoint y: 333, distance: 25.1
click at [983, 308] on select "0 min 15 min 30 min 45 min 60 min 75 min 90 min" at bounding box center [992, 313] width 103 height 37
click at [941, 295] on select "0 min 15 min 30 min 45 min 60 min 75 min 90 min" at bounding box center [992, 313] width 103 height 37
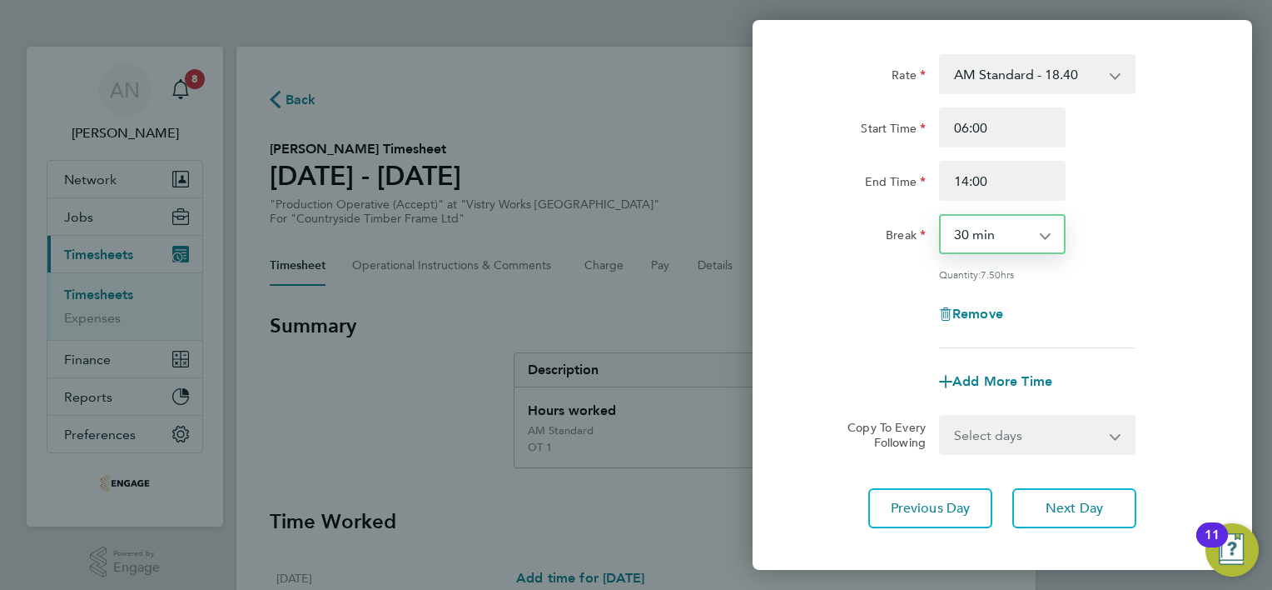
scroll to position [162, 0]
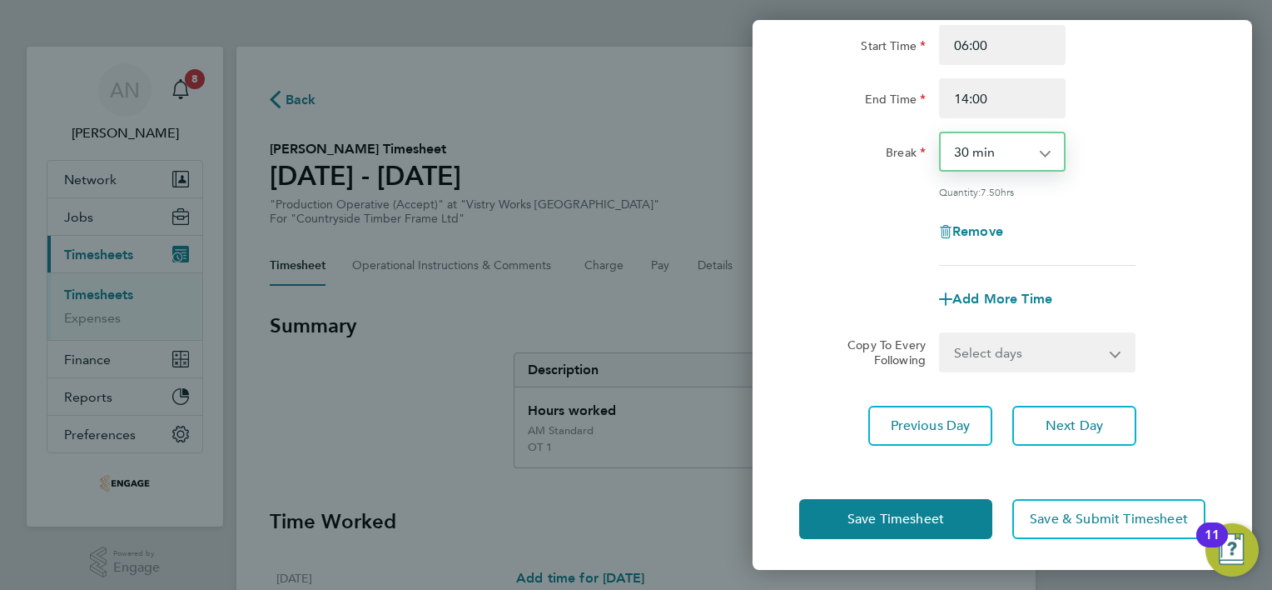
click at [998, 352] on select "Select days Day Weekend (Sat-Sun) [DATE] [DATE]" at bounding box center [1028, 352] width 175 height 37
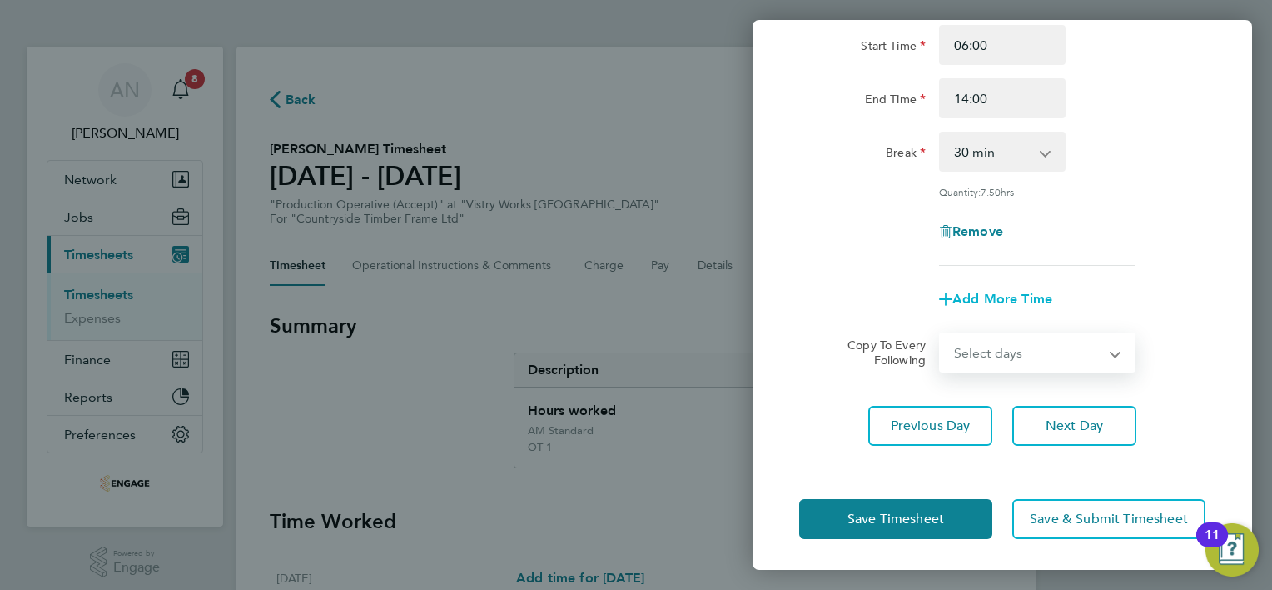
click at [1036, 291] on span "Add More Time" at bounding box center [1003, 299] width 100 height 16
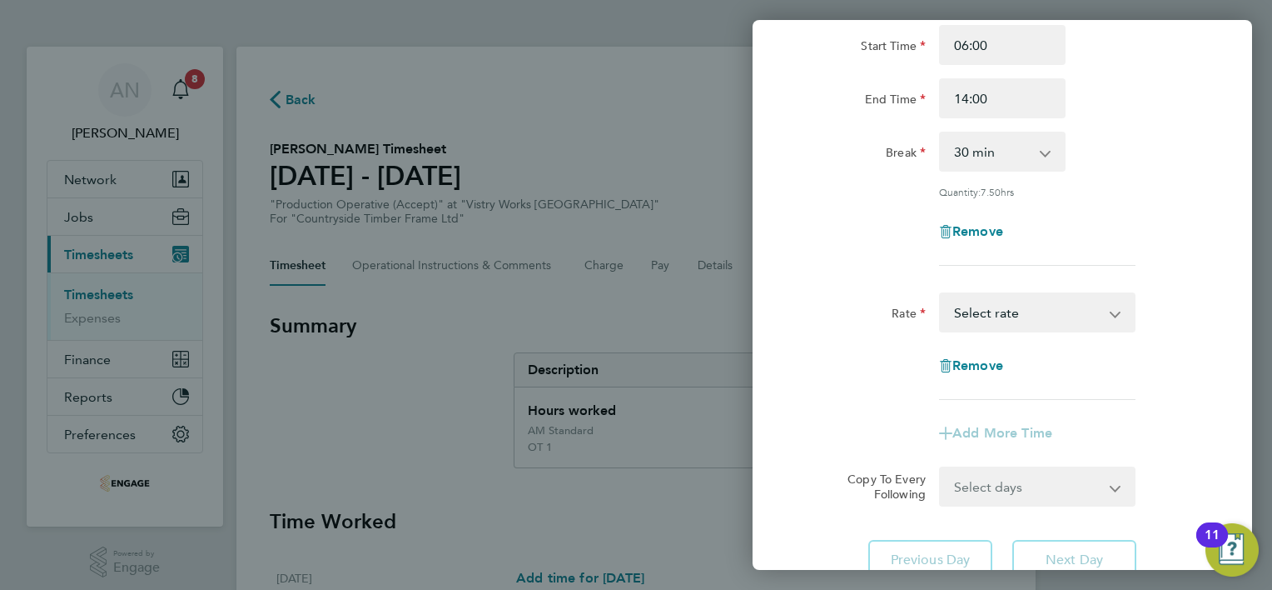
click at [983, 320] on select "PM OT 1 - 30.08 OT 1 - 27.60 OT2 - 36.80 PM OT2 - 40.11 PM Standard - 20.06 AM …" at bounding box center [1027, 312] width 173 height 37
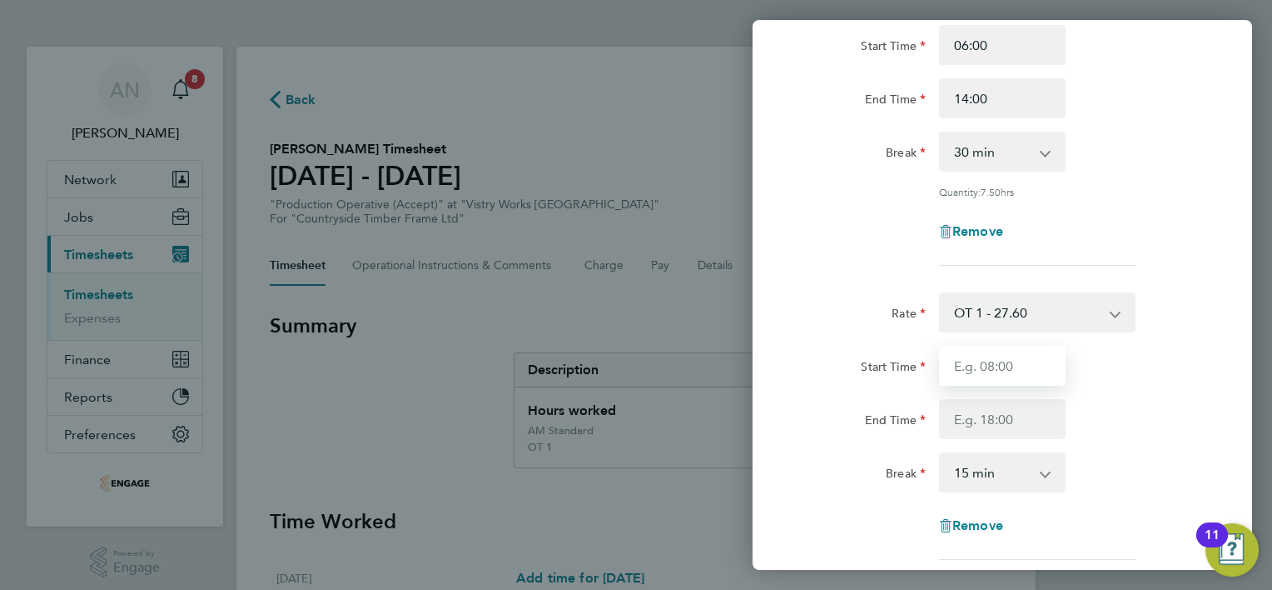
click at [988, 368] on input "Start Time" at bounding box center [1002, 366] width 127 height 40
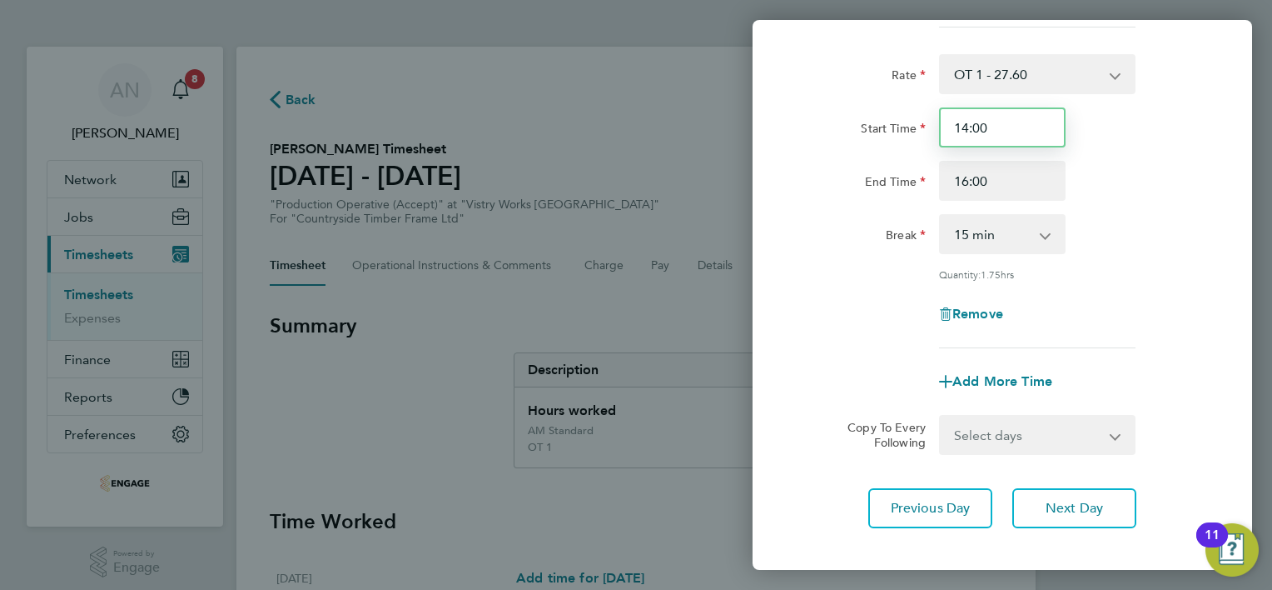
scroll to position [411, 0]
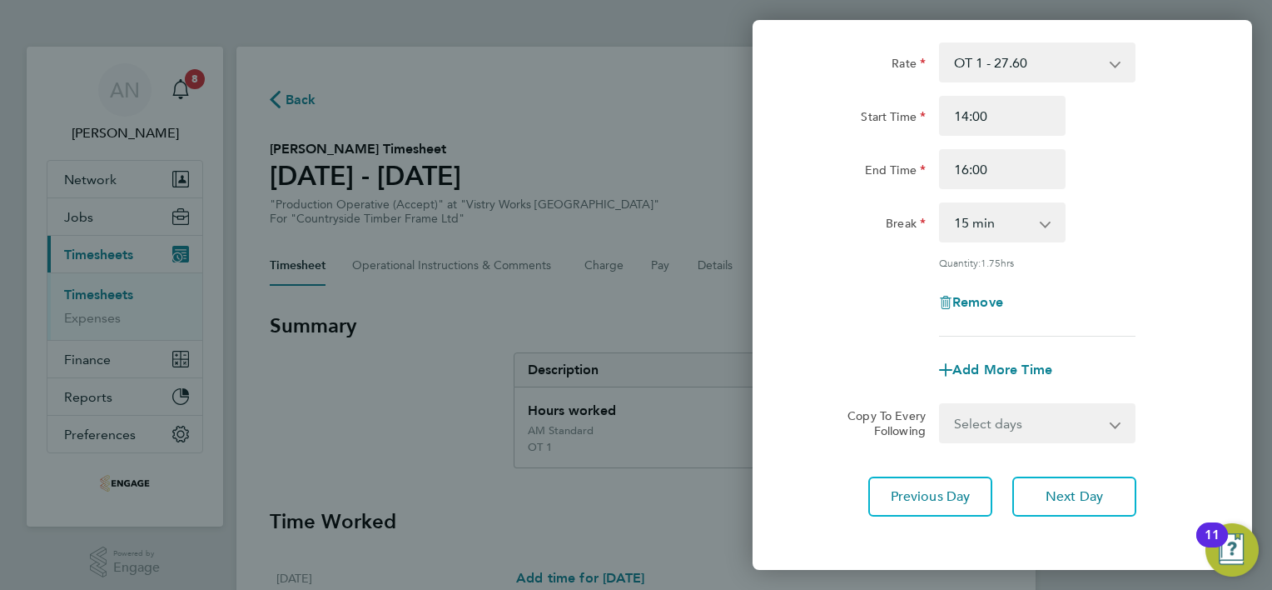
click at [983, 222] on select "0 min 15 min 30 min 45 min 60 min 75 min 90 min" at bounding box center [992, 222] width 103 height 37
click at [941, 204] on select "0 min 15 min 30 min 45 min 60 min 75 min 90 min" at bounding box center [992, 222] width 103 height 37
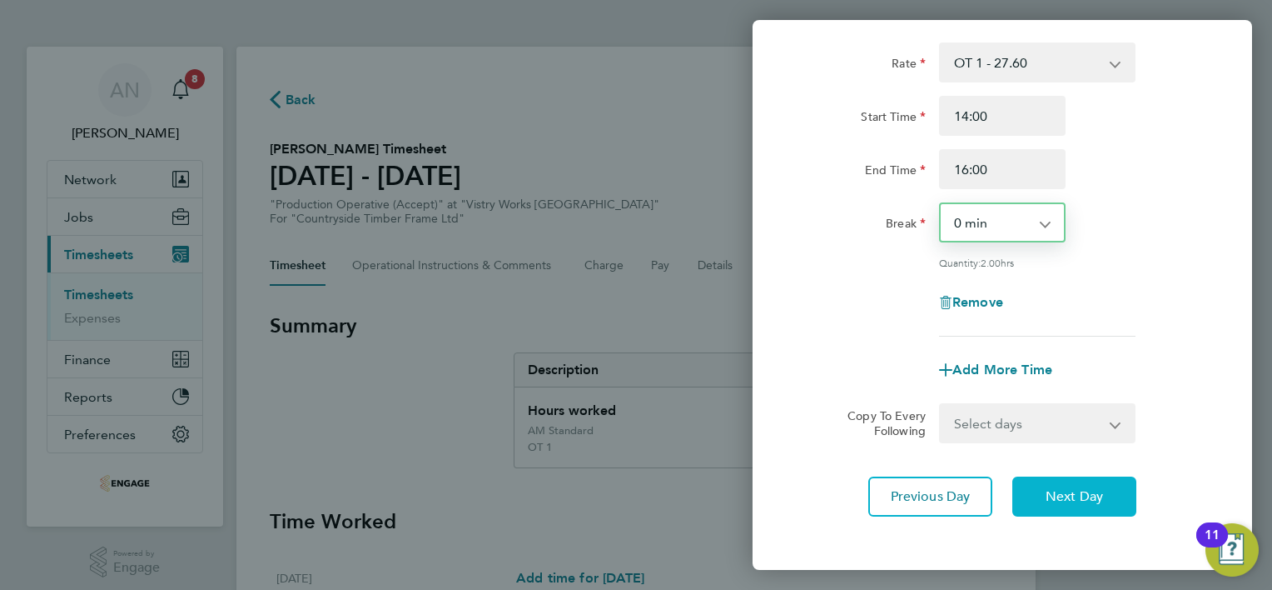
click at [1047, 488] on span "Next Day" at bounding box center [1074, 496] width 57 height 17
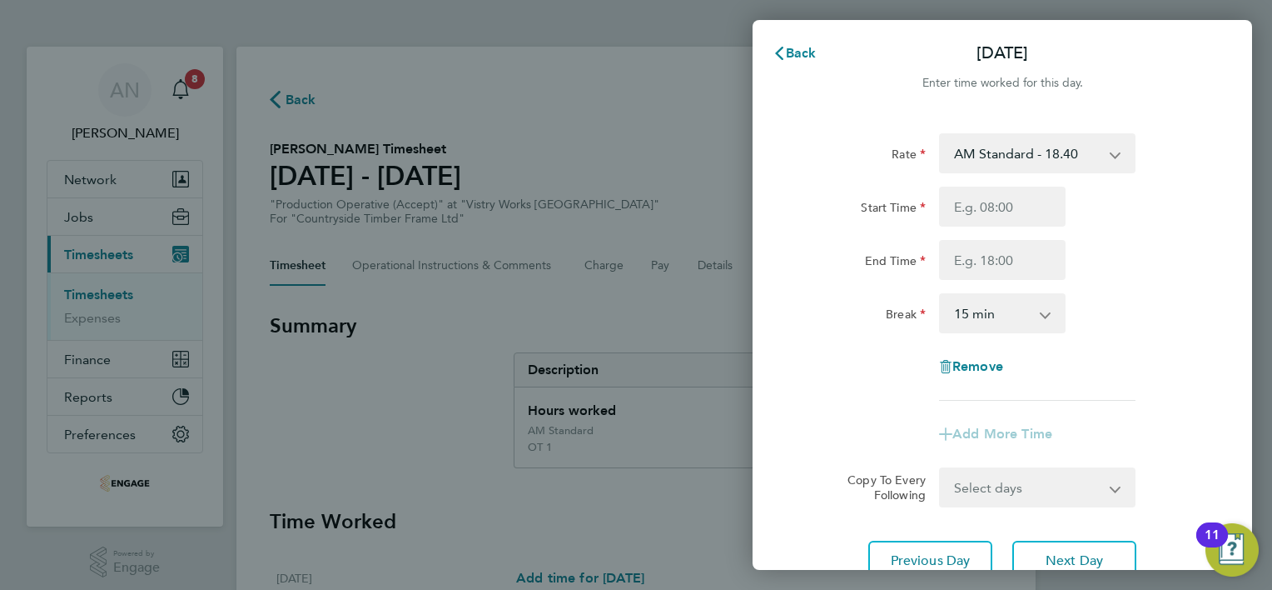
click at [1023, 153] on select "AM Standard - 18.40 PM OT 1 - 30.08 OT 1 - 27.60 OT2 - 36.80 PM OT2 - 40.11 PM …" at bounding box center [1027, 153] width 173 height 37
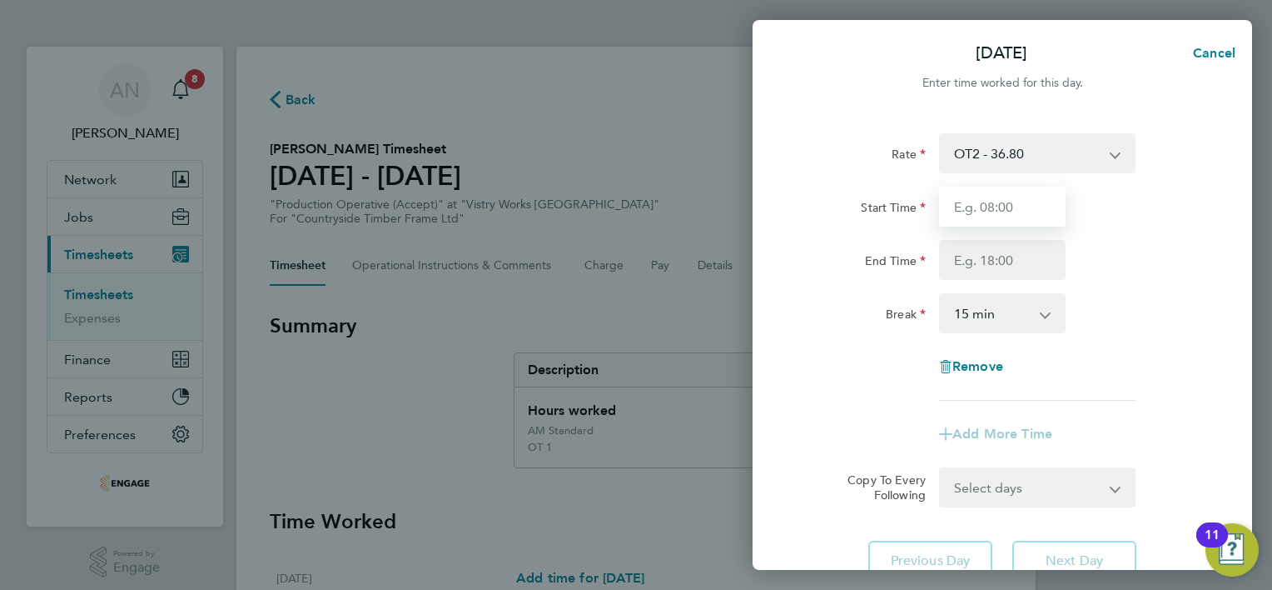
click at [993, 203] on input "Start Time" at bounding box center [1002, 207] width 127 height 40
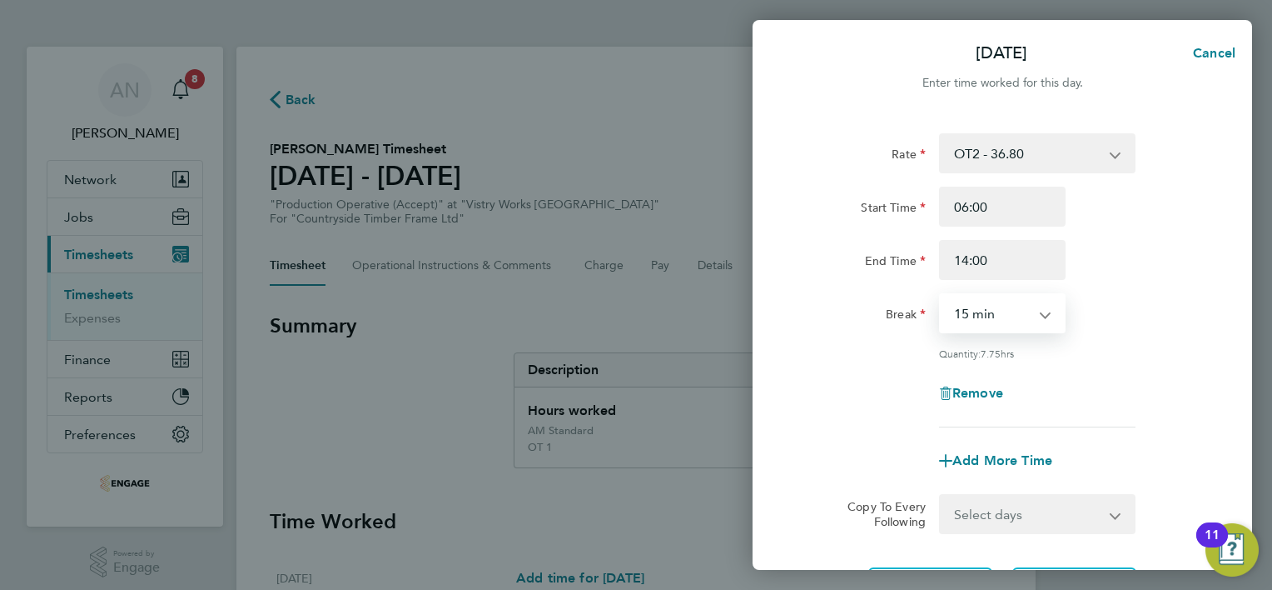
click at [997, 318] on select "0 min 15 min 30 min 45 min 60 min 75 min 90 min" at bounding box center [992, 313] width 103 height 37
click at [941, 295] on select "0 min 15 min 30 min 45 min 60 min 75 min 90 min" at bounding box center [992, 313] width 103 height 37
click at [989, 312] on select "0 min 15 min 30 min 45 min 60 min 75 min 90 min" at bounding box center [992, 313] width 103 height 37
click at [941, 295] on select "0 min 15 min 30 min 45 min 60 min 75 min 90 min" at bounding box center [992, 313] width 103 height 37
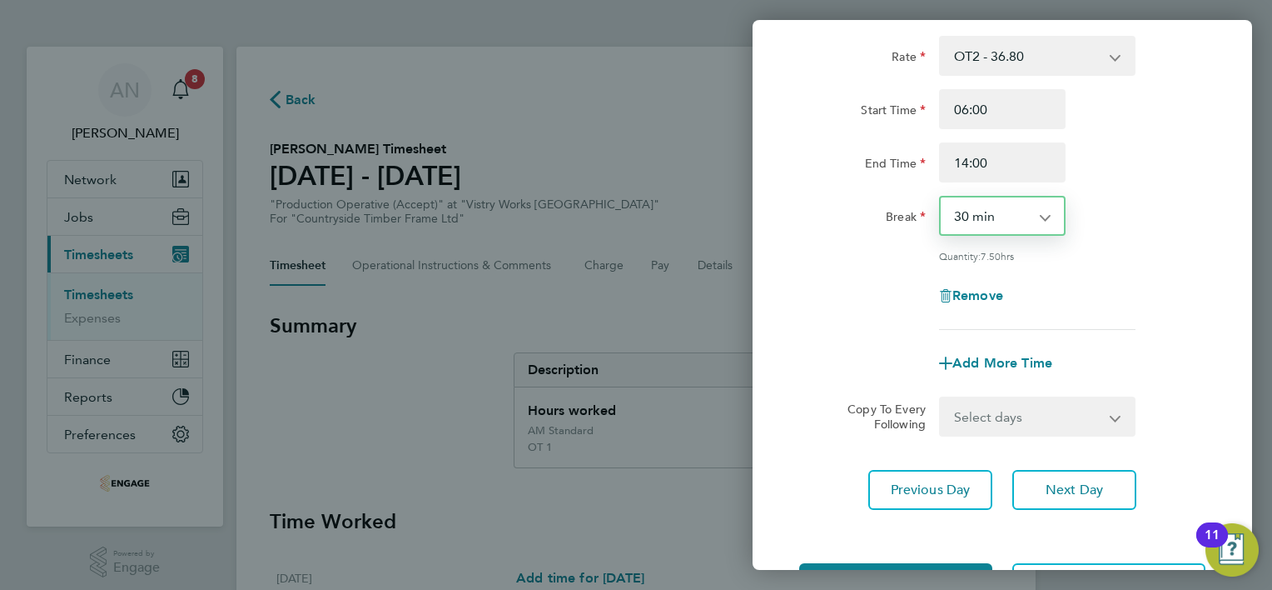
scroll to position [162, 0]
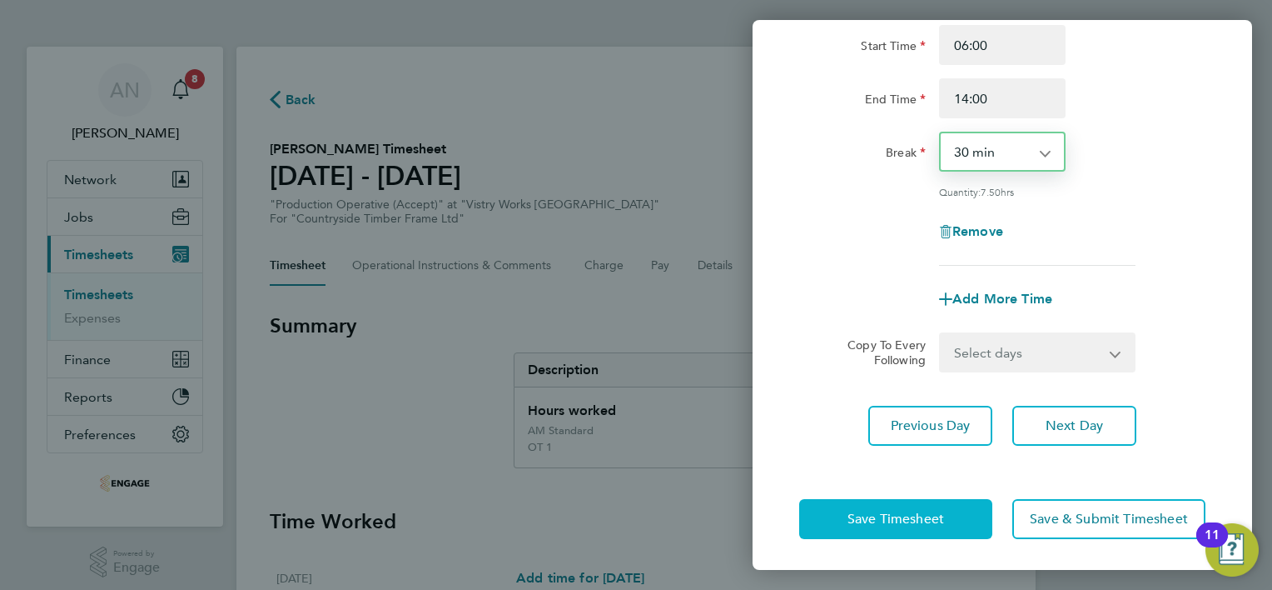
click at [923, 519] on span "Save Timesheet" at bounding box center [896, 518] width 97 height 17
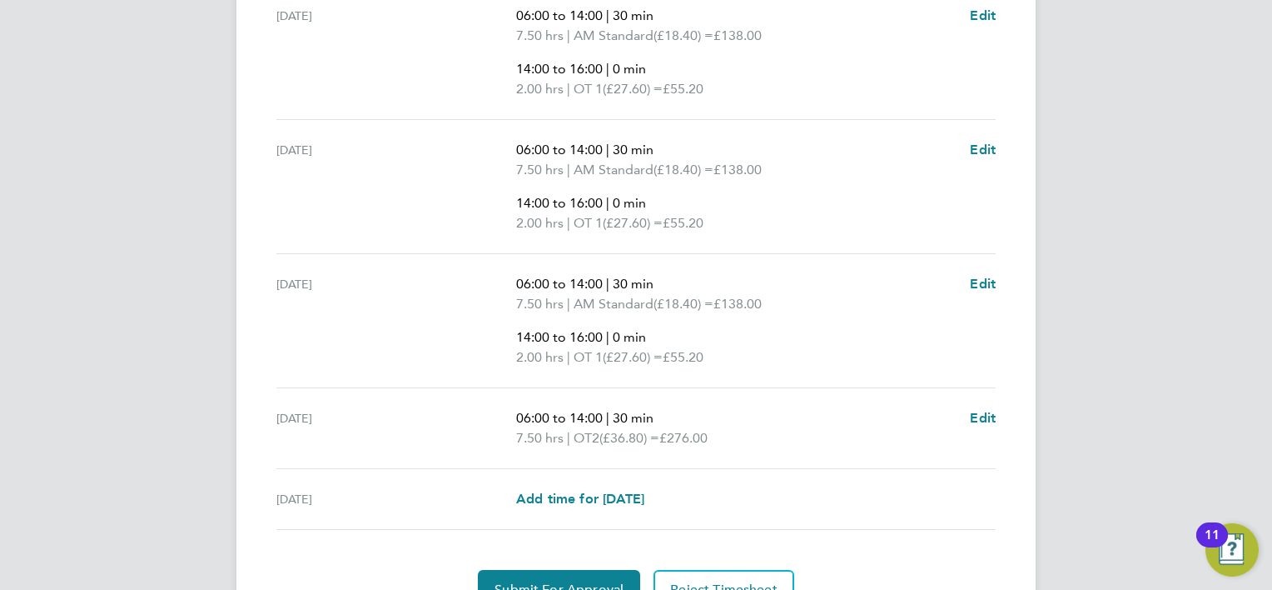
scroll to position [749, 0]
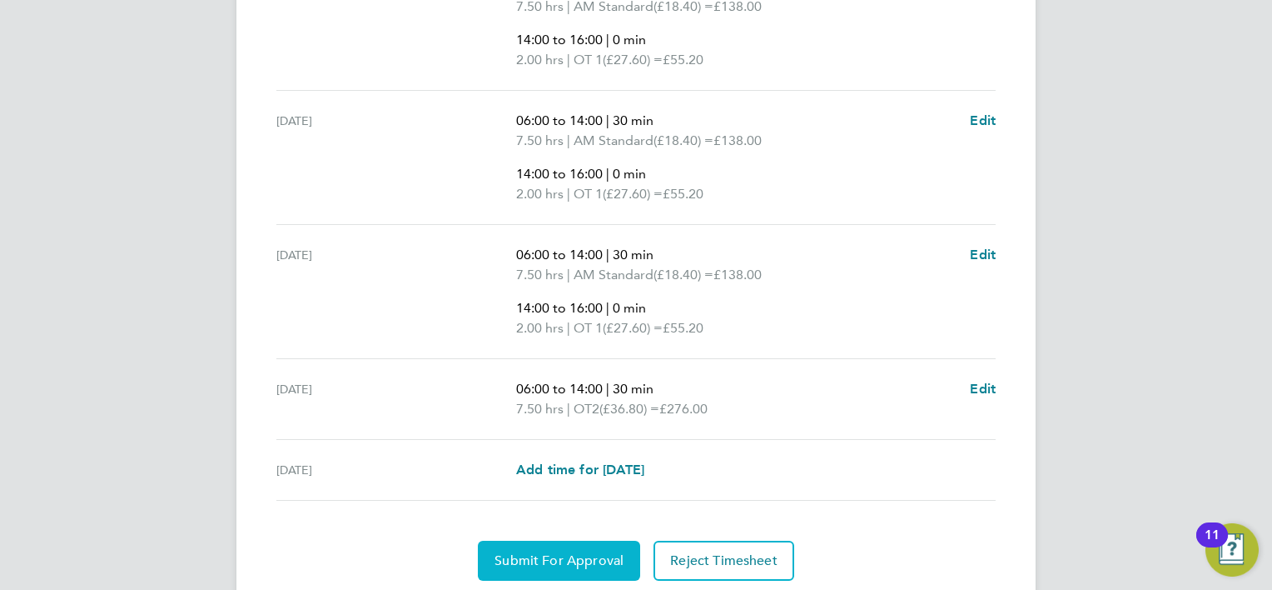
click at [596, 544] on button "Submit For Approval" at bounding box center [559, 560] width 162 height 40
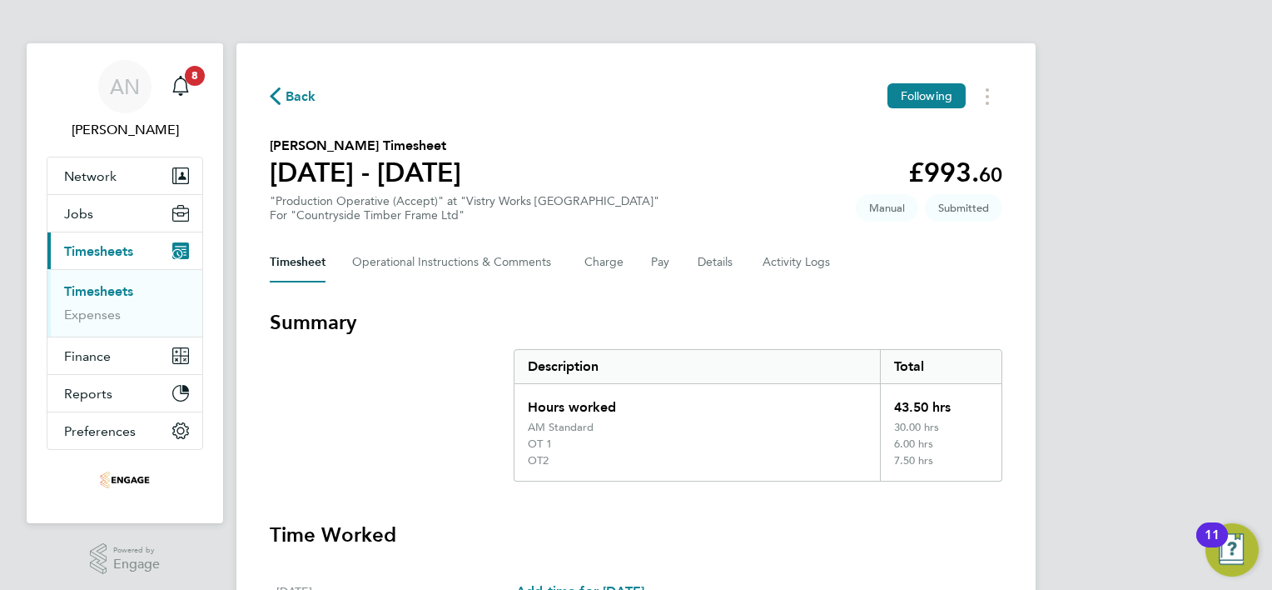
scroll to position [0, 0]
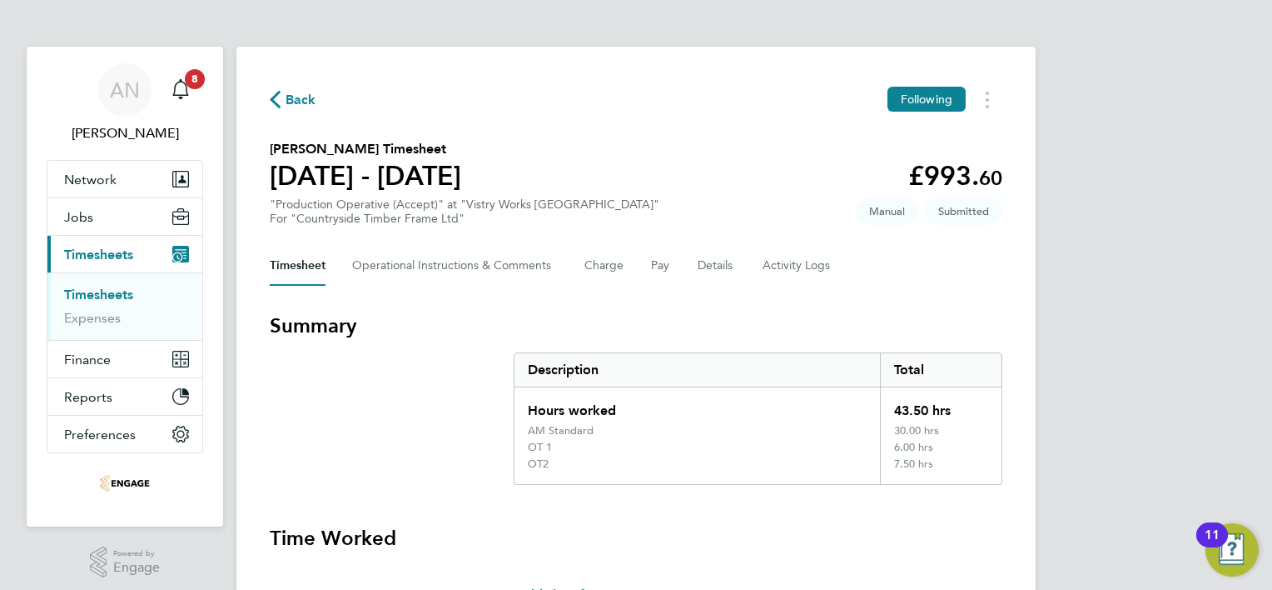
click at [293, 102] on span "Back" at bounding box center [301, 100] width 31 height 20
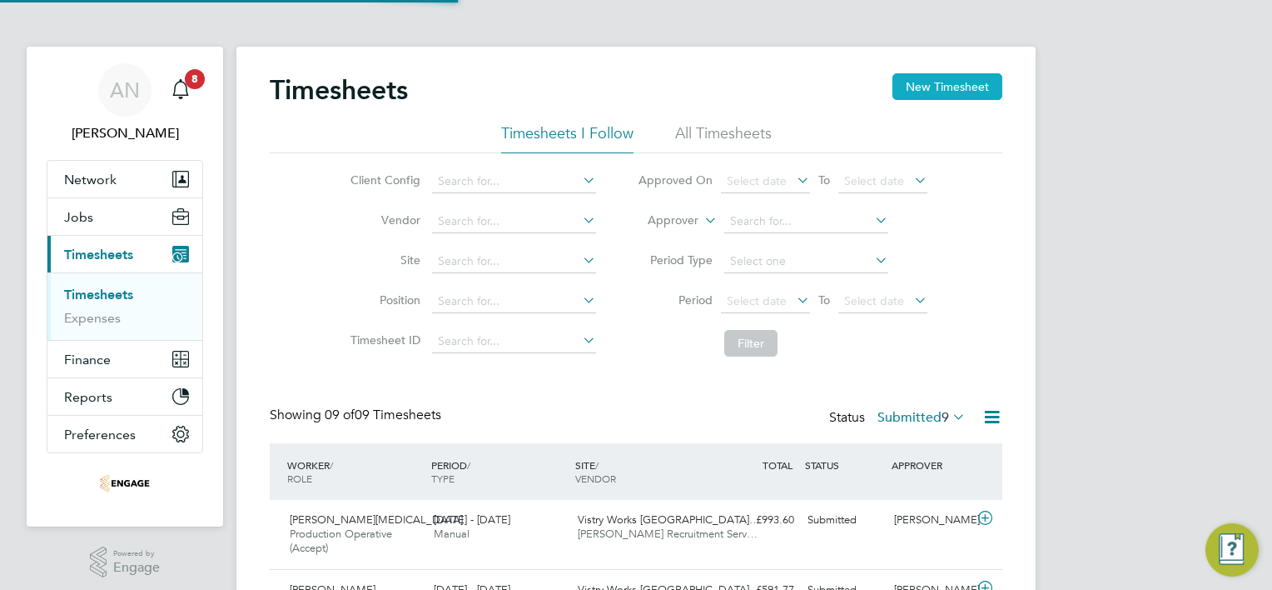
scroll to position [56, 145]
click at [905, 81] on button "New Timesheet" at bounding box center [948, 86] width 110 height 27
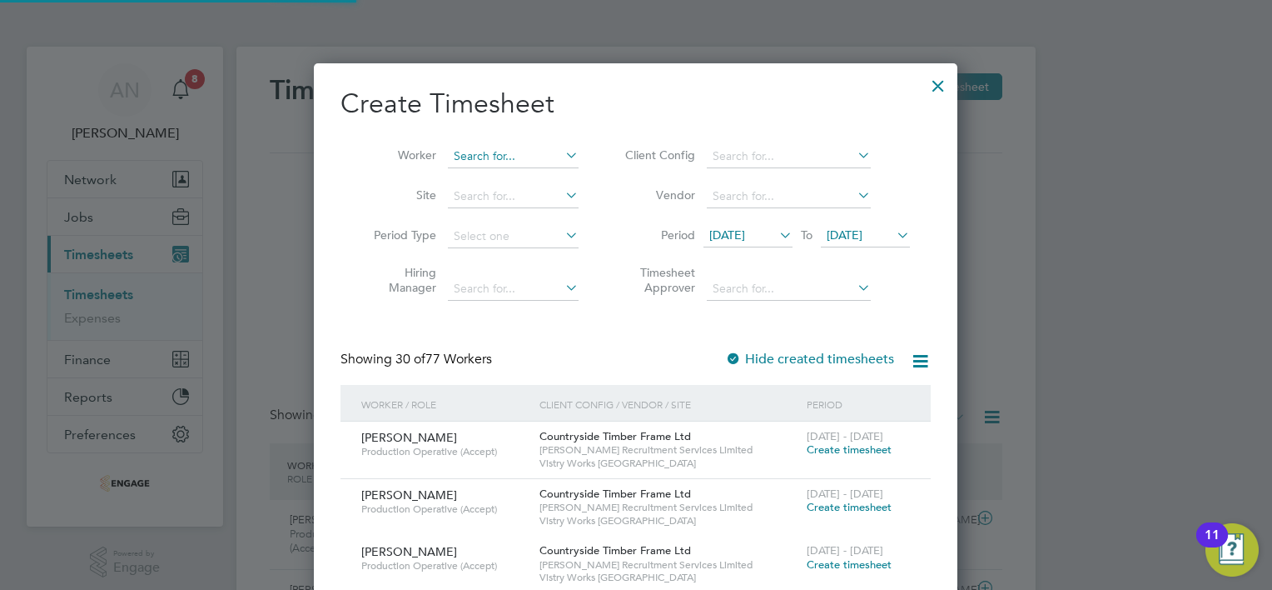
click at [532, 145] on input at bounding box center [513, 156] width 131 height 23
click at [523, 202] on li "Ni [PERSON_NAME]" at bounding box center [514, 201] width 132 height 22
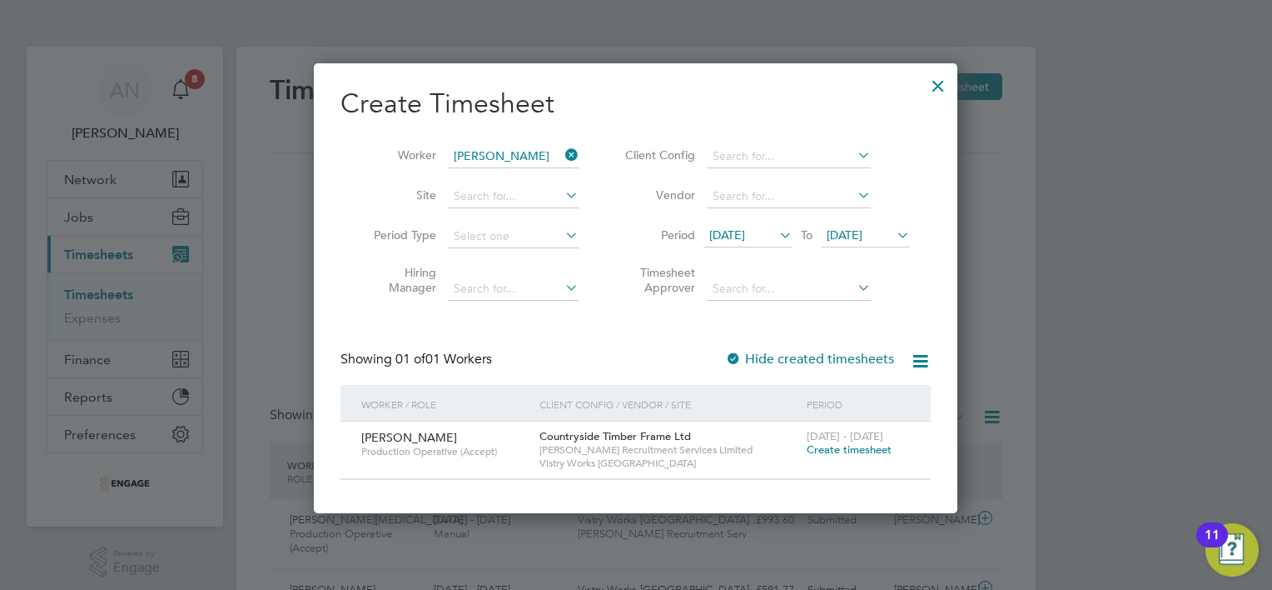
click at [819, 448] on span "Create timesheet" at bounding box center [849, 449] width 85 height 14
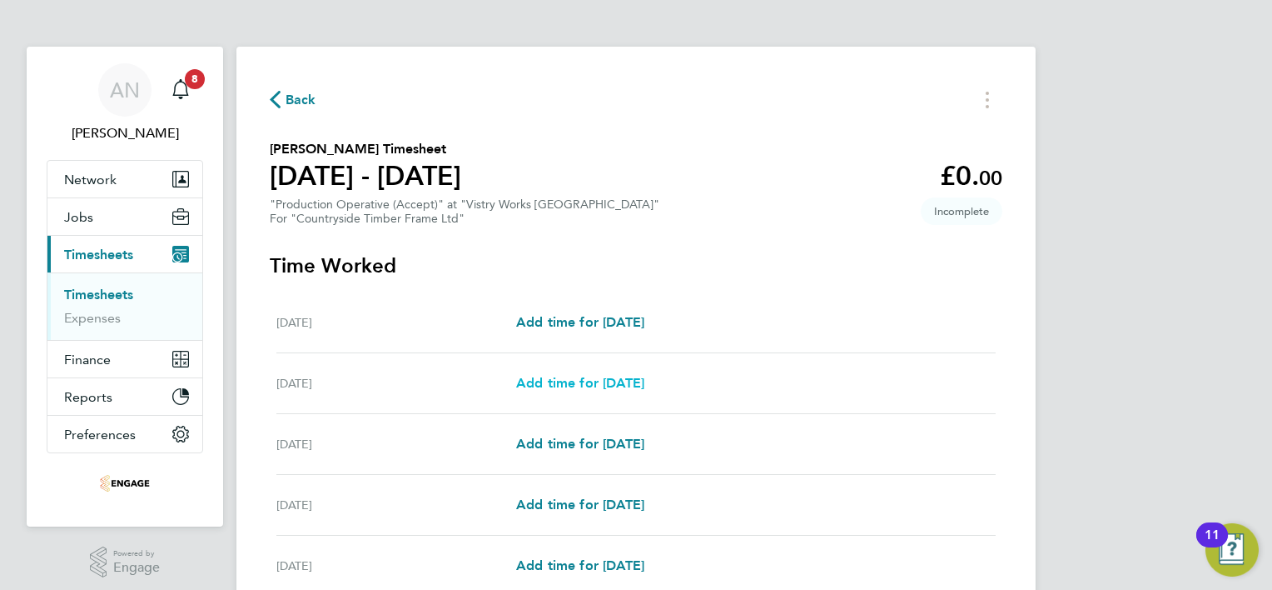
click at [623, 386] on span "Add time for [DATE]" at bounding box center [580, 383] width 128 height 16
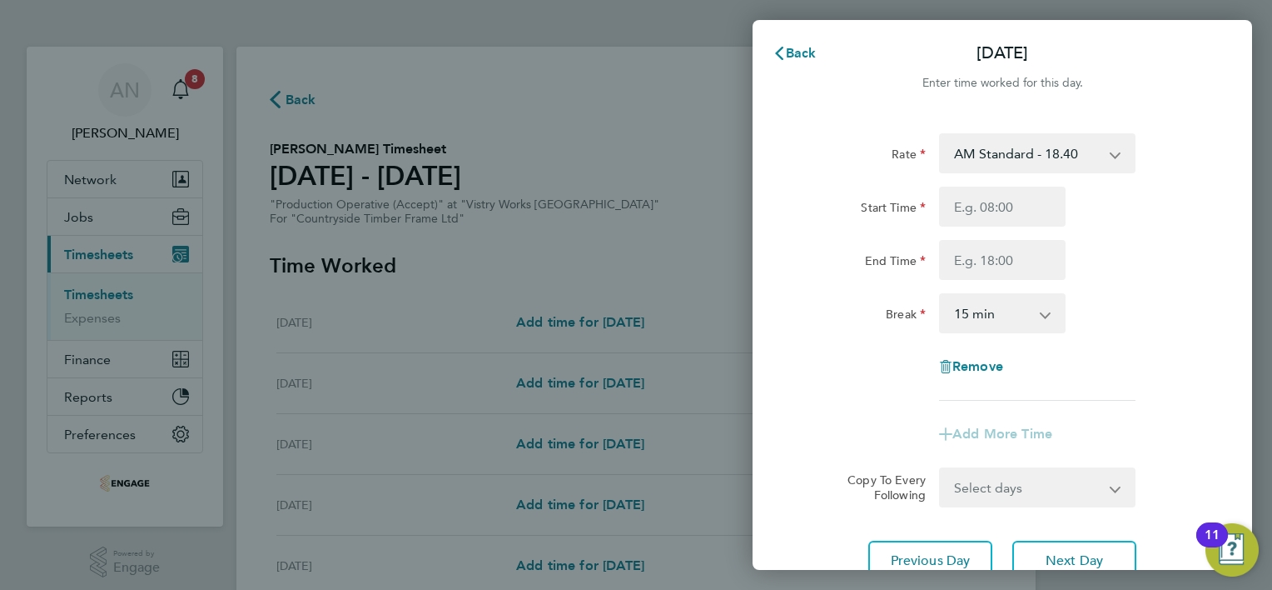
click at [994, 152] on select "AM Standard - 18.40 PM OT 1 - 30.08 PM OT2 - 40.11 OT 1 - 27.60 PM Standard - 2…" at bounding box center [1027, 153] width 173 height 37
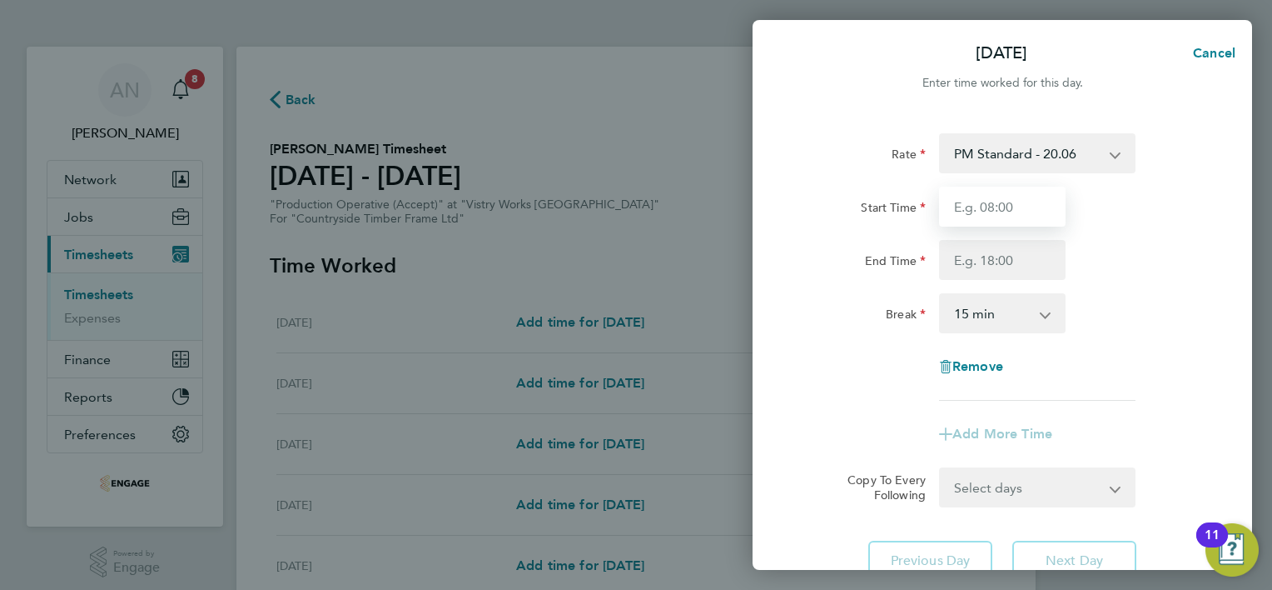
click at [988, 209] on input "Start Time" at bounding box center [1002, 207] width 127 height 40
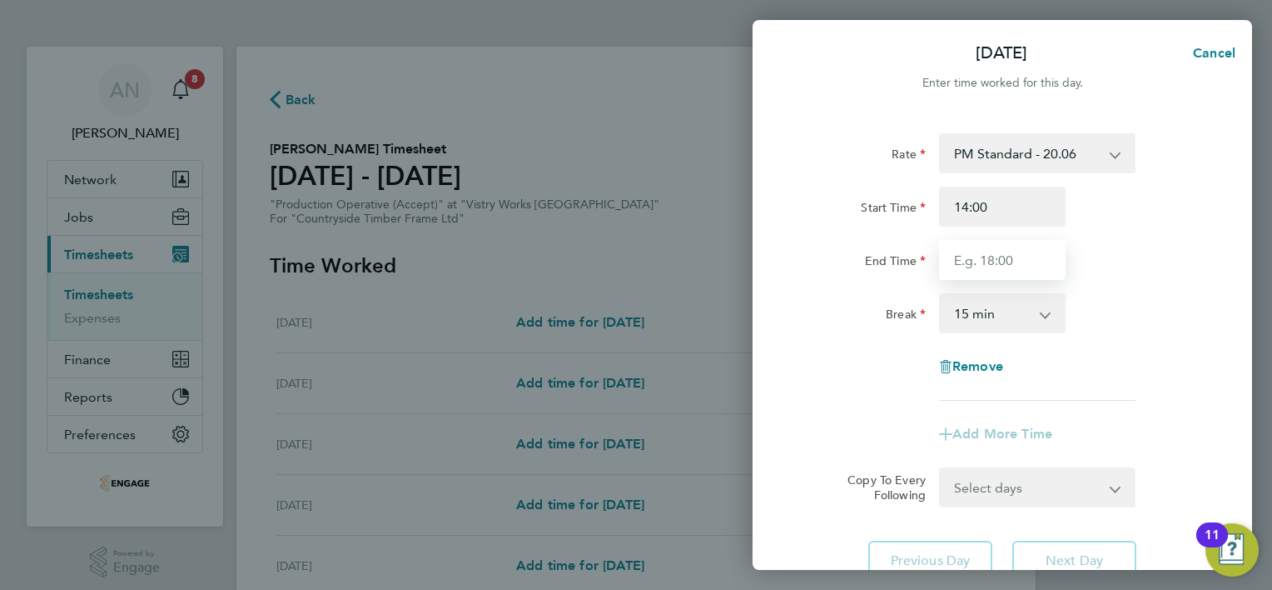
click at [989, 266] on input "End Time" at bounding box center [1002, 260] width 127 height 40
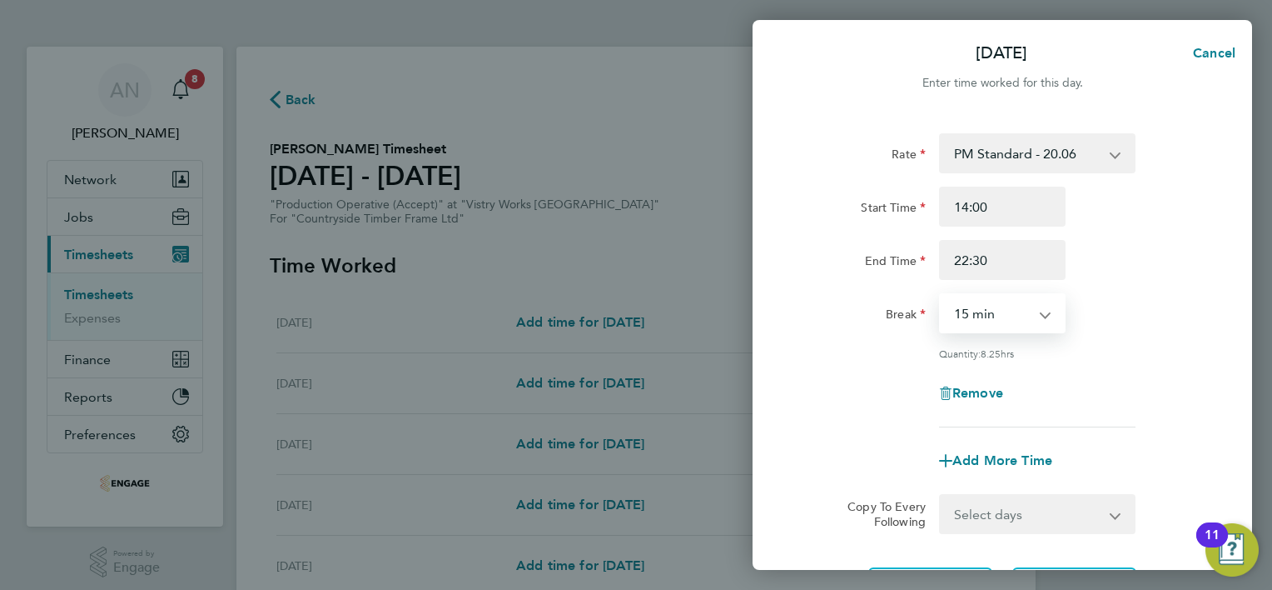
drag, startPoint x: 989, startPoint y: 310, endPoint x: 989, endPoint y: 333, distance: 23.3
click at [989, 310] on select "0 min 15 min 30 min 45 min 60 min 75 min 90 min" at bounding box center [992, 313] width 103 height 37
click at [941, 295] on select "0 min 15 min 30 min 45 min 60 min 75 min 90 min" at bounding box center [992, 313] width 103 height 37
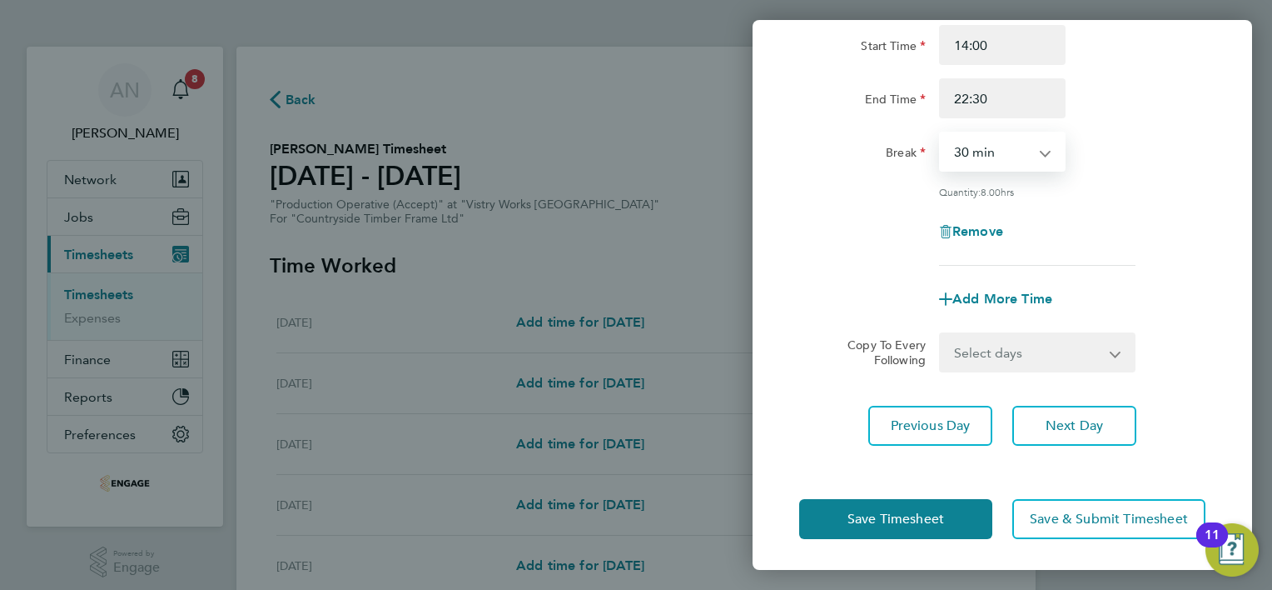
click at [999, 360] on select "Select days Day Weekday (Mon-Fri) Weekend (Sat-Sun) [DATE] [DATE] [DATE] [DATE]…" at bounding box center [1028, 352] width 175 height 37
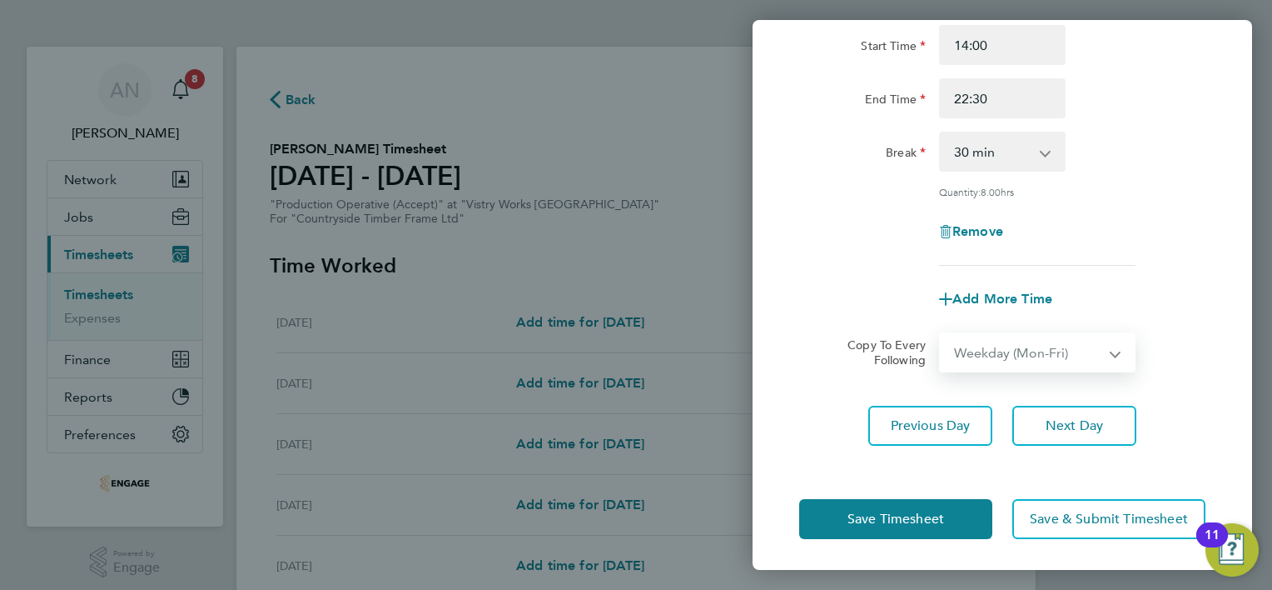
click at [941, 334] on select "Select days Day Weekday (Mon-Fri) Weekend (Sat-Sun) [DATE] [DATE] [DATE] [DATE]…" at bounding box center [1028, 352] width 175 height 37
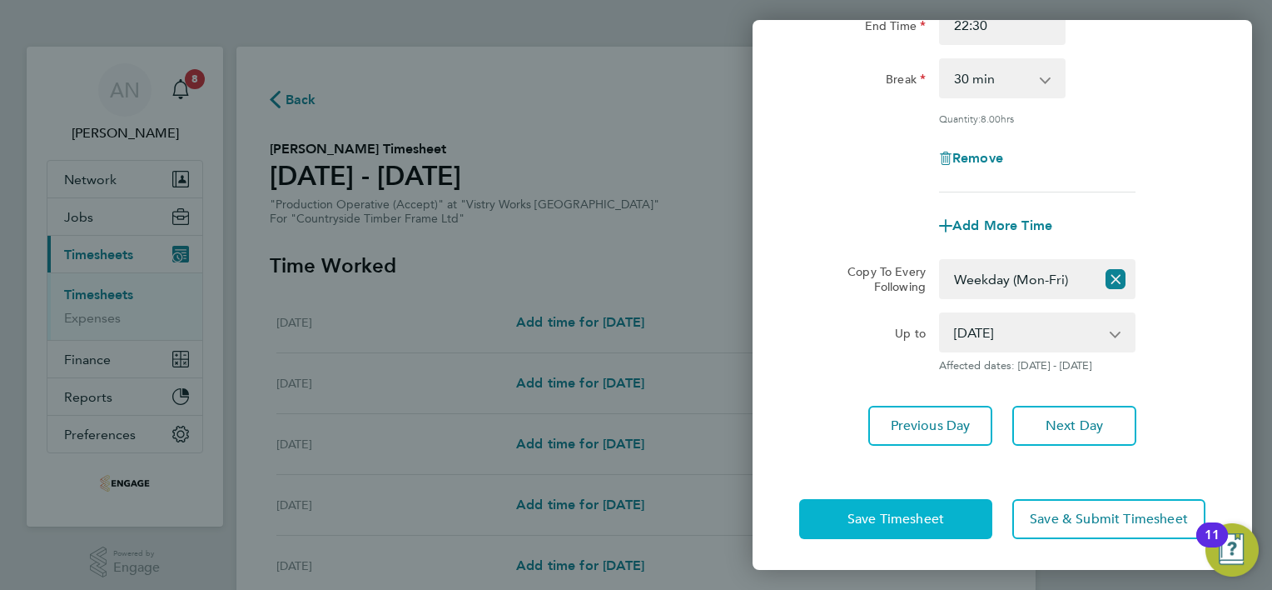
click at [910, 517] on span "Save Timesheet" at bounding box center [896, 518] width 97 height 17
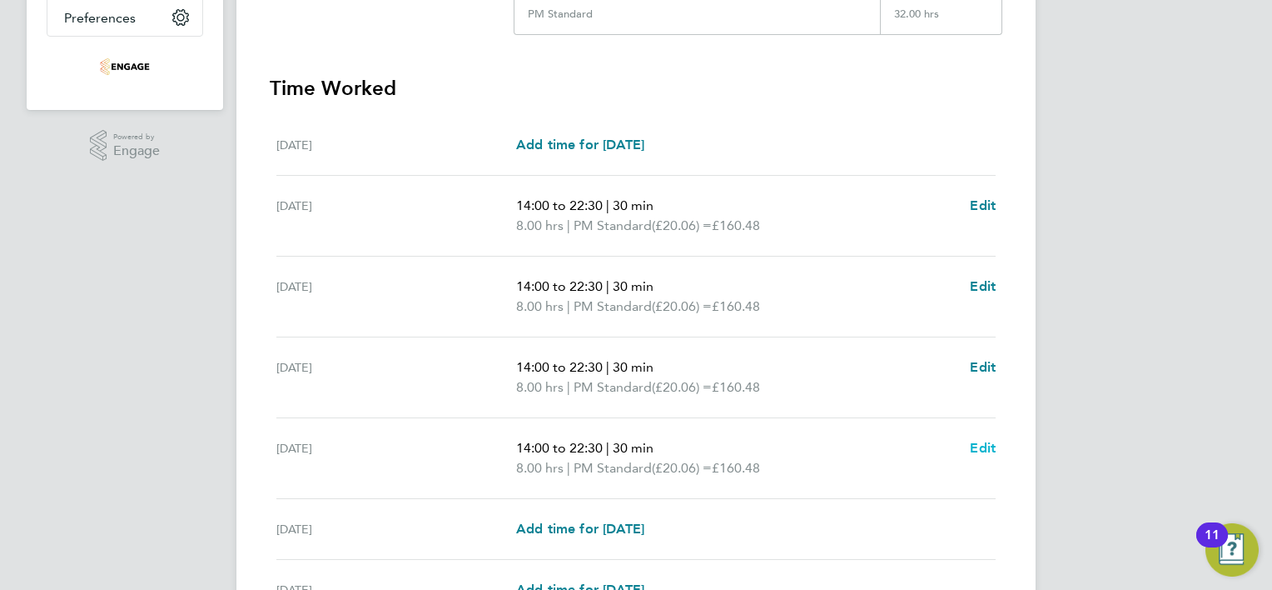
click at [976, 447] on span "Edit" at bounding box center [983, 448] width 26 height 16
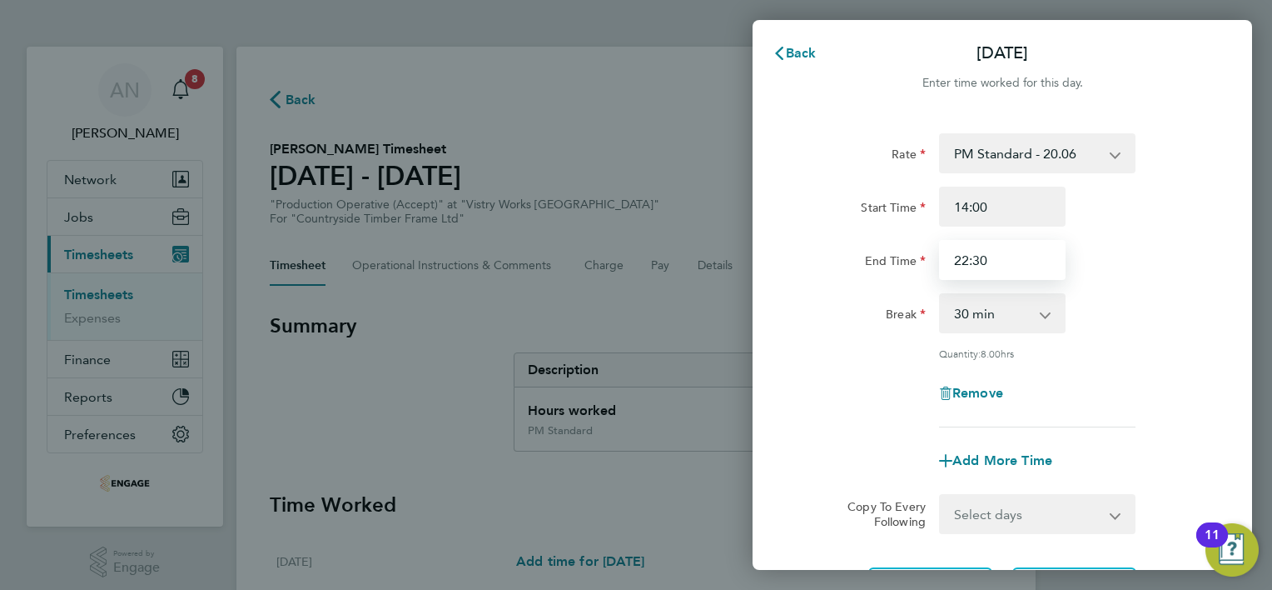
click at [988, 265] on input "22:30" at bounding box center [1002, 260] width 127 height 40
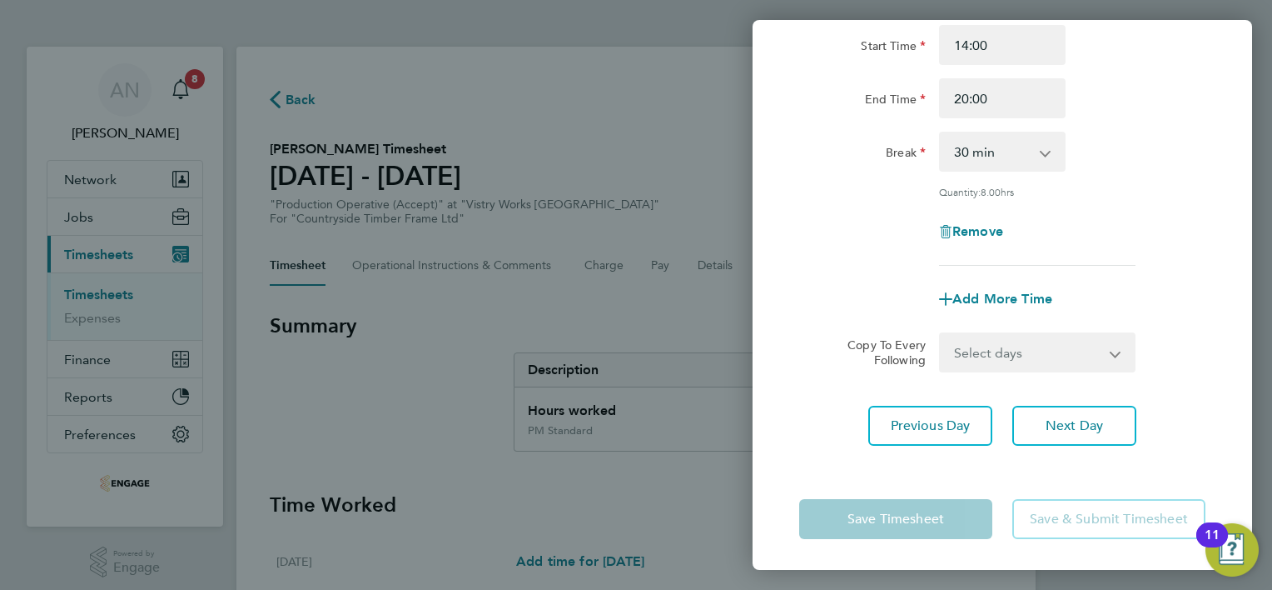
click at [985, 170] on div "0 min 15 min 30 min 45 min 60 min 75 min 90 min" at bounding box center [1002, 152] width 127 height 40
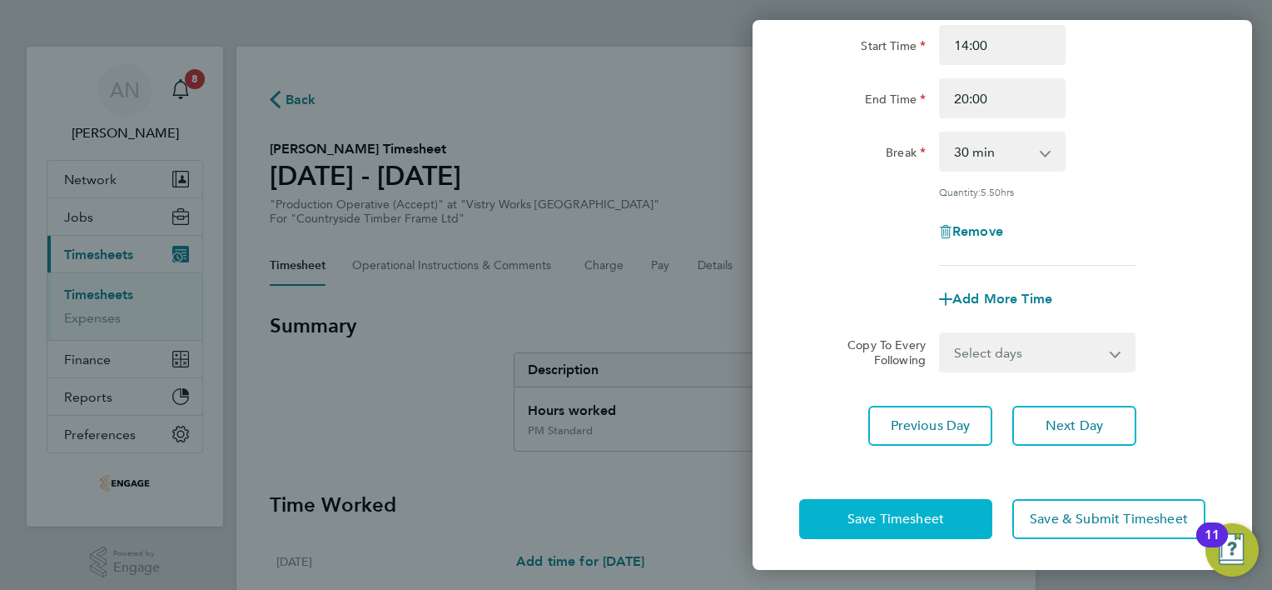
click at [927, 511] on span "Save Timesheet" at bounding box center [896, 518] width 97 height 17
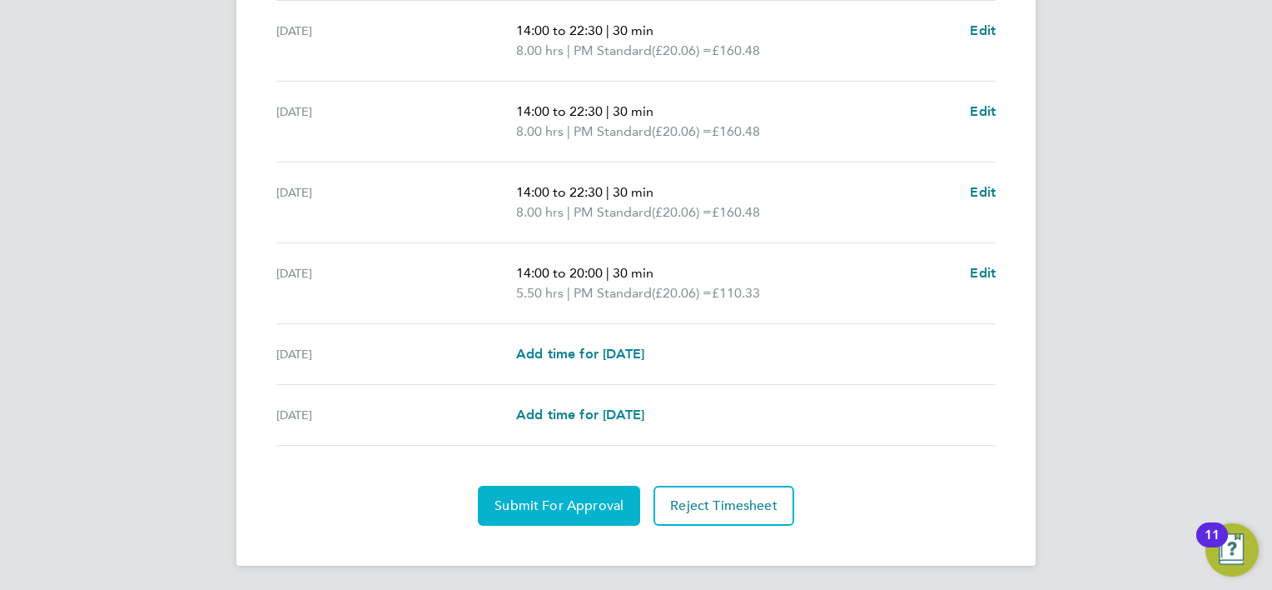
click at [609, 497] on span "Submit For Approval" at bounding box center [559, 505] width 129 height 17
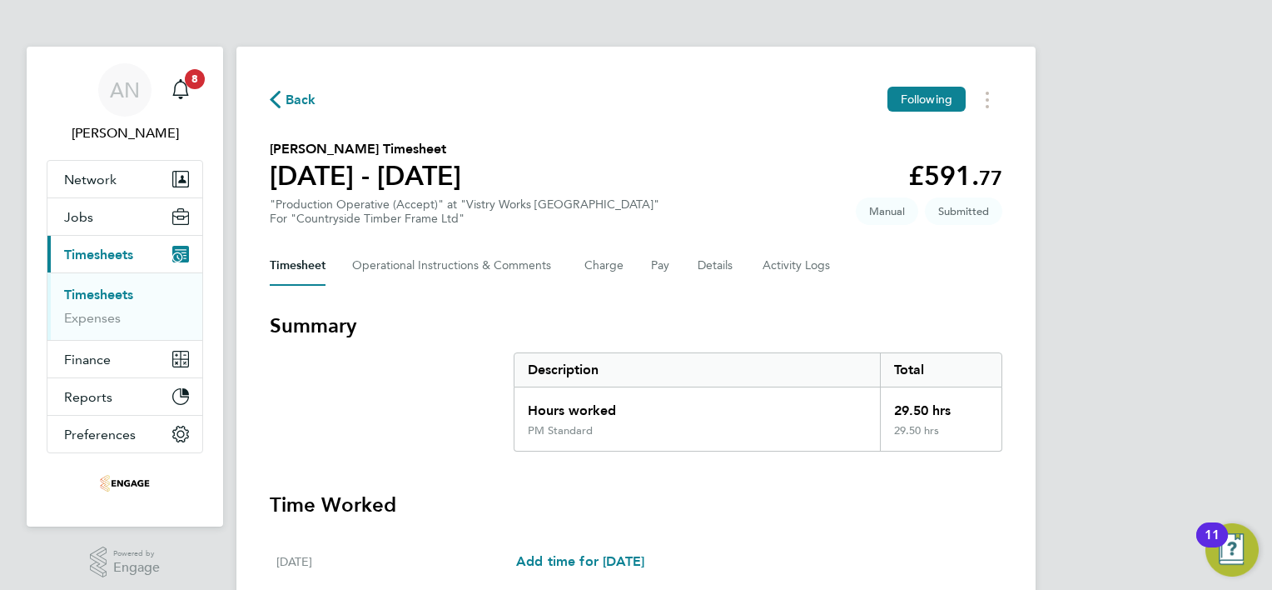
click at [318, 106] on div "Back Following" at bounding box center [636, 100] width 733 height 26
click at [288, 87] on div "Back Following" at bounding box center [636, 100] width 733 height 26
click at [290, 103] on span "Back" at bounding box center [301, 100] width 31 height 20
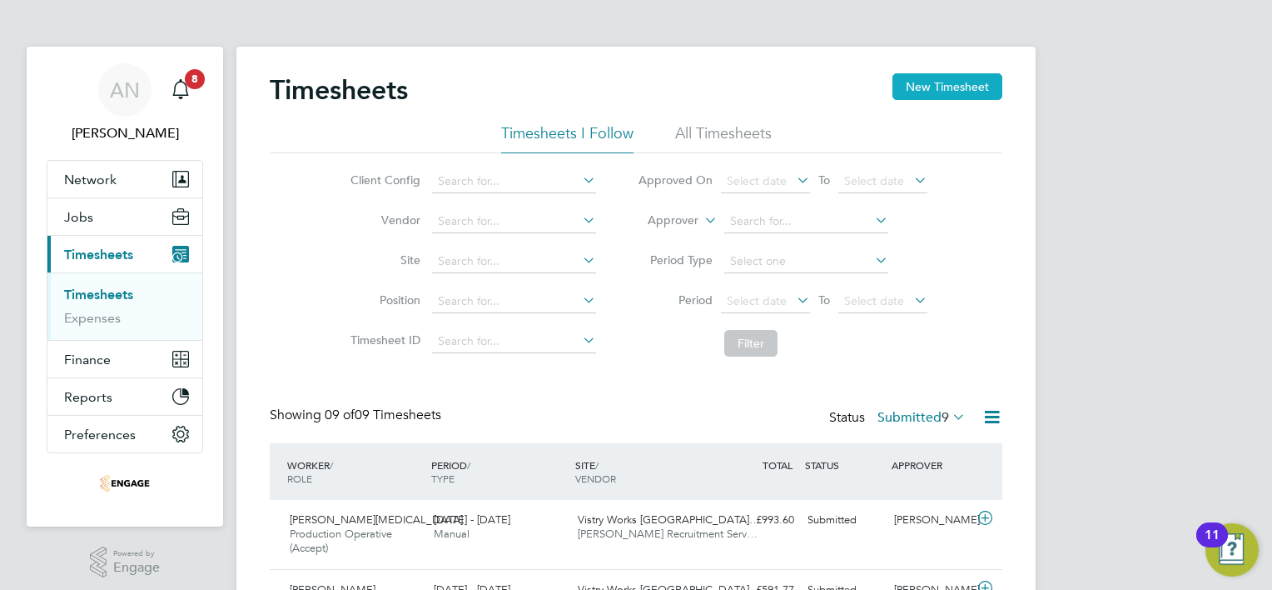
click at [935, 84] on button "New Timesheet" at bounding box center [948, 86] width 110 height 27
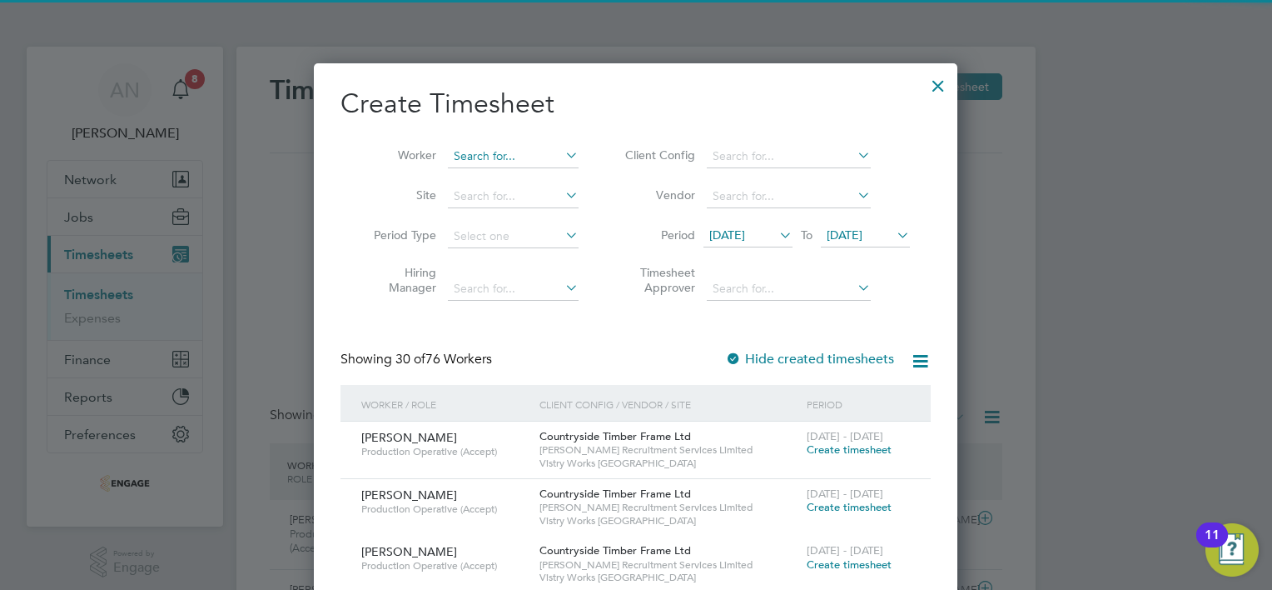
click at [536, 148] on input at bounding box center [513, 156] width 131 height 23
click at [520, 184] on li "[PERSON_NAME]" at bounding box center [517, 178] width 139 height 22
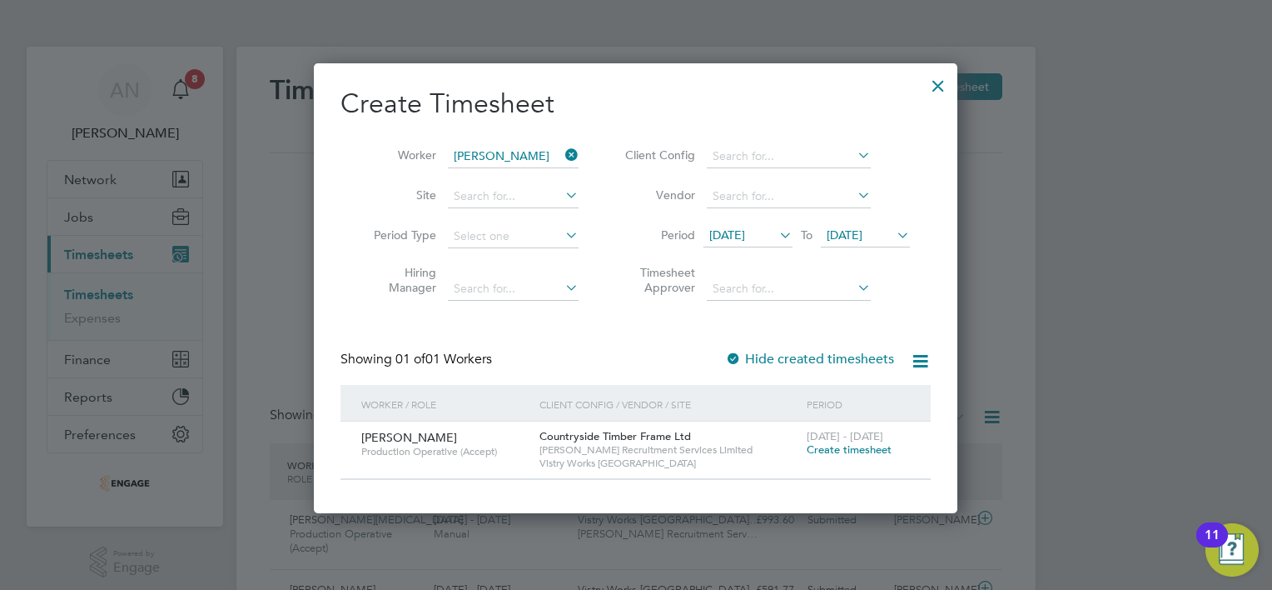
click at [816, 443] on span "Create timesheet" at bounding box center [849, 449] width 85 height 14
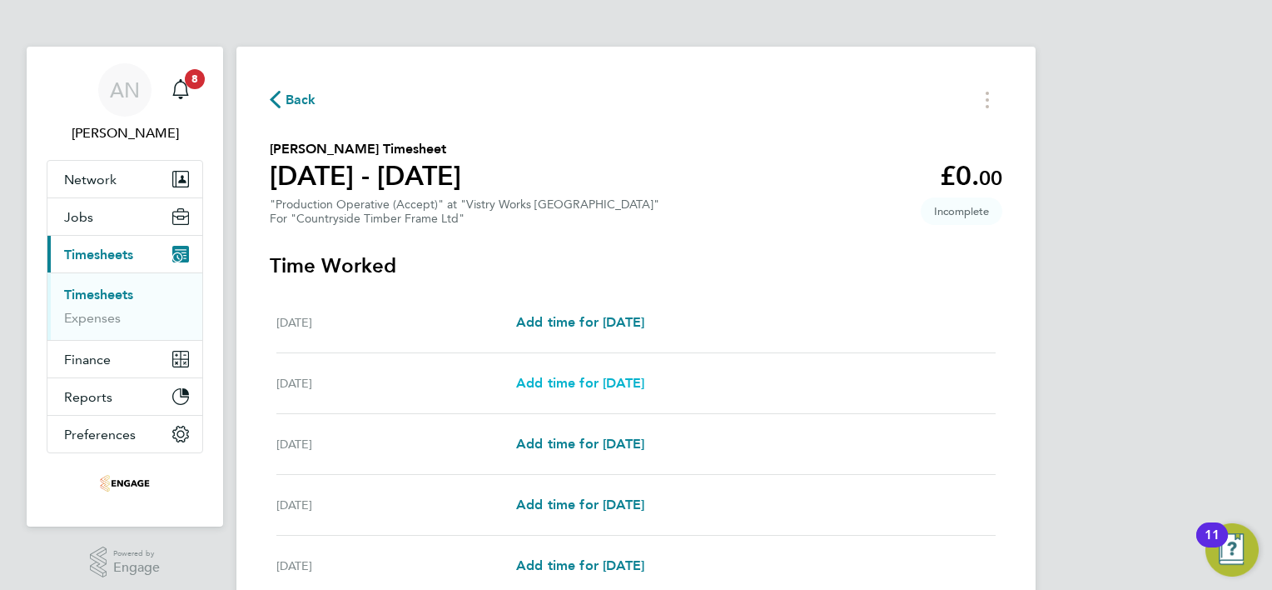
click at [636, 388] on span "Add time for [DATE]" at bounding box center [580, 383] width 128 height 16
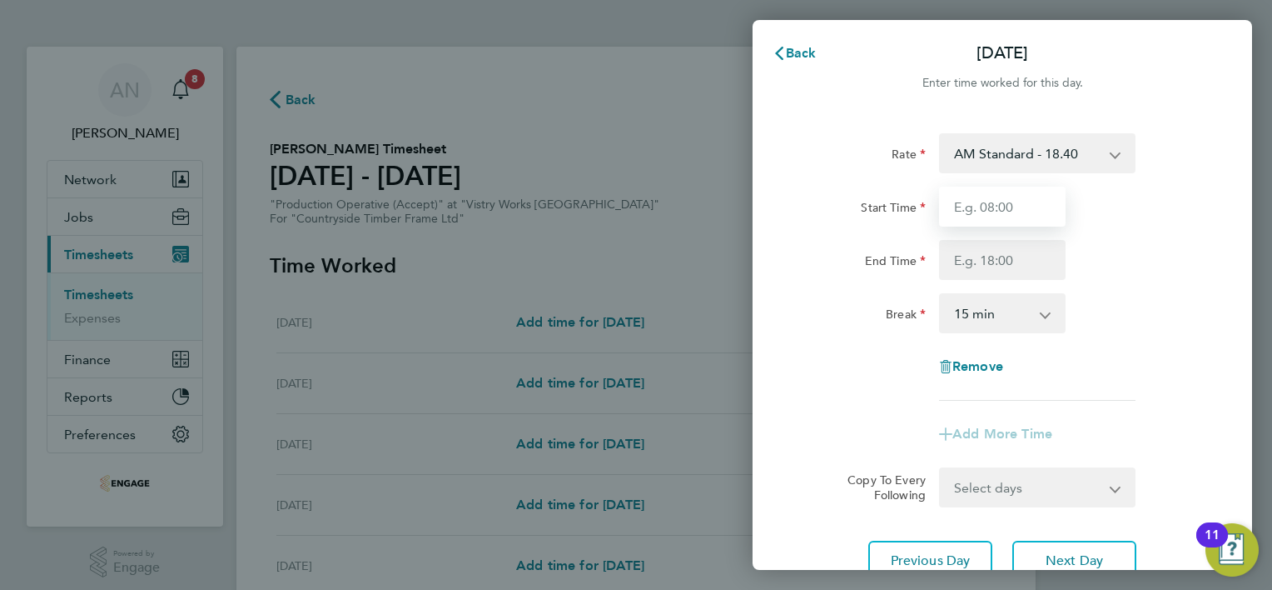
click at [1000, 207] on input "Start Time" at bounding box center [1002, 207] width 127 height 40
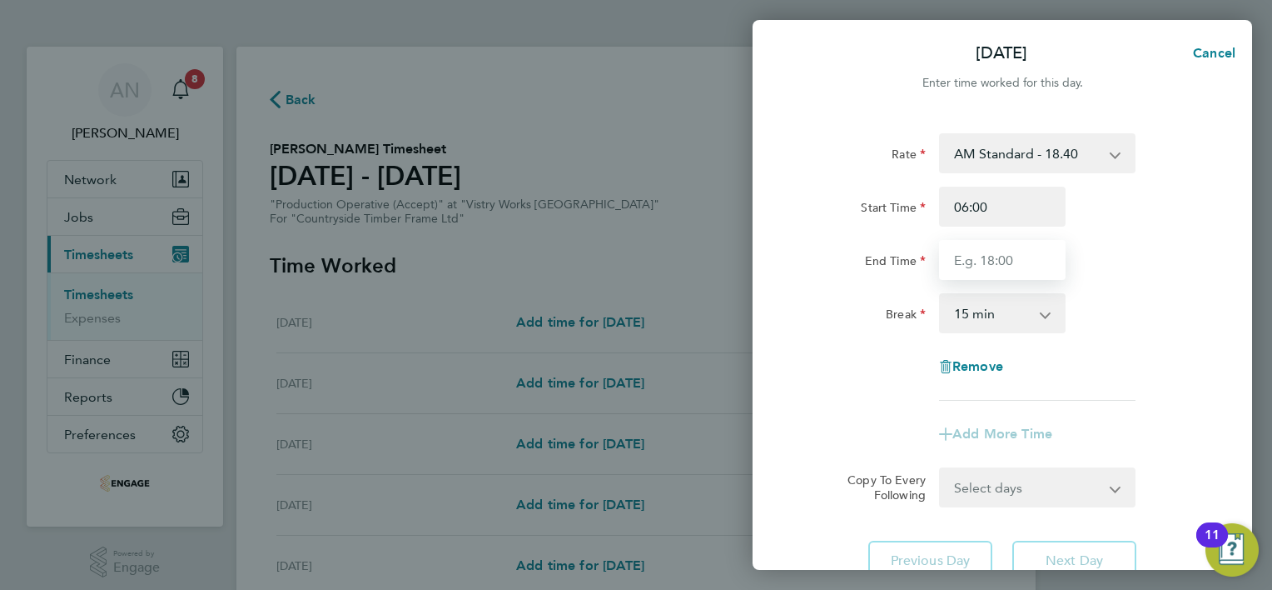
drag, startPoint x: 993, startPoint y: 258, endPoint x: 992, endPoint y: 273, distance: 15.0
click at [993, 257] on input "End Time" at bounding box center [1002, 260] width 127 height 40
click at [990, 306] on select "0 min 15 min 30 min 45 min 60 min 75 min 90 min" at bounding box center [992, 313] width 103 height 37
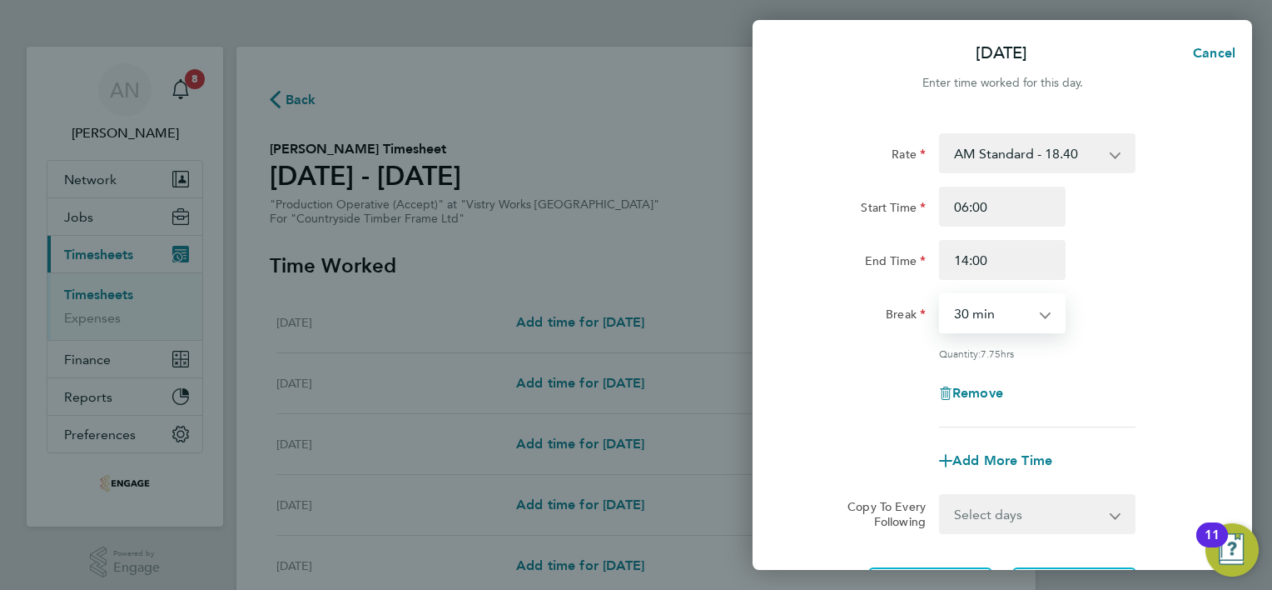
click at [941, 295] on select "0 min 15 min 30 min 45 min 60 min 75 min 90 min" at bounding box center [992, 313] width 103 height 37
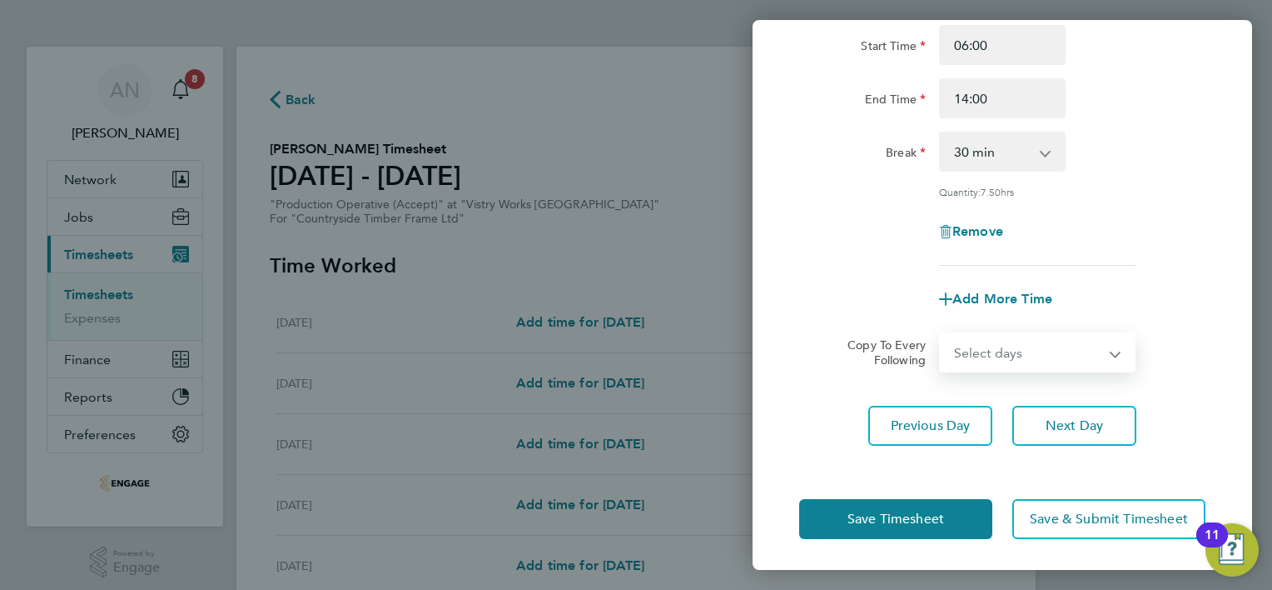
drag, startPoint x: 1019, startPoint y: 356, endPoint x: 1016, endPoint y: 368, distance: 12.1
click at [1019, 356] on select "Select days Day Weekday (Mon-Fri) Weekend (Sat-Sun) [DATE] [DATE] [DATE] [DATE]…" at bounding box center [1028, 352] width 175 height 37
click at [941, 334] on select "Select days Day Weekday (Mon-Fri) Weekend (Sat-Sun) [DATE] [DATE] [DATE] [DATE]…" at bounding box center [1028, 352] width 175 height 37
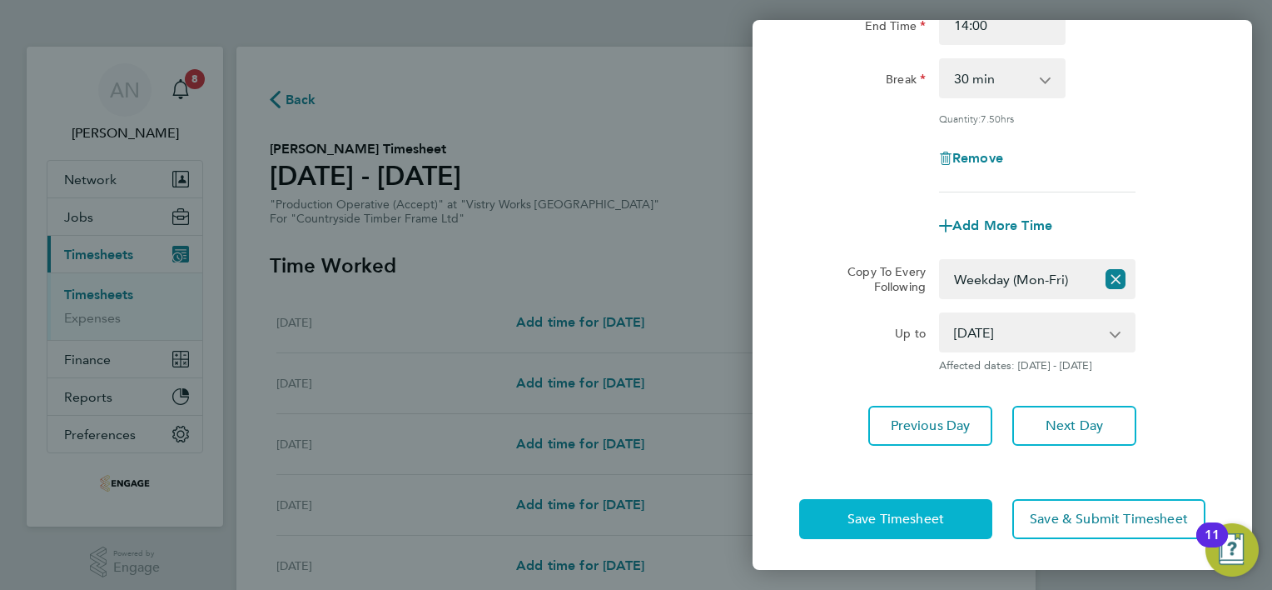
click at [900, 519] on span "Save Timesheet" at bounding box center [896, 518] width 97 height 17
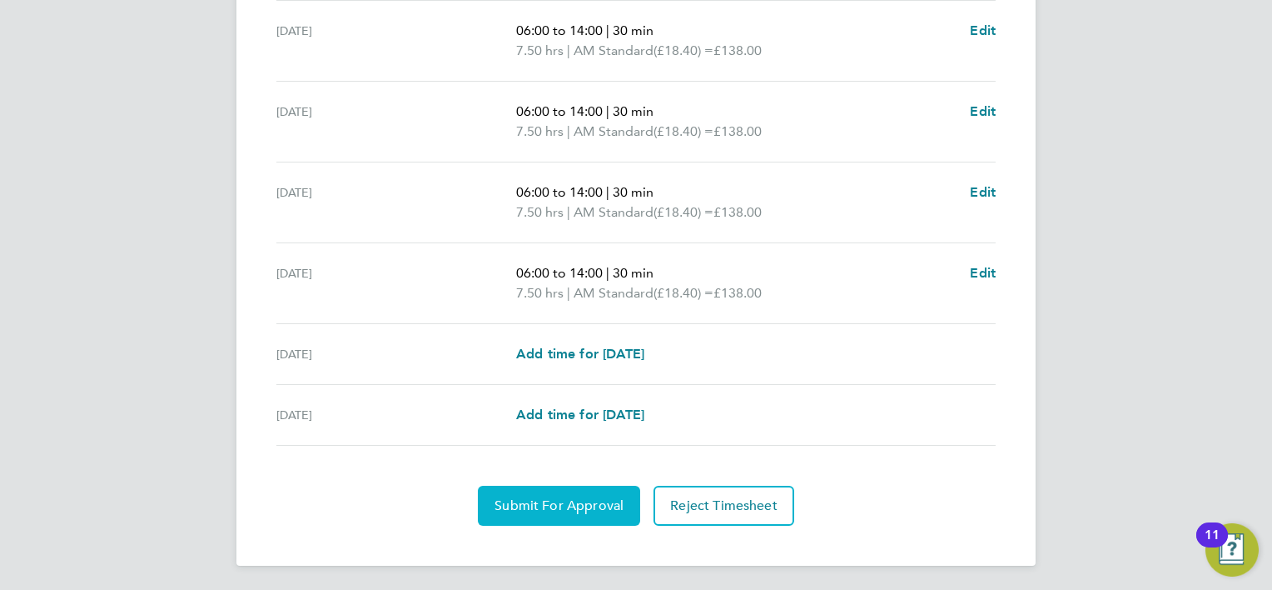
click at [574, 503] on span "Submit For Approval" at bounding box center [559, 505] width 129 height 17
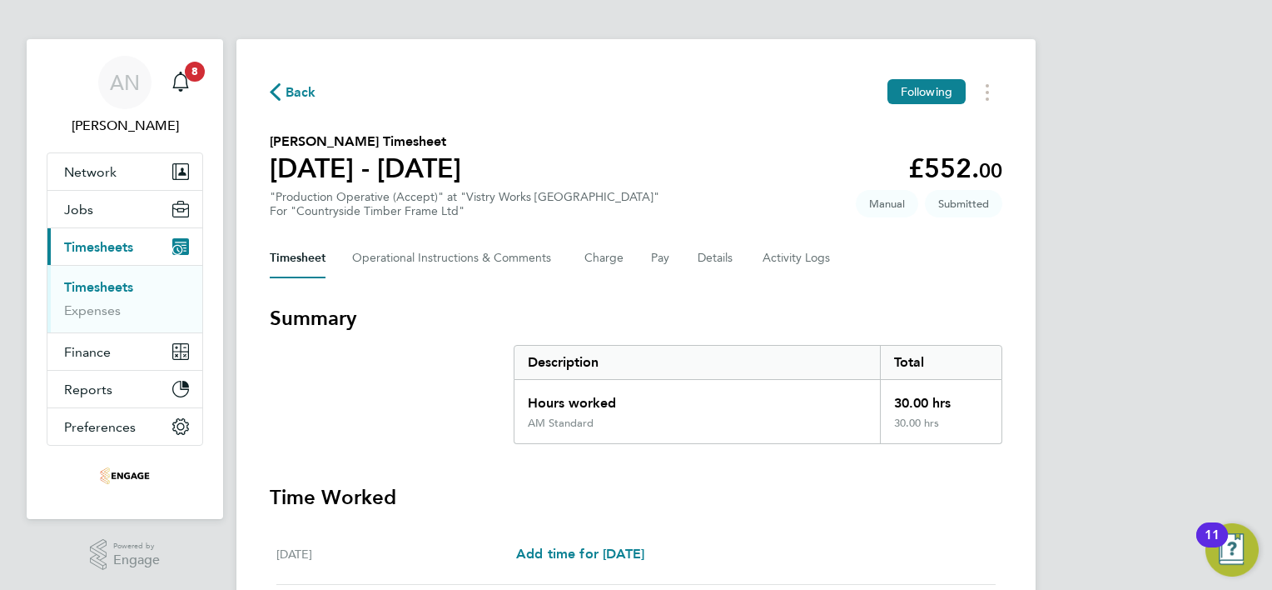
click at [296, 87] on span "Back" at bounding box center [301, 92] width 31 height 20
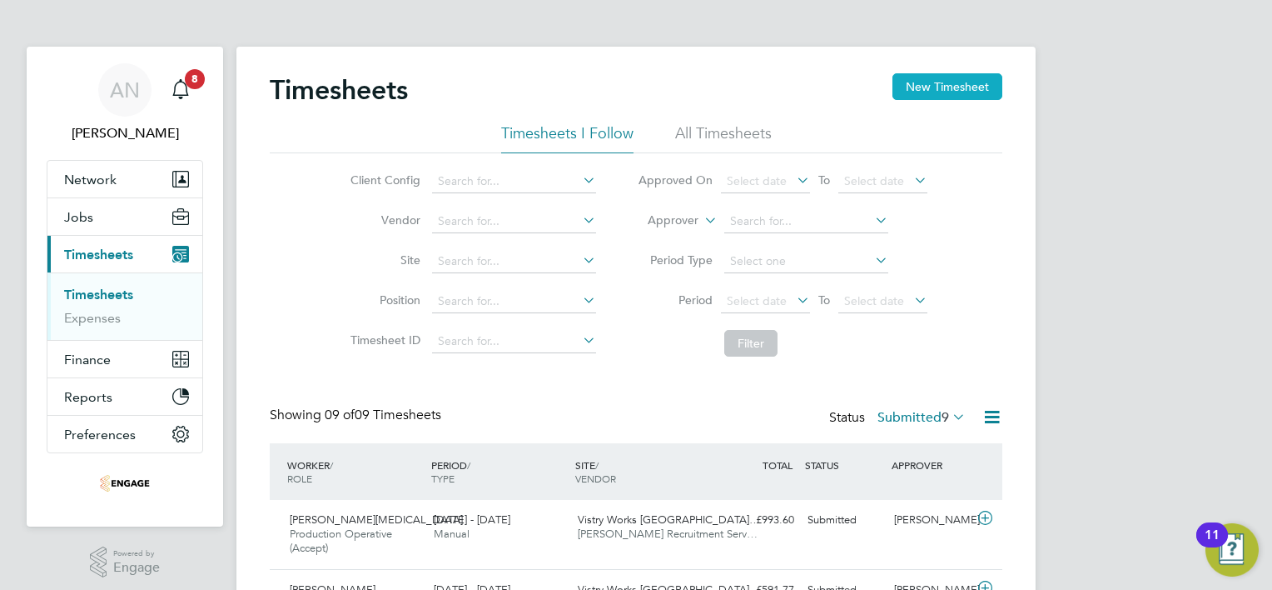
click at [909, 82] on button "New Timesheet" at bounding box center [948, 86] width 110 height 27
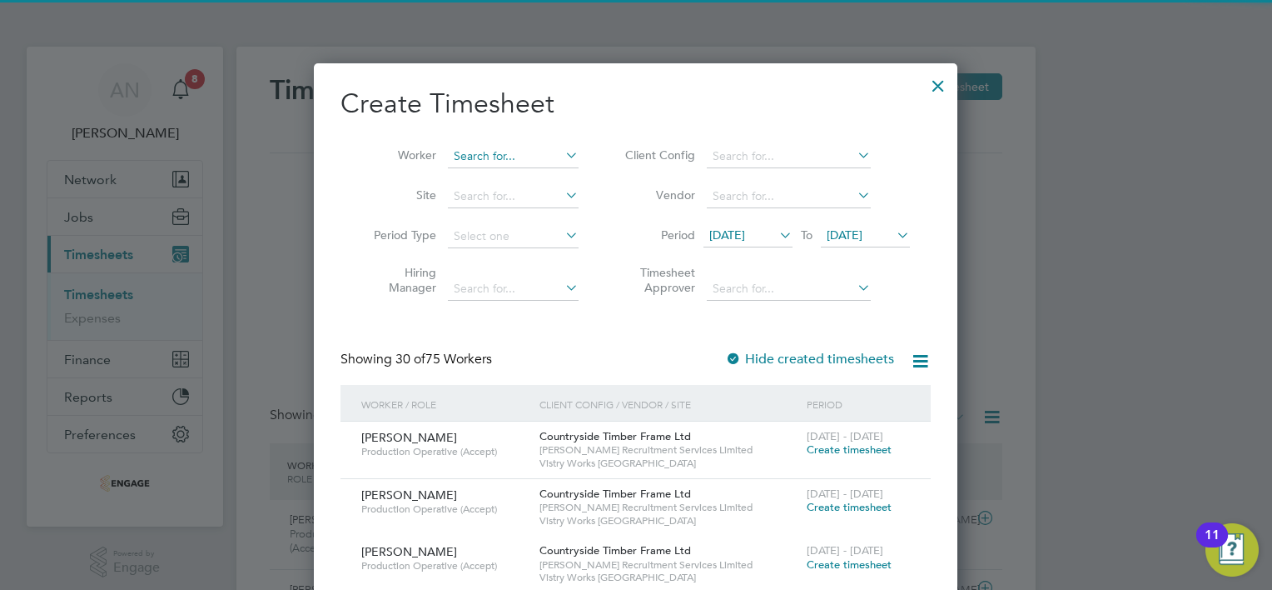
click at [513, 150] on input at bounding box center [513, 156] width 131 height 23
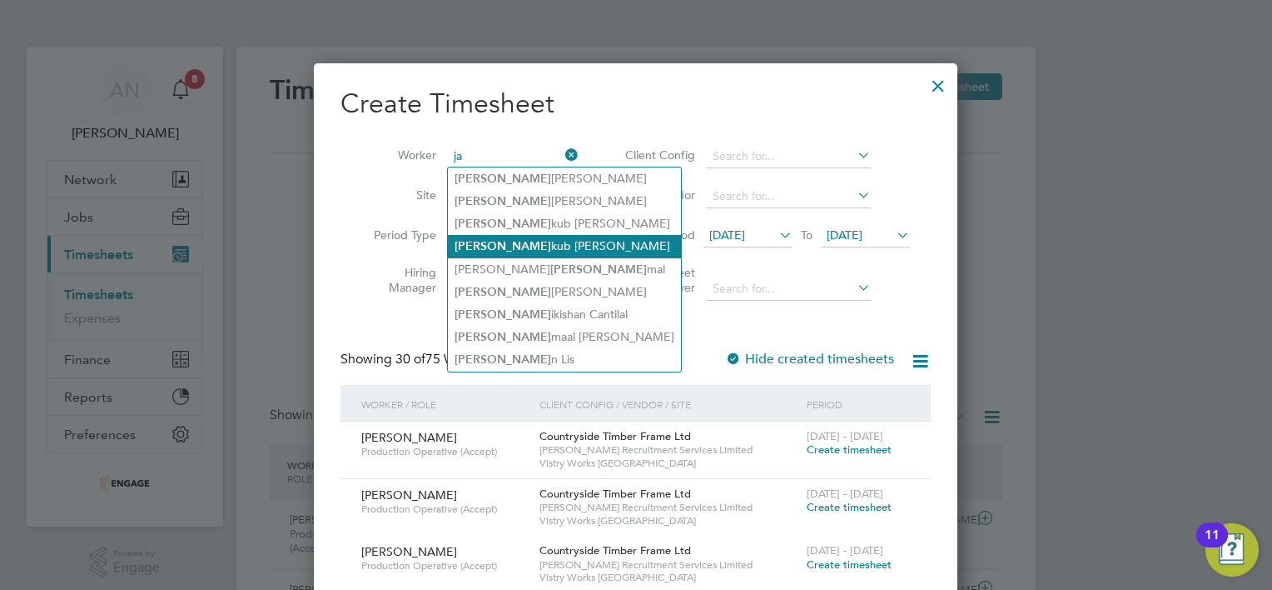
click at [521, 252] on li "[PERSON_NAME] [PERSON_NAME]" at bounding box center [564, 246] width 233 height 22
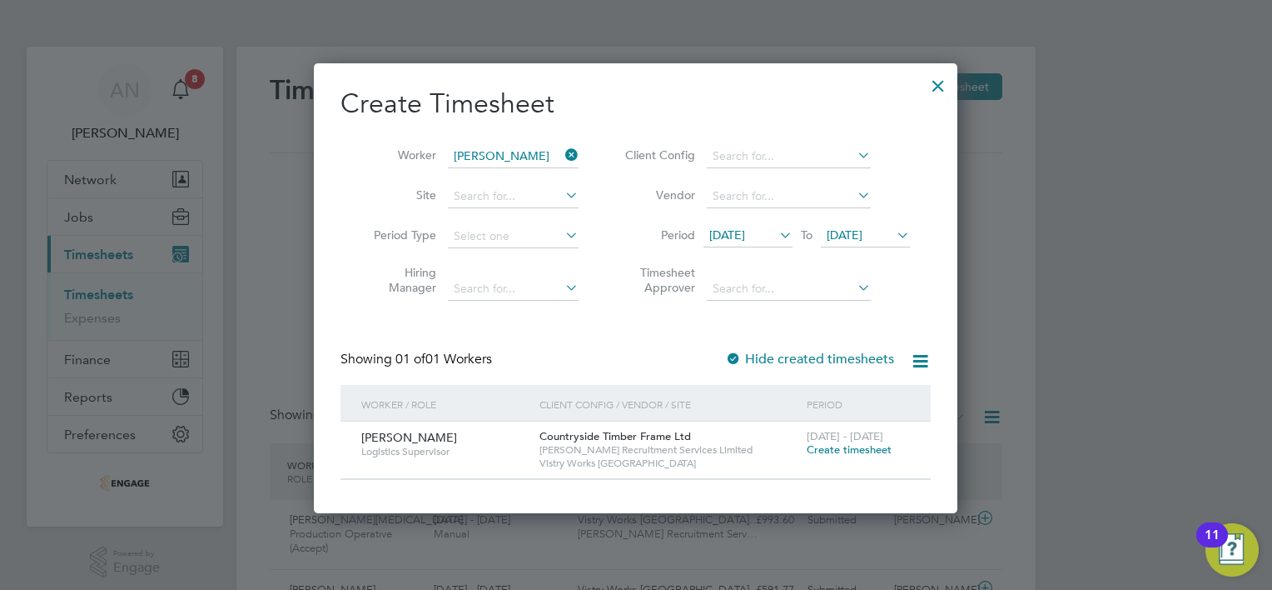
click at [840, 447] on span "Create timesheet" at bounding box center [849, 449] width 85 height 14
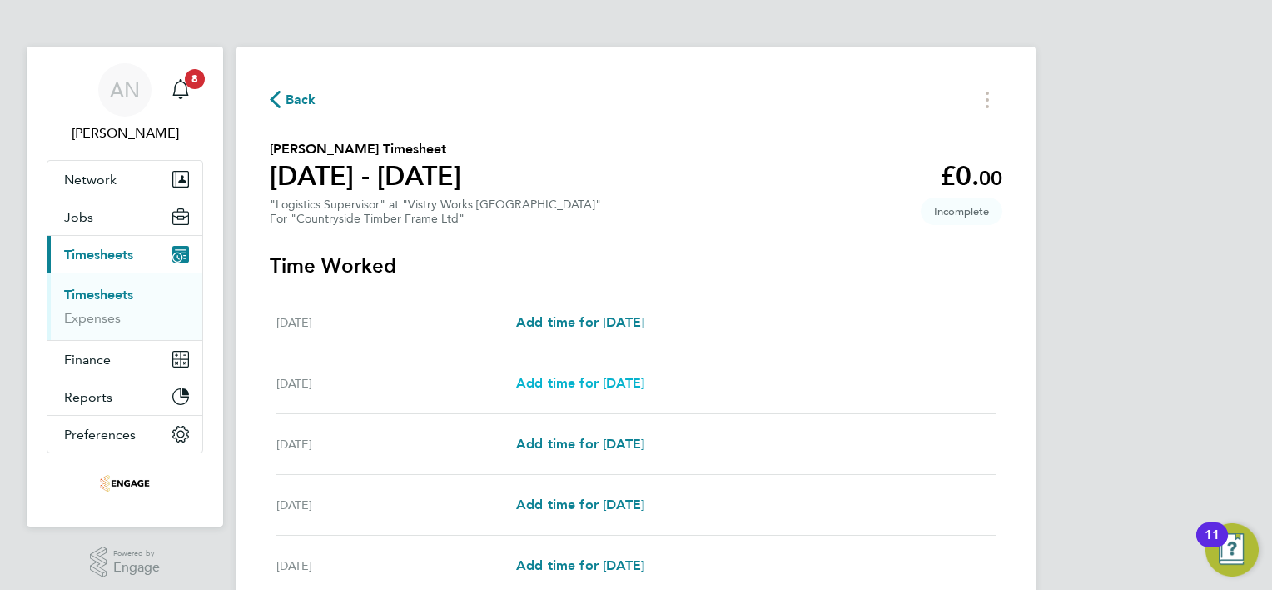
click at [610, 384] on span "Add time for [DATE]" at bounding box center [580, 383] width 128 height 16
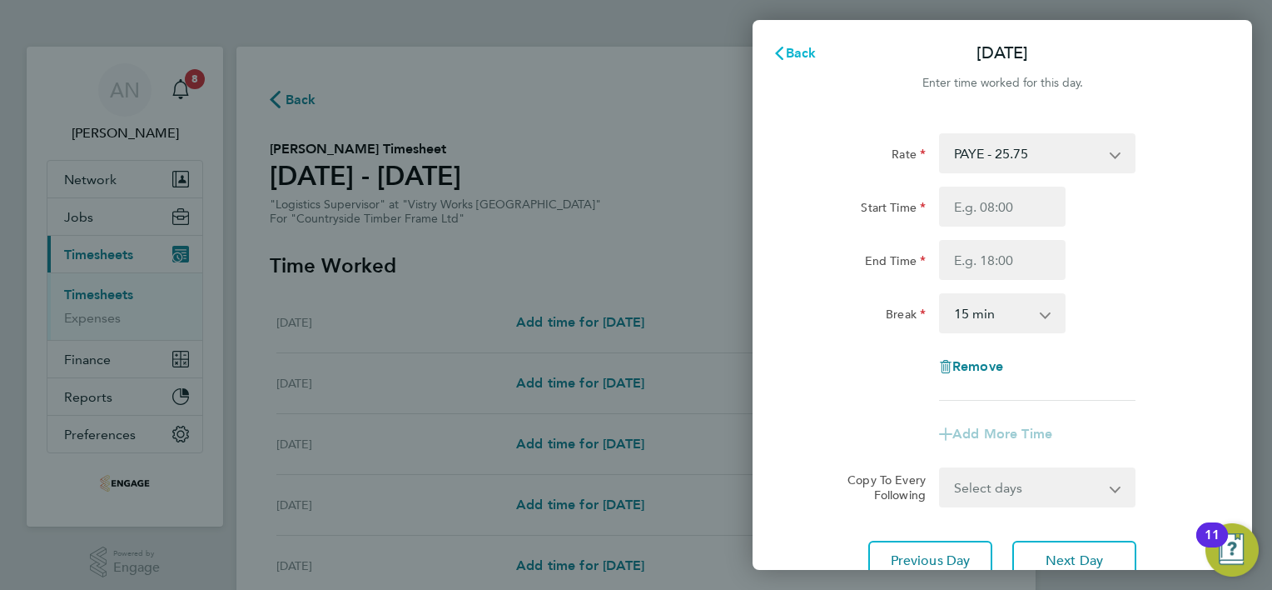
click at [779, 61] on button "Back" at bounding box center [794, 53] width 77 height 33
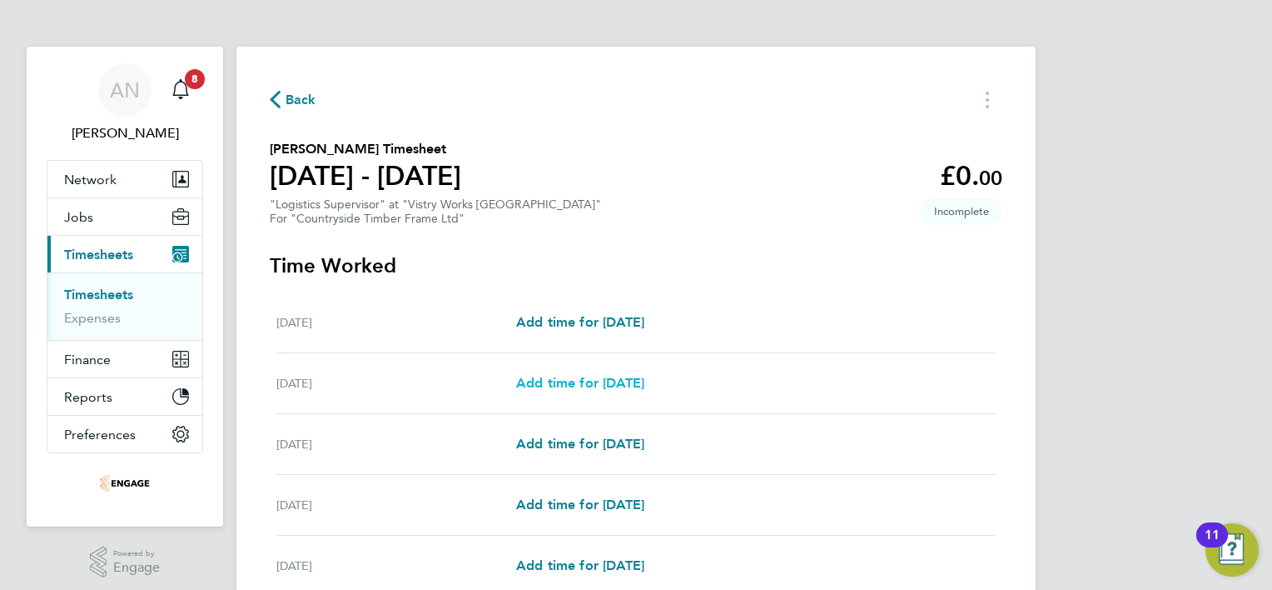
click at [563, 379] on span "Add time for [DATE]" at bounding box center [580, 383] width 128 height 16
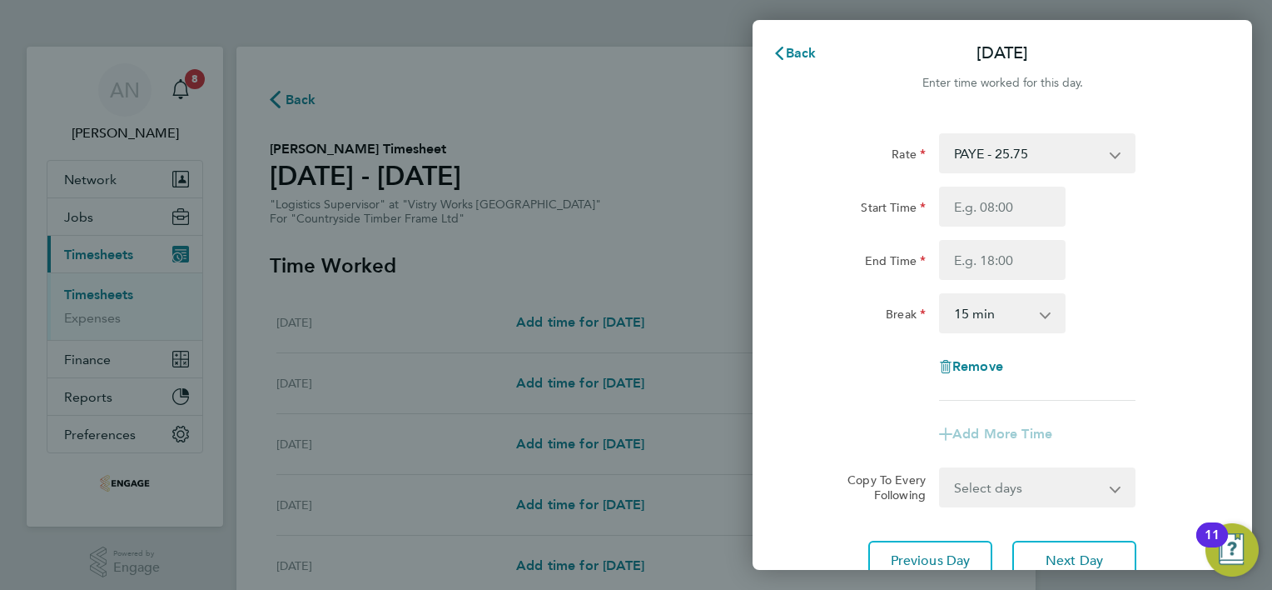
click at [1016, 157] on select "PAYE - 25.75" at bounding box center [1027, 153] width 173 height 37
drag, startPoint x: 1017, startPoint y: 156, endPoint x: 1023, endPoint y: 162, distance: 8.9
click at [1017, 156] on select "PAYE - 25.75" at bounding box center [1027, 153] width 173 height 37
click at [1014, 153] on select "PAYE - 25.75" at bounding box center [1027, 153] width 173 height 37
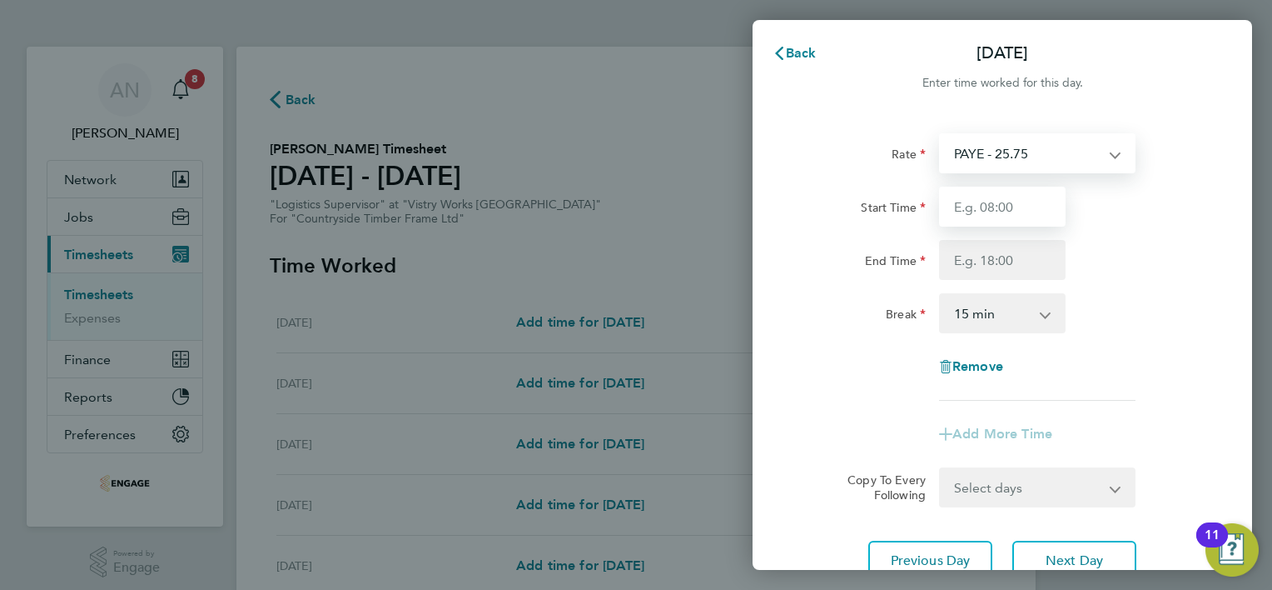
click at [976, 212] on input "Start Time" at bounding box center [1002, 207] width 127 height 40
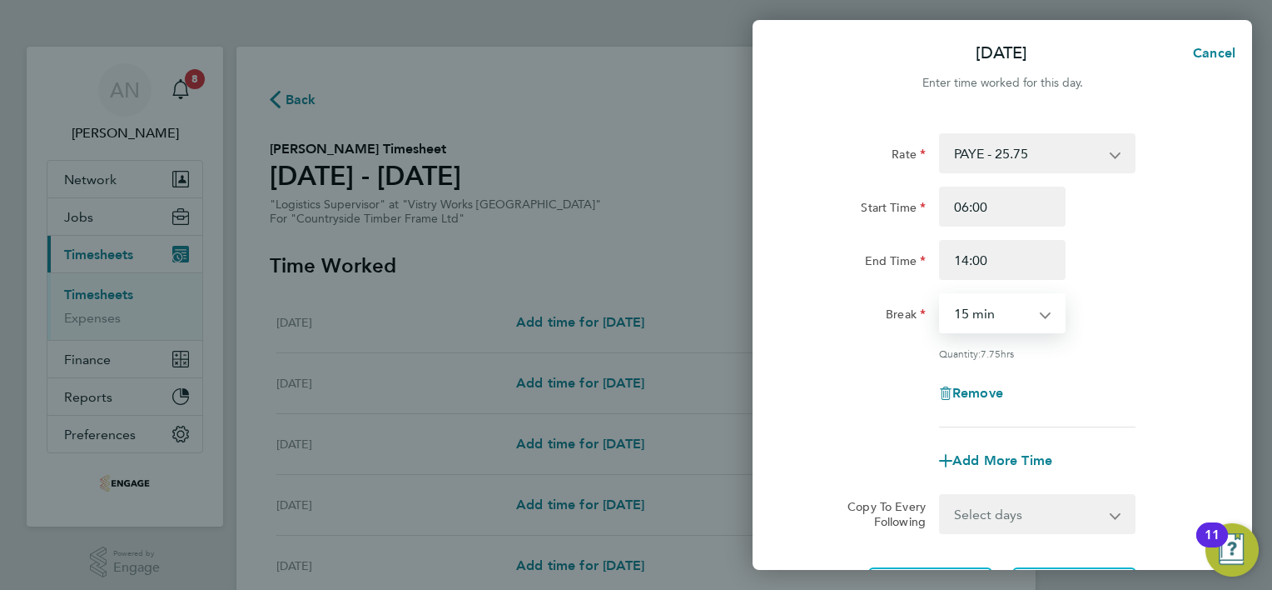
click at [984, 323] on select "0 min 15 min 30 min 45 min 60 min 75 min 90 min" at bounding box center [992, 313] width 103 height 37
click at [941, 295] on select "0 min 15 min 30 min 45 min 60 min 75 min 90 min" at bounding box center [992, 313] width 103 height 37
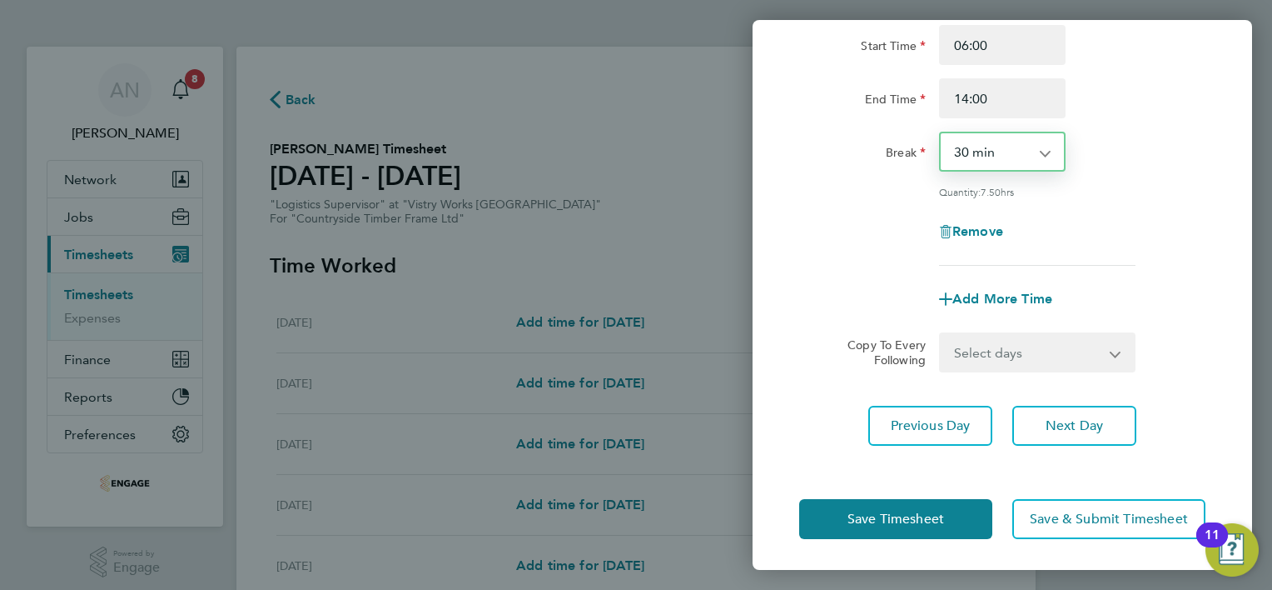
drag, startPoint x: 1040, startPoint y: 349, endPoint x: 1038, endPoint y: 369, distance: 20.1
click at [1039, 350] on select "Select days Day Weekday (Mon-Fri) Weekend (Sat-Sun) [DATE] [DATE] [DATE] [DATE]…" at bounding box center [1028, 352] width 175 height 37
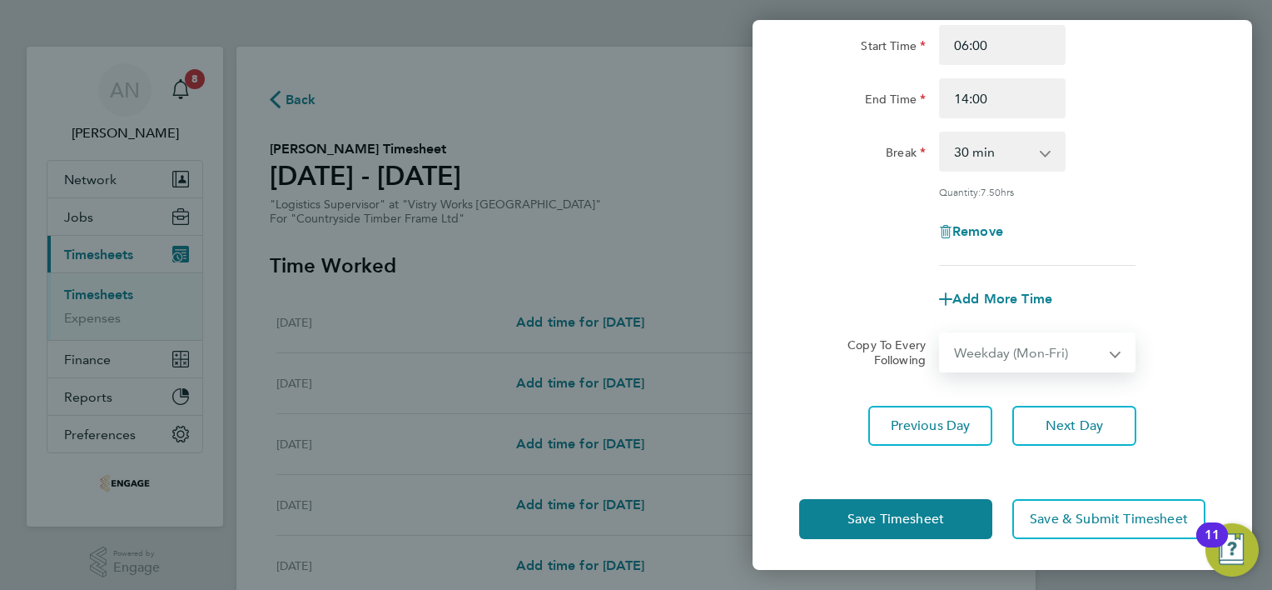
click at [941, 334] on select "Select days Day Weekday (Mon-Fri) Weekend (Sat-Sun) [DATE] [DATE] [DATE] [DATE]…" at bounding box center [1028, 352] width 175 height 37
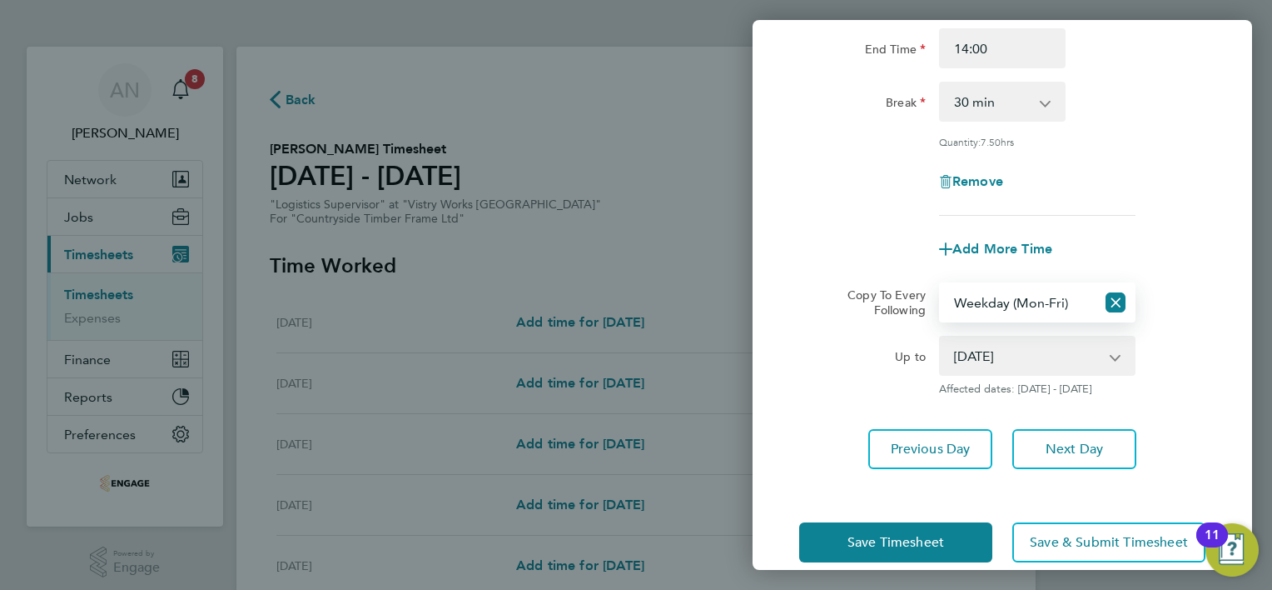
scroll to position [235, 0]
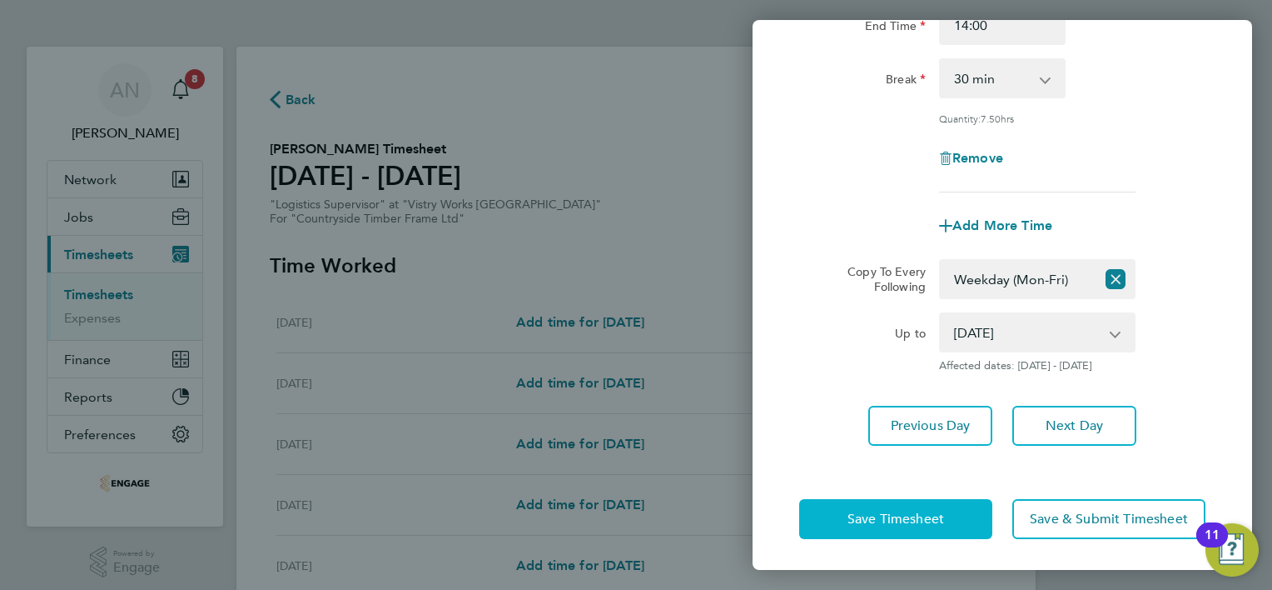
click at [945, 506] on button "Save Timesheet" at bounding box center [895, 519] width 193 height 40
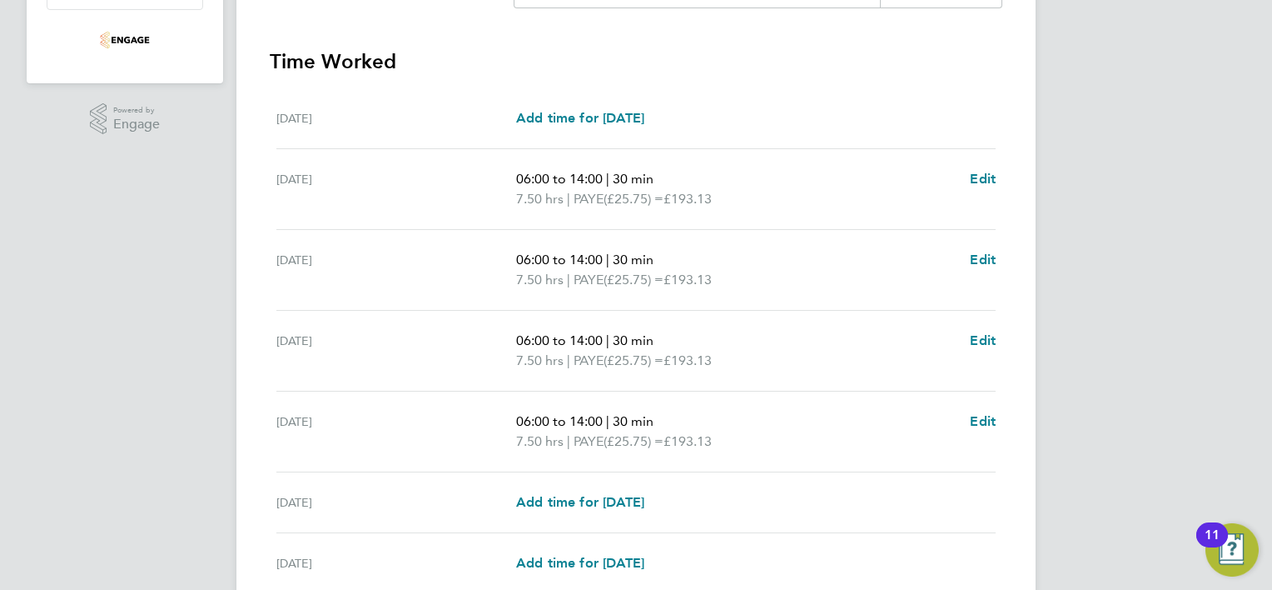
scroll to position [591, 0]
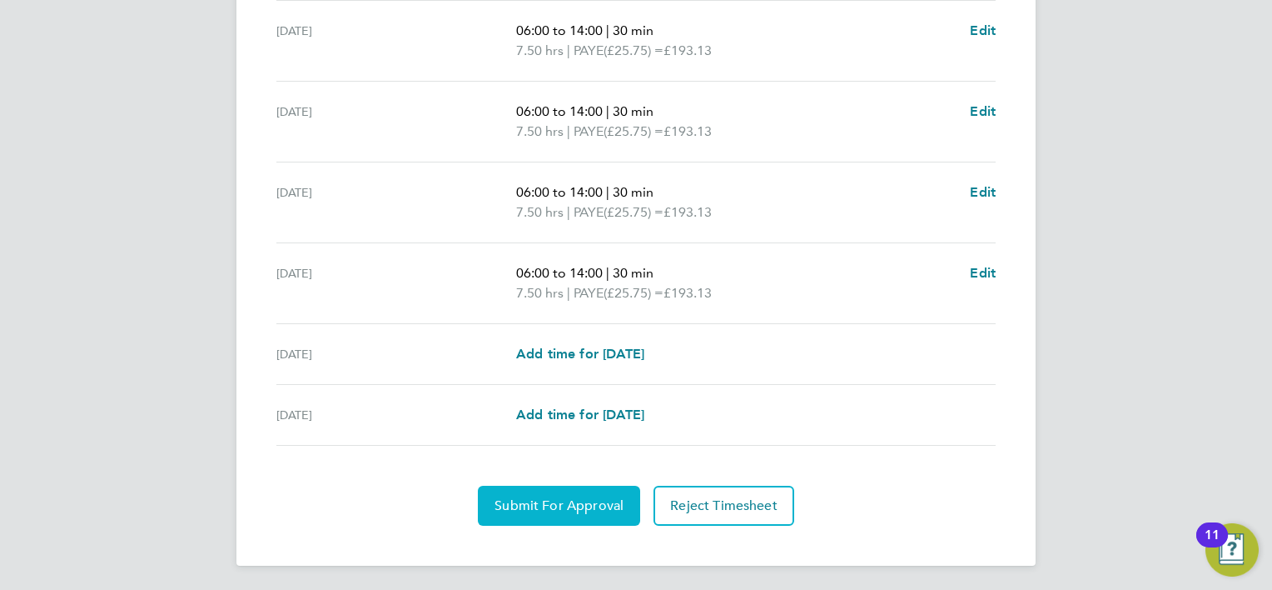
click at [573, 508] on span "Submit For Approval" at bounding box center [559, 505] width 129 height 17
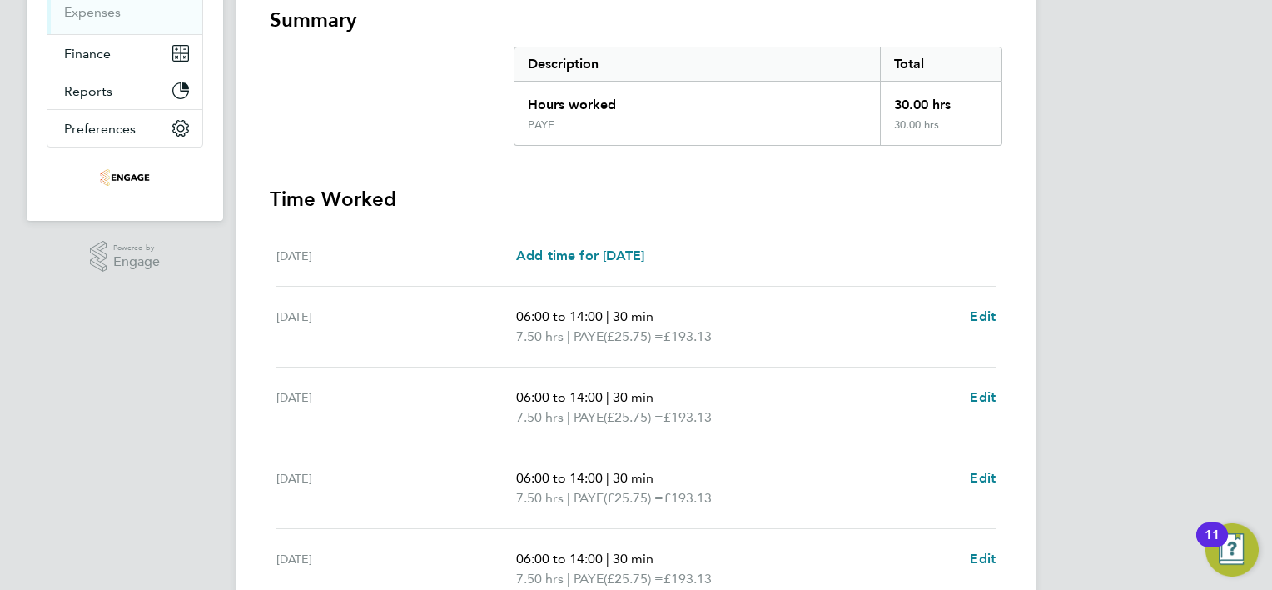
scroll to position [0, 0]
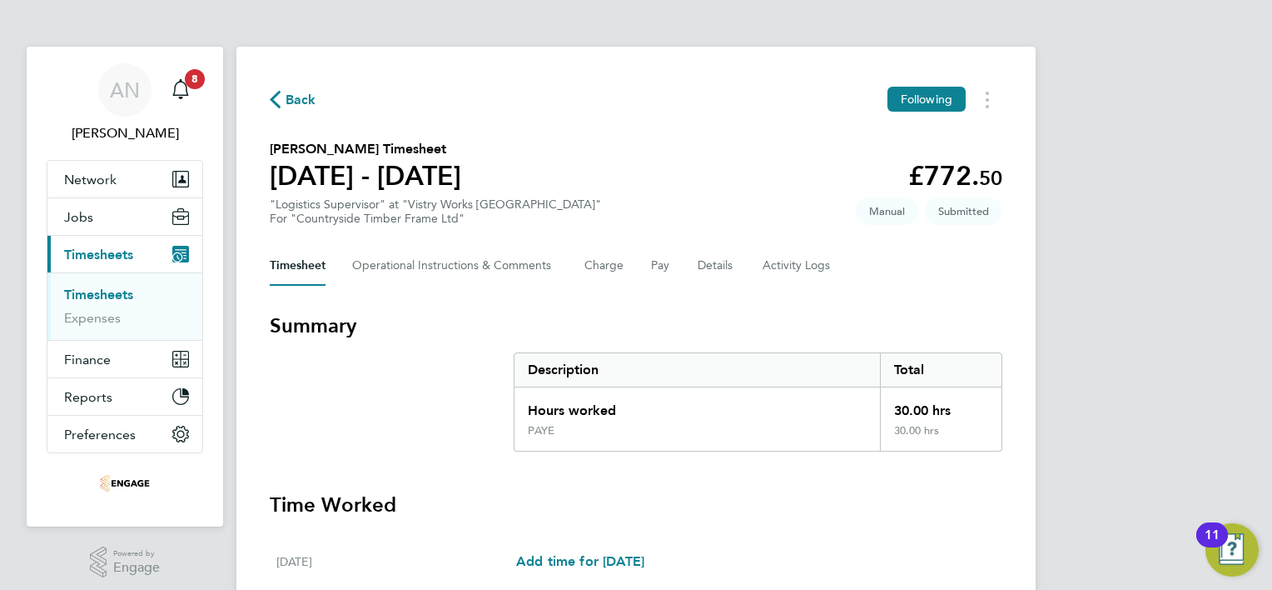
click at [297, 103] on span "Back" at bounding box center [301, 100] width 31 height 20
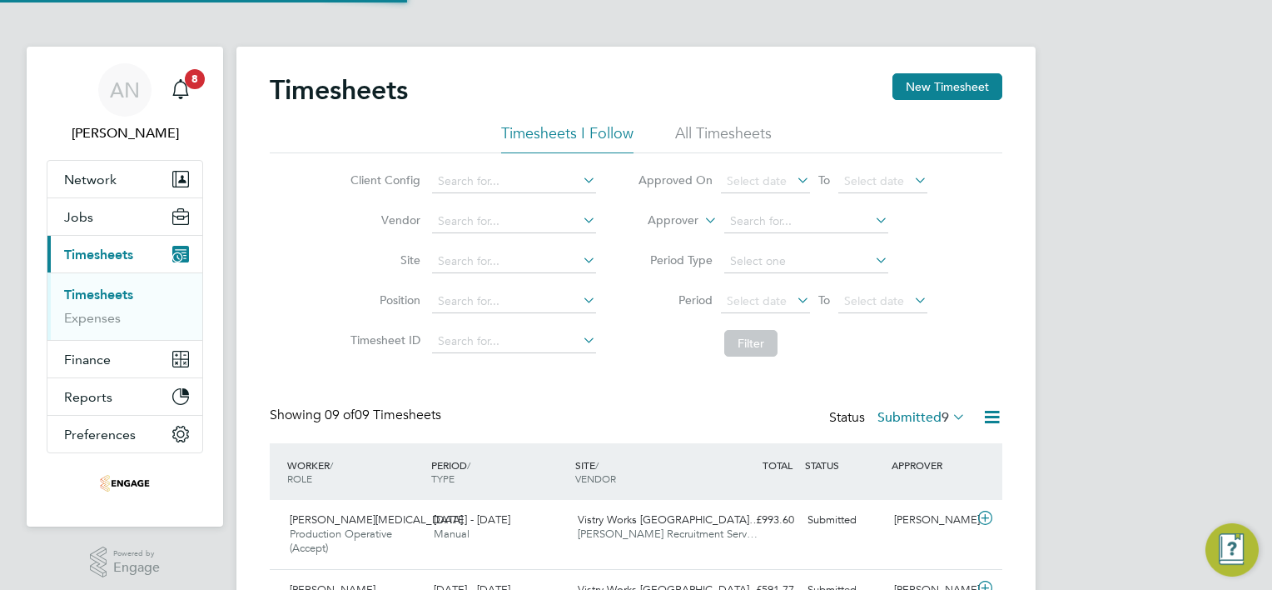
scroll to position [56, 145]
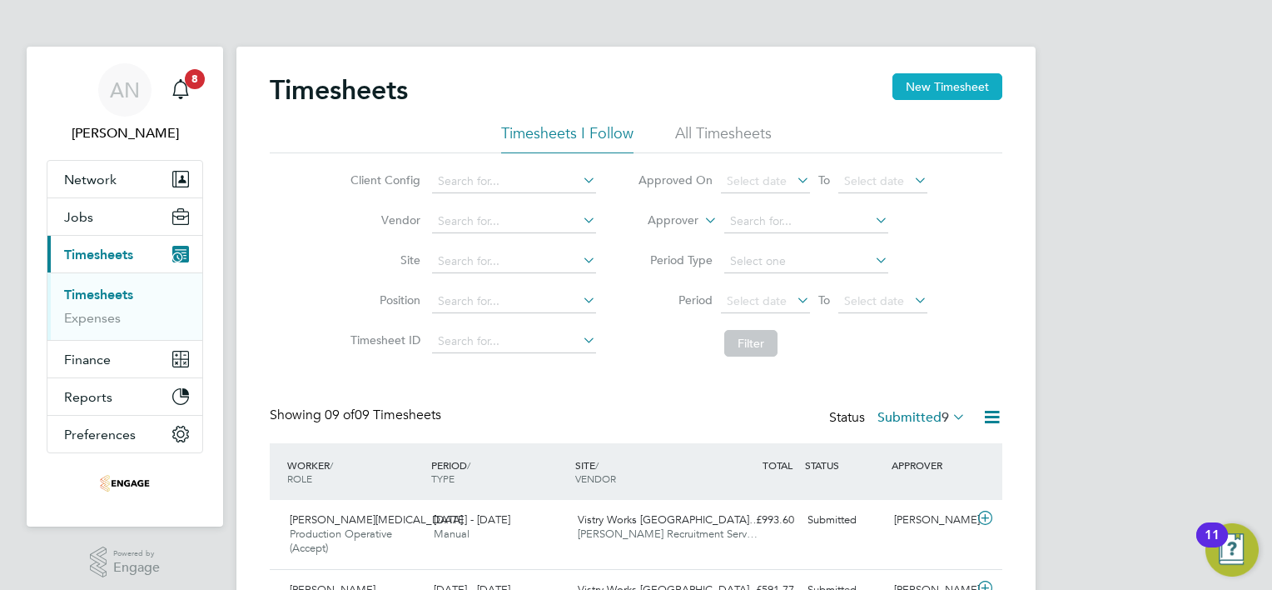
click at [909, 89] on button "New Timesheet" at bounding box center [948, 86] width 110 height 27
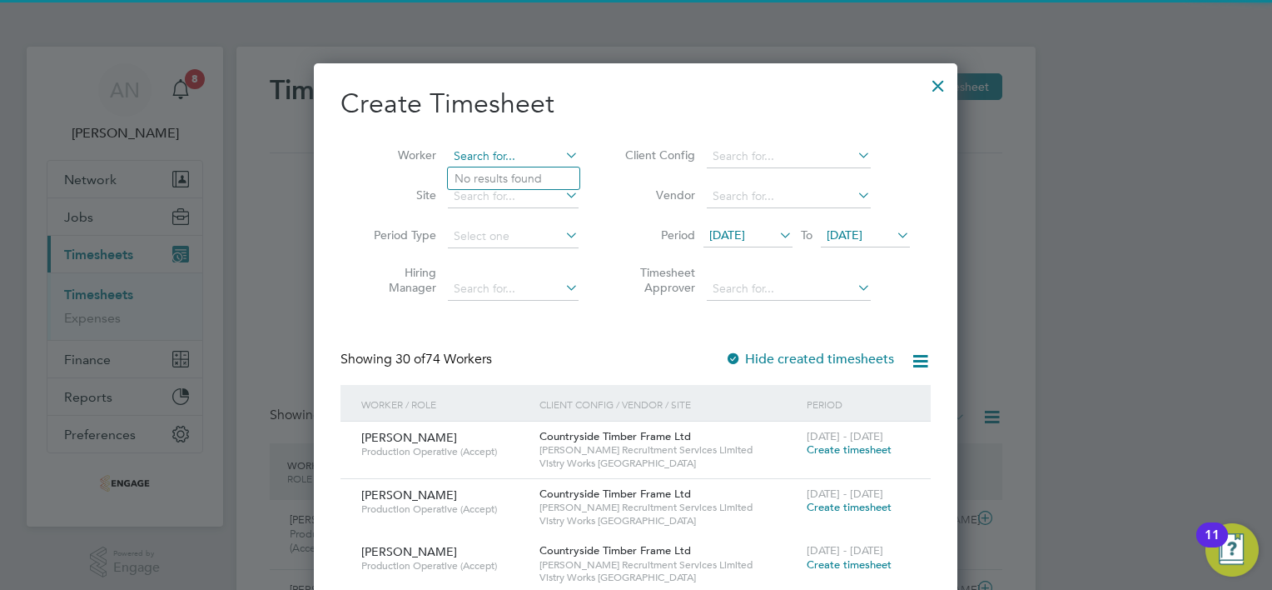
click at [489, 156] on input at bounding box center [513, 156] width 131 height 23
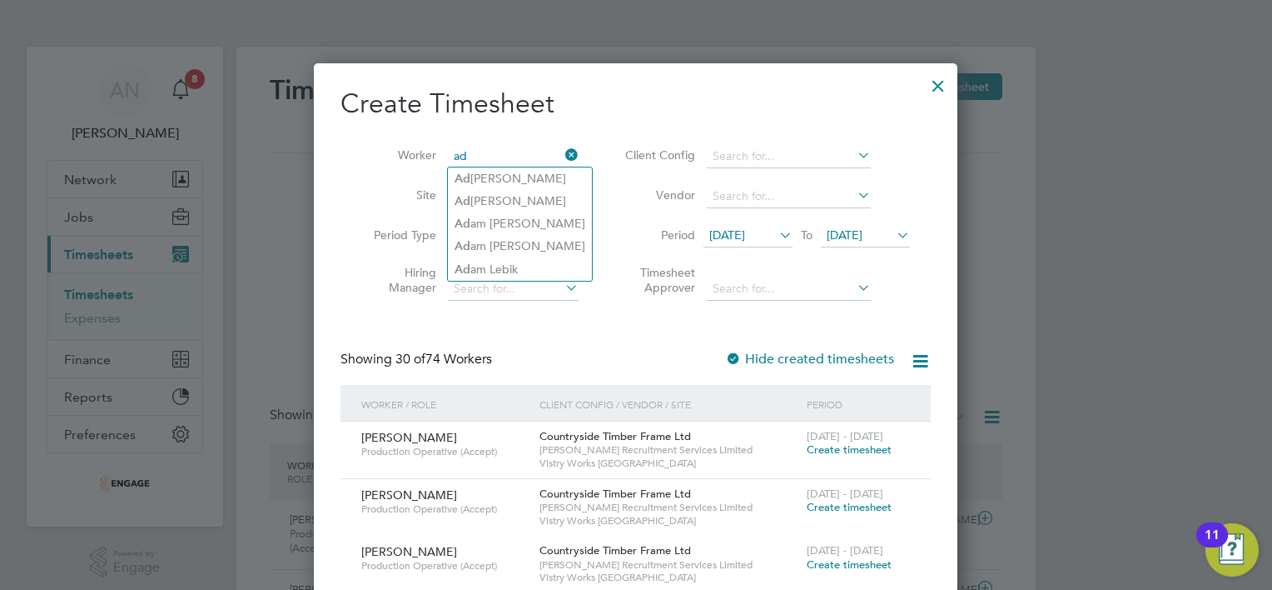
click at [513, 146] on input "ad" at bounding box center [513, 156] width 131 height 23
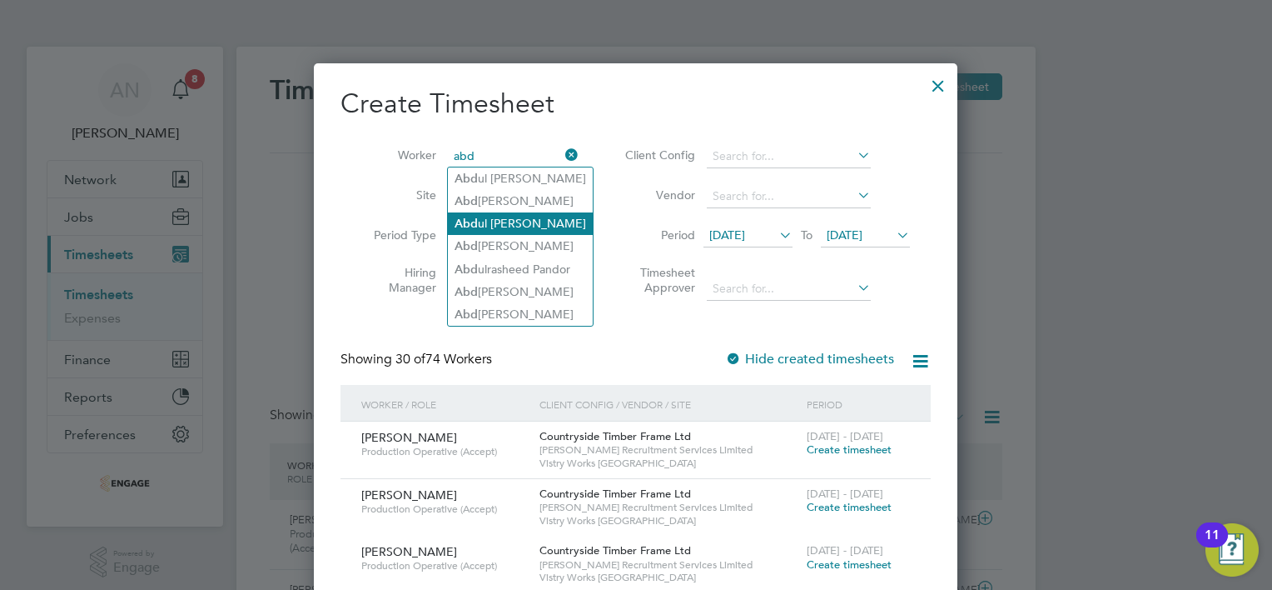
click at [530, 219] on li "[PERSON_NAME]" at bounding box center [520, 223] width 145 height 22
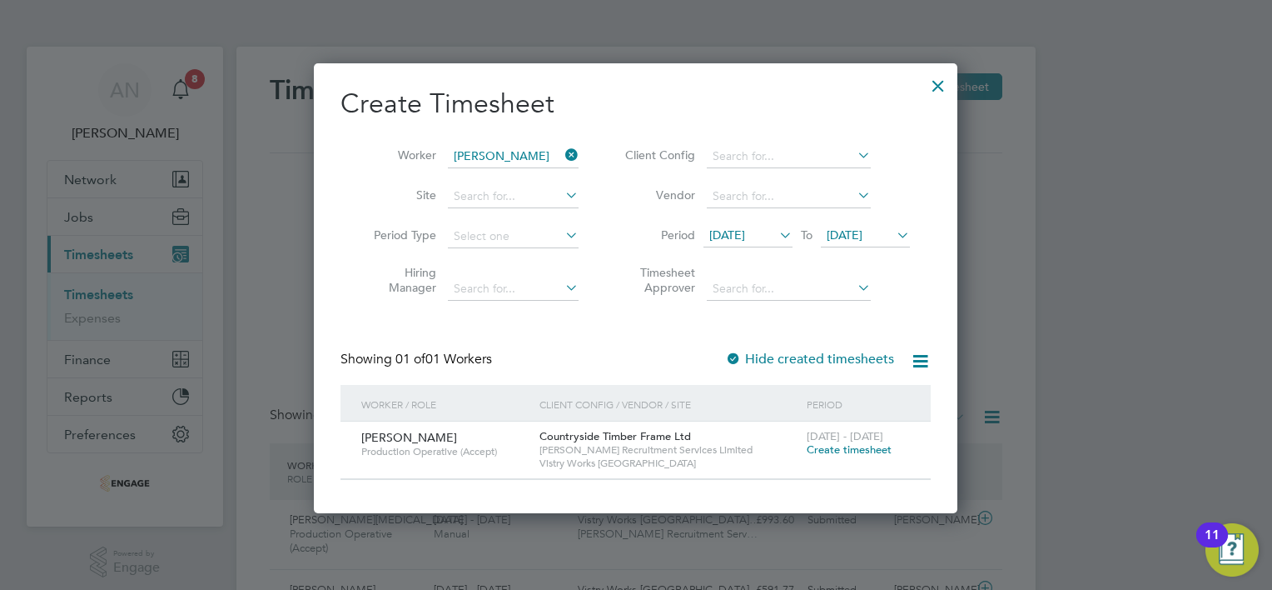
click at [869, 450] on span "Create timesheet" at bounding box center [849, 449] width 85 height 14
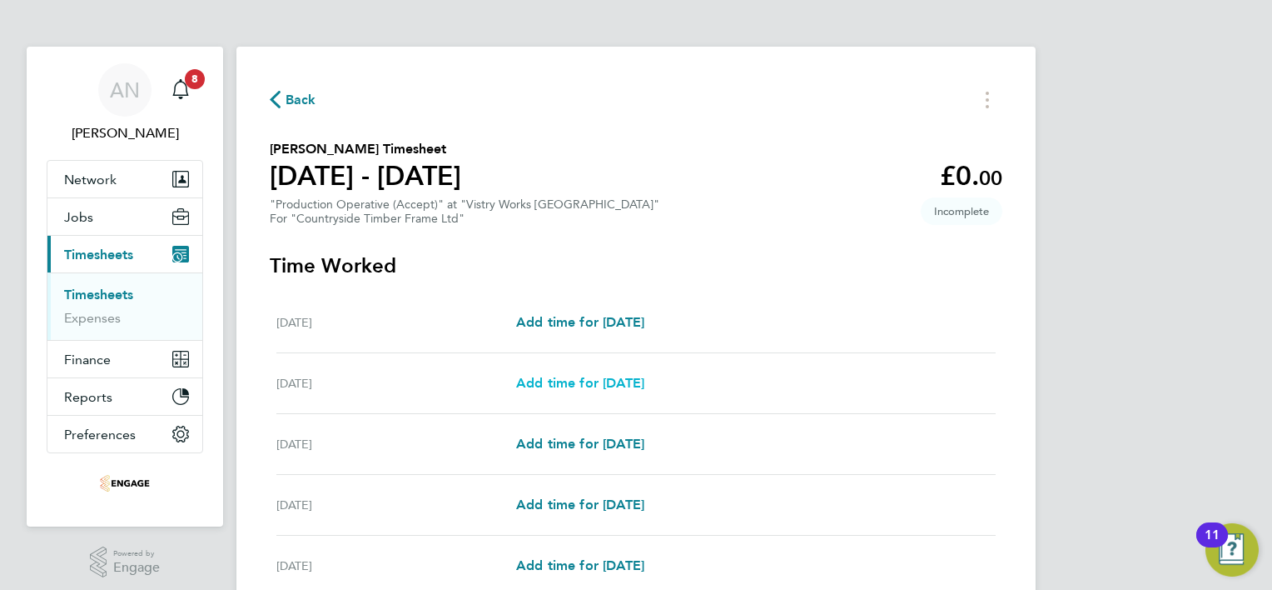
click at [637, 381] on span "Add time for [DATE]" at bounding box center [580, 383] width 128 height 16
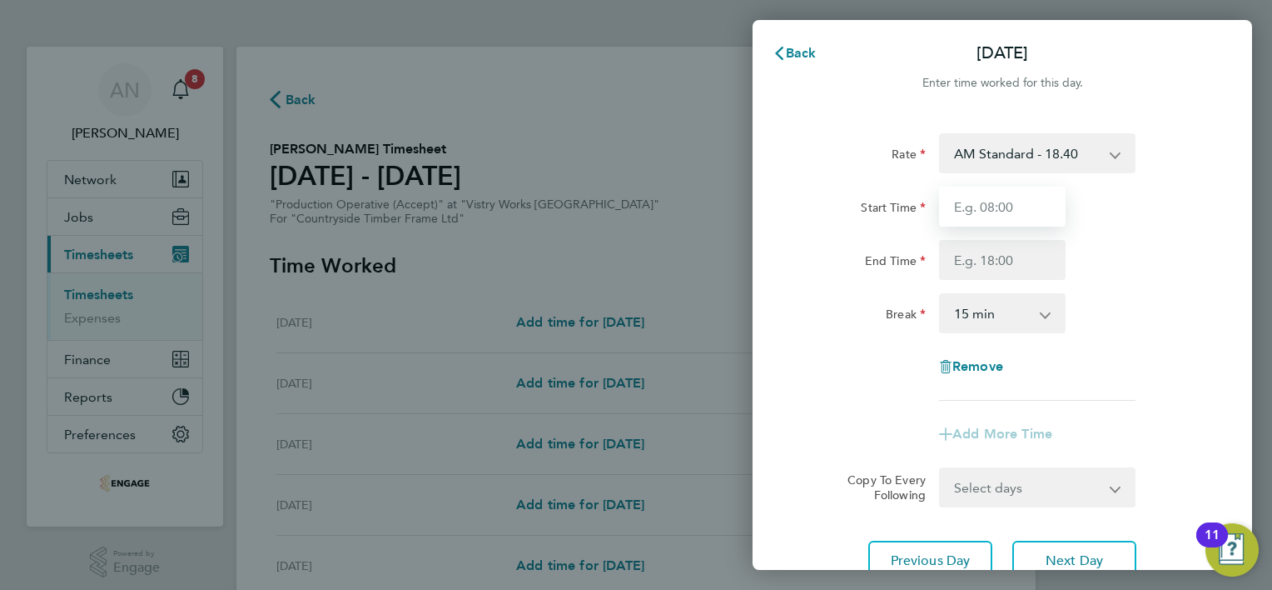
click at [1006, 212] on input "Start Time" at bounding box center [1002, 207] width 127 height 40
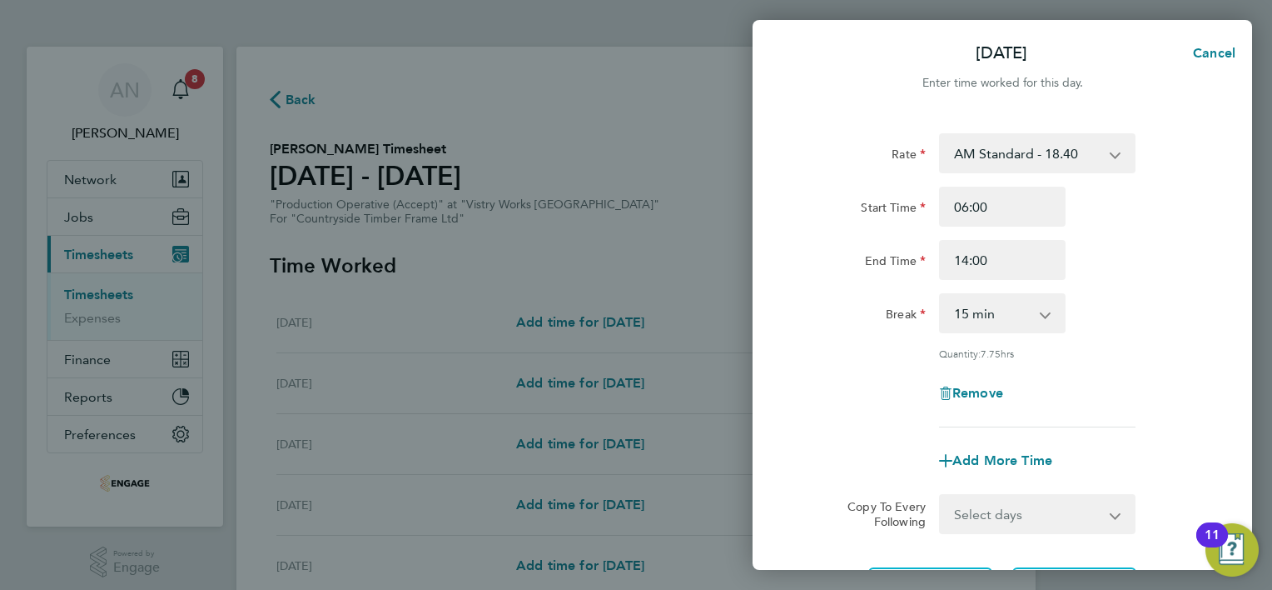
click at [982, 315] on select "0 min 15 min 30 min 45 min 60 min 75 min 90 min" at bounding box center [992, 313] width 103 height 37
click at [941, 295] on select "0 min 15 min 30 min 45 min 60 min 75 min 90 min" at bounding box center [992, 313] width 103 height 37
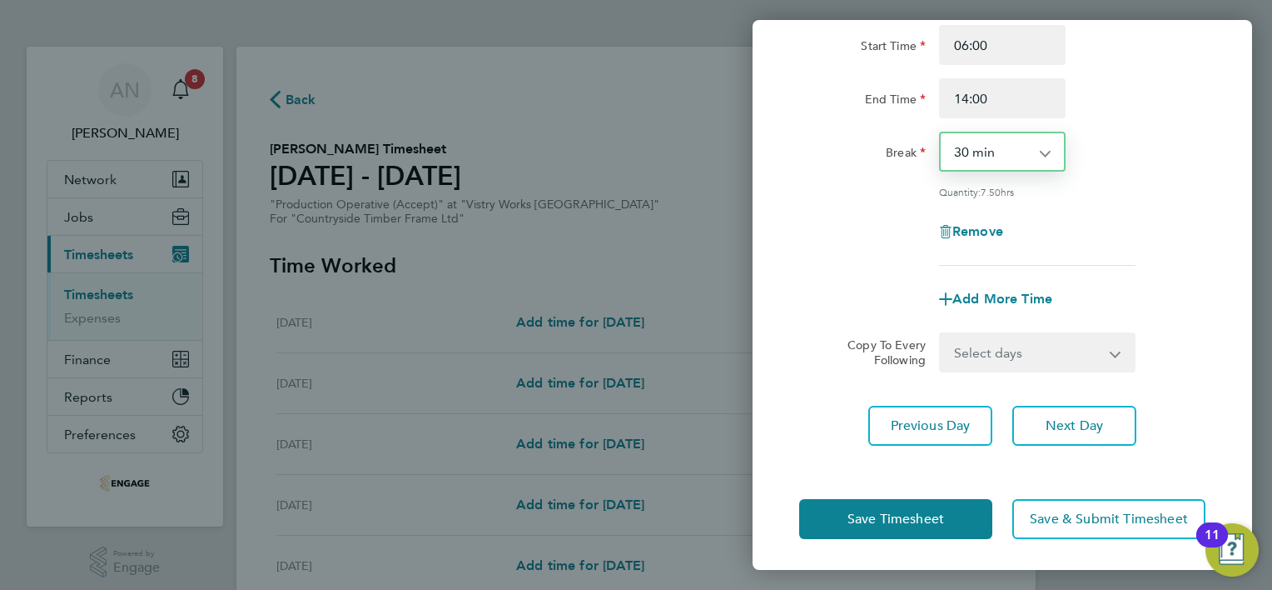
drag, startPoint x: 1036, startPoint y: 359, endPoint x: 1026, endPoint y: 371, distance: 15.4
click at [1036, 359] on select "Select days Day Weekday (Mon-Fri) Weekend (Sat-Sun) [DATE] [DATE] [DATE] [DATE]…" at bounding box center [1028, 352] width 175 height 37
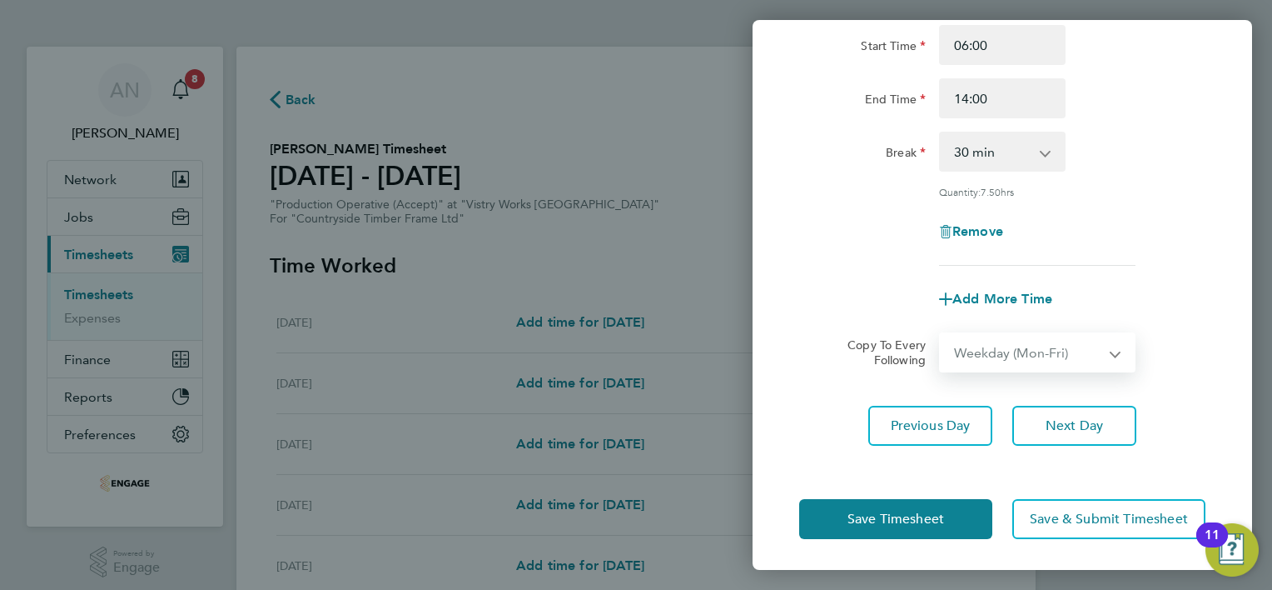
click at [941, 334] on select "Select days Day Weekday (Mon-Fri) Weekend (Sat-Sun) [DATE] [DATE] [DATE] [DATE]…" at bounding box center [1028, 352] width 175 height 37
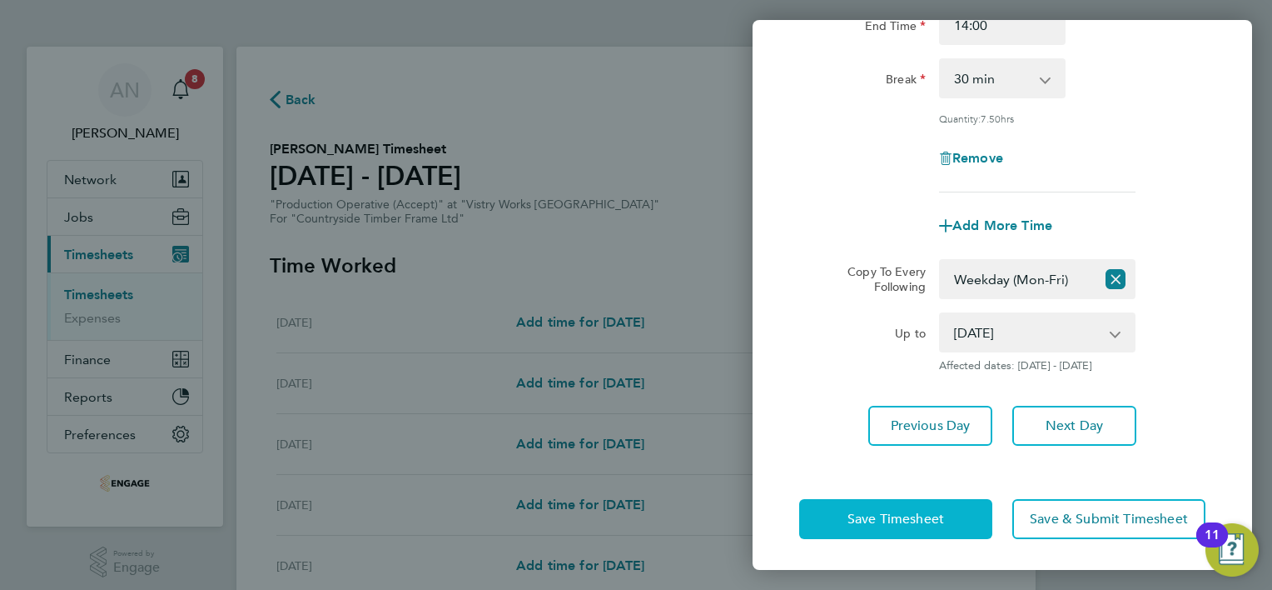
click at [924, 504] on button "Save Timesheet" at bounding box center [895, 519] width 193 height 40
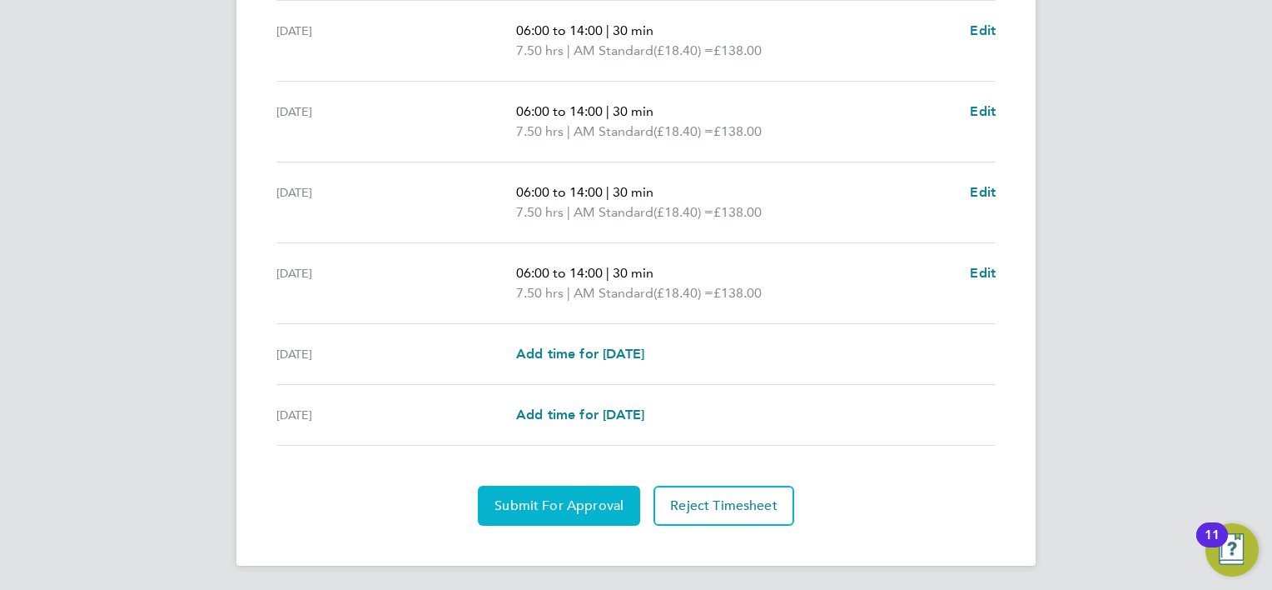
click at [589, 497] on span "Submit For Approval" at bounding box center [559, 505] width 129 height 17
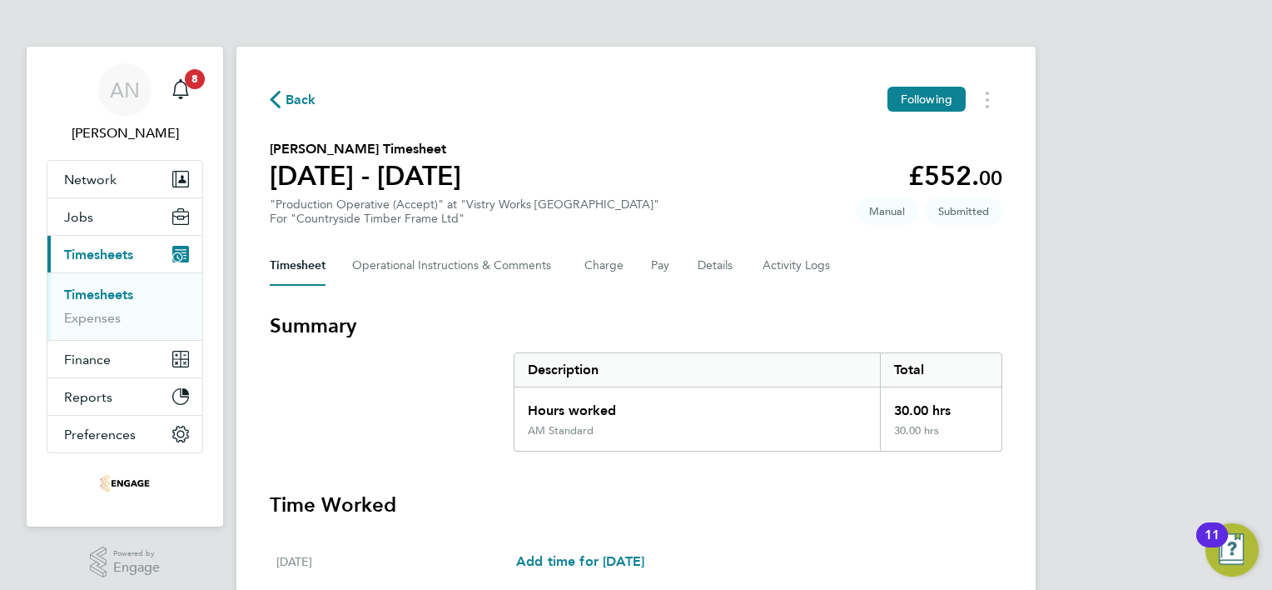
click at [289, 103] on span "Back" at bounding box center [301, 100] width 31 height 20
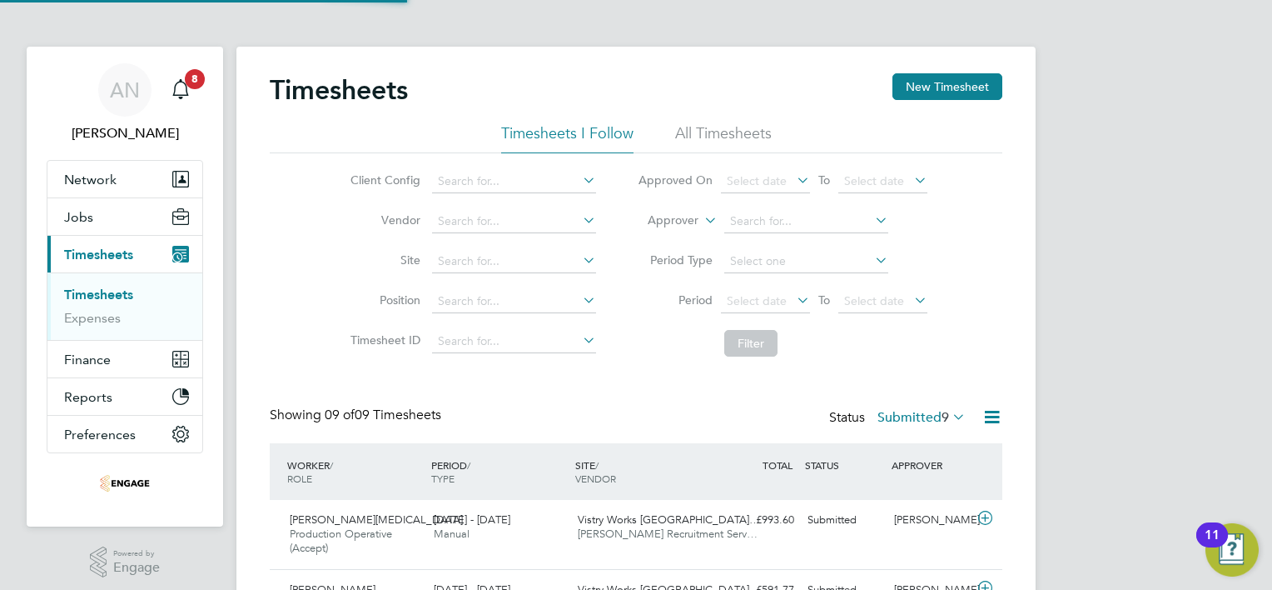
scroll to position [56, 145]
click at [918, 87] on button "New Timesheet" at bounding box center [948, 86] width 110 height 27
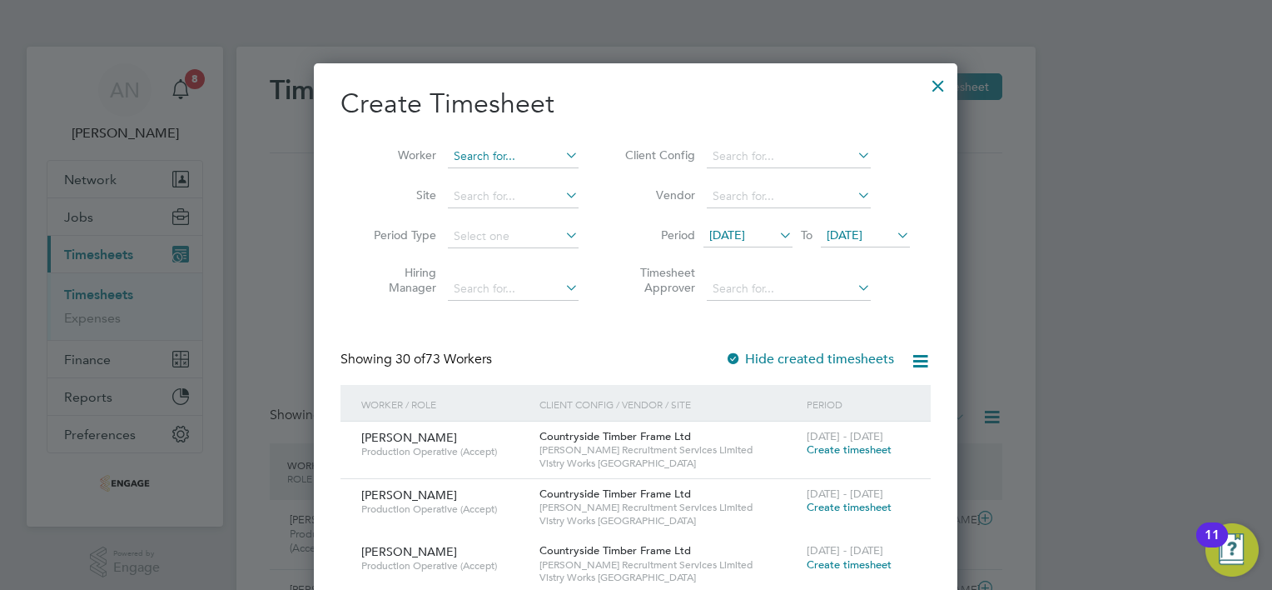
click at [494, 152] on input at bounding box center [513, 156] width 131 height 23
click at [524, 196] on li "Paw el Gredzinski" at bounding box center [514, 201] width 132 height 22
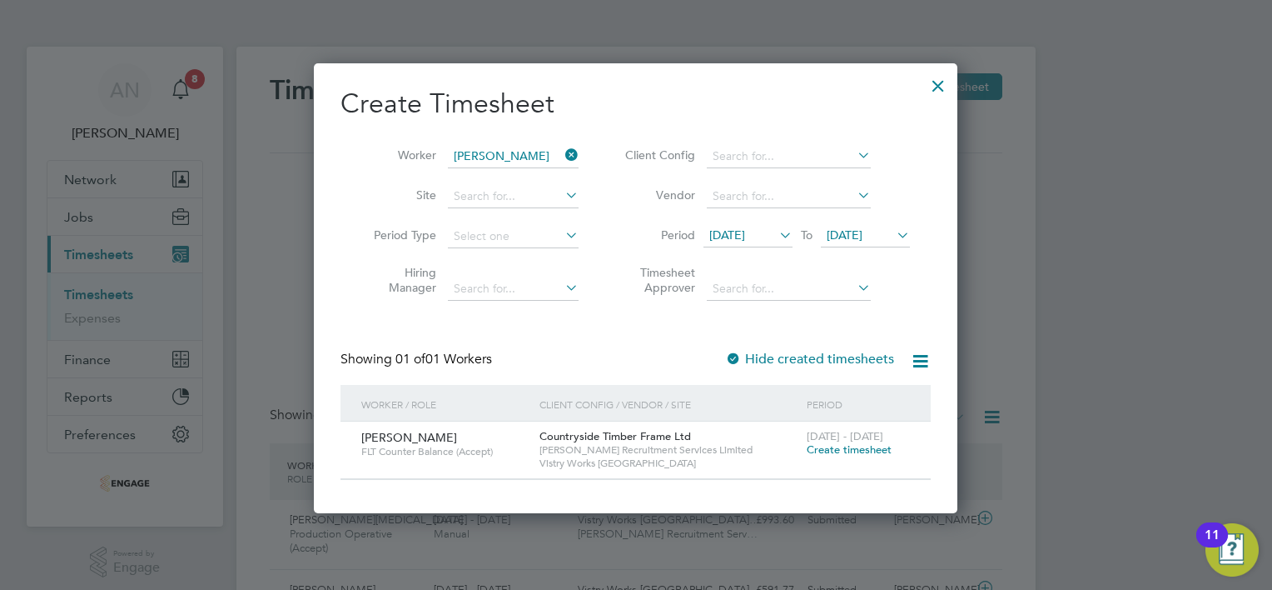
click at [849, 448] on span "Create timesheet" at bounding box center [849, 449] width 85 height 14
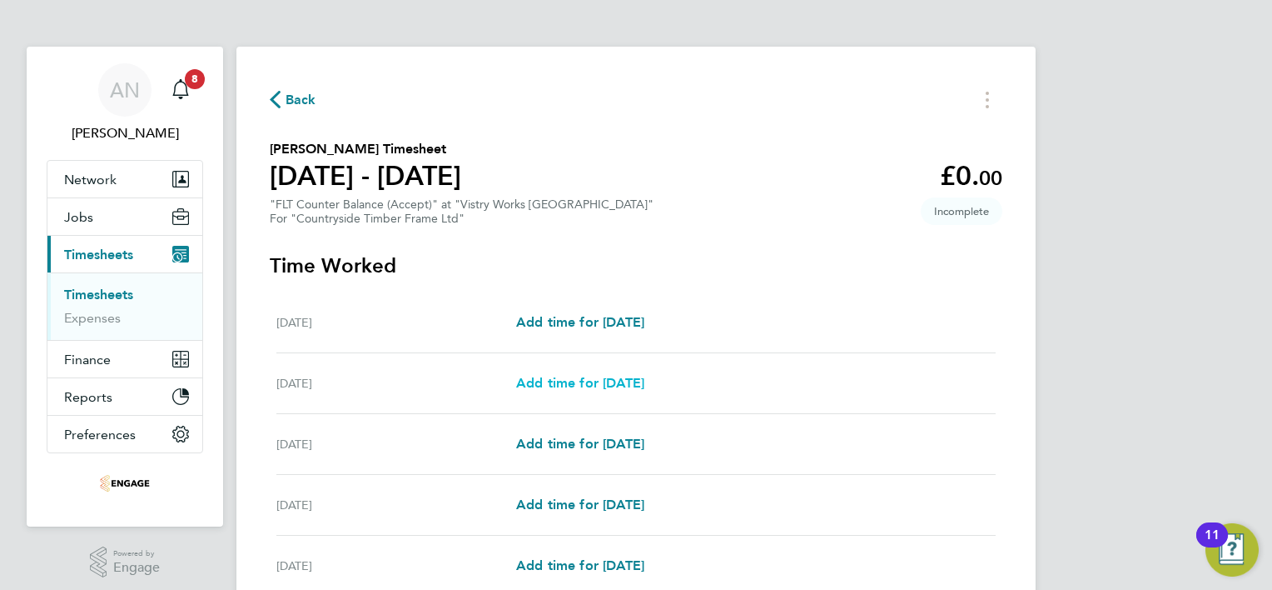
click at [560, 383] on span "Add time for [DATE]" at bounding box center [580, 383] width 128 height 16
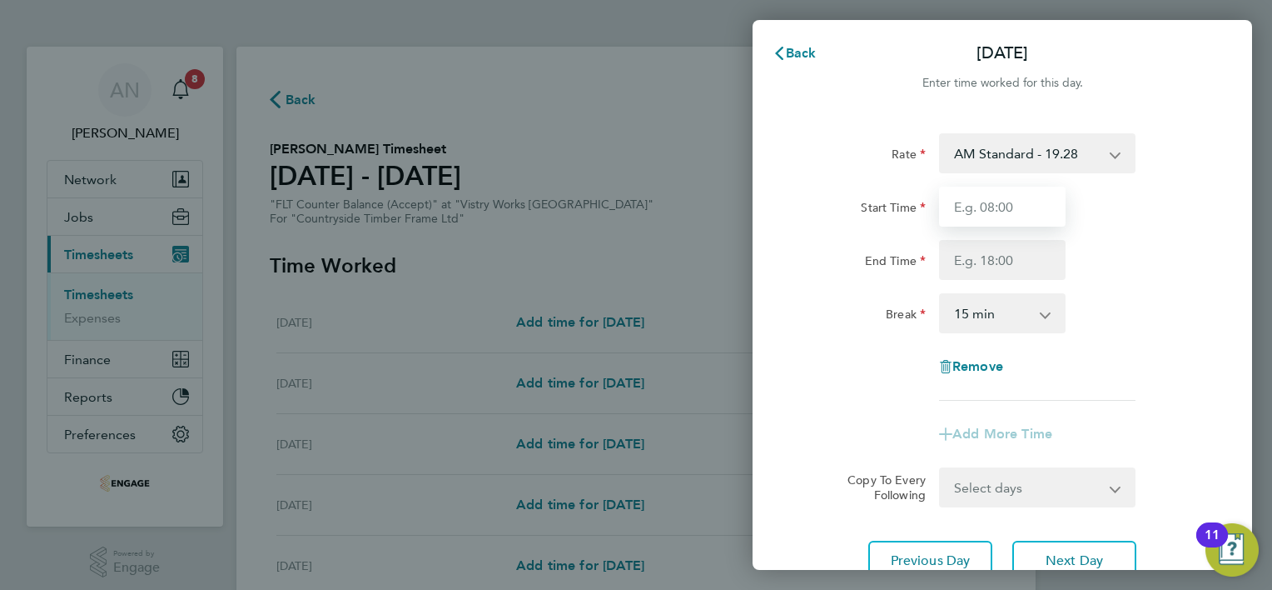
click at [1010, 221] on input "Start Time" at bounding box center [1002, 207] width 127 height 40
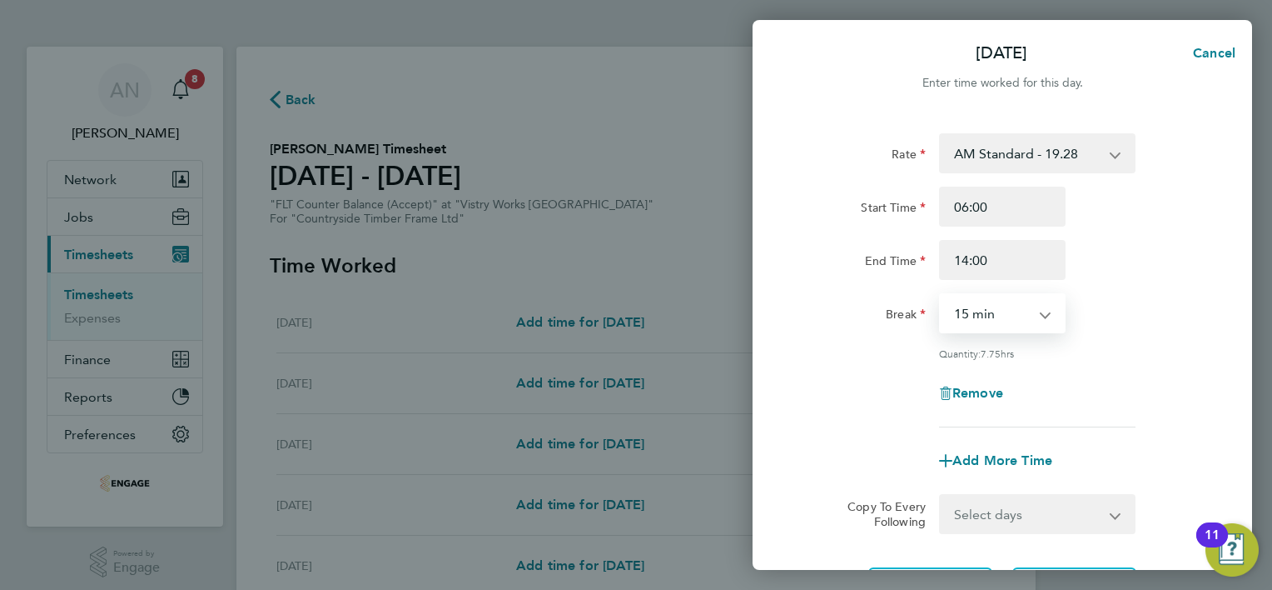
click at [994, 312] on select "0 min 15 min 30 min 45 min 60 min 75 min 90 min" at bounding box center [992, 313] width 103 height 37
click at [984, 326] on select "0 min 15 min 30 min 45 min 60 min 75 min 90 min" at bounding box center [992, 313] width 103 height 37
click at [941, 295] on select "0 min 15 min 30 min 45 min 60 min 75 min 90 min" at bounding box center [992, 313] width 103 height 37
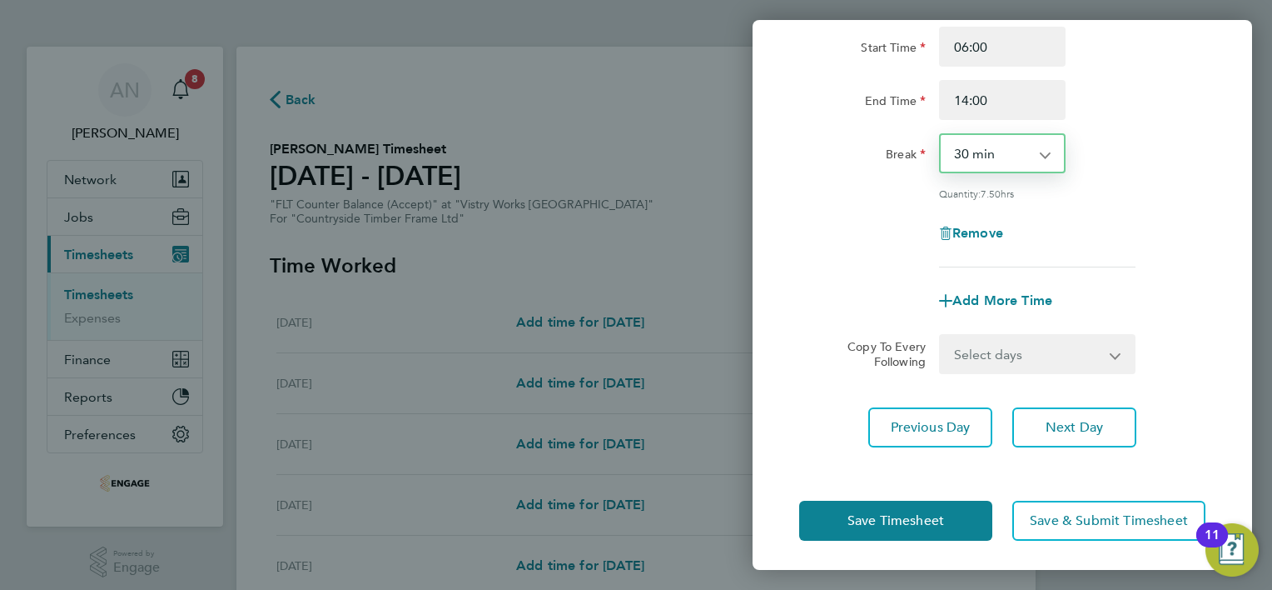
scroll to position [162, 0]
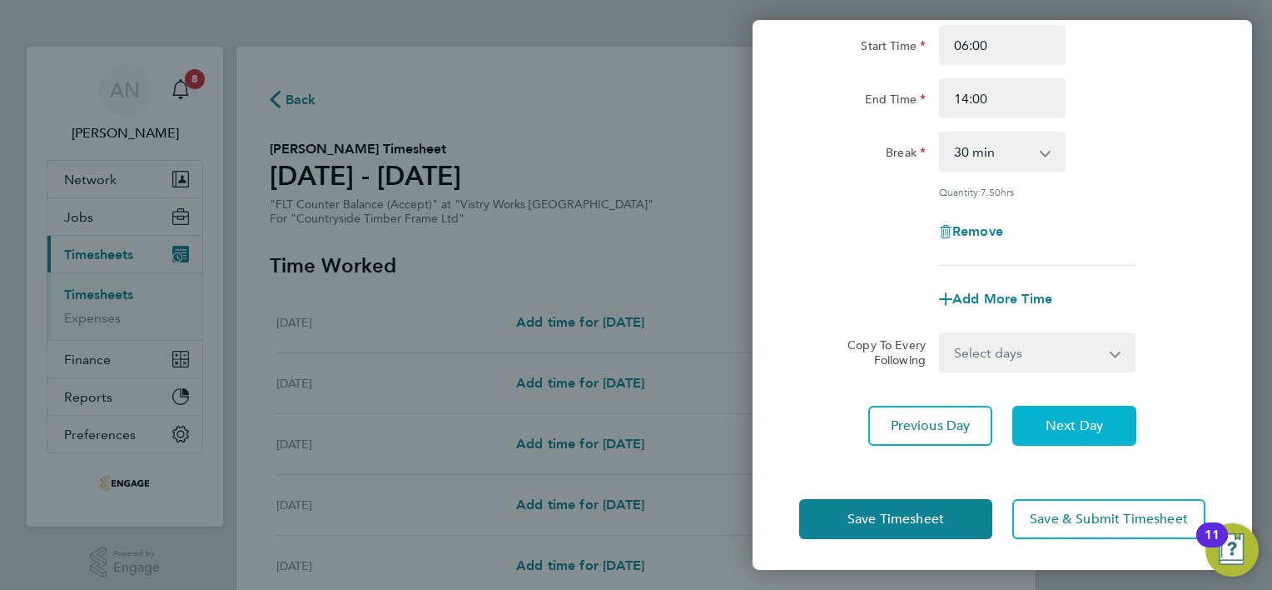
click at [1056, 424] on span "Next Day" at bounding box center [1074, 425] width 57 height 17
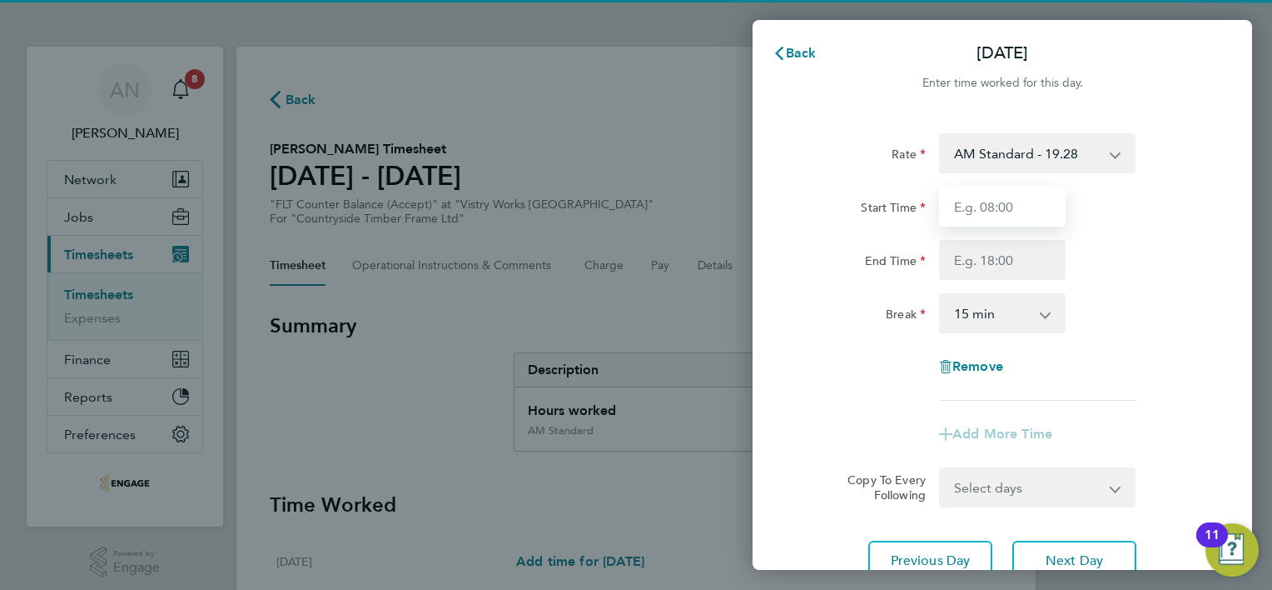
click at [983, 217] on input "Start Time" at bounding box center [1002, 207] width 127 height 40
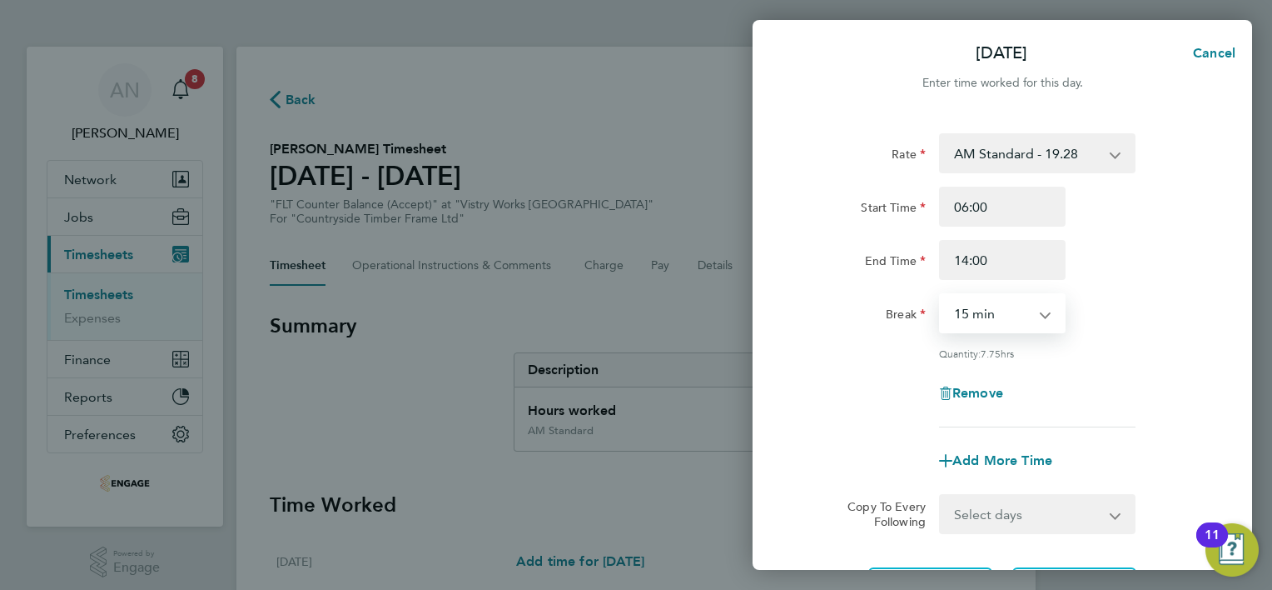
click at [976, 321] on select "0 min 15 min 30 min 45 min 60 min 75 min 90 min" at bounding box center [992, 313] width 103 height 37
click at [941, 295] on select "0 min 15 min 30 min 45 min 60 min 75 min 90 min" at bounding box center [992, 313] width 103 height 37
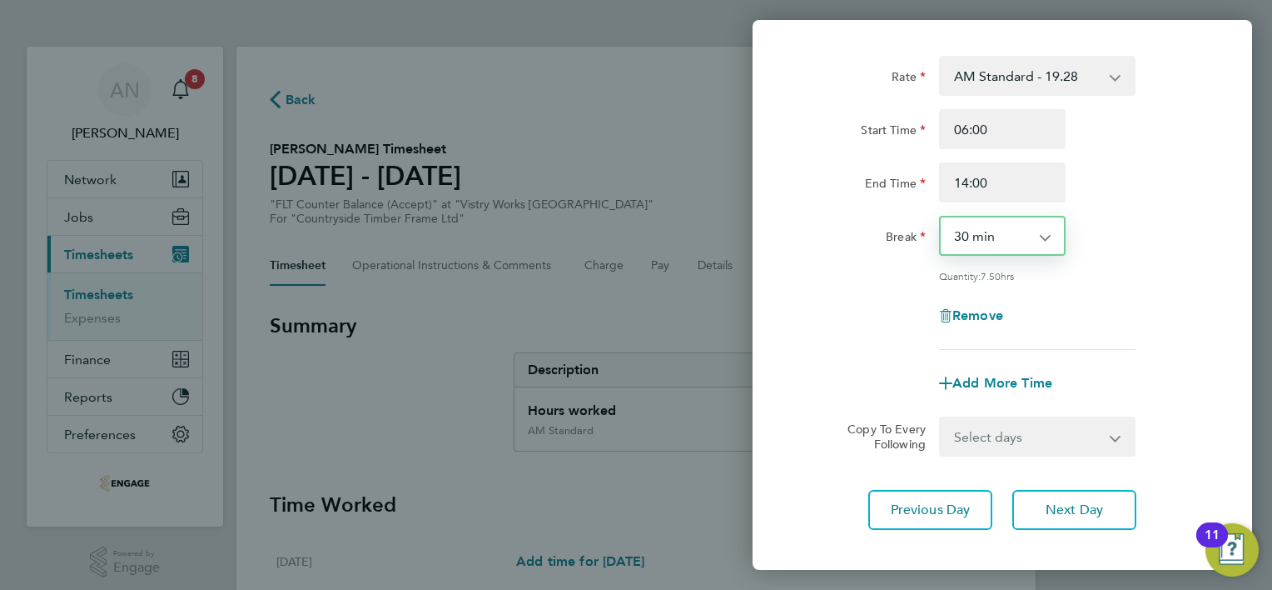
scroll to position [162, 0]
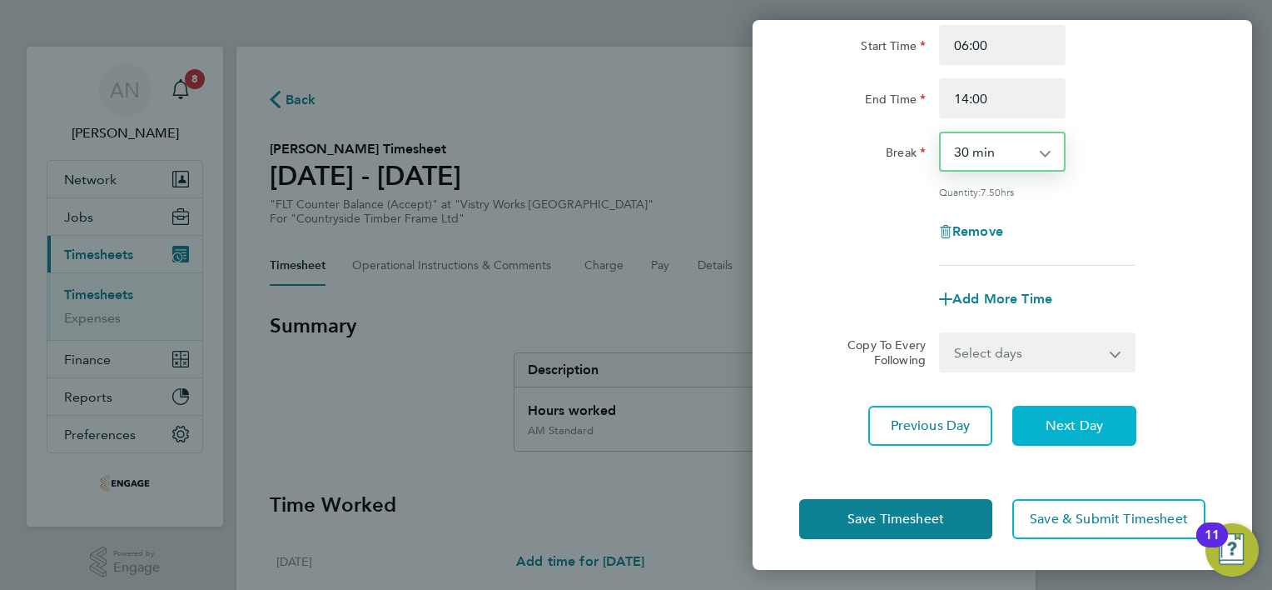
click at [1049, 423] on span "Next Day" at bounding box center [1074, 425] width 57 height 17
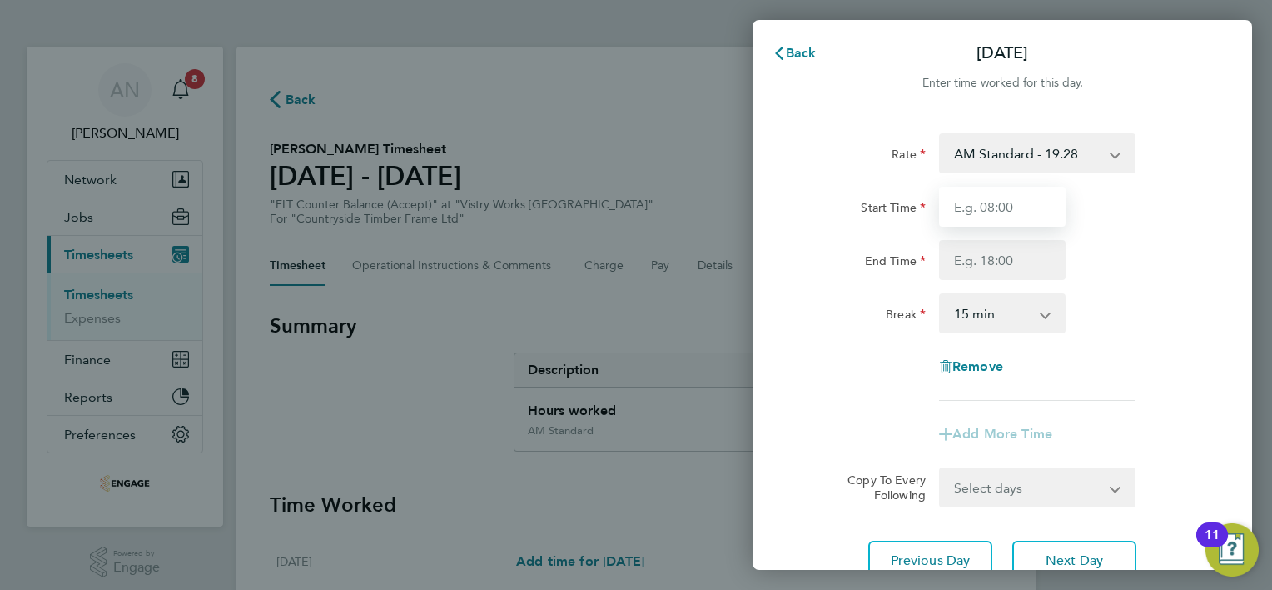
click at [986, 206] on input "Start Time" at bounding box center [1002, 207] width 127 height 40
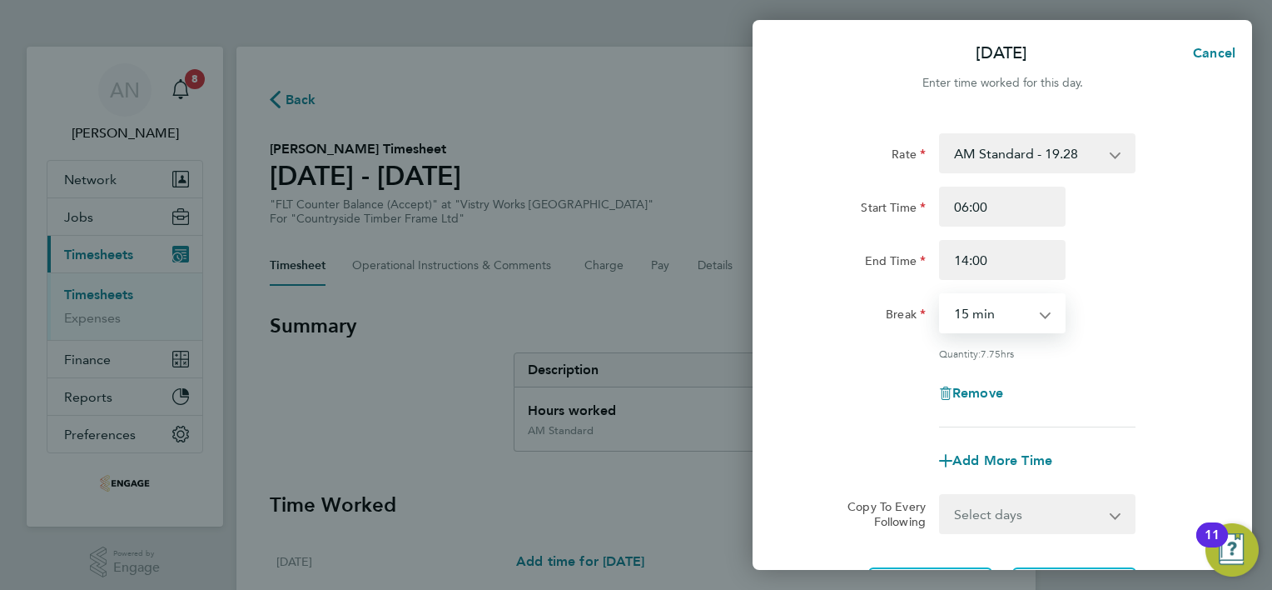
click at [979, 326] on select "0 min 15 min 30 min 45 min 60 min 75 min 90 min" at bounding box center [992, 313] width 103 height 37
click at [941, 295] on select "0 min 15 min 30 min 45 min 60 min 75 min 90 min" at bounding box center [992, 313] width 103 height 37
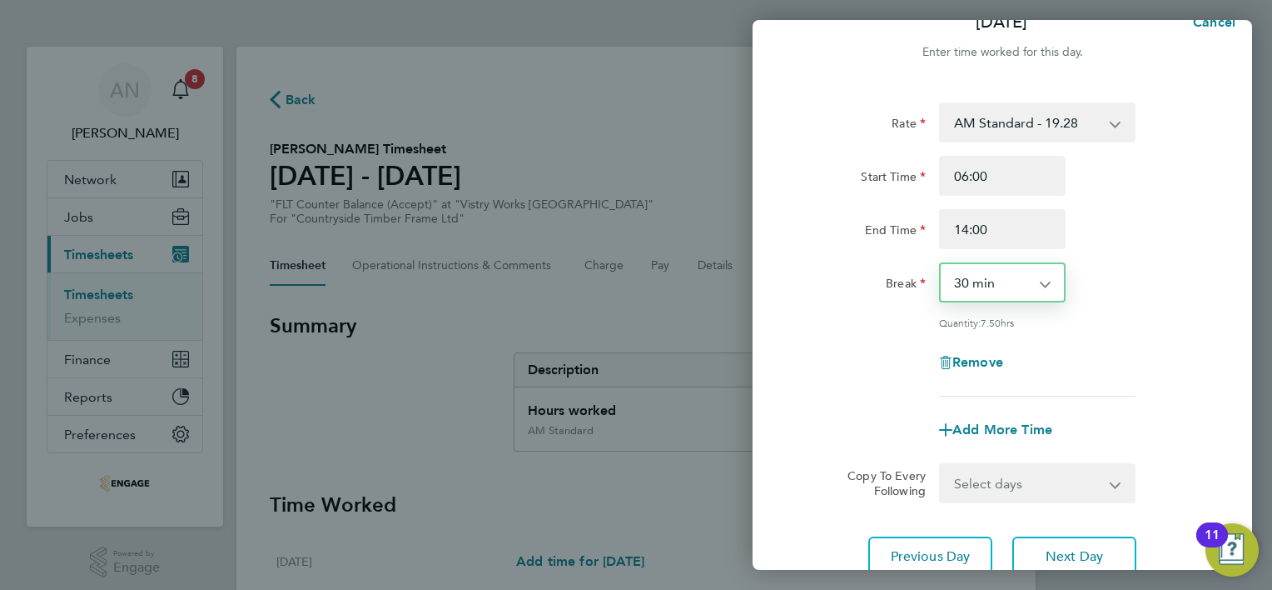
scroll to position [83, 0]
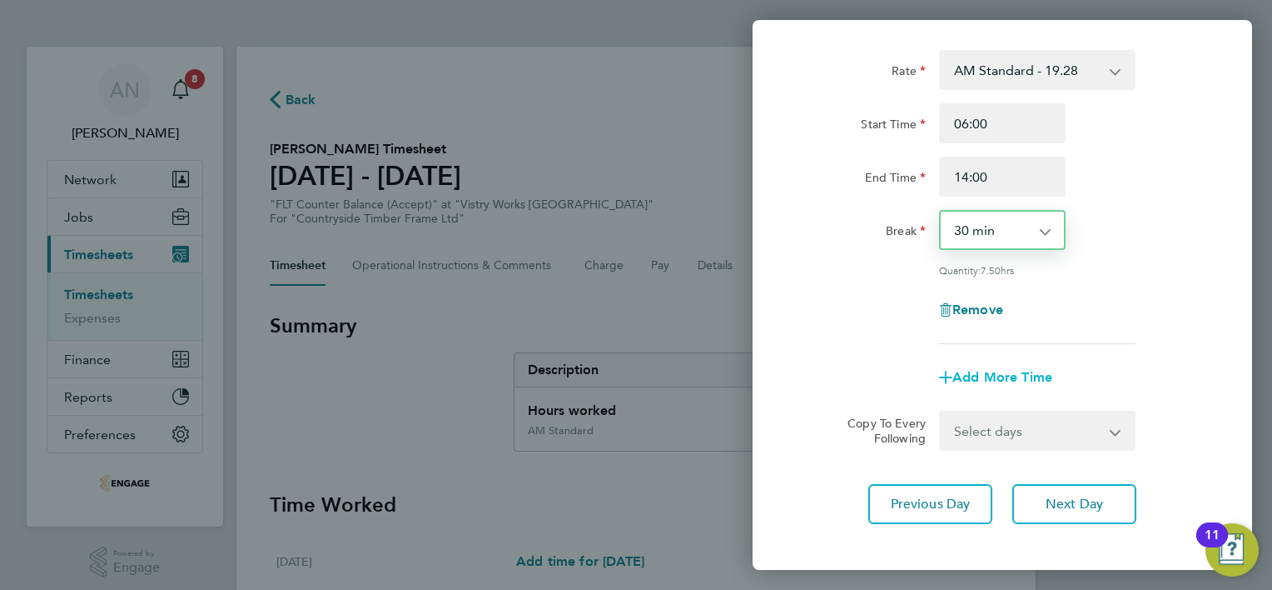
click at [990, 376] on span "Add More Time" at bounding box center [1003, 377] width 100 height 16
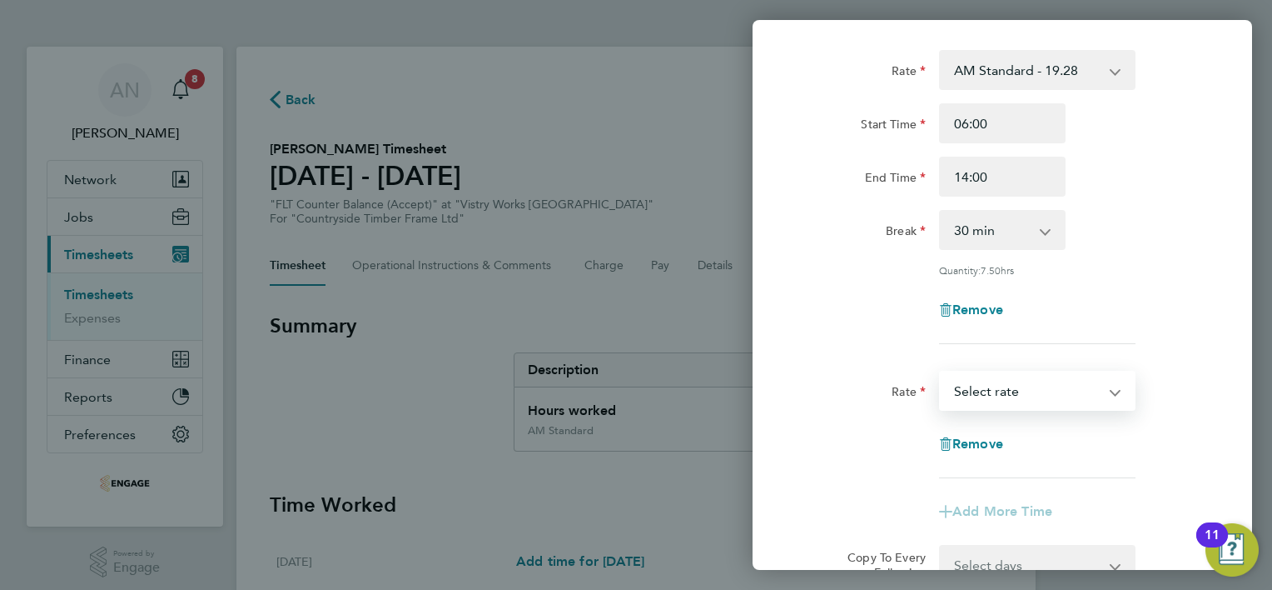
click at [993, 386] on select "AM Standard - 19.28 PM OT 2 - 42.03 PM OT 1 - 31.52 OT1 AM - 28.92 PM Standard …" at bounding box center [1027, 390] width 173 height 37
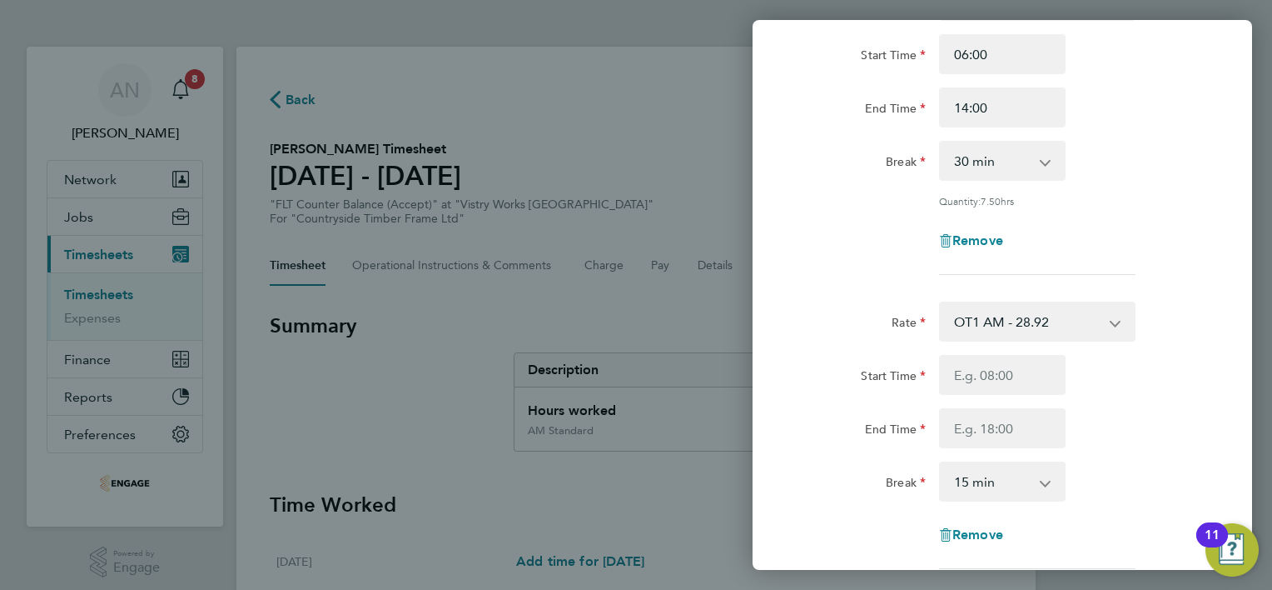
scroll to position [250, 0]
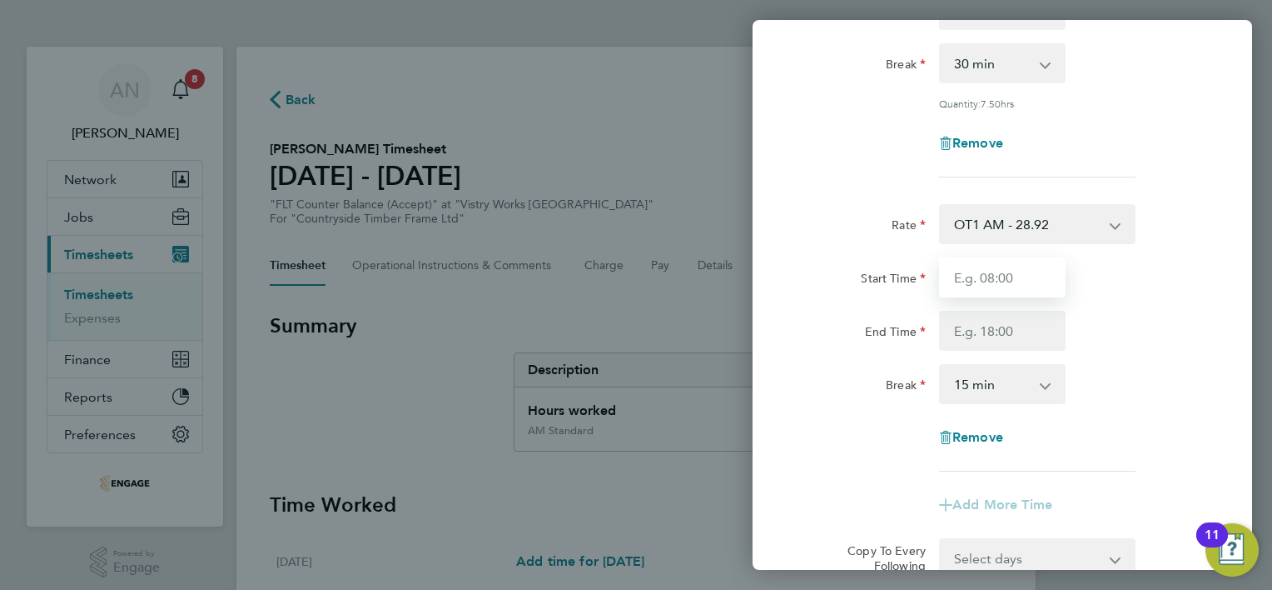
click at [991, 282] on input "Start Time" at bounding box center [1002, 277] width 127 height 40
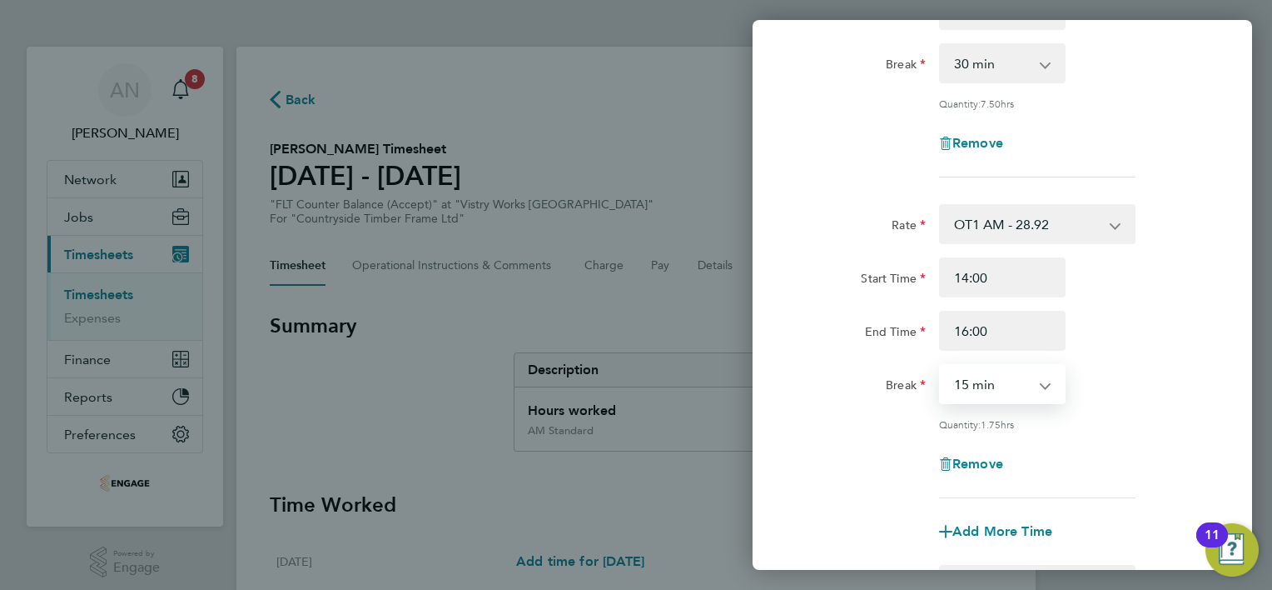
click at [992, 382] on select "0 min 15 min 30 min 45 min 60 min 75 min 90 min" at bounding box center [992, 384] width 103 height 37
click at [941, 366] on select "0 min 15 min 30 min 45 min 60 min 75 min 90 min" at bounding box center [992, 384] width 103 height 37
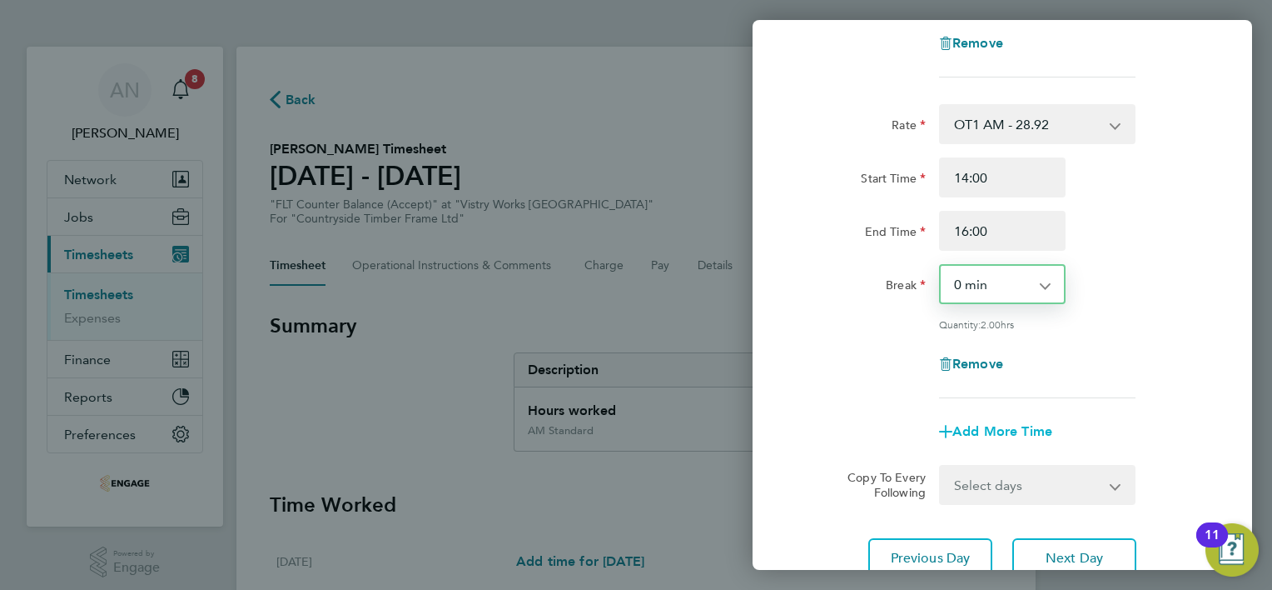
scroll to position [480, 0]
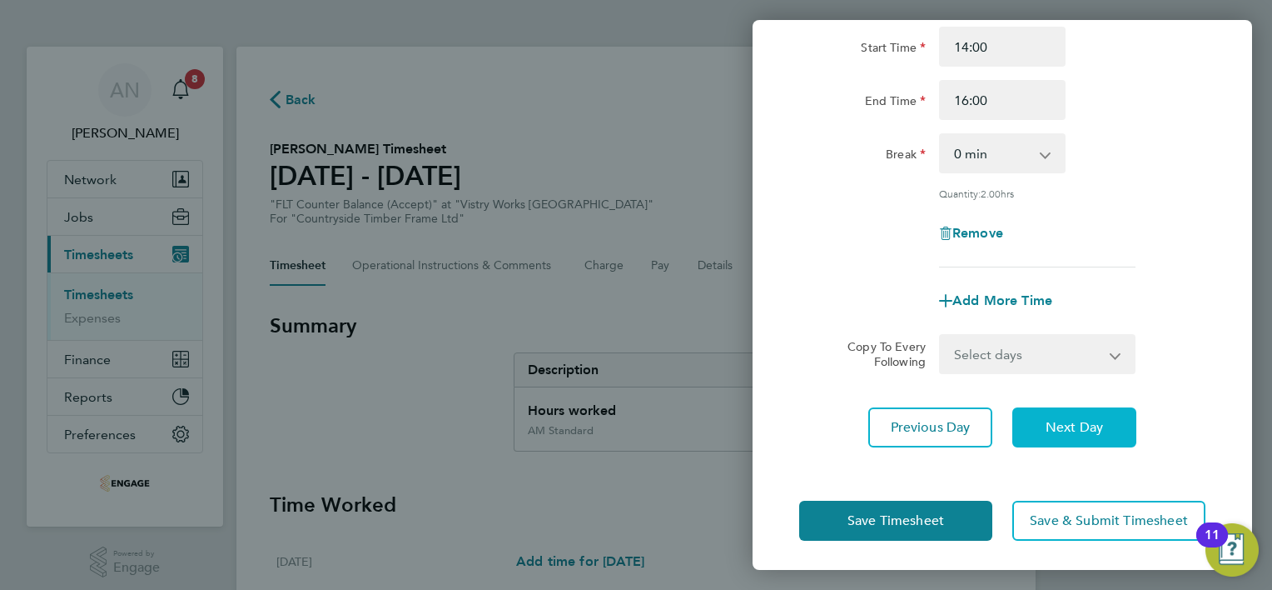
click at [1049, 422] on span "Next Day" at bounding box center [1074, 427] width 57 height 17
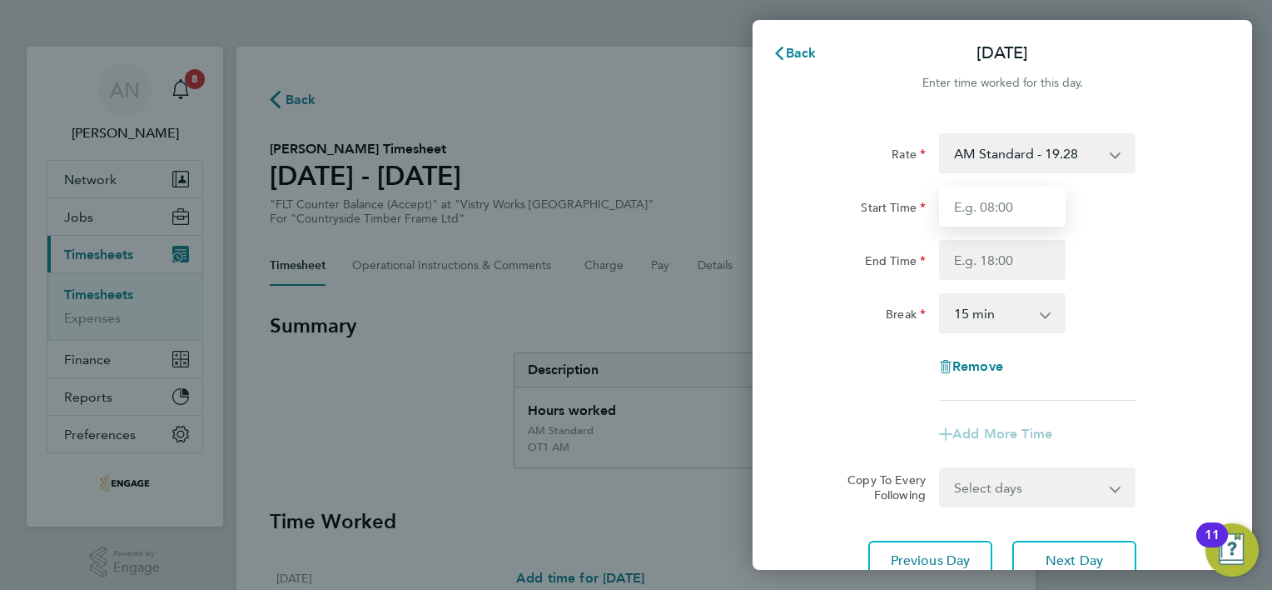
click at [989, 197] on input "Start Time" at bounding box center [1002, 207] width 127 height 40
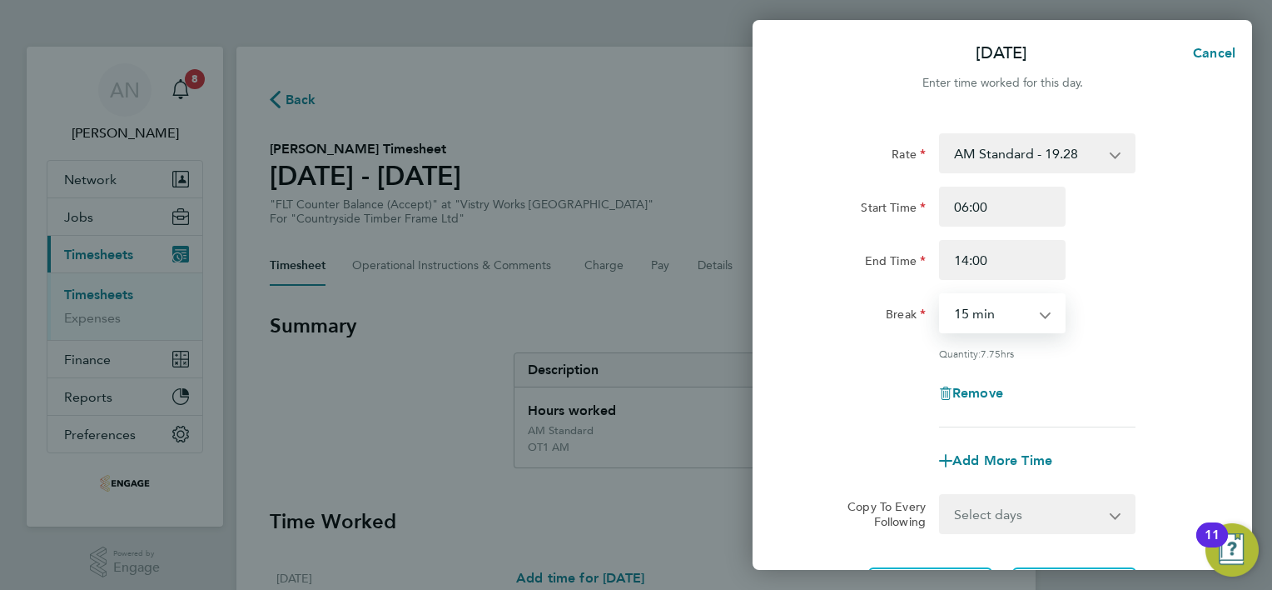
click at [993, 306] on select "0 min 15 min 30 min 45 min 60 min 75 min 90 min" at bounding box center [992, 313] width 103 height 37
click at [941, 295] on select "0 min 15 min 30 min 45 min 60 min 75 min 90 min" at bounding box center [992, 313] width 103 height 37
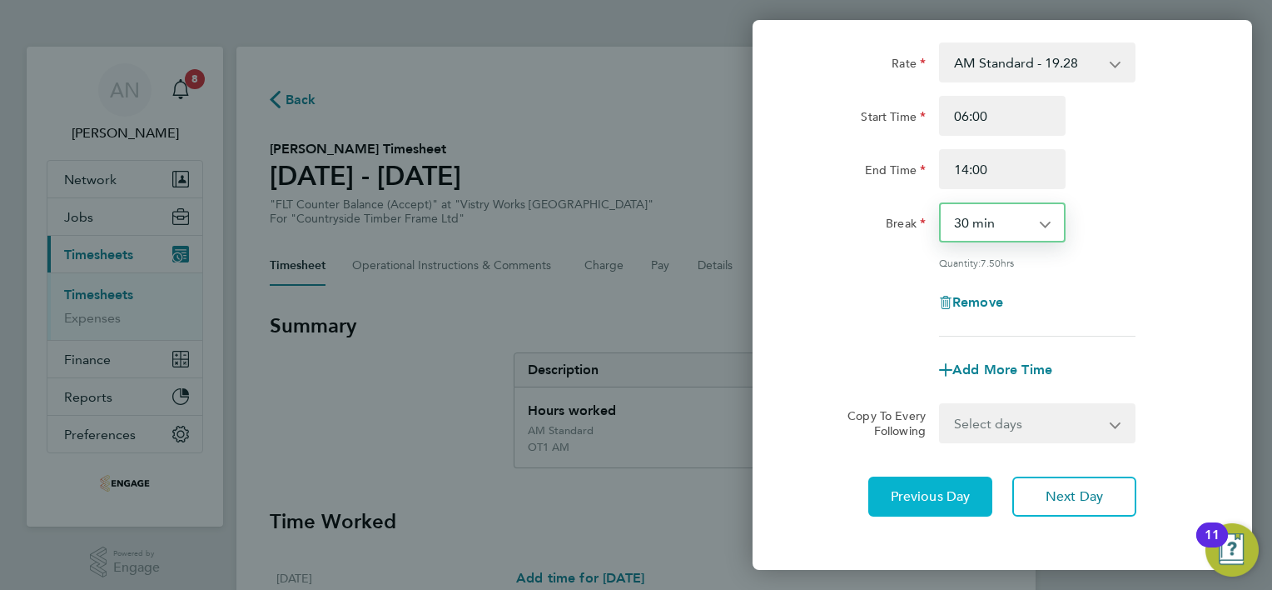
scroll to position [162, 0]
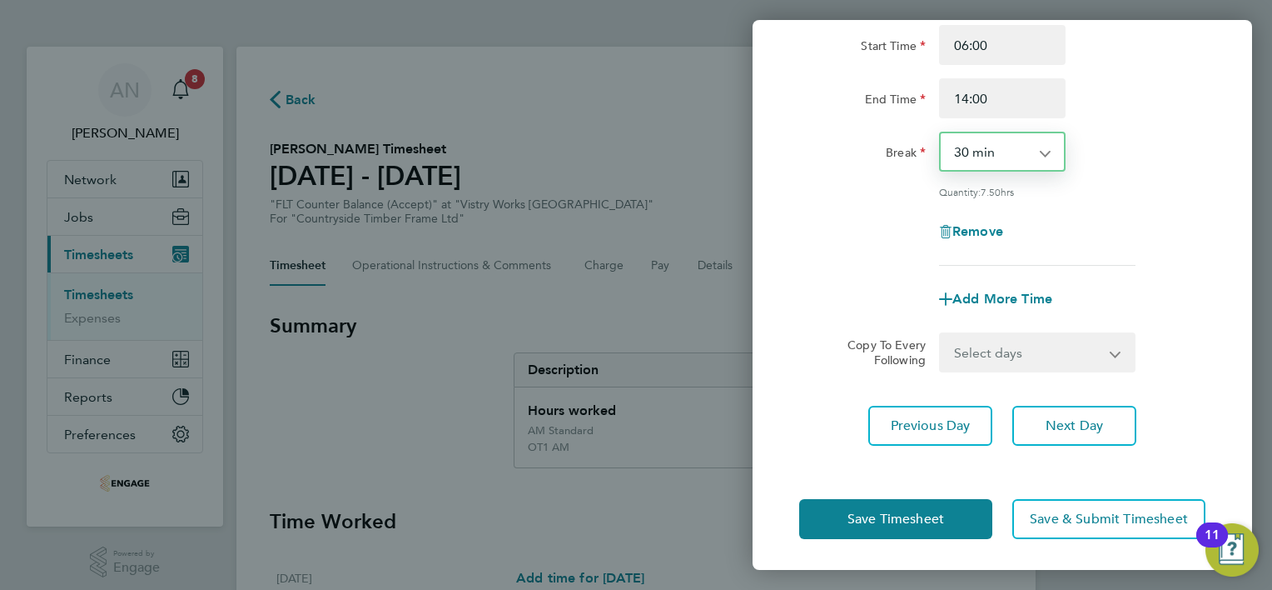
click at [1032, 351] on select "Select days Day Weekend (Sat-Sun) [DATE] [DATE]" at bounding box center [1028, 352] width 175 height 37
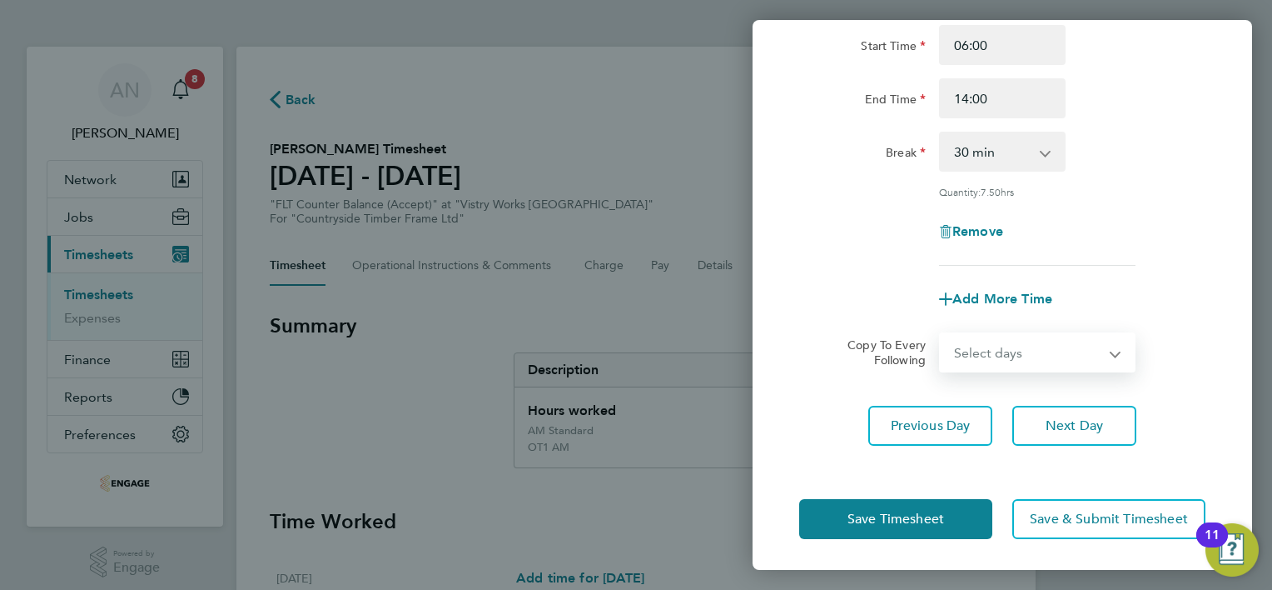
click at [989, 282] on div "Add More Time" at bounding box center [1003, 299] width 140 height 40
click at [990, 288] on div "Add More Time" at bounding box center [1003, 299] width 140 height 40
click at [990, 297] on span "Add More Time" at bounding box center [1003, 299] width 100 height 16
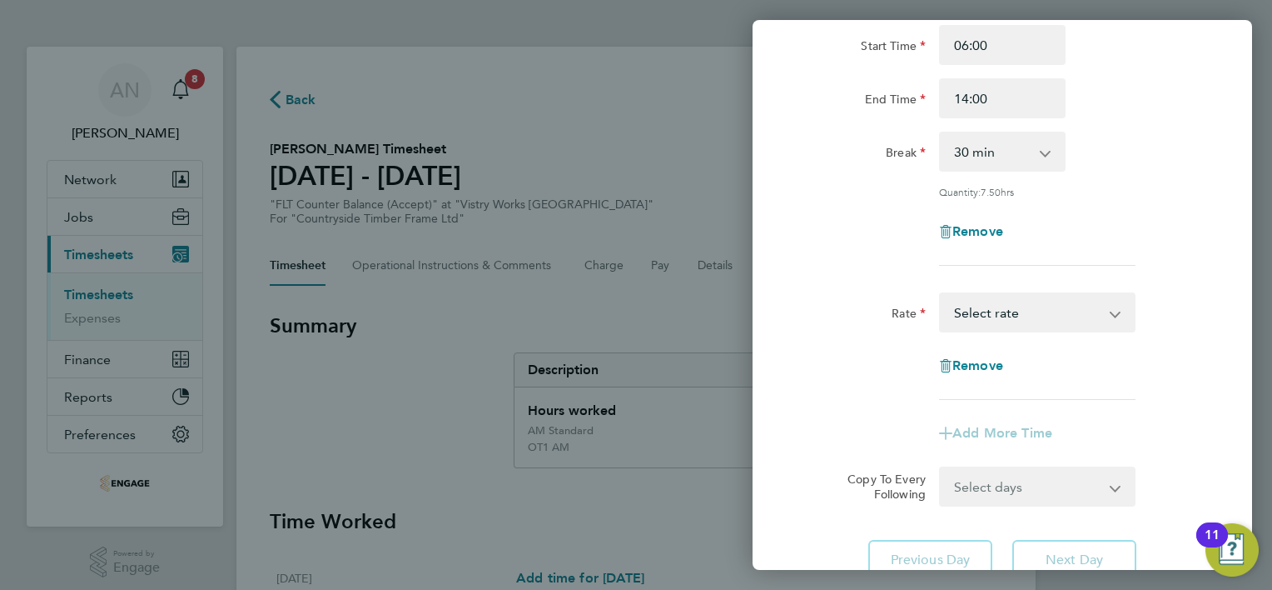
click at [978, 314] on select "AM Standard - 19.28 PM OT 2 - 42.03 PM OT 1 - 31.52 OT1 AM - 28.92 PM Standard …" at bounding box center [1027, 312] width 173 height 37
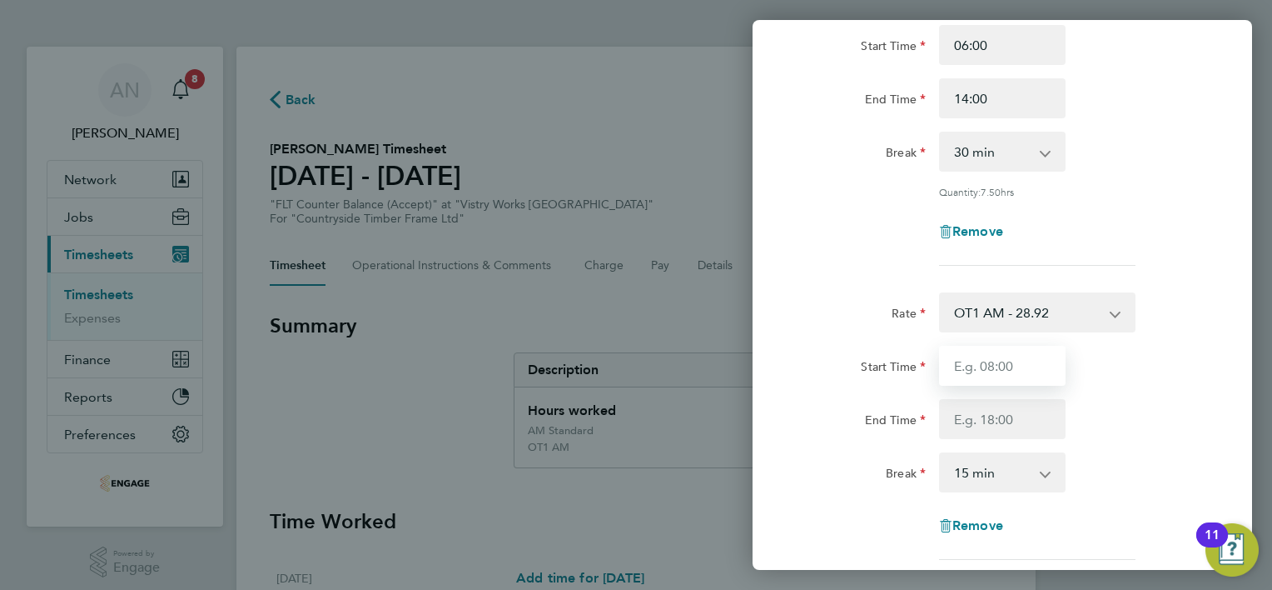
click at [993, 361] on input "Start Time" at bounding box center [1002, 366] width 127 height 40
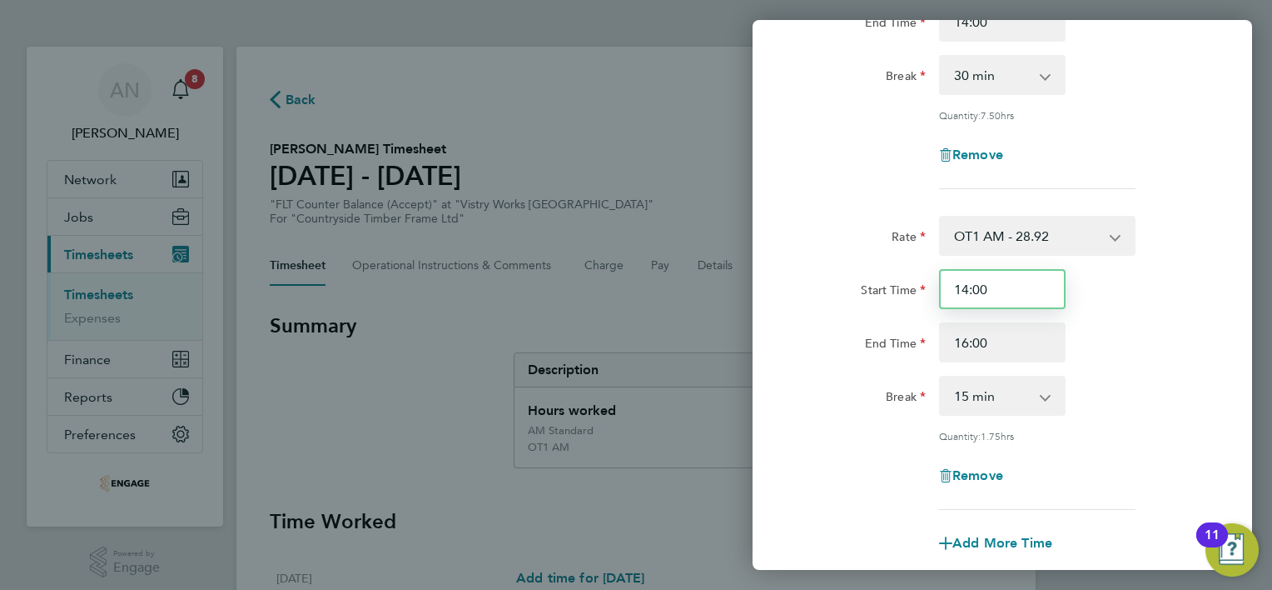
scroll to position [328, 0]
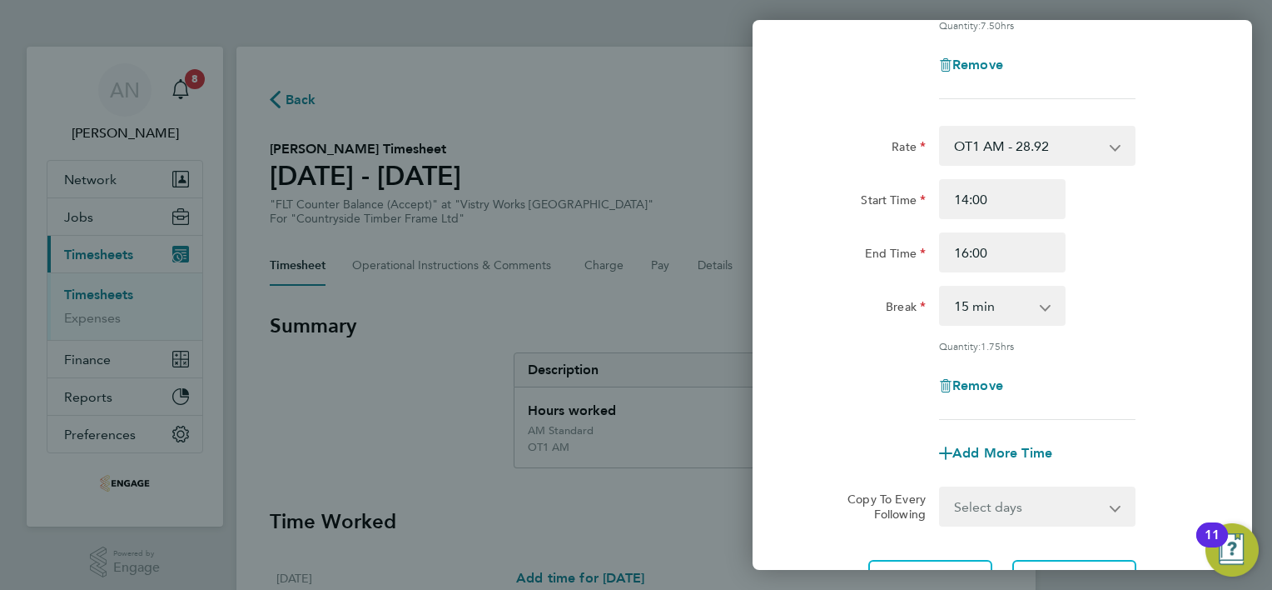
drag, startPoint x: 988, startPoint y: 300, endPoint x: 989, endPoint y: 318, distance: 18.4
click at [988, 300] on select "0 min 15 min 30 min 45 min 60 min 75 min 90 min" at bounding box center [992, 305] width 103 height 37
click at [941, 287] on select "0 min 15 min 30 min 45 min 60 min 75 min 90 min" at bounding box center [992, 305] width 103 height 37
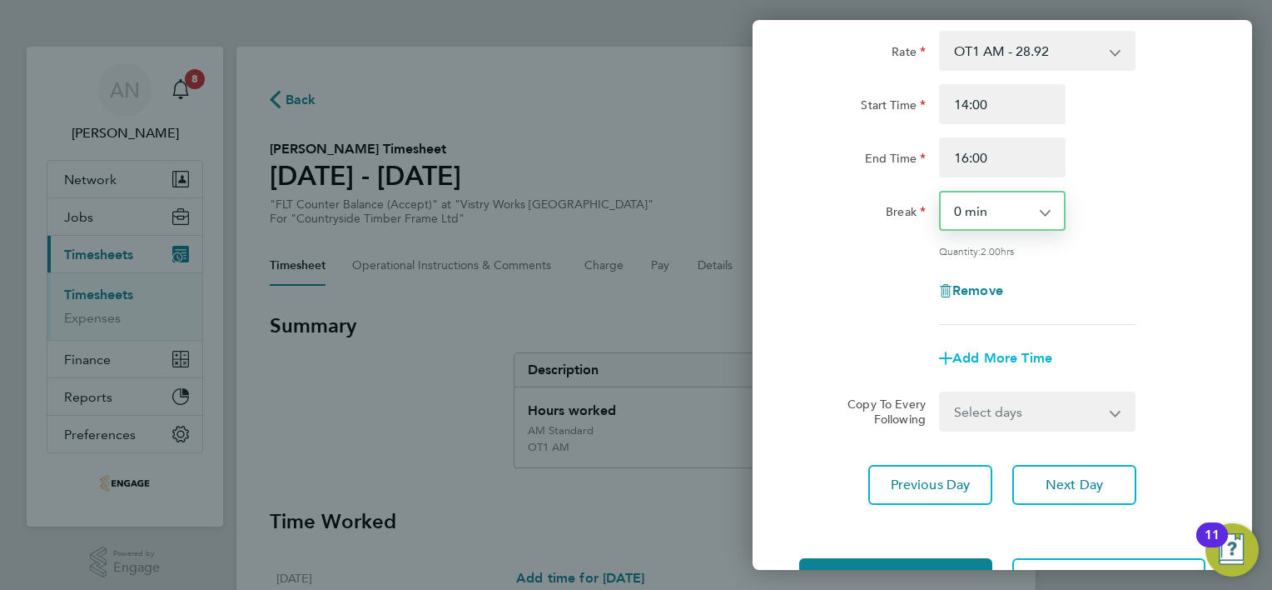
scroll to position [480, 0]
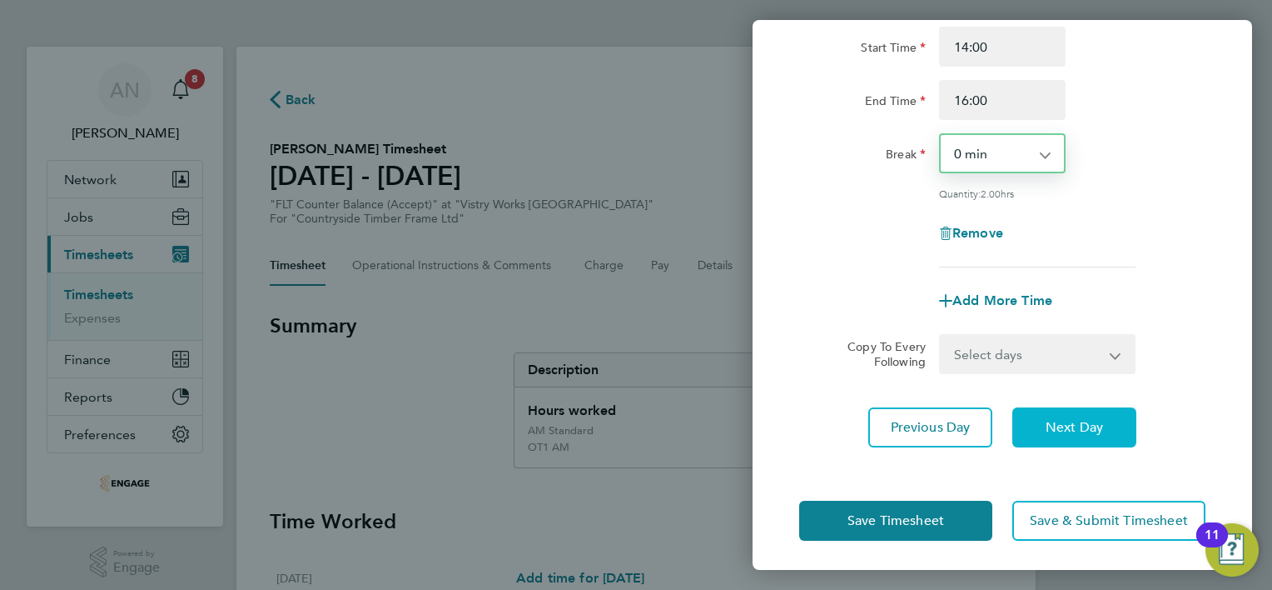
click at [1041, 413] on button "Next Day" at bounding box center [1075, 427] width 124 height 40
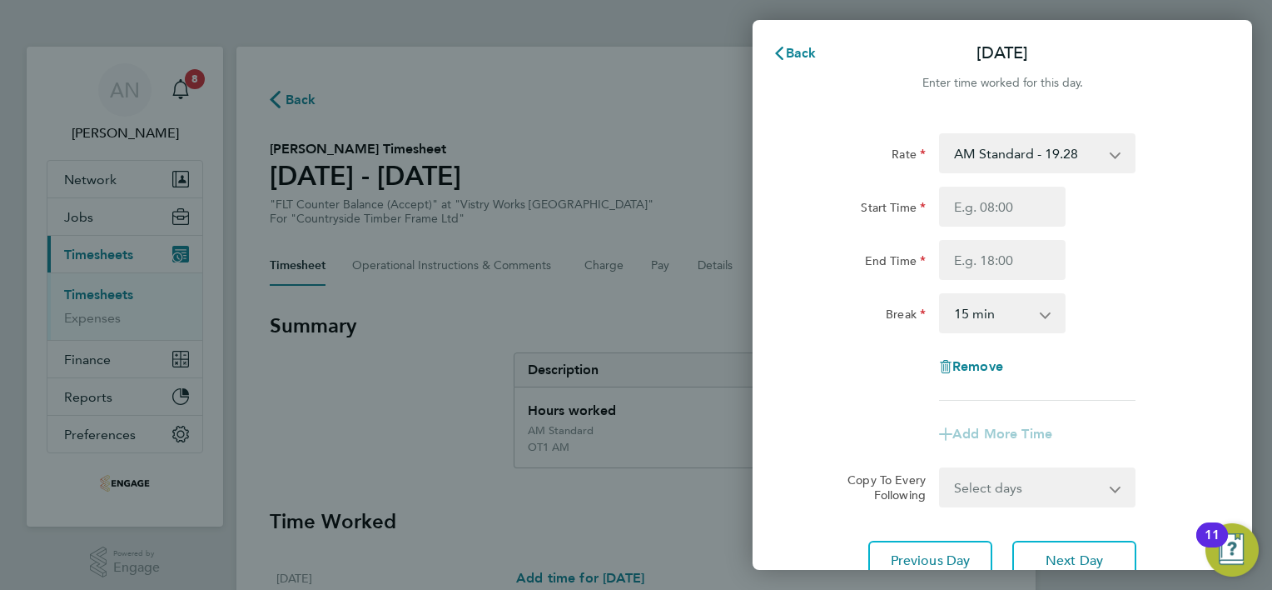
click at [968, 158] on select "AM Standard - 19.28 PM OT 2 - 42.03 PM OT 1 - 31.52 OT1 AM - 28.92 PM Standard …" at bounding box center [1027, 153] width 173 height 37
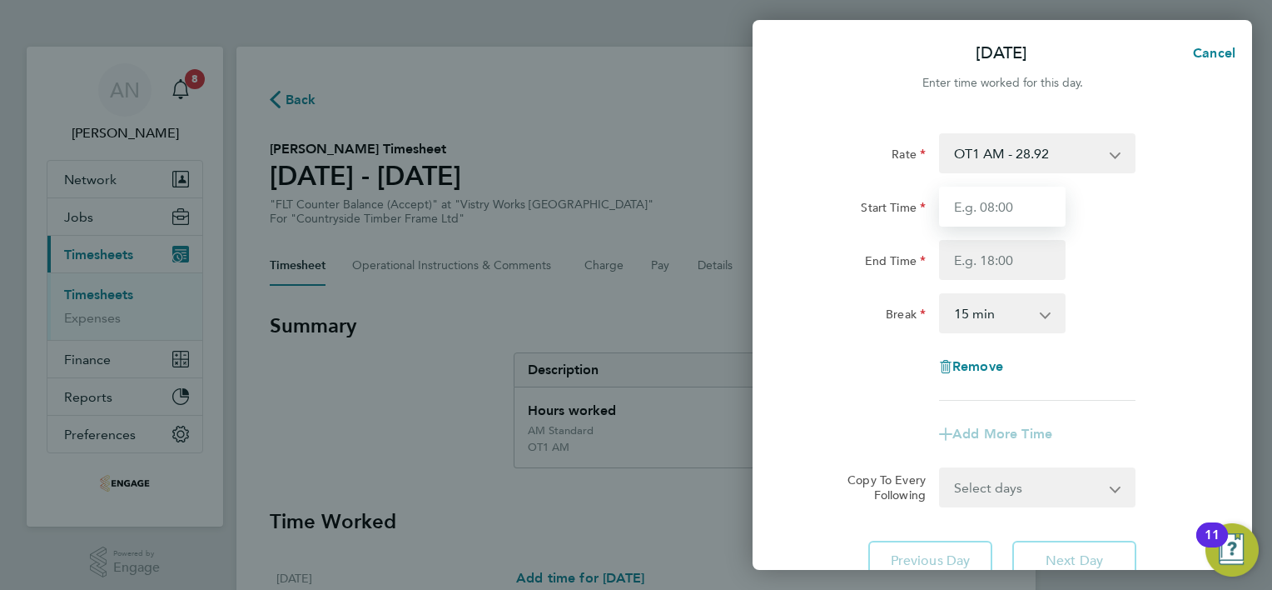
click at [983, 212] on input "Start Time" at bounding box center [1002, 207] width 127 height 40
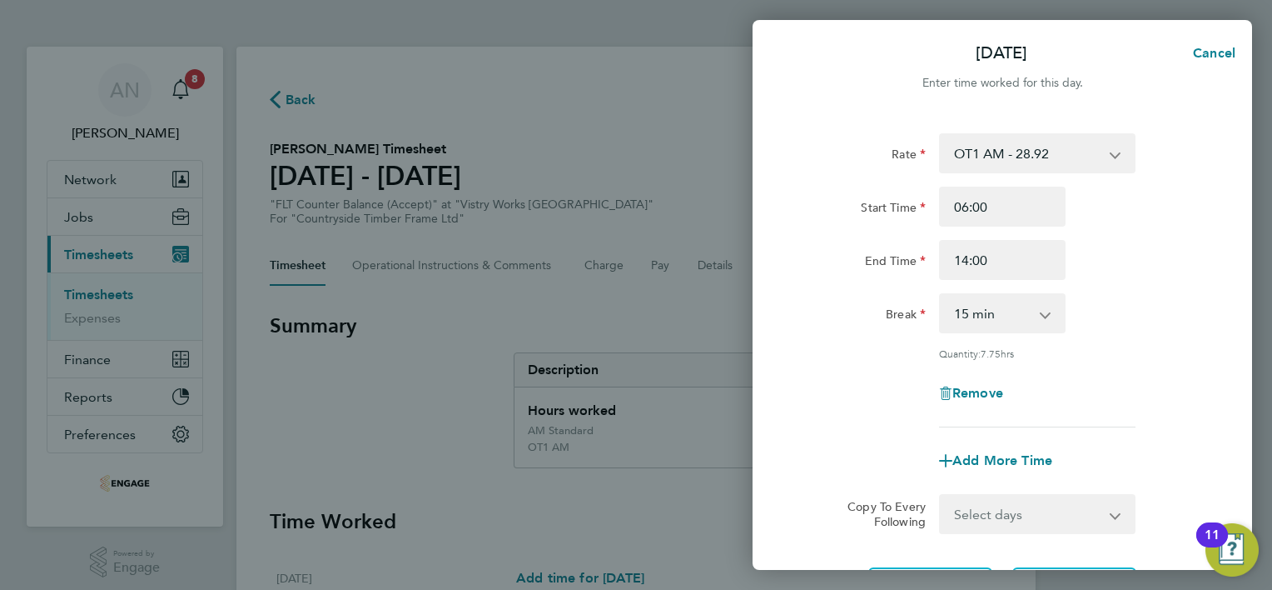
click at [993, 323] on select "0 min 15 min 30 min 45 min 60 min 75 min 90 min" at bounding box center [992, 313] width 103 height 37
click at [941, 295] on select "0 min 15 min 30 min 45 min 60 min 75 min 90 min" at bounding box center [992, 313] width 103 height 37
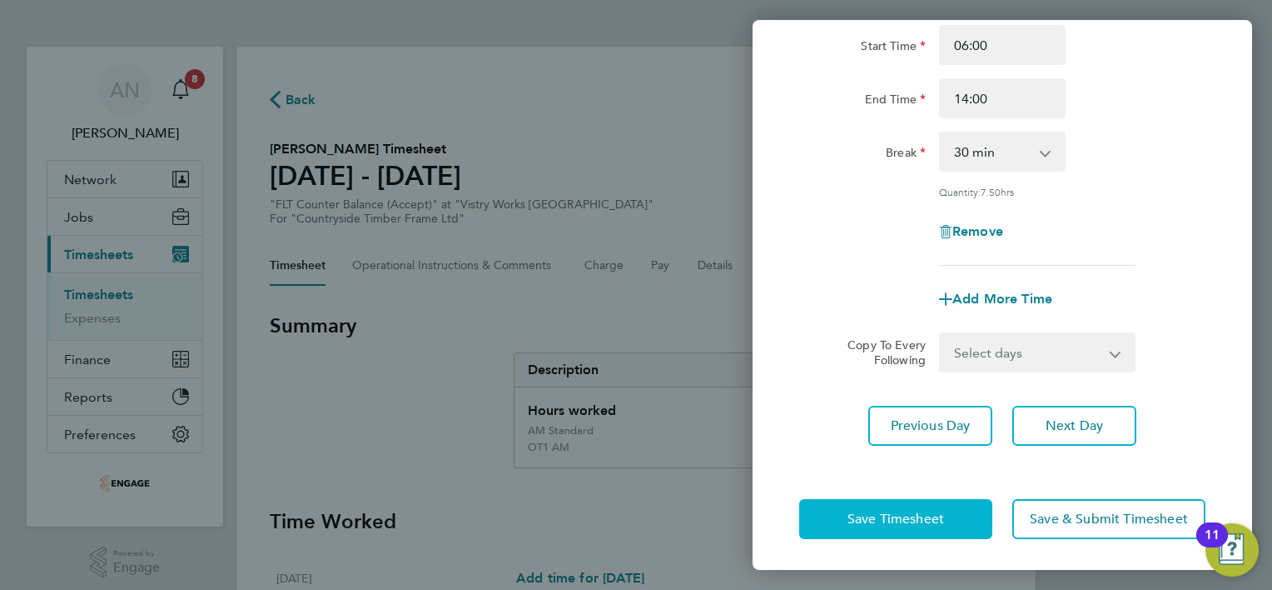
click at [864, 524] on button "Save Timesheet" at bounding box center [895, 519] width 193 height 40
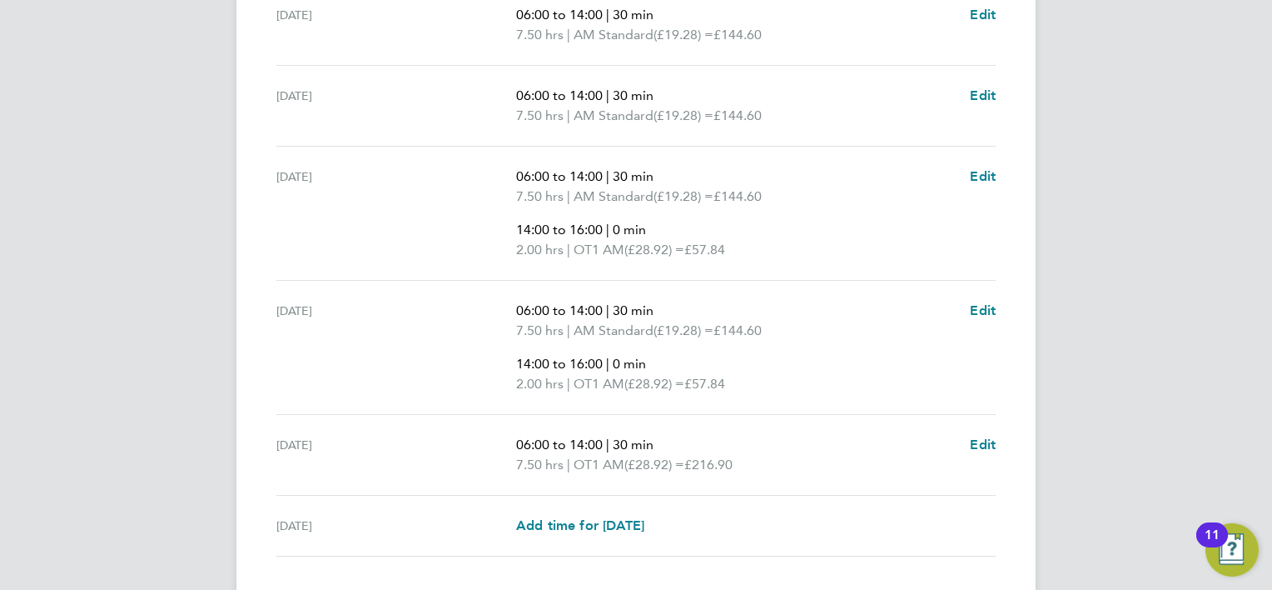
scroll to position [734, 0]
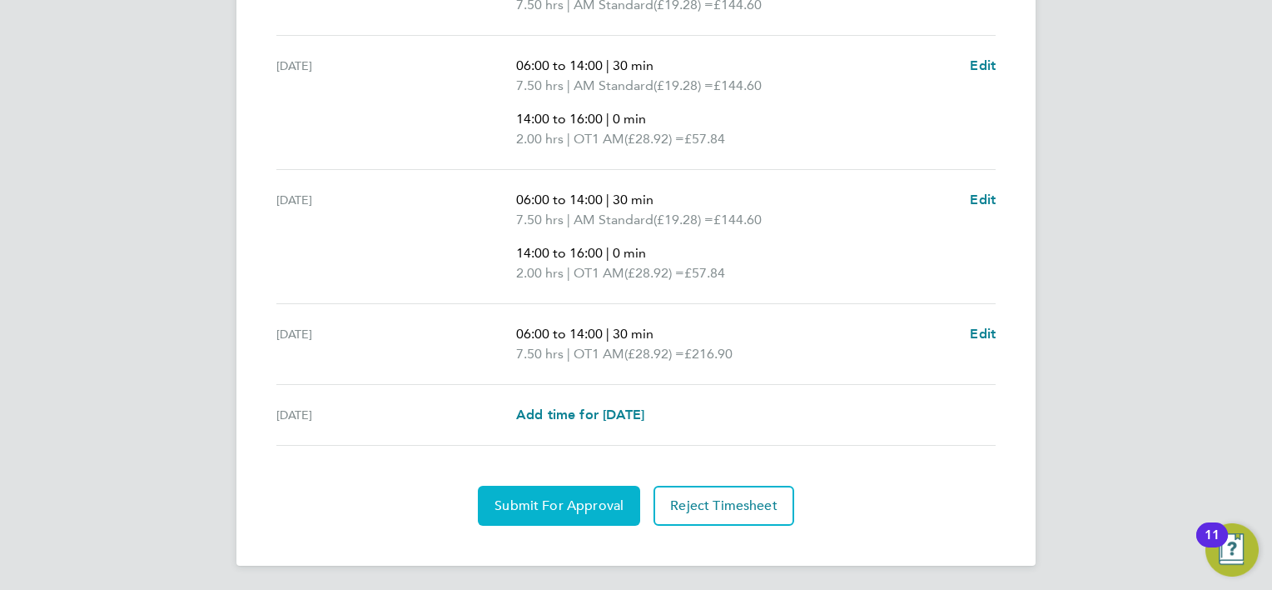
click at [562, 498] on span "Submit For Approval" at bounding box center [559, 505] width 129 height 17
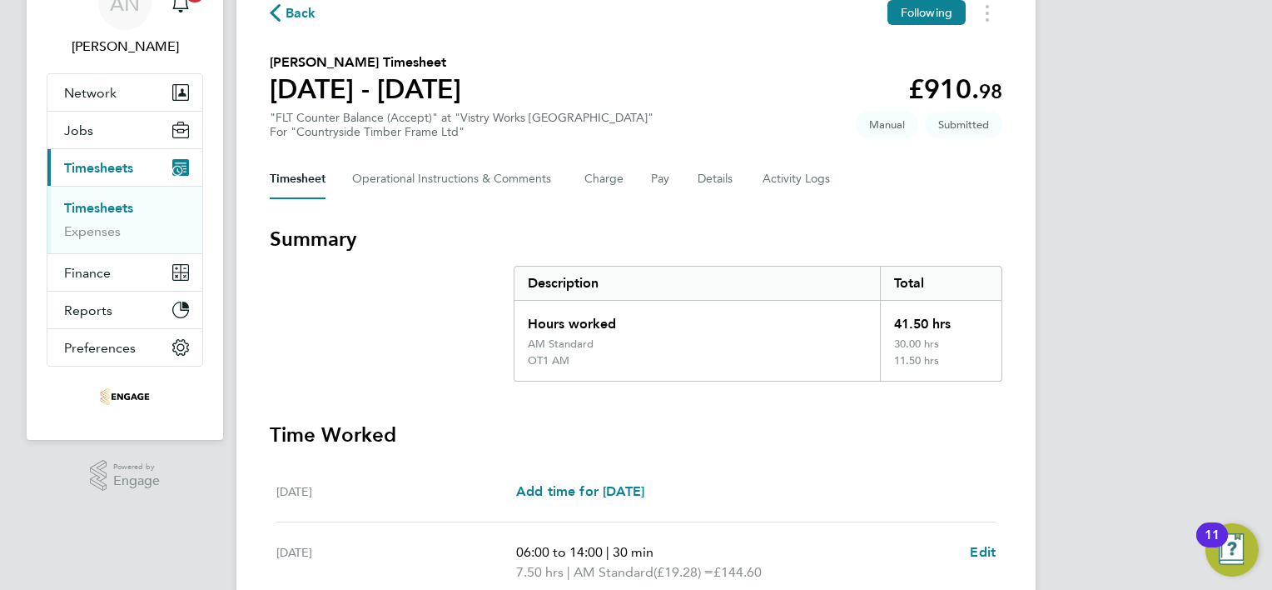
scroll to position [0, 0]
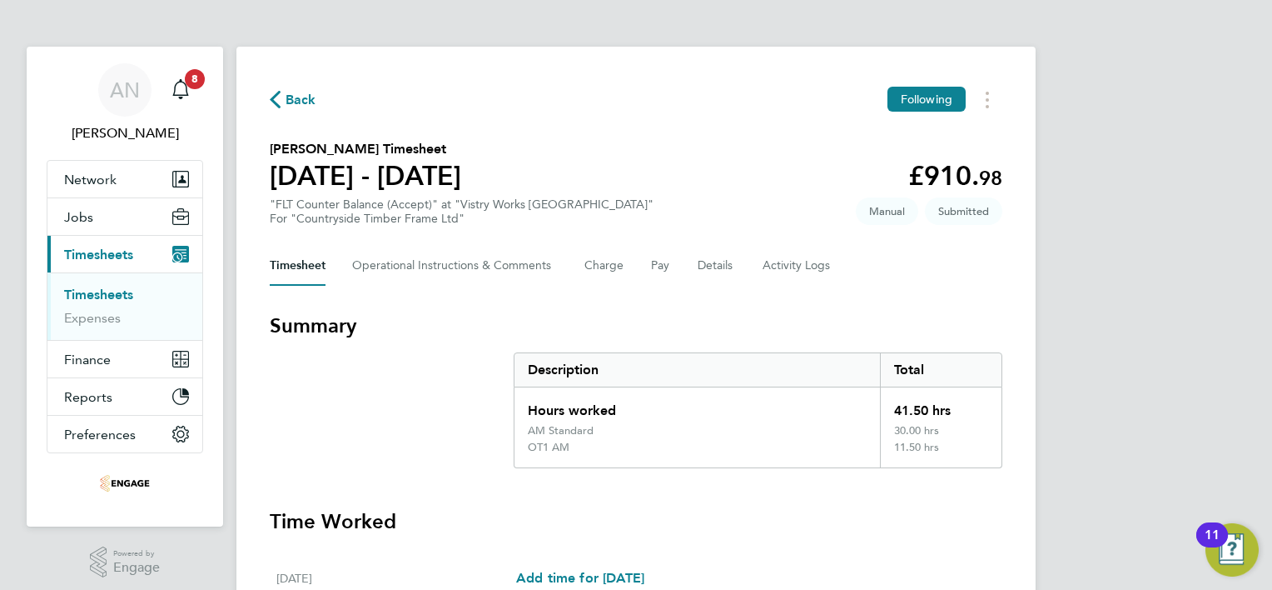
click at [300, 99] on span "Back" at bounding box center [301, 100] width 31 height 20
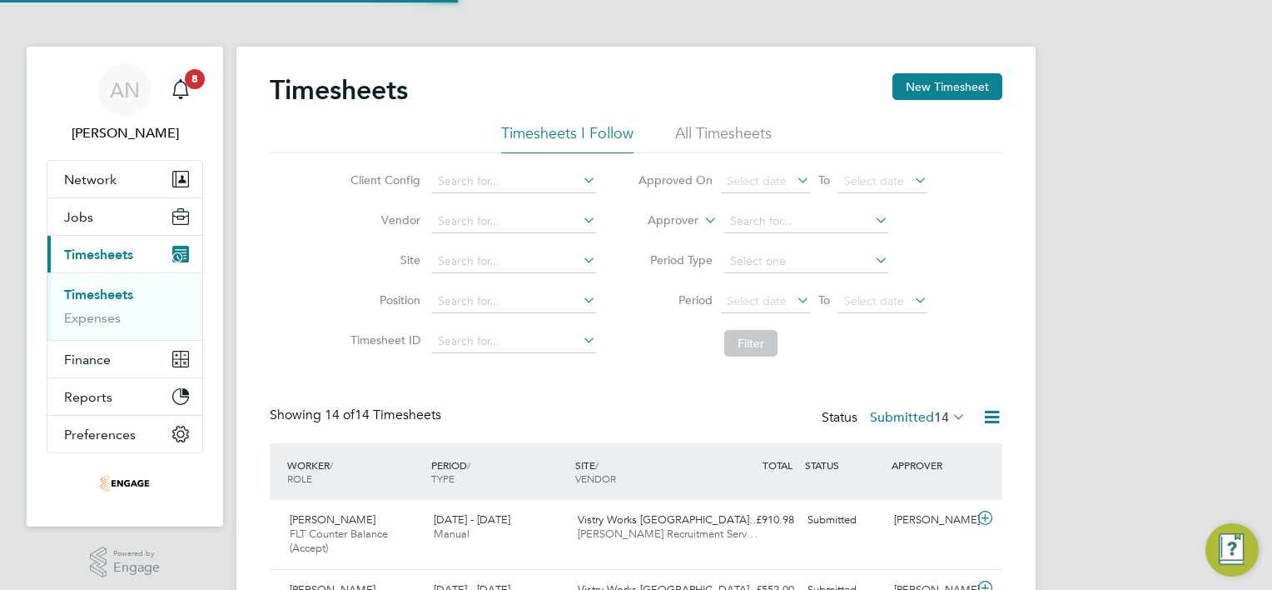
scroll to position [42, 145]
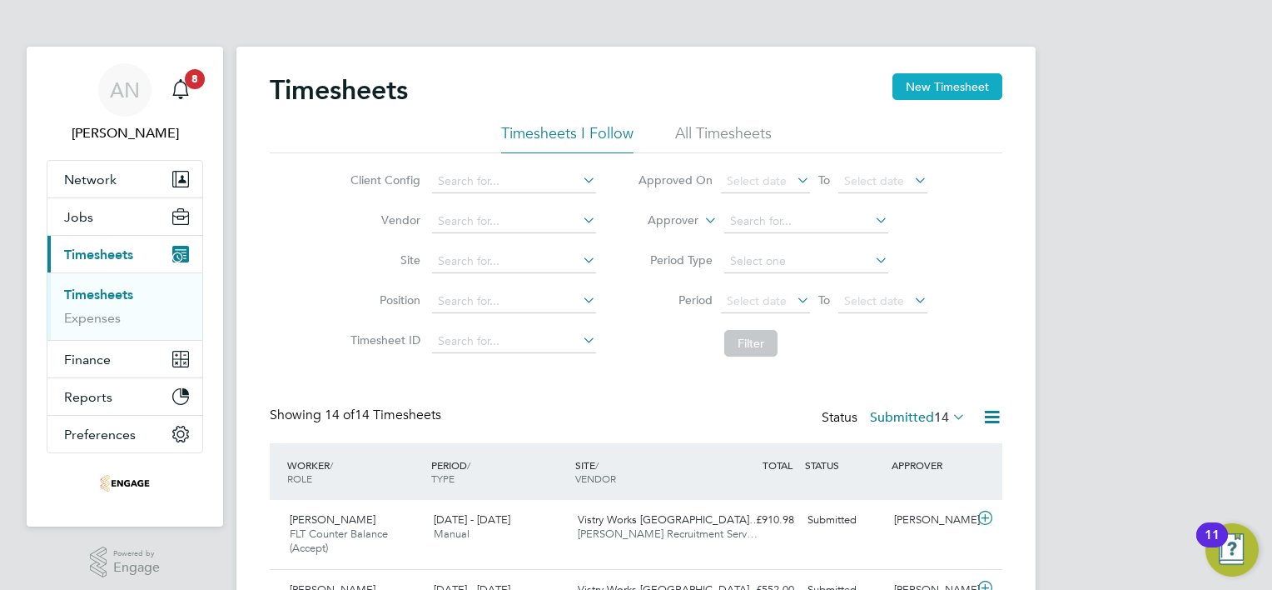
click at [967, 93] on button "New Timesheet" at bounding box center [948, 86] width 110 height 27
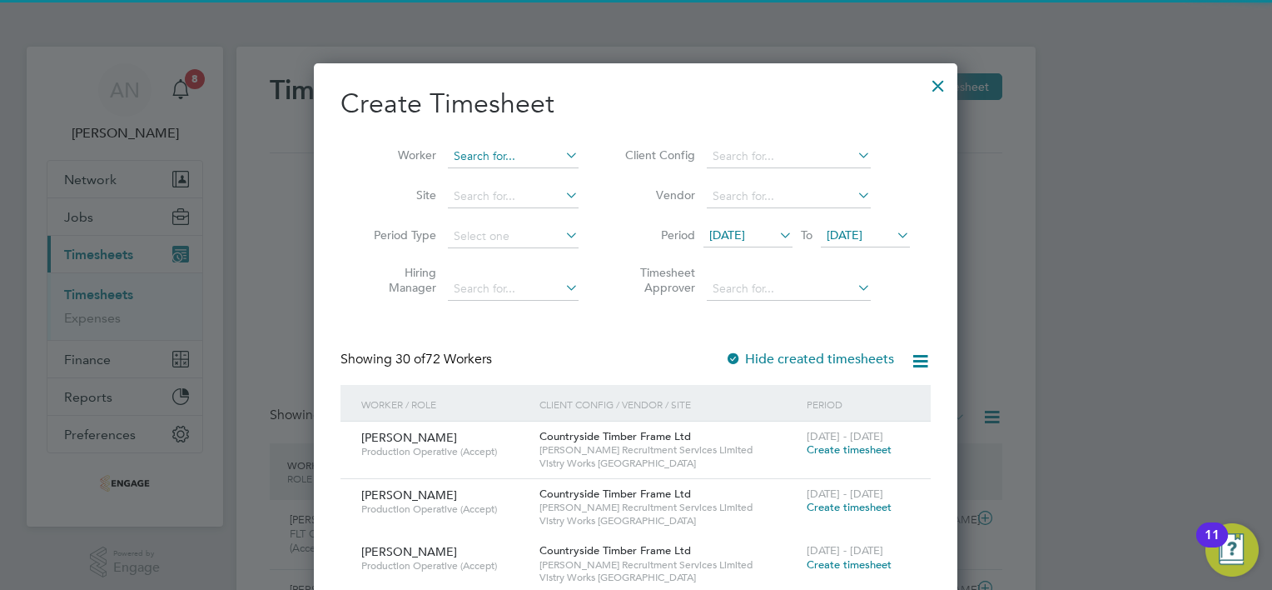
click at [518, 153] on input at bounding box center [513, 156] width 131 height 23
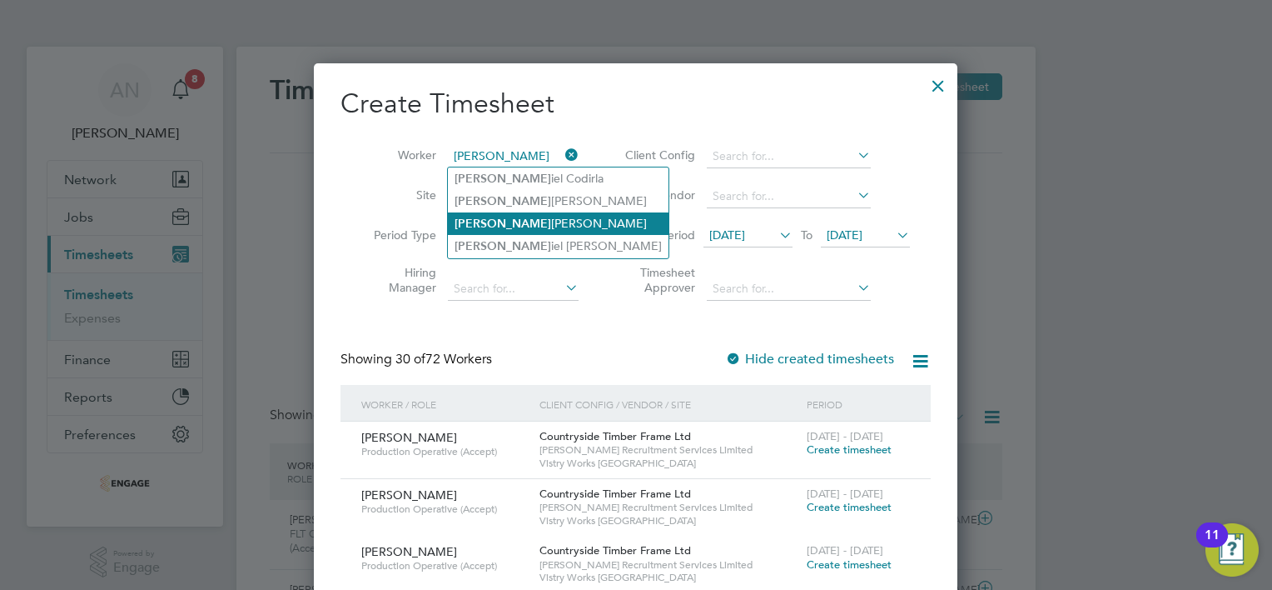
click at [522, 220] on li "[PERSON_NAME] iel [PERSON_NAME]" at bounding box center [558, 223] width 221 height 22
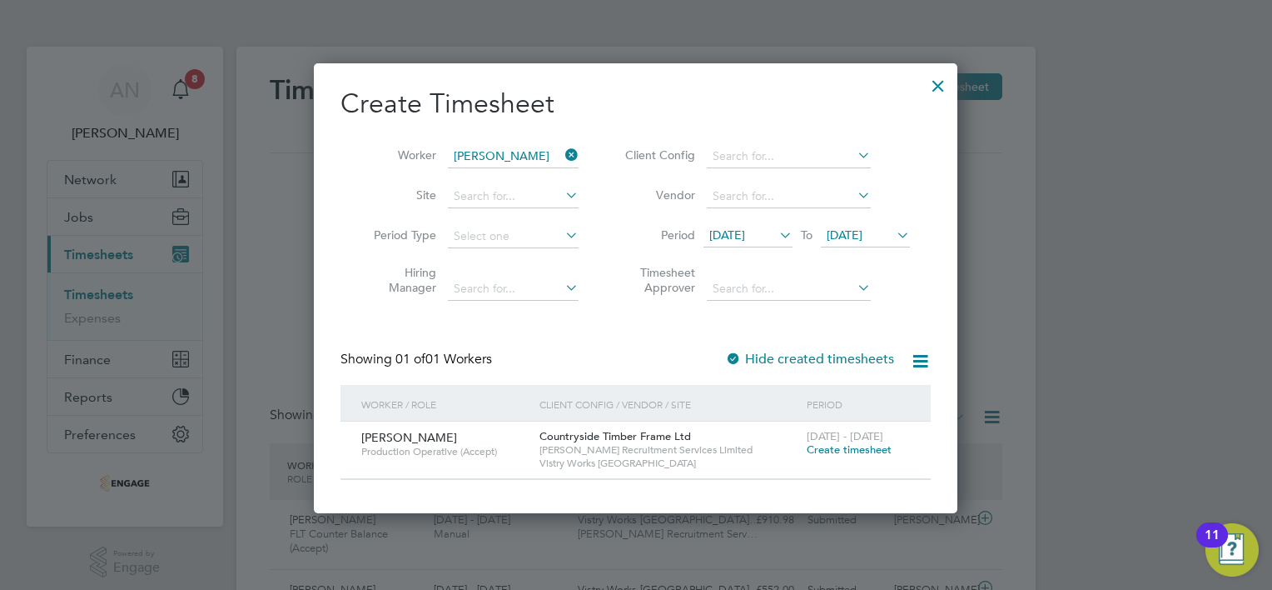
click at [816, 446] on span "Create timesheet" at bounding box center [849, 449] width 85 height 14
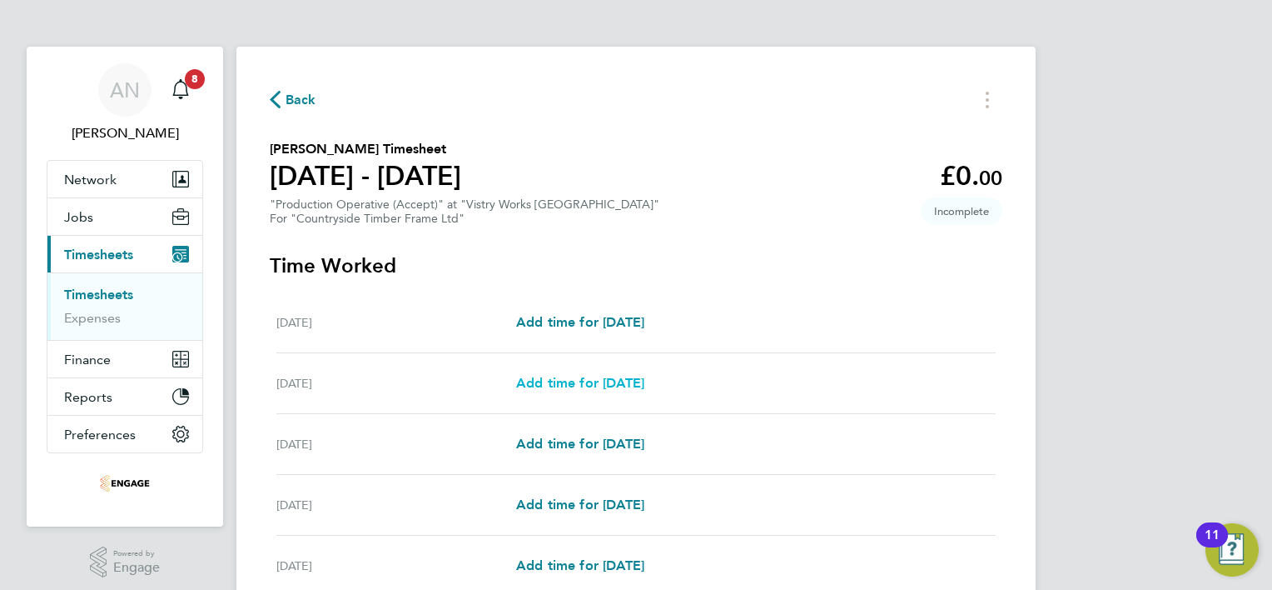
click at [629, 380] on span "Add time for [DATE]" at bounding box center [580, 383] width 128 height 16
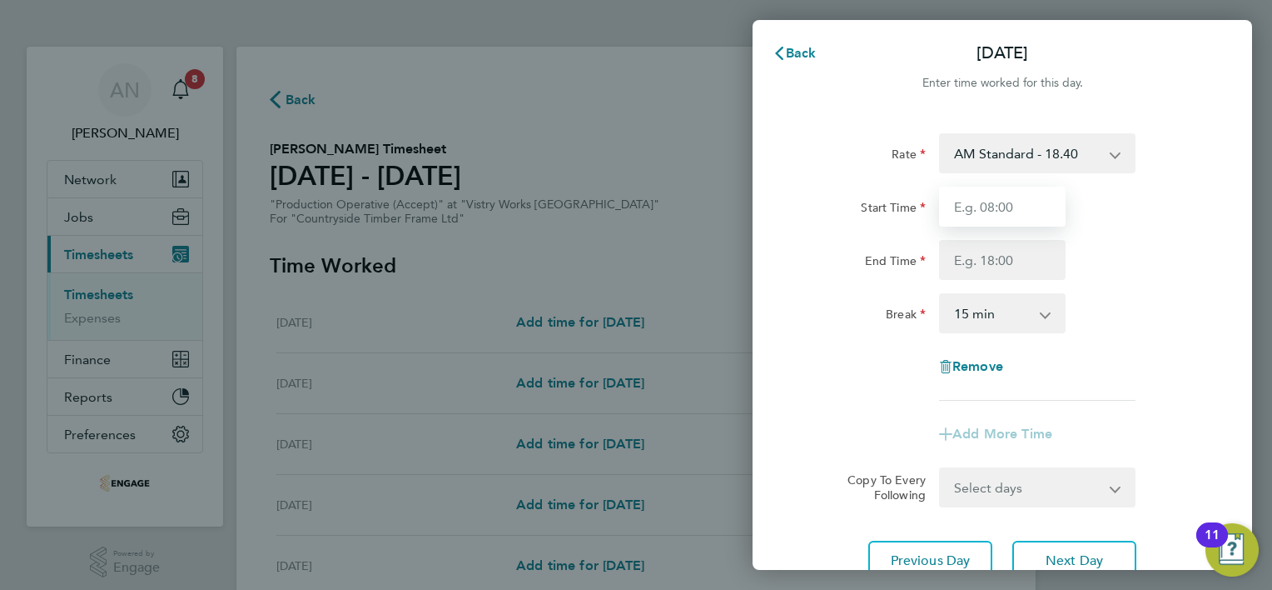
click at [976, 205] on input "Start Time" at bounding box center [1002, 207] width 127 height 40
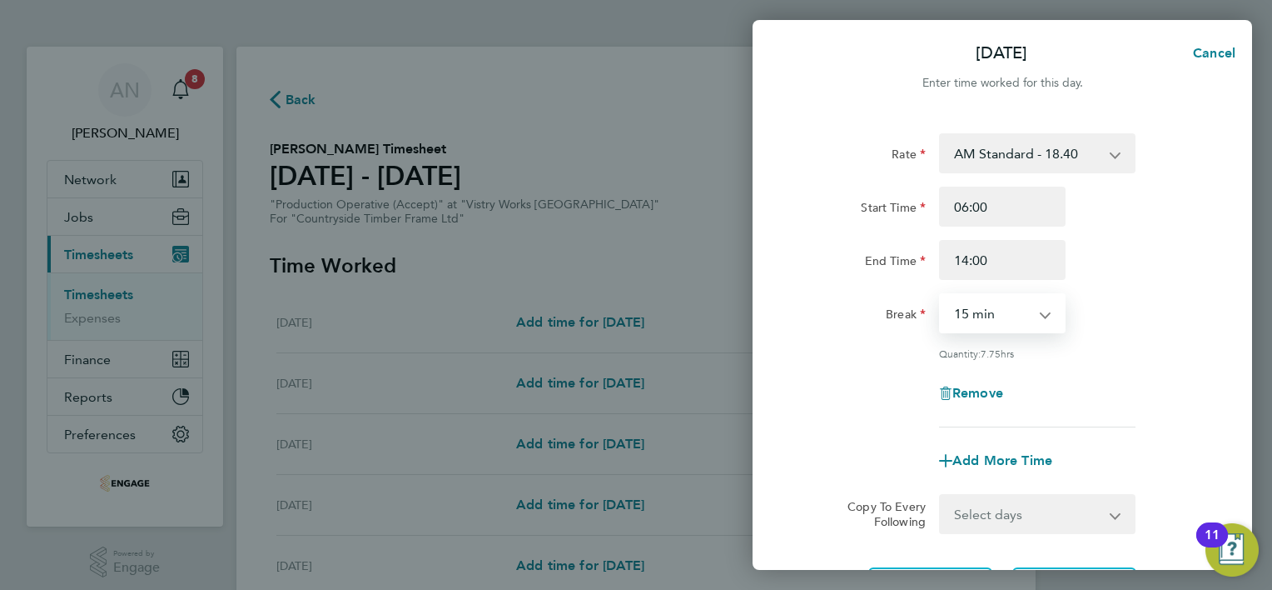
click at [987, 314] on select "0 min 15 min 30 min 45 min 60 min 75 min 90 min" at bounding box center [992, 313] width 103 height 37
click at [941, 295] on select "0 min 15 min 30 min 45 min 60 min 75 min 90 min" at bounding box center [992, 313] width 103 height 37
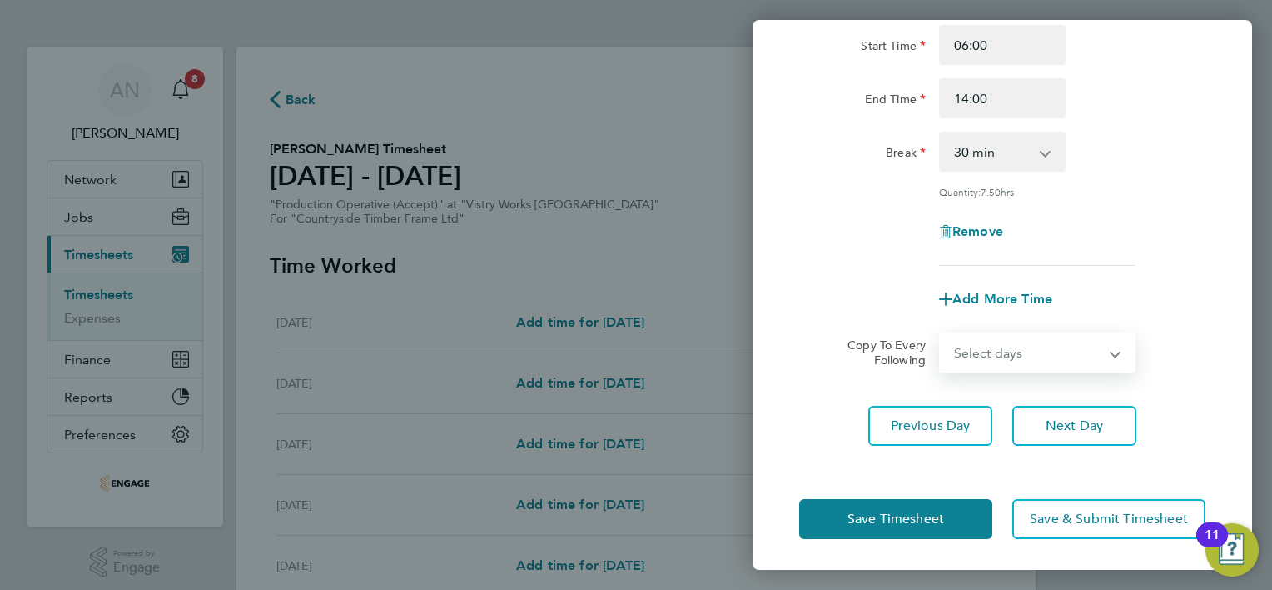
click at [1012, 356] on select "Select days Day Weekday (Mon-Fri) Weekend (Sat-Sun) [DATE] [DATE] [DATE] [DATE]…" at bounding box center [1028, 352] width 175 height 37
click at [941, 334] on select "Select days Day Weekday (Mon-Fri) Weekend (Sat-Sun) [DATE] [DATE] [DATE] [DATE]…" at bounding box center [1028, 352] width 175 height 37
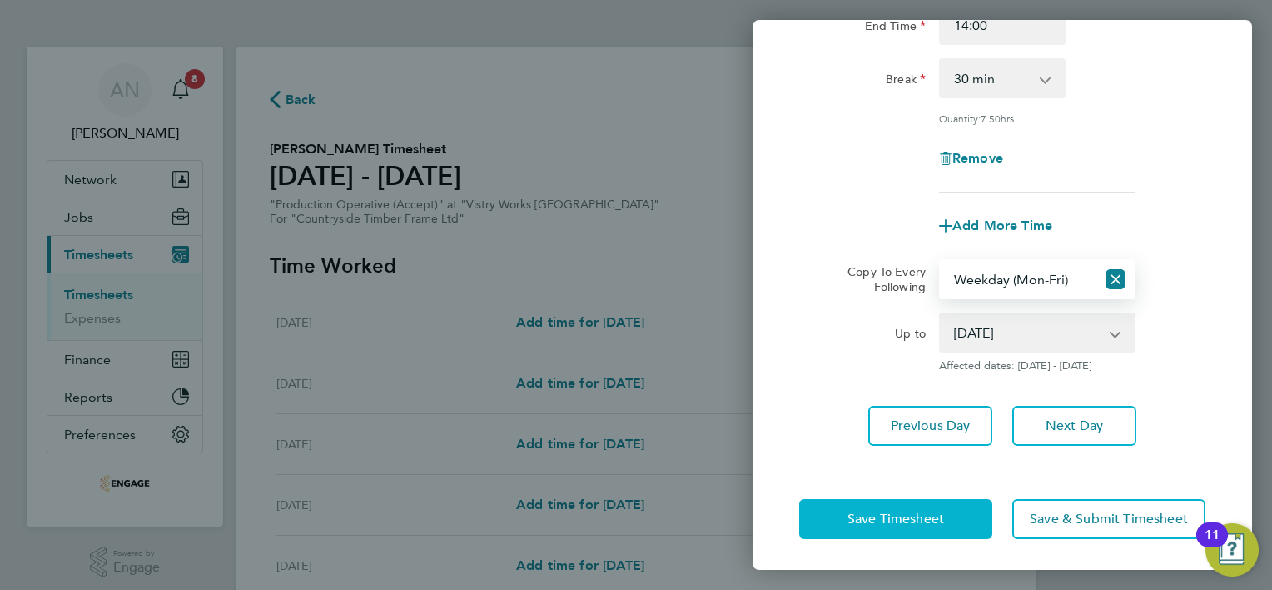
click at [883, 513] on span "Save Timesheet" at bounding box center [896, 518] width 97 height 17
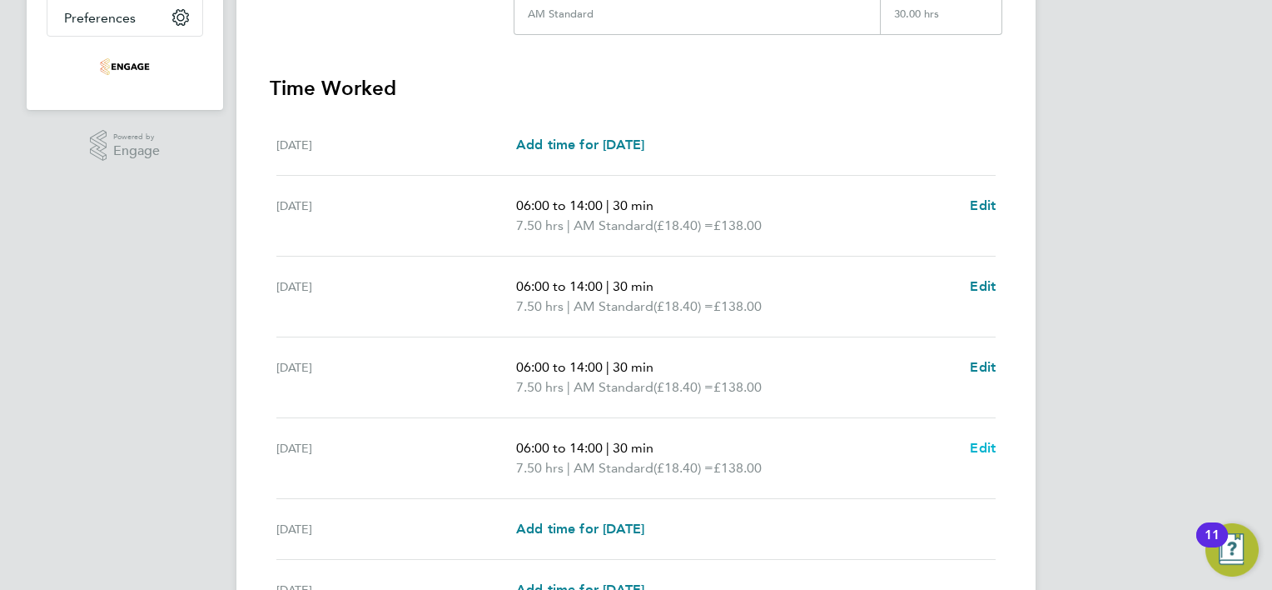
click at [979, 446] on span "Edit" at bounding box center [983, 448] width 26 height 16
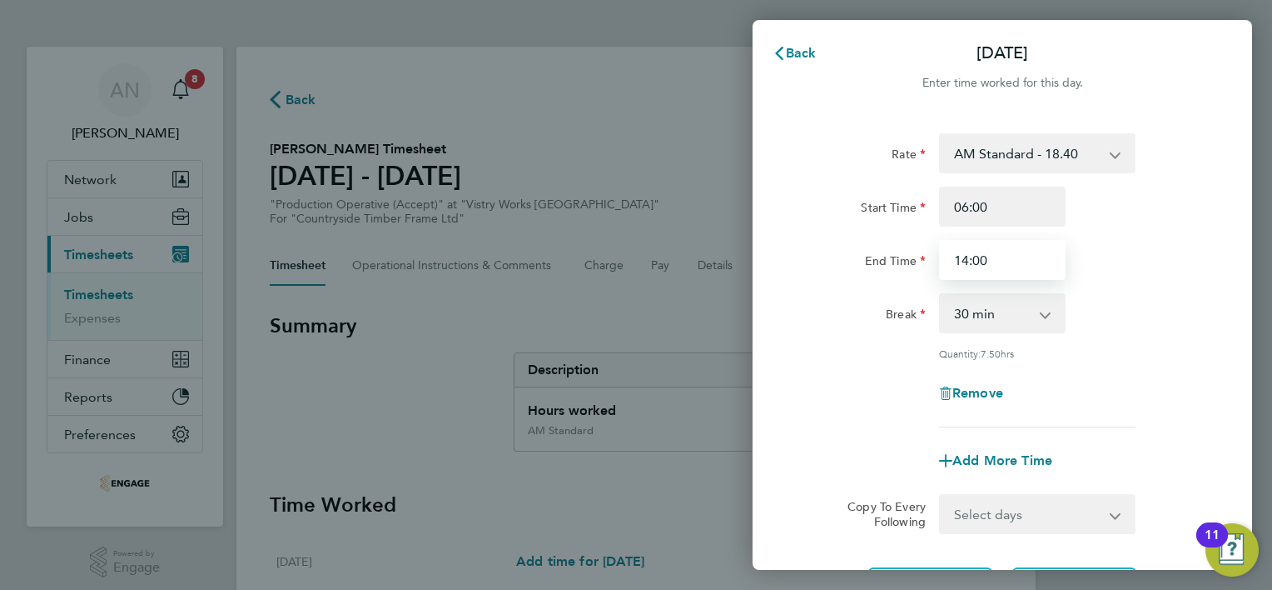
click at [968, 251] on input "14:00" at bounding box center [1002, 260] width 127 height 40
click at [983, 318] on select "0 min 15 min 30 min 45 min 60 min 75 min 90 min" at bounding box center [992, 313] width 103 height 37
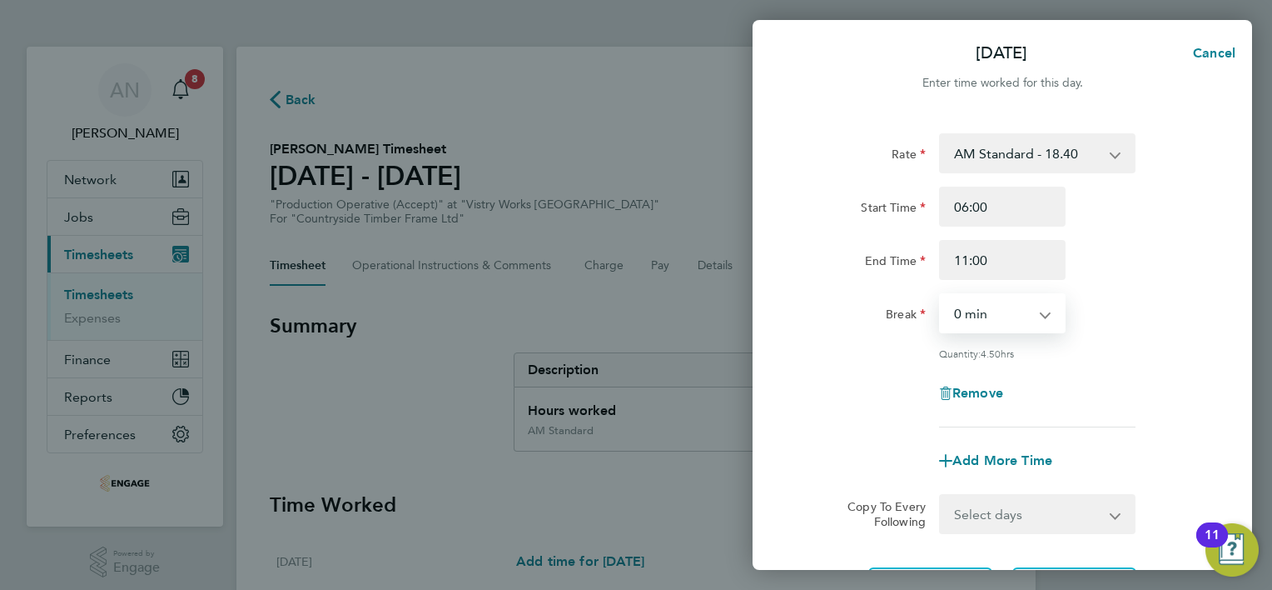
click at [941, 295] on select "0 min 15 min 30 min 45 min 60 min 75 min 90 min" at bounding box center [992, 313] width 103 height 37
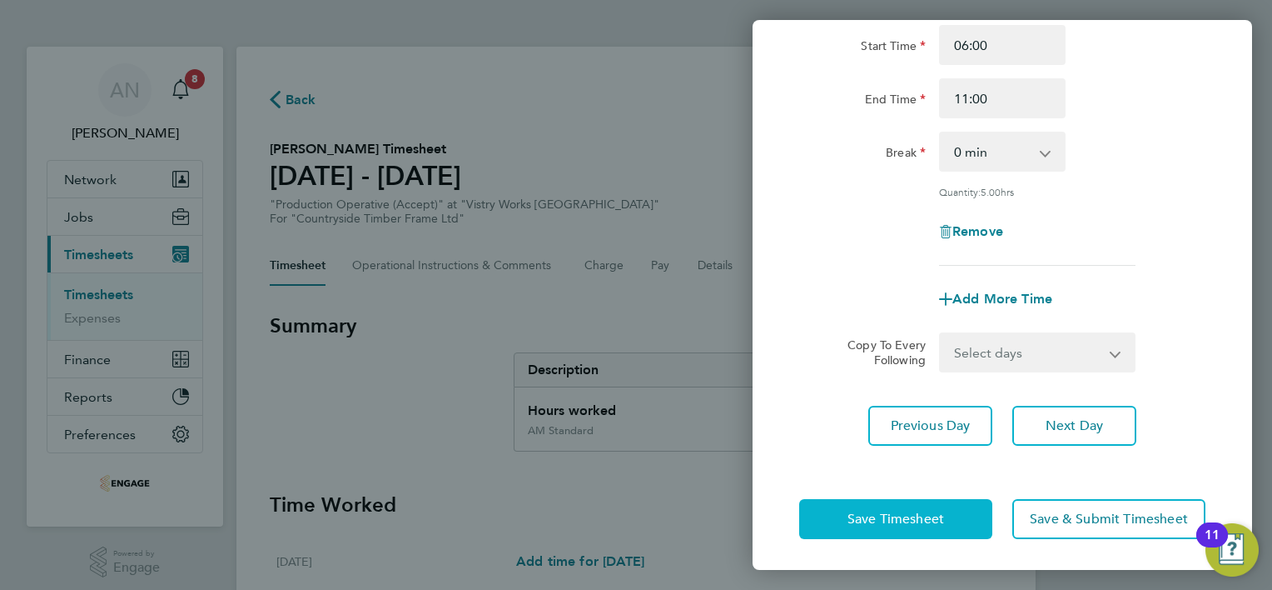
click at [942, 516] on span "Save Timesheet" at bounding box center [896, 518] width 97 height 17
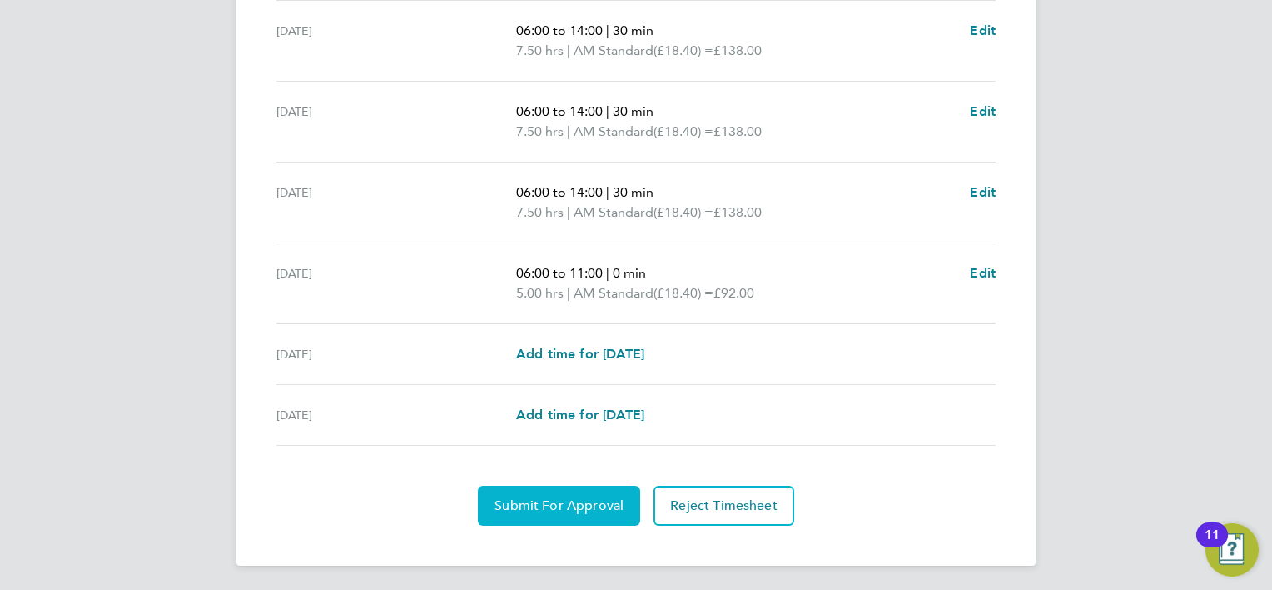
click at [565, 502] on span "Submit For Approval" at bounding box center [559, 505] width 129 height 17
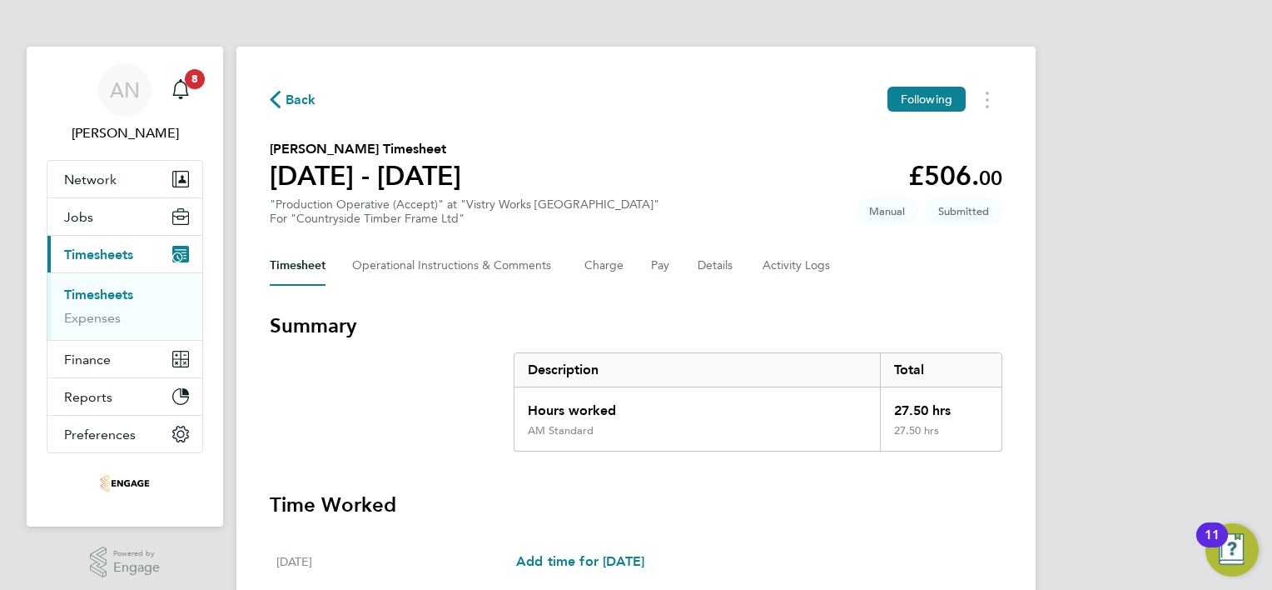
click at [296, 96] on span "Back" at bounding box center [301, 100] width 31 height 20
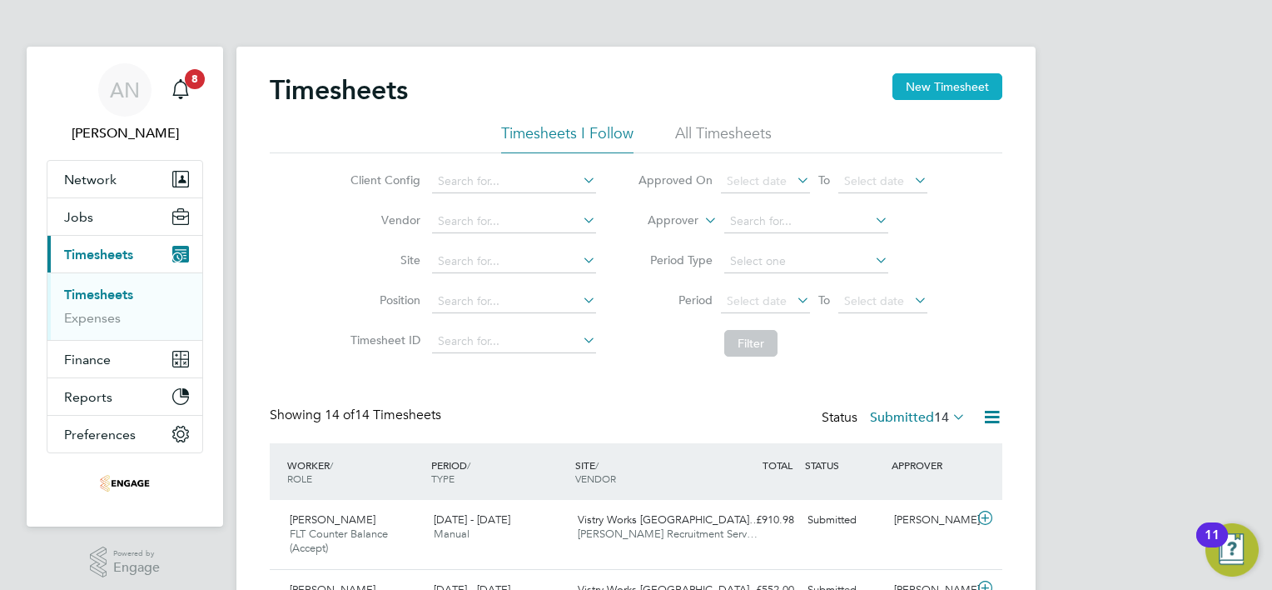
click at [920, 93] on button "New Timesheet" at bounding box center [948, 86] width 110 height 27
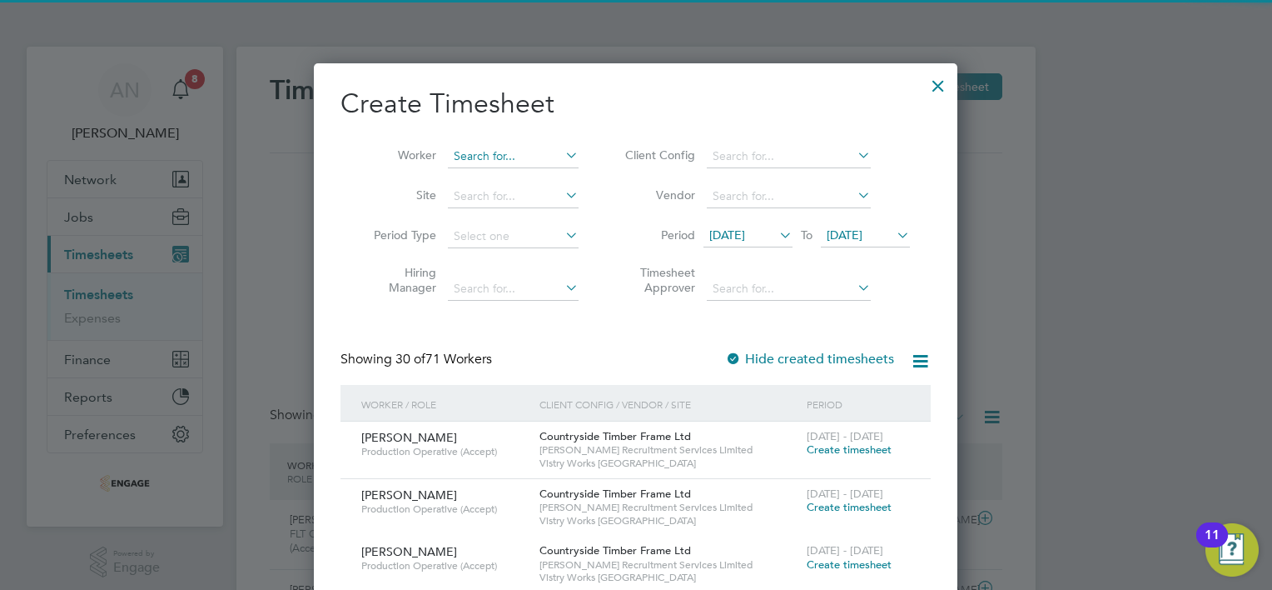
click at [511, 153] on input at bounding box center [513, 156] width 131 height 23
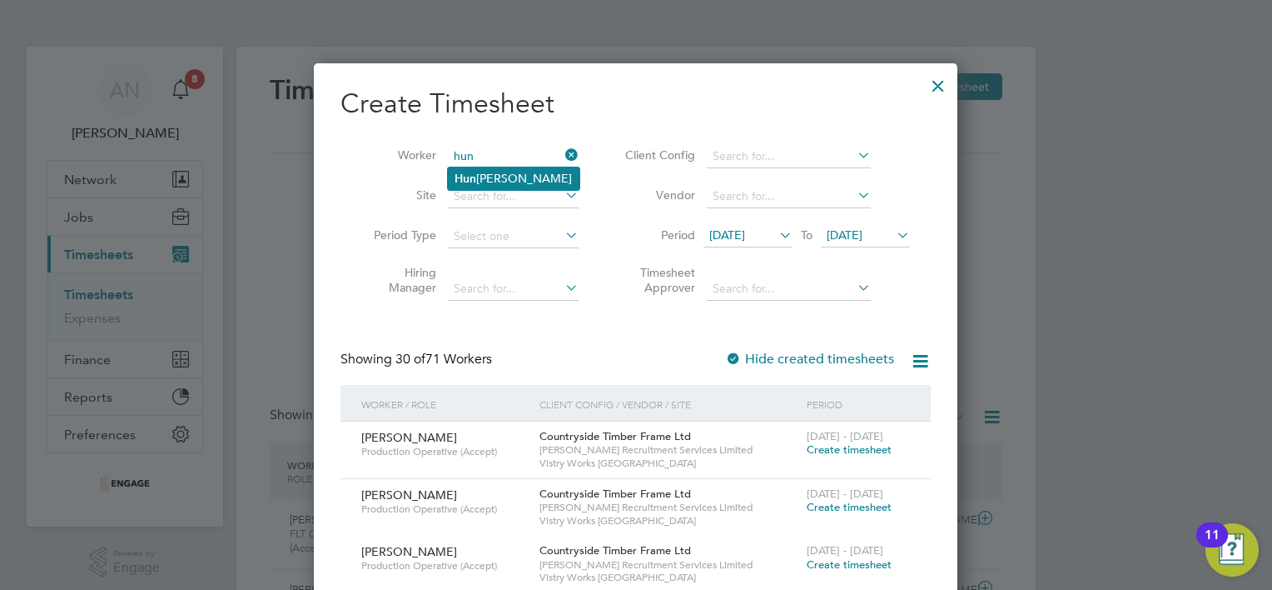
click at [493, 178] on li "Hun [PERSON_NAME]" at bounding box center [514, 178] width 132 height 22
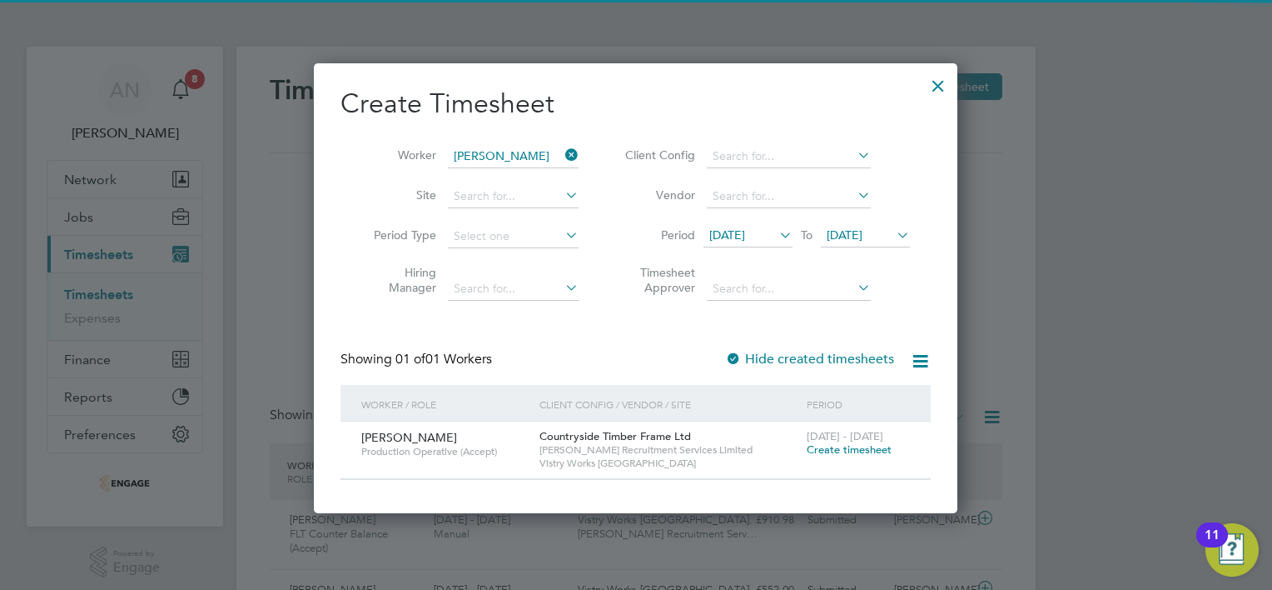
click at [809, 446] on span "Create timesheet" at bounding box center [849, 449] width 85 height 14
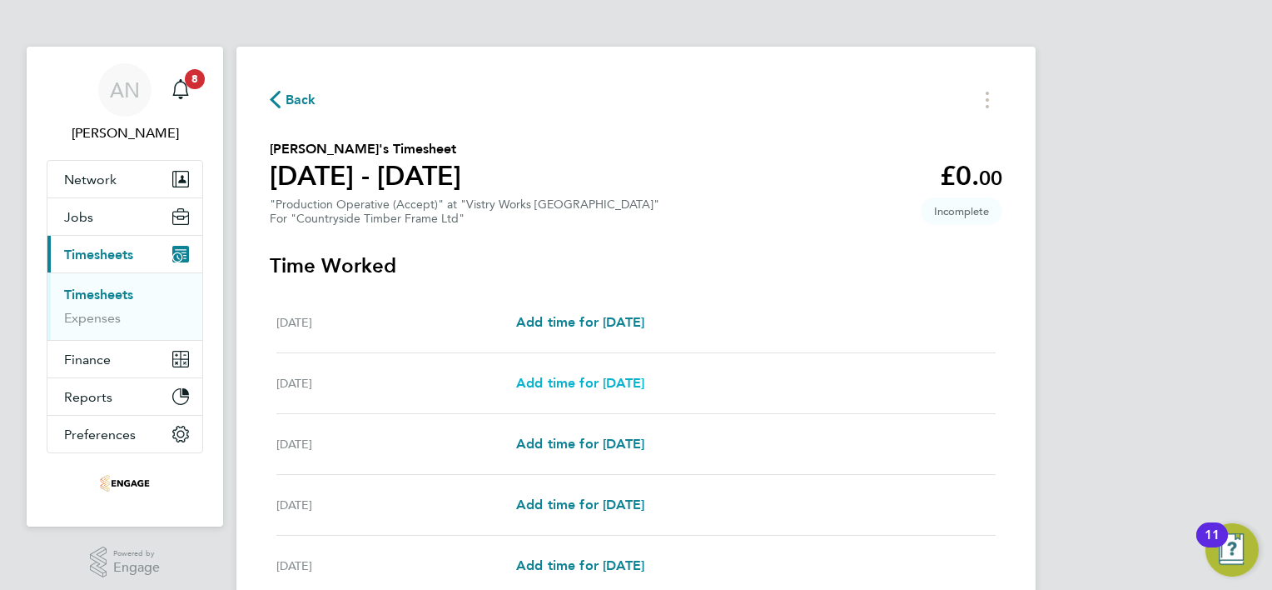
click at [577, 381] on span "Add time for [DATE]" at bounding box center [580, 383] width 128 height 16
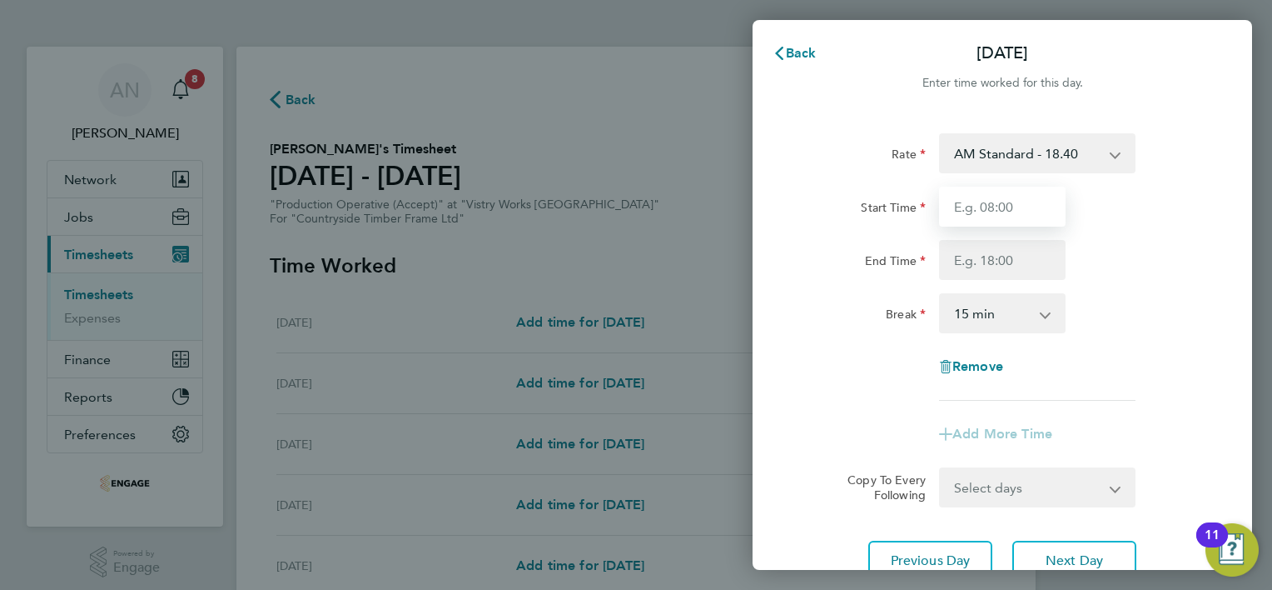
click at [971, 221] on input "Start Time" at bounding box center [1002, 207] width 127 height 40
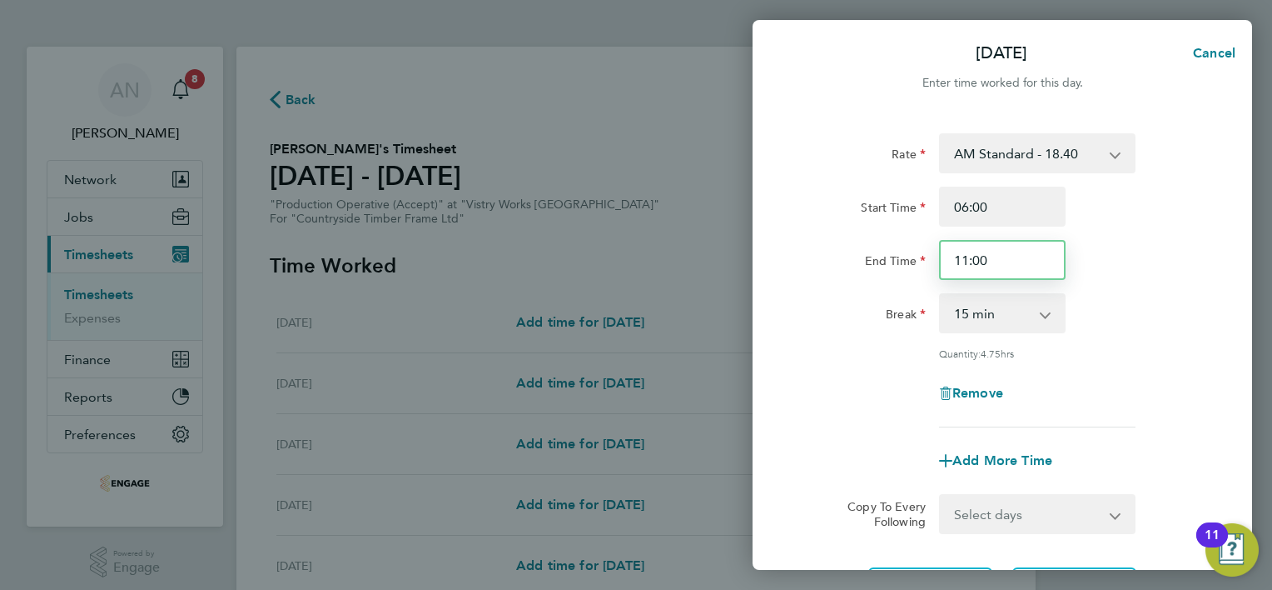
click at [966, 253] on input "11:00" at bounding box center [1002, 260] width 127 height 40
click at [1006, 316] on select "0 min 15 min 30 min 45 min 60 min 75 min 90 min" at bounding box center [992, 313] width 103 height 37
click at [941, 295] on select "0 min 15 min 30 min 45 min 60 min 75 min 90 min" at bounding box center [992, 313] width 103 height 37
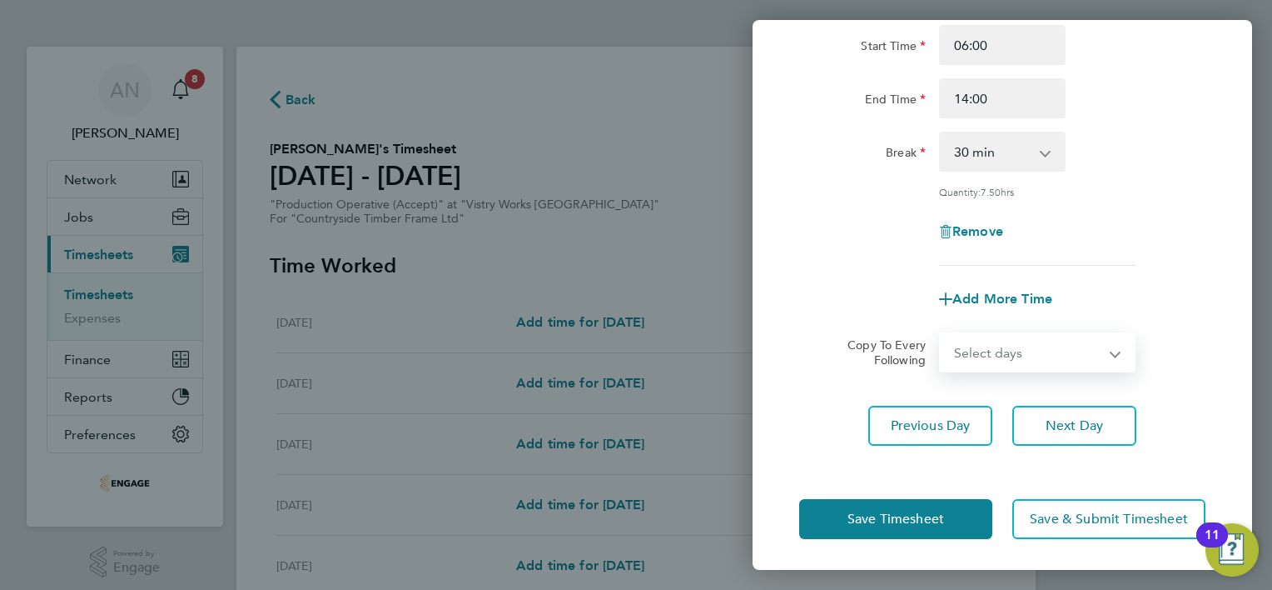
click at [1012, 366] on select "Select days Day Weekday (Mon-Fri) Weekend (Sat-Sun) [DATE] [DATE] [DATE] [DATE]…" at bounding box center [1028, 352] width 175 height 37
click at [941, 334] on select "Select days Day Weekday (Mon-Fri) Weekend (Sat-Sun) [DATE] [DATE] [DATE] [DATE]…" at bounding box center [1028, 352] width 175 height 37
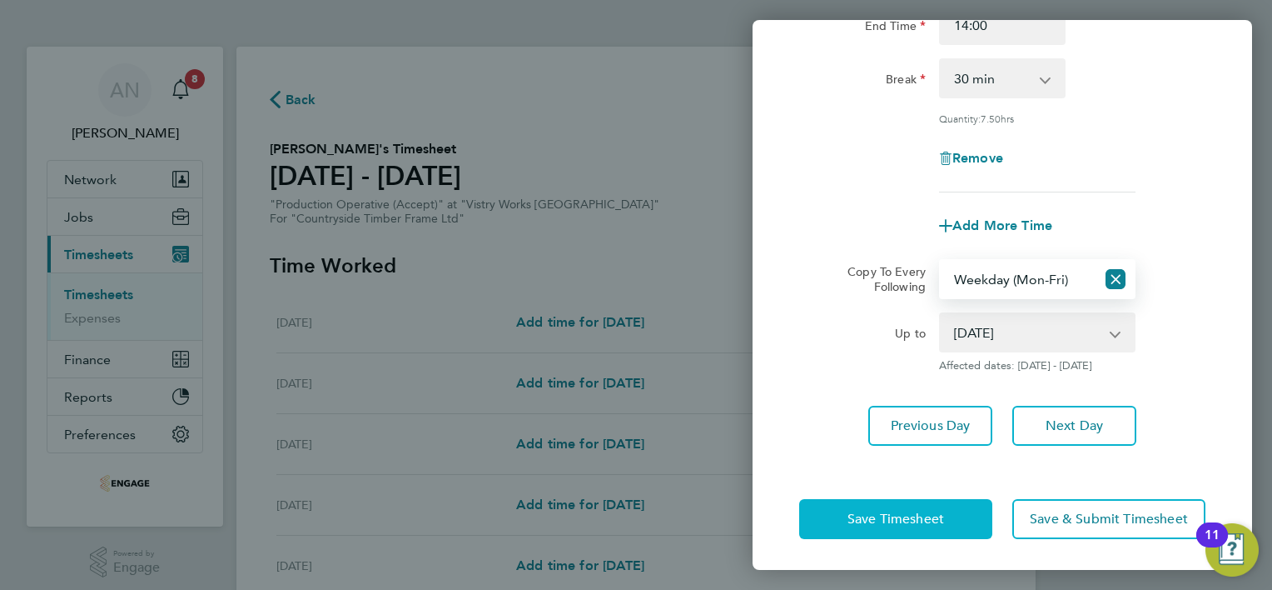
click at [932, 515] on span "Save Timesheet" at bounding box center [896, 518] width 97 height 17
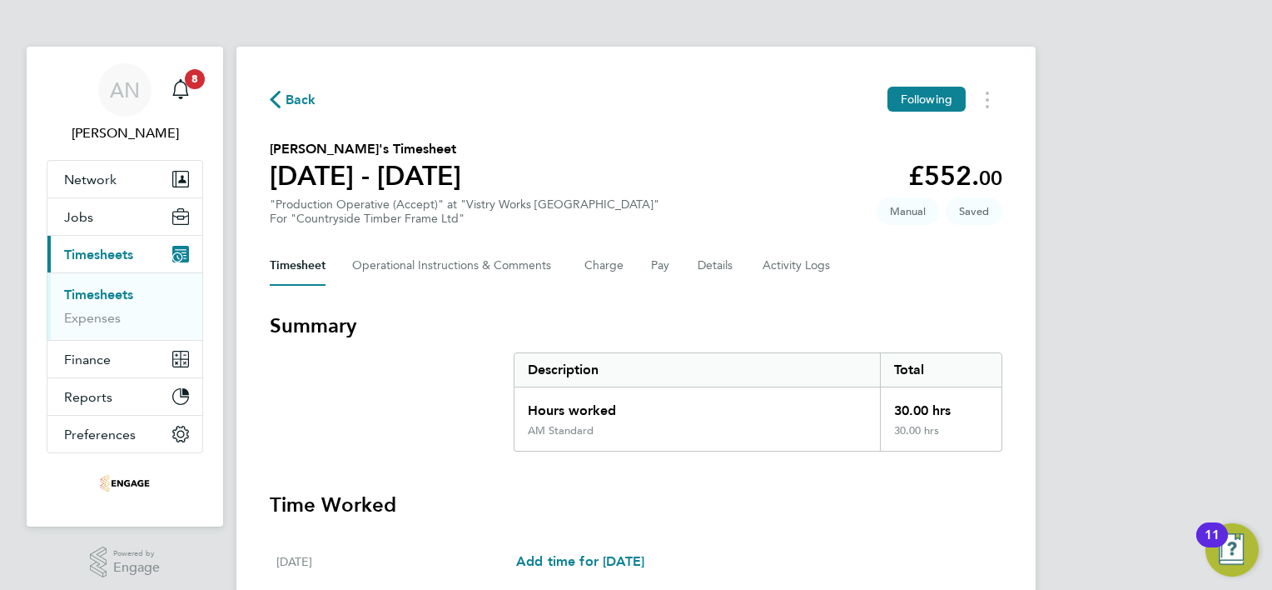
click at [290, 106] on span "Back" at bounding box center [301, 100] width 31 height 20
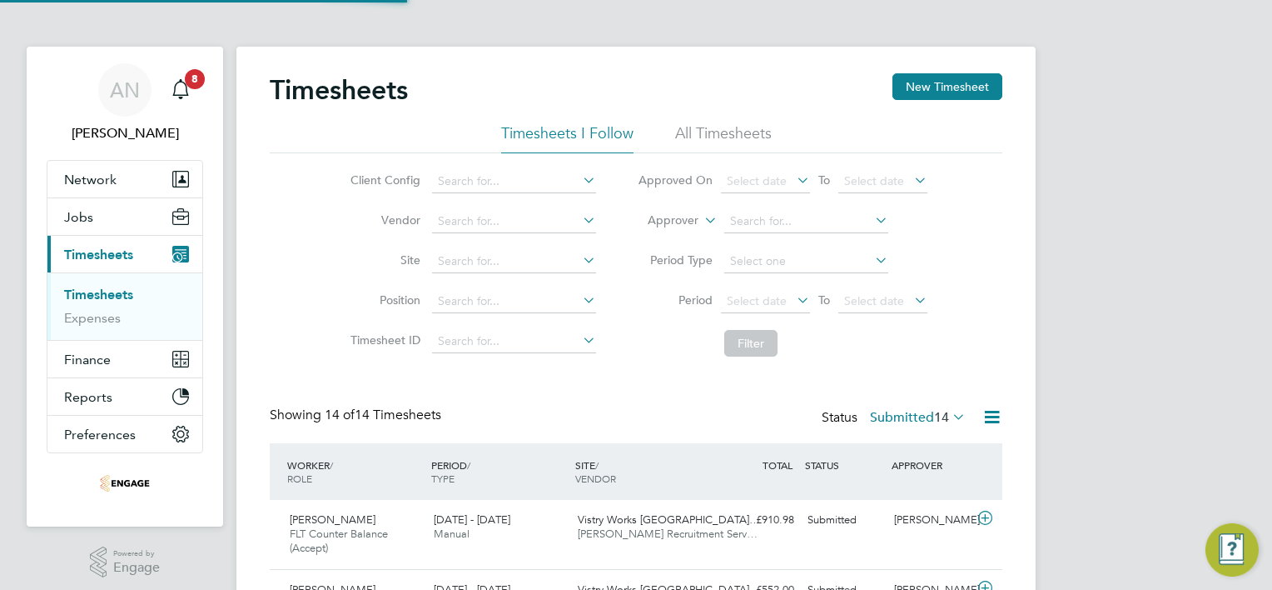
scroll to position [42, 145]
click at [916, 101] on div "Timesheets New Timesheet" at bounding box center [636, 98] width 733 height 50
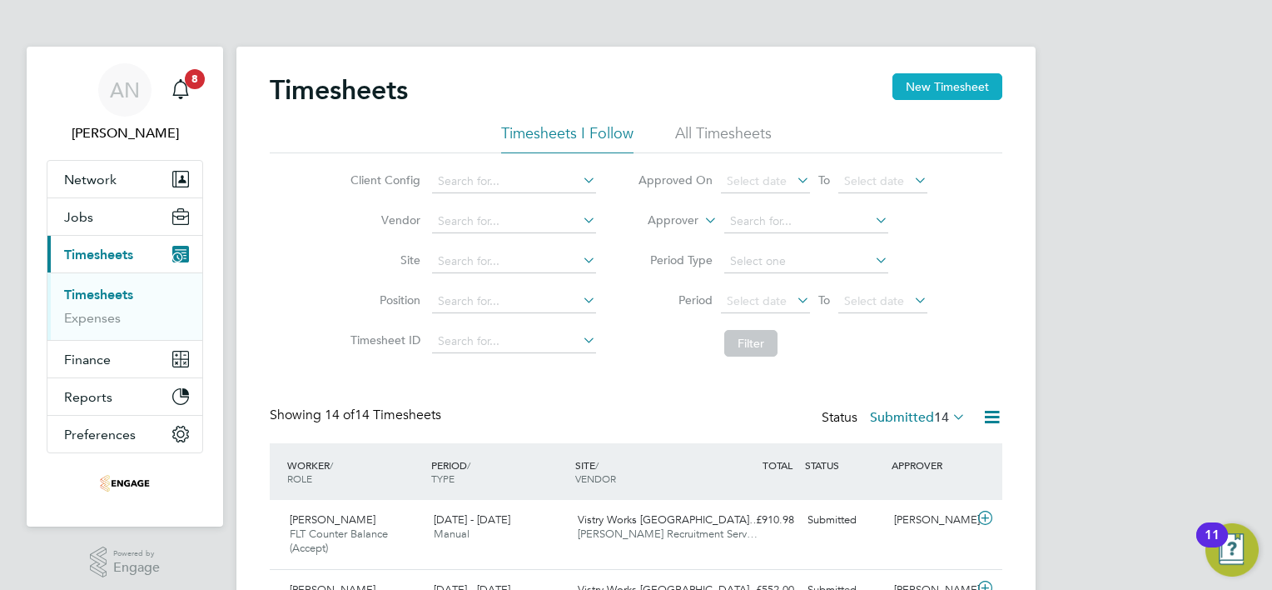
click at [919, 78] on button "New Timesheet" at bounding box center [948, 86] width 110 height 27
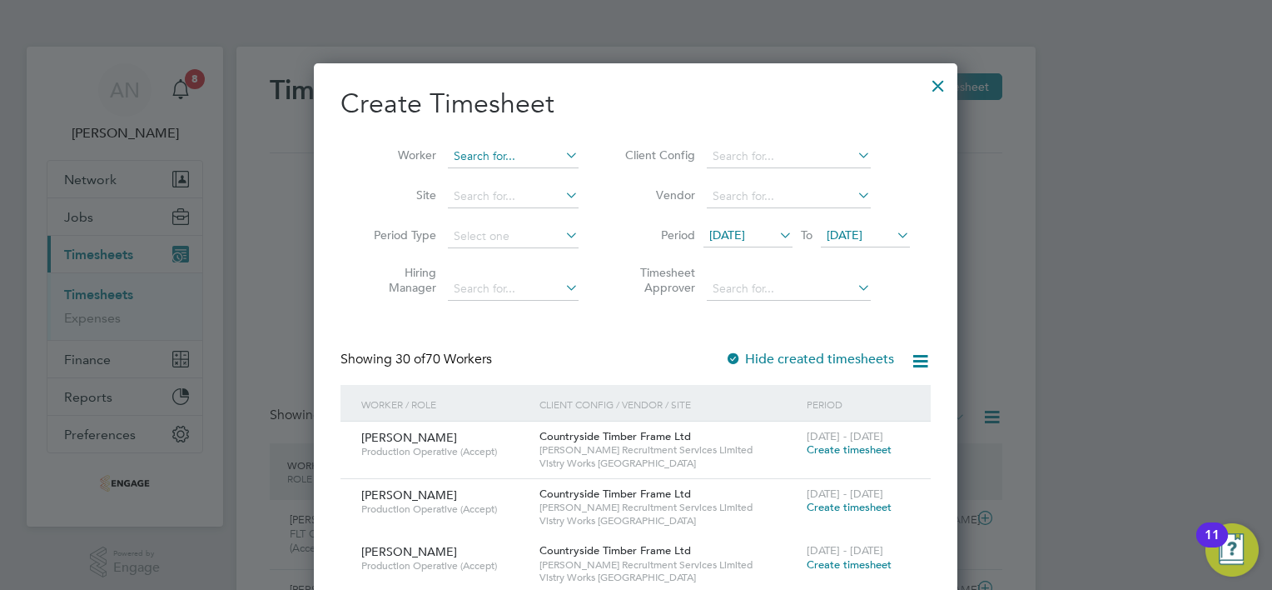
click at [483, 163] on input at bounding box center [513, 156] width 131 height 23
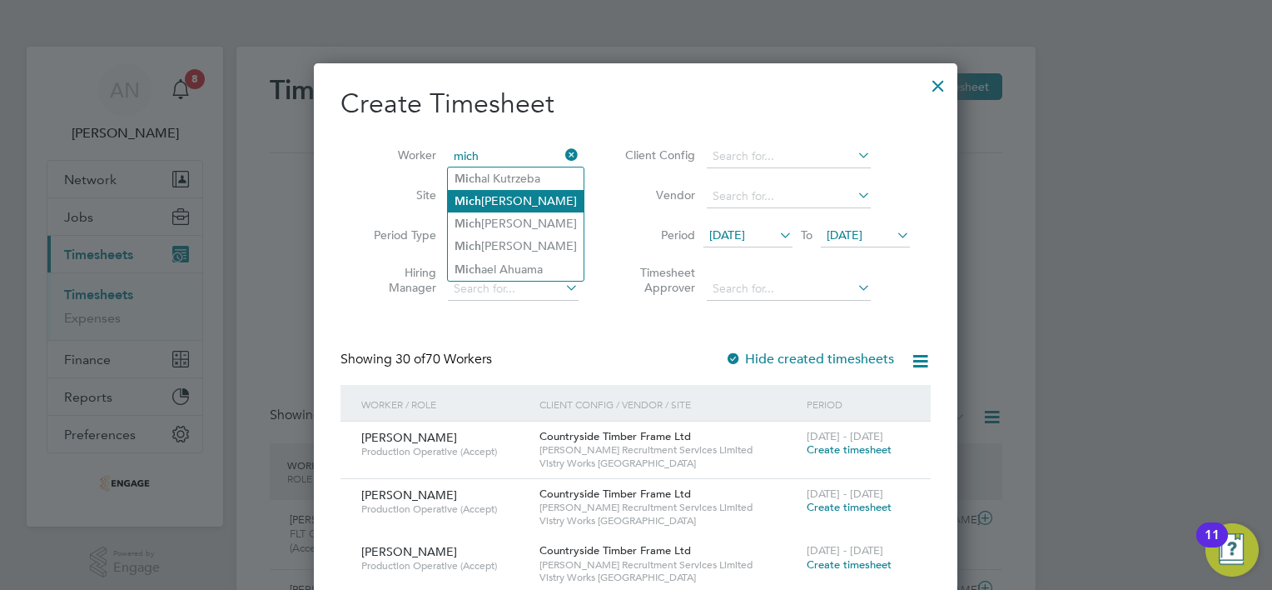
click at [508, 205] on li "Mich [PERSON_NAME]" at bounding box center [516, 201] width 136 height 22
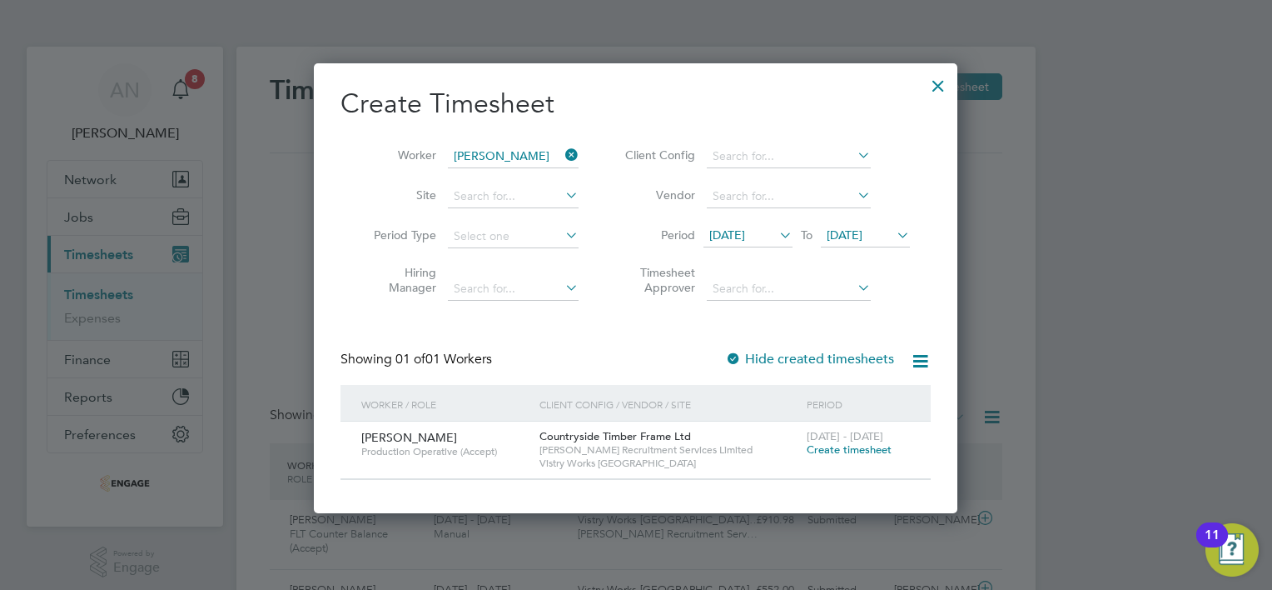
click at [807, 448] on span "Create timesheet" at bounding box center [849, 449] width 85 height 14
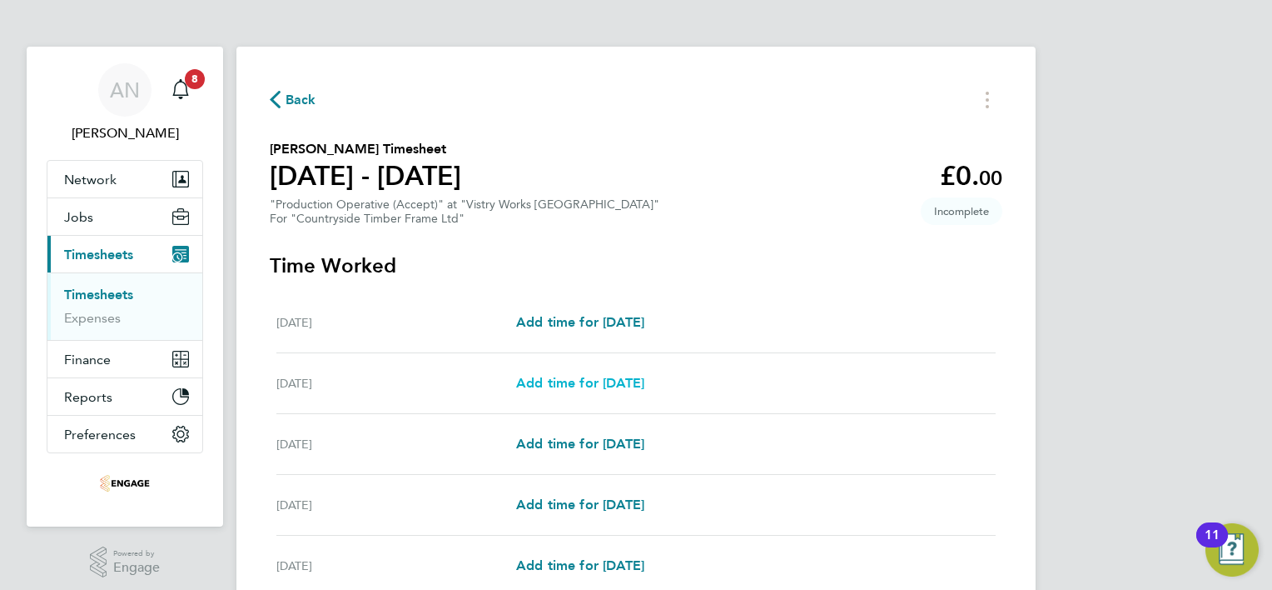
click at [593, 386] on span "Add time for [DATE]" at bounding box center [580, 383] width 128 height 16
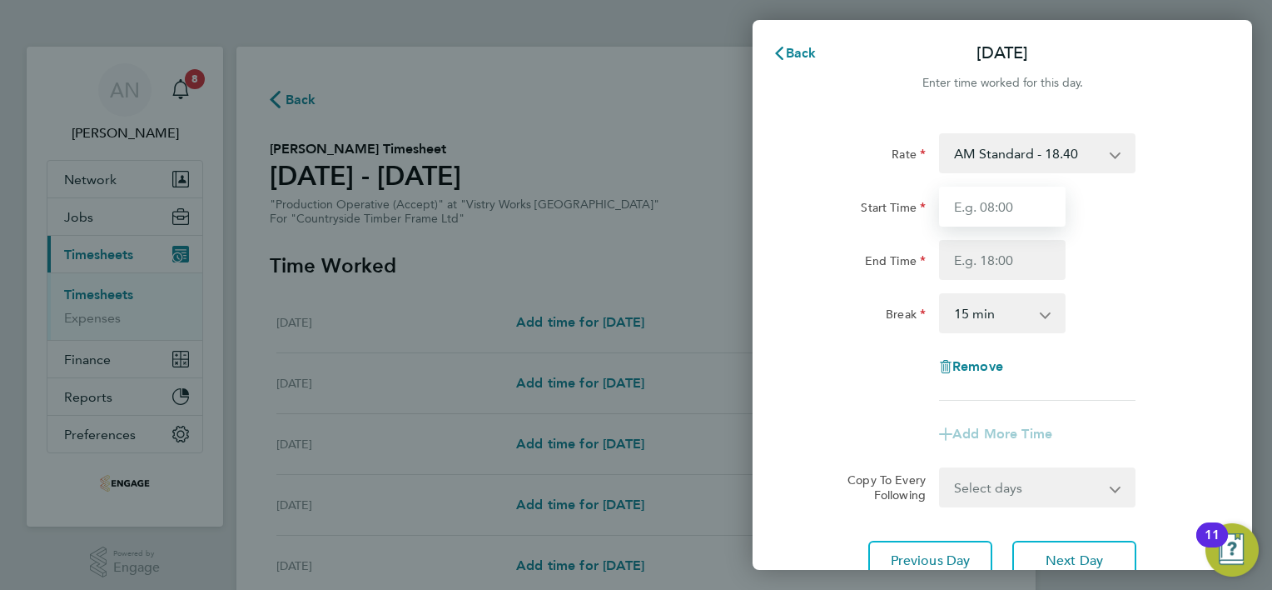
click at [983, 203] on input "Start Time" at bounding box center [1002, 207] width 127 height 40
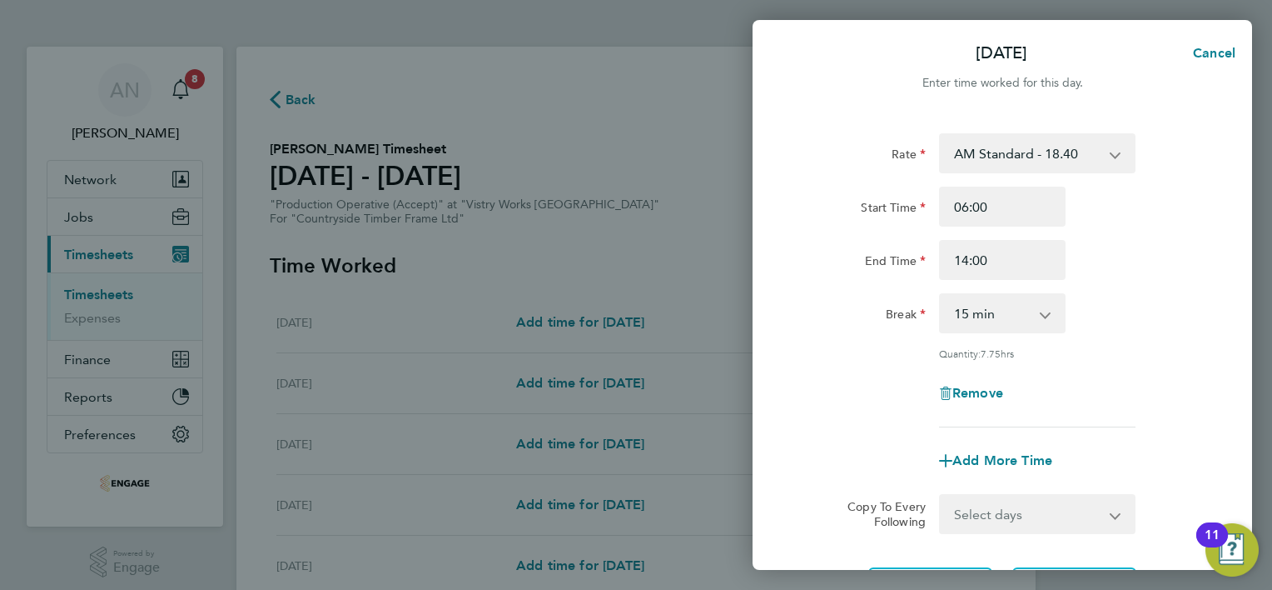
click at [982, 327] on select "0 min 15 min 30 min 45 min 60 min 75 min 90 min" at bounding box center [992, 313] width 103 height 37
click at [941, 295] on select "0 min 15 min 30 min 45 min 60 min 75 min 90 min" at bounding box center [992, 313] width 103 height 37
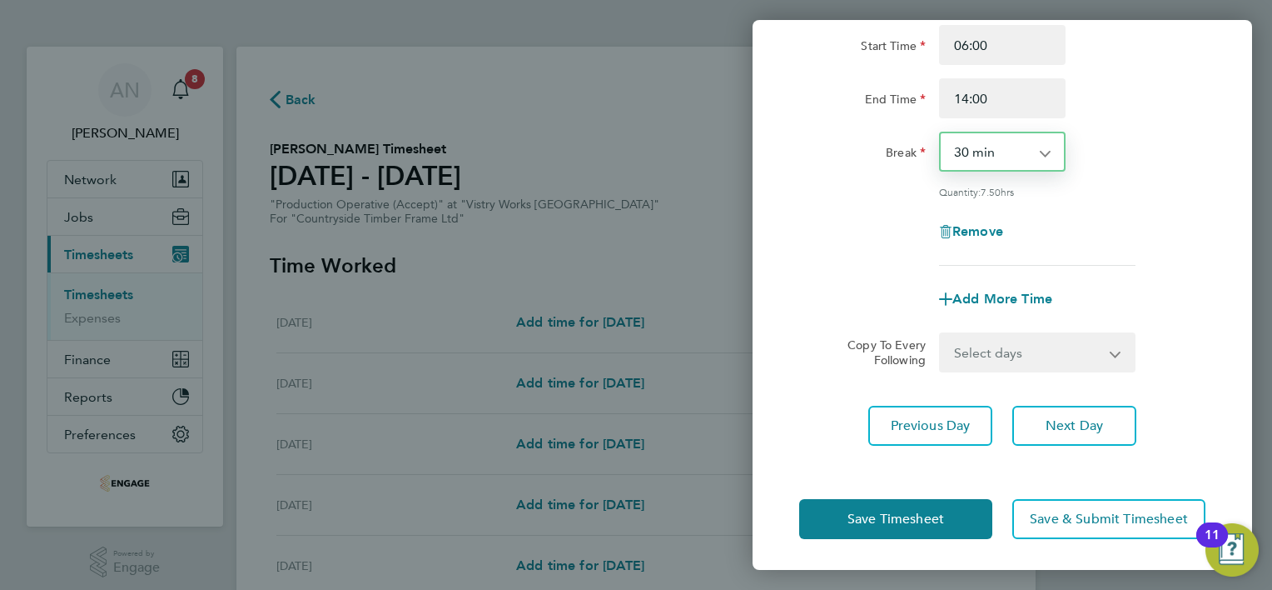
drag, startPoint x: 1003, startPoint y: 349, endPoint x: 998, endPoint y: 369, distance: 20.6
click at [1003, 349] on select "Select days Day Weekday (Mon-Fri) Weekend (Sat-Sun) [DATE] [DATE] [DATE] [DATE]…" at bounding box center [1028, 352] width 175 height 37
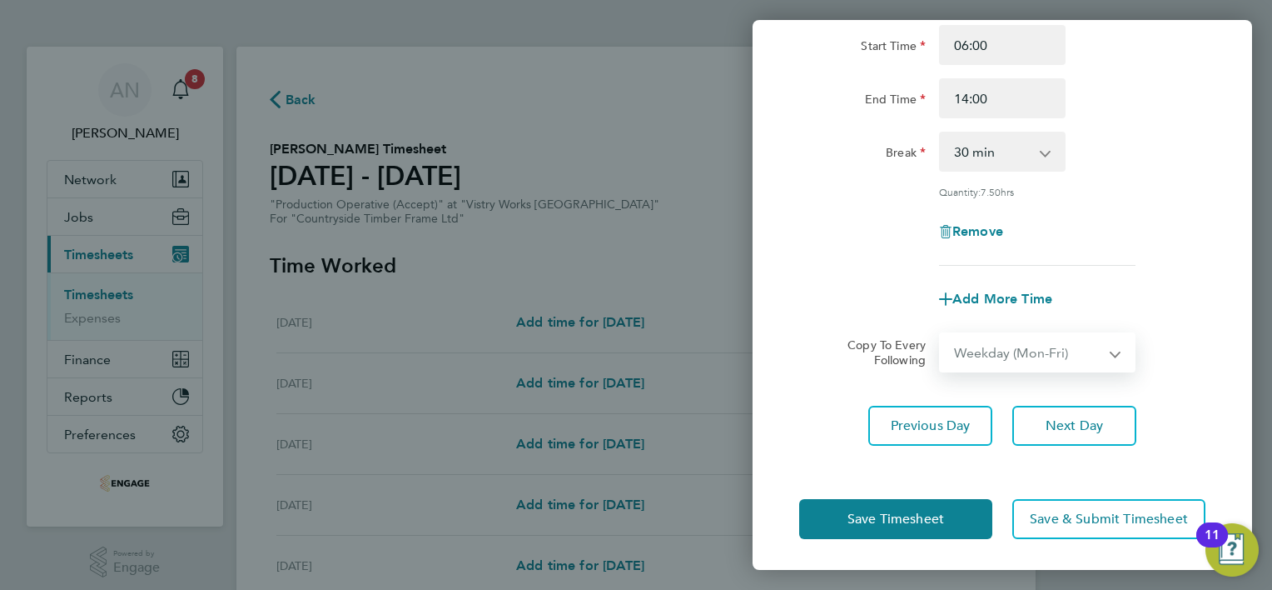
click at [941, 334] on select "Select days Day Weekday (Mon-Fri) Weekend (Sat-Sun) [DATE] [DATE] [DATE] [DATE]…" at bounding box center [1028, 352] width 175 height 37
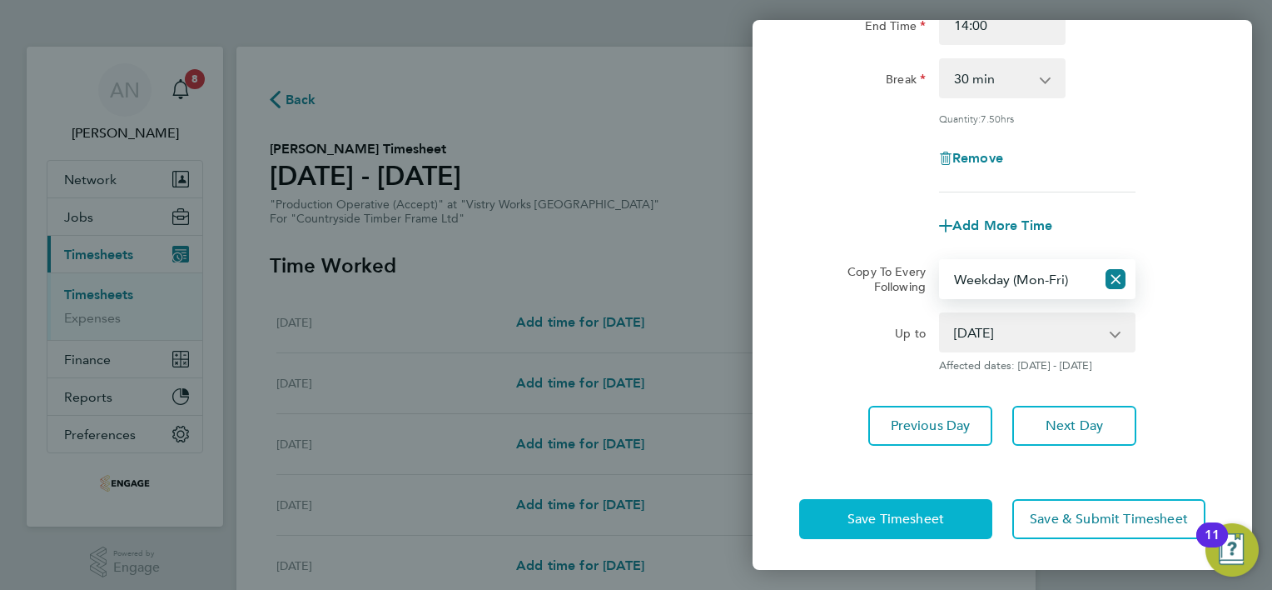
click at [876, 520] on span "Save Timesheet" at bounding box center [896, 518] width 97 height 17
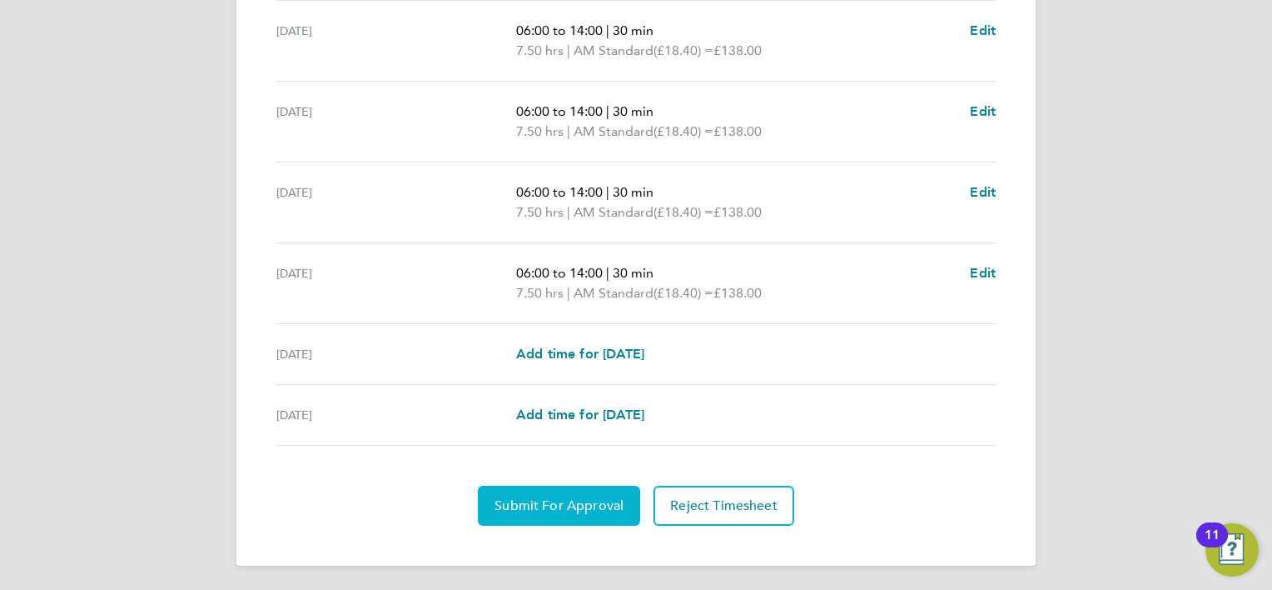
click at [560, 497] on span "Submit For Approval" at bounding box center [559, 505] width 129 height 17
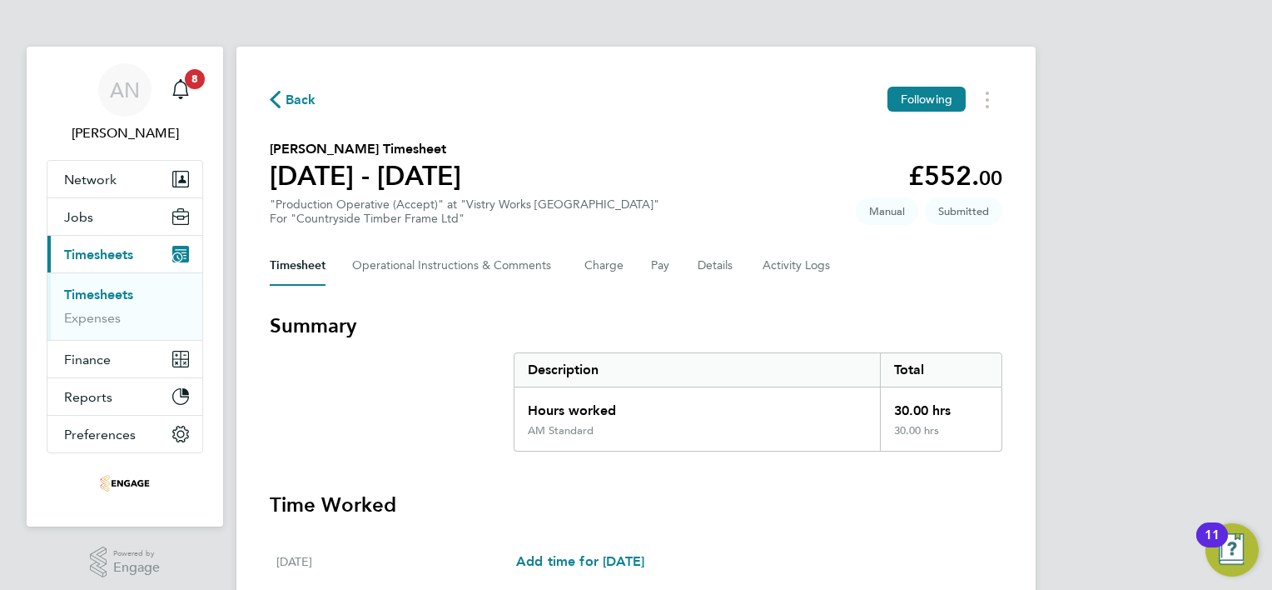
click at [283, 102] on span "Back" at bounding box center [293, 99] width 47 height 16
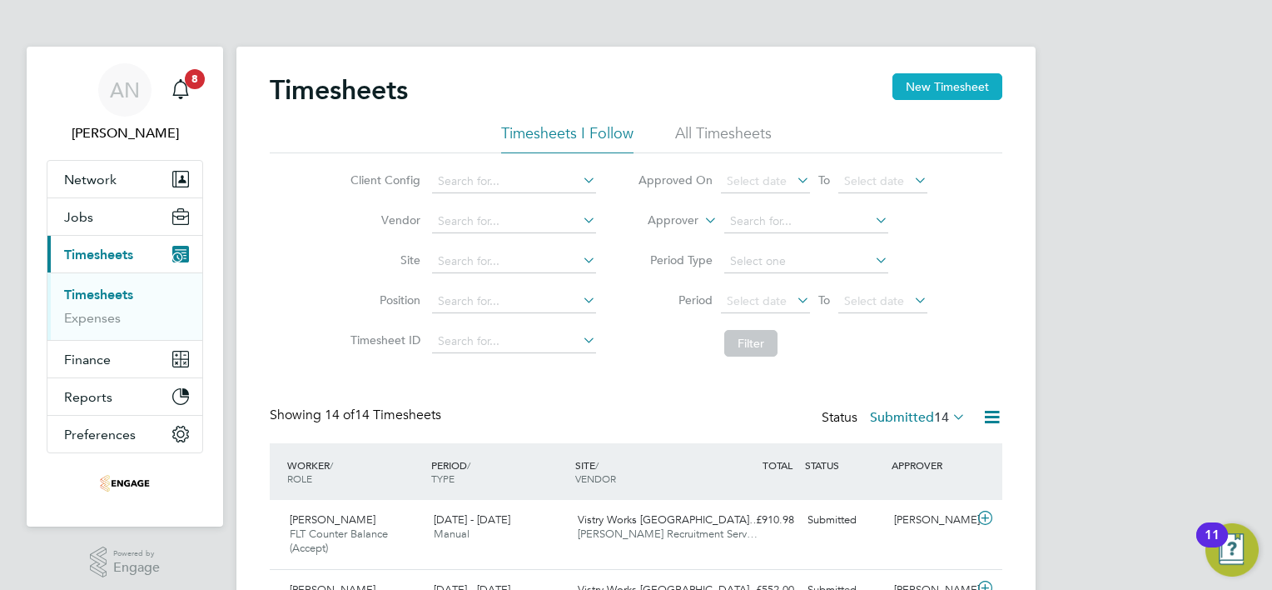
drag, startPoint x: 938, startPoint y: 92, endPoint x: 929, endPoint y: 95, distance: 10.5
click at [938, 92] on button "New Timesheet" at bounding box center [948, 86] width 110 height 27
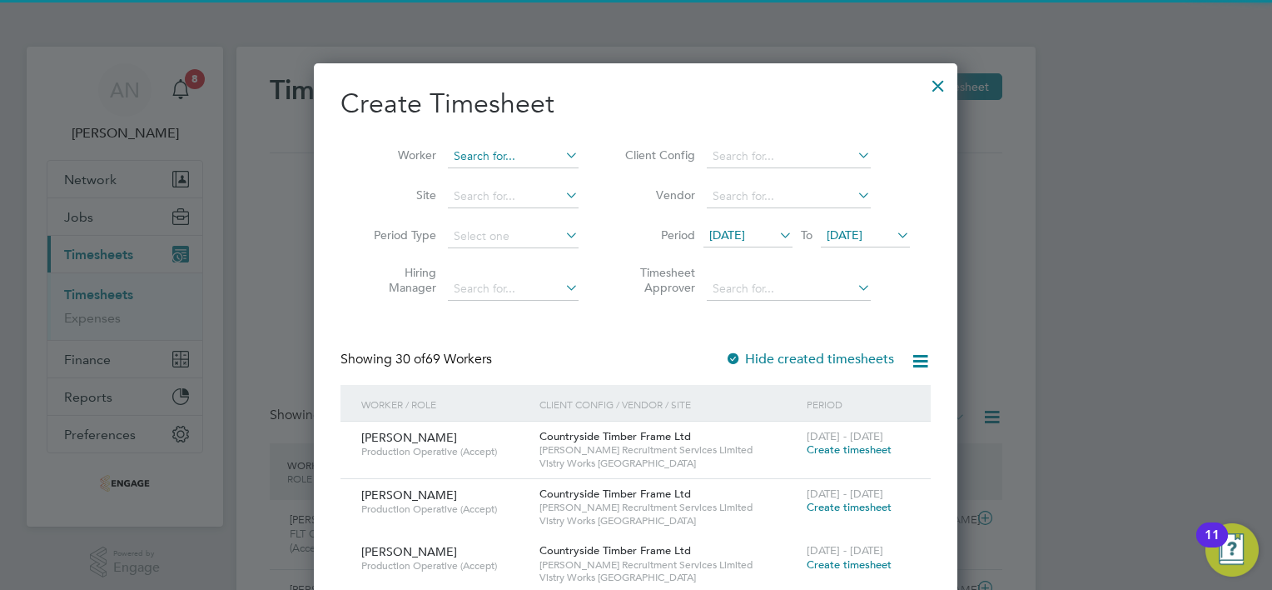
click at [492, 150] on input at bounding box center [513, 156] width 131 height 23
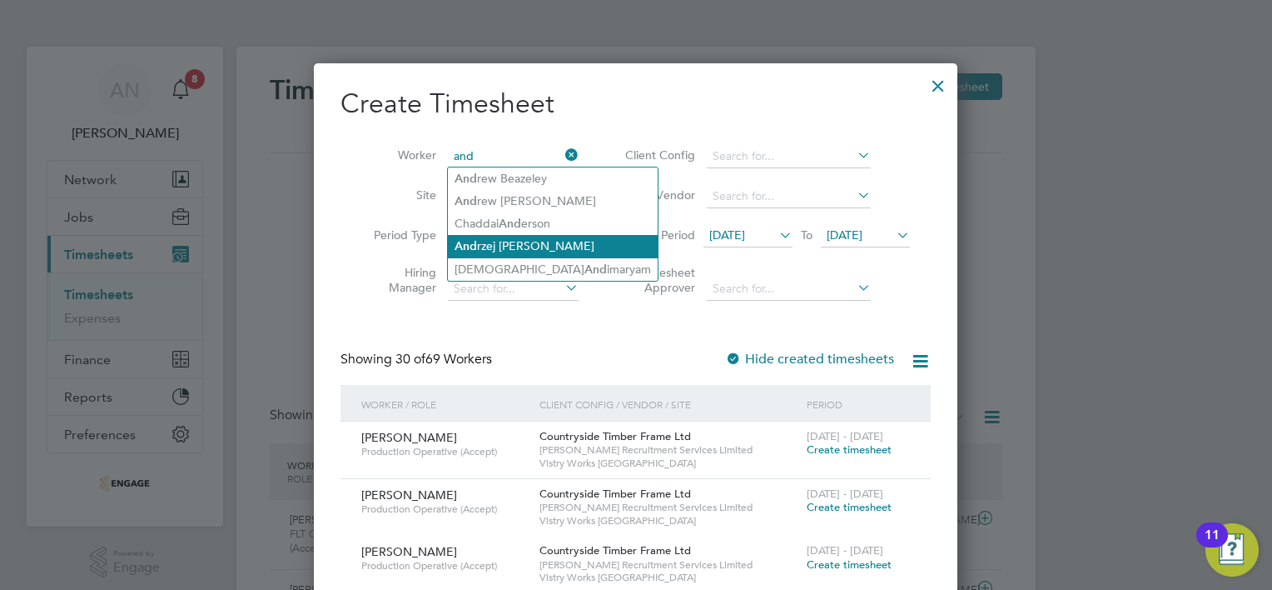
click at [515, 241] on li "And rzej [PERSON_NAME]" at bounding box center [553, 246] width 210 height 22
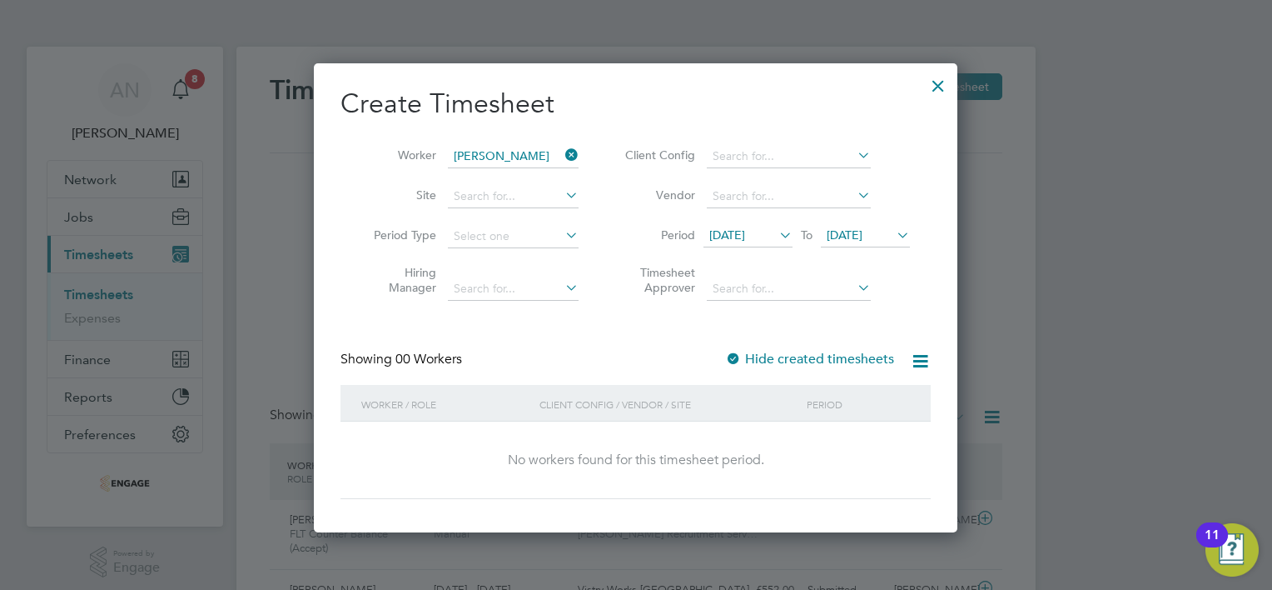
click at [776, 232] on icon at bounding box center [776, 234] width 0 height 23
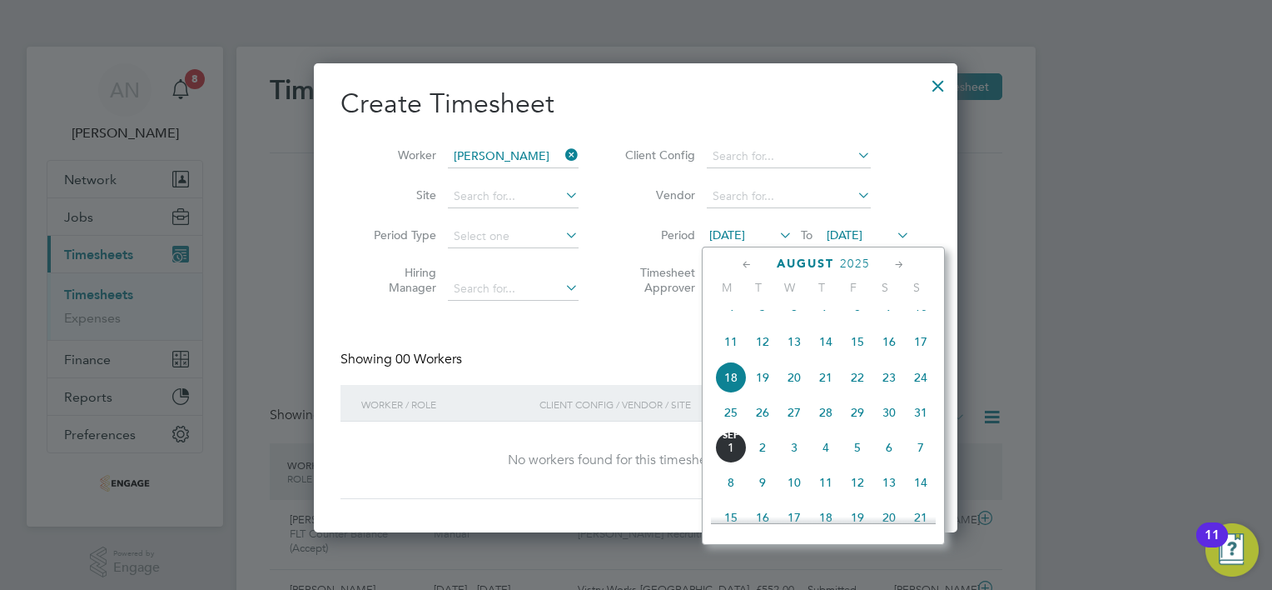
click at [731, 428] on span "25" at bounding box center [731, 412] width 32 height 32
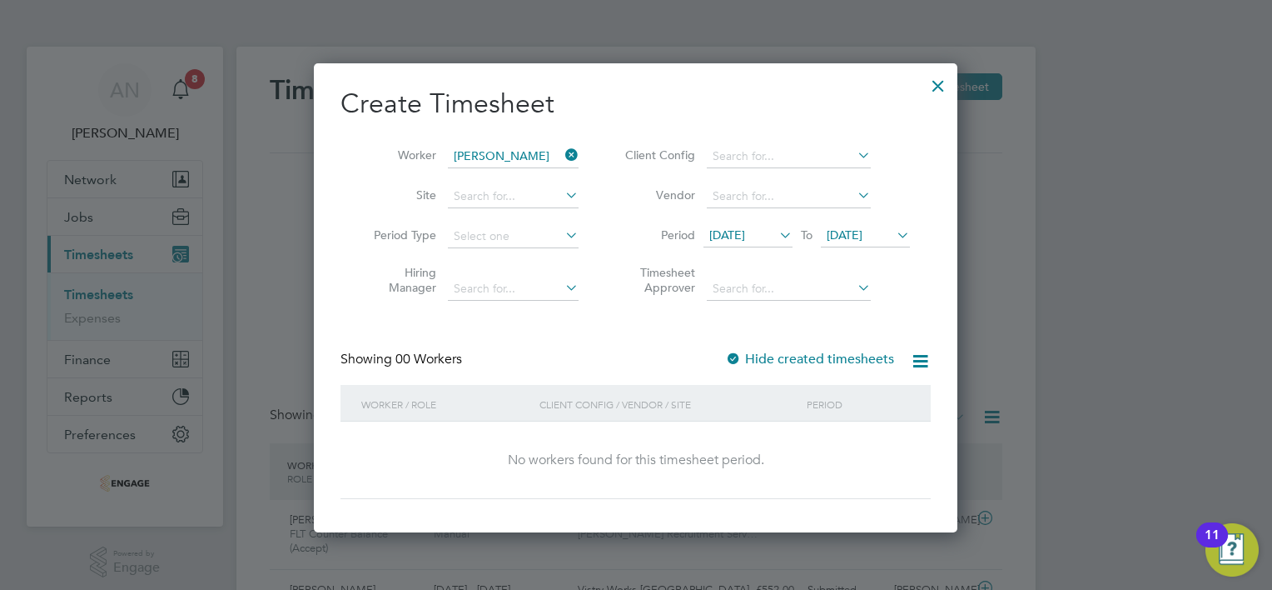
click at [854, 235] on span "[DATE]" at bounding box center [845, 234] width 36 height 15
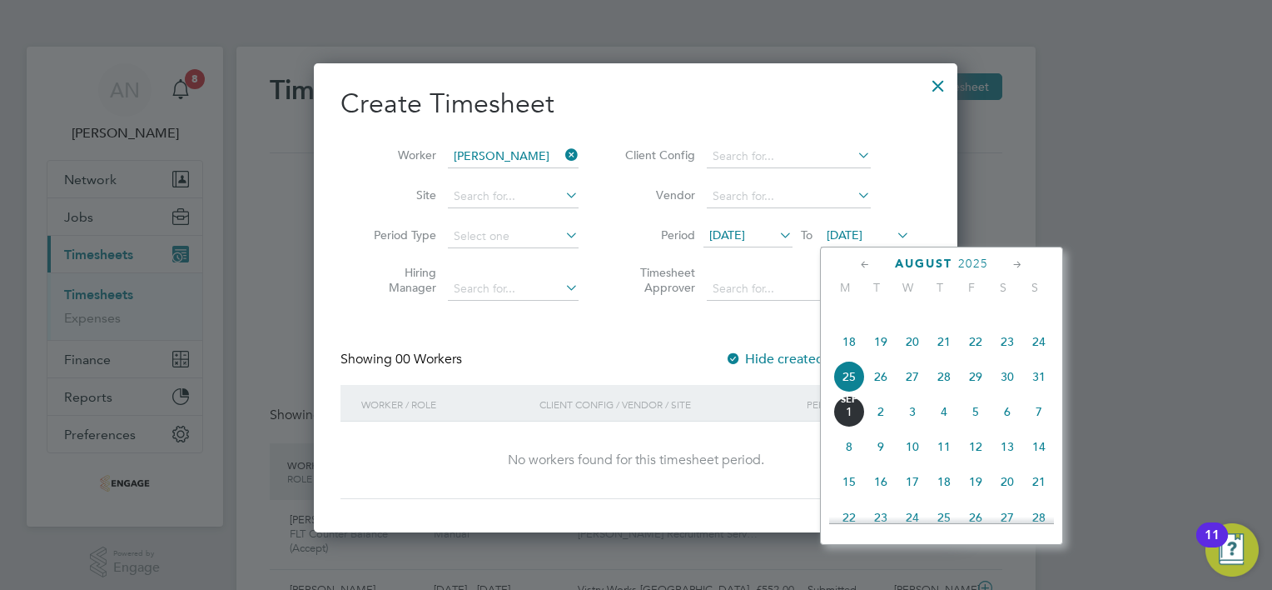
click at [1033, 392] on span "31" at bounding box center [1039, 377] width 32 height 32
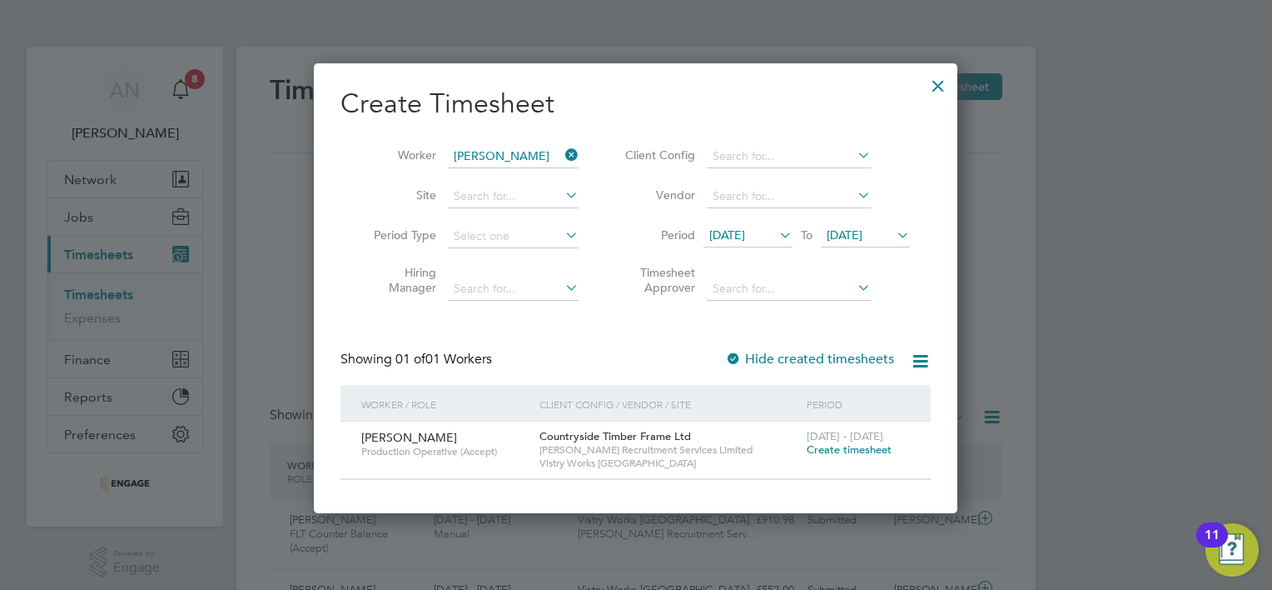
click at [832, 450] on span "Create timesheet" at bounding box center [849, 449] width 85 height 14
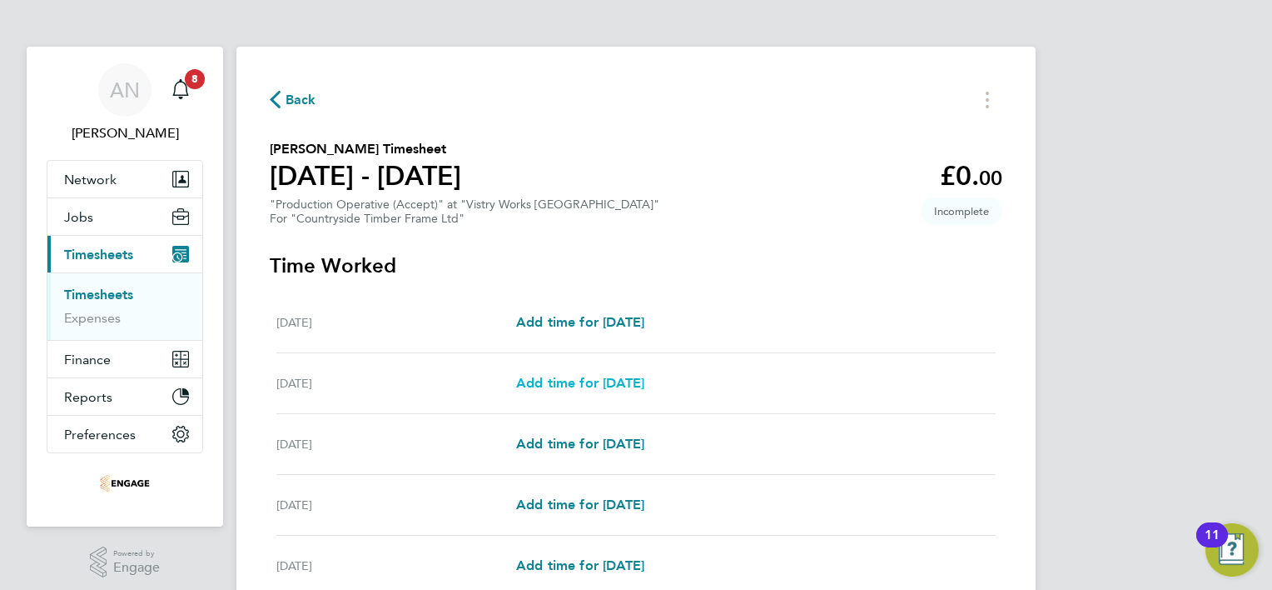
click at [595, 379] on span "Add time for [DATE]" at bounding box center [580, 383] width 128 height 16
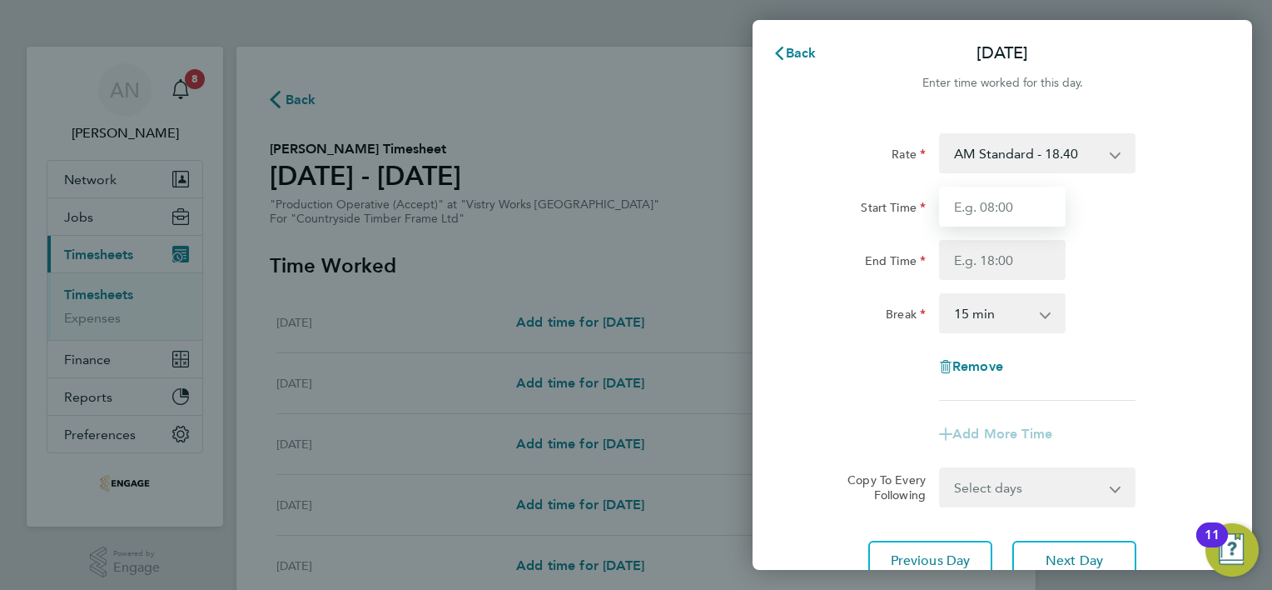
click at [983, 214] on input "Start Time" at bounding box center [1002, 207] width 127 height 40
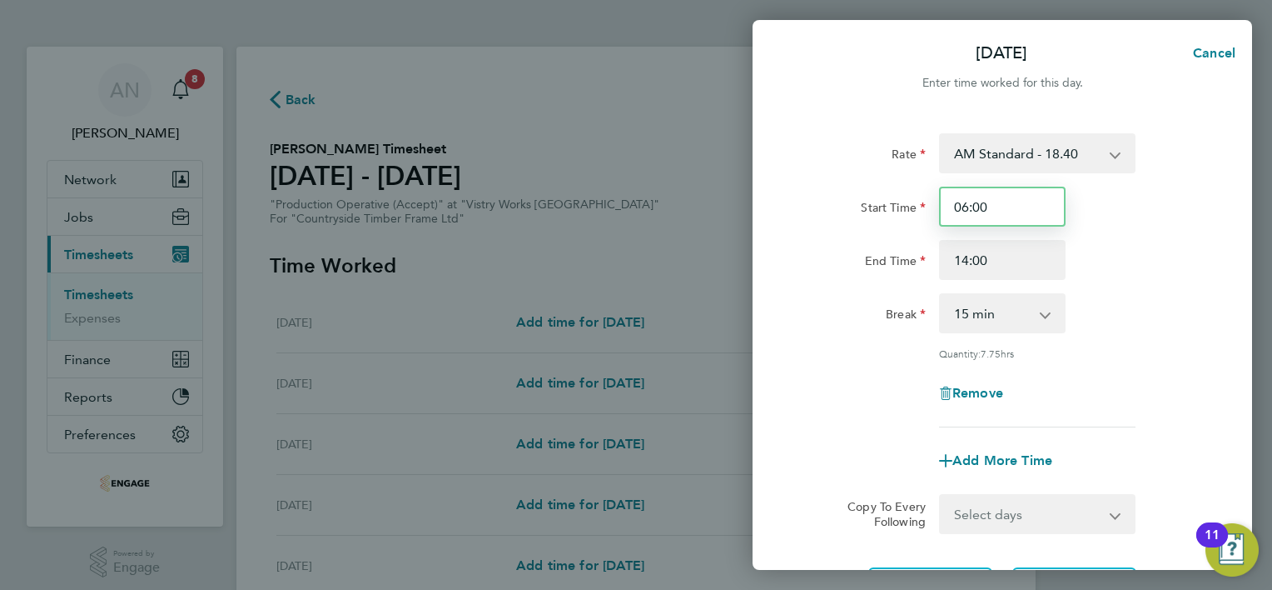
click at [966, 207] on input "06:00" at bounding box center [1002, 207] width 127 height 40
click at [1051, 315] on app-icon-cross-button at bounding box center [1054, 313] width 20 height 37
click at [1043, 311] on div "0 min 15 min 30 min 45 min 60 min 75 min 90 min" at bounding box center [1002, 313] width 127 height 40
click at [1000, 311] on select "0 min 15 min 30 min 45 min 60 min 75 min 90 min" at bounding box center [992, 313] width 103 height 37
click at [941, 295] on select "0 min 15 min 30 min 45 min 60 min 75 min 90 min" at bounding box center [992, 313] width 103 height 37
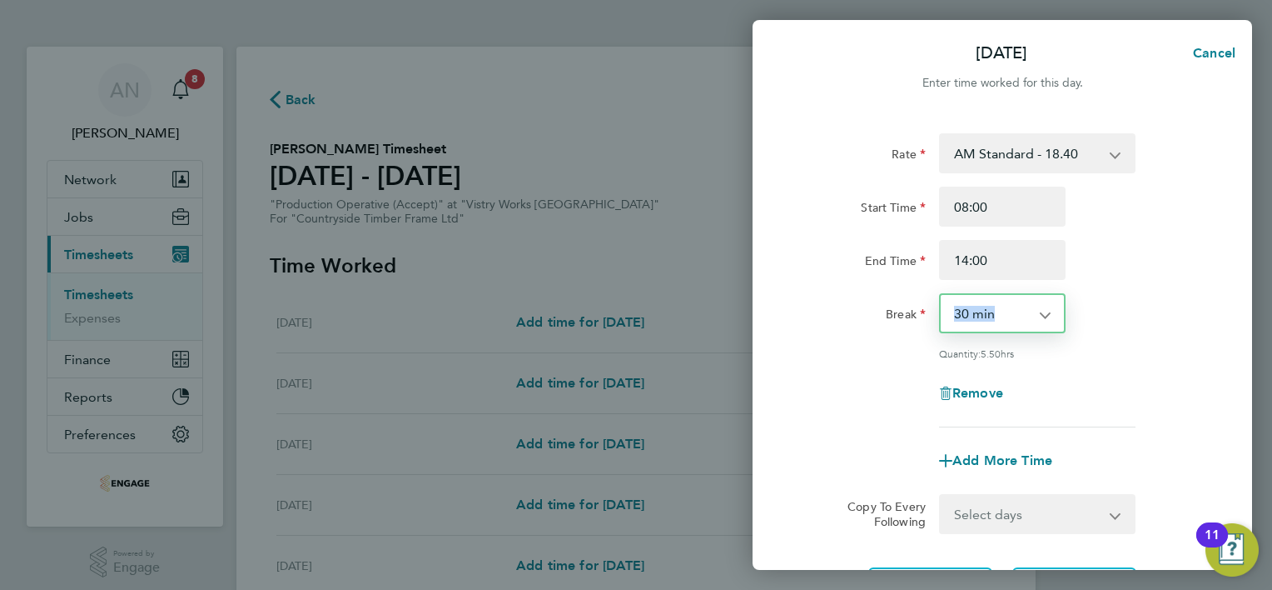
scroll to position [162, 0]
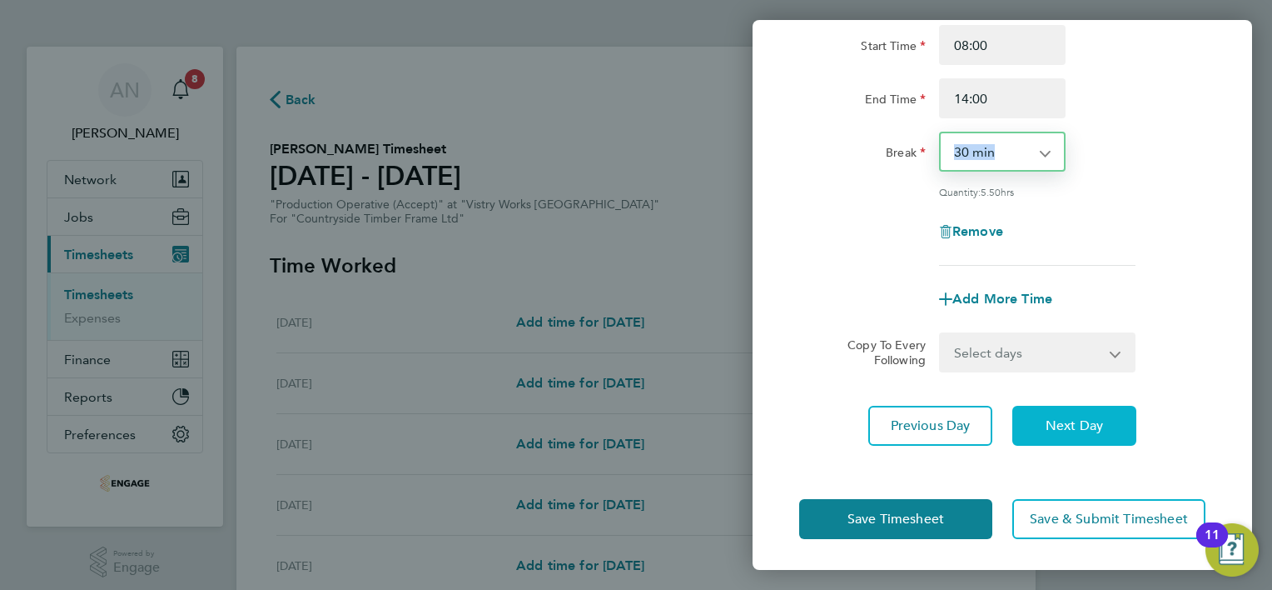
click at [1039, 419] on button "Next Day" at bounding box center [1075, 426] width 124 height 40
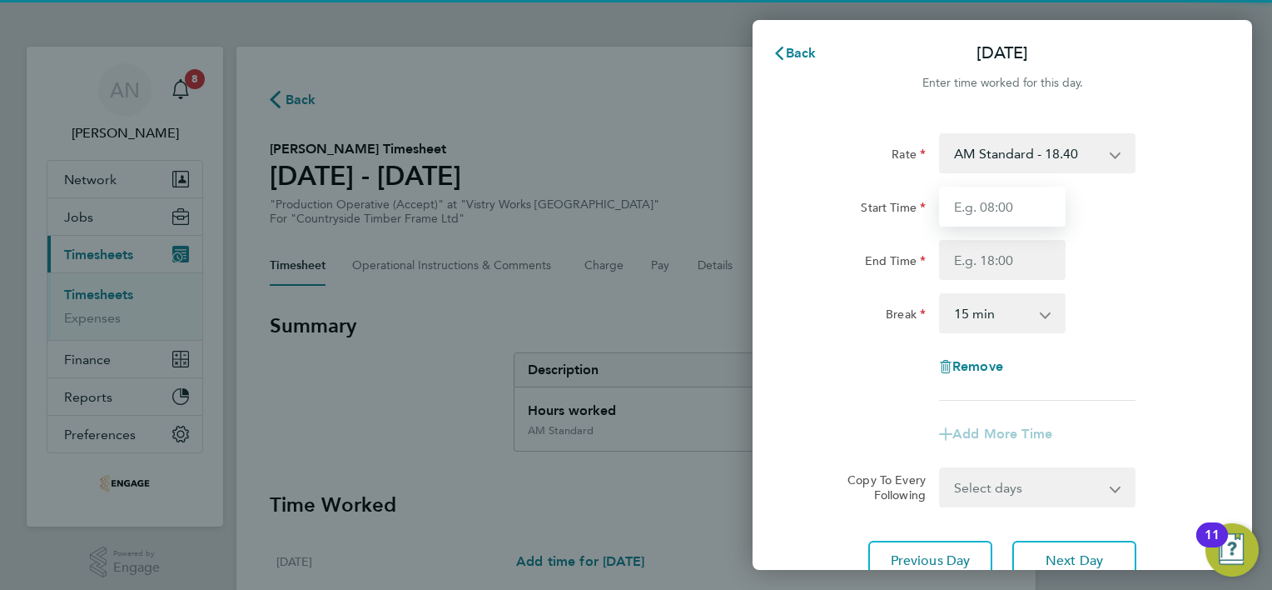
click at [976, 208] on input "Start Time" at bounding box center [1002, 207] width 127 height 40
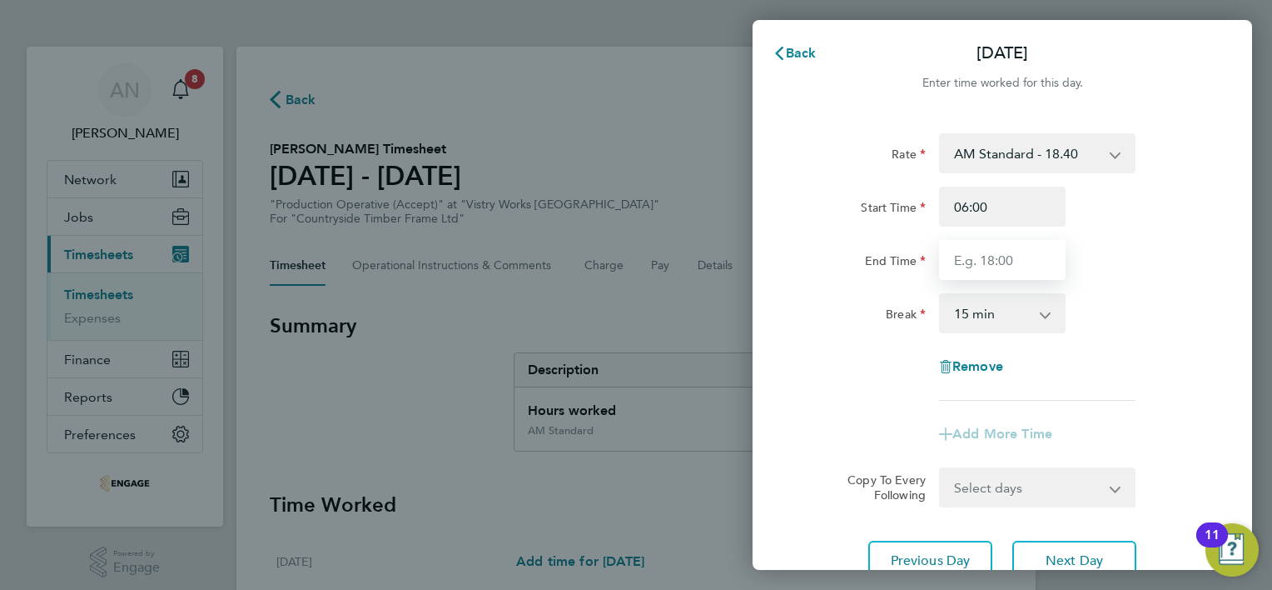
click at [992, 260] on input "End Time" at bounding box center [1002, 260] width 127 height 40
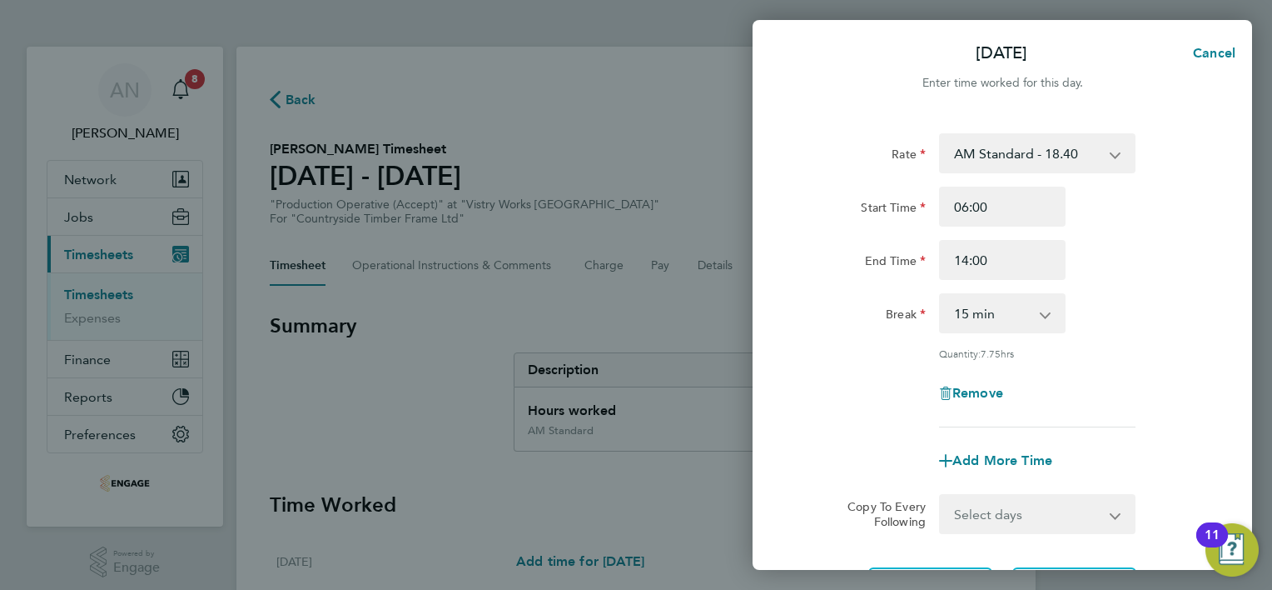
drag, startPoint x: 985, startPoint y: 308, endPoint x: 989, endPoint y: 320, distance: 12.4
click at [986, 308] on select "0 min 15 min 30 min 45 min 60 min 75 min 90 min" at bounding box center [992, 313] width 103 height 37
click at [941, 295] on select "0 min 15 min 30 min 45 min 60 min 75 min 90 min" at bounding box center [992, 313] width 103 height 37
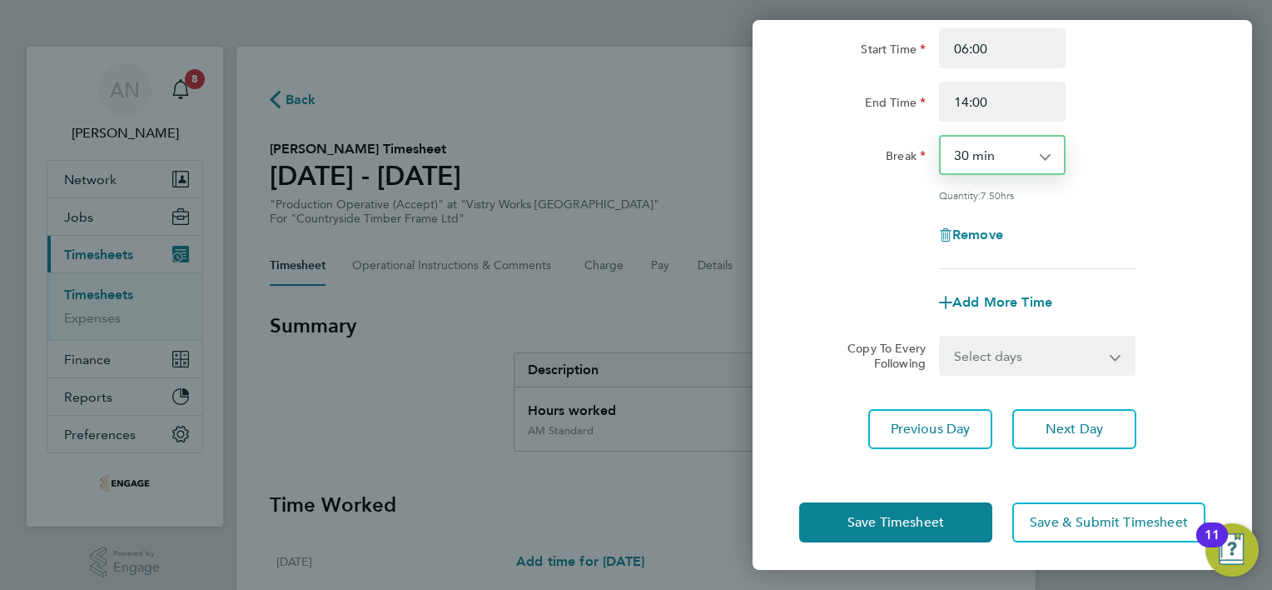
scroll to position [162, 0]
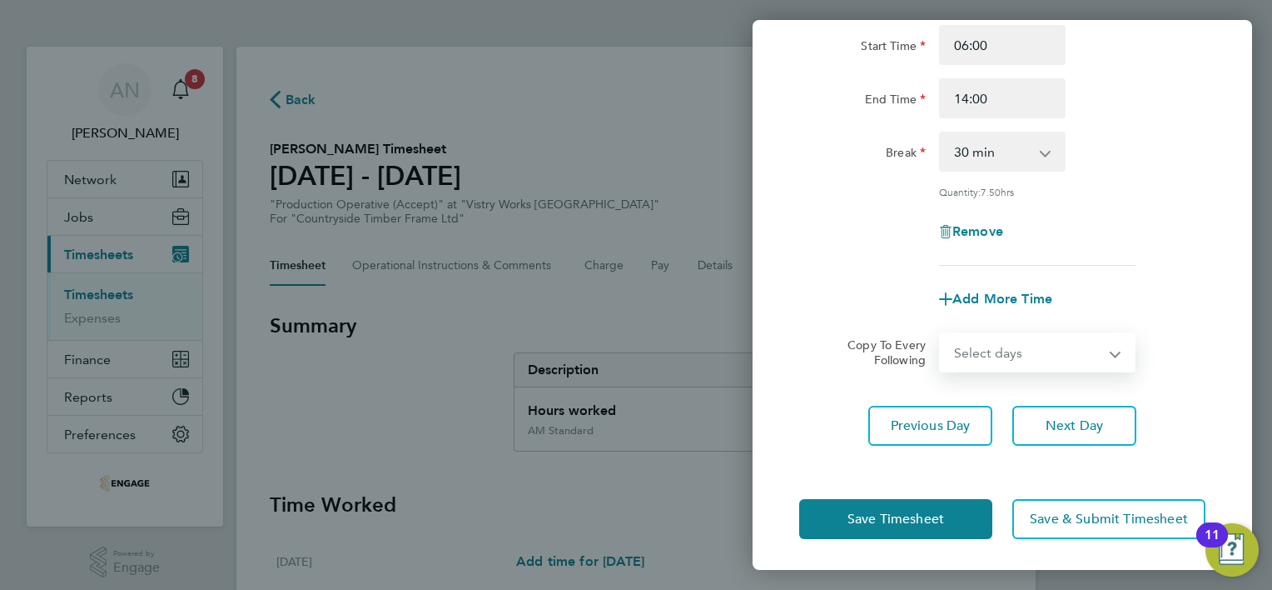
click at [1003, 343] on select "Select days Day Weekend (Sat-Sun) [DATE] [DATE] [DATE]" at bounding box center [1028, 352] width 175 height 37
click at [1119, 230] on div "Remove" at bounding box center [1003, 232] width 420 height 40
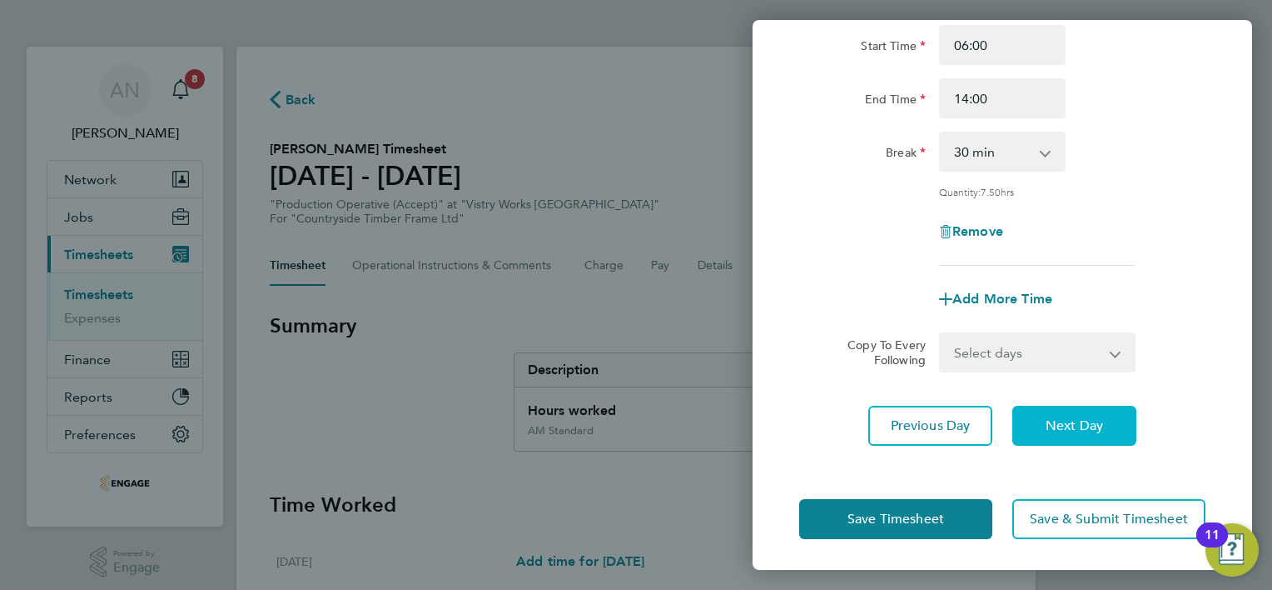
click at [1046, 426] on span "Next Day" at bounding box center [1074, 425] width 57 height 17
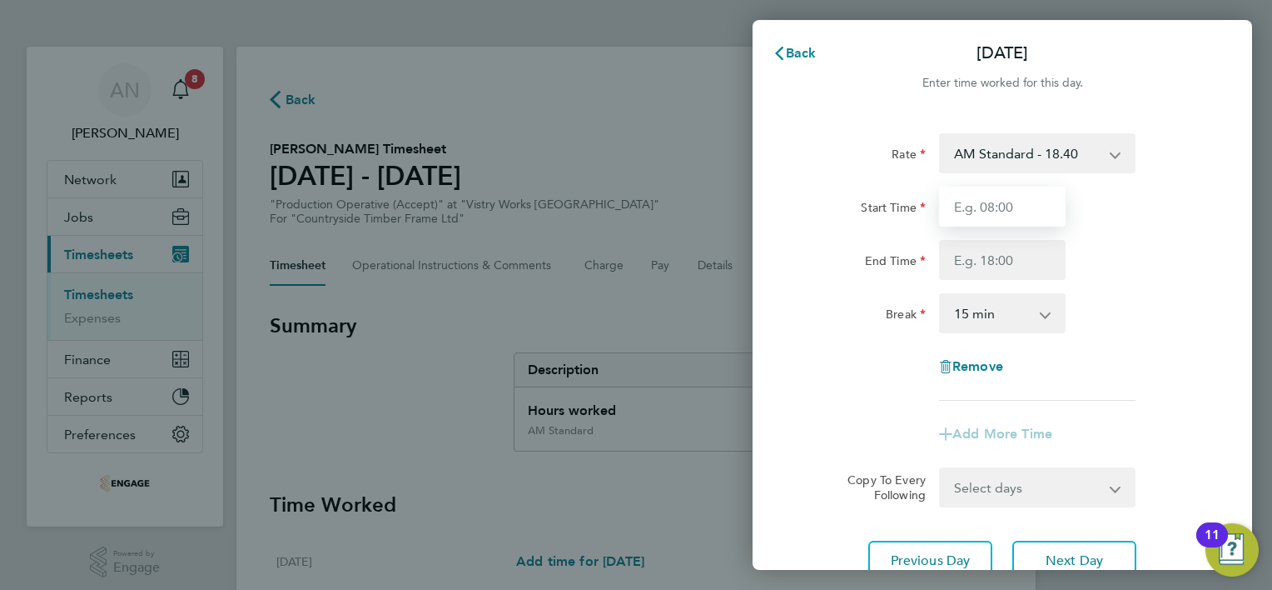
click at [989, 215] on input "Start Time" at bounding box center [1002, 207] width 127 height 40
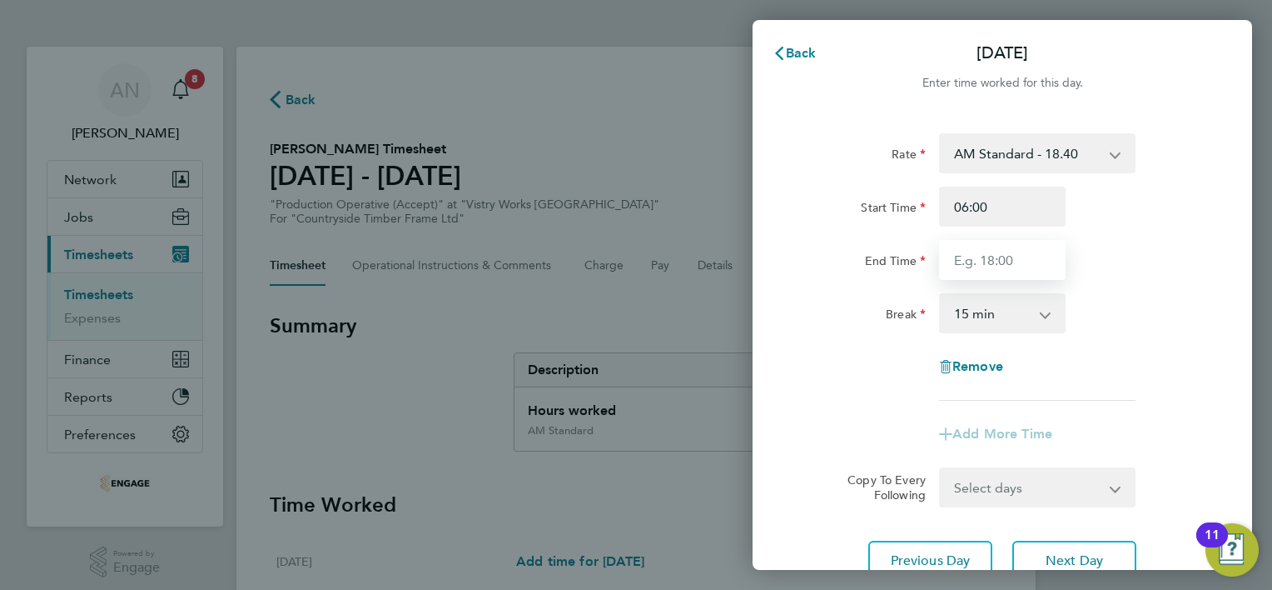
click at [990, 260] on input "End Time" at bounding box center [1002, 260] width 127 height 40
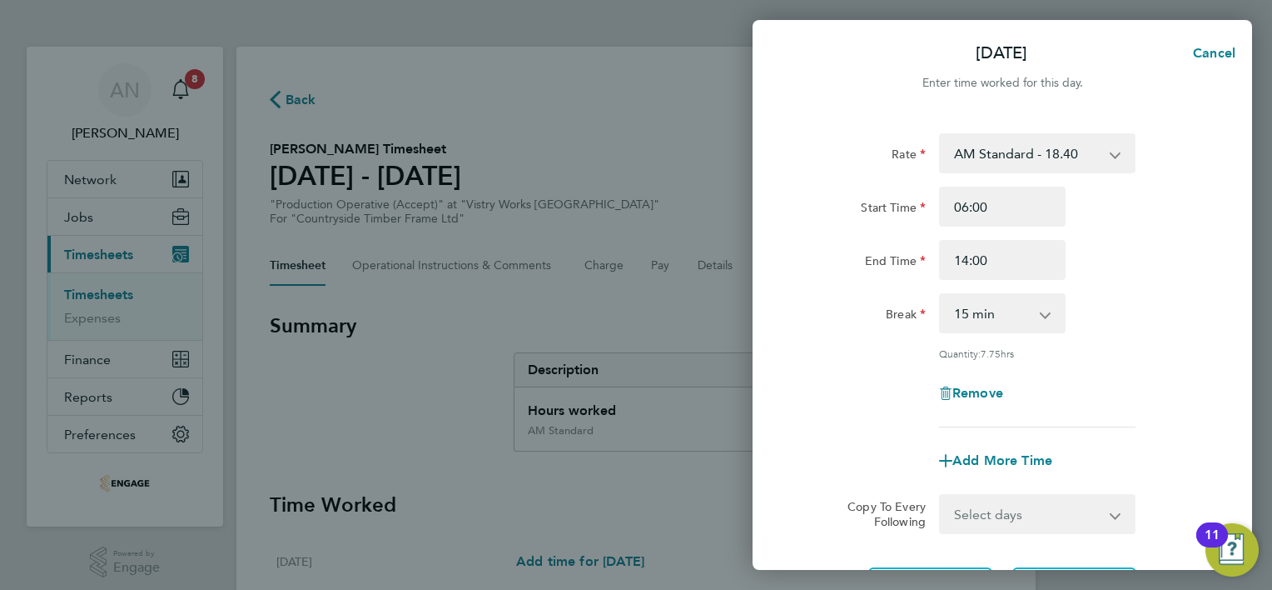
click at [987, 308] on select "0 min 15 min 30 min 45 min 60 min 75 min 90 min" at bounding box center [992, 313] width 103 height 37
click at [941, 295] on select "0 min 15 min 30 min 45 min 60 min 75 min 90 min" at bounding box center [992, 313] width 103 height 37
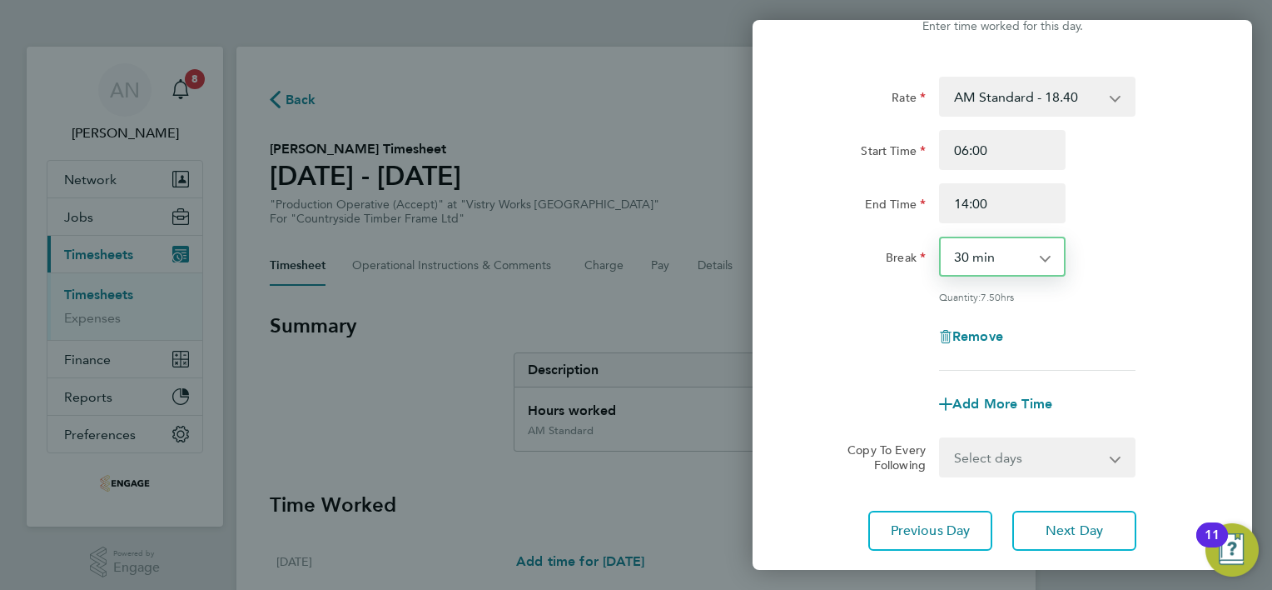
scroll to position [83, 0]
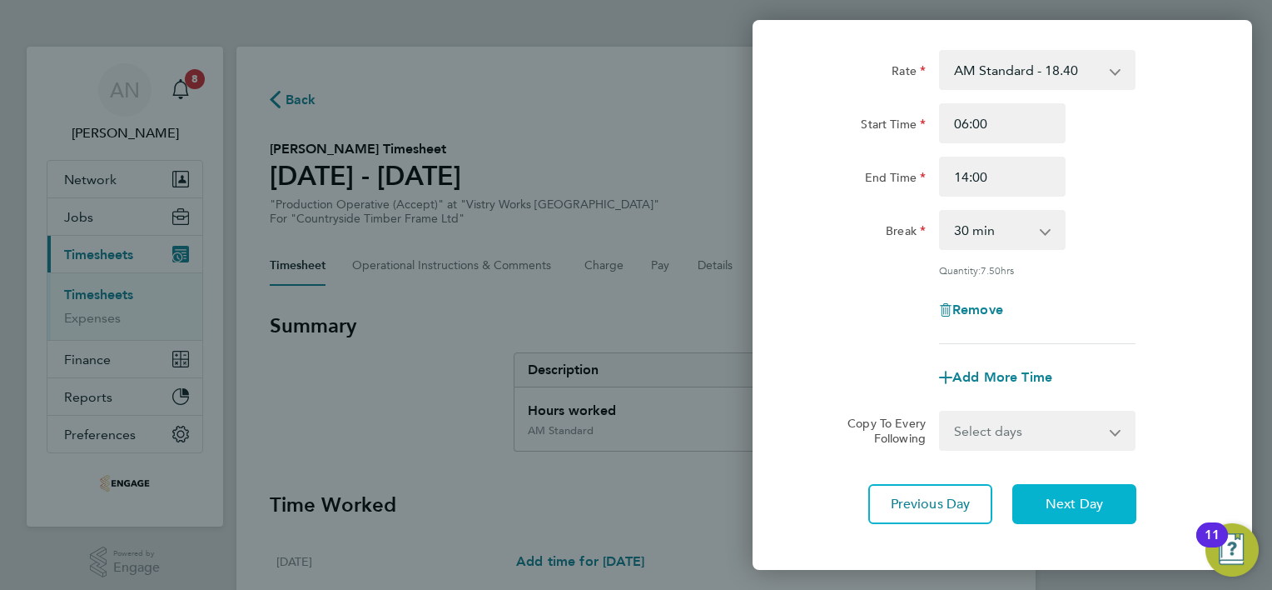
click at [1036, 500] on button "Next Day" at bounding box center [1075, 504] width 124 height 40
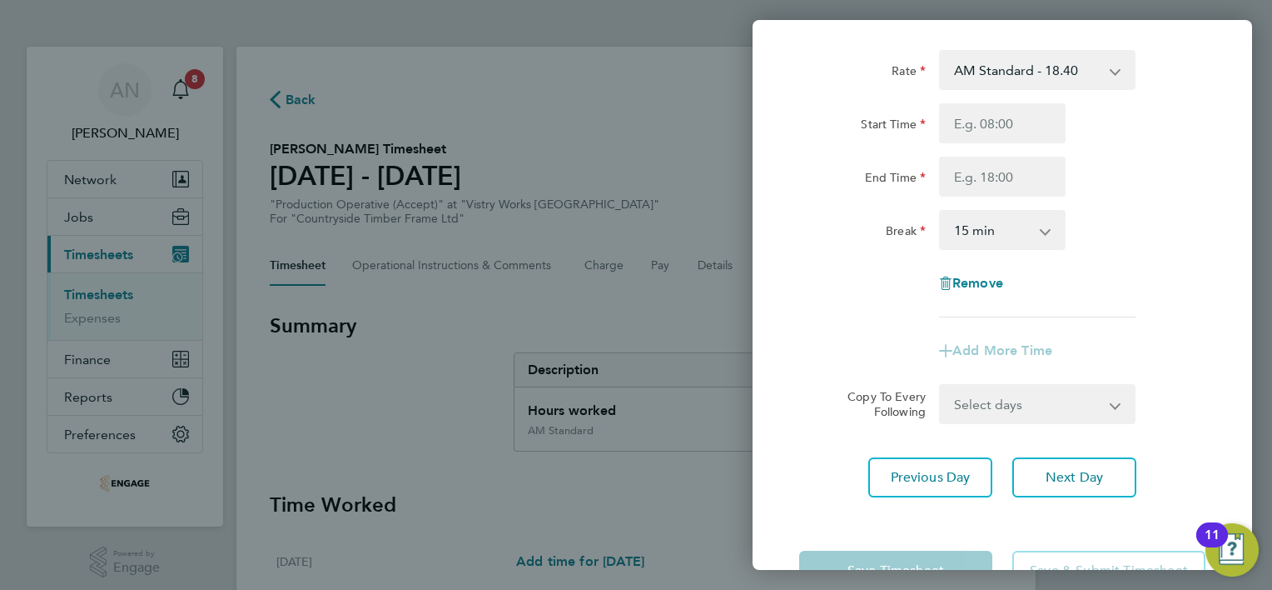
click at [993, 77] on select "AM Standard - 18.40 OT 1 - 27.60 OT2 - 36.80 PM Standard - 20.06 PM OT2 - 40.11…" at bounding box center [1027, 70] width 173 height 37
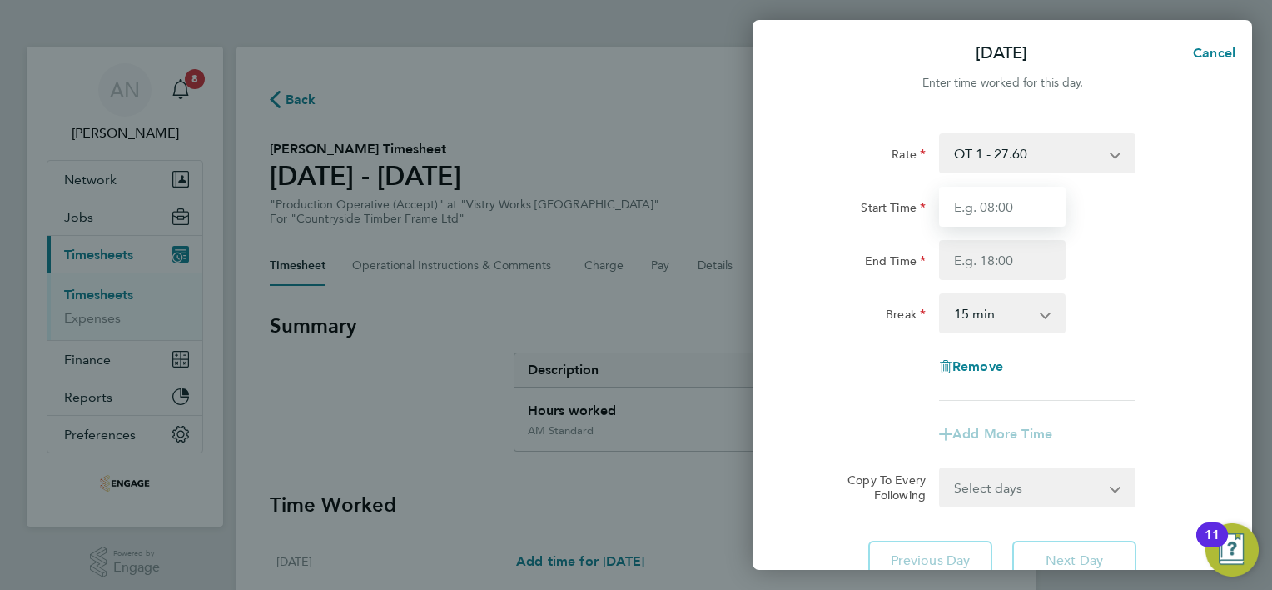
click at [993, 207] on input "Start Time" at bounding box center [1002, 207] width 127 height 40
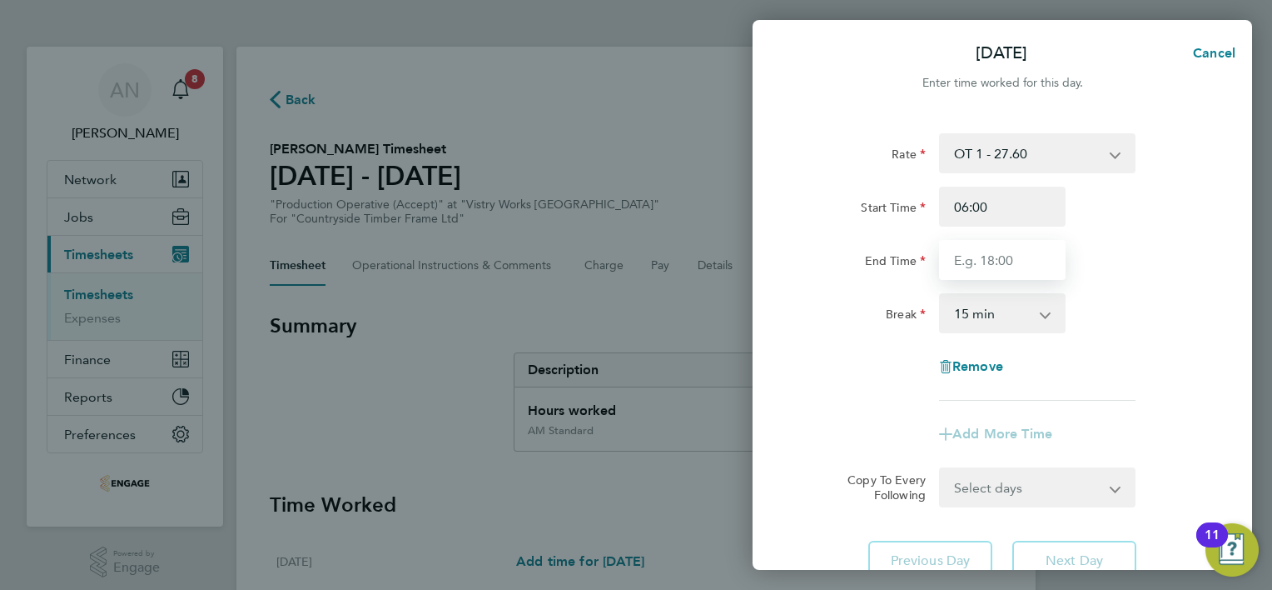
click at [992, 262] on input "End Time" at bounding box center [1002, 260] width 127 height 40
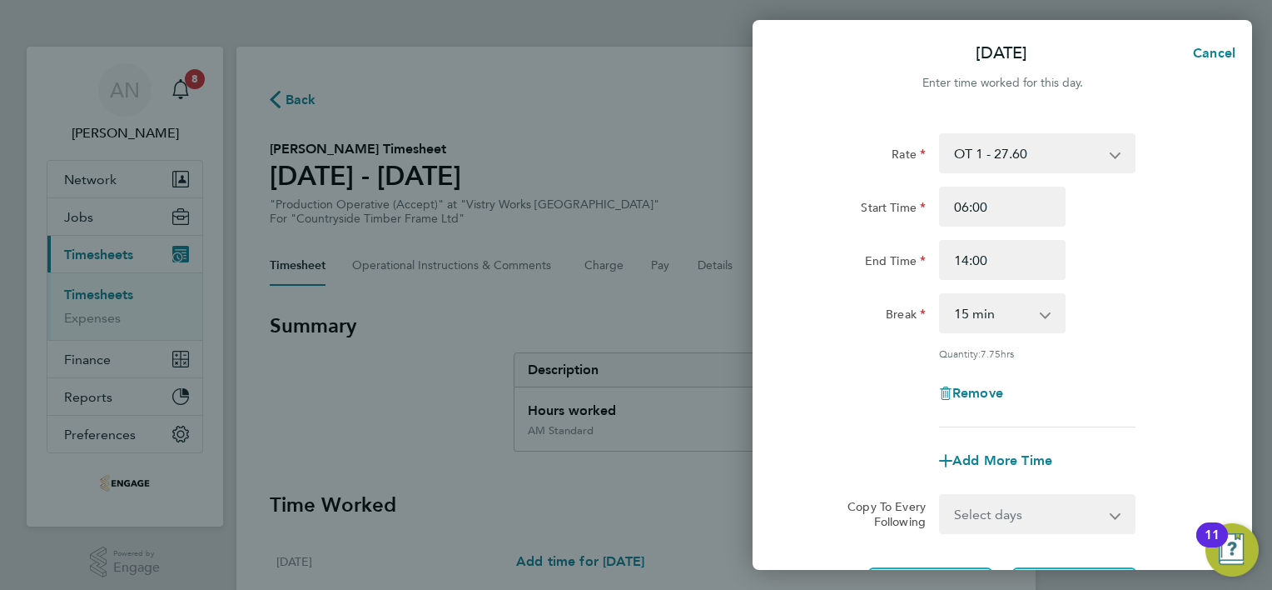
click at [988, 322] on select "0 min 15 min 30 min 45 min 60 min 75 min 90 min" at bounding box center [992, 313] width 103 height 37
click at [941, 295] on select "0 min 15 min 30 min 45 min 60 min 75 min 90 min" at bounding box center [992, 313] width 103 height 37
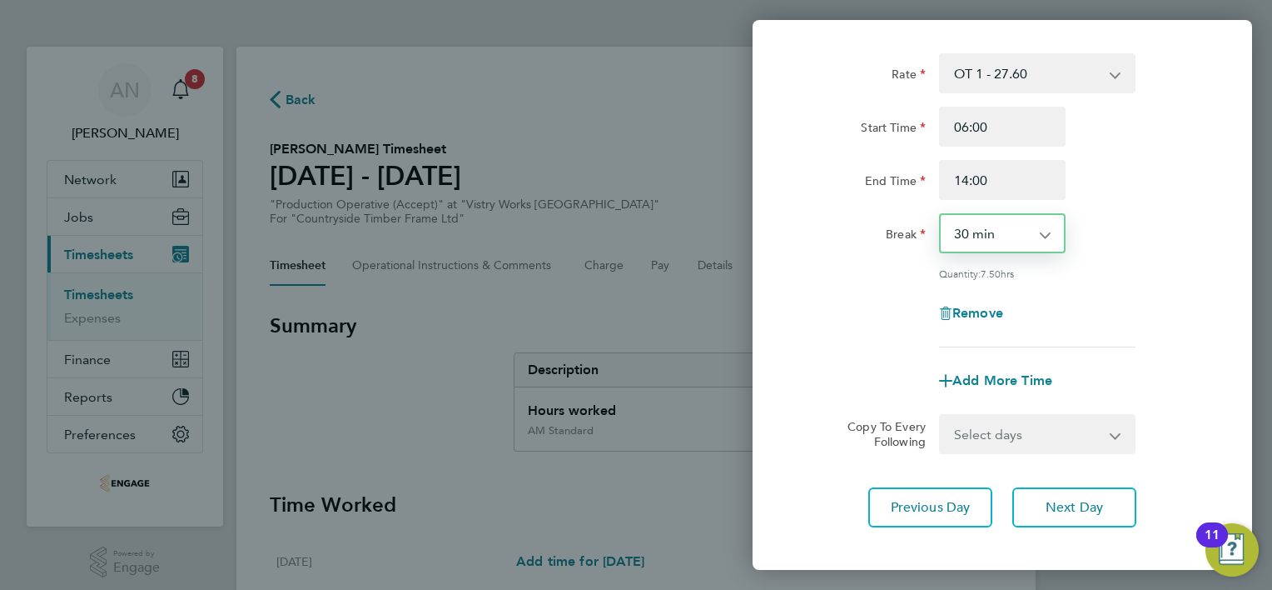
scroll to position [162, 0]
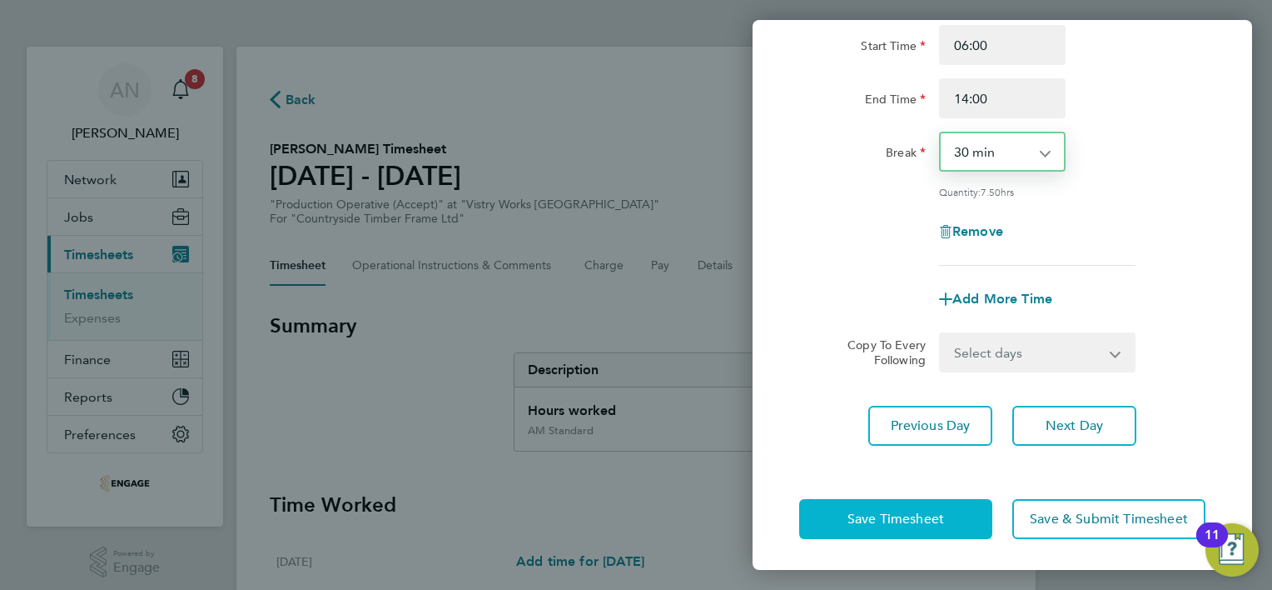
click at [908, 502] on button "Save Timesheet" at bounding box center [895, 519] width 193 height 40
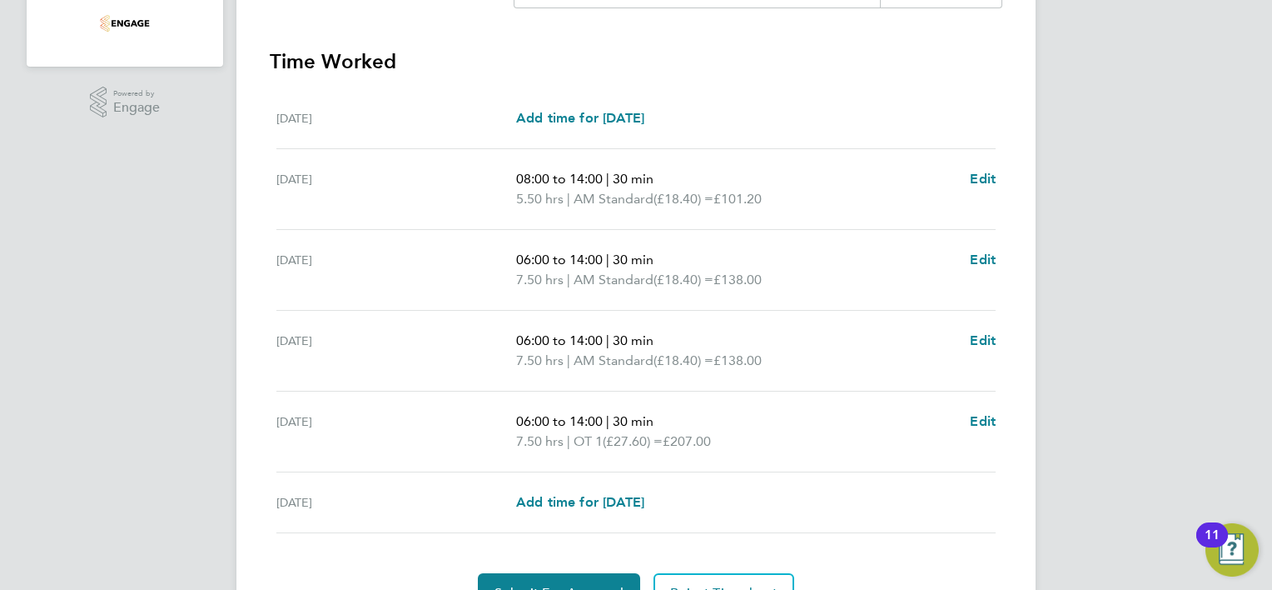
scroll to position [500, 0]
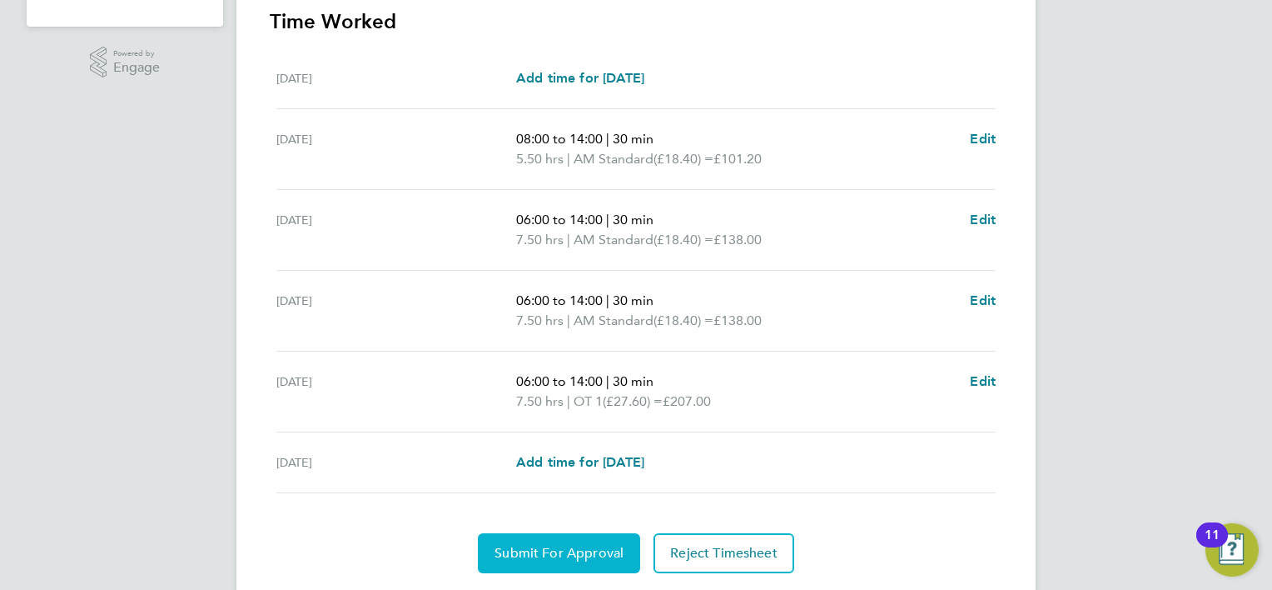
click at [559, 548] on span "Submit For Approval" at bounding box center [559, 553] width 129 height 17
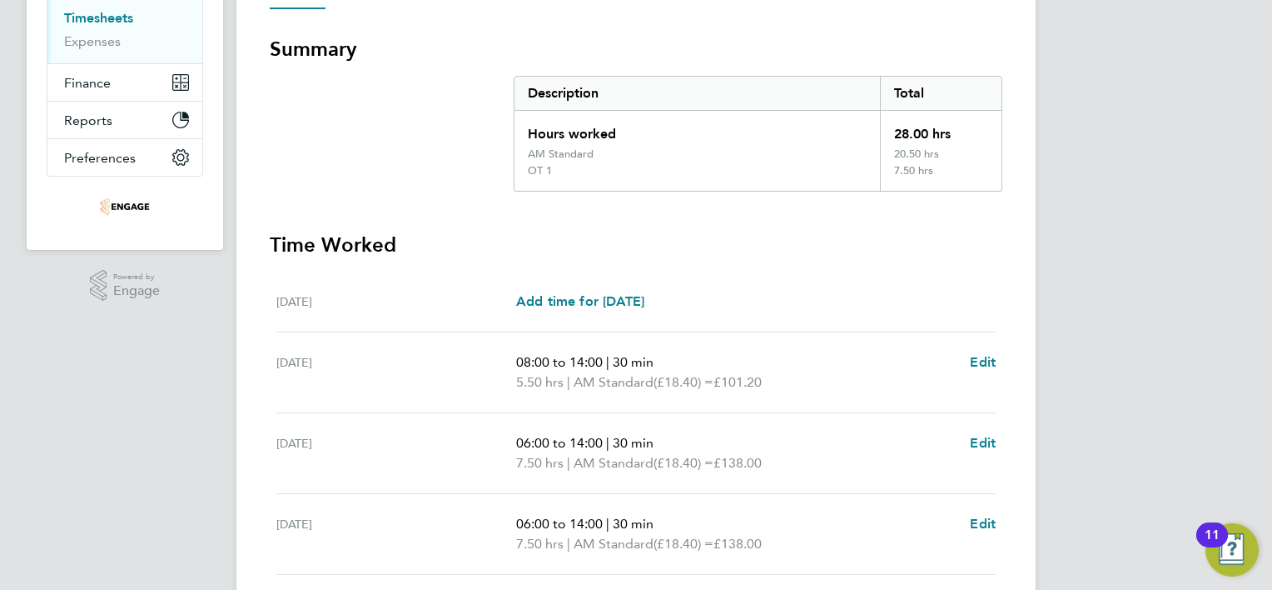
scroll to position [0, 0]
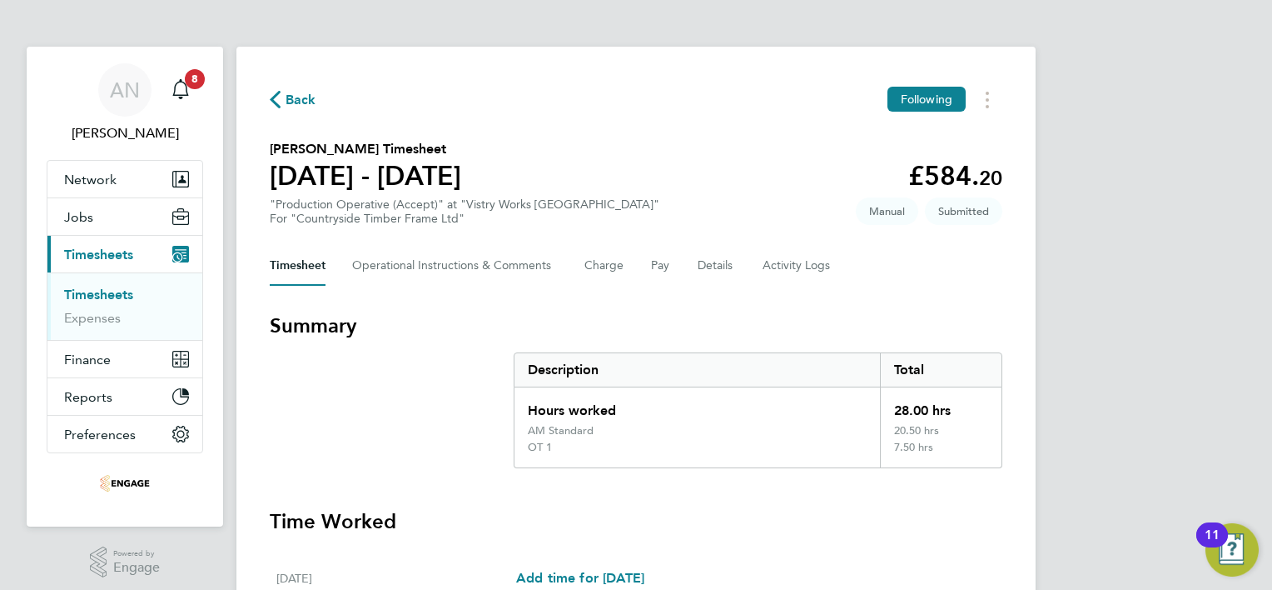
click at [310, 102] on span "Back" at bounding box center [301, 100] width 31 height 20
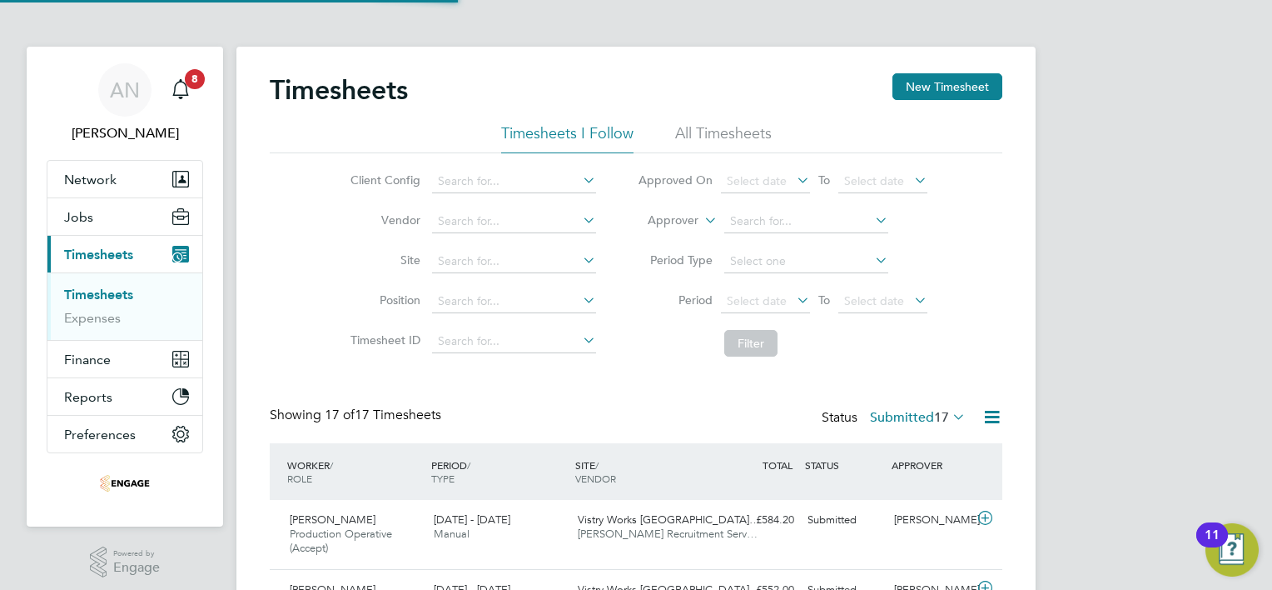
scroll to position [56, 145]
click at [918, 93] on button "New Timesheet" at bounding box center [948, 86] width 110 height 27
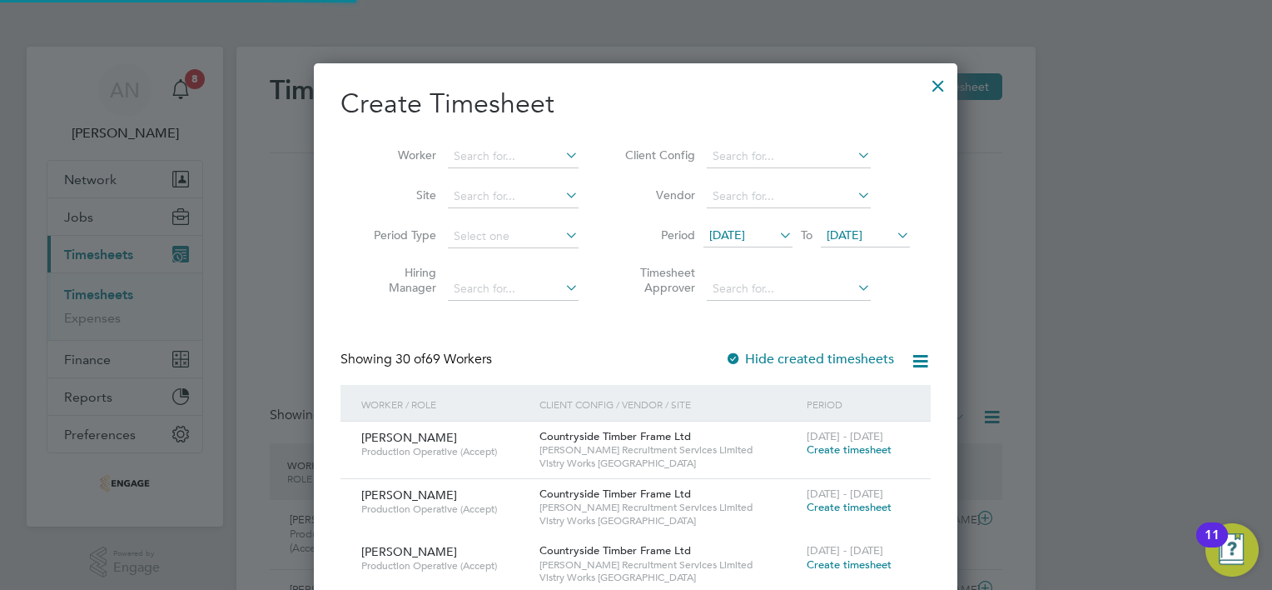
click at [527, 142] on li "Worker" at bounding box center [470, 157] width 259 height 40
click at [506, 159] on input at bounding box center [513, 156] width 131 height 23
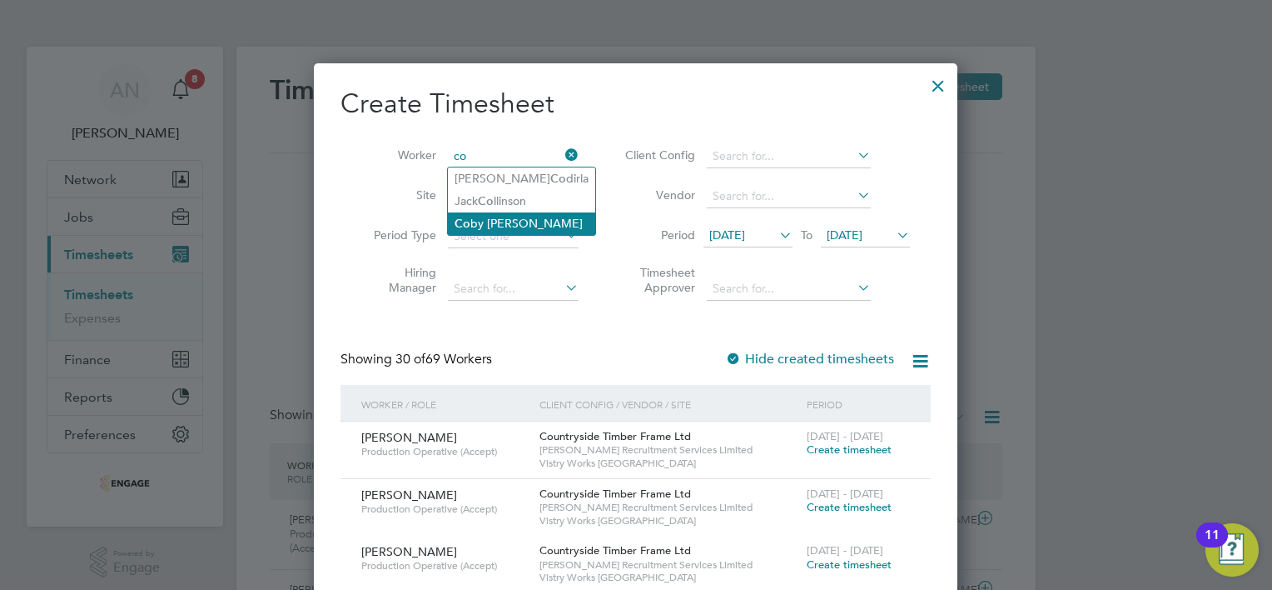
click at [505, 217] on li "Co by [PERSON_NAME]" at bounding box center [521, 223] width 147 height 22
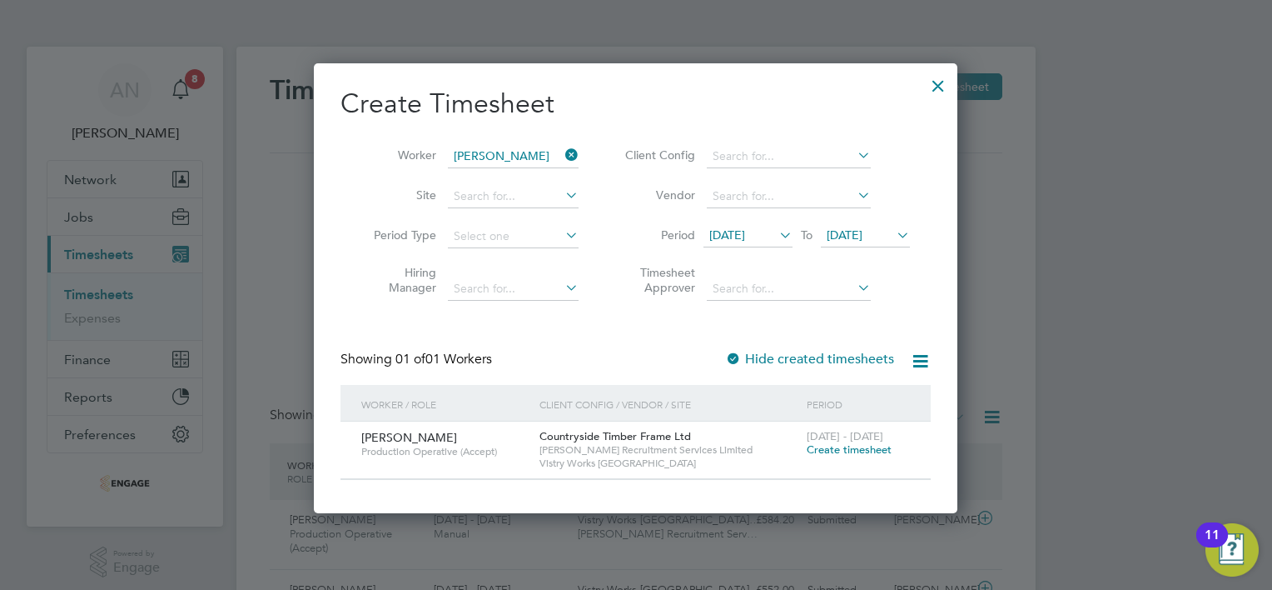
click at [814, 449] on span "Create timesheet" at bounding box center [849, 449] width 85 height 14
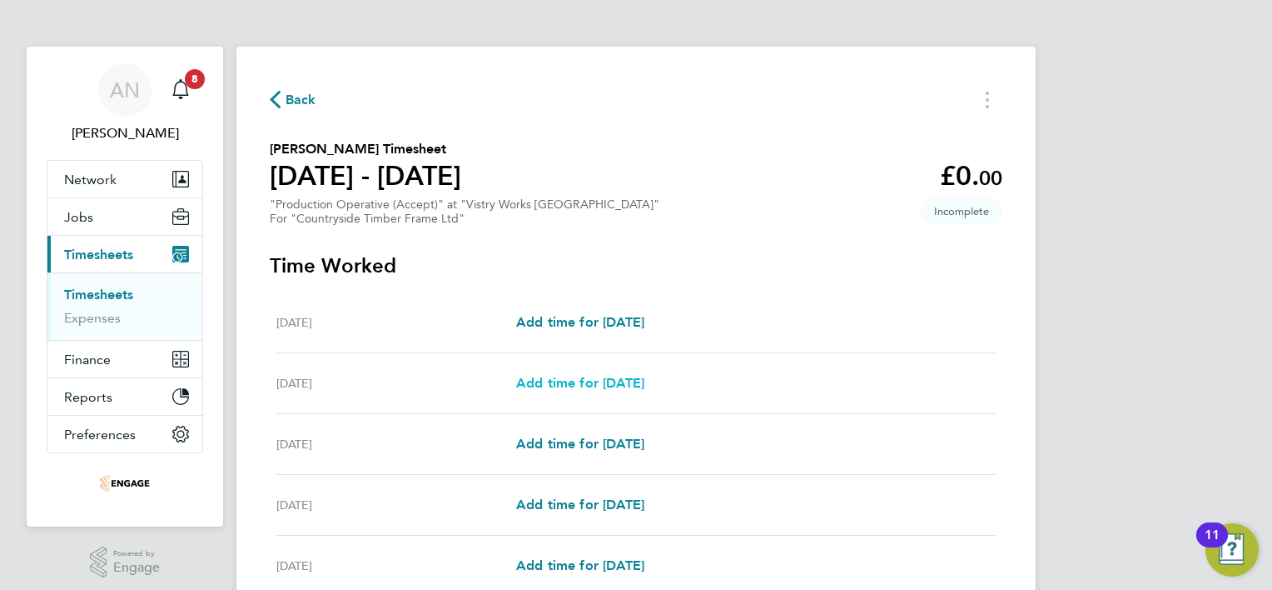
click at [539, 385] on span "Add time for [DATE]" at bounding box center [580, 383] width 128 height 16
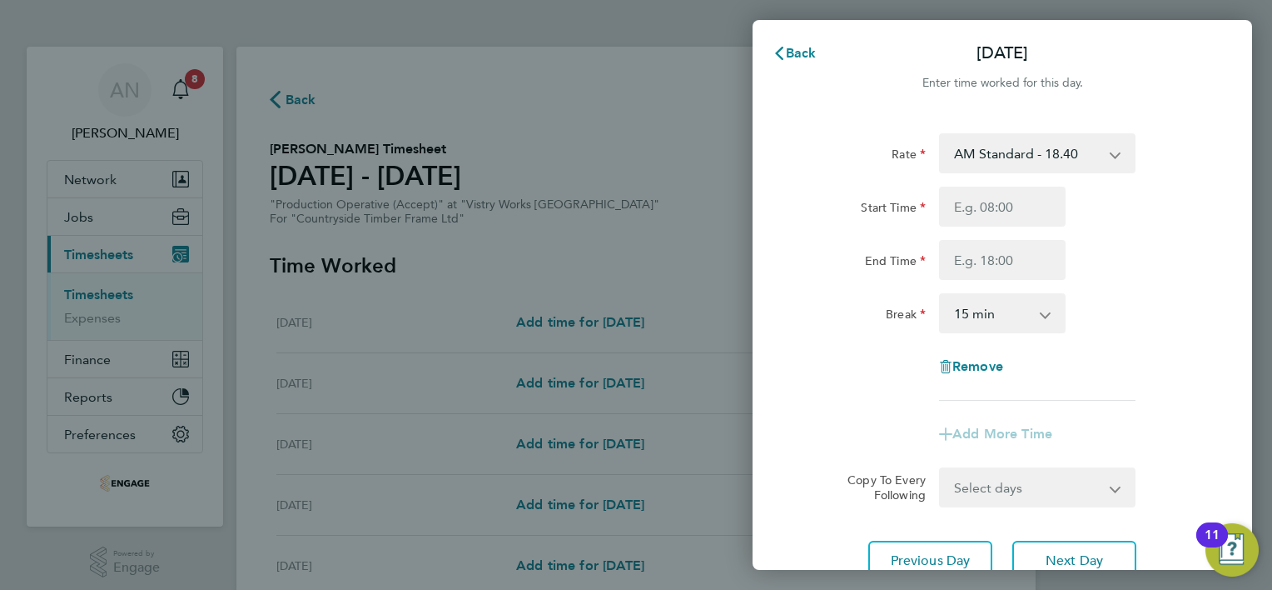
click at [1039, 157] on select "AM Standard - 18.40 PM Standard - 20.06 PM OT2 - 40.11 OT2 - 36.80 PM OT 1 - 30…" at bounding box center [1027, 153] width 173 height 37
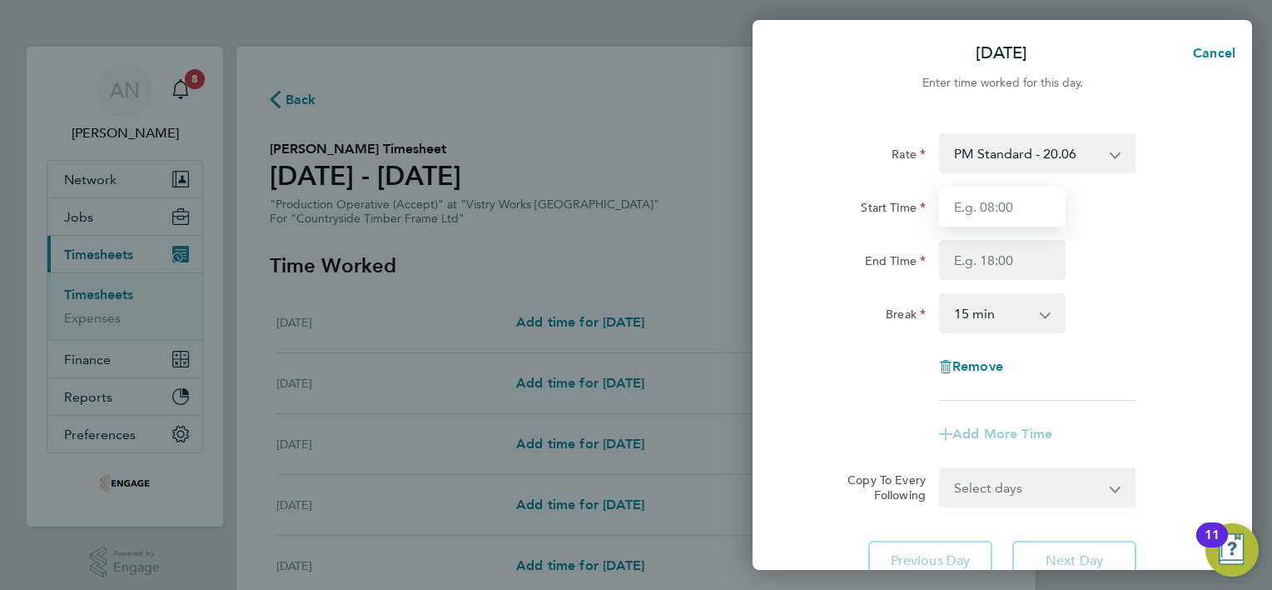
click at [995, 207] on input "Start Time" at bounding box center [1002, 207] width 127 height 40
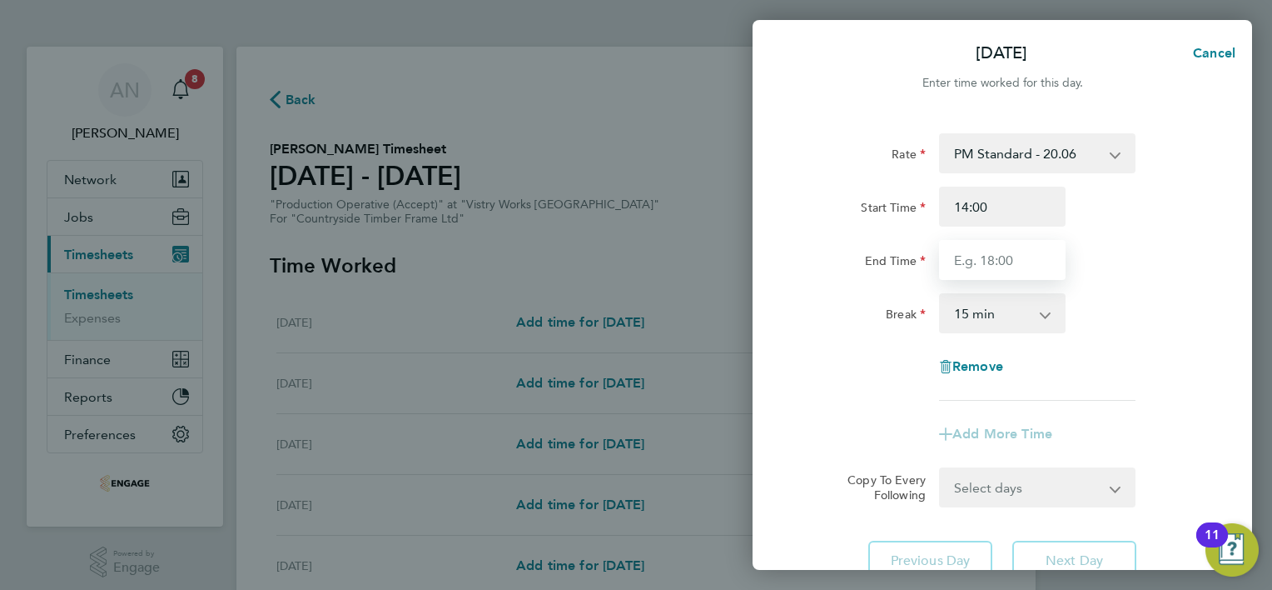
click at [980, 261] on input "End Time" at bounding box center [1002, 260] width 127 height 40
drag, startPoint x: 983, startPoint y: 318, endPoint x: 983, endPoint y: 333, distance: 15.0
click at [983, 320] on select "0 min 15 min 30 min 45 min 60 min 75 min 90 min" at bounding box center [992, 313] width 103 height 37
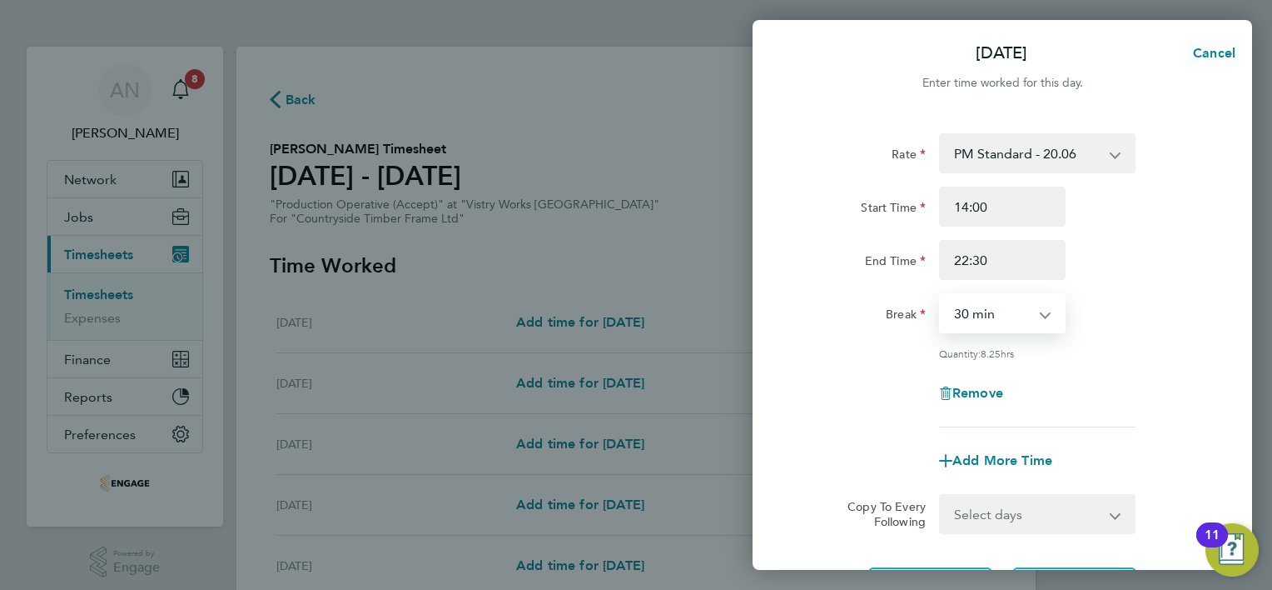
click at [941, 295] on select "0 min 15 min 30 min 45 min 60 min 75 min 90 min" at bounding box center [992, 313] width 103 height 37
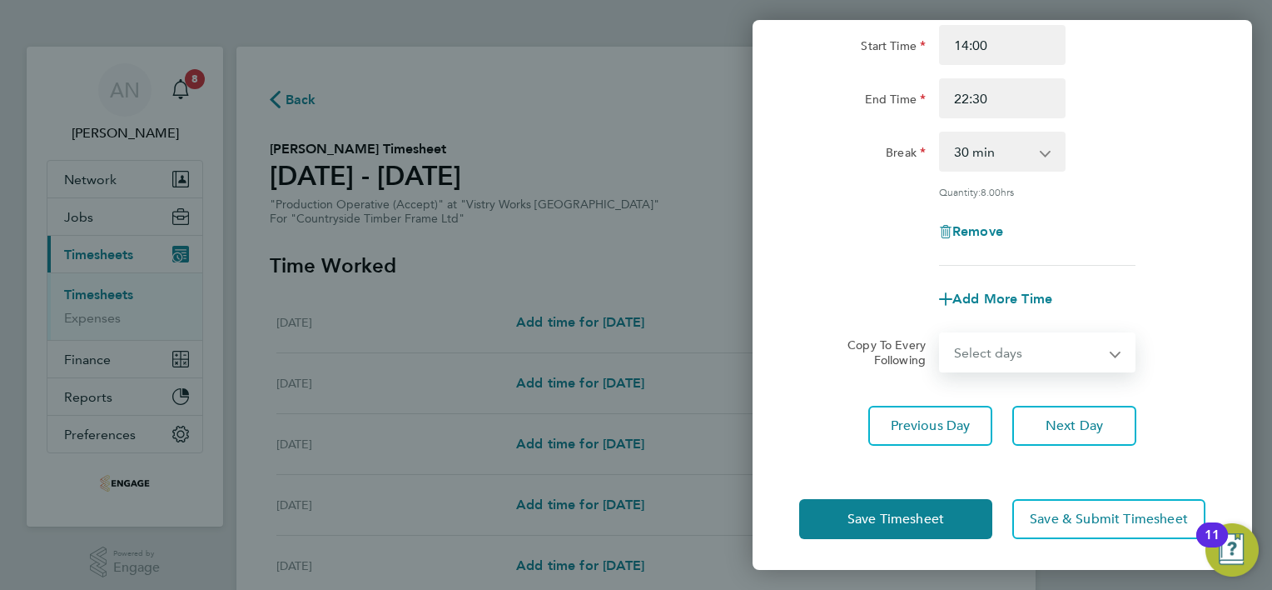
drag, startPoint x: 999, startPoint y: 354, endPoint x: 995, endPoint y: 368, distance: 14.8
click at [999, 354] on select "Select days Day Weekday (Mon-Fri) Weekend (Sat-Sun) [DATE] [DATE] [DATE] [DATE]…" at bounding box center [1028, 352] width 175 height 37
click at [941, 334] on select "Select days Day Weekday (Mon-Fri) Weekend (Sat-Sun) [DATE] [DATE] [DATE] [DATE]…" at bounding box center [1028, 352] width 175 height 37
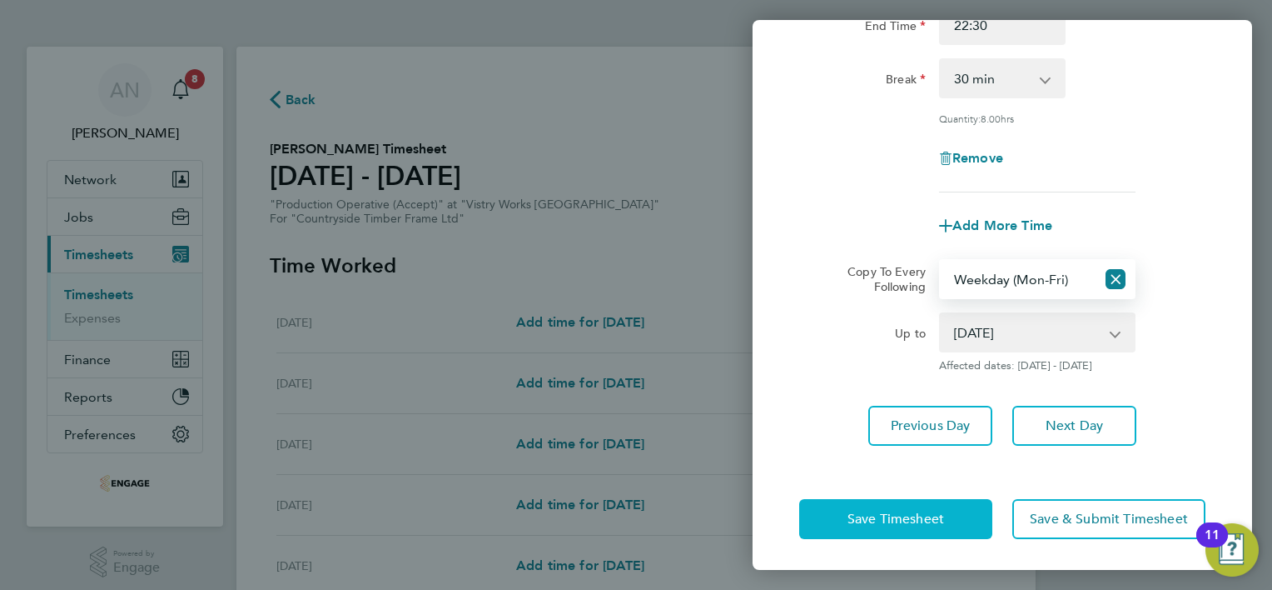
click at [920, 519] on span "Save Timesheet" at bounding box center [896, 518] width 97 height 17
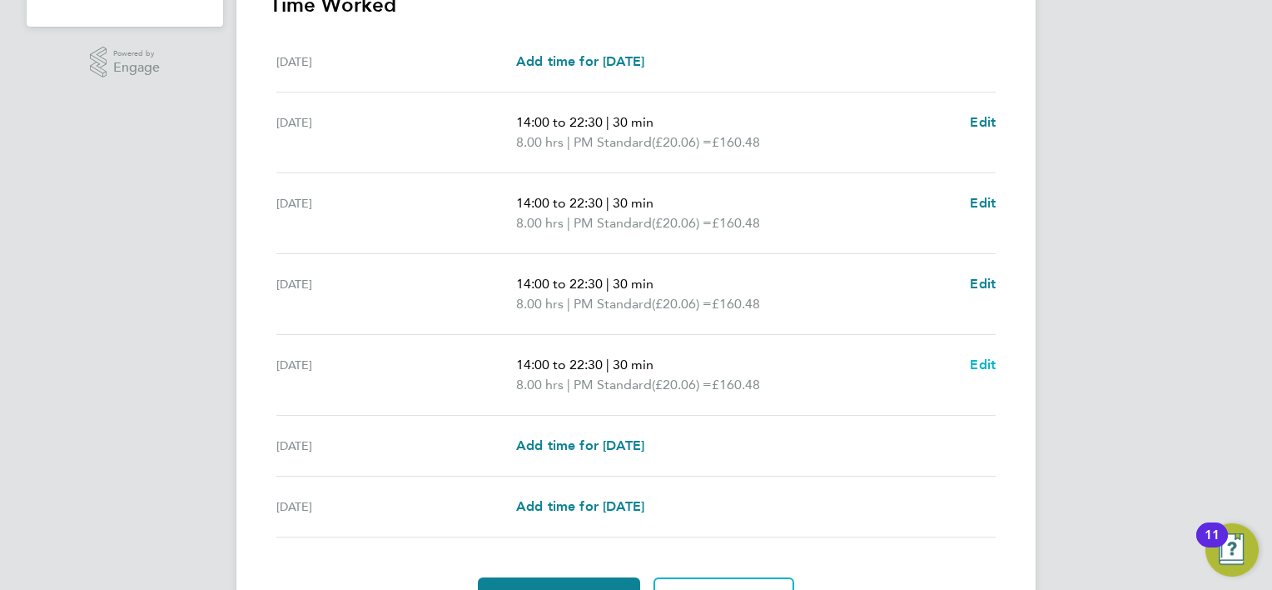
click at [982, 363] on span "Edit" at bounding box center [983, 364] width 26 height 16
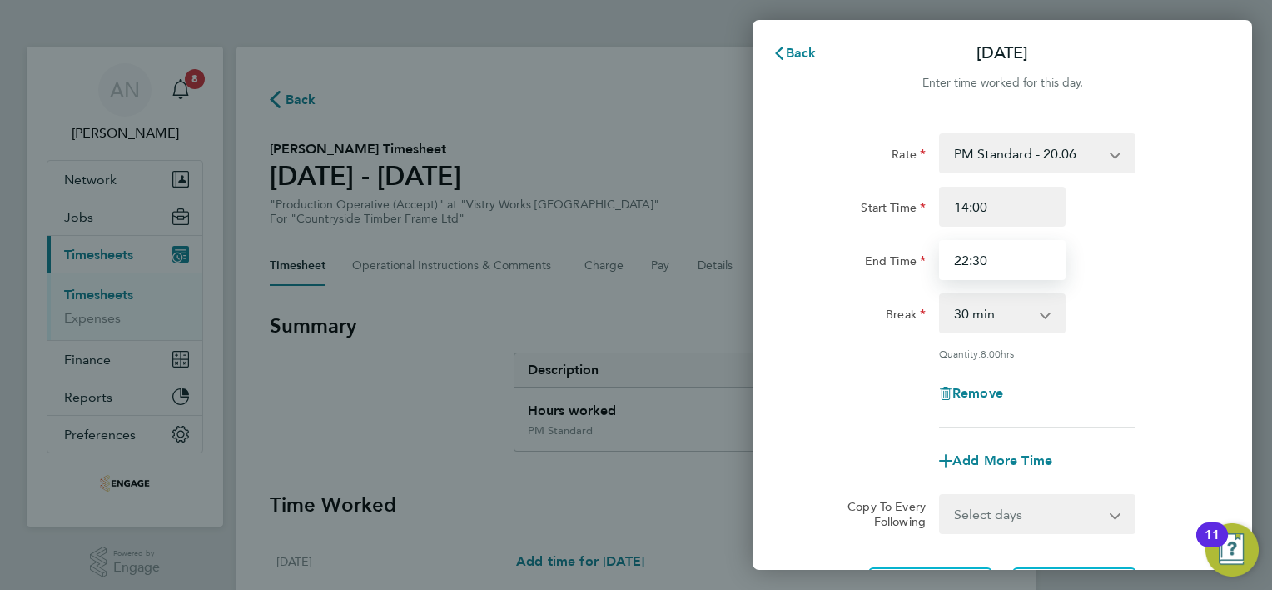
drag, startPoint x: 989, startPoint y: 260, endPoint x: 1083, endPoint y: 283, distance: 96.1
click at [990, 260] on input "22:30" at bounding box center [1002, 260] width 127 height 40
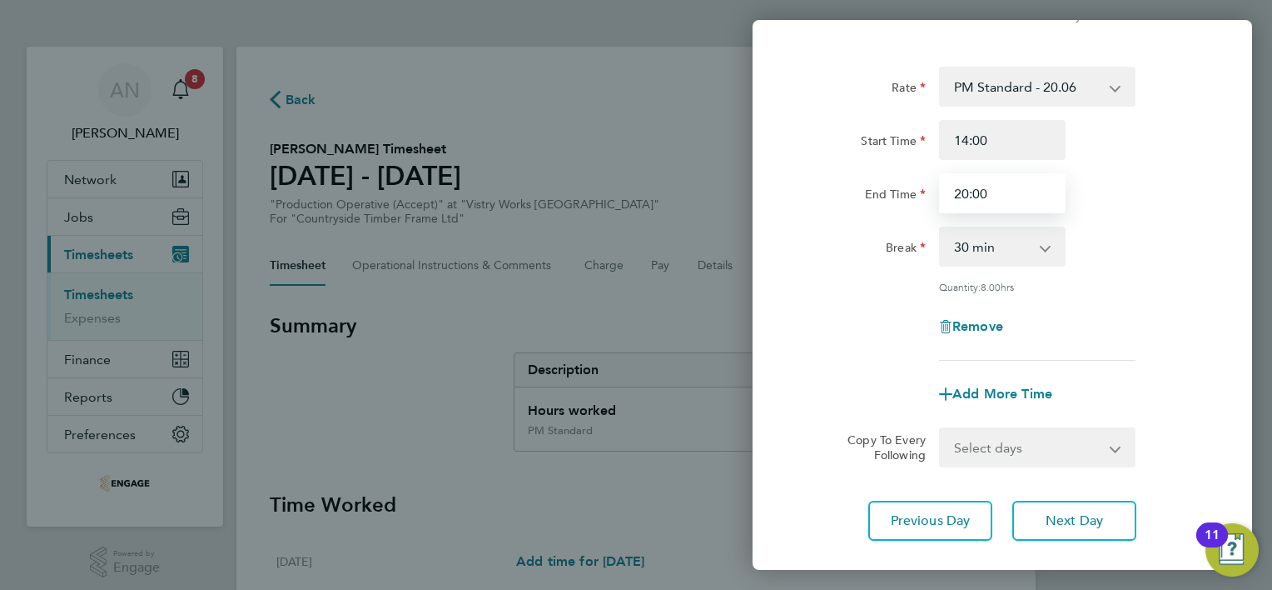
scroll to position [162, 0]
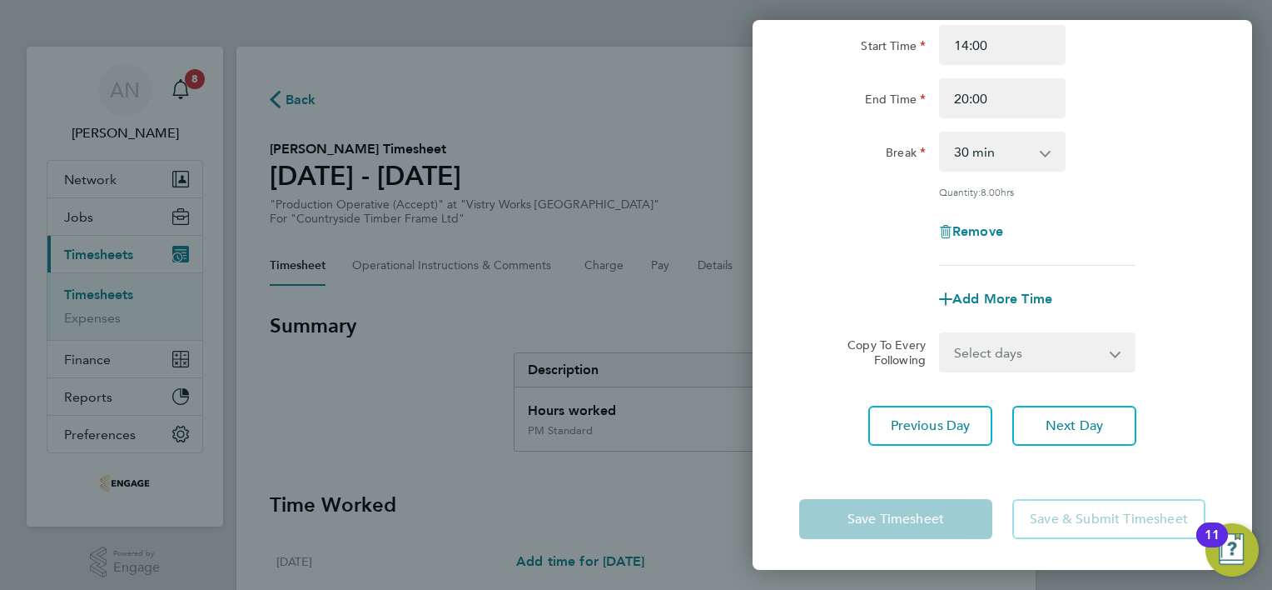
click at [986, 147] on select "0 min 15 min 30 min 45 min 60 min 75 min 90 min" at bounding box center [992, 151] width 103 height 37
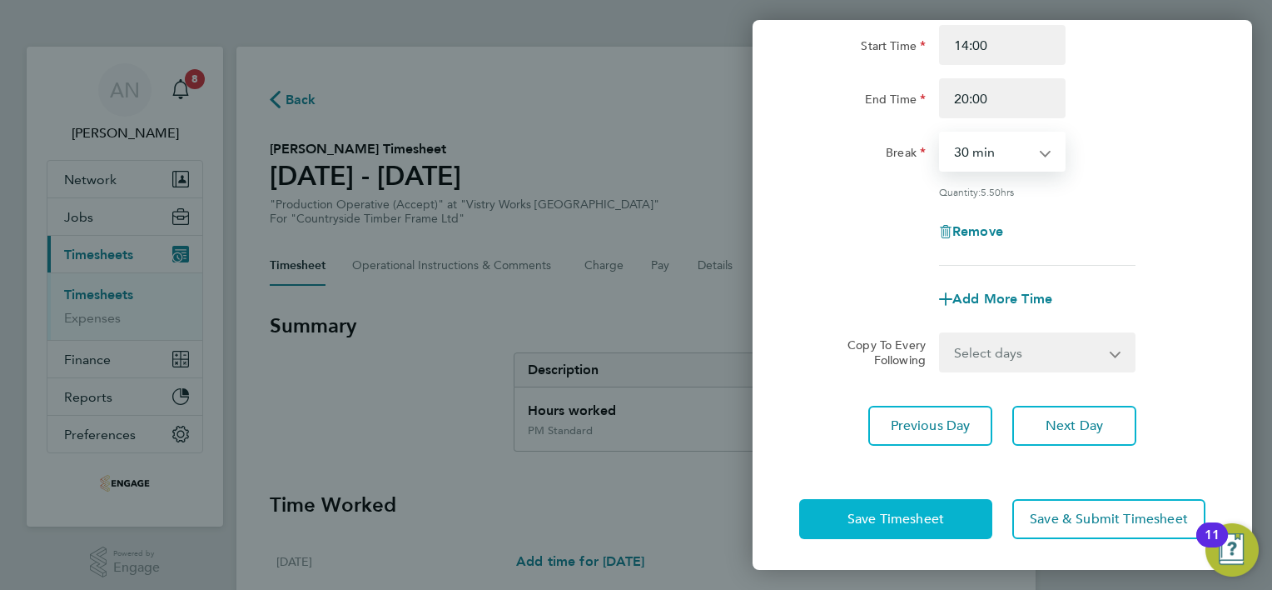
click at [951, 516] on button "Save Timesheet" at bounding box center [895, 519] width 193 height 40
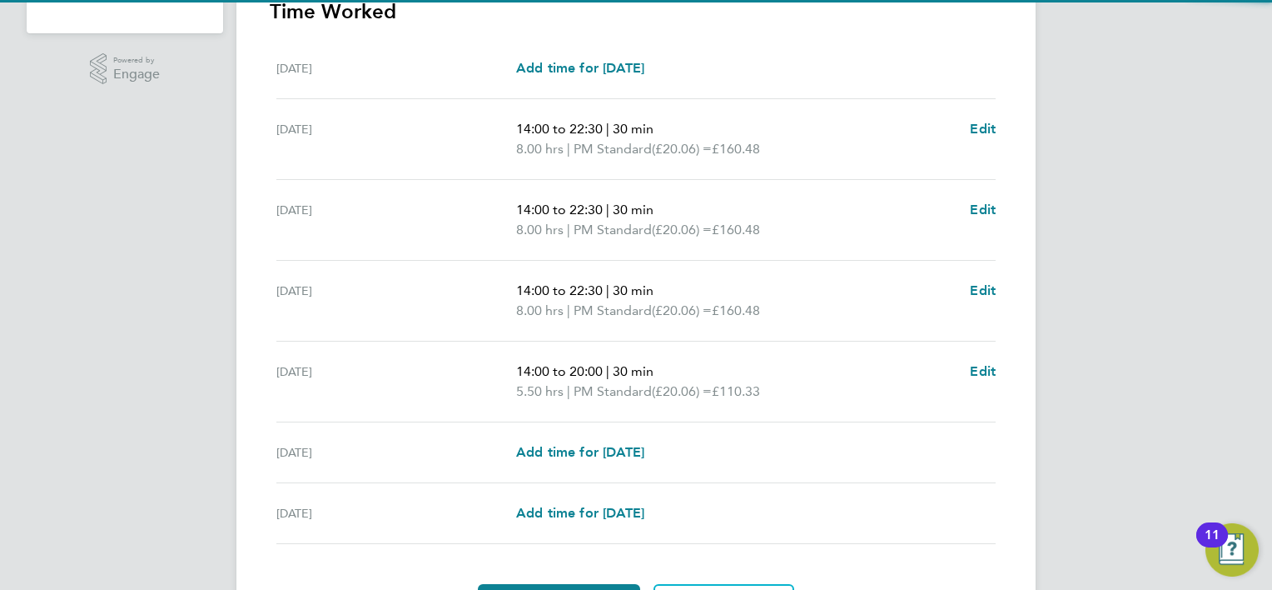
scroll to position [500, 0]
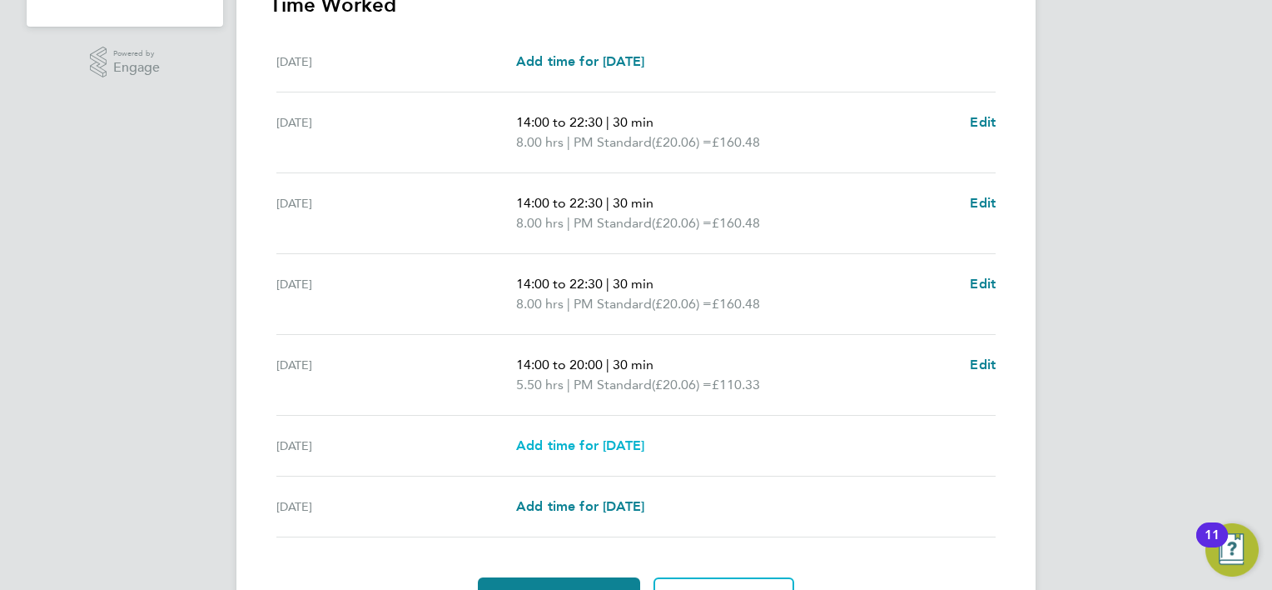
click at [629, 438] on span "Add time for [DATE]" at bounding box center [580, 445] width 128 height 16
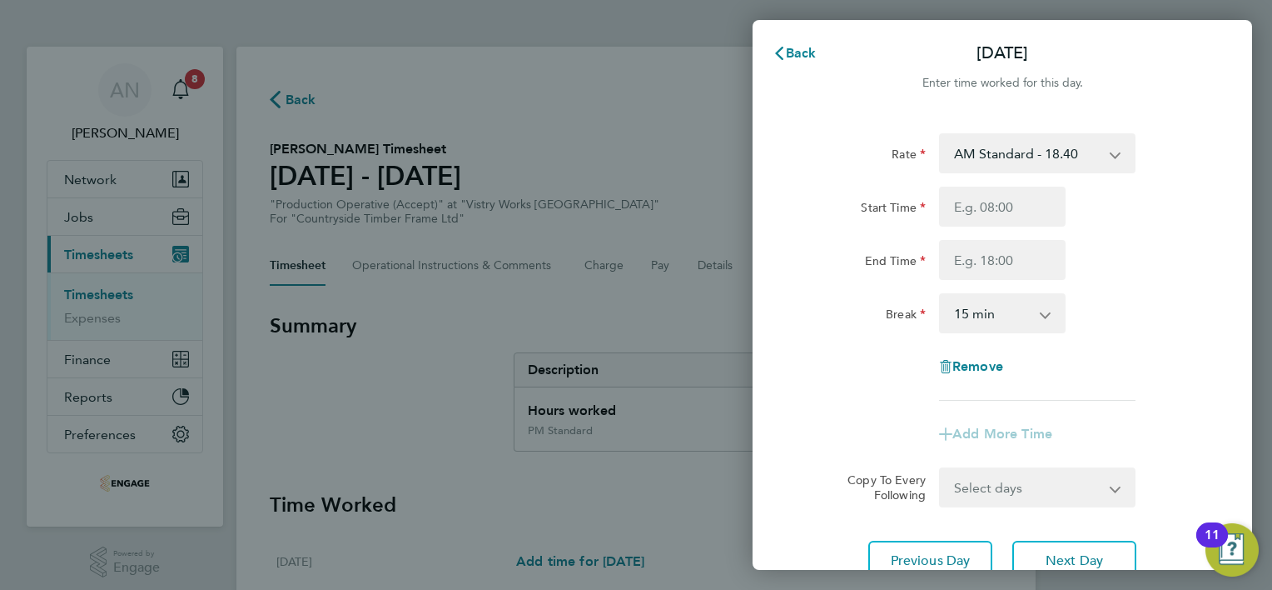
click at [1029, 157] on select "AM Standard - 18.40 PM Standard - 20.06 PM OT2 - 40.11 OT2 - 36.80 PM OT 1 - 30…" at bounding box center [1027, 153] width 173 height 37
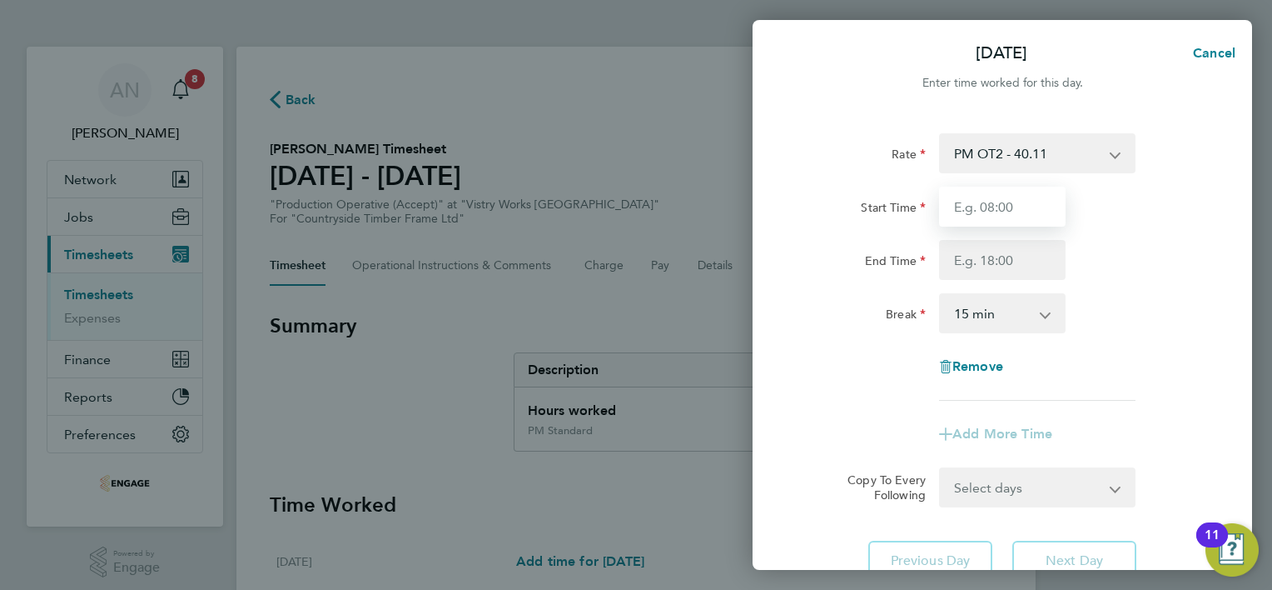
click at [1003, 216] on input "Start Time" at bounding box center [1002, 207] width 127 height 40
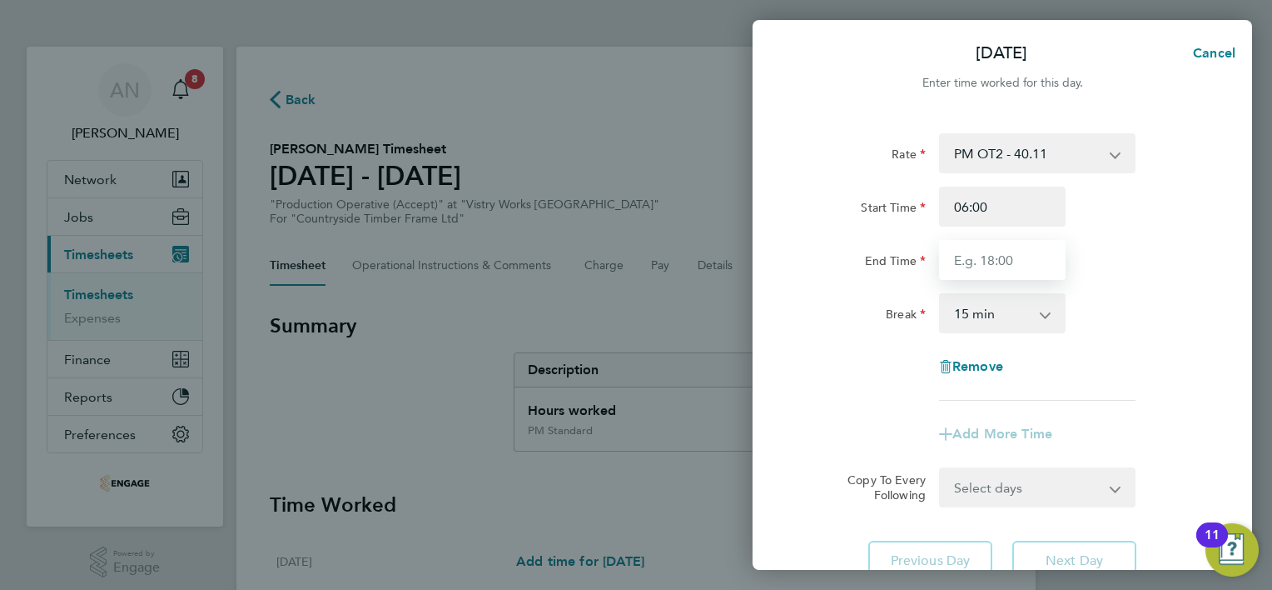
click at [993, 251] on input "End Time" at bounding box center [1002, 260] width 127 height 40
click at [986, 310] on select "0 min 15 min 30 min 45 min 60 min 75 min 90 min" at bounding box center [992, 313] width 103 height 37
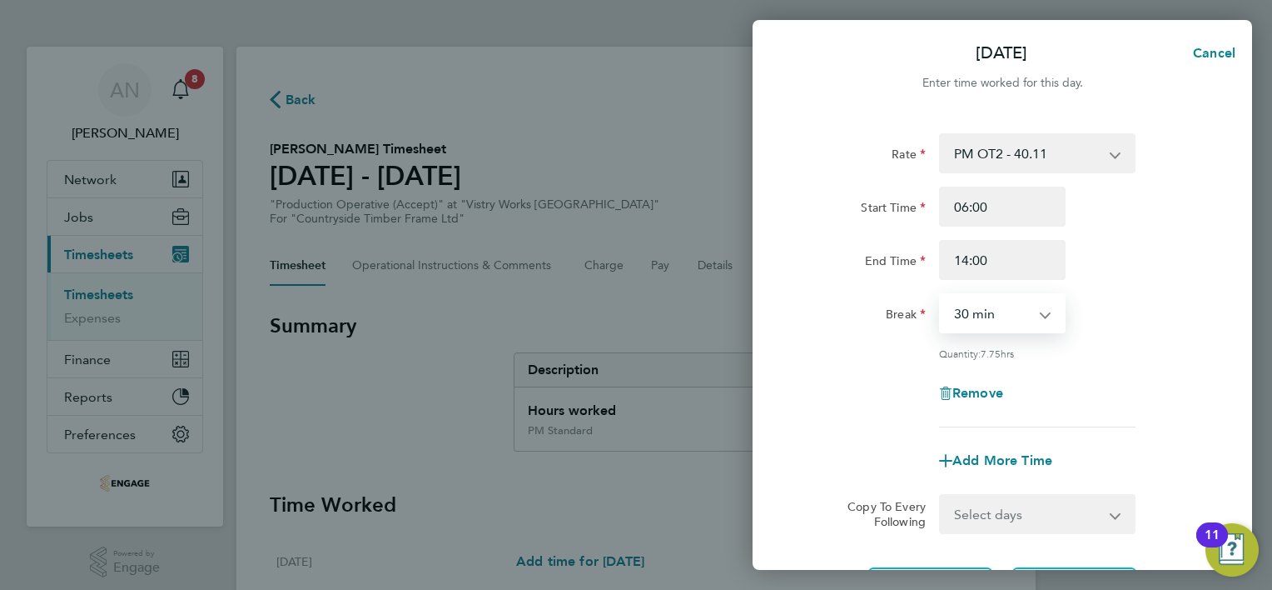
click at [941, 295] on select "0 min 15 min 30 min 45 min 60 min 75 min 90 min" at bounding box center [992, 313] width 103 height 37
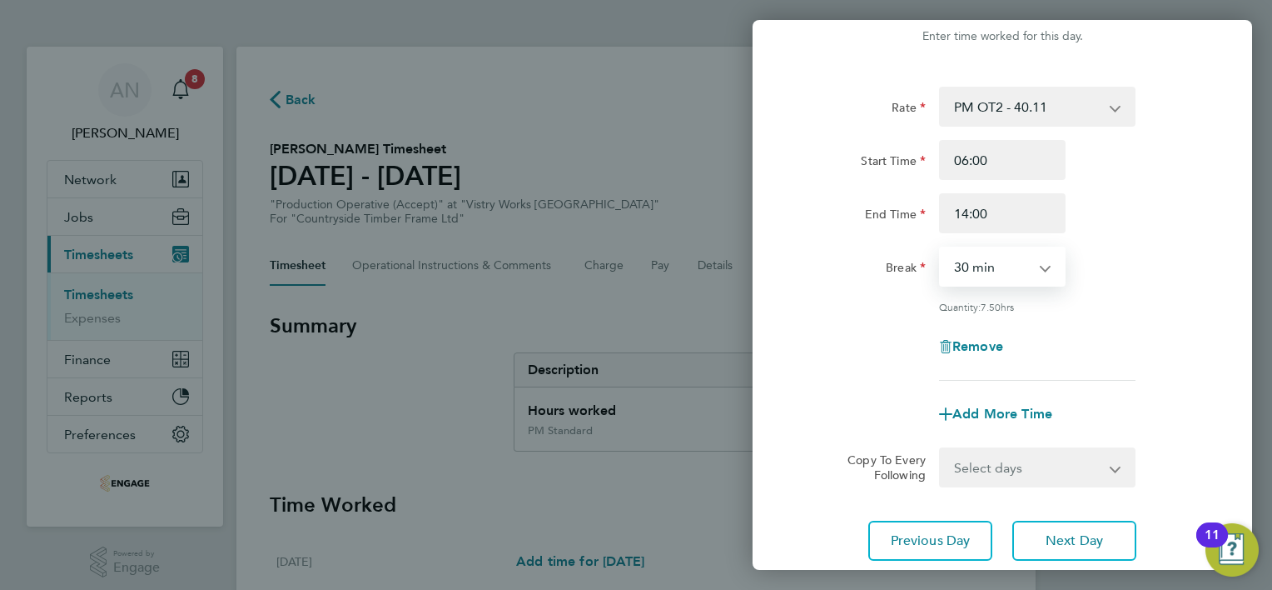
scroll to position [162, 0]
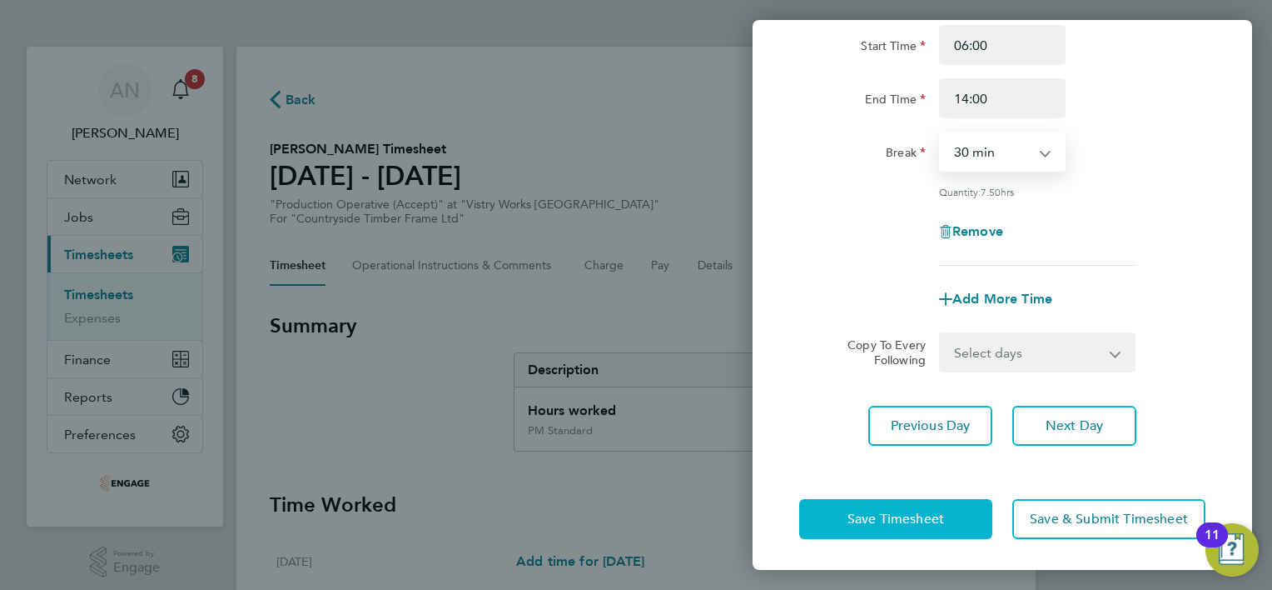
click at [928, 510] on span "Save Timesheet" at bounding box center [896, 518] width 97 height 17
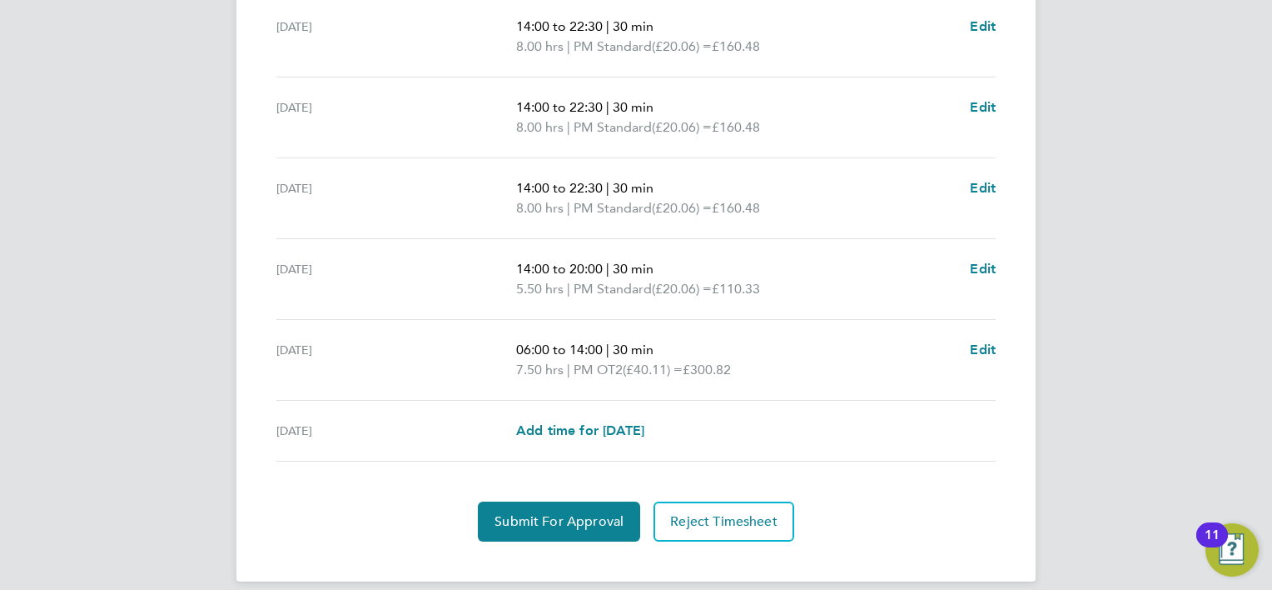
scroll to position [628, 0]
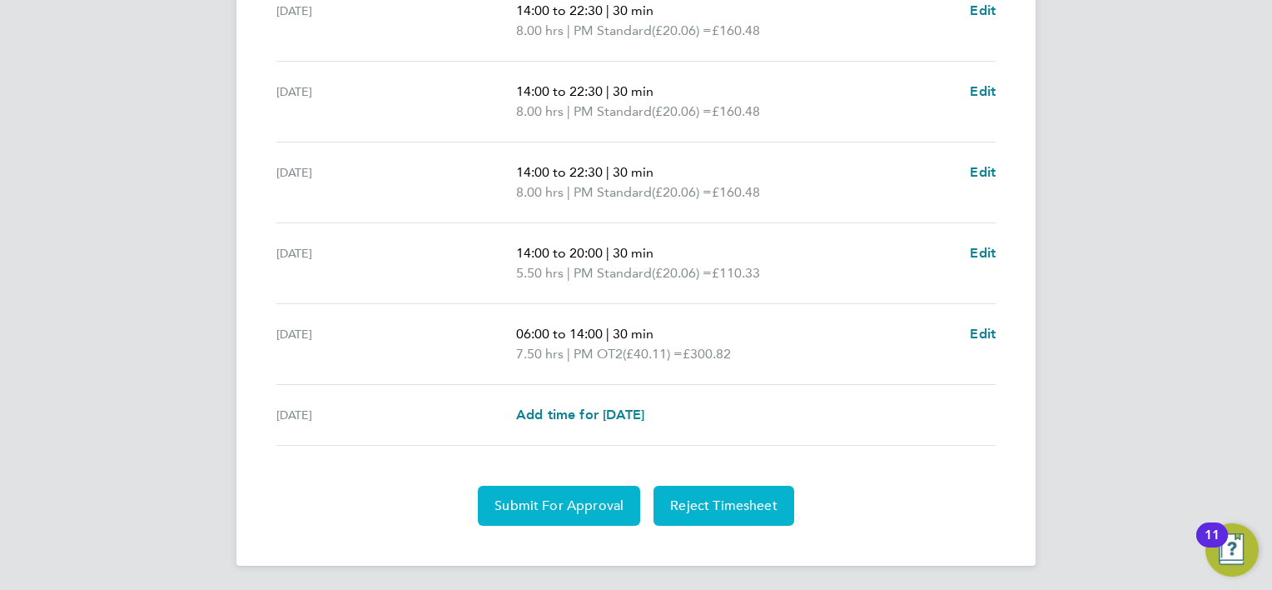
click at [573, 497] on span "Submit For Approval" at bounding box center [559, 505] width 129 height 17
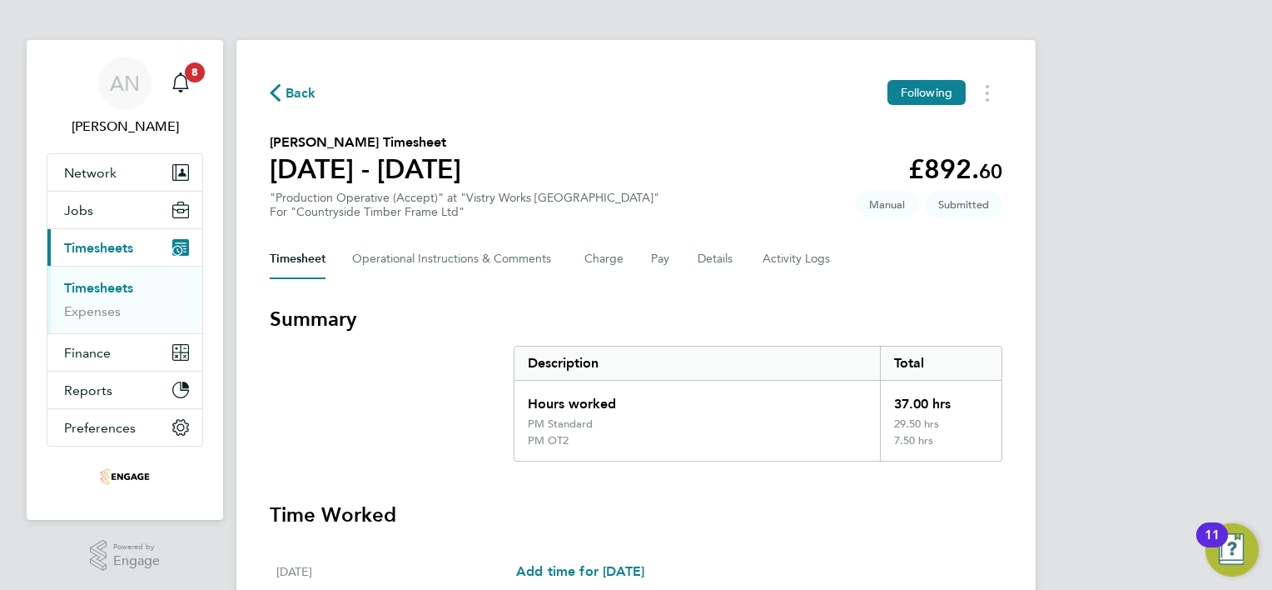
scroll to position [0, 0]
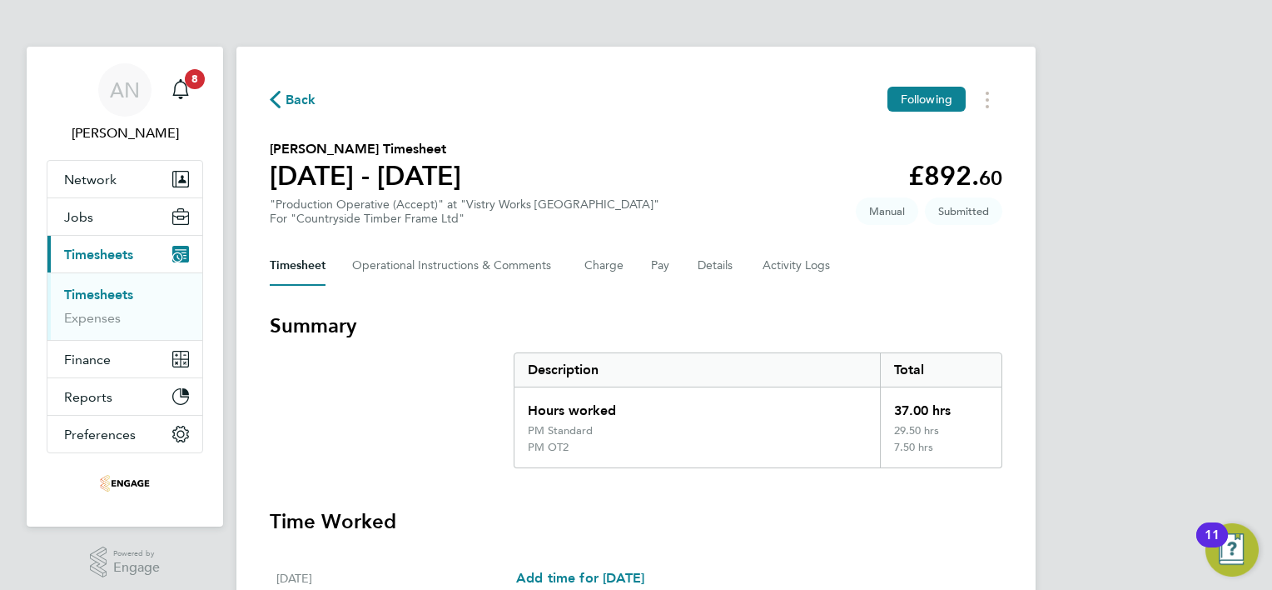
click at [293, 100] on span "Back" at bounding box center [301, 100] width 31 height 20
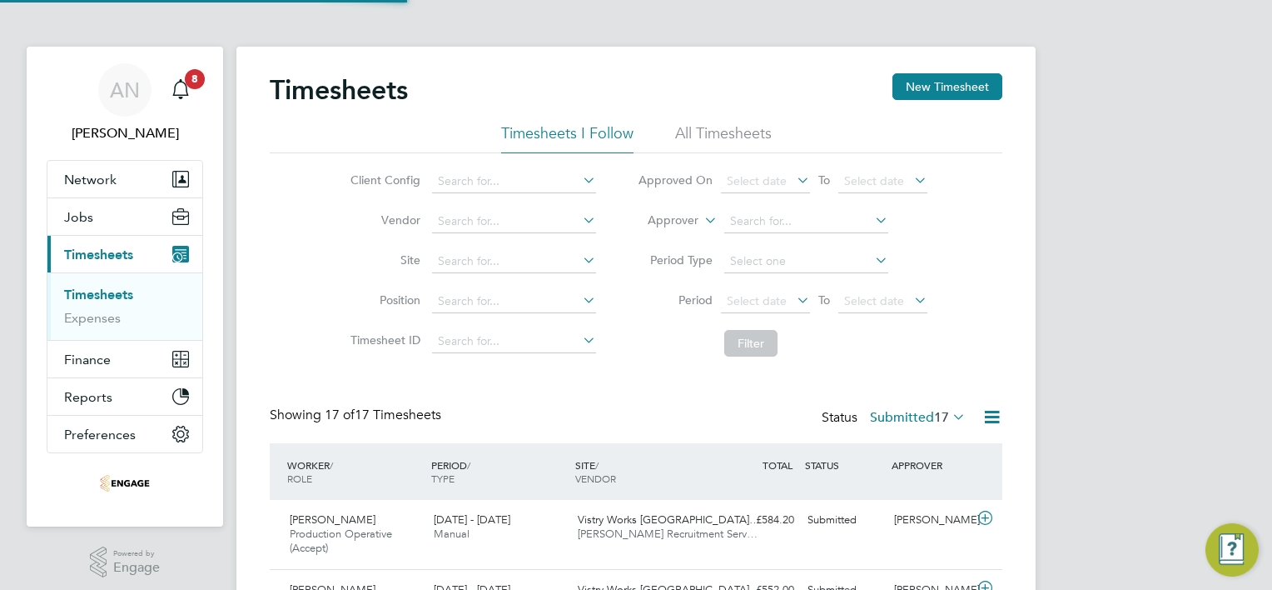
scroll to position [56, 145]
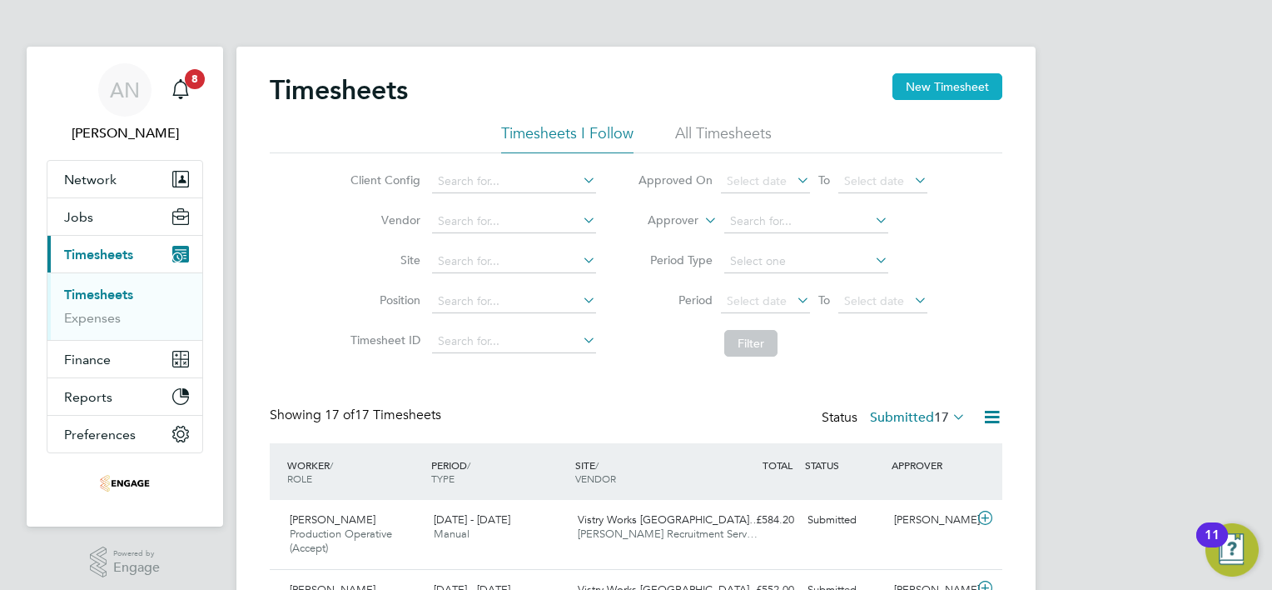
click at [928, 94] on button "New Timesheet" at bounding box center [948, 86] width 110 height 27
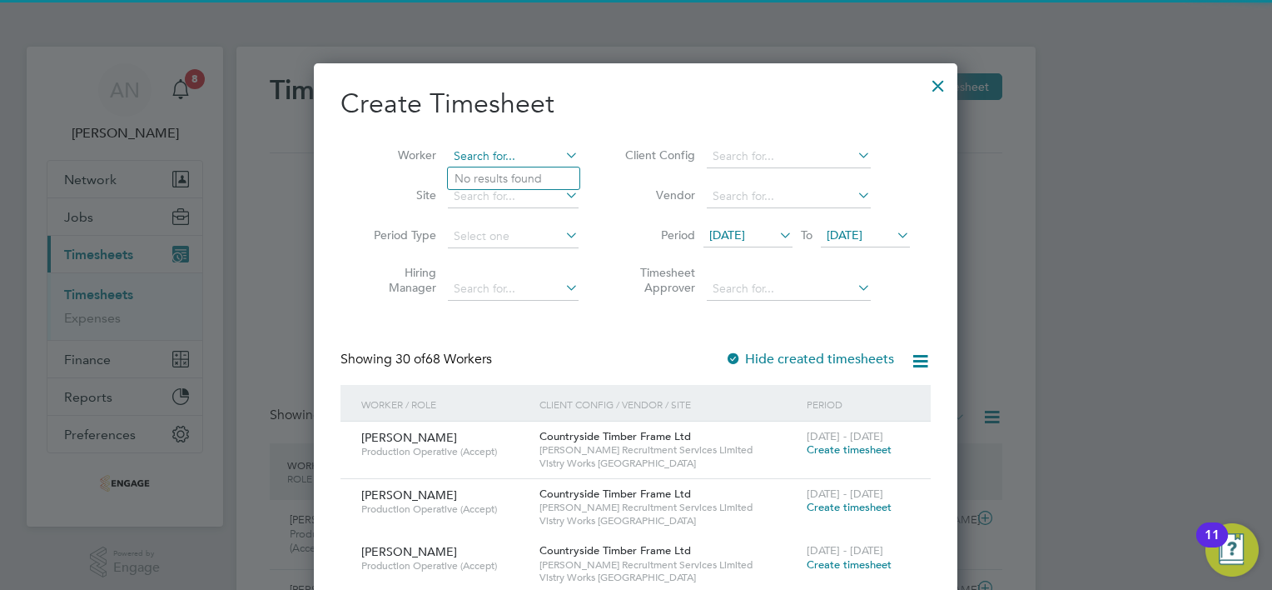
click at [492, 162] on input at bounding box center [513, 156] width 131 height 23
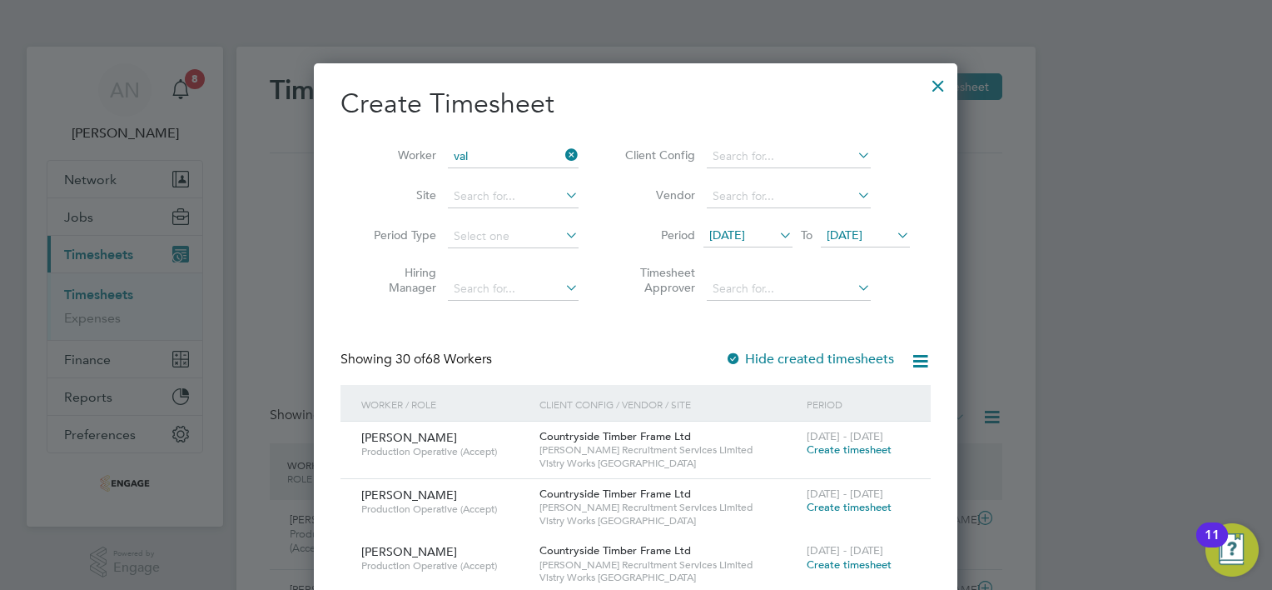
click at [487, 198] on li "[PERSON_NAME] [PERSON_NAME]" at bounding box center [561, 201] width 226 height 22
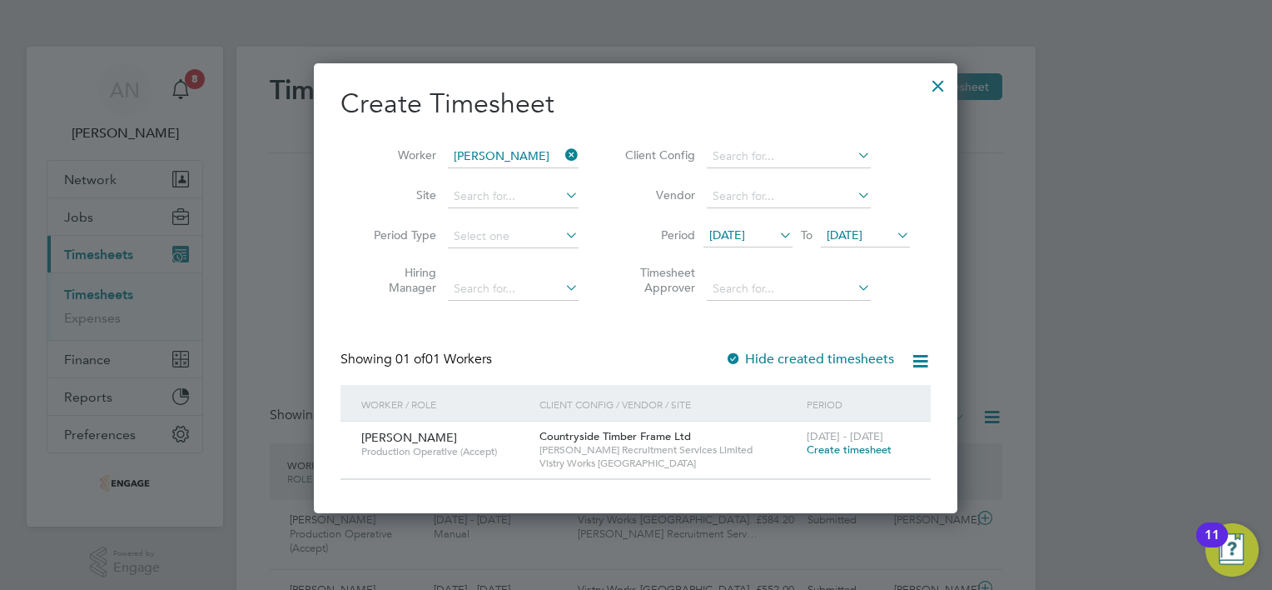
click at [819, 448] on span "Create timesheet" at bounding box center [849, 449] width 85 height 14
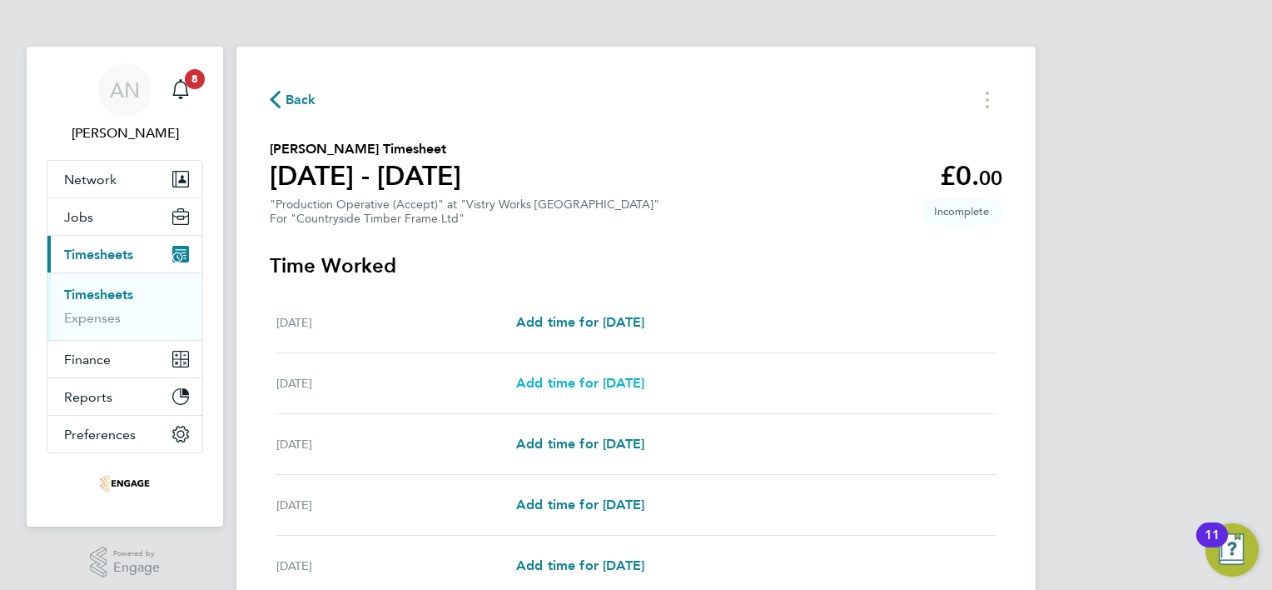
click at [629, 383] on span "Add time for [DATE]" at bounding box center [580, 383] width 128 height 16
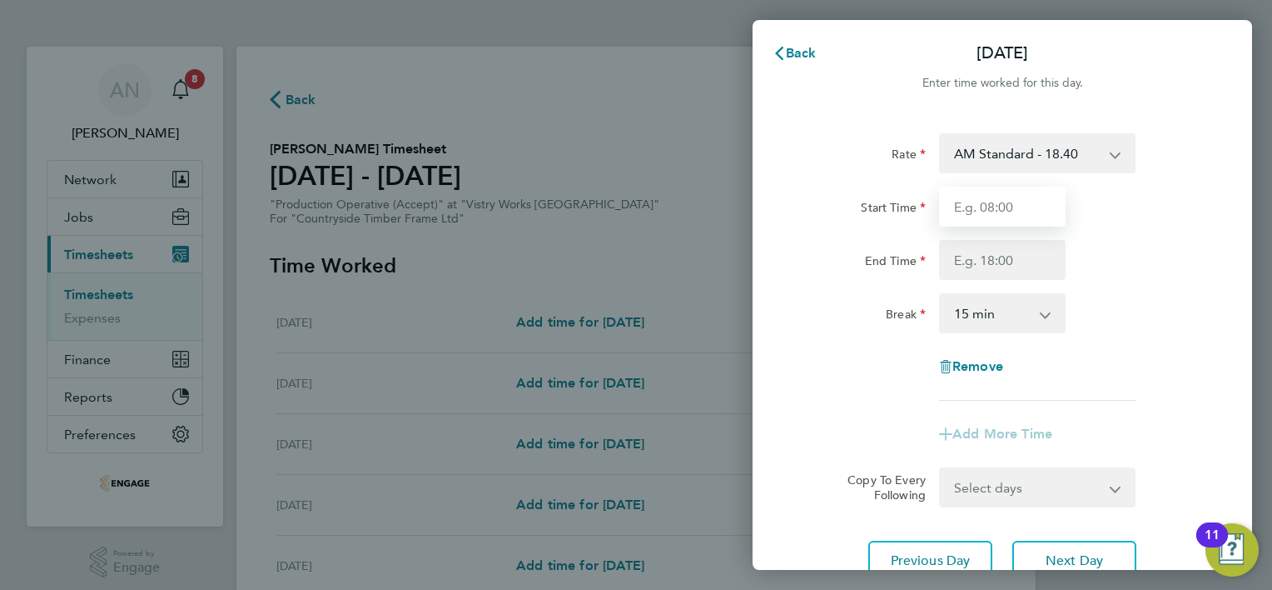
click at [978, 207] on input "Start Time" at bounding box center [1002, 207] width 127 height 40
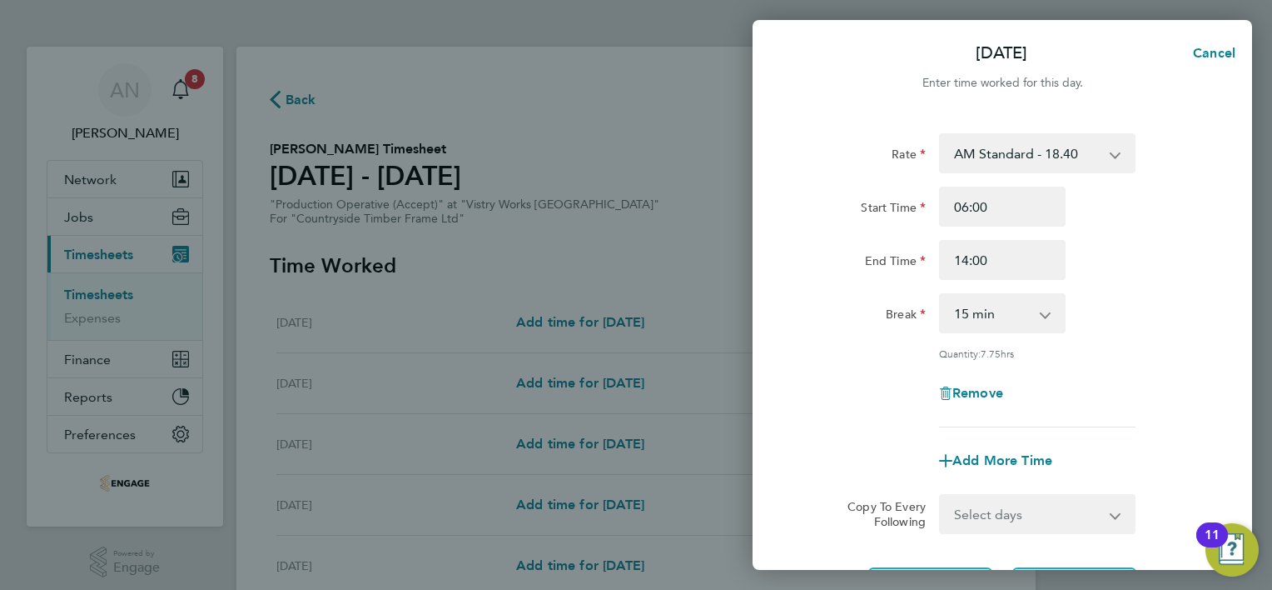
click at [988, 314] on select "0 min 15 min 30 min 45 min 60 min 75 min 90 min" at bounding box center [992, 313] width 103 height 37
select select "30"
click at [941, 295] on select "0 min 15 min 30 min 45 min 60 min 75 min 90 min" at bounding box center [992, 313] width 103 height 37
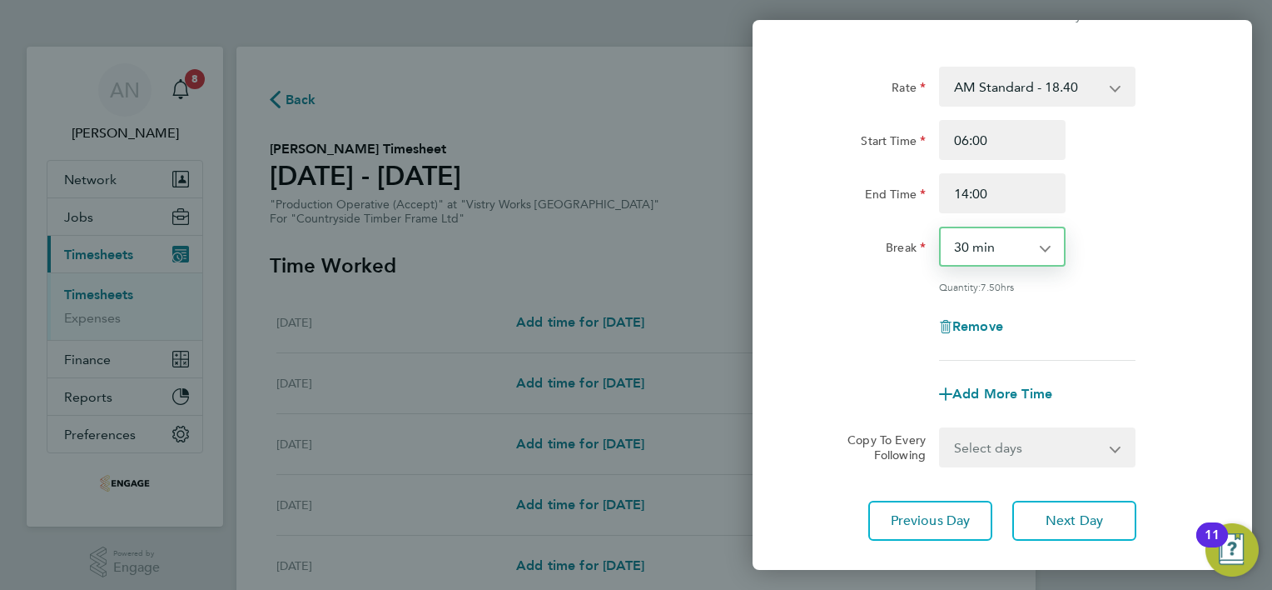
scroll to position [162, 0]
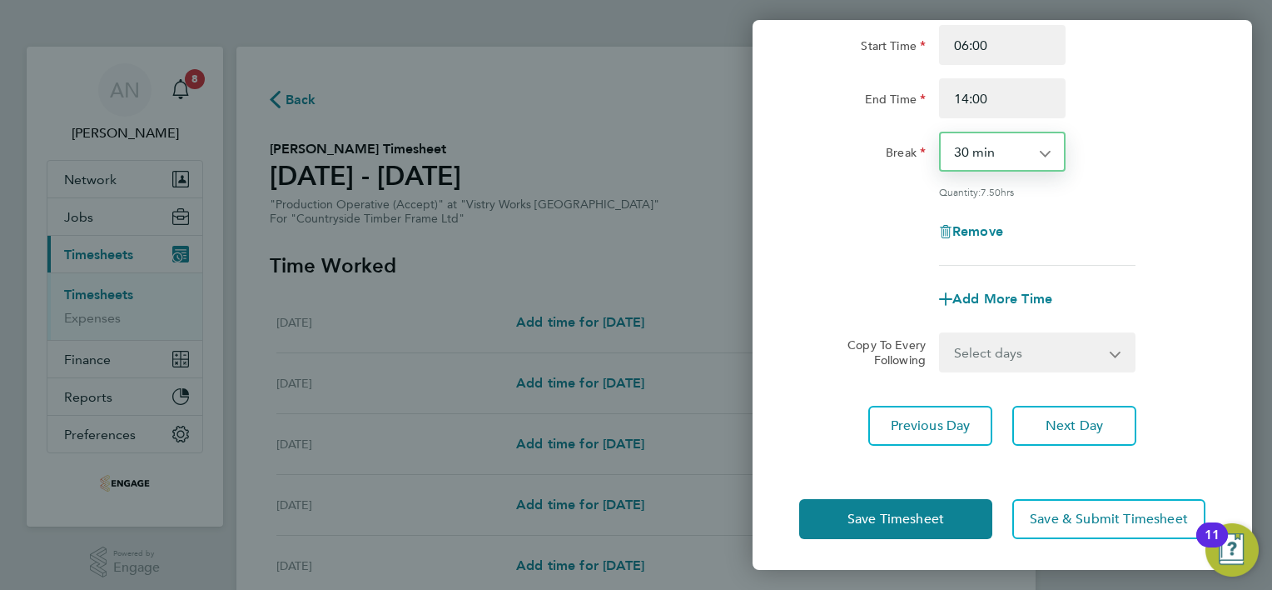
click at [987, 350] on select "Select days Day Weekday (Mon-Fri) Weekend (Sat-Sun) [DATE] [DATE] [DATE] [DATE]…" at bounding box center [1028, 352] width 175 height 37
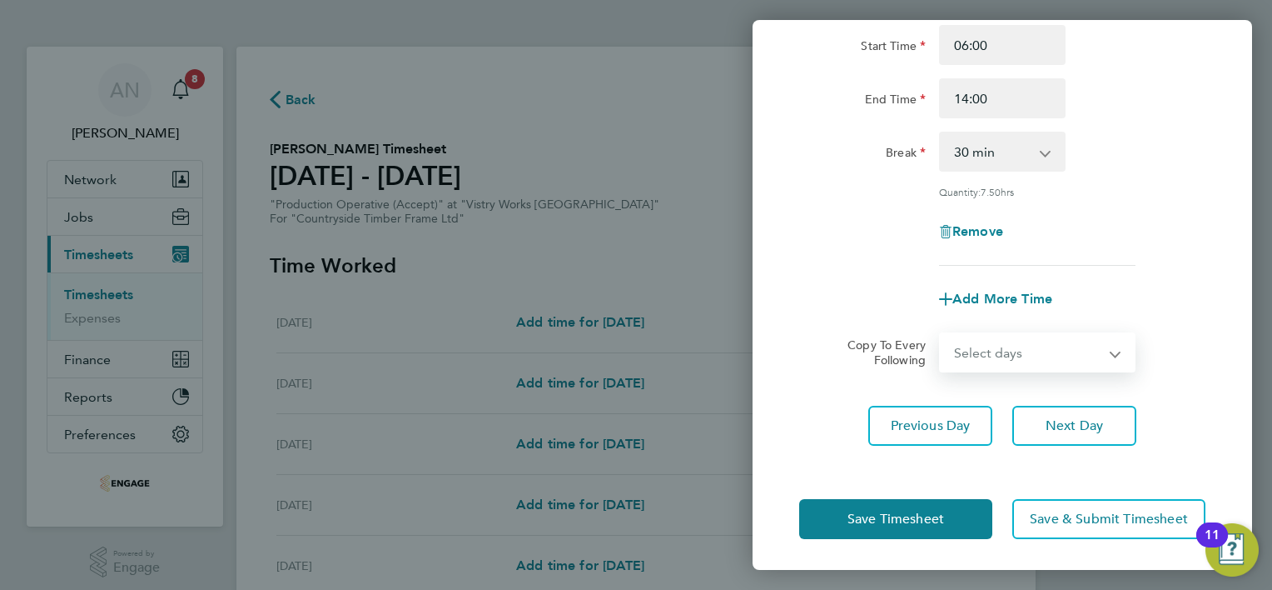
select select "WEEKDAY"
click at [941, 334] on select "Select days Day Weekday (Mon-Fri) Weekend (Sat-Sun) [DATE] [DATE] [DATE] [DATE]…" at bounding box center [1028, 352] width 175 height 37
select select "[DATE]"
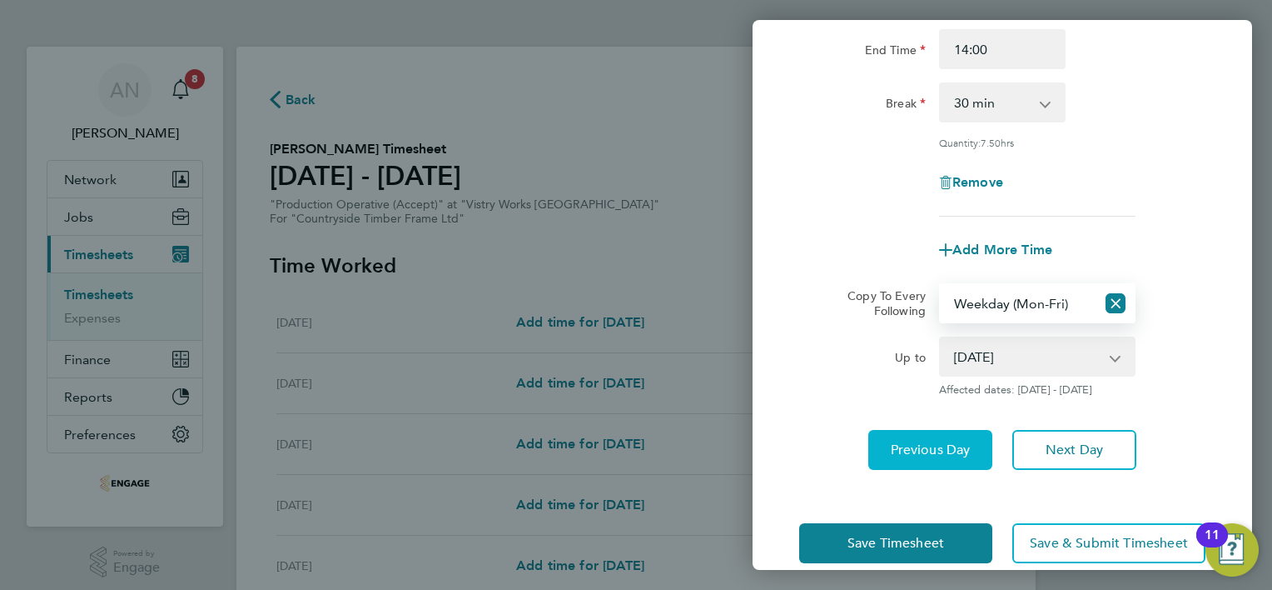
scroll to position [235, 0]
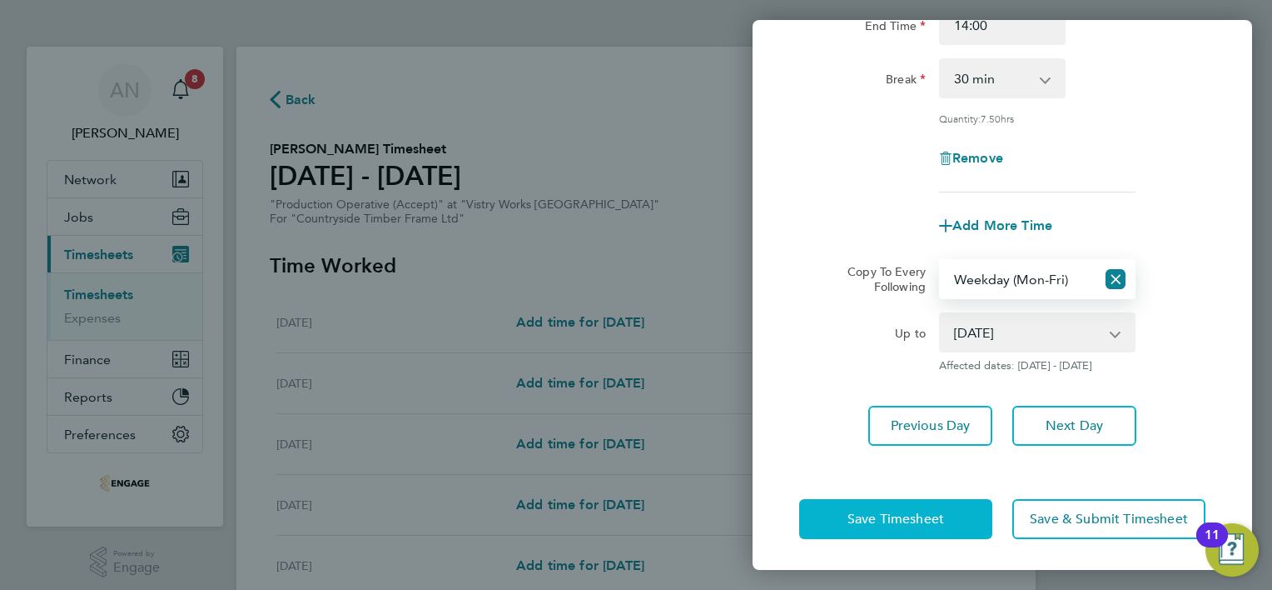
click at [876, 510] on span "Save Timesheet" at bounding box center [896, 518] width 97 height 17
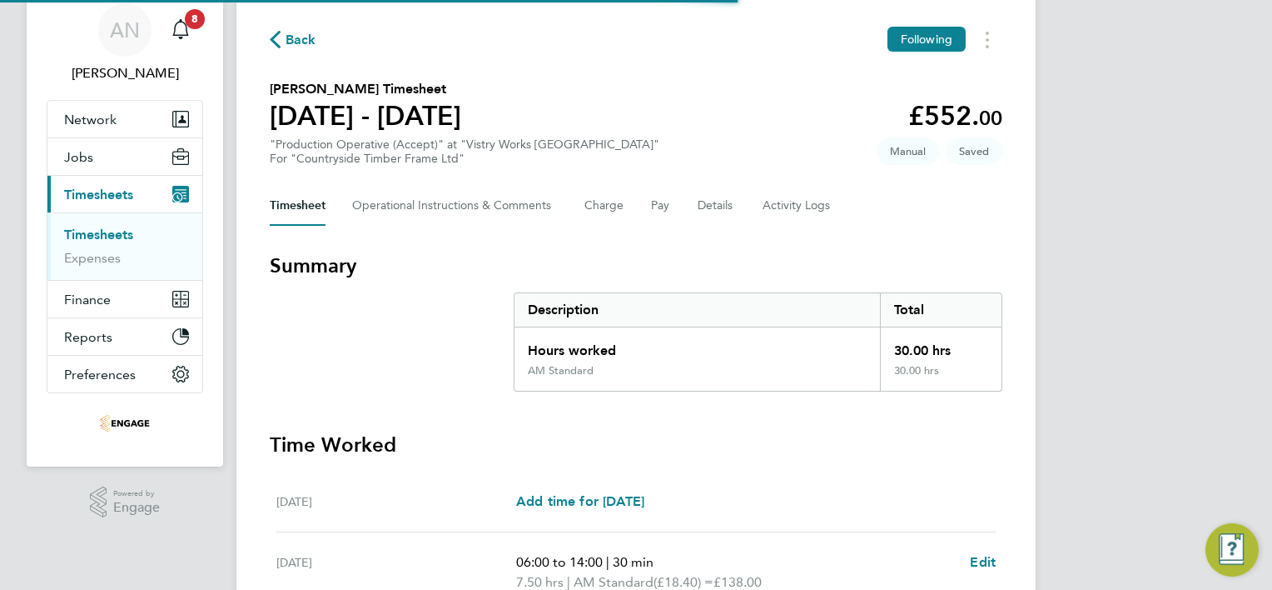
scroll to position [500, 0]
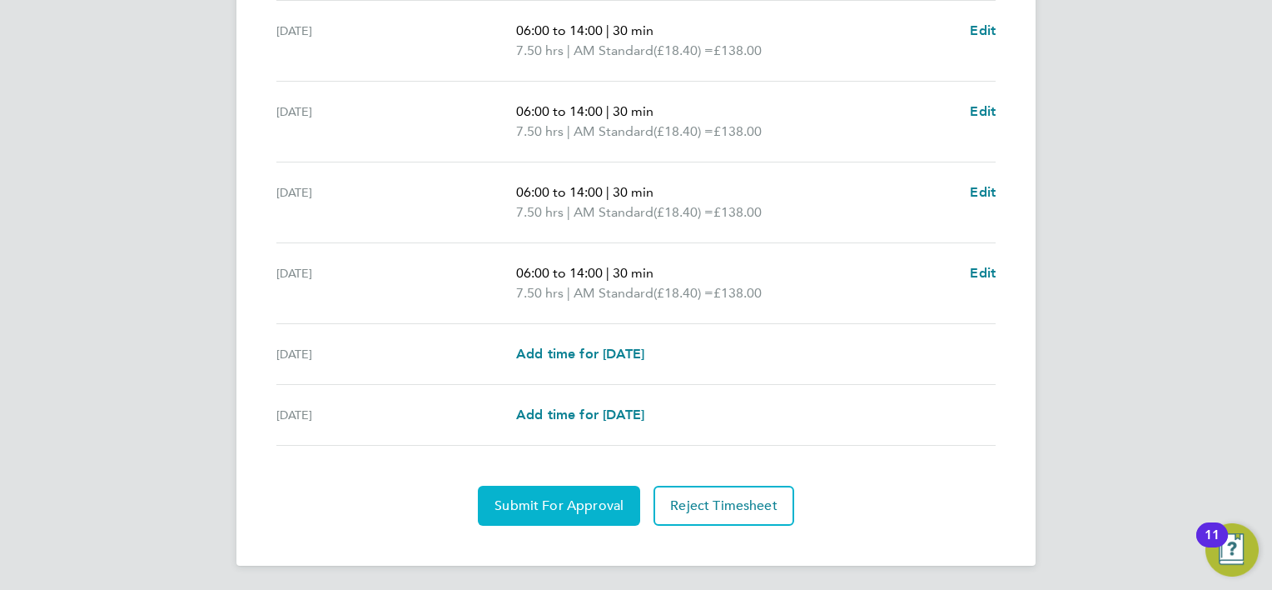
click at [535, 505] on span "Submit For Approval" at bounding box center [559, 505] width 129 height 17
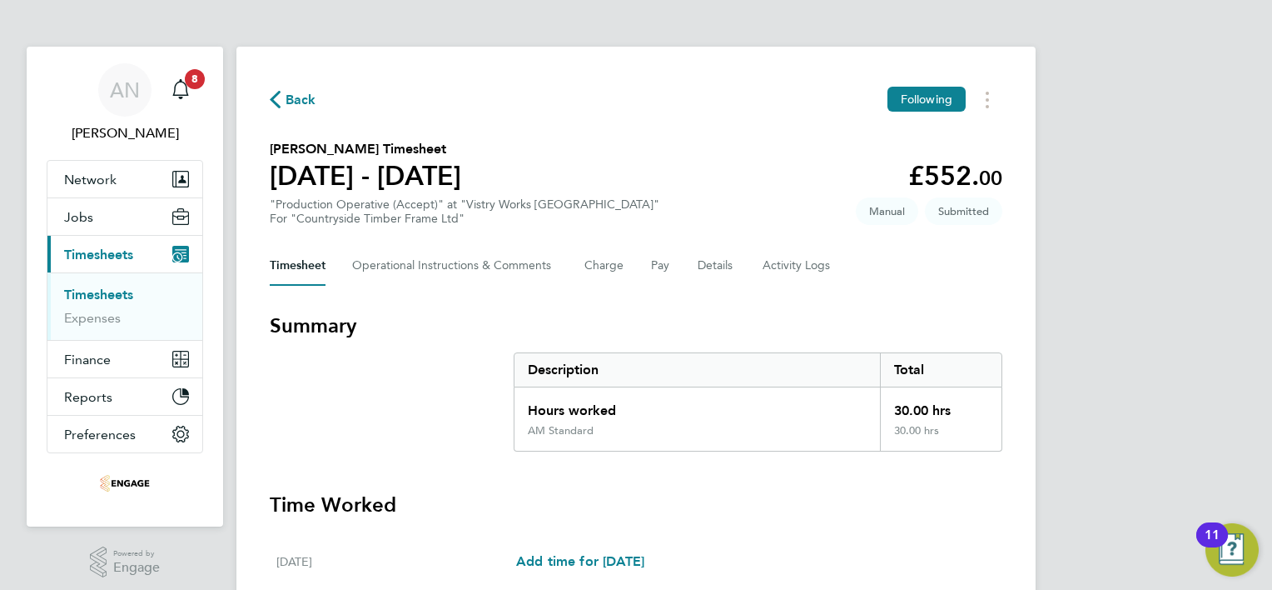
scroll to position [0, 0]
click at [300, 95] on span "Back" at bounding box center [301, 100] width 31 height 20
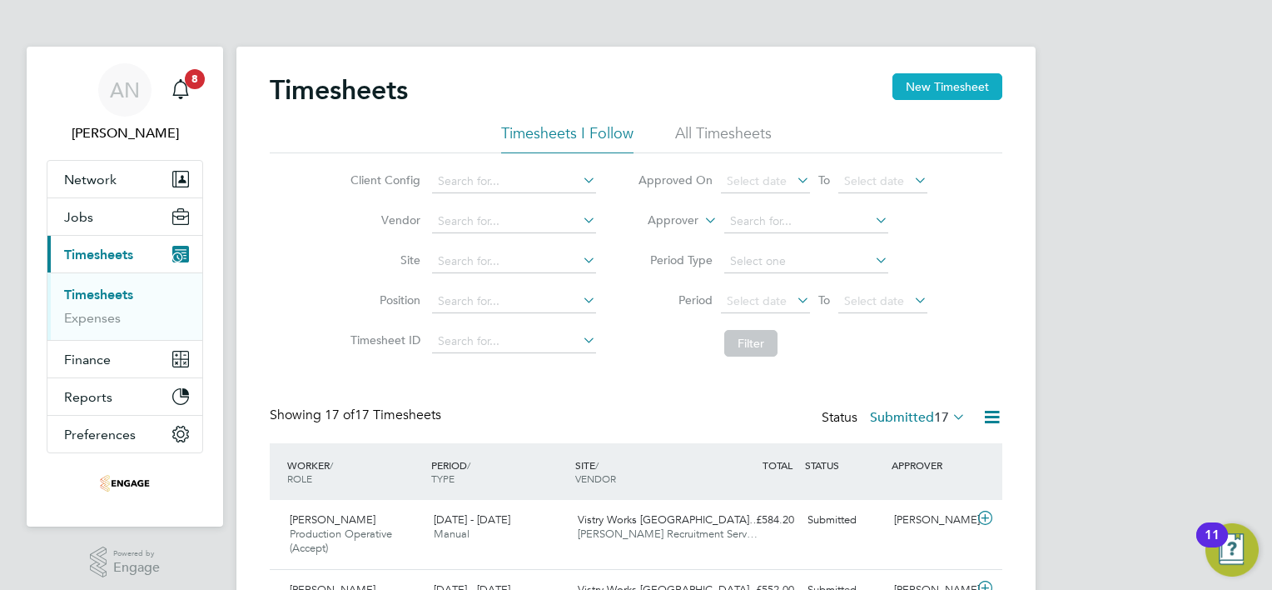
click at [946, 90] on button "New Timesheet" at bounding box center [948, 86] width 110 height 27
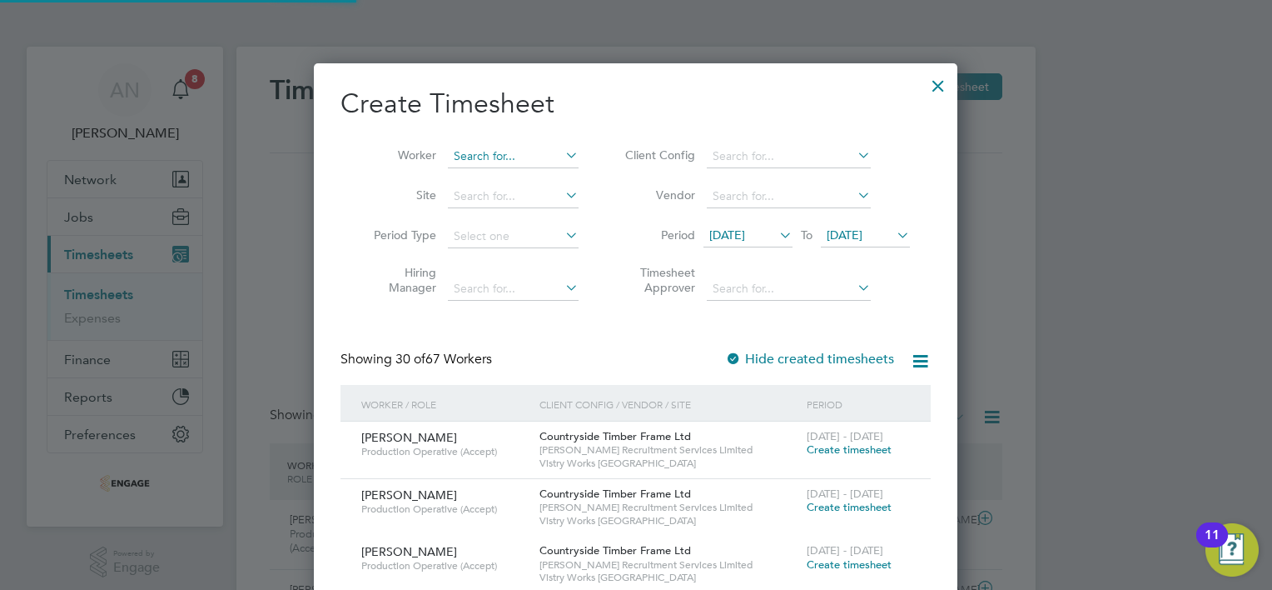
click at [490, 153] on input at bounding box center [513, 156] width 131 height 23
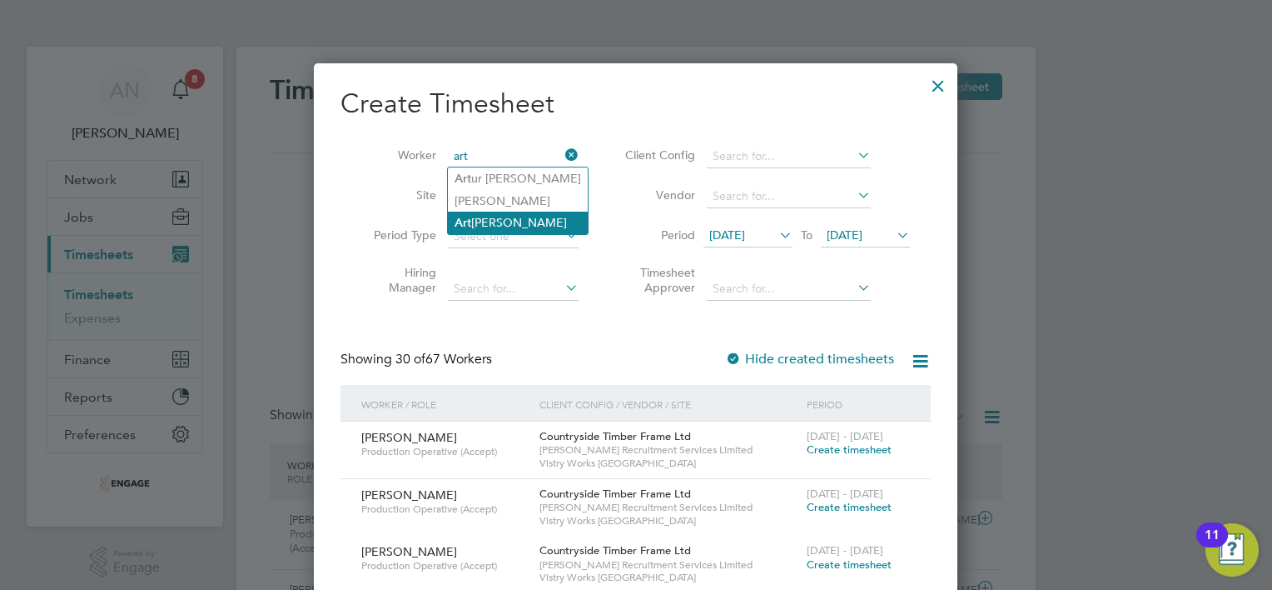
click at [519, 215] on li "Art urs Sultanovs" at bounding box center [518, 223] width 140 height 22
type input "Arturs Sultanovs"
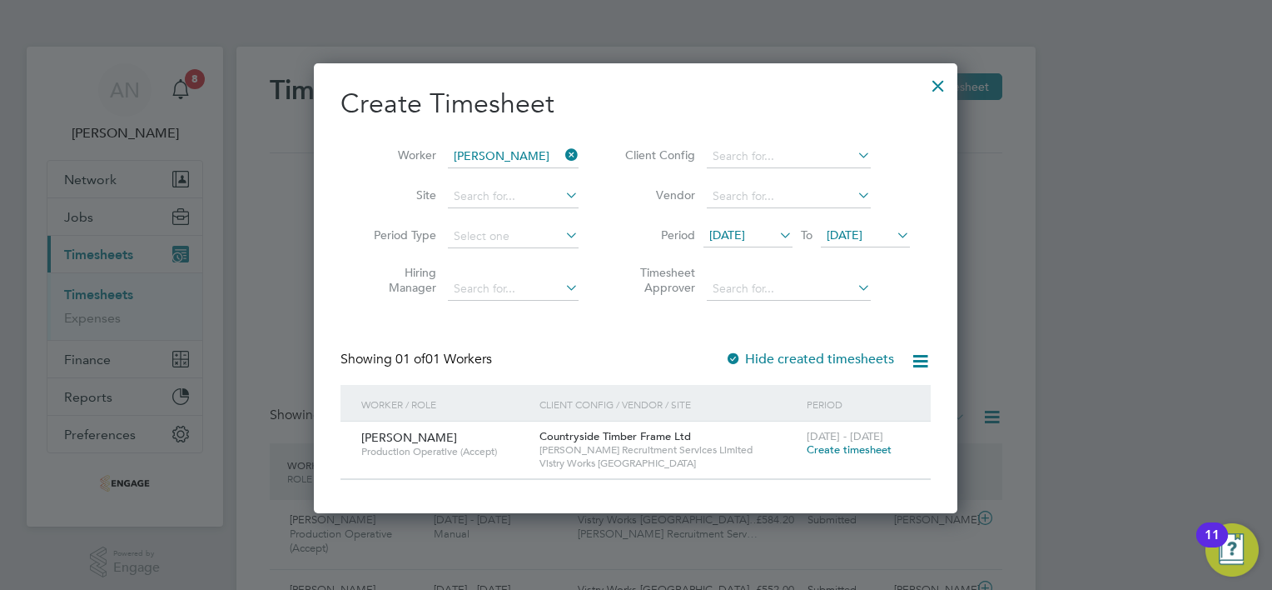
click at [823, 446] on span "Create timesheet" at bounding box center [849, 449] width 85 height 14
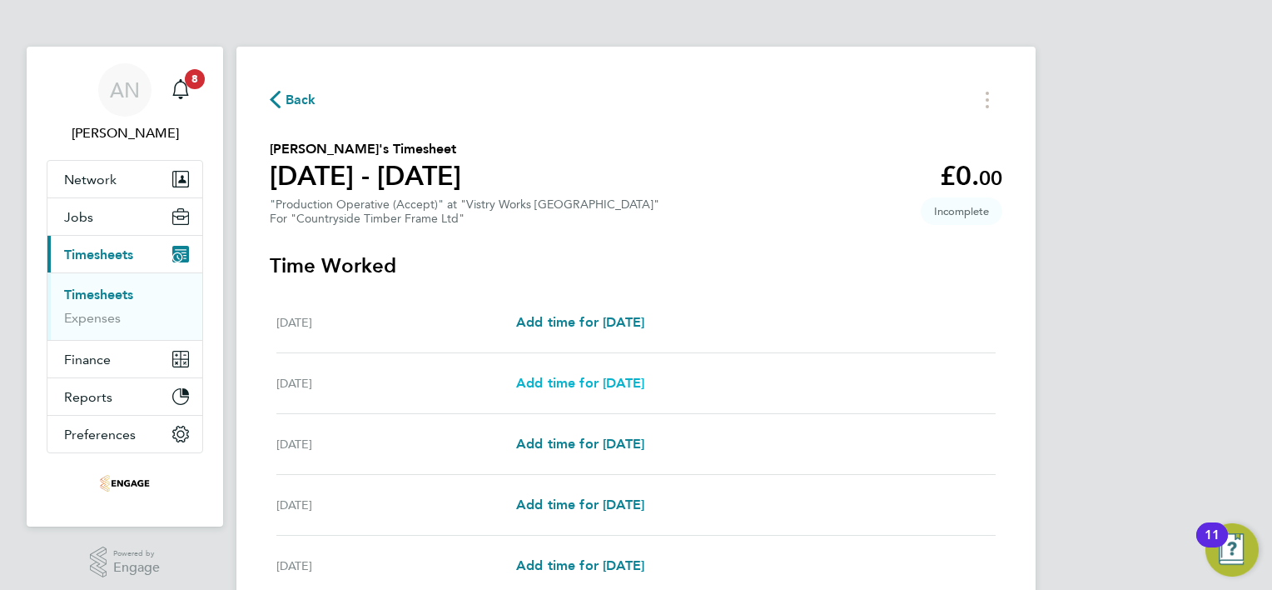
click at [535, 382] on span "Add time for [DATE]" at bounding box center [580, 383] width 128 height 16
select select "15"
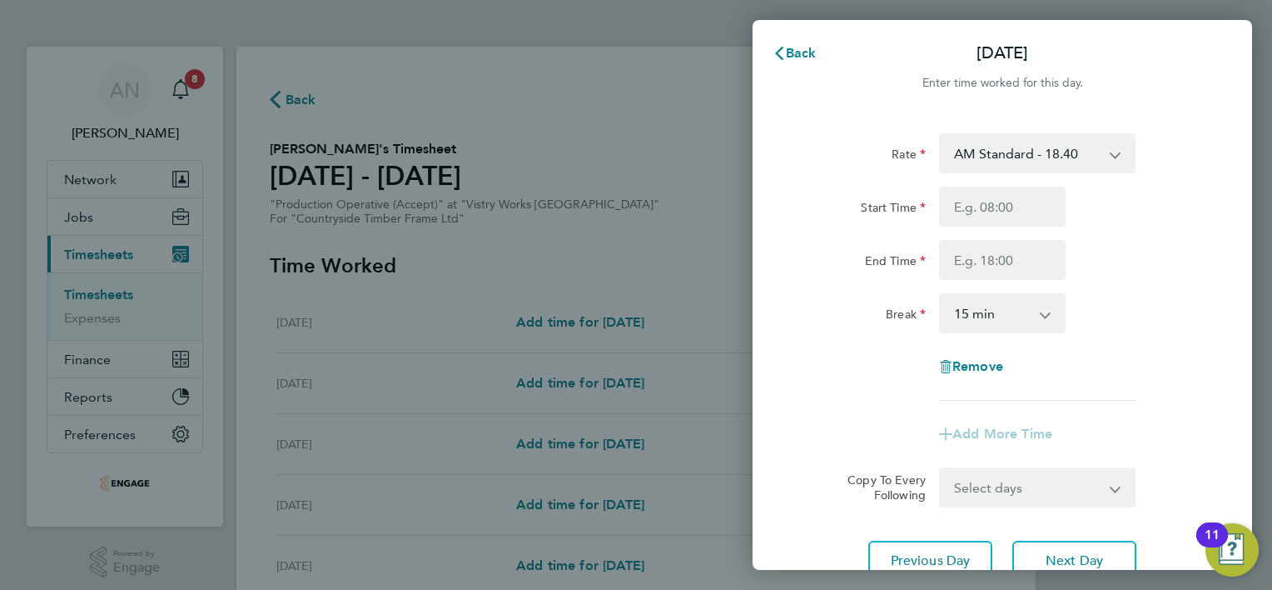
click at [1017, 155] on select "AM Standard - 18.40 OT 1 - 27.60 PM OT2 - 40.11 OT2 - 36.80 PM Standard - 20.06…" at bounding box center [1027, 153] width 173 height 37
select select "15"
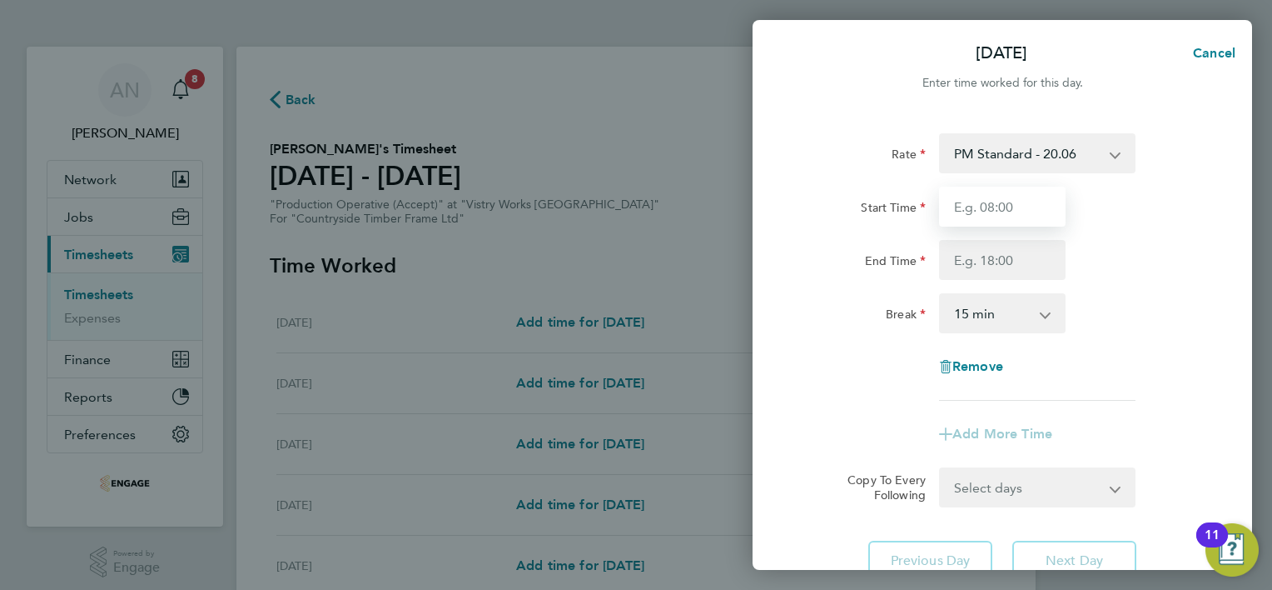
click at [999, 207] on input "Start Time" at bounding box center [1002, 207] width 127 height 40
type input "14:00"
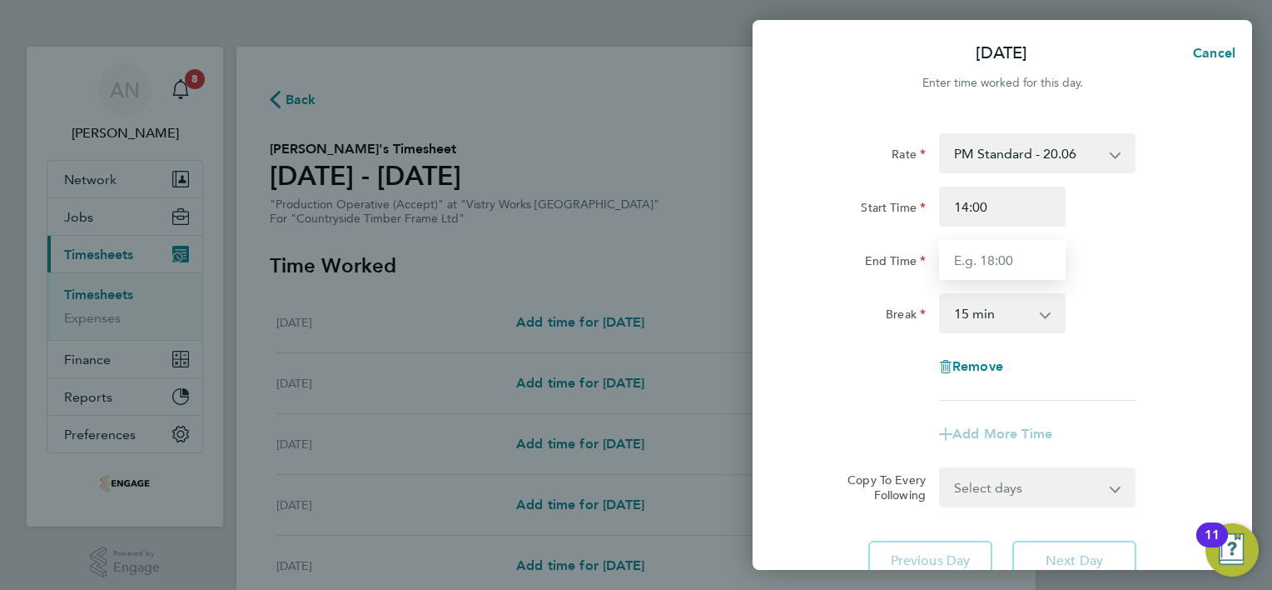
drag, startPoint x: 1001, startPoint y: 256, endPoint x: 1000, endPoint y: 270, distance: 13.3
click at [1001, 256] on input "End Time" at bounding box center [1002, 260] width 127 height 40
type input "22:30"
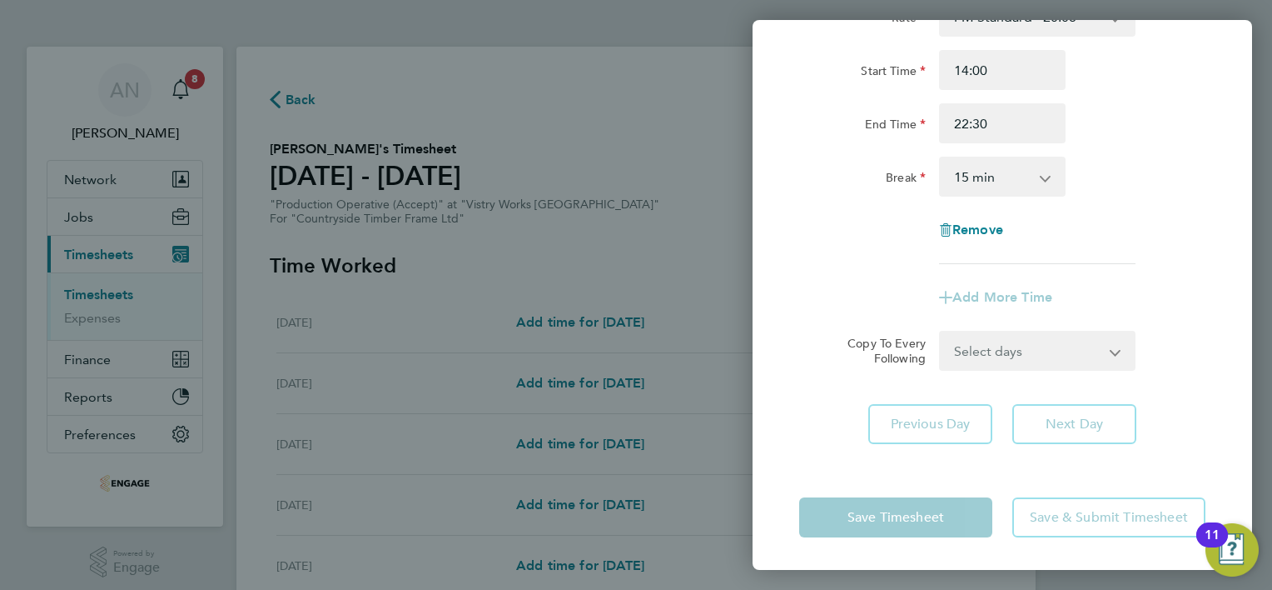
click at [1011, 352] on form "Rate PM Standard - 20.06 OT 1 - 27.60 PM OT2 - 40.11 AM Standard - 18.40 OT2 - …" at bounding box center [1002, 184] width 406 height 374
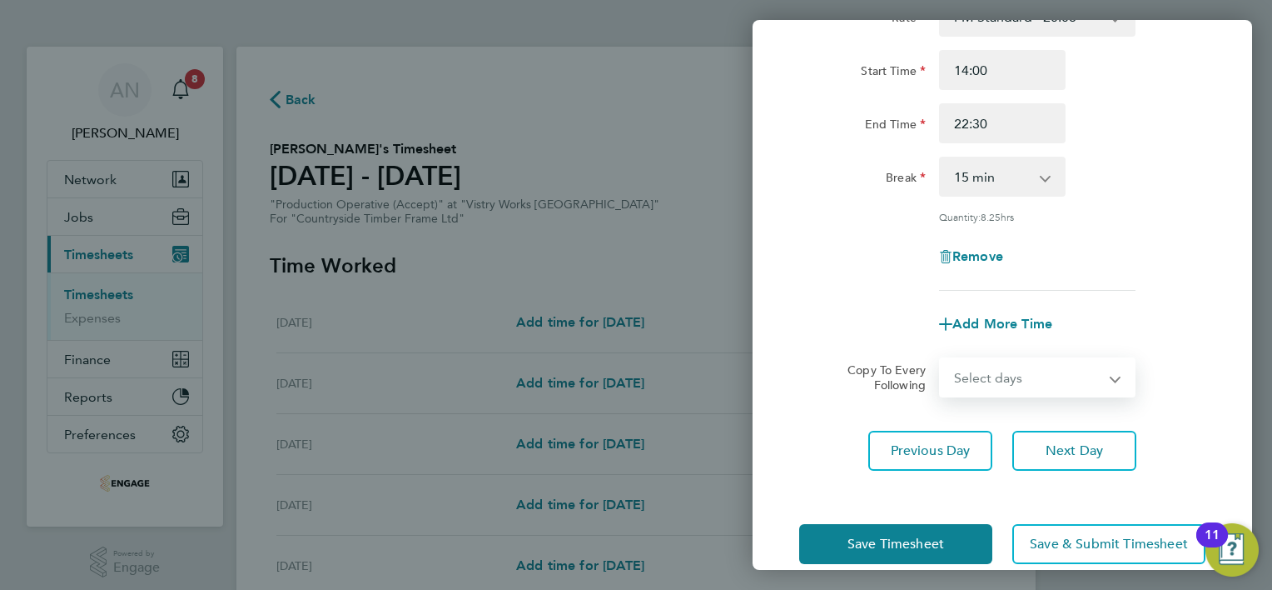
select select "WEEKDAY"
click at [941, 359] on select "Select days Day Weekday (Mon-Fri) Weekend (Sat-Sun) [DATE] [DATE] [DATE] [DATE]…" at bounding box center [1028, 377] width 175 height 37
select select "[DATE]"
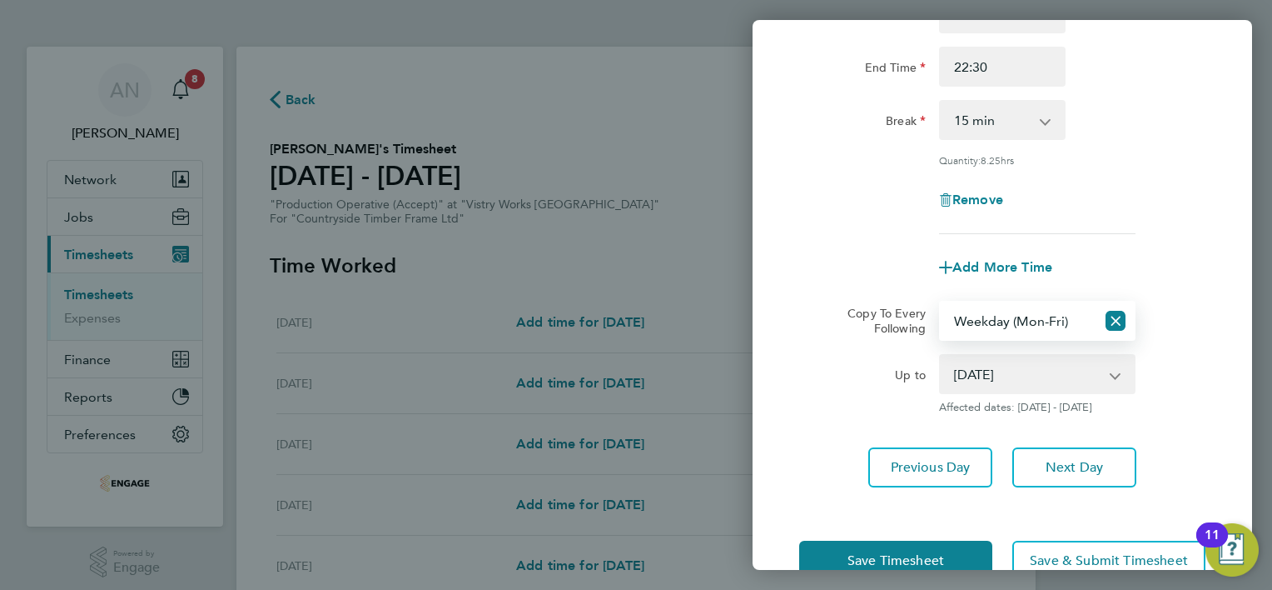
scroll to position [235, 0]
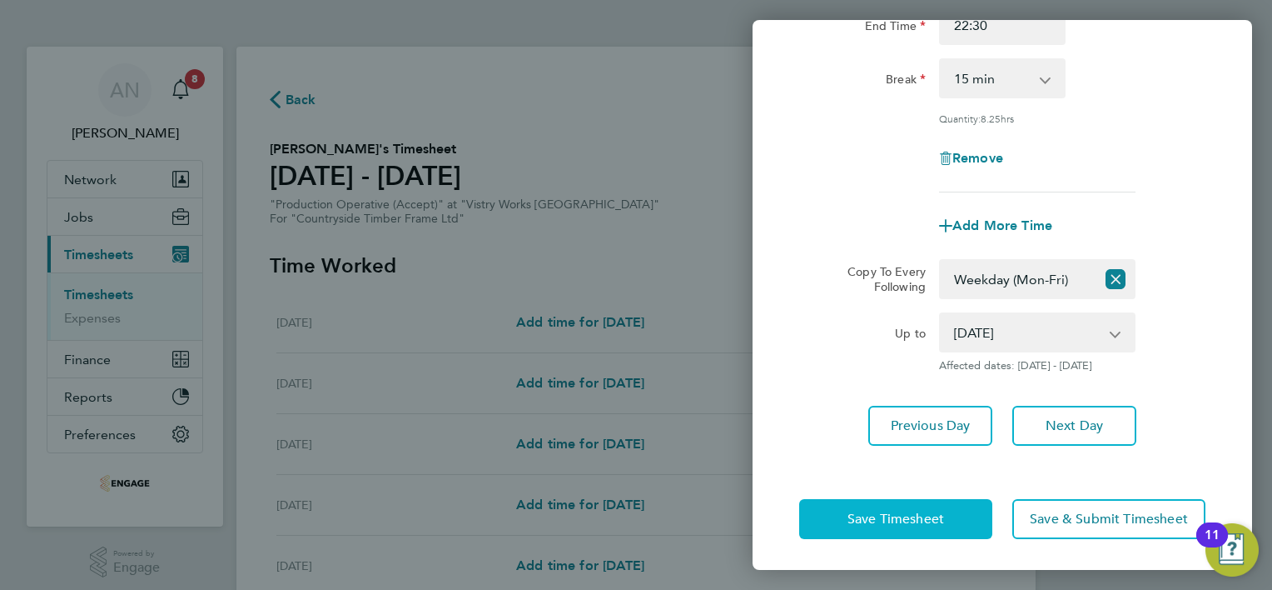
click at [899, 513] on span "Save Timesheet" at bounding box center [896, 518] width 97 height 17
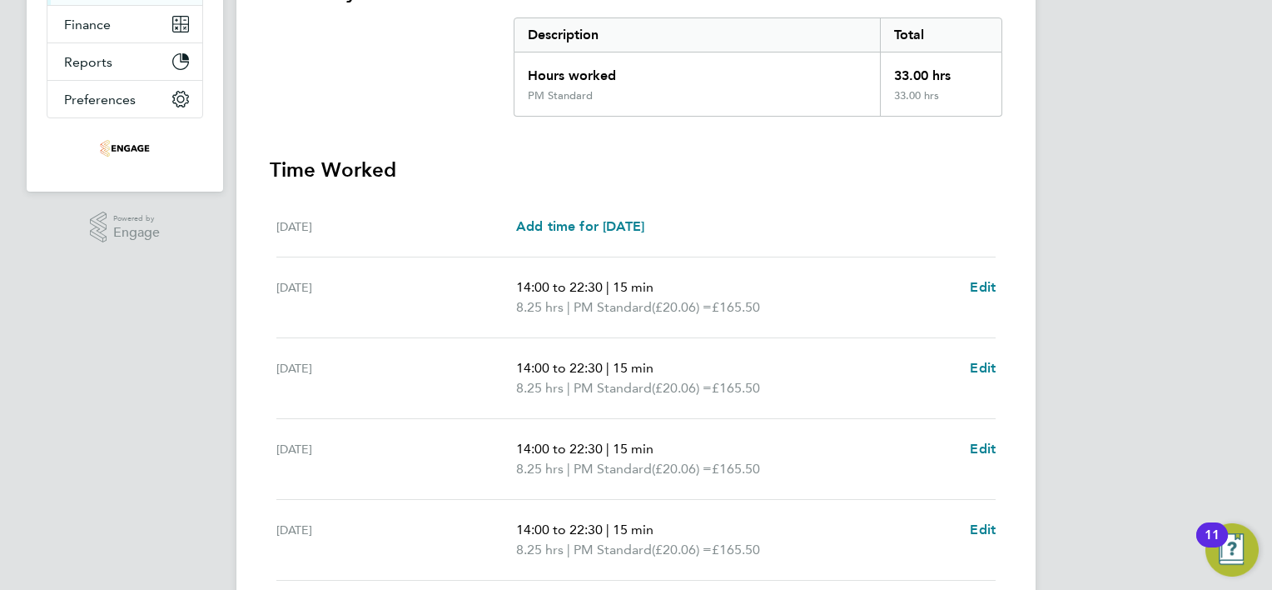
scroll to position [333, 0]
click at [981, 294] on span "Edit" at bounding box center [983, 289] width 26 height 16
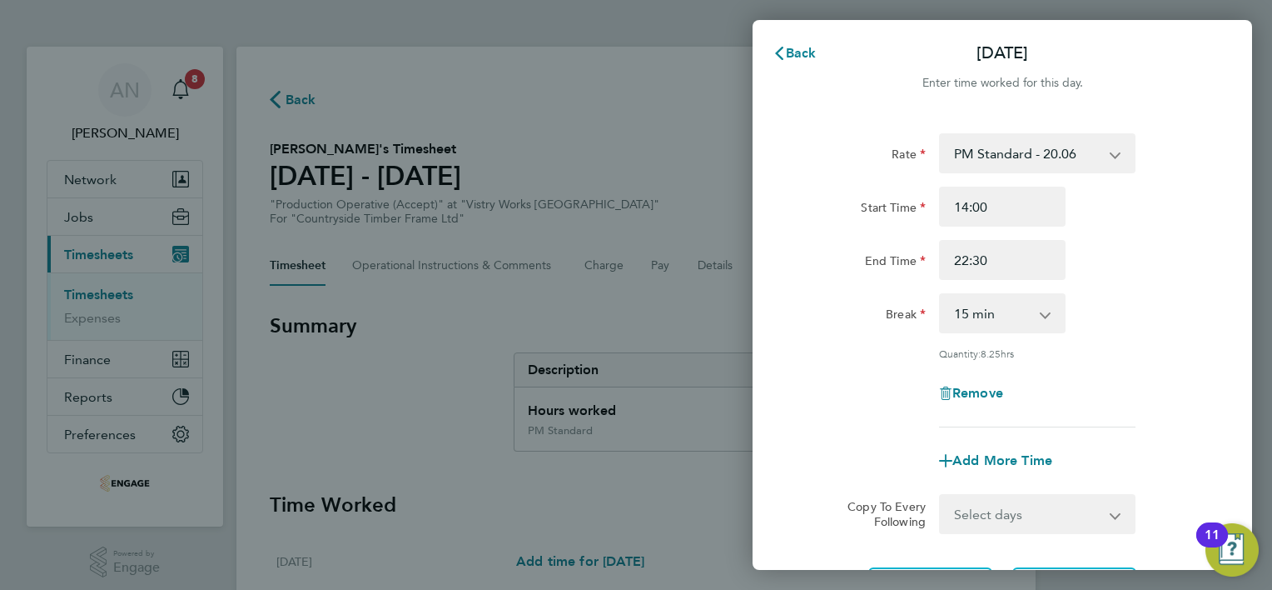
drag, startPoint x: 983, startPoint y: 310, endPoint x: 983, endPoint y: 322, distance: 12.5
click at [983, 310] on select "0 min 15 min 30 min 45 min 60 min 75 min 90 min" at bounding box center [992, 313] width 103 height 37
select select "30"
click at [941, 295] on select "0 min 15 min 30 min 45 min 60 min 75 min 90 min" at bounding box center [992, 313] width 103 height 37
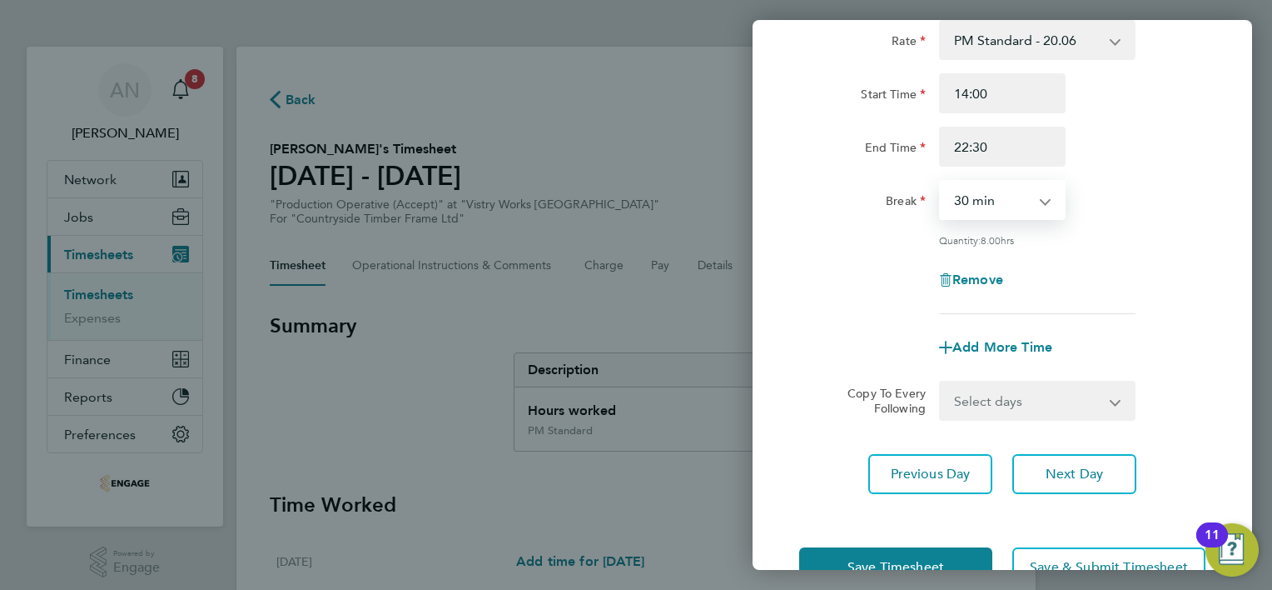
scroll to position [162, 0]
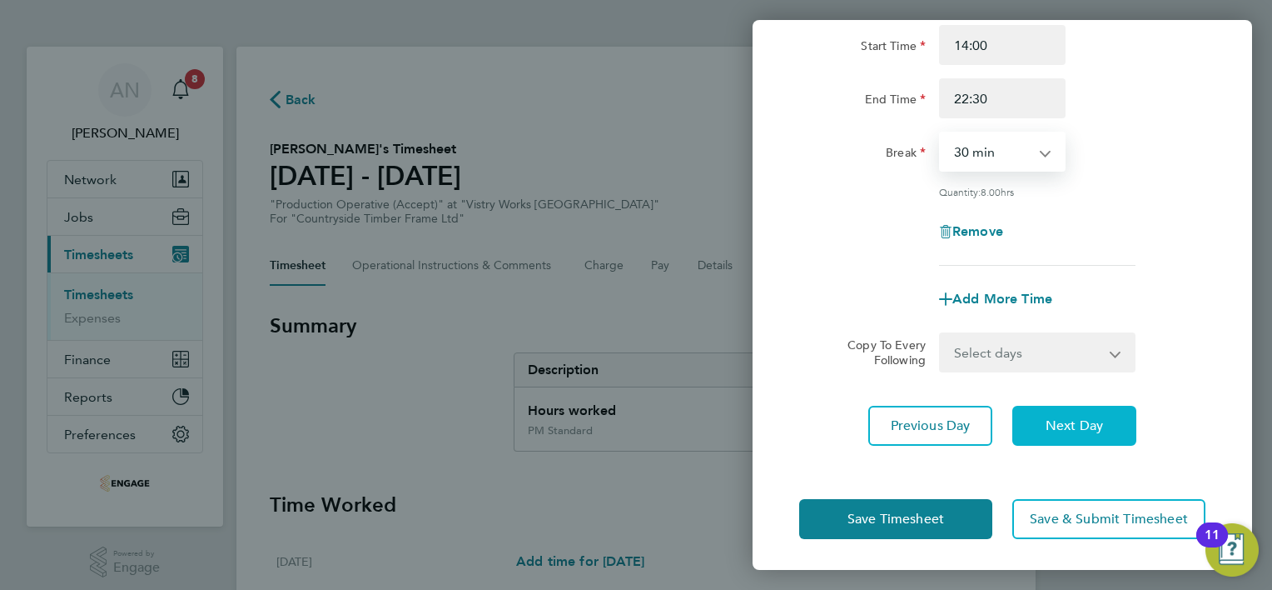
click at [1054, 420] on span "Next Day" at bounding box center [1074, 425] width 57 height 17
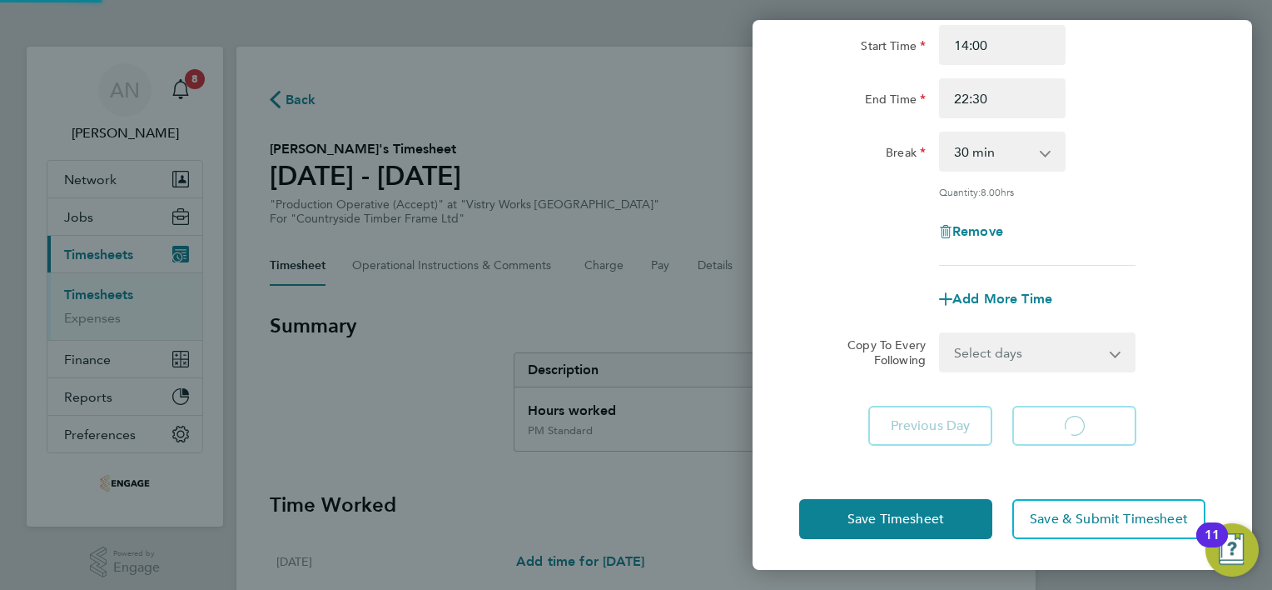
select select "15"
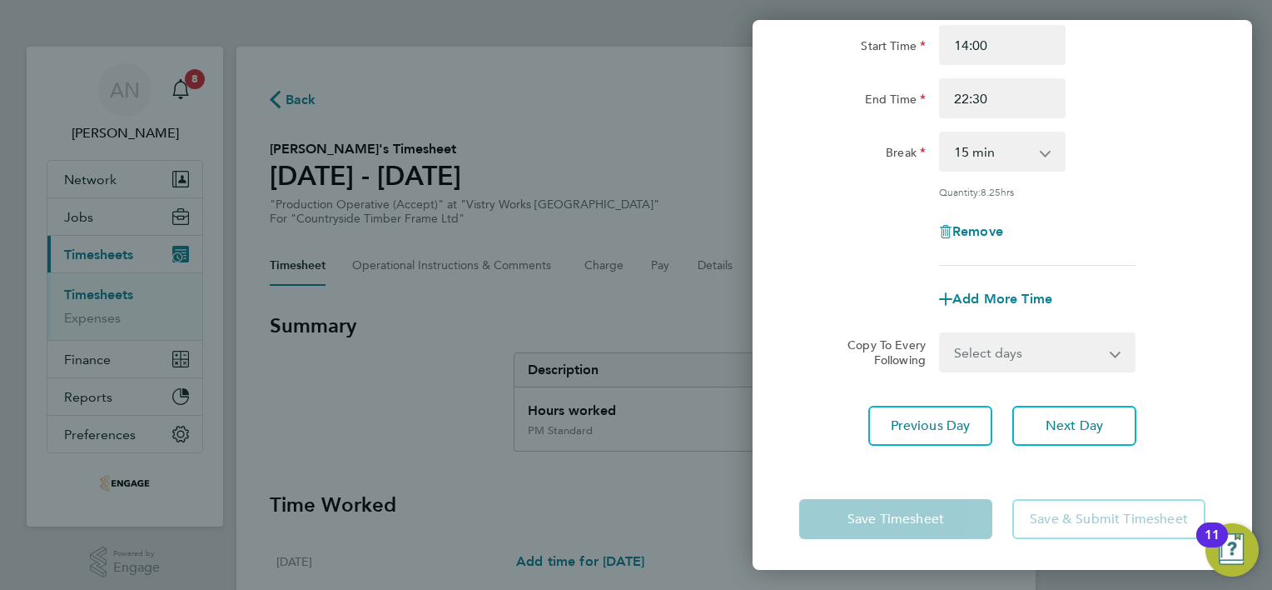
click at [1014, 166] on select "0 min 15 min 30 min 45 min 60 min 75 min 90 min" at bounding box center [992, 151] width 103 height 37
select select "30"
click at [941, 133] on select "0 min 15 min 30 min 45 min 60 min 75 min 90 min" at bounding box center [992, 151] width 103 height 37
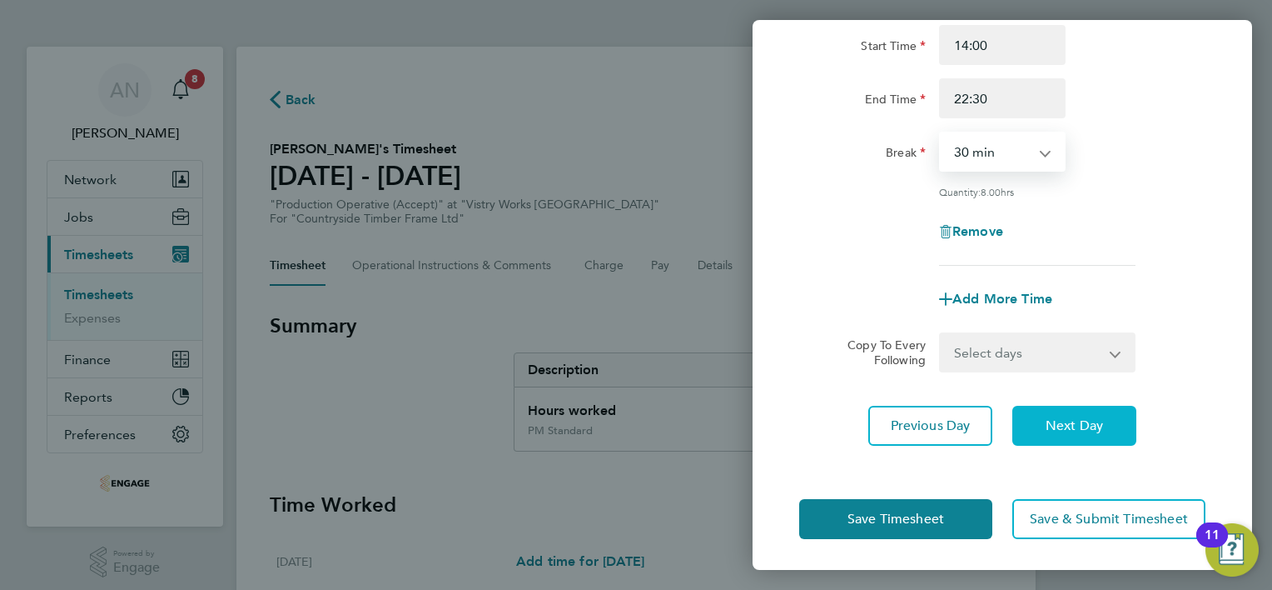
click at [1053, 428] on span "Next Day" at bounding box center [1074, 425] width 57 height 17
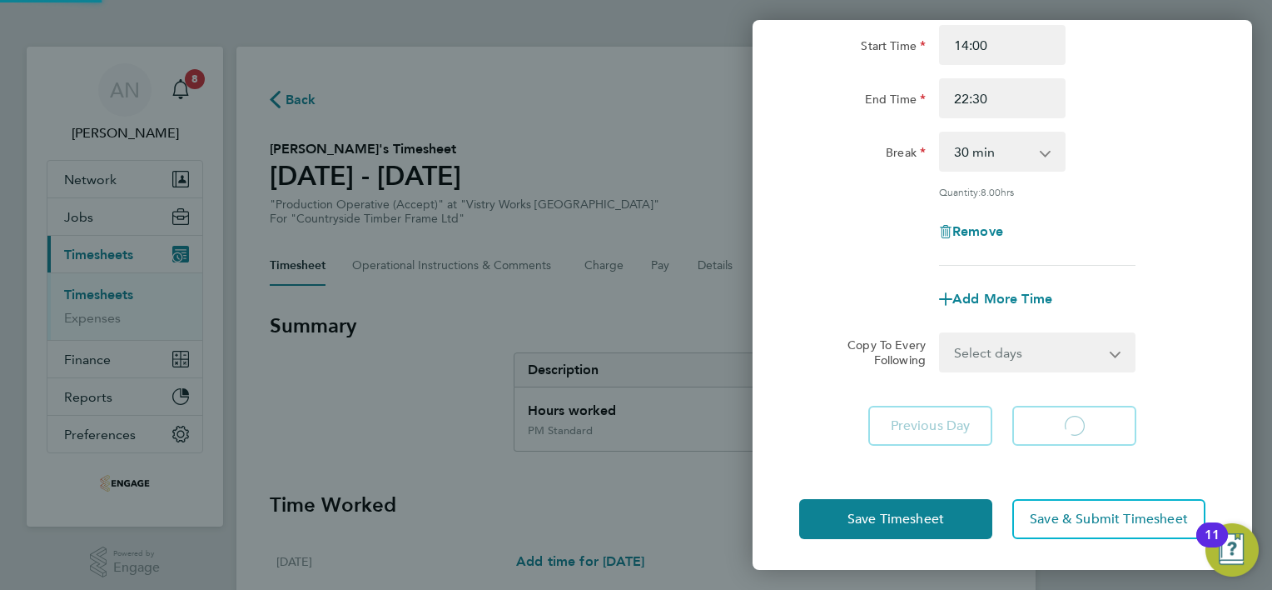
select select "15"
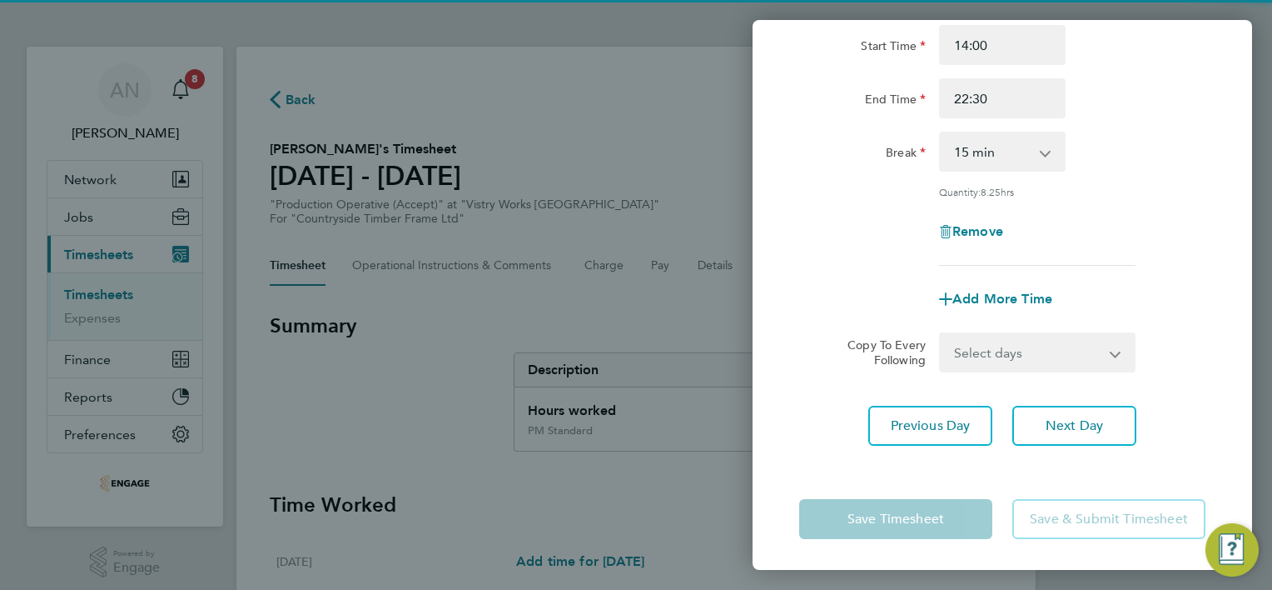
drag, startPoint x: 953, startPoint y: 140, endPoint x: 961, endPoint y: 153, distance: 15.7
click at [953, 140] on select "0 min 15 min 30 min 45 min 60 min 75 min 90 min" at bounding box center [992, 151] width 103 height 37
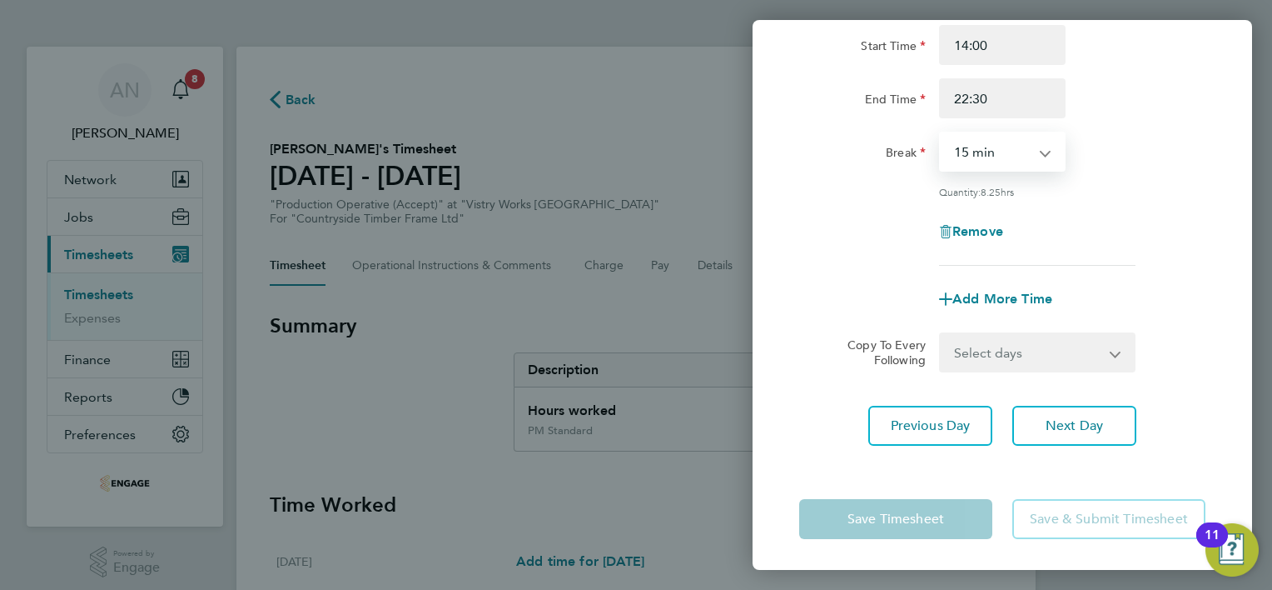
select select "30"
click at [941, 133] on select "0 min 15 min 30 min 45 min 60 min 75 min 90 min" at bounding box center [992, 151] width 103 height 37
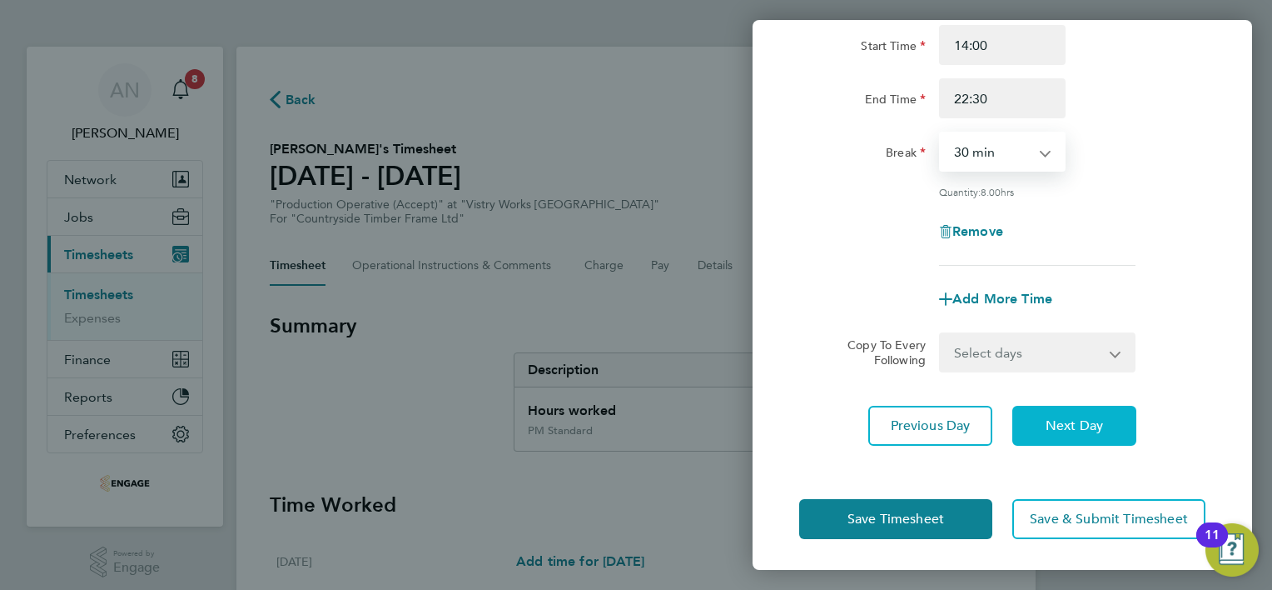
click at [1072, 424] on span "Next Day" at bounding box center [1074, 425] width 57 height 17
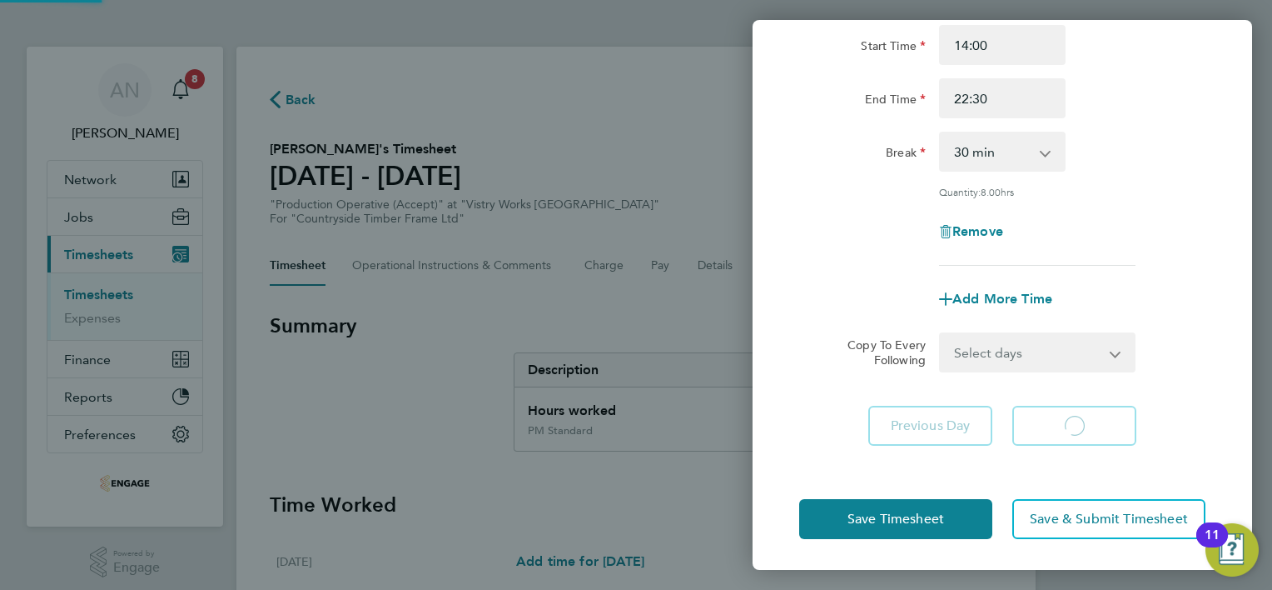
select select "15"
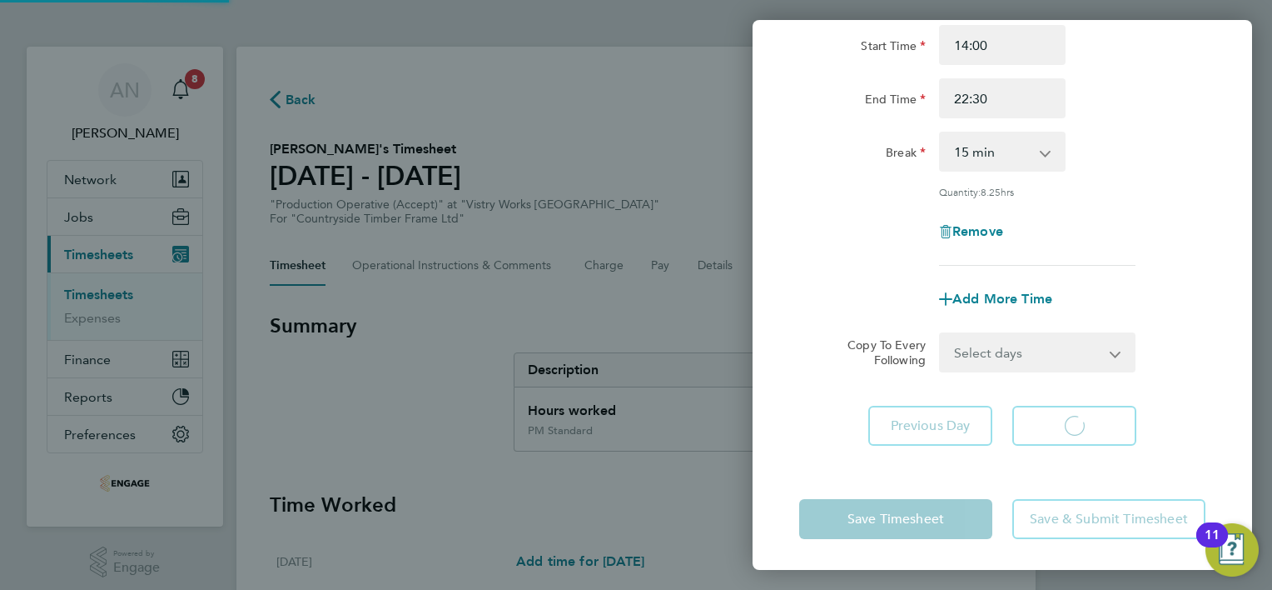
select select "15"
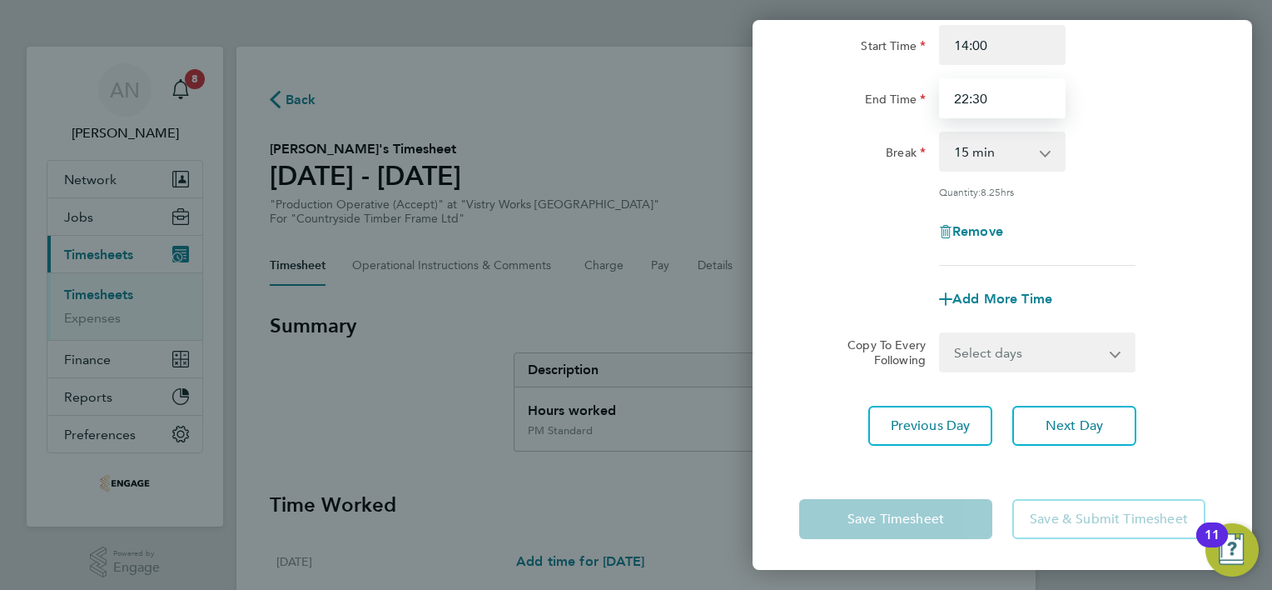
click at [968, 97] on input "22:30" at bounding box center [1002, 98] width 127 height 40
type input "20:00"
click at [991, 146] on select "0 min 15 min 30 min 45 min 60 min 75 min 90 min" at bounding box center [992, 151] width 103 height 37
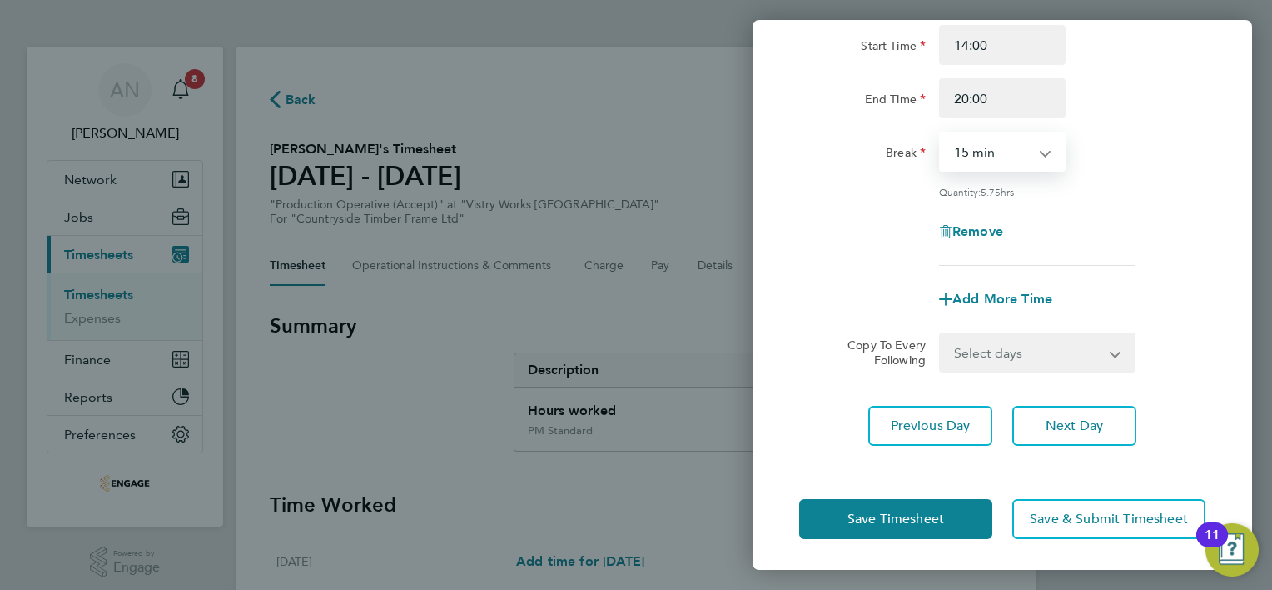
select select "30"
click at [941, 133] on select "0 min 15 min 30 min 45 min 60 min 75 min 90 min" at bounding box center [992, 151] width 103 height 37
drag, startPoint x: 923, startPoint y: 513, endPoint x: 909, endPoint y: 471, distance: 43.7
click at [922, 513] on span "Save Timesheet" at bounding box center [896, 518] width 97 height 17
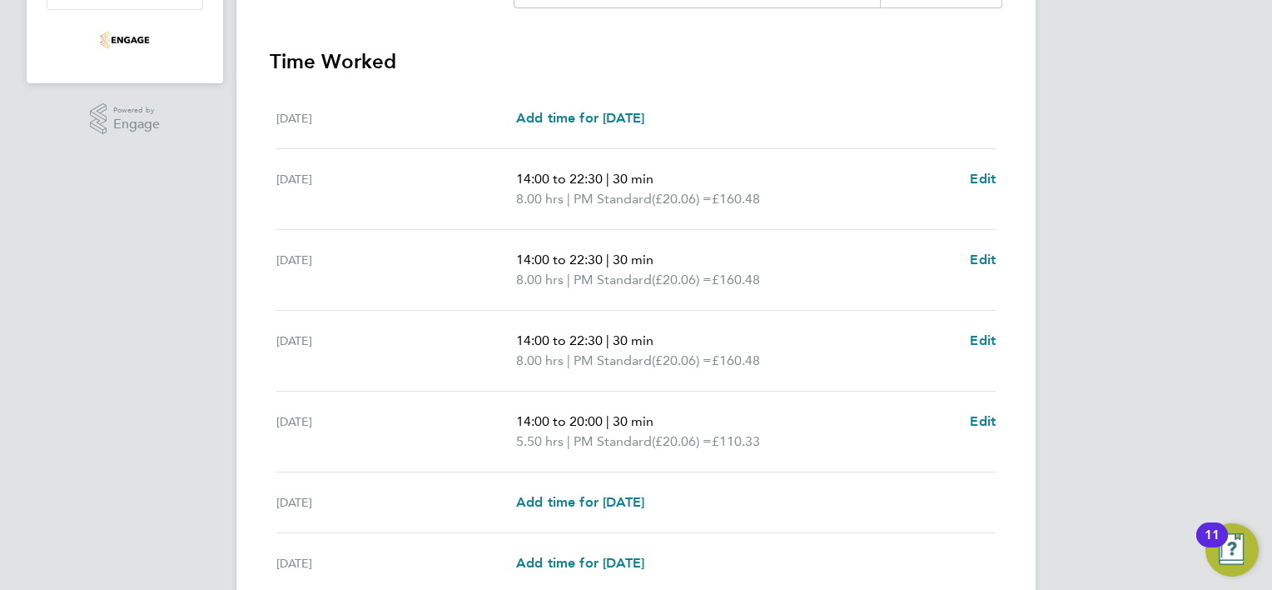
scroll to position [583, 0]
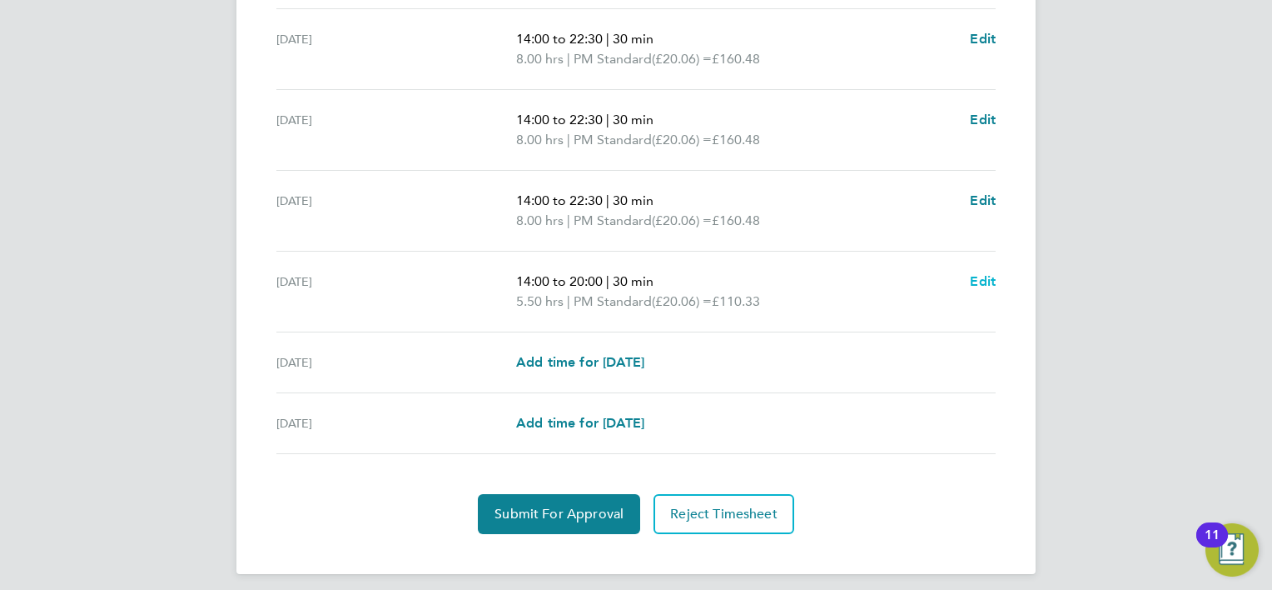
click at [975, 281] on span "Edit" at bounding box center [983, 281] width 26 height 16
select select "30"
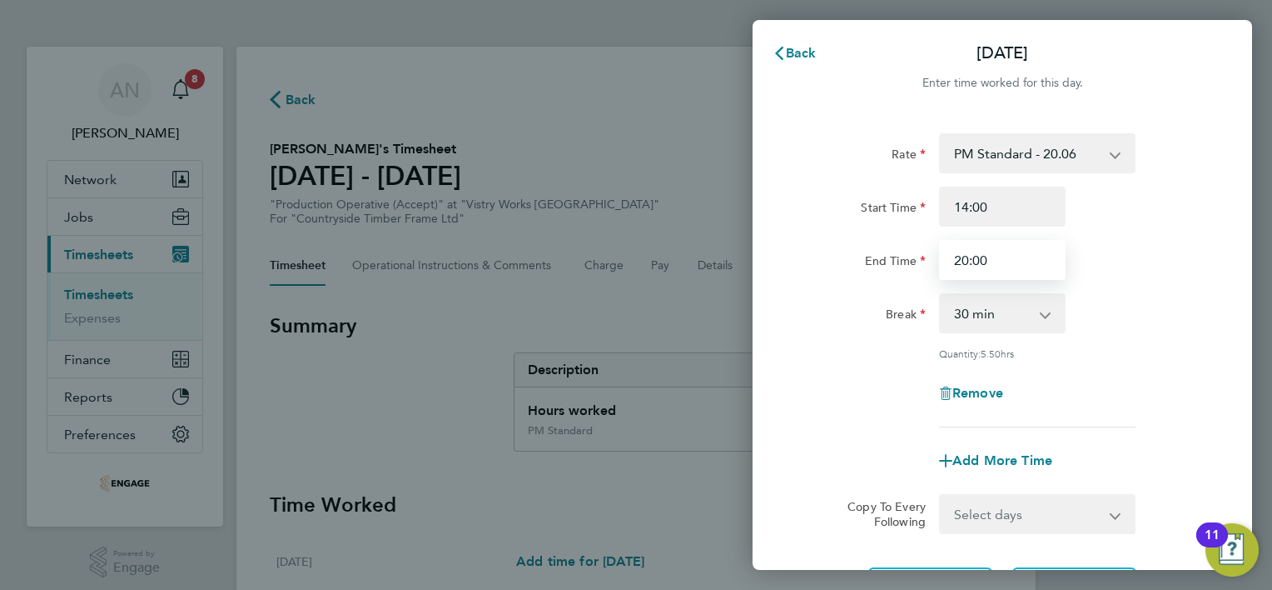
click at [990, 263] on input "20:00" at bounding box center [1002, 260] width 127 height 40
type input "2"
type input "16:00"
click at [1004, 320] on select "0 min 15 min 30 min 45 min 60 min 75 min 90 min" at bounding box center [992, 313] width 103 height 37
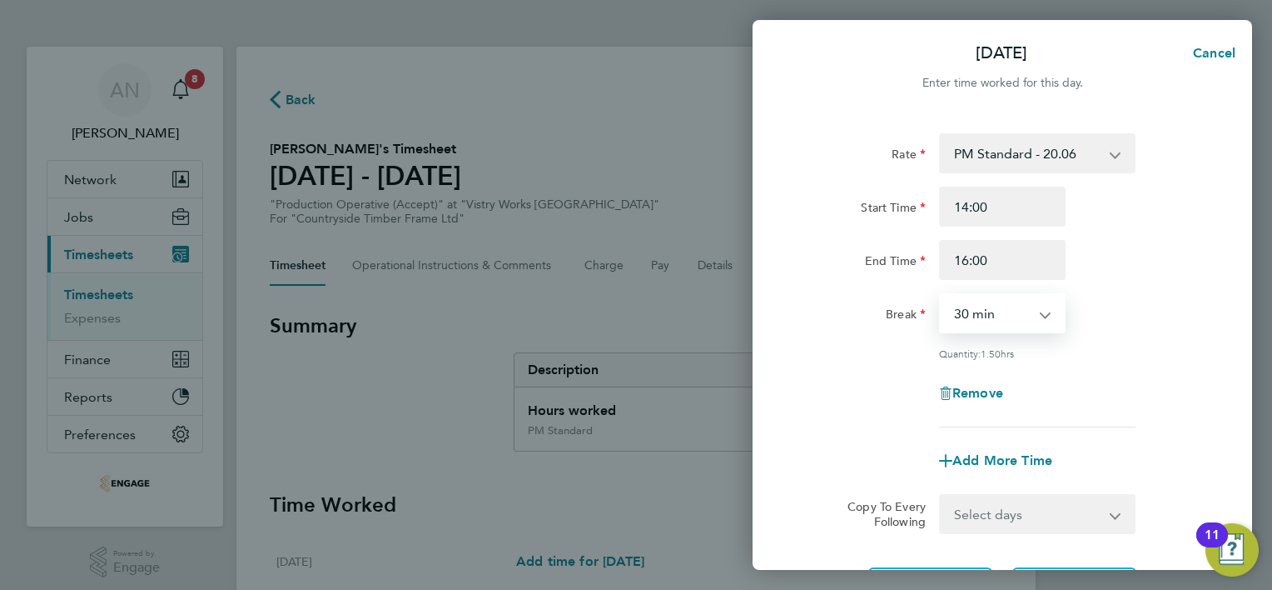
select select "0"
click at [941, 295] on select "0 min 15 min 30 min 45 min 60 min 75 min 90 min" at bounding box center [992, 313] width 103 height 37
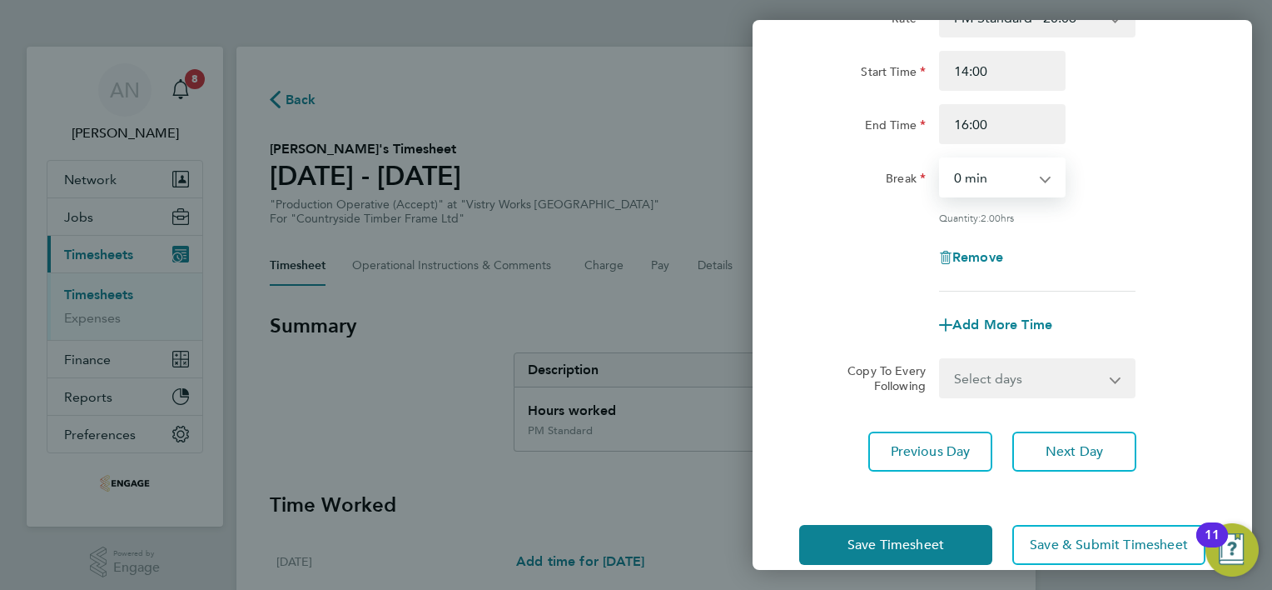
scroll to position [162, 0]
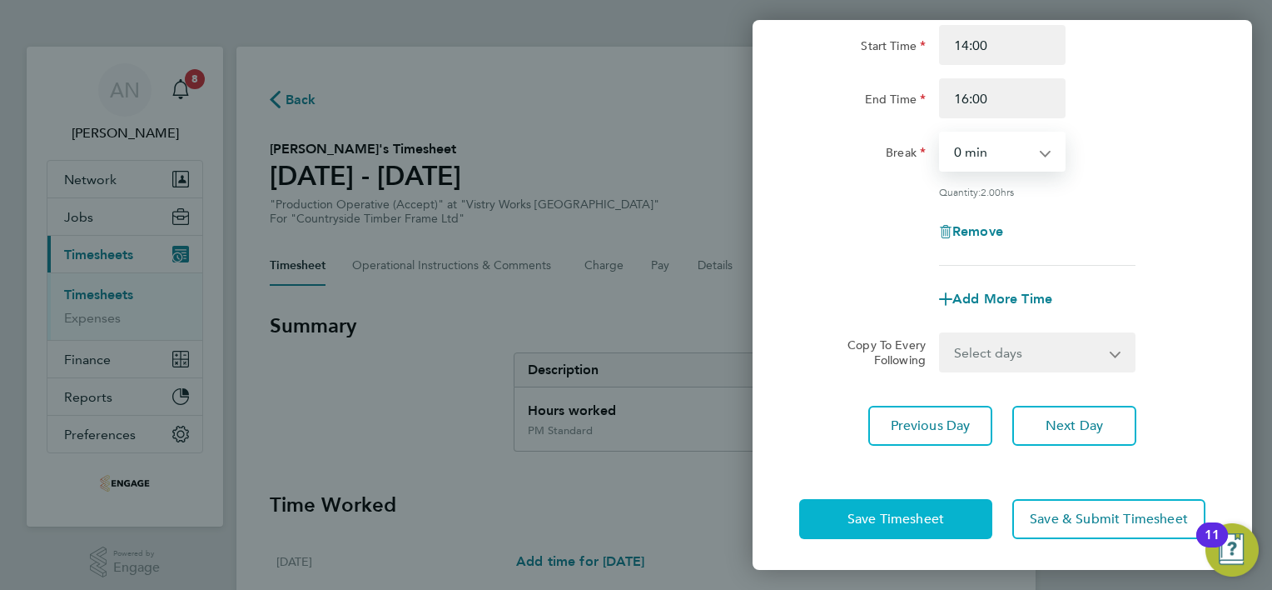
click at [934, 506] on button "Save Timesheet" at bounding box center [895, 519] width 193 height 40
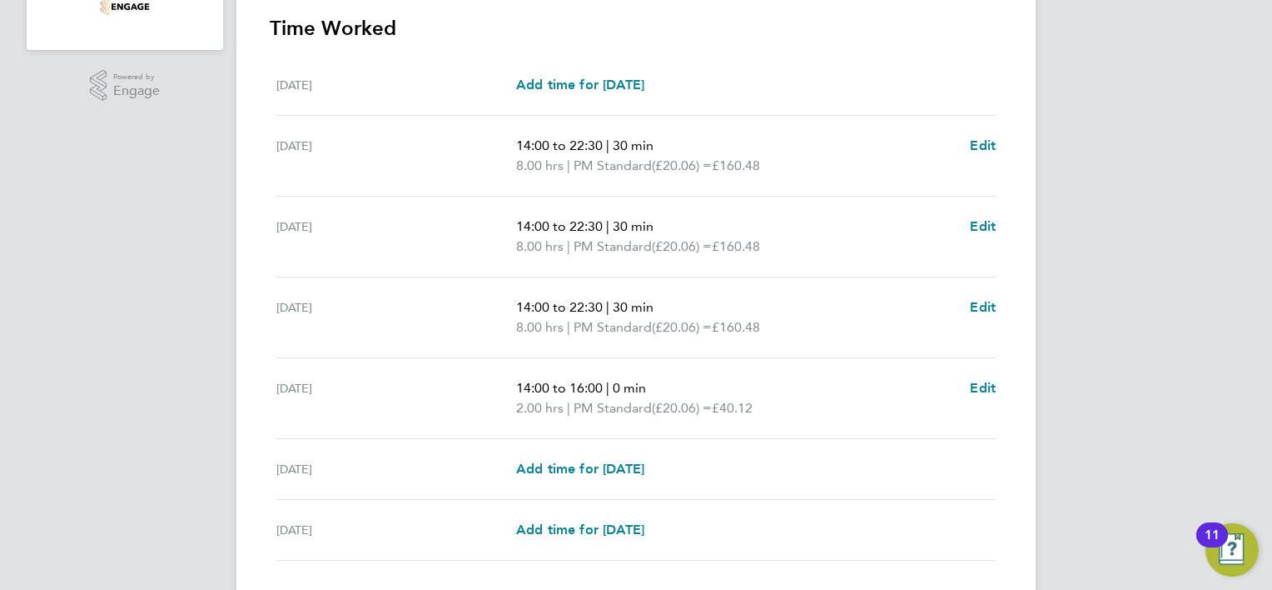
scroll to position [500, 0]
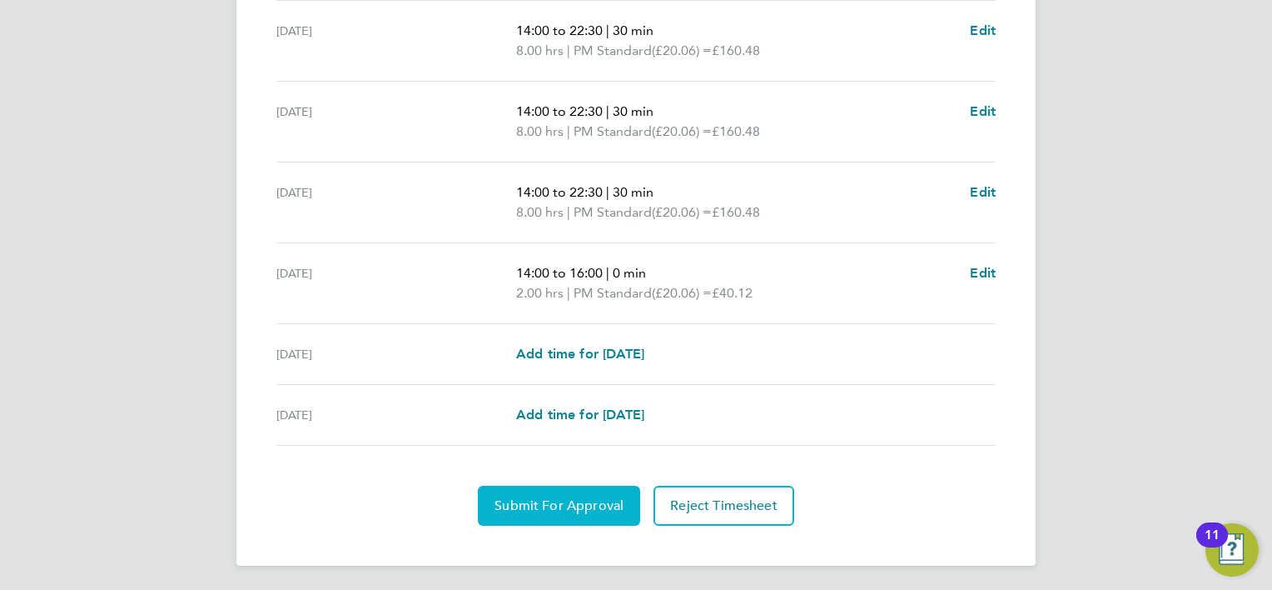
click at [579, 500] on span "Submit For Approval" at bounding box center [559, 505] width 129 height 17
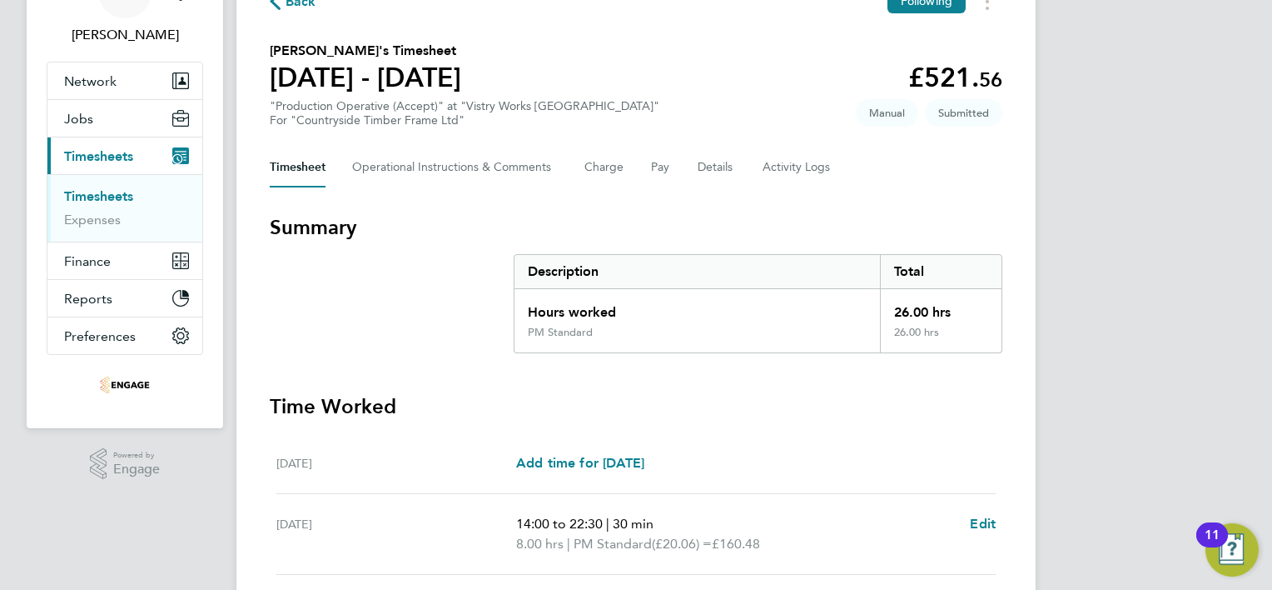
scroll to position [0, 0]
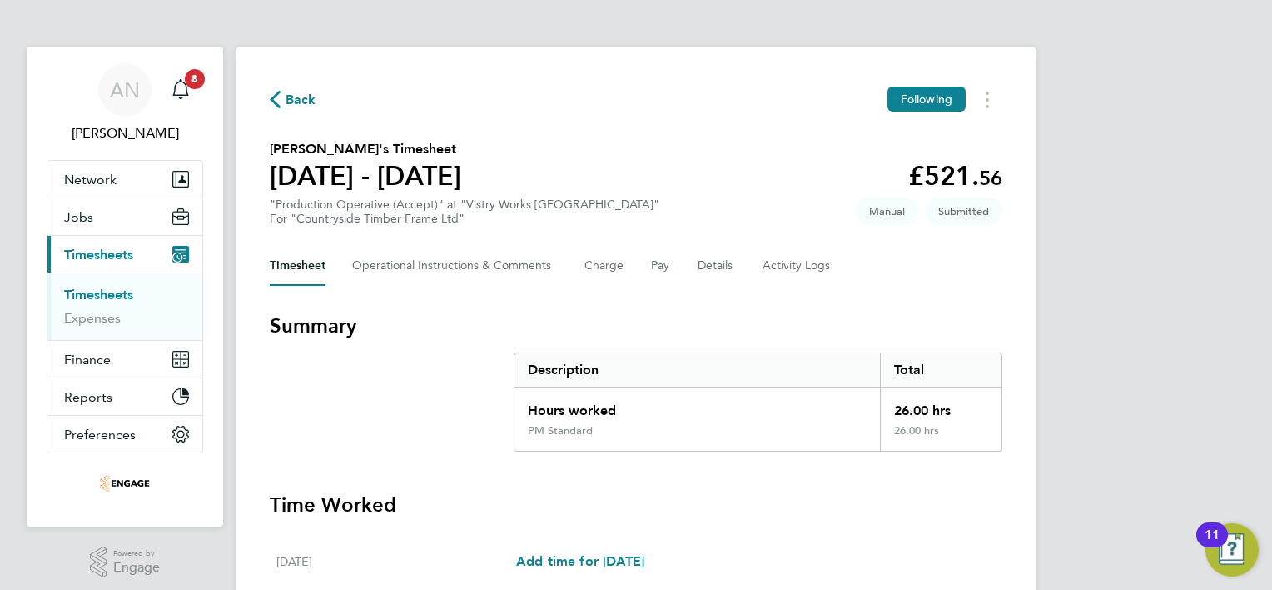
click at [295, 101] on span "Back" at bounding box center [301, 100] width 31 height 20
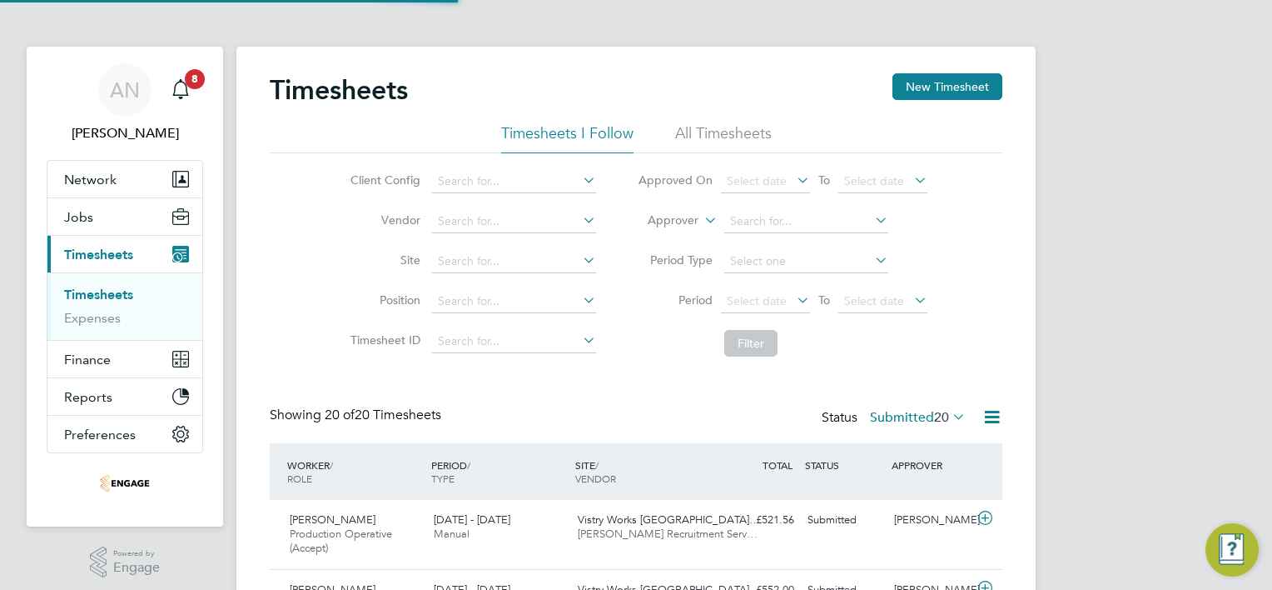
scroll to position [56, 145]
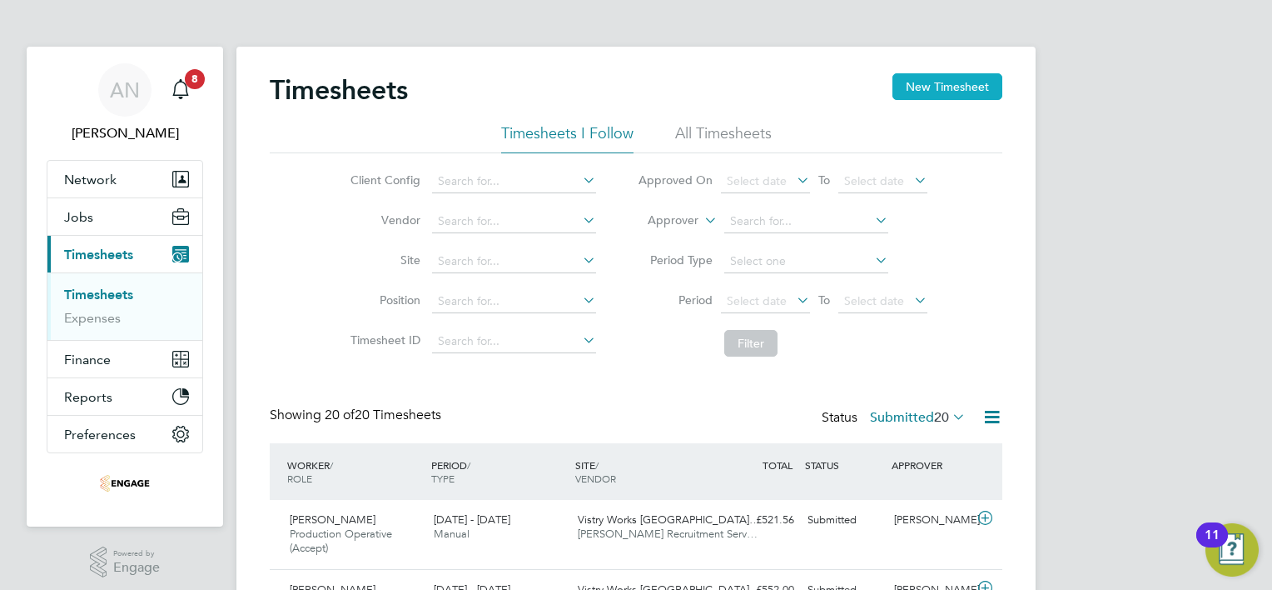
click at [948, 87] on button "New Timesheet" at bounding box center [948, 86] width 110 height 27
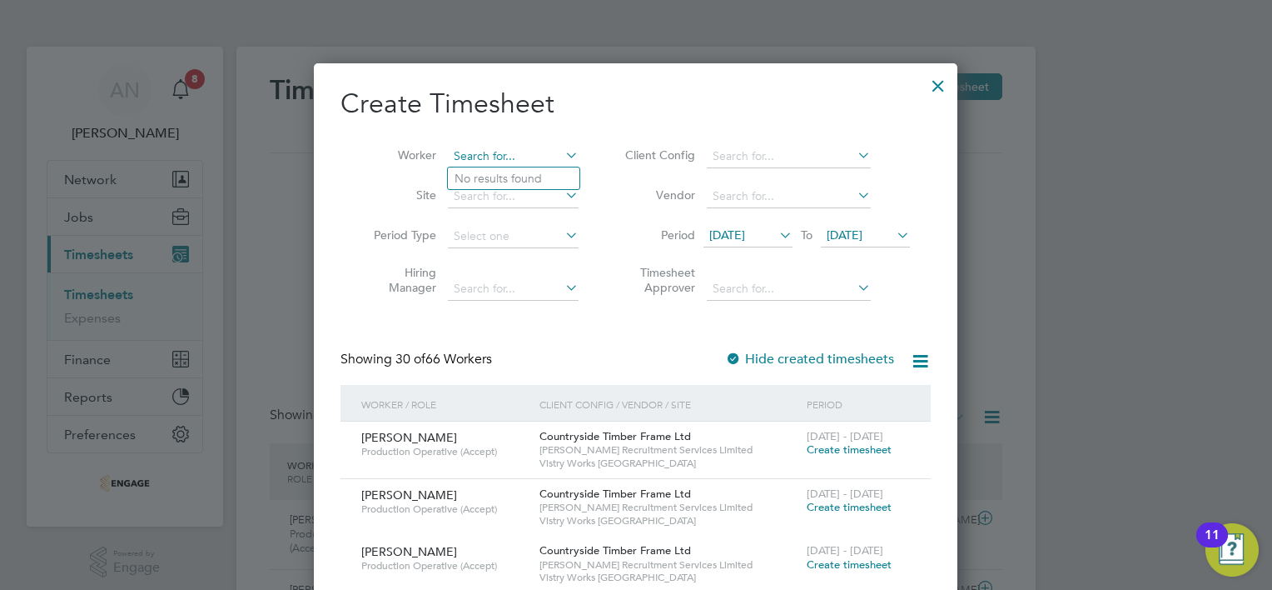
click at [506, 159] on input at bounding box center [513, 156] width 131 height 23
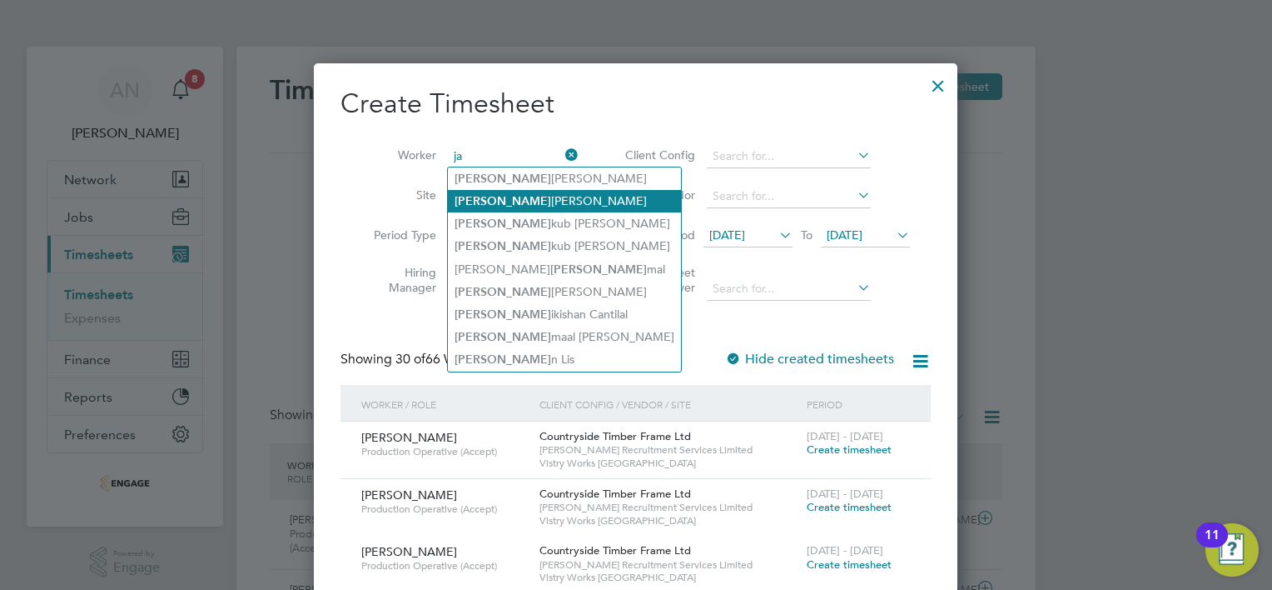
click at [511, 201] on li "Ja kub Koczur" at bounding box center [564, 201] width 233 height 22
type input "[PERSON_NAME]"
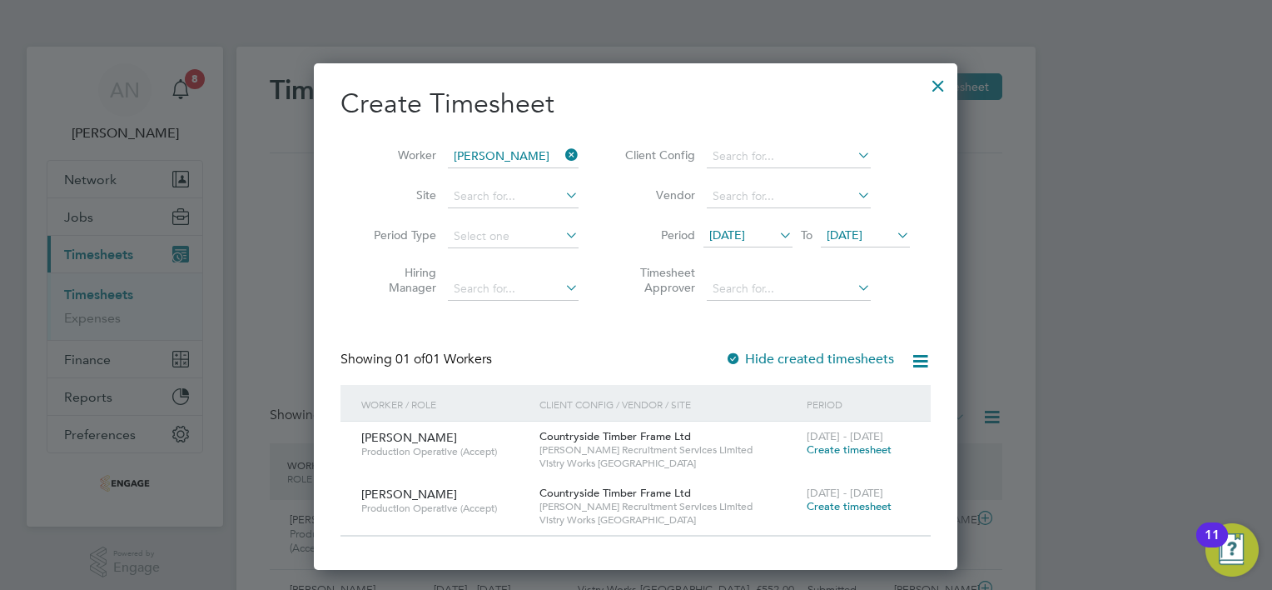
click at [827, 505] on span "Create timesheet" at bounding box center [849, 506] width 85 height 14
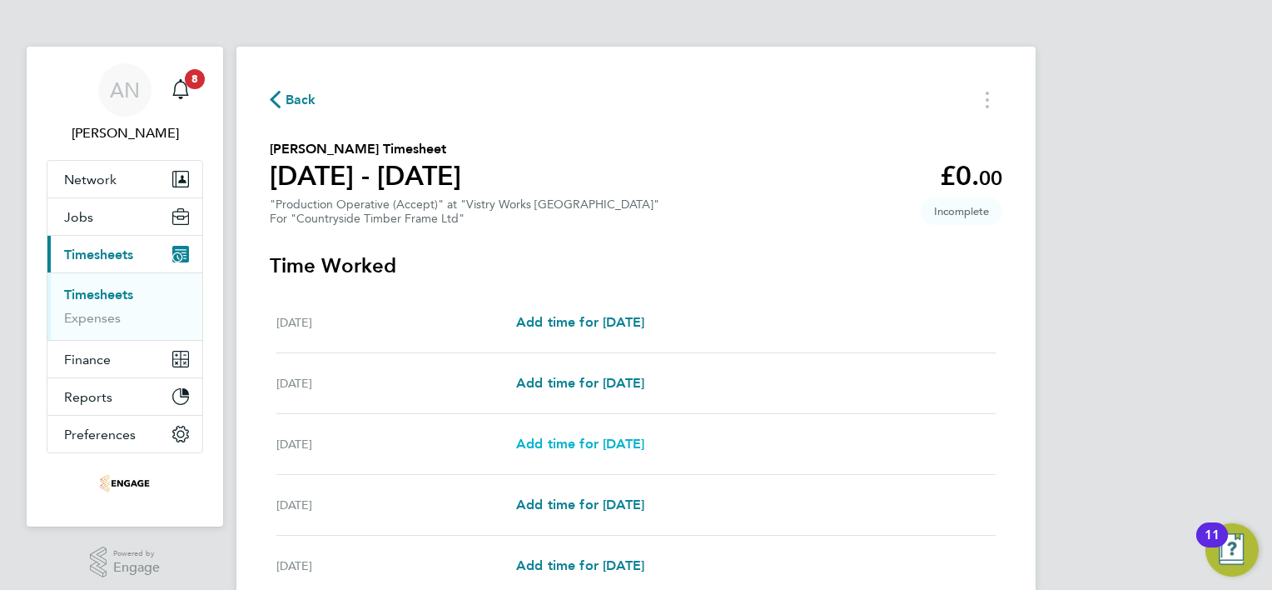
click at [565, 446] on span "Add time for [DATE]" at bounding box center [580, 444] width 128 height 16
select select "15"
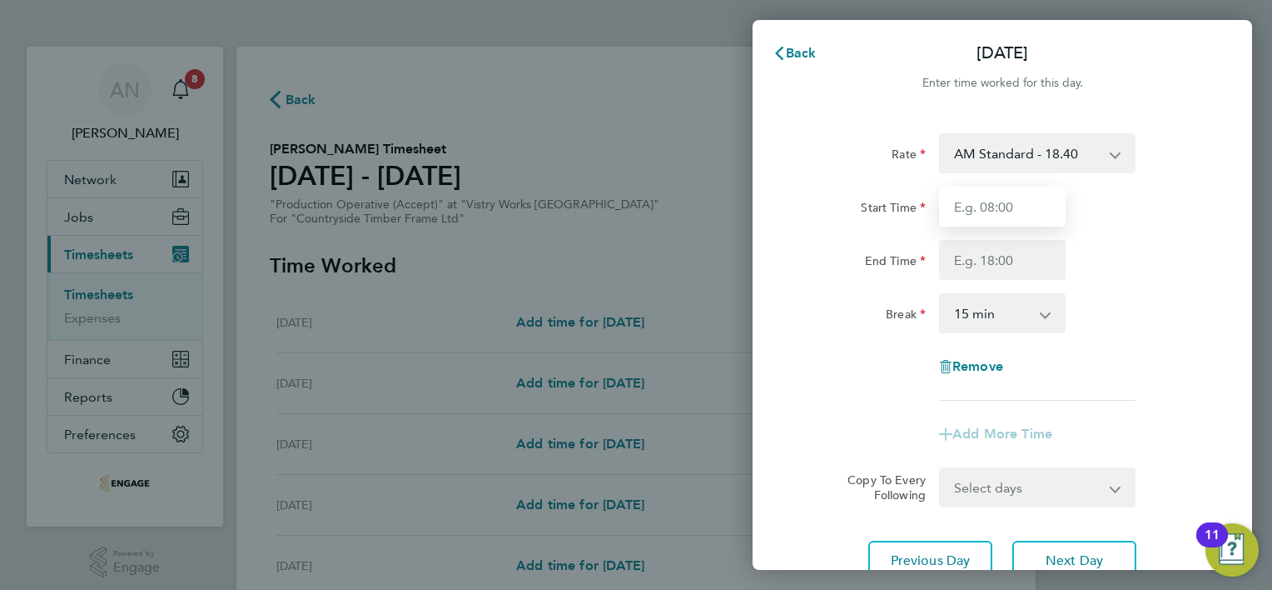
click at [993, 216] on input "Start Time" at bounding box center [1002, 207] width 127 height 40
type input "06:00"
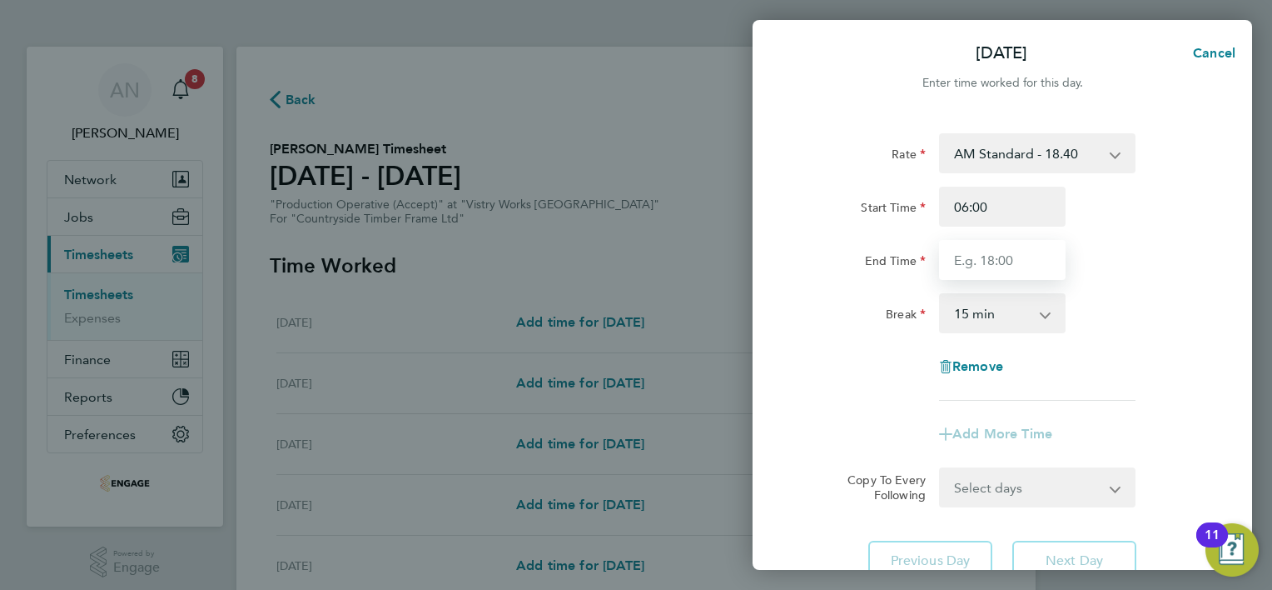
click at [990, 270] on input "End Time" at bounding box center [1002, 260] width 127 height 40
type input "14:00"
click at [988, 313] on select "0 min 15 min 30 min 45 min 60 min 75 min 90 min" at bounding box center [992, 313] width 103 height 37
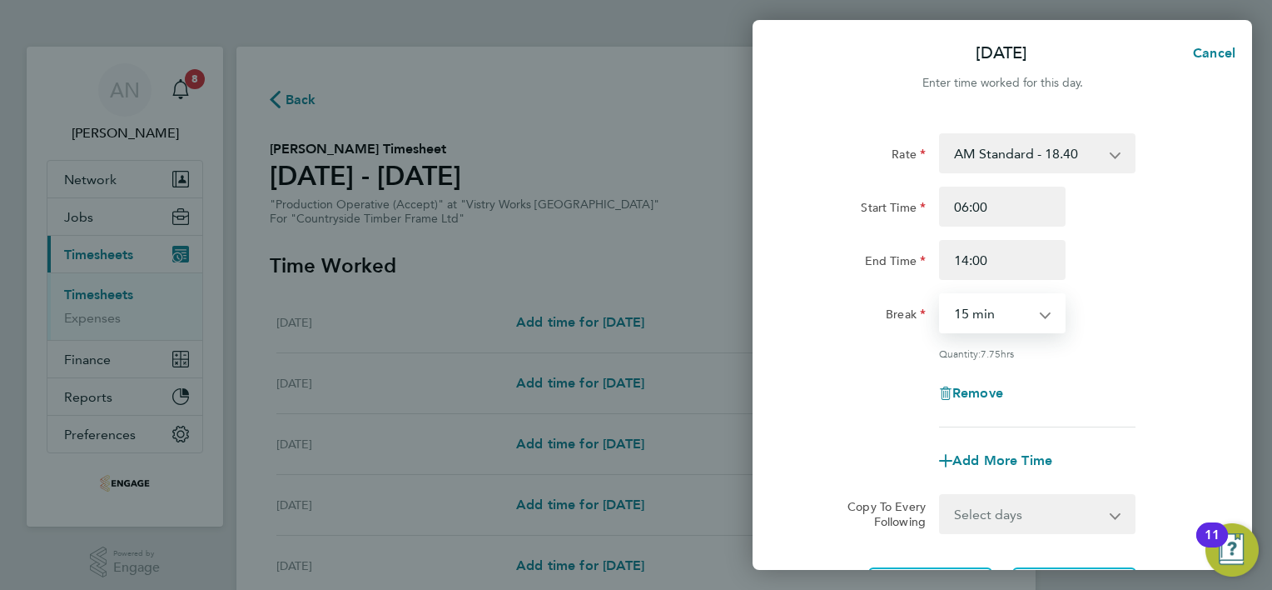
select select "30"
click at [941, 295] on select "0 min 15 min 30 min 45 min 60 min 75 min 90 min" at bounding box center [992, 313] width 103 height 37
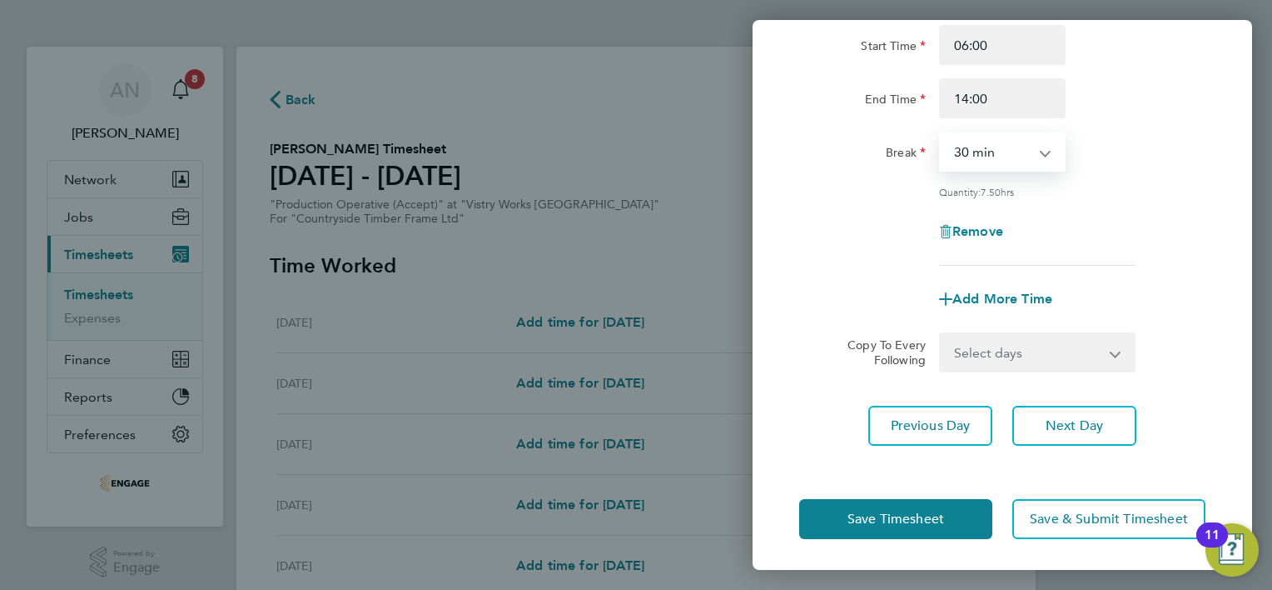
click at [999, 363] on select "Select days Day Weekday (Mon-Fri) Weekend (Sat-Sun) [DATE] [DATE] [DATE] [DATE]" at bounding box center [1028, 352] width 175 height 37
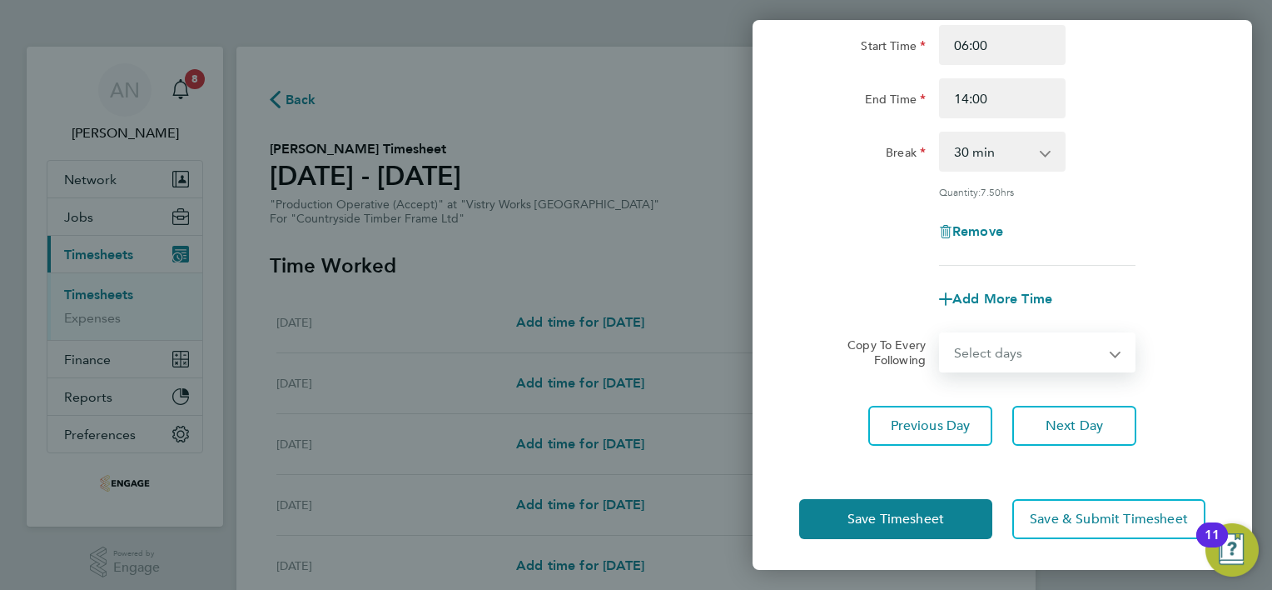
select select "WEEKDAY"
click at [941, 334] on select "Select days Day Weekday (Mon-Fri) Weekend (Sat-Sun) [DATE] [DATE] [DATE] [DATE]" at bounding box center [1028, 352] width 175 height 37
select select "[DATE]"
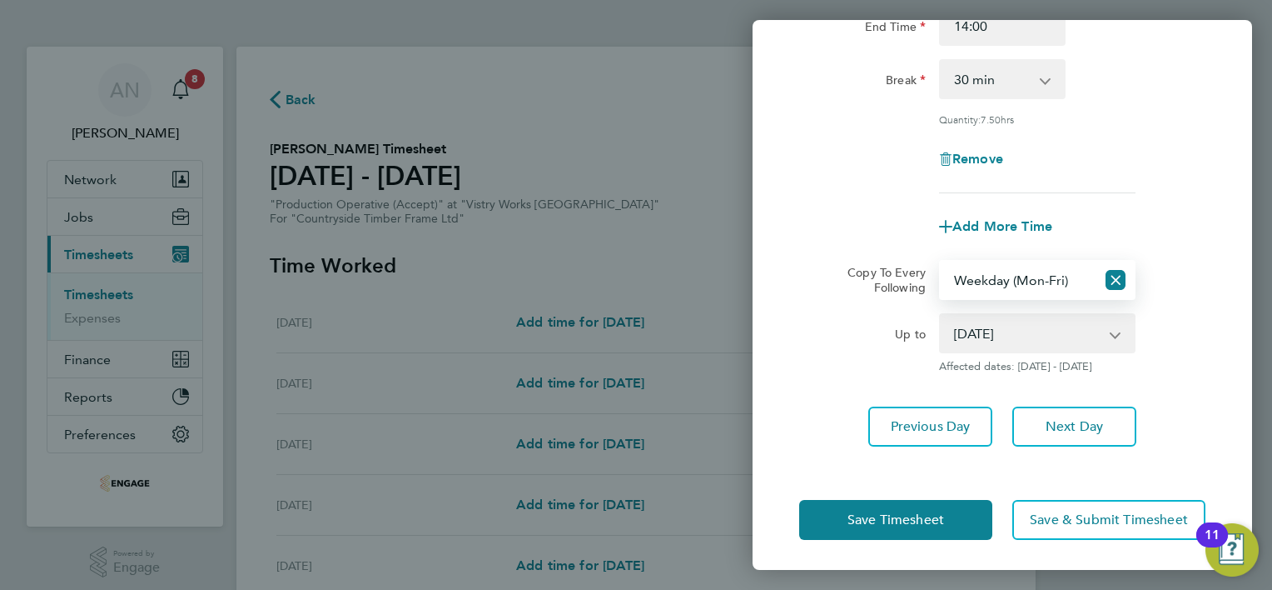
scroll to position [235, 0]
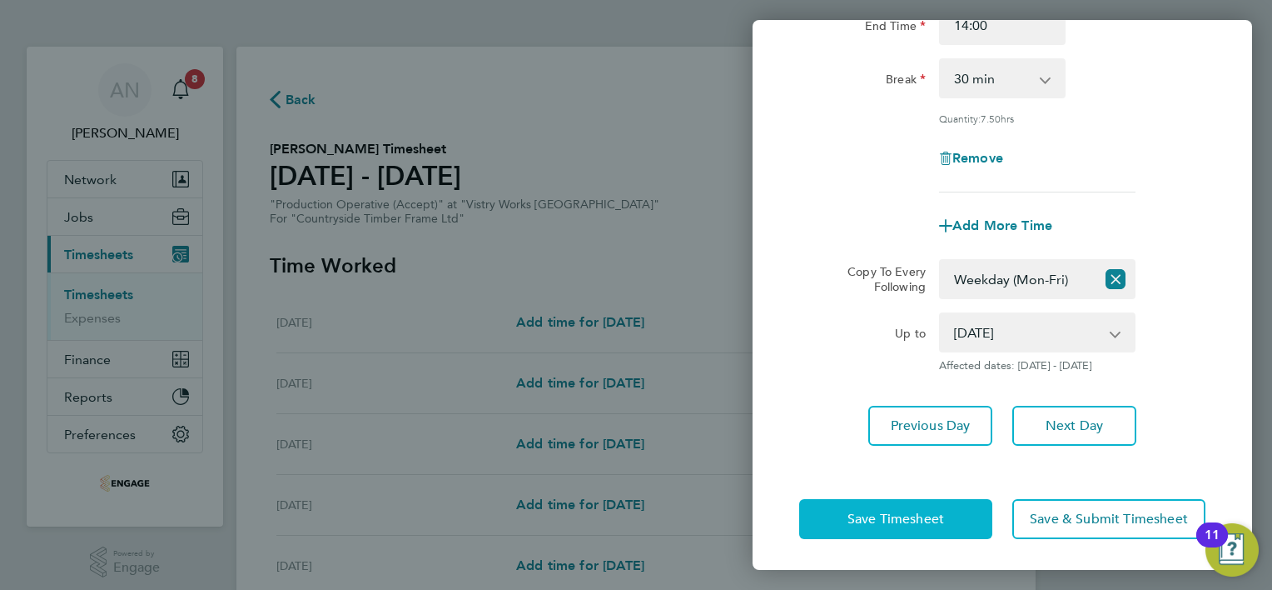
click at [893, 510] on span "Save Timesheet" at bounding box center [896, 518] width 97 height 17
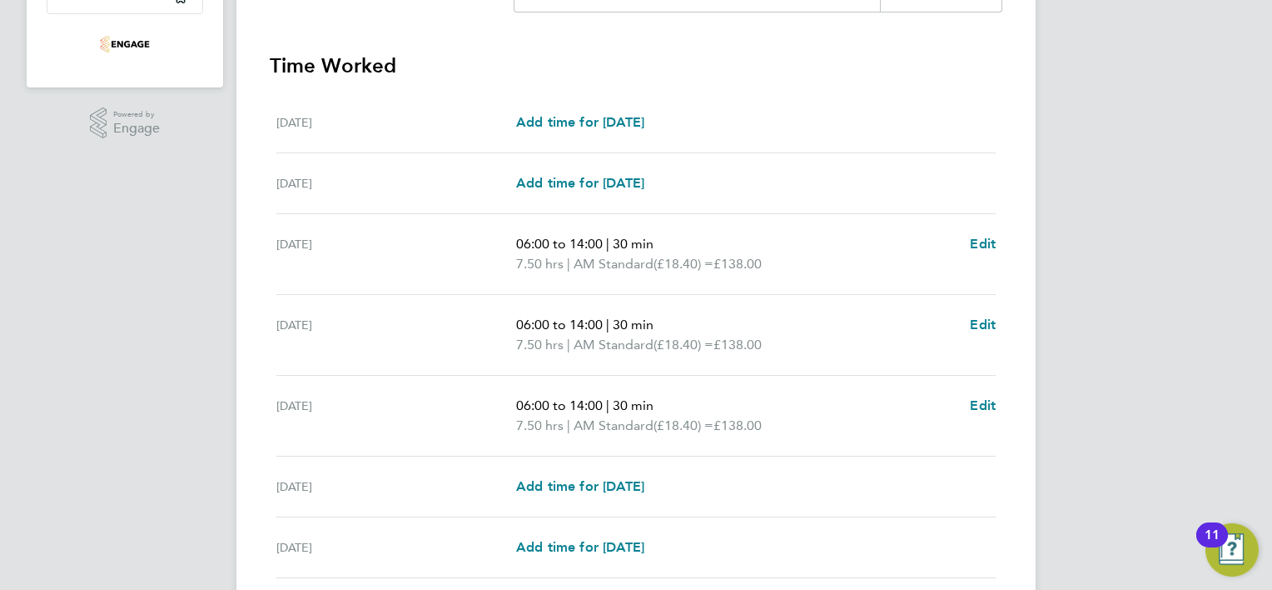
scroll to position [571, 0]
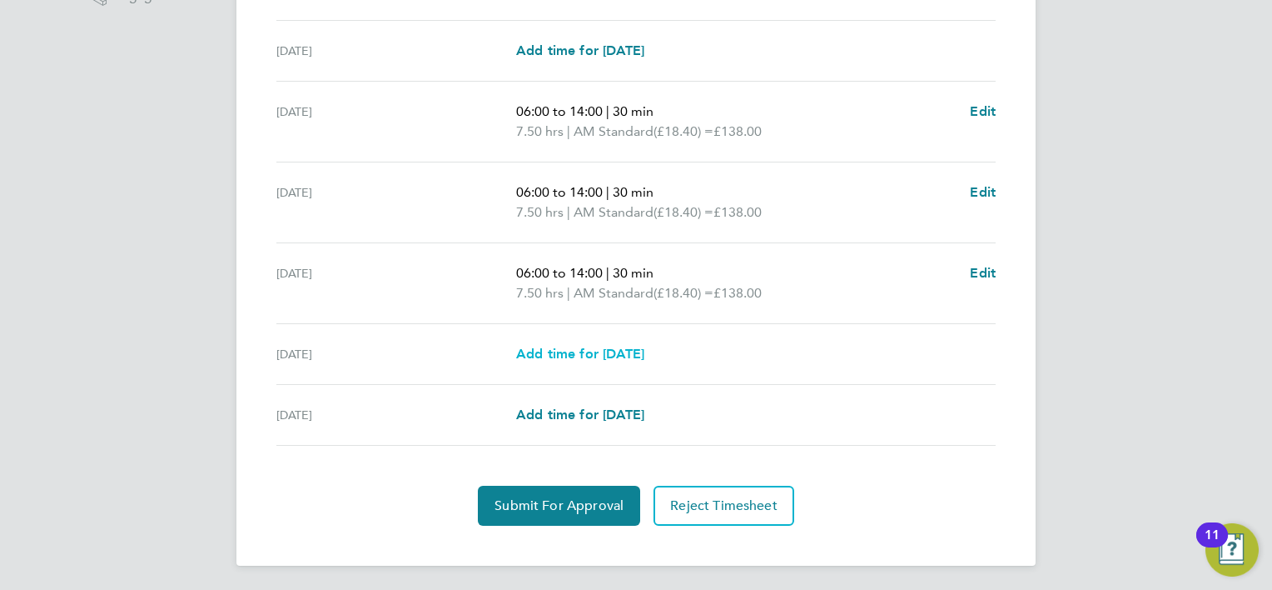
click at [600, 356] on span "Add time for [DATE]" at bounding box center [580, 354] width 128 height 16
select select "15"
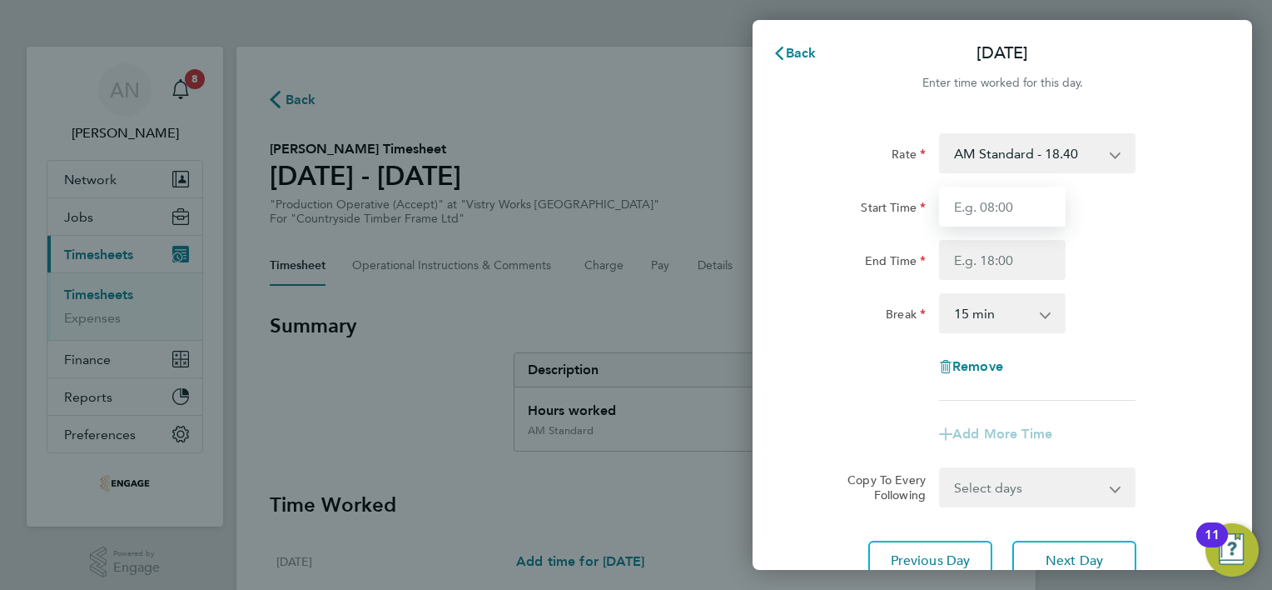
click at [993, 209] on input "Start Time" at bounding box center [1002, 207] width 127 height 40
type input "06:00"
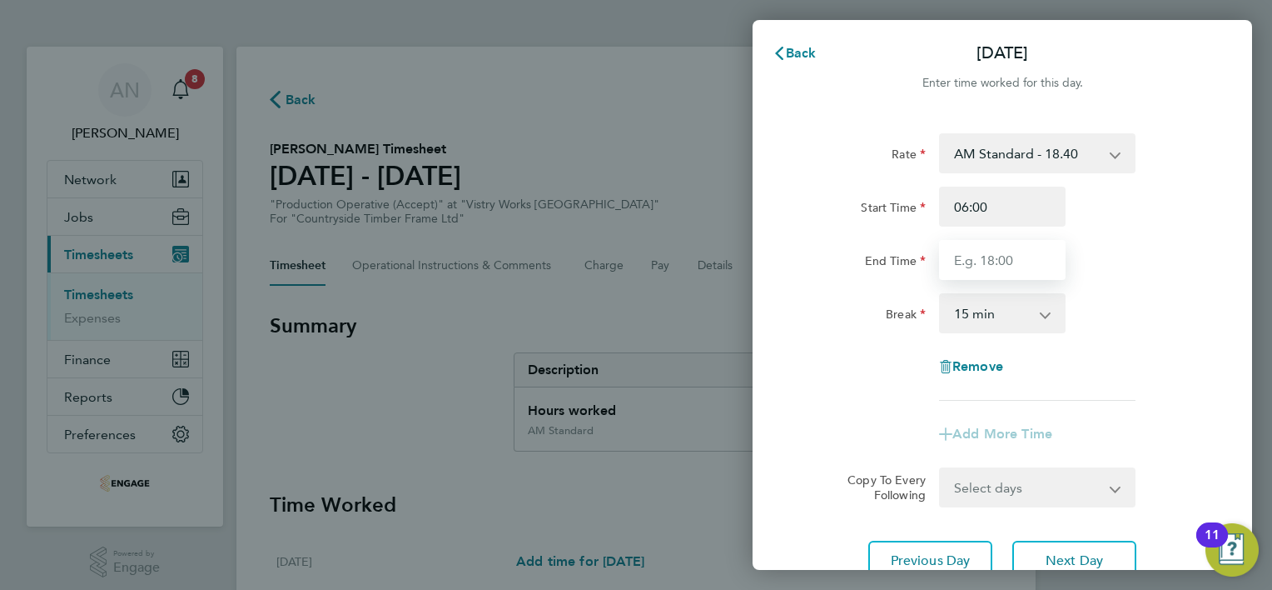
type input "14:00"
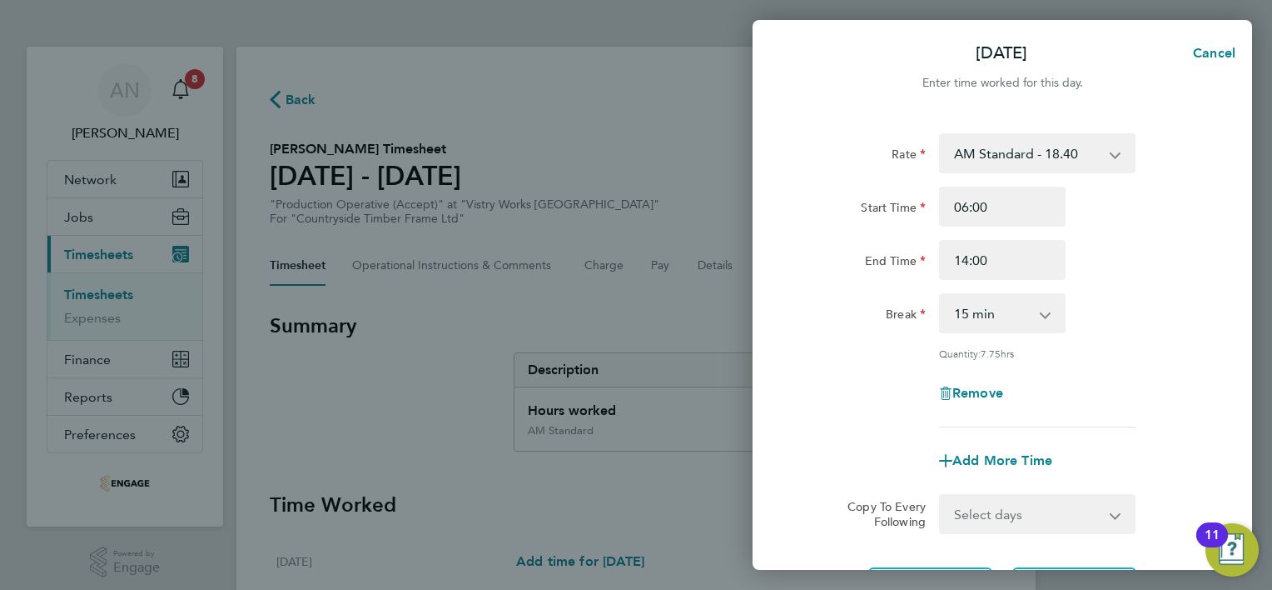
drag, startPoint x: 984, startPoint y: 301, endPoint x: 983, endPoint y: 323, distance: 22.5
click at [984, 303] on select "0 min 15 min 30 min 45 min 60 min 75 min 90 min" at bounding box center [992, 313] width 103 height 37
select select "30"
click at [941, 295] on select "0 min 15 min 30 min 45 min 60 min 75 min 90 min" at bounding box center [992, 313] width 103 height 37
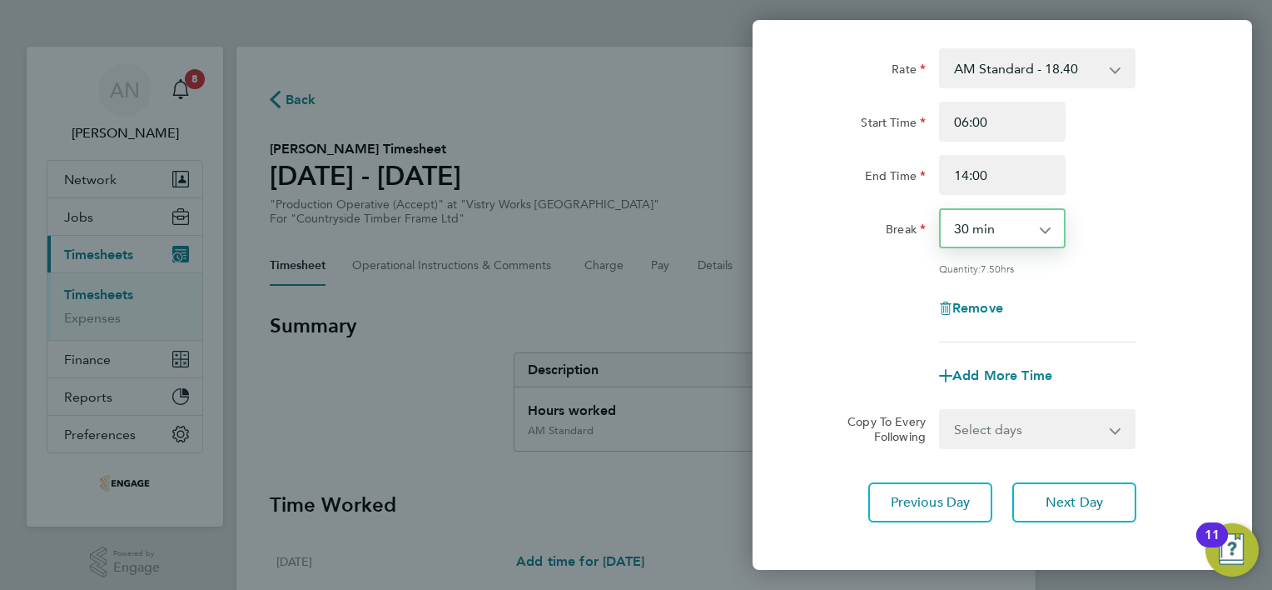
scroll to position [162, 0]
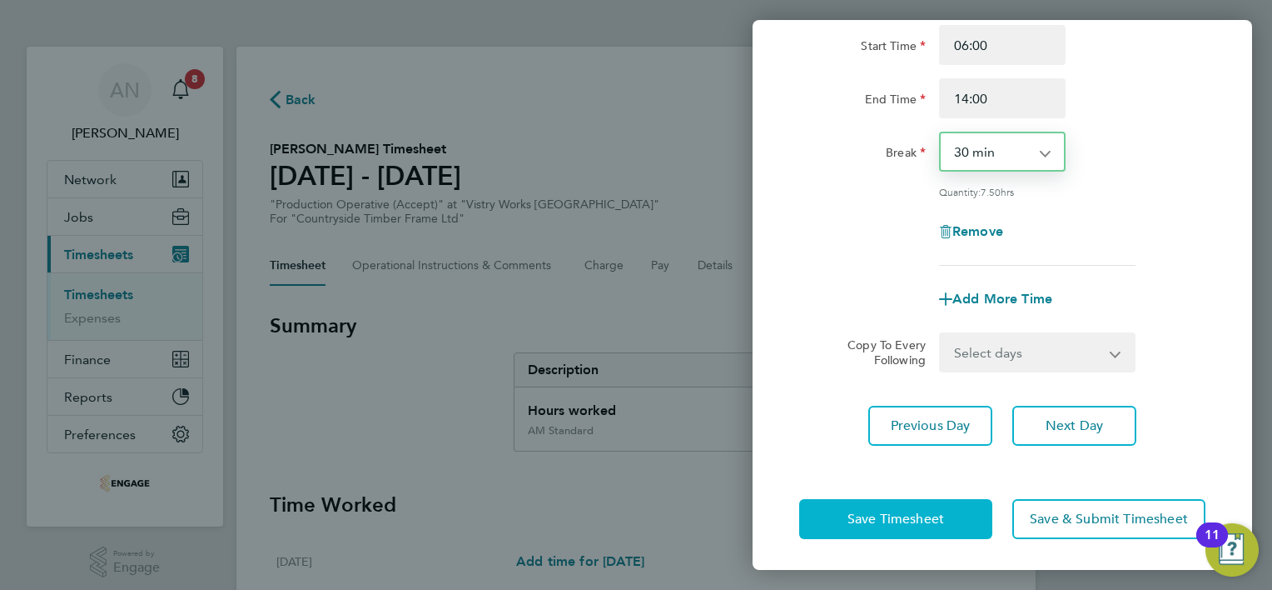
click at [940, 513] on span "Save Timesheet" at bounding box center [896, 518] width 97 height 17
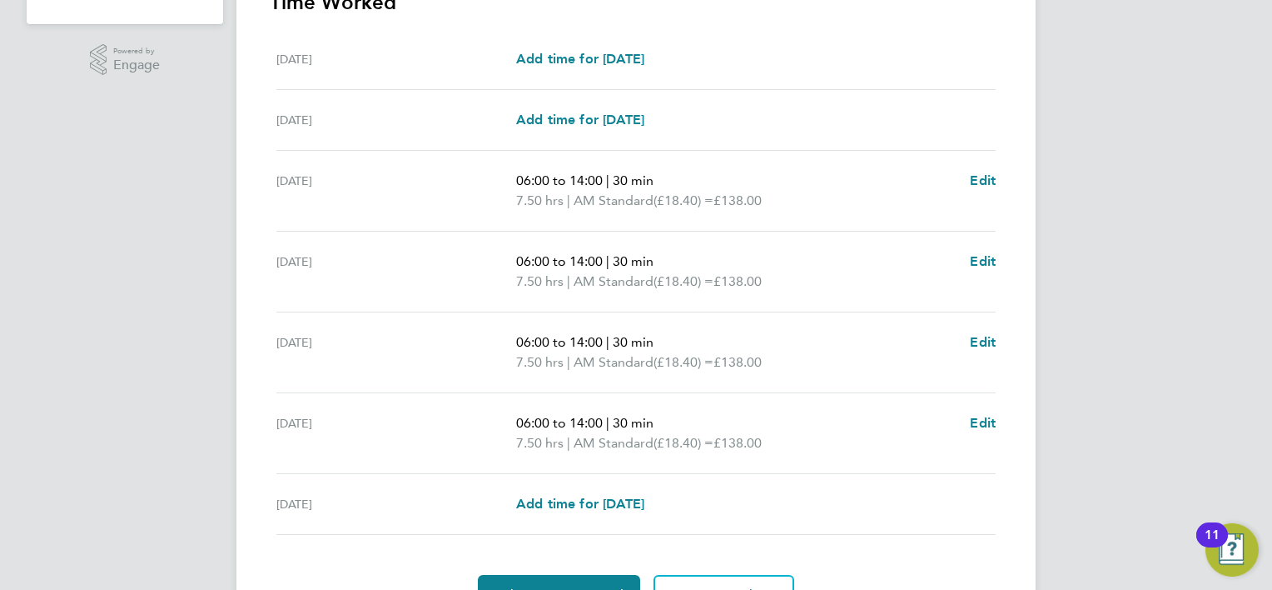
scroll to position [583, 0]
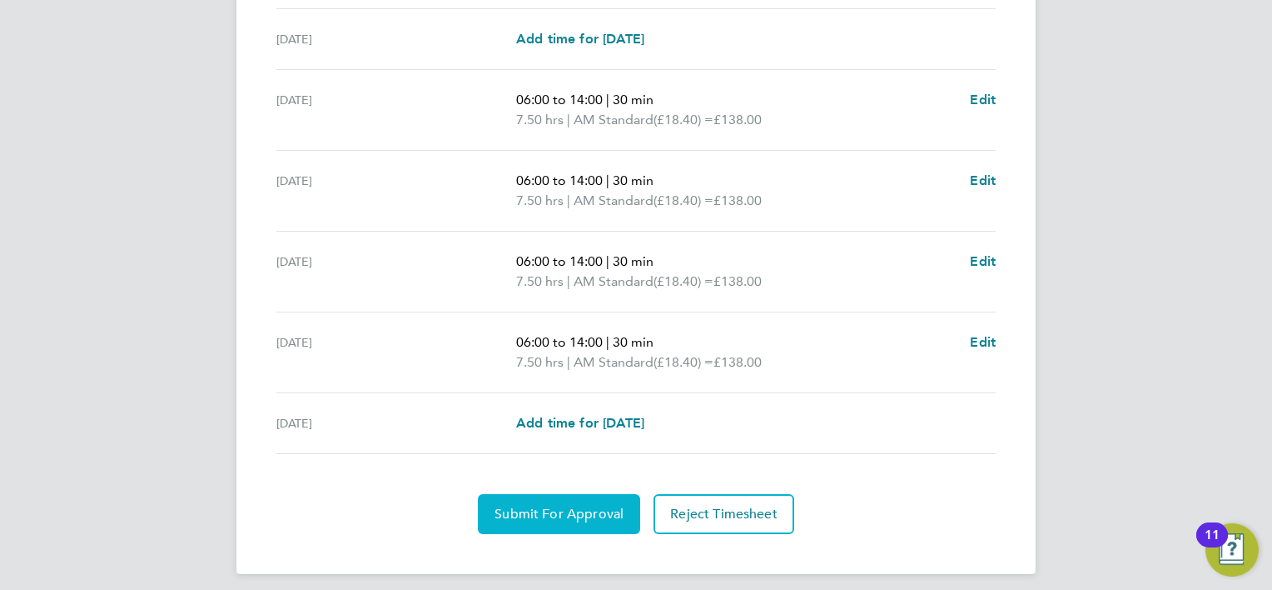
click at [596, 503] on button "Submit For Approval" at bounding box center [559, 514] width 162 height 40
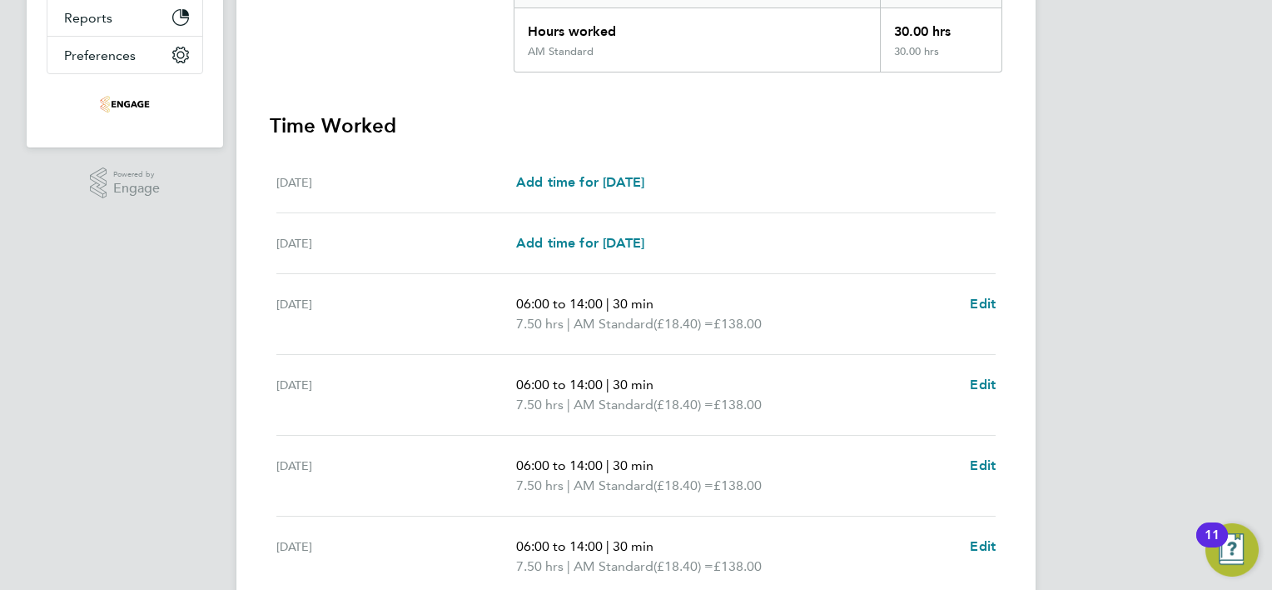
scroll to position [83, 0]
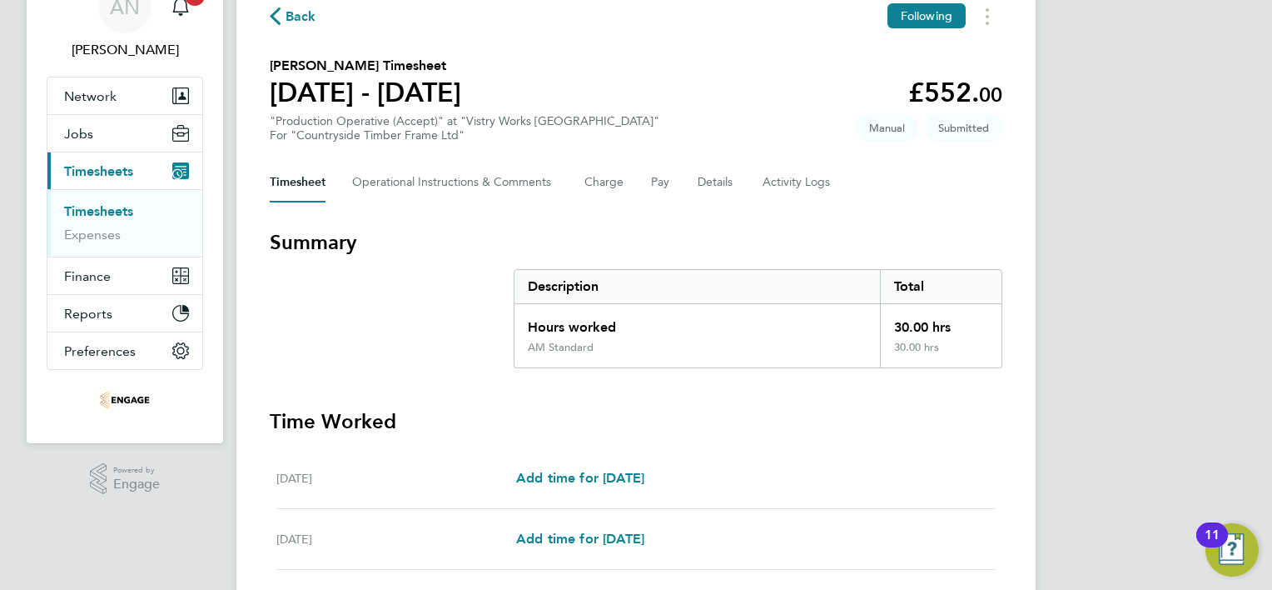
click at [282, 17] on span "Back" at bounding box center [293, 15] width 47 height 16
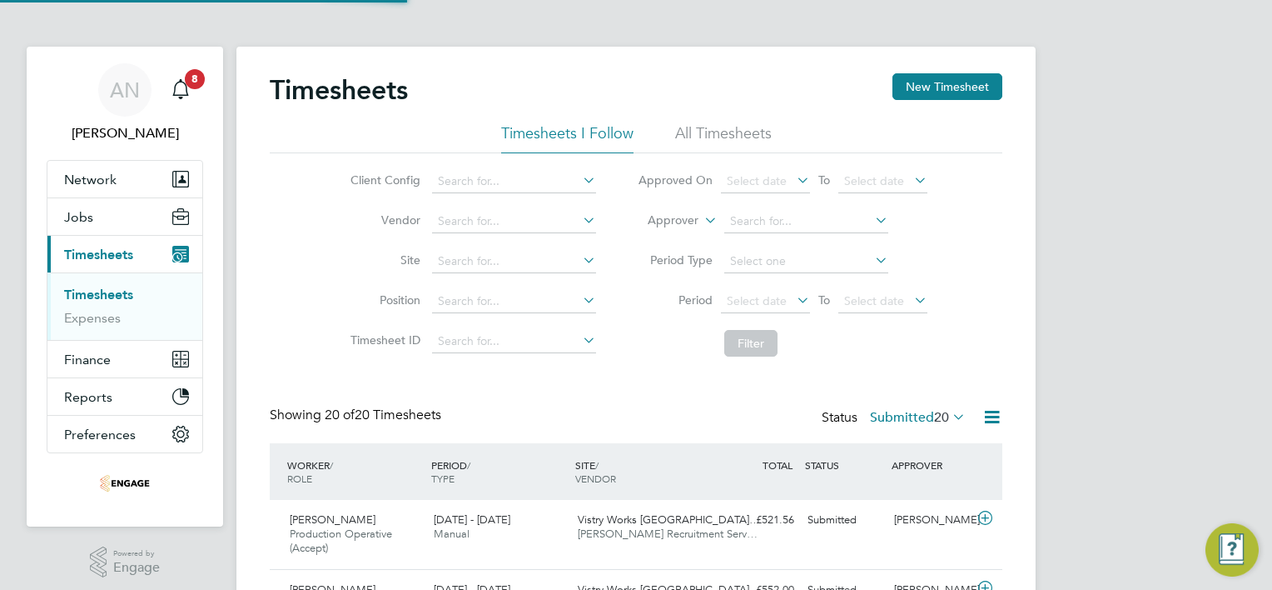
scroll to position [8, 8]
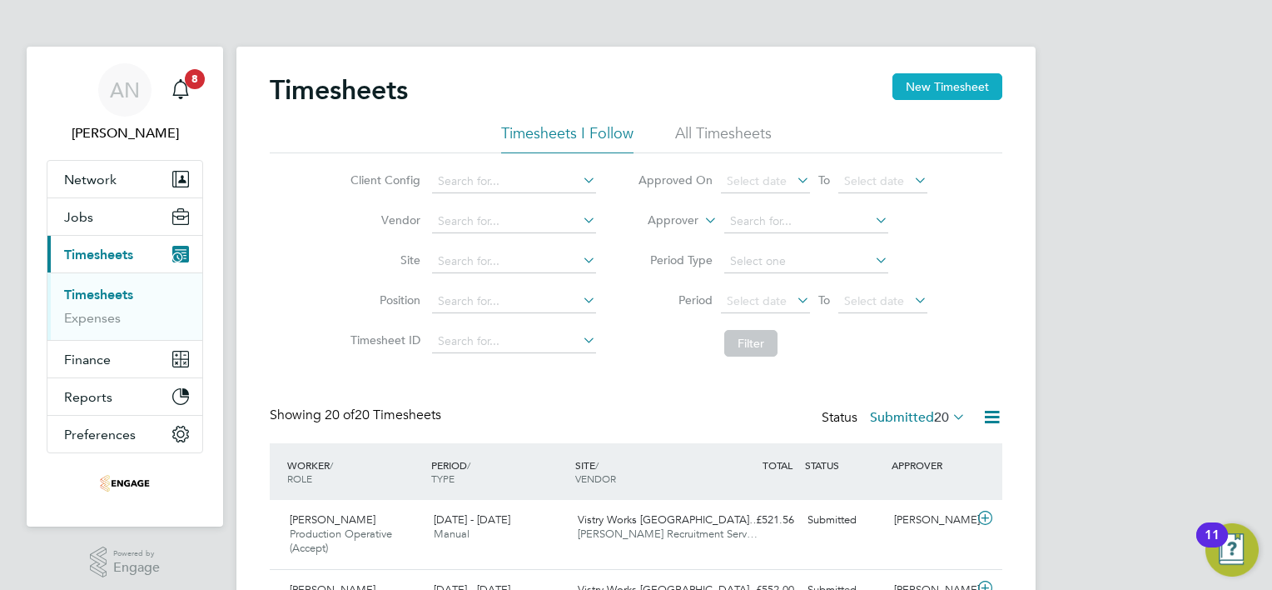
click at [917, 85] on button "New Timesheet" at bounding box center [948, 86] width 110 height 27
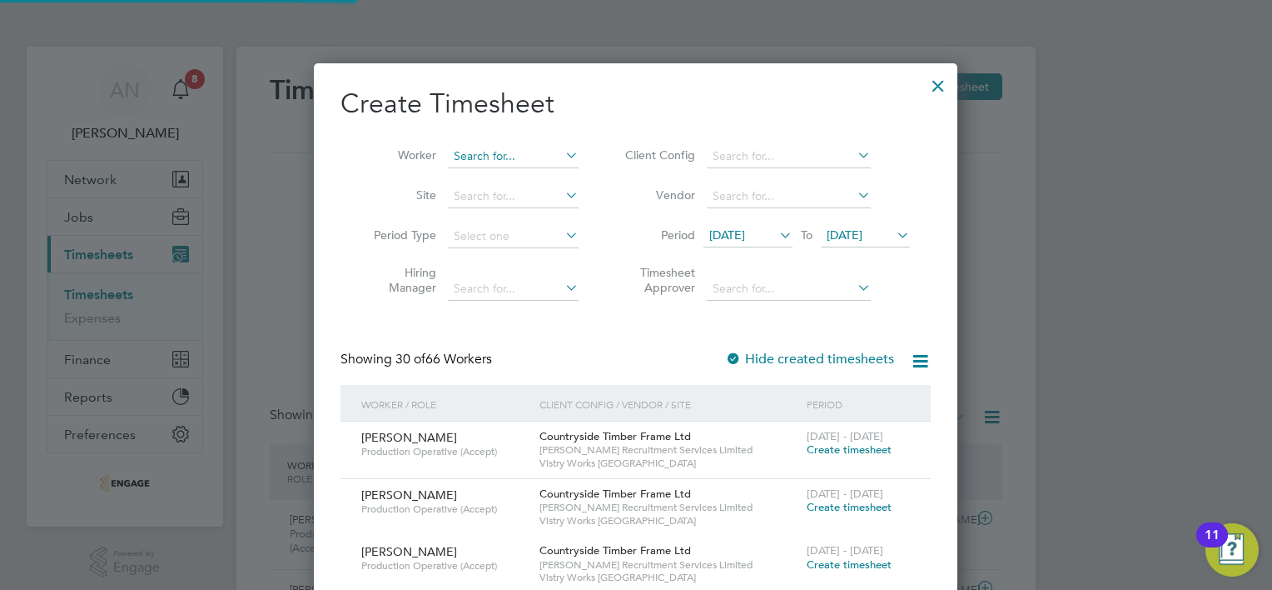
click at [539, 153] on input at bounding box center [513, 156] width 131 height 23
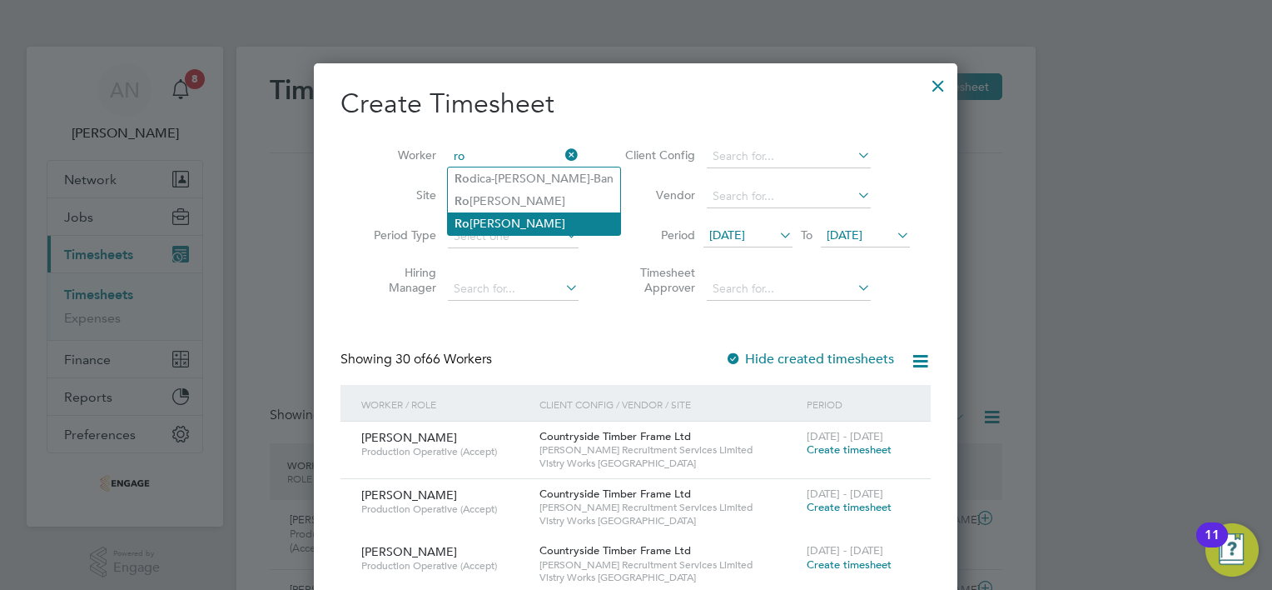
click at [540, 225] on li "Ro bert Glogowski" at bounding box center [534, 223] width 172 height 22
type input "Robert Glogowski"
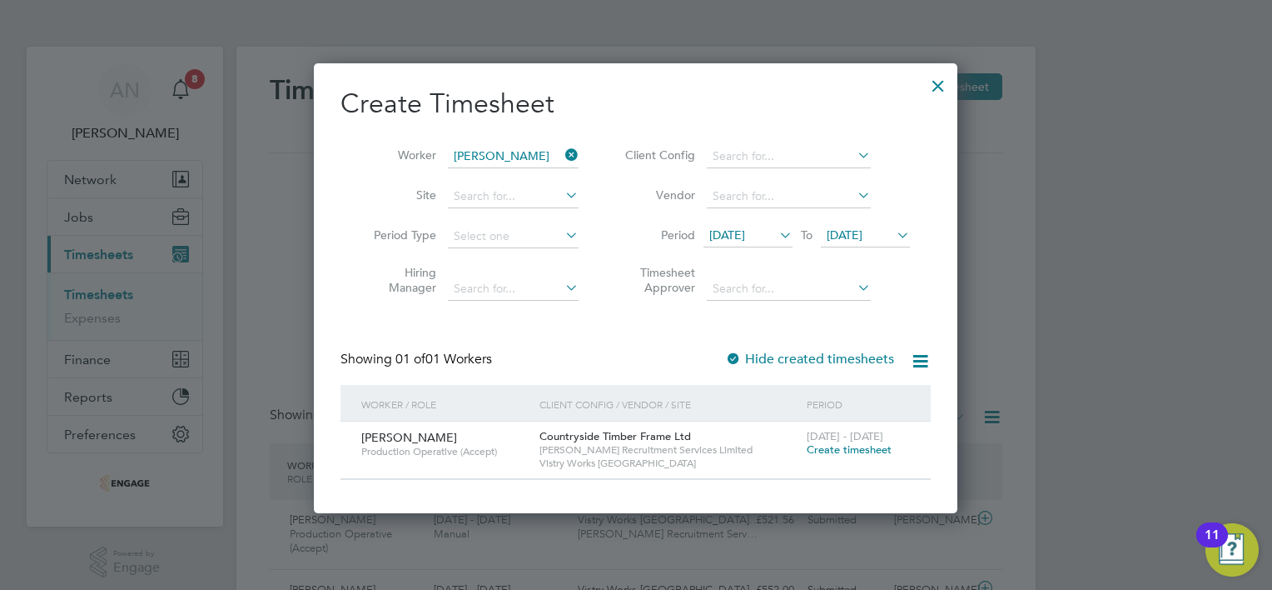
click at [843, 452] on span "Create timesheet" at bounding box center [849, 449] width 85 height 14
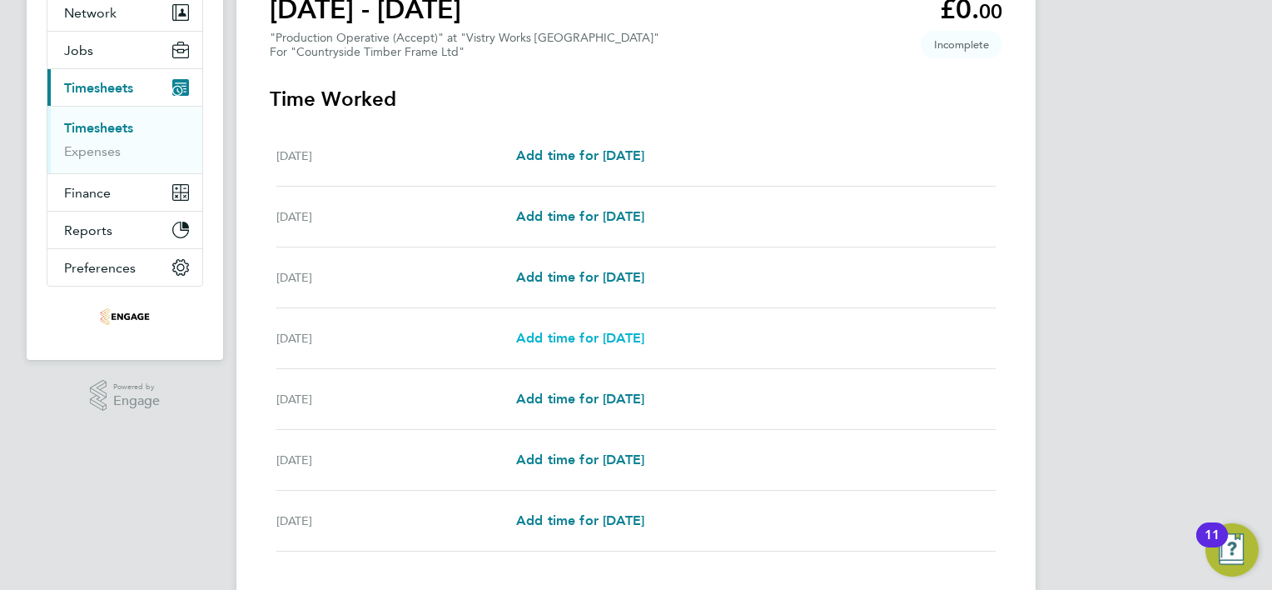
click at [640, 332] on span "Add time for [DATE]" at bounding box center [580, 338] width 128 height 16
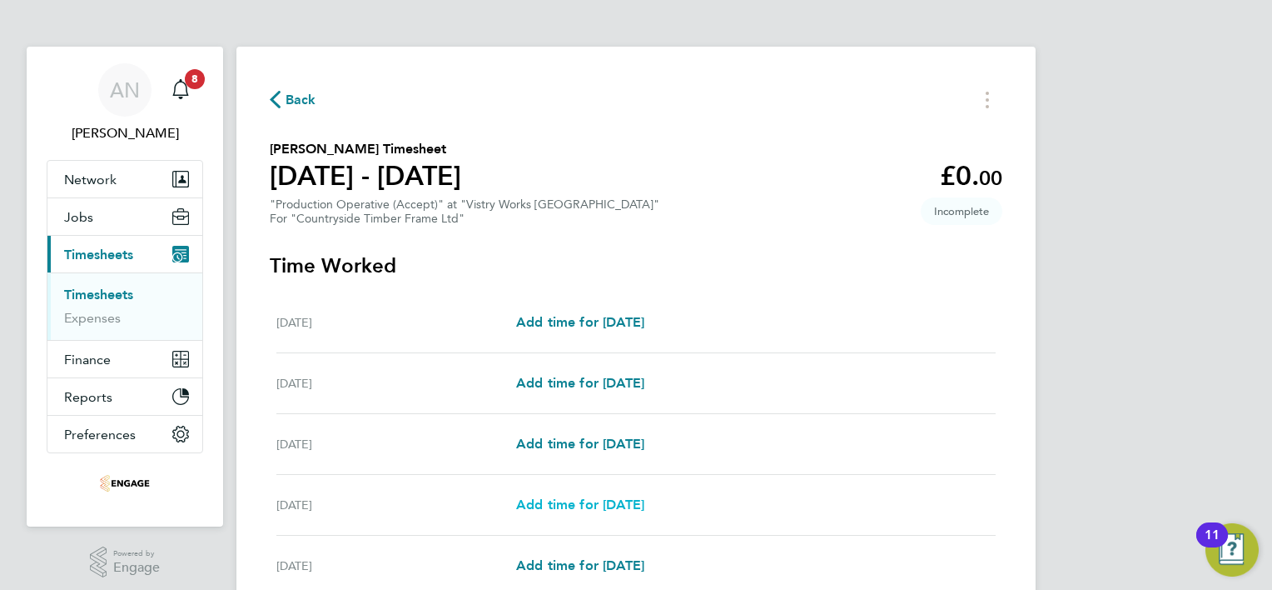
select select "15"
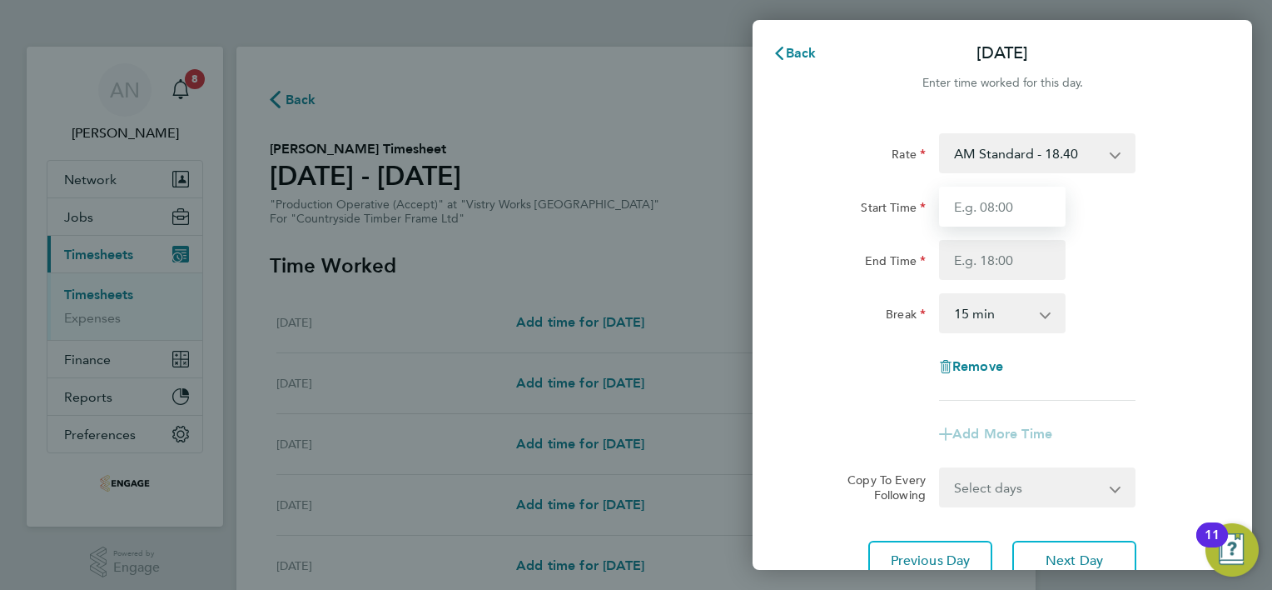
click at [1003, 203] on input "Start Time" at bounding box center [1002, 207] width 127 height 40
type input "06:00"
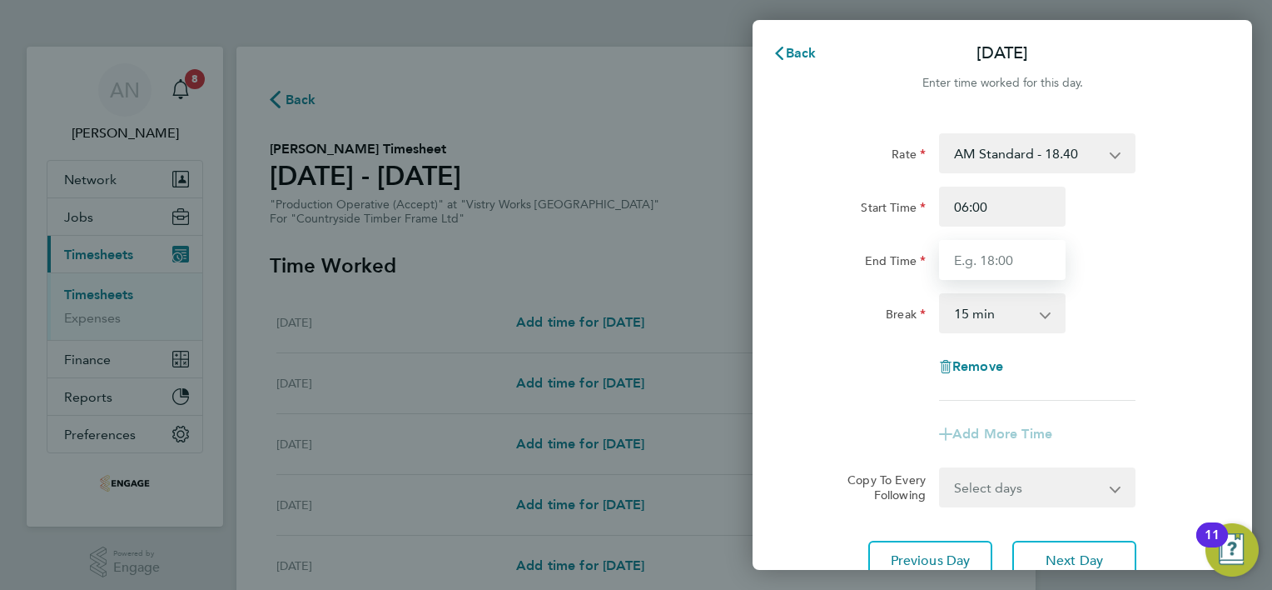
type input "14:00"
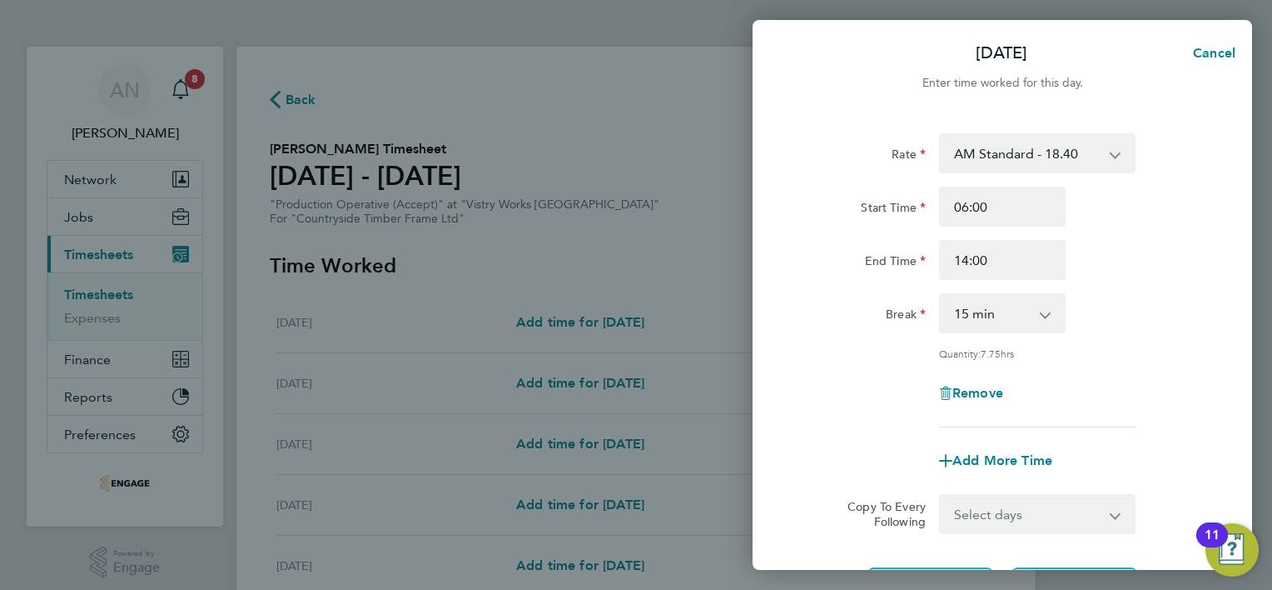
click at [982, 309] on select "0 min 15 min 30 min 45 min 60 min 75 min 90 min" at bounding box center [992, 313] width 103 height 37
select select "30"
click at [941, 295] on select "0 min 15 min 30 min 45 min 60 min 75 min 90 min" at bounding box center [992, 313] width 103 height 37
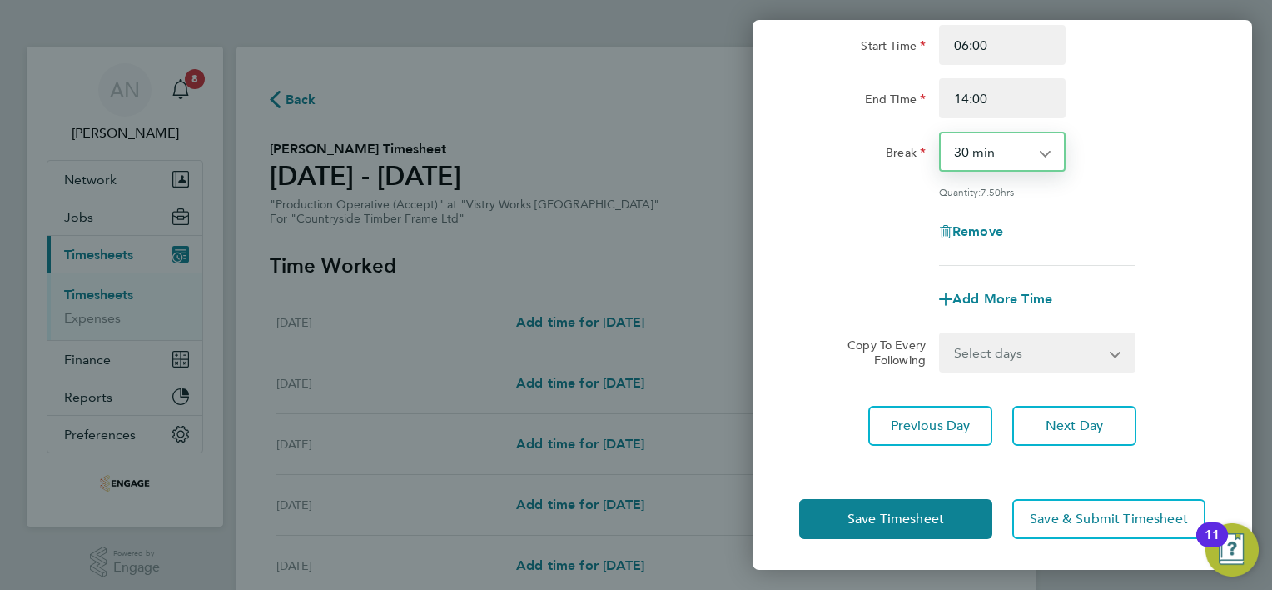
click at [975, 359] on select "Select days Day Weekend (Sat-Sun) [DATE] [DATE] [DATE]" at bounding box center [1028, 352] width 175 height 37
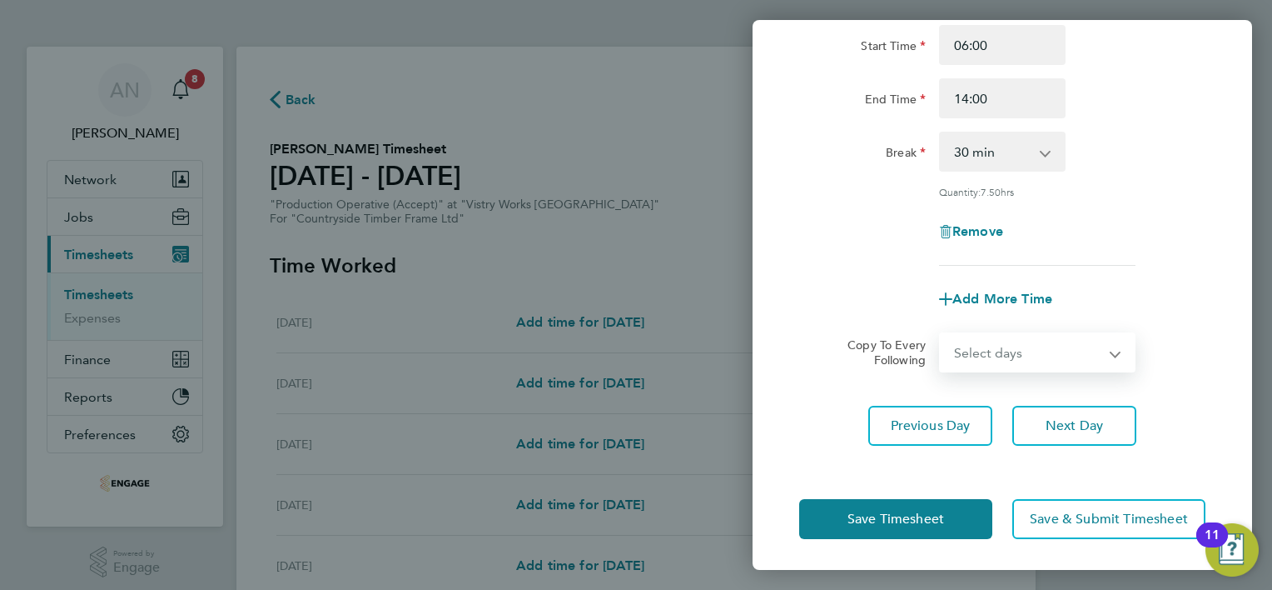
select select "WEEKEND"
click at [941, 334] on select "Select days Day Weekend (Sat-Sun) [DATE] [DATE] [DATE]" at bounding box center [1028, 352] width 175 height 37
select select "[DATE]"
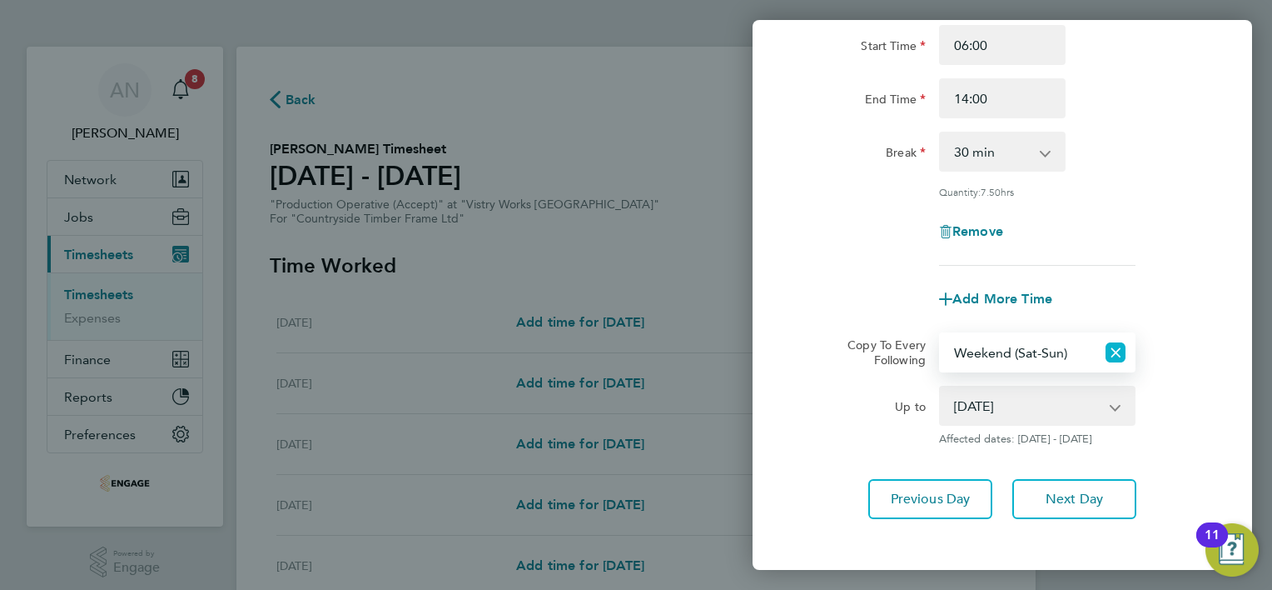
drag, startPoint x: 1118, startPoint y: 351, endPoint x: 1103, endPoint y: 356, distance: 15.0
click at [1118, 352] on icon "Reset selection" at bounding box center [1116, 352] width 20 height 20
select select "0: null"
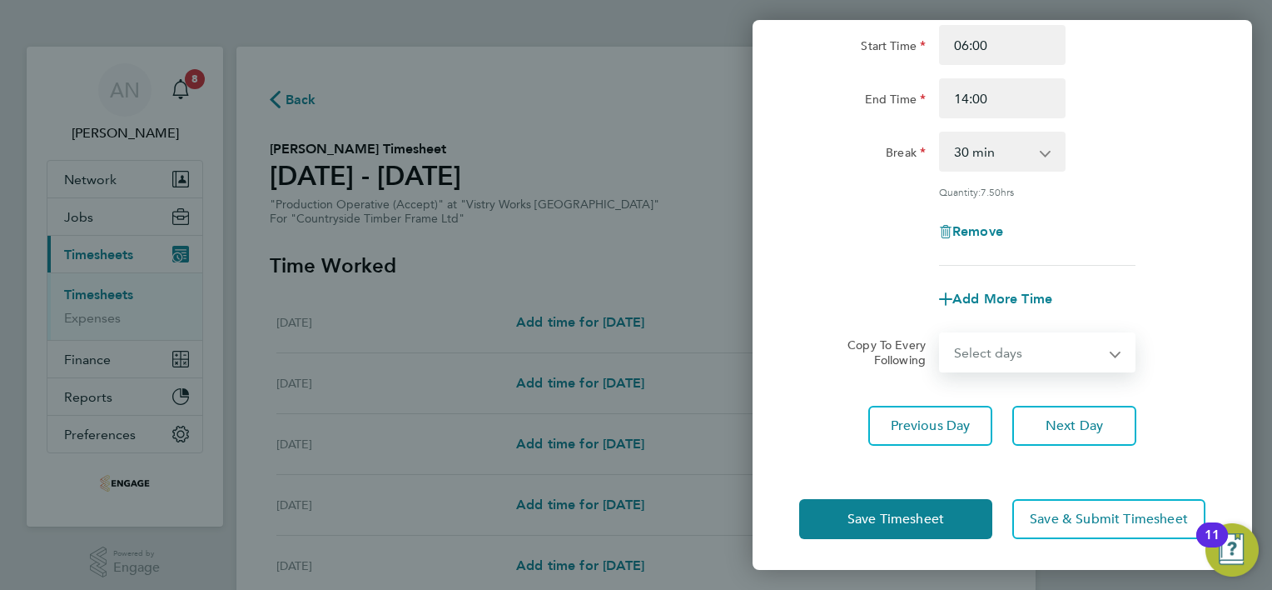
click at [1027, 356] on select "Select days Day Weekend (Sat-Sun) [DATE] [DATE] [DATE]" at bounding box center [1028, 352] width 175 height 37
drag, startPoint x: 976, startPoint y: 354, endPoint x: 989, endPoint y: 371, distance: 22.0
click at [978, 353] on select "Select days Day Weekend (Sat-Sun) [DATE] [DATE] [DATE]" at bounding box center [1028, 352] width 175 height 37
click at [1043, 416] on button "Next Day" at bounding box center [1075, 426] width 124 height 40
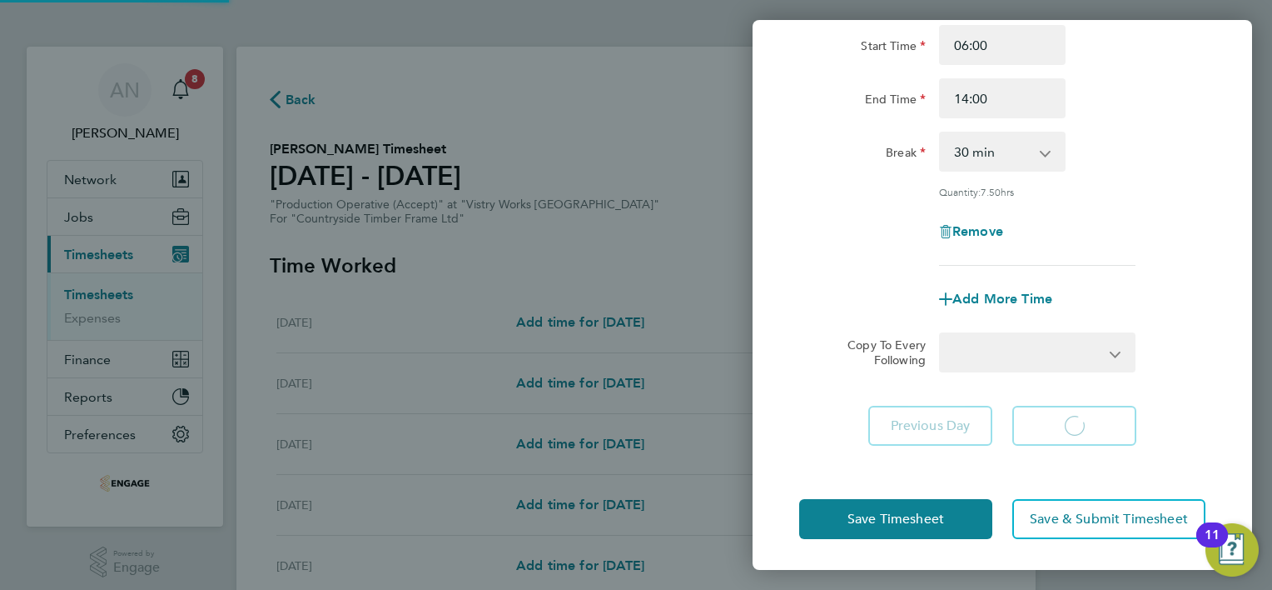
select select "15"
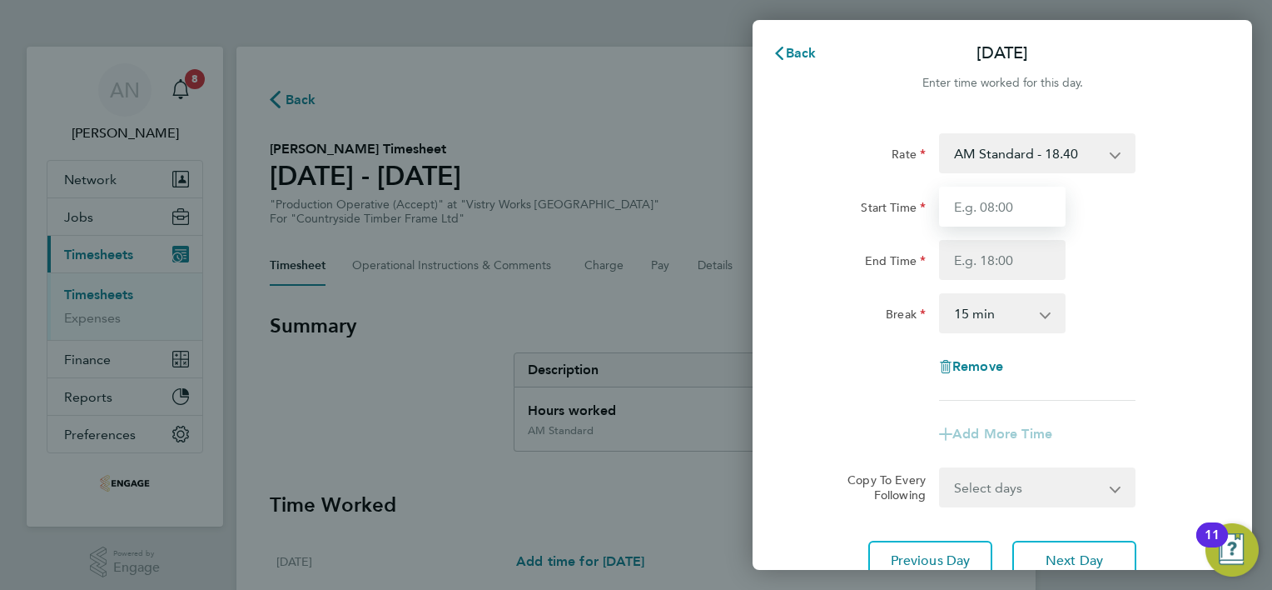
click at [989, 209] on input "Start Time" at bounding box center [1002, 207] width 127 height 40
type input "06:00"
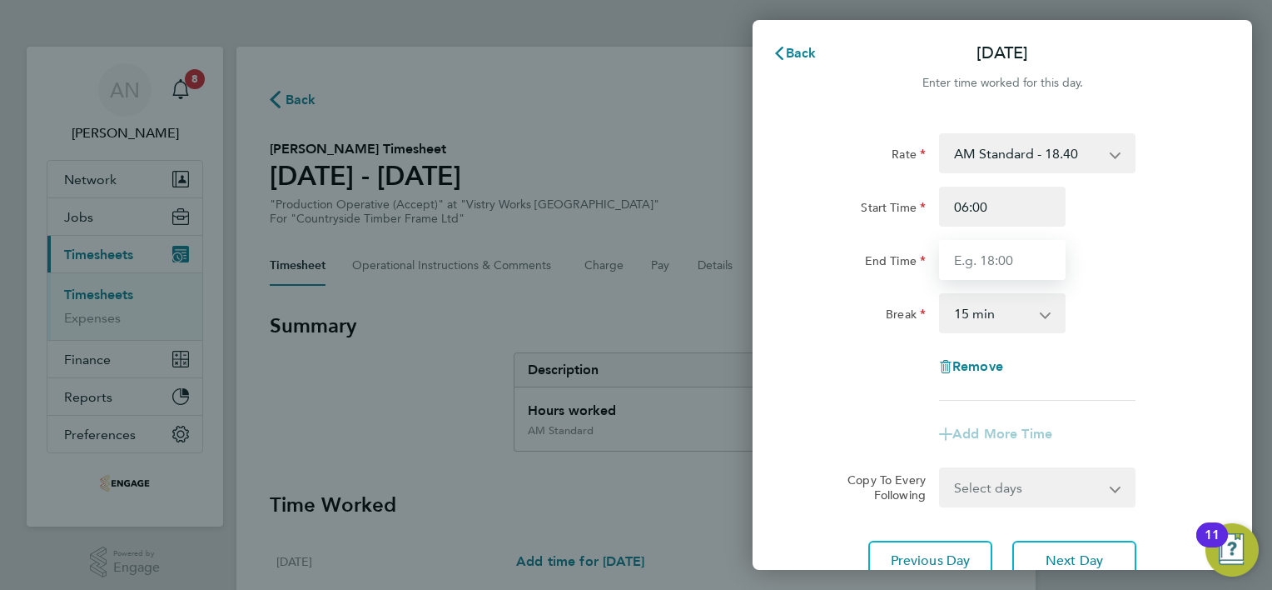
type input "14:00"
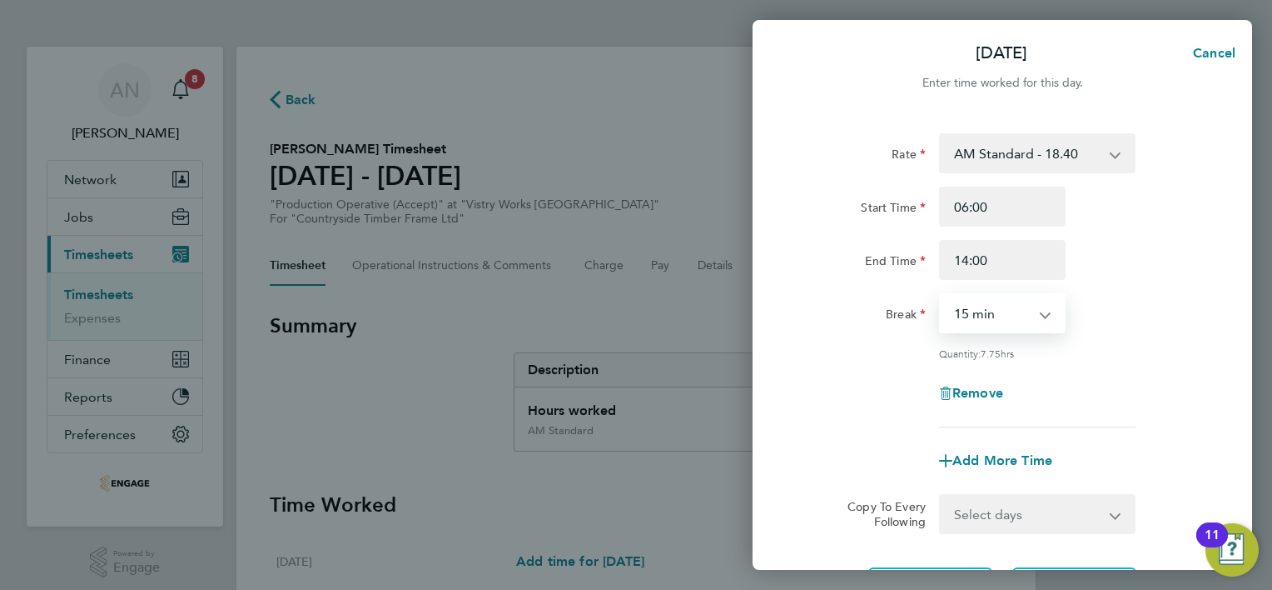
drag, startPoint x: 995, startPoint y: 320, endPoint x: 993, endPoint y: 333, distance: 13.6
click at [995, 320] on select "0 min 15 min 30 min 45 min 60 min 75 min 90 min" at bounding box center [992, 313] width 103 height 37
select select "30"
click at [941, 295] on select "0 min 15 min 30 min 45 min 60 min 75 min 90 min" at bounding box center [992, 313] width 103 height 37
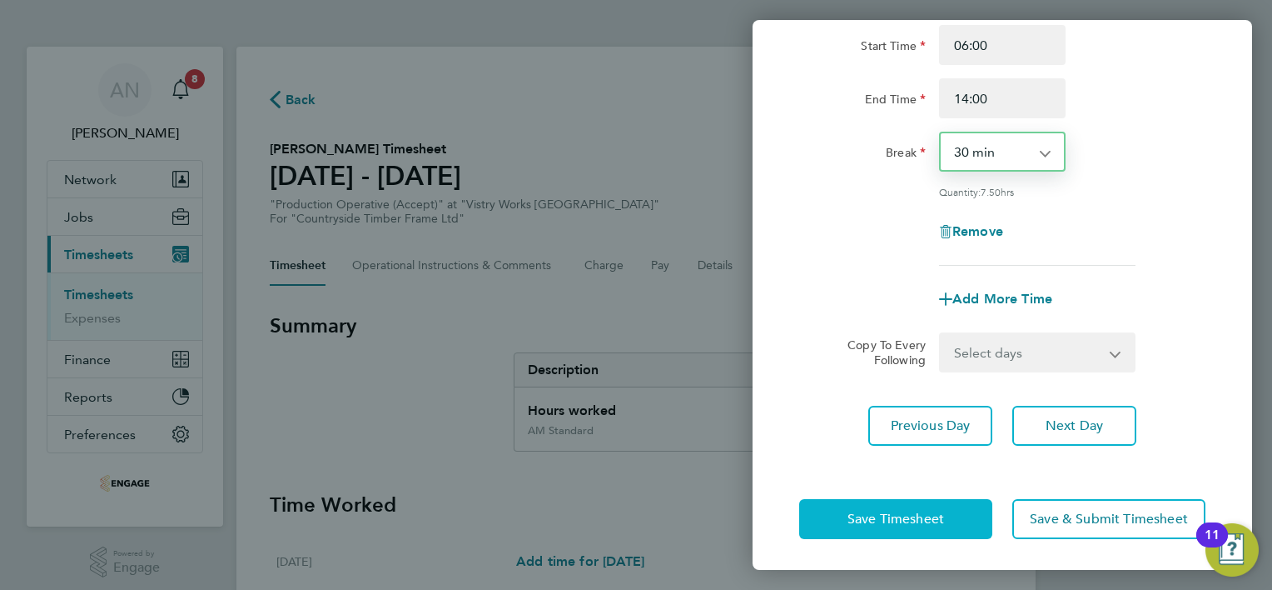
click at [926, 510] on span "Save Timesheet" at bounding box center [896, 518] width 97 height 17
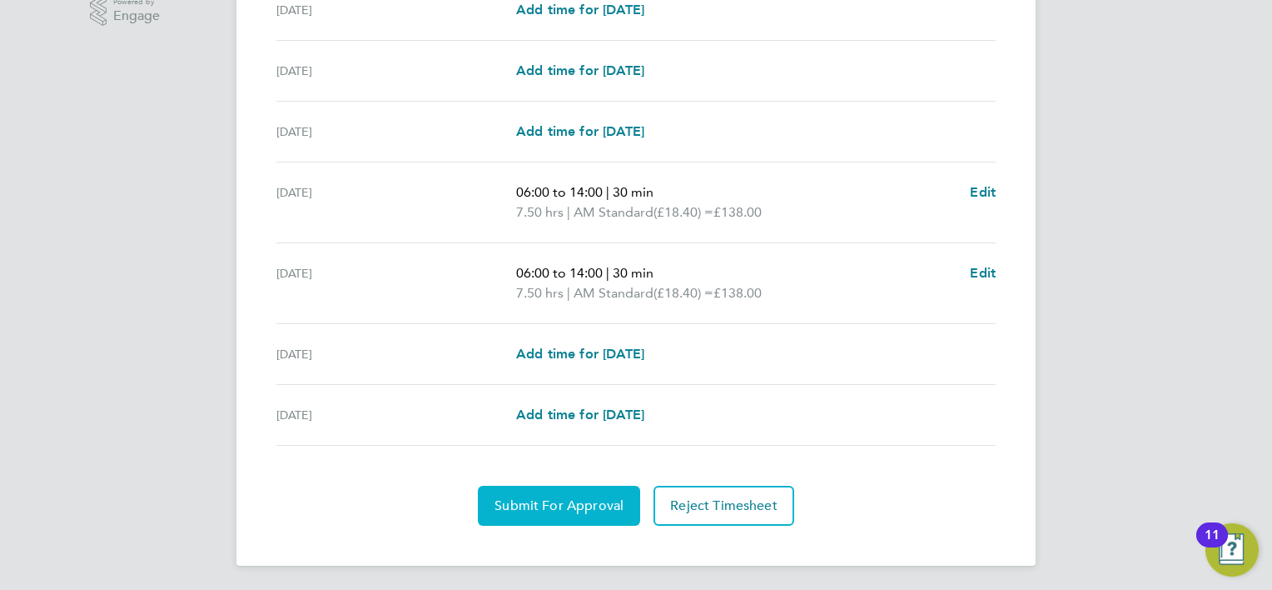
click at [585, 497] on span "Submit For Approval" at bounding box center [559, 505] width 129 height 17
